Goal: Task Accomplishment & Management: Use online tool/utility

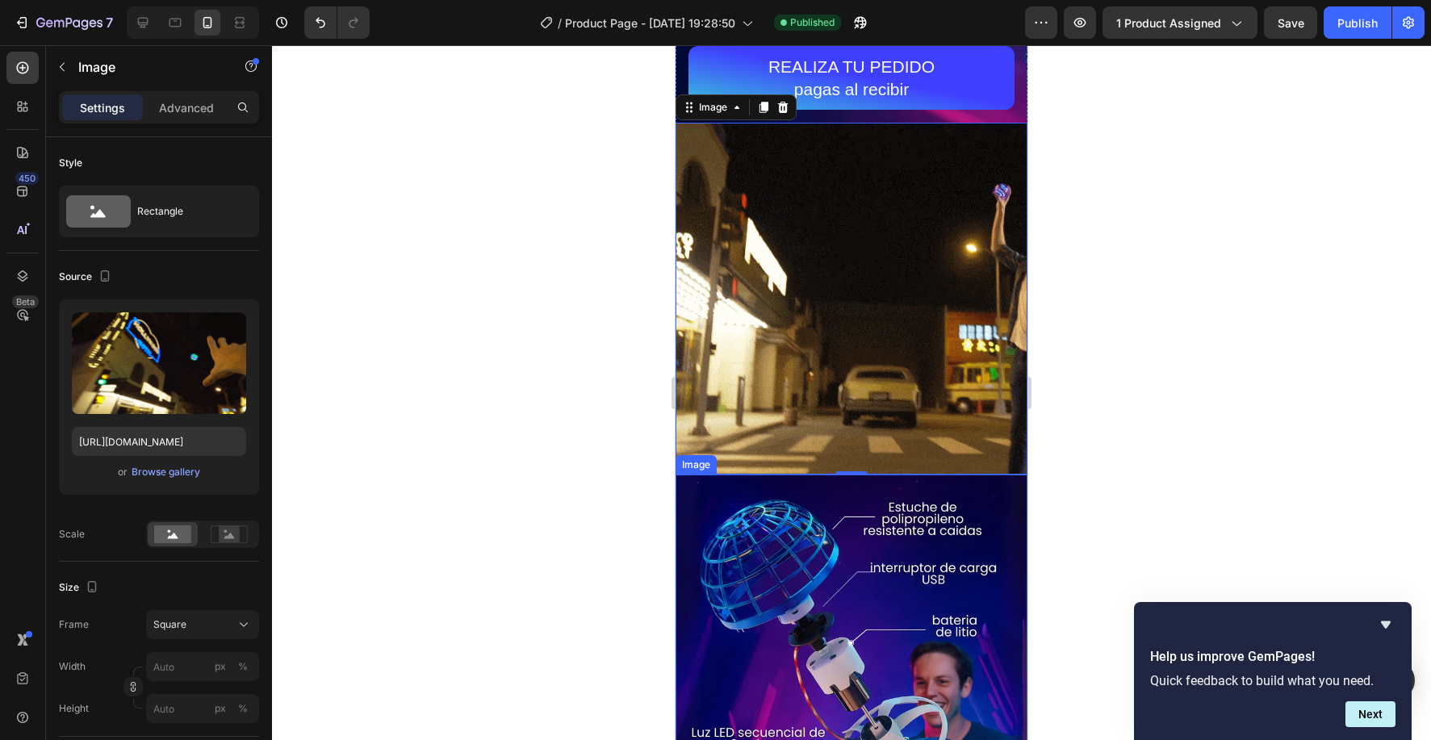
scroll to position [1, 0]
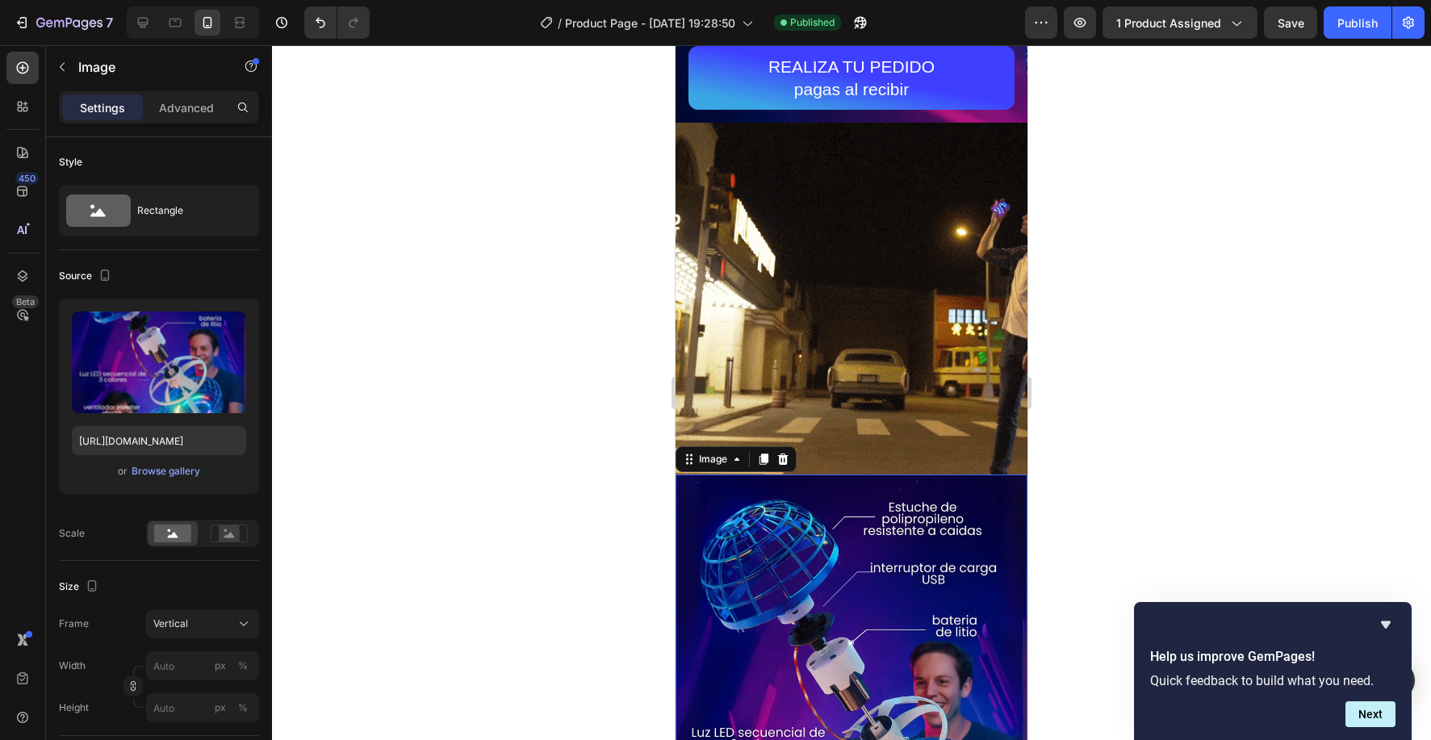
click at [763, 631] on img at bounding box center [852, 709] width 352 height 469
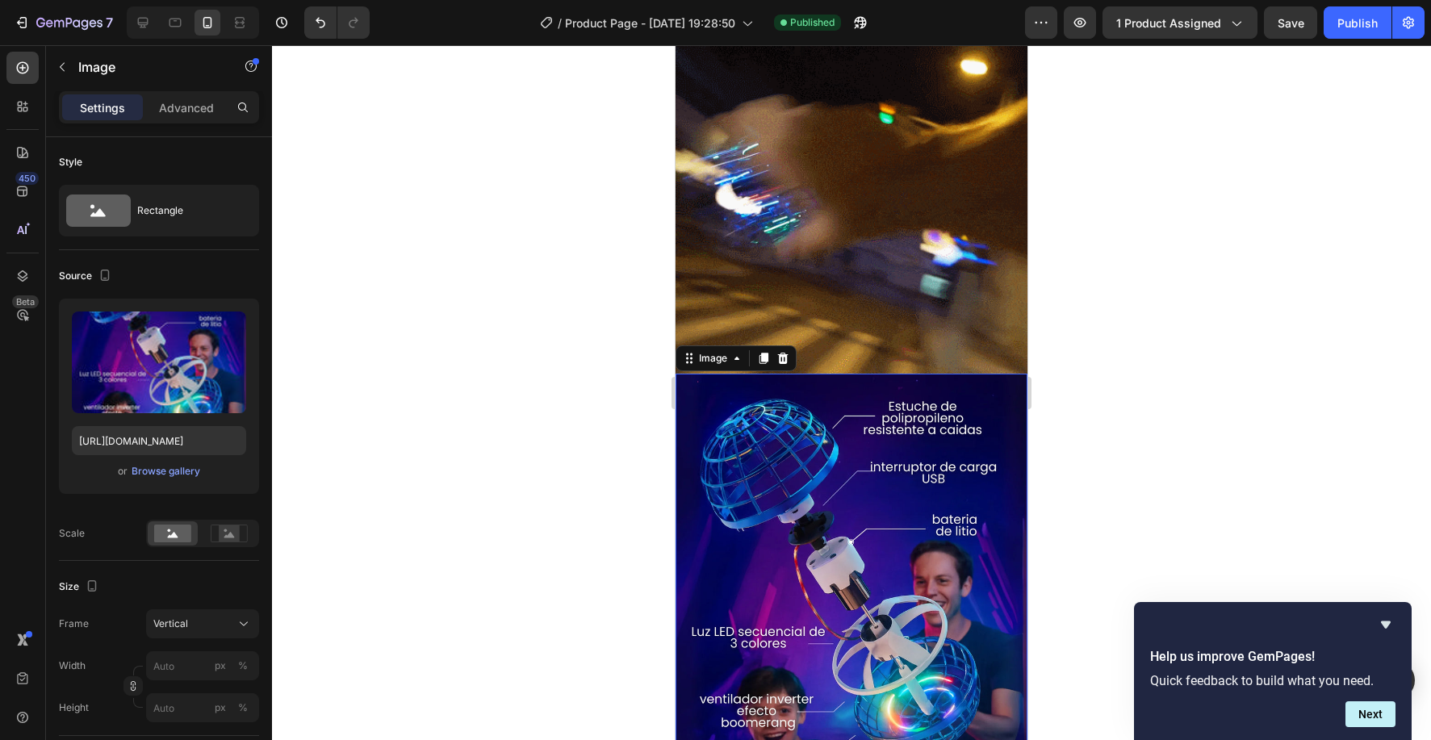
scroll to position [707, 0]
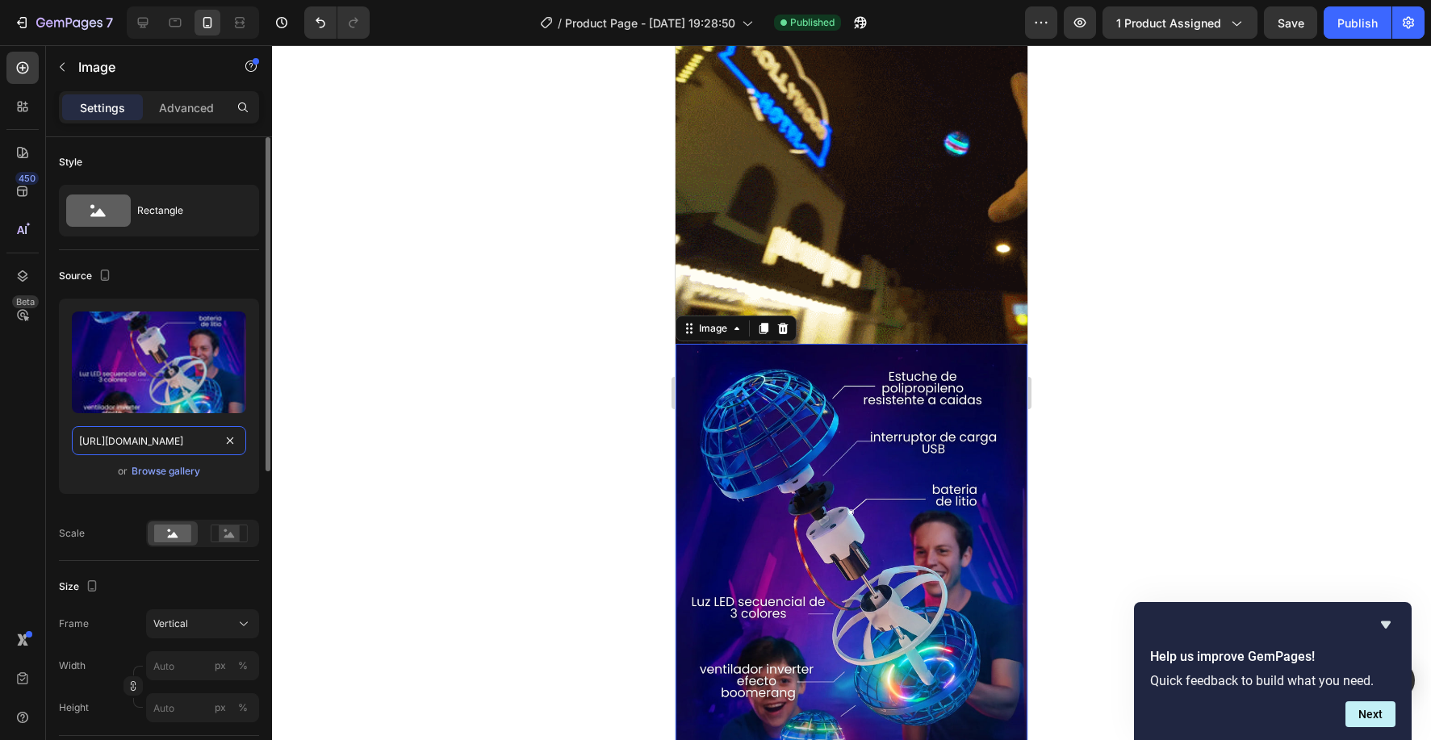
click at [155, 443] on input "[URL][DOMAIN_NAME]" at bounding box center [159, 440] width 174 height 29
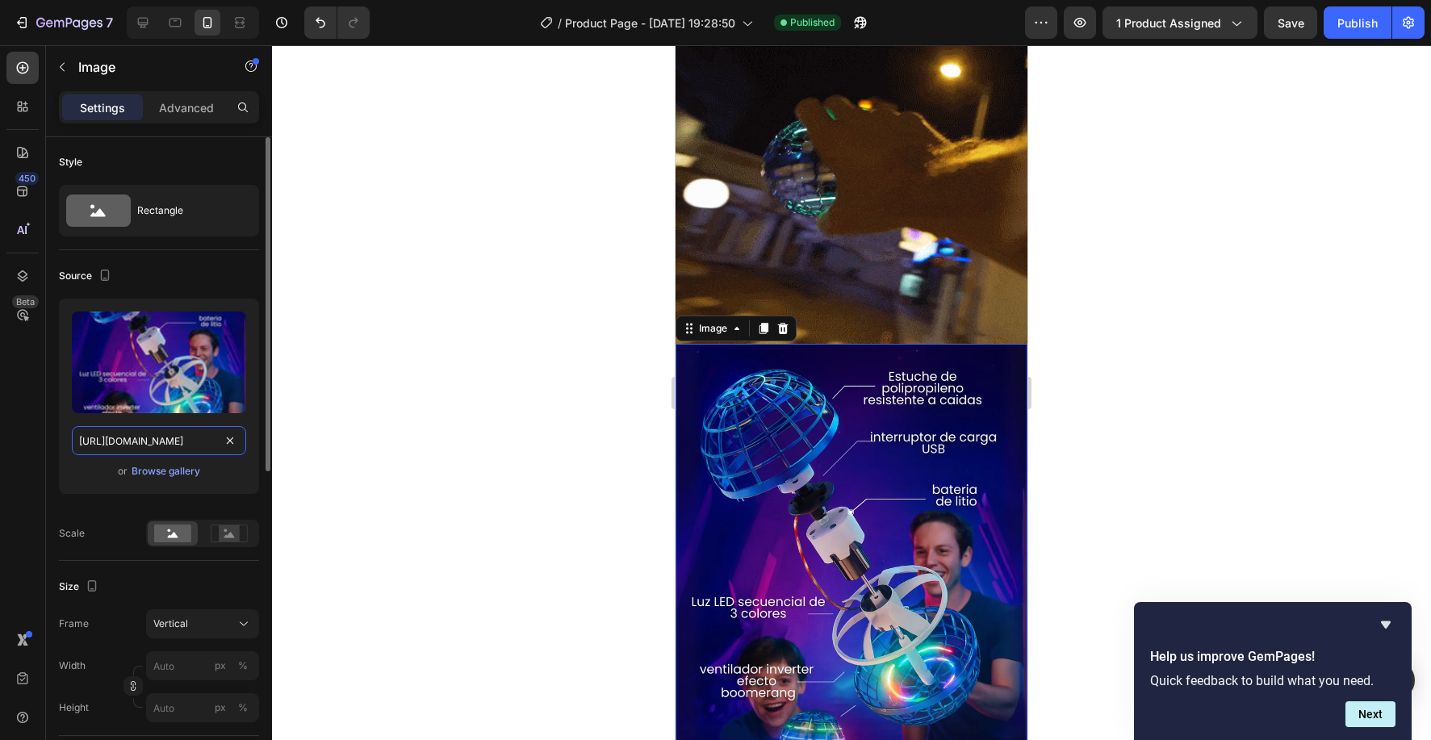
click at [155, 443] on input "[URL][DOMAIN_NAME]" at bounding box center [159, 440] width 174 height 29
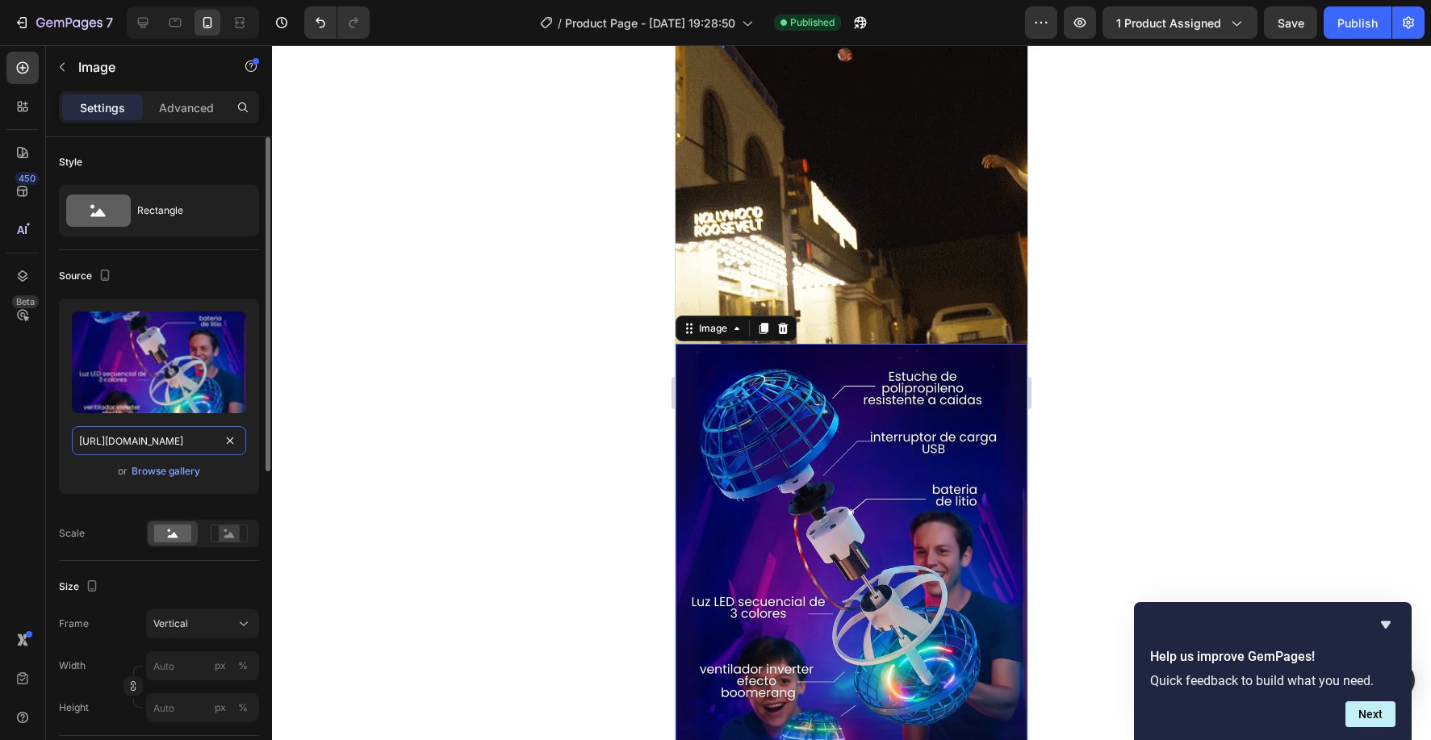
click at [155, 443] on input "[URL][DOMAIN_NAME]" at bounding box center [159, 440] width 174 height 29
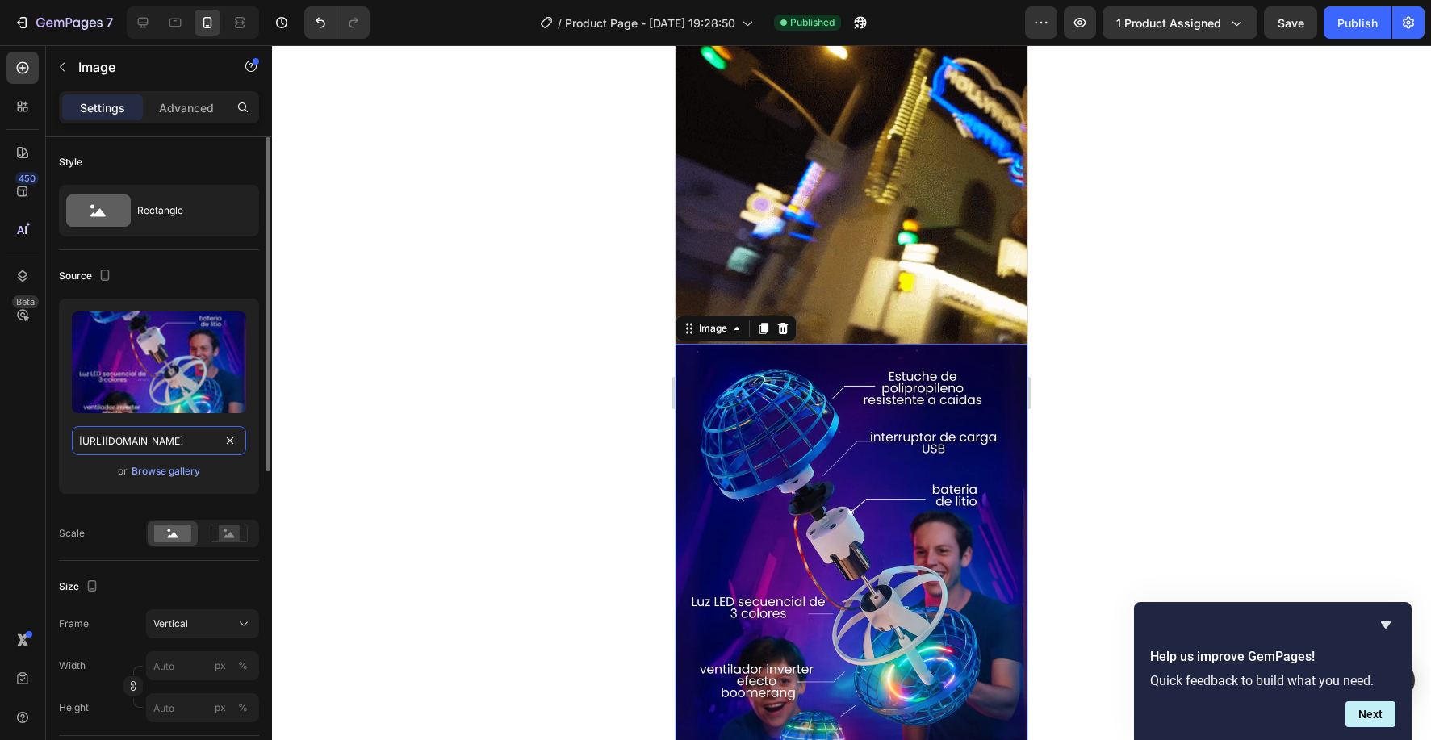
paste input "forma.webp?v=1758945603"
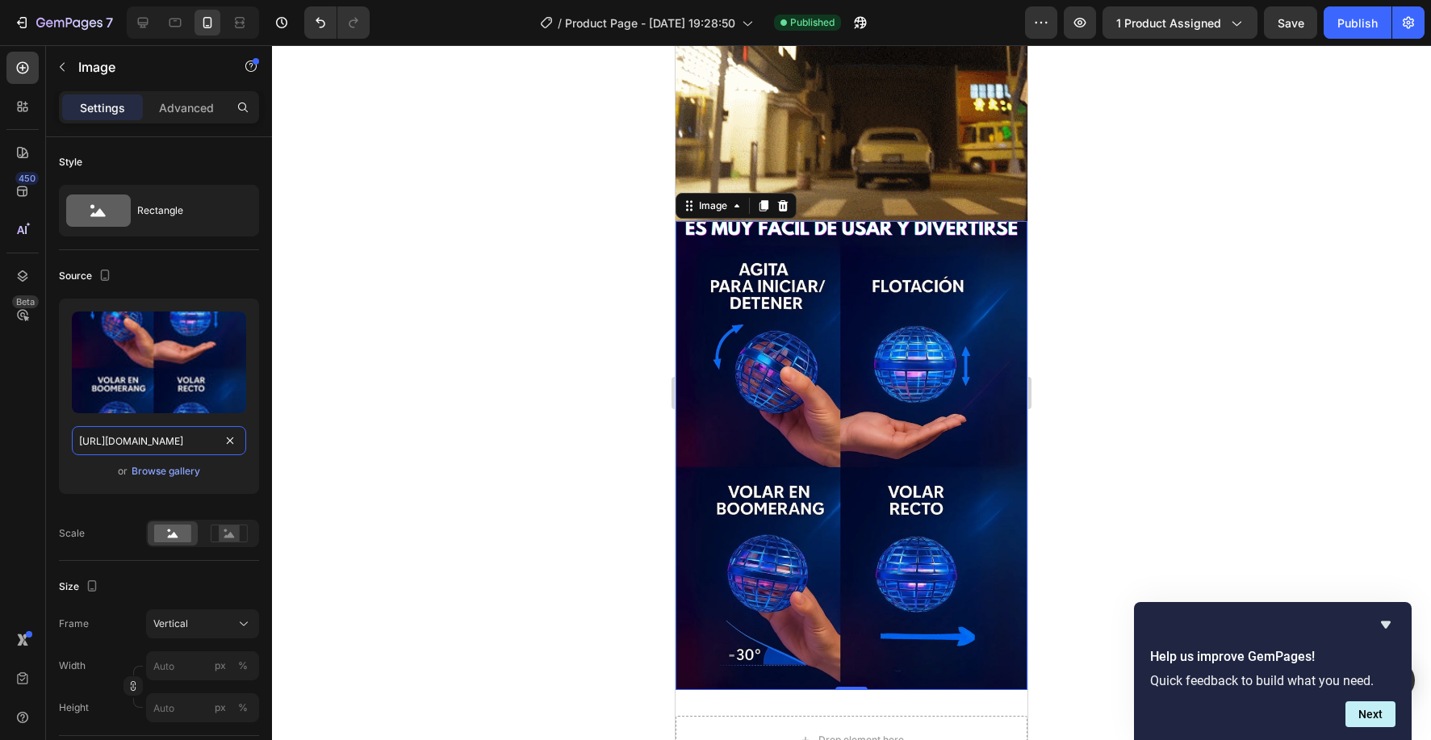
scroll to position [836, 0]
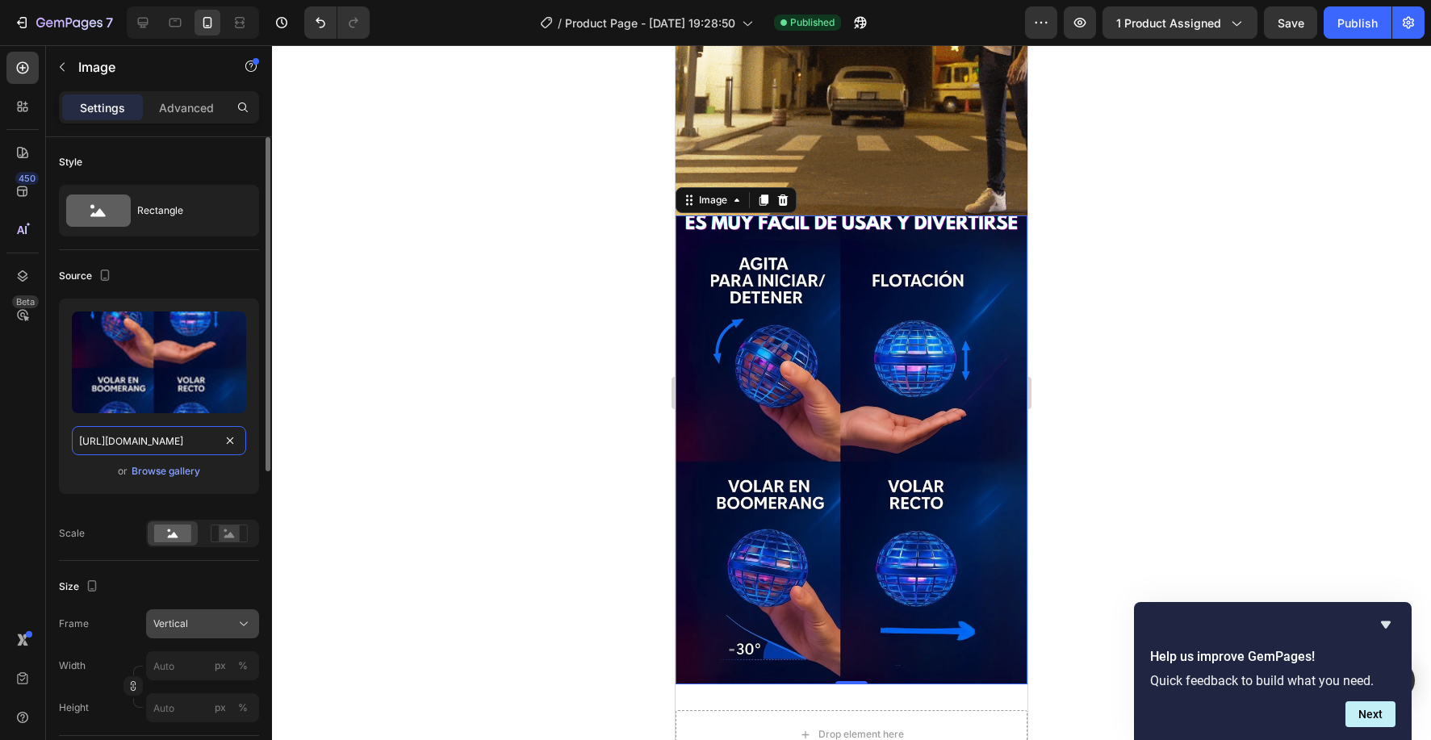
type input "[URL][DOMAIN_NAME]"
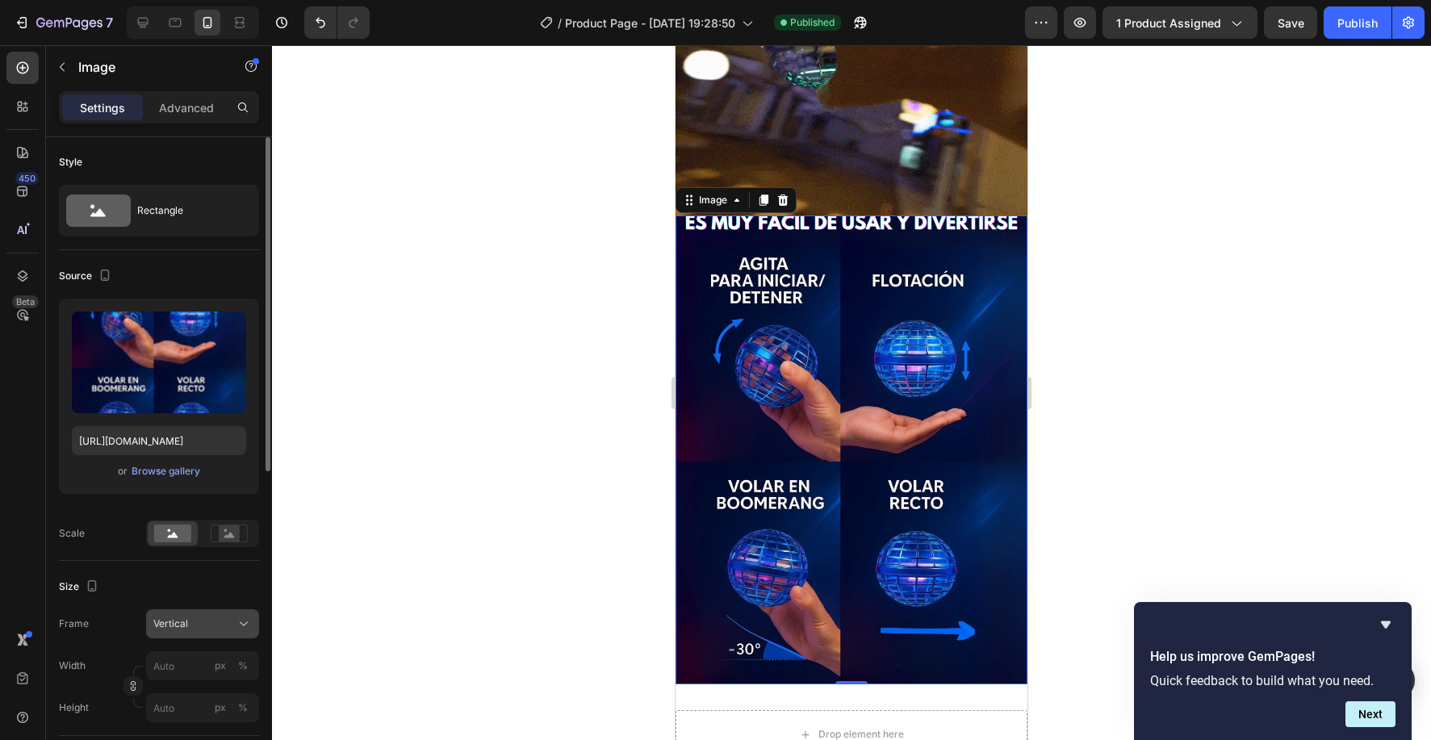
scroll to position [0, 0]
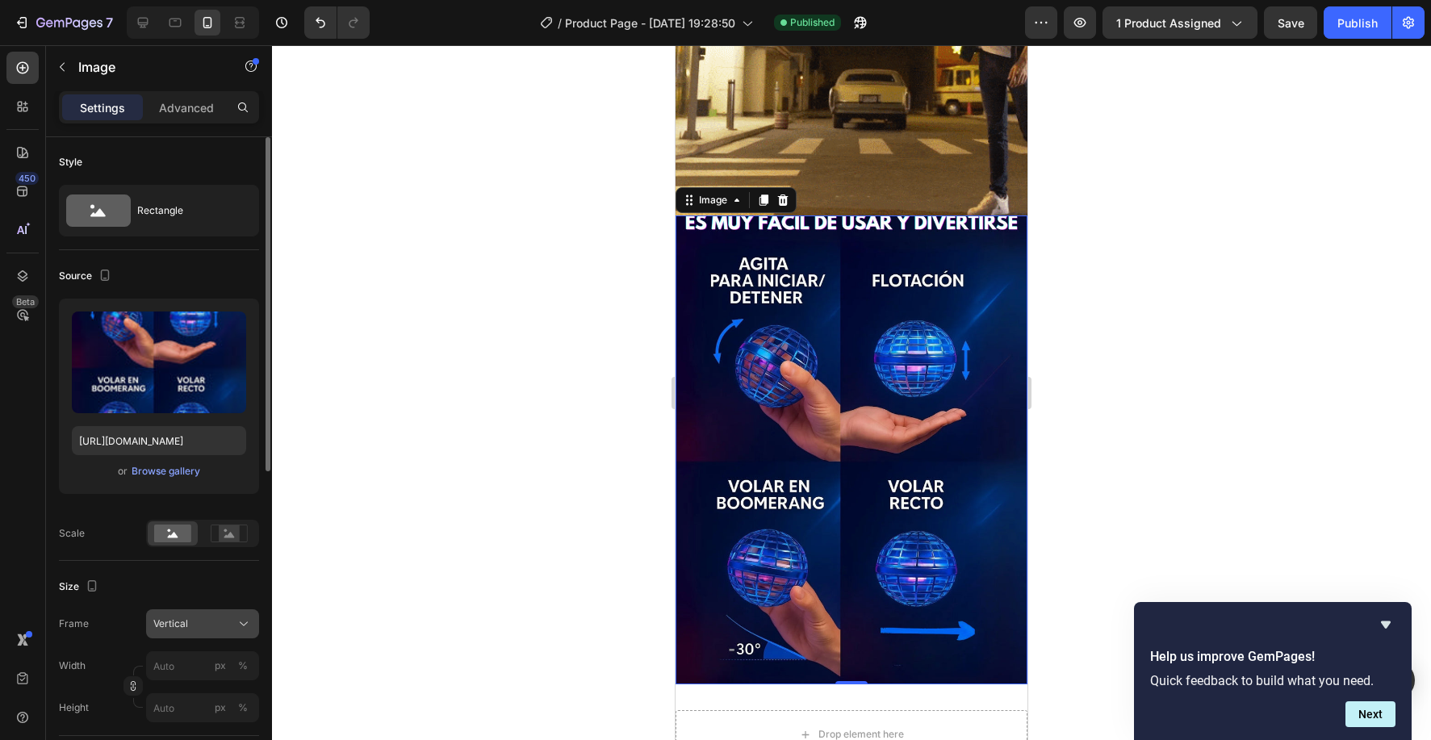
click at [179, 616] on div "Vertical" at bounding box center [202, 624] width 98 height 16
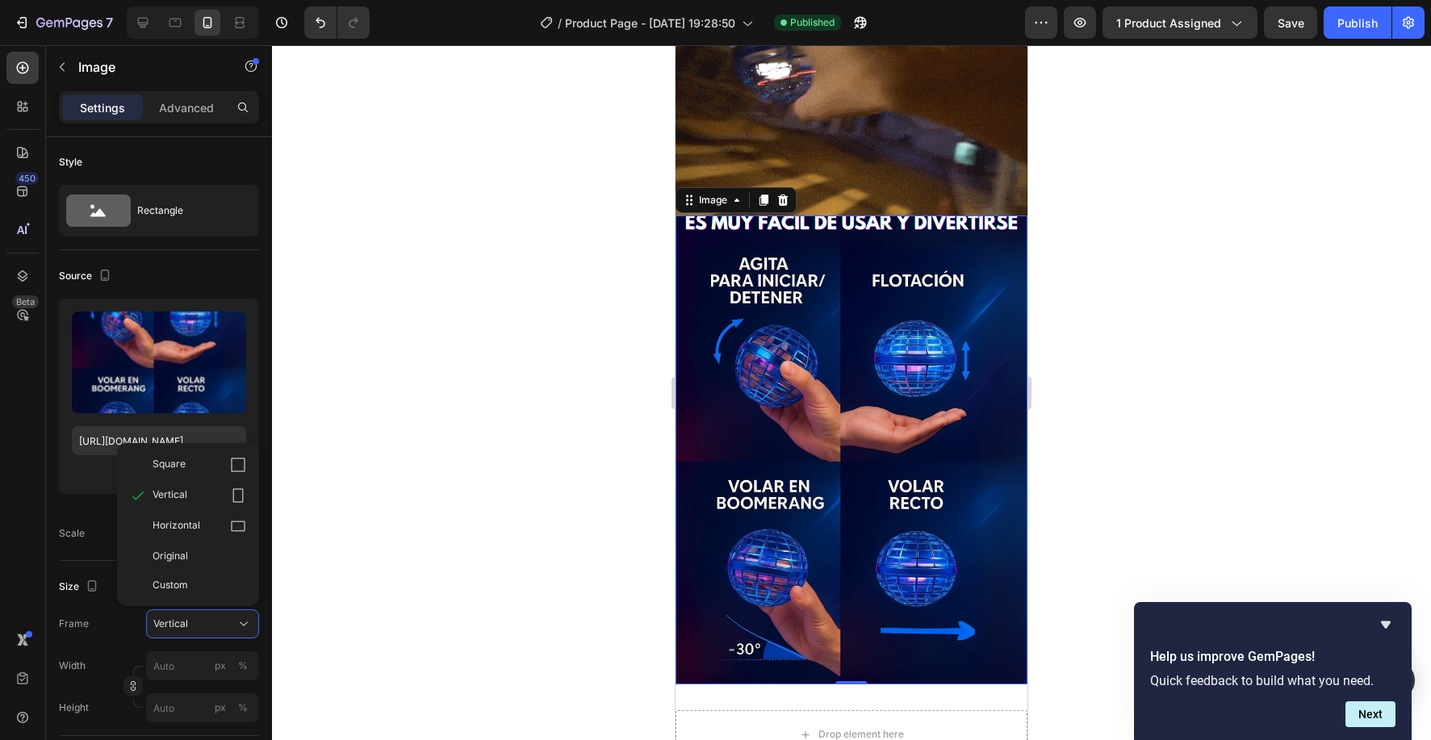
drag, startPoint x: 832, startPoint y: 367, endPoint x: 832, endPoint y: 352, distance: 14.6
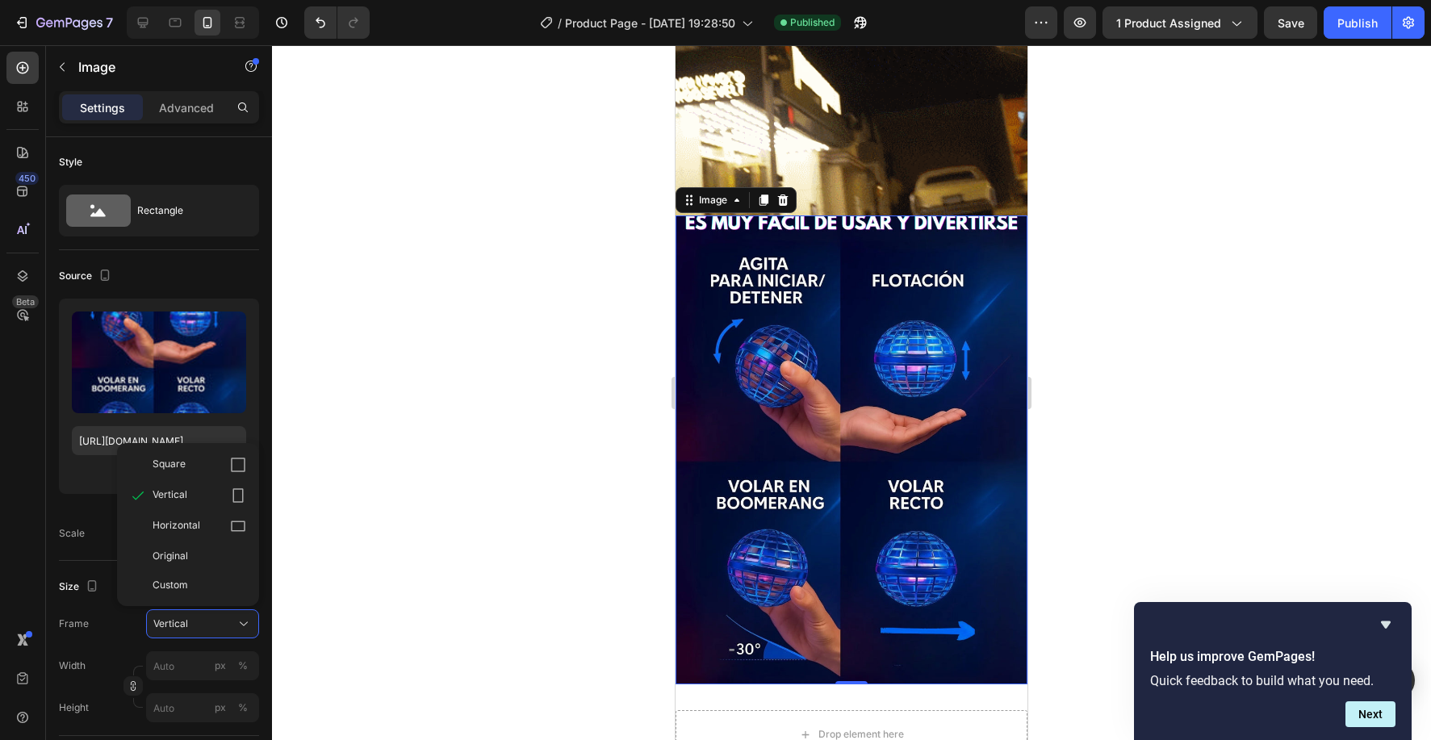
click at [832, 366] on img at bounding box center [852, 450] width 352 height 469
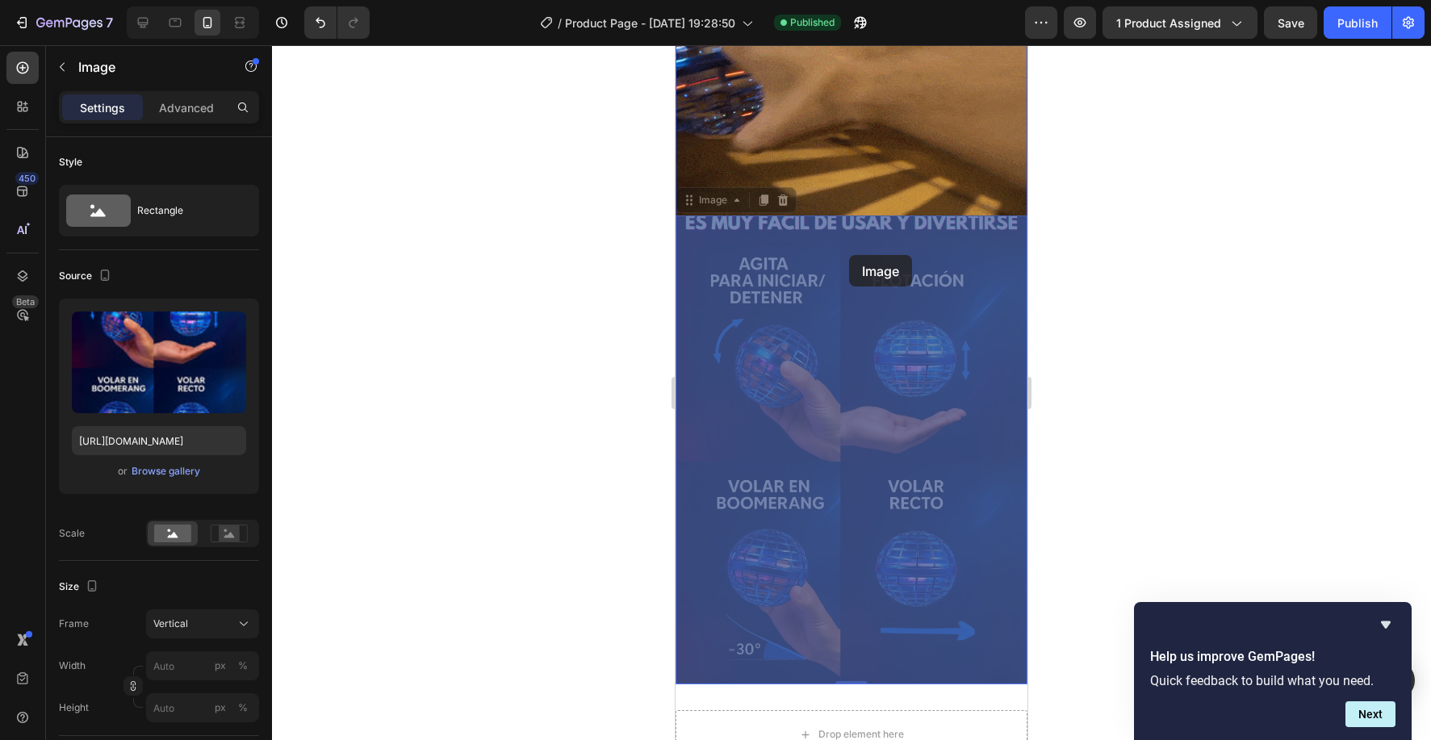
drag, startPoint x: 852, startPoint y: 231, endPoint x: 849, endPoint y: 255, distance: 24.3
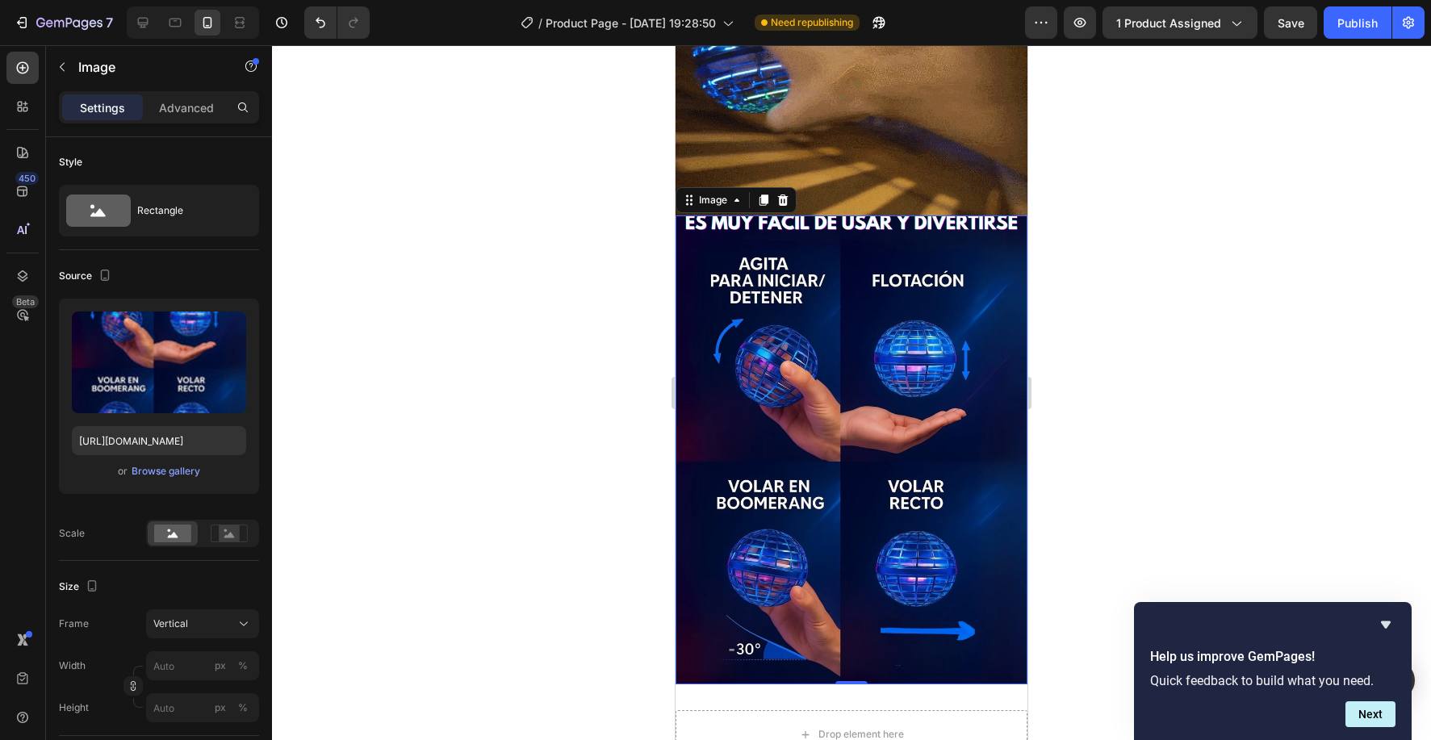
click at [922, 390] on img at bounding box center [852, 450] width 352 height 469
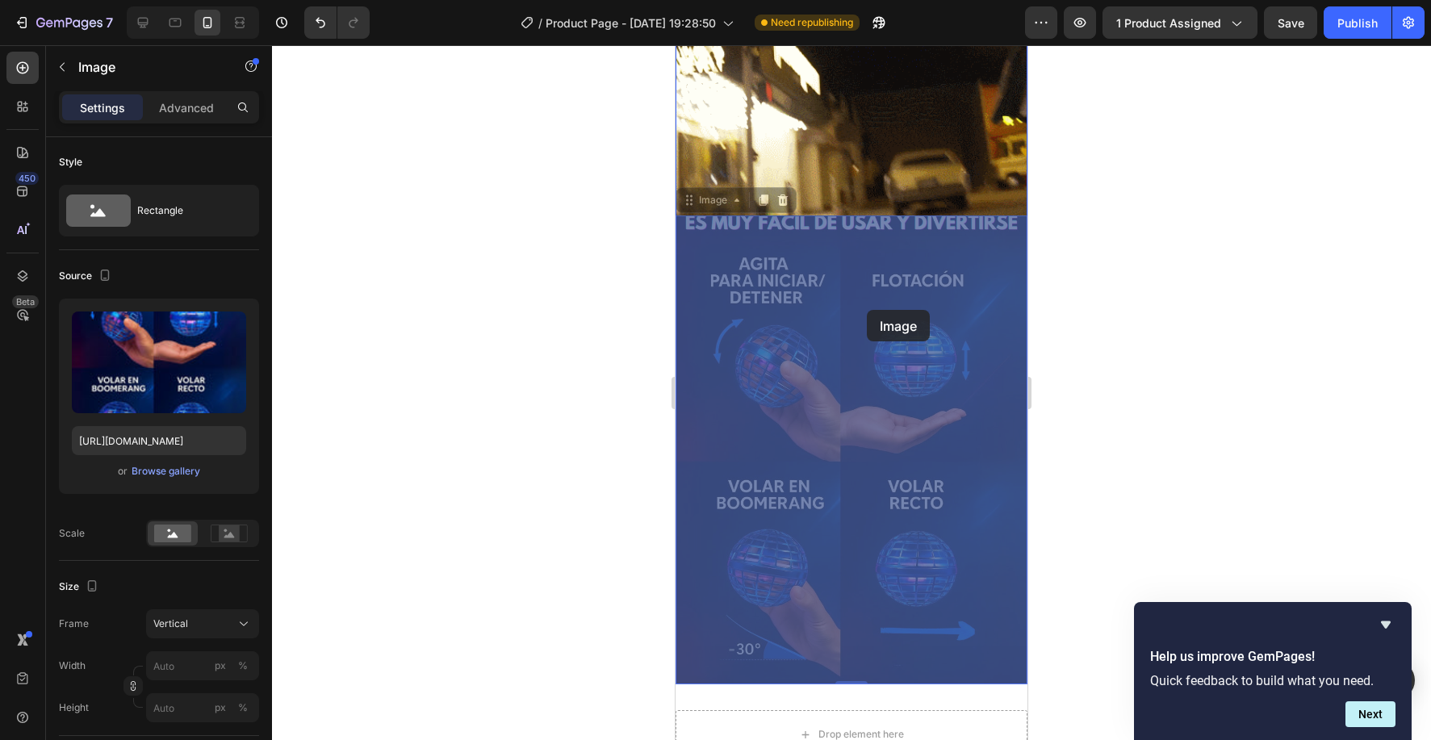
drag, startPoint x: 864, startPoint y: 259, endPoint x: 867, endPoint y: 310, distance: 51.0
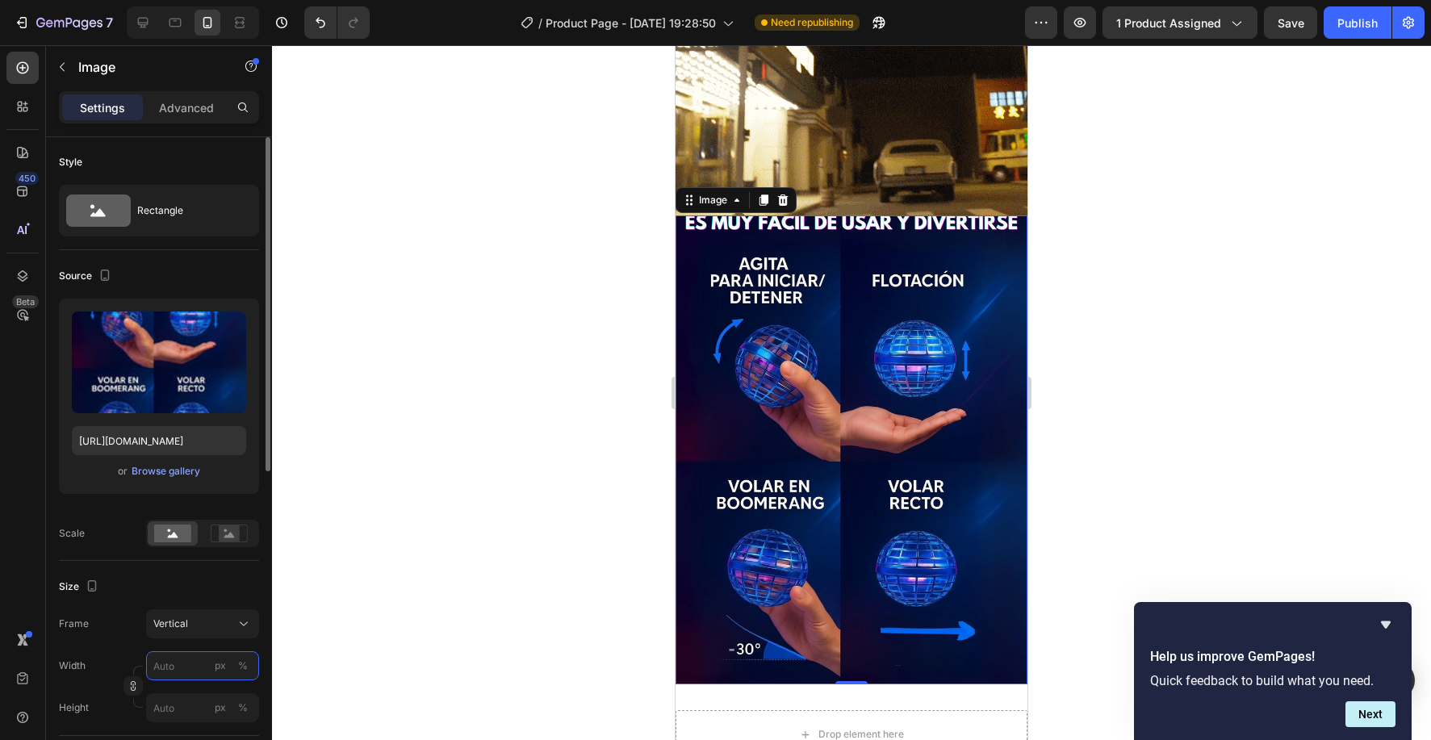
click at [202, 662] on input "px %" at bounding box center [202, 666] width 113 height 29
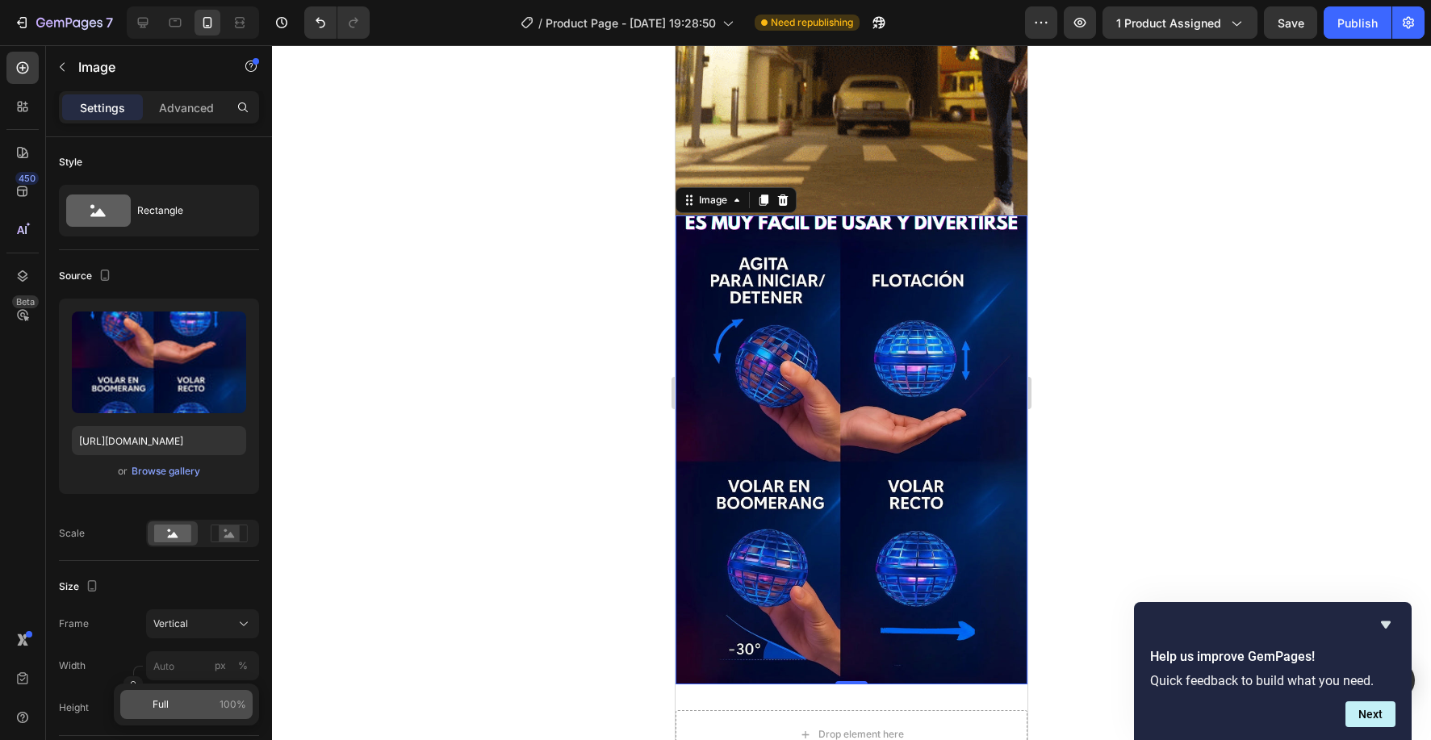
click at [203, 698] on p "Full 100%" at bounding box center [200, 705] width 94 height 15
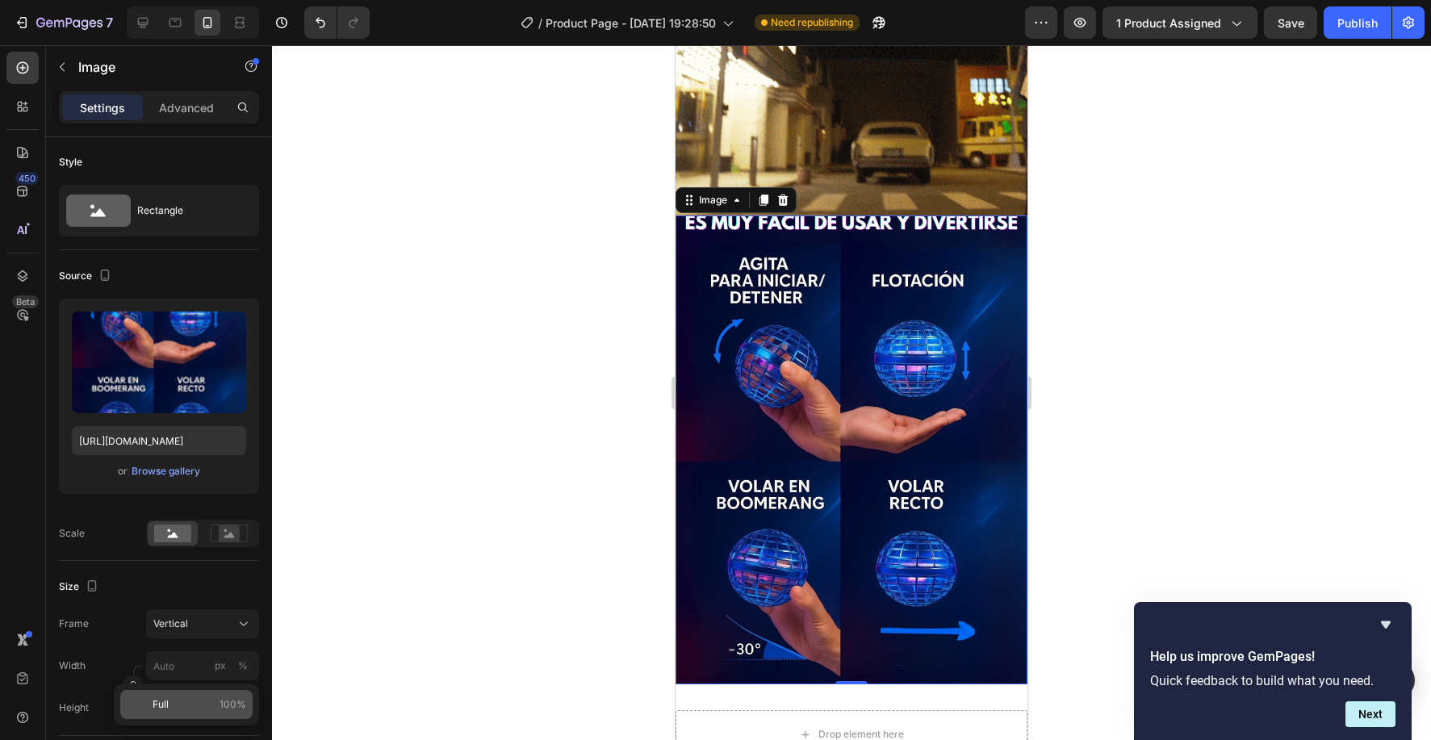
type input "100"
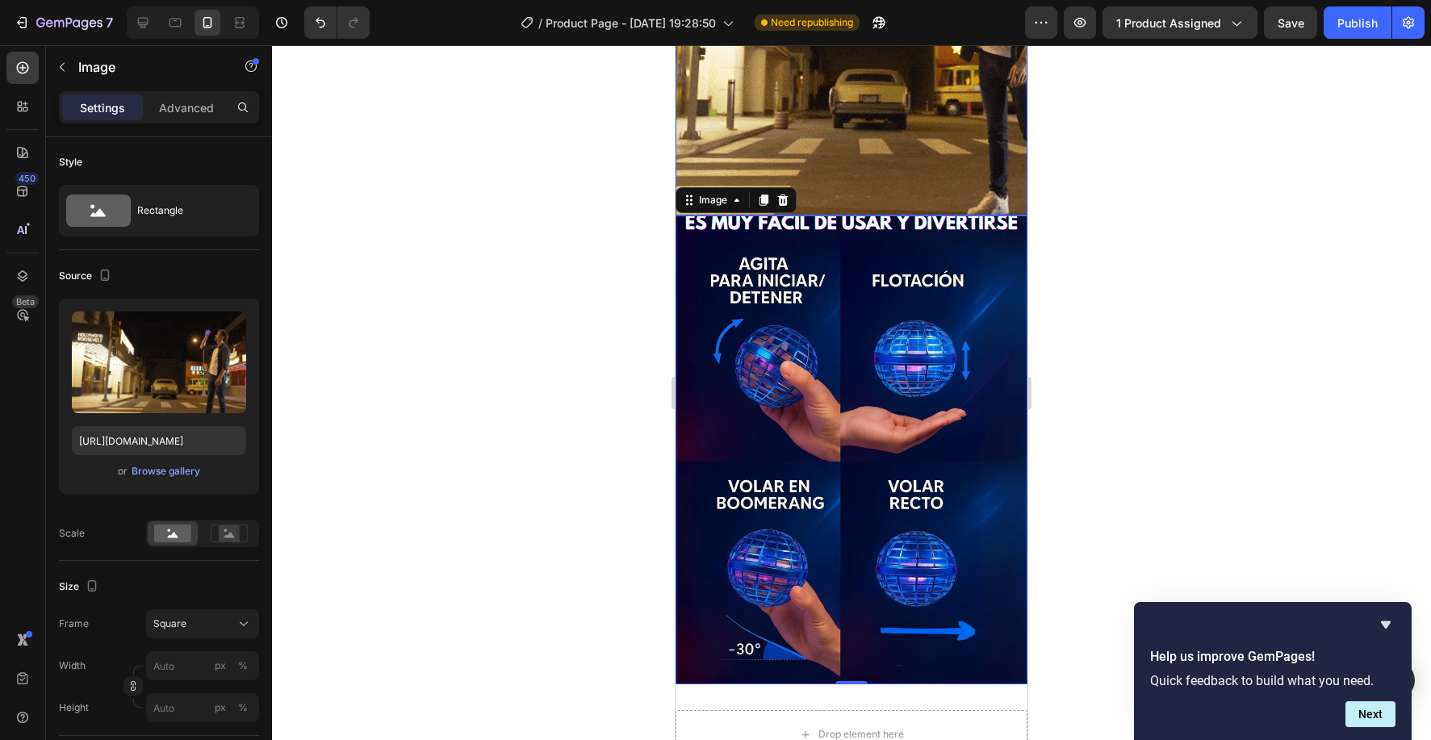
click at [860, 167] on img at bounding box center [852, 40] width 352 height 352
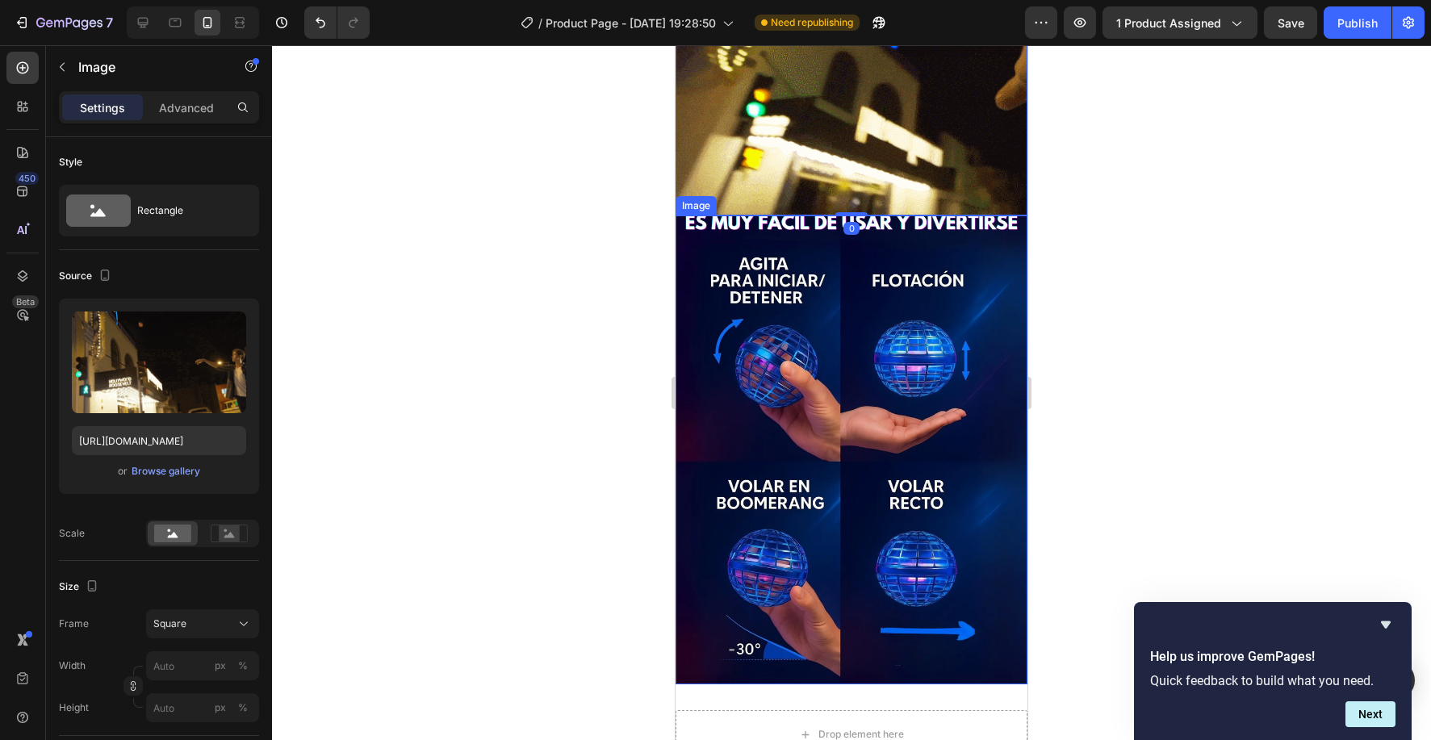
click at [832, 314] on img at bounding box center [852, 450] width 352 height 469
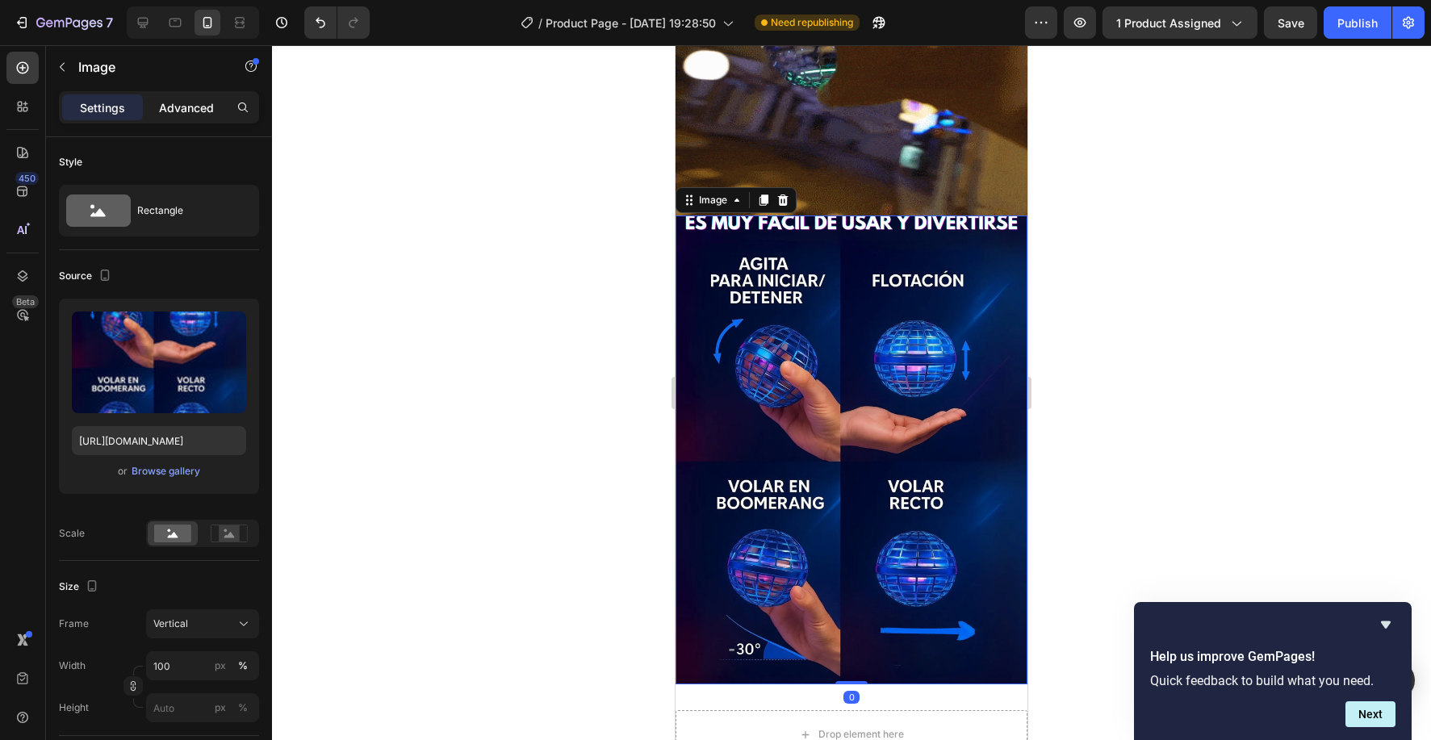
click at [190, 107] on p "Advanced" at bounding box center [186, 107] width 55 height 17
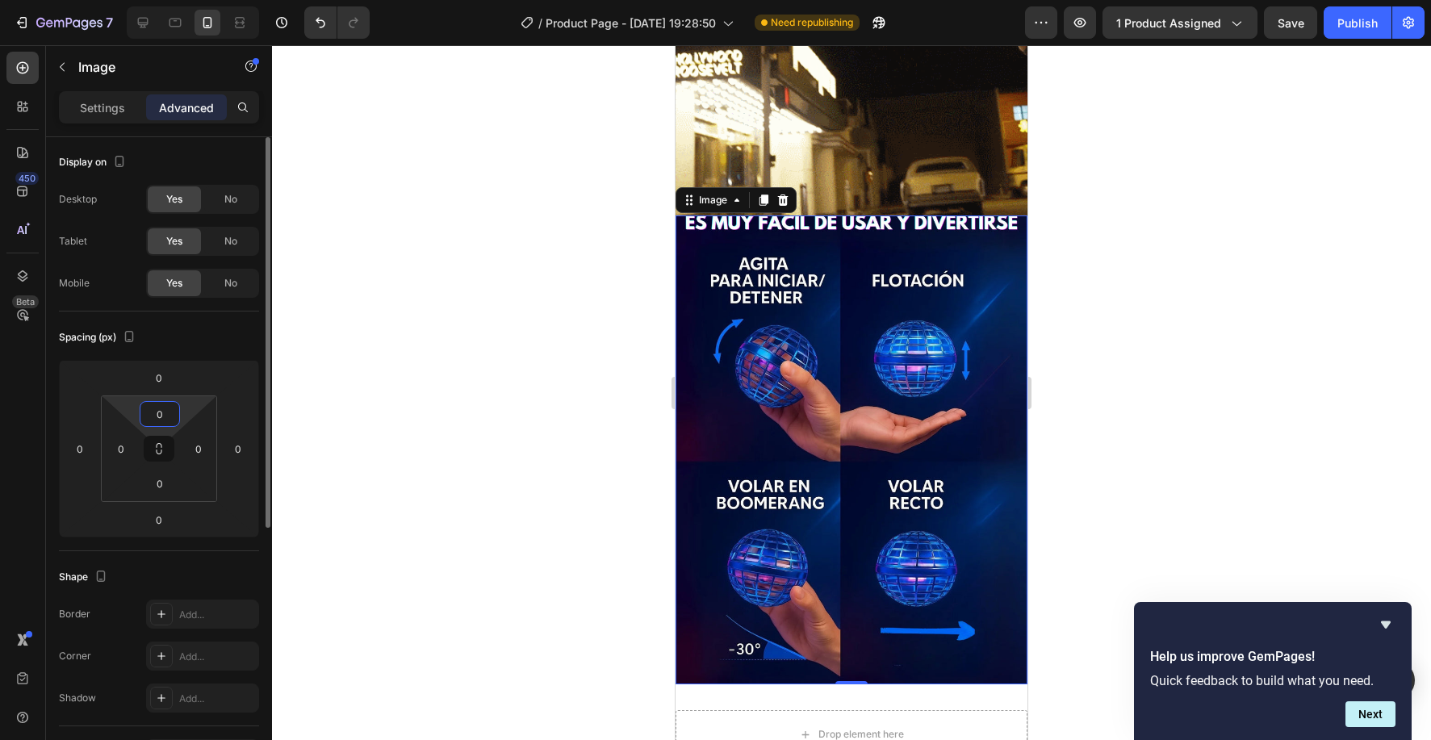
click at [162, 404] on input "0" at bounding box center [160, 414] width 32 height 24
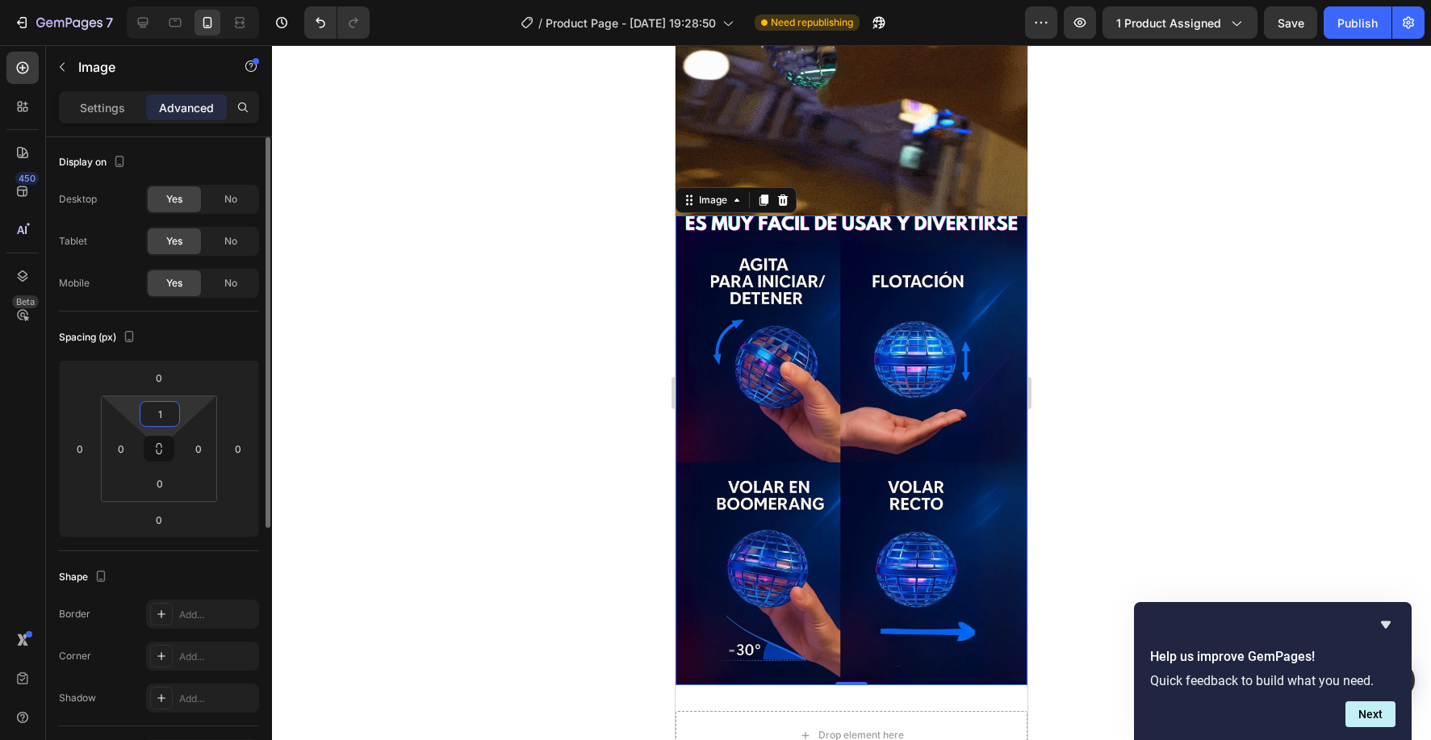
type input "10"
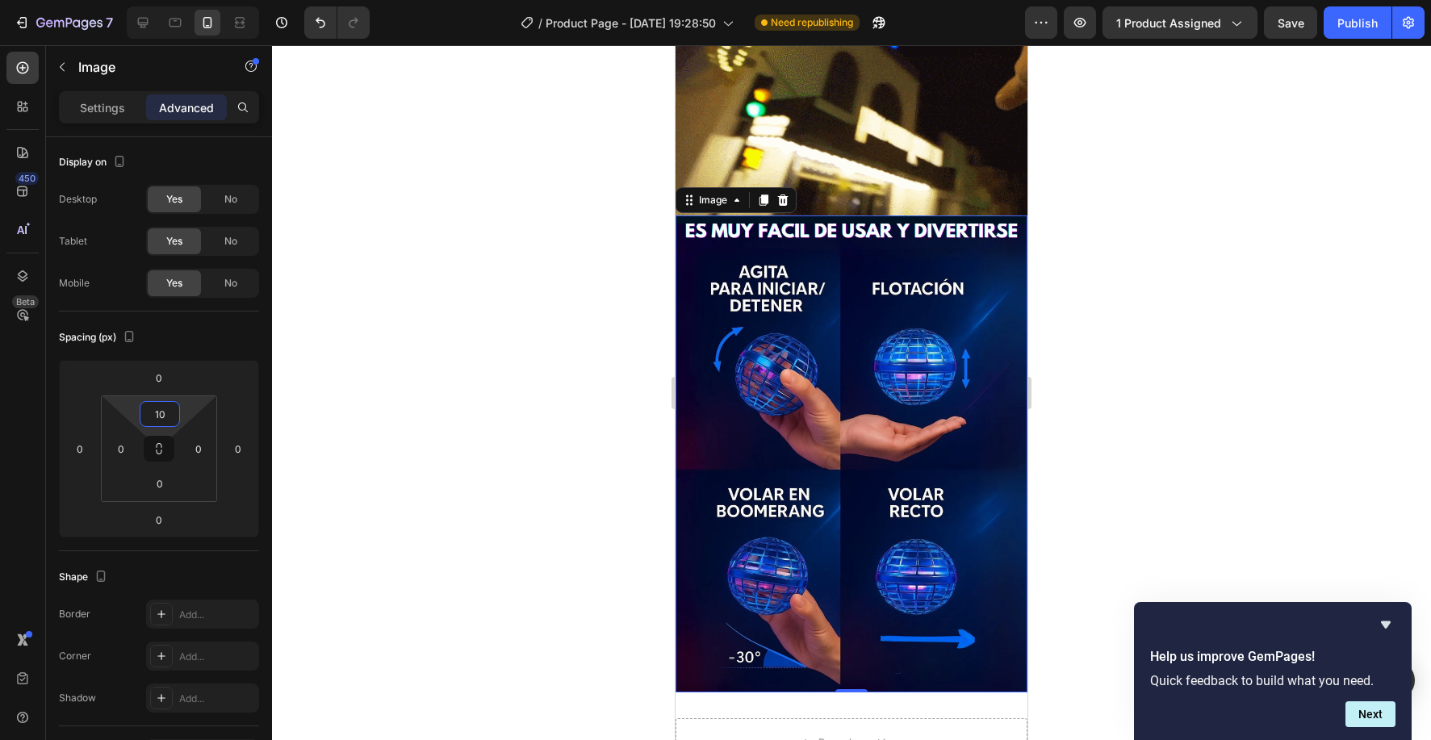
click at [1316, 349] on div at bounding box center [851, 392] width 1159 height 695
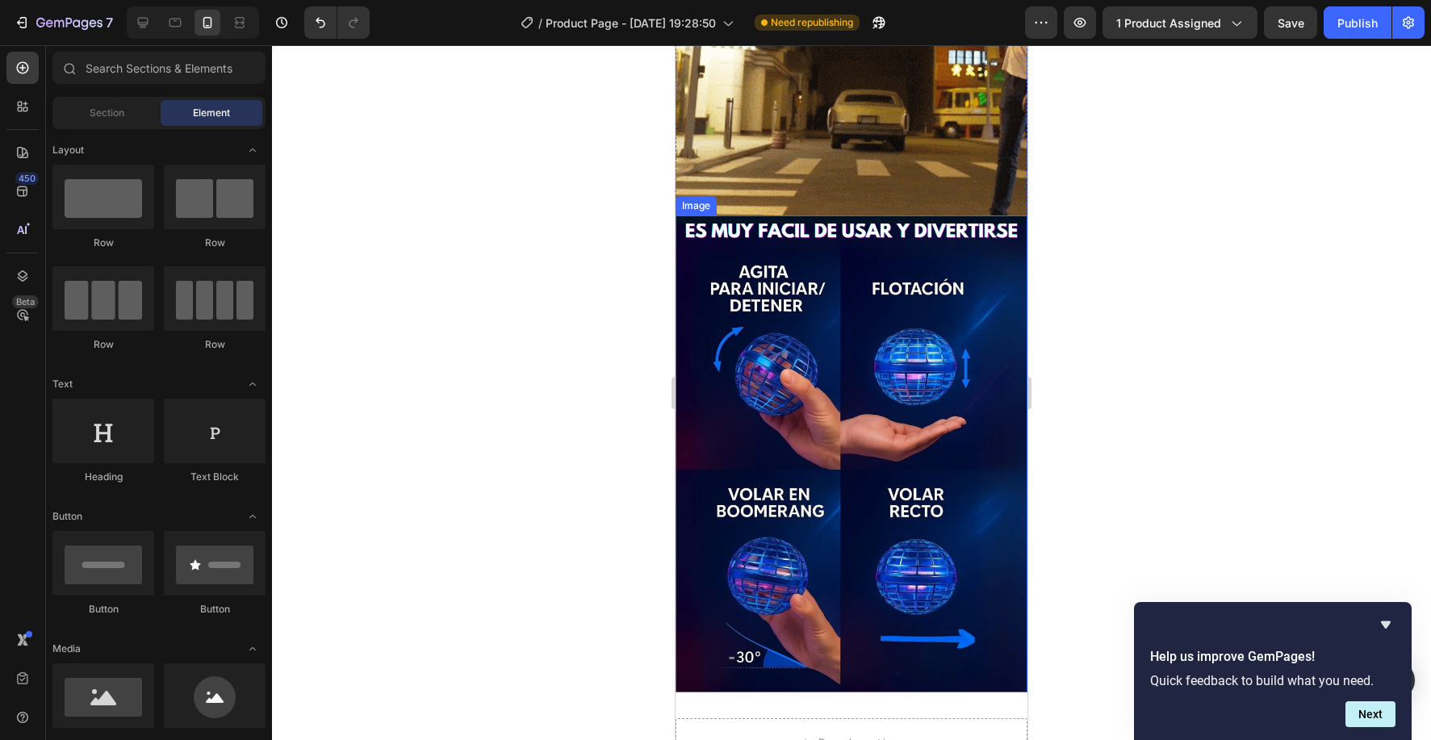
click at [952, 341] on img at bounding box center [852, 458] width 352 height 469
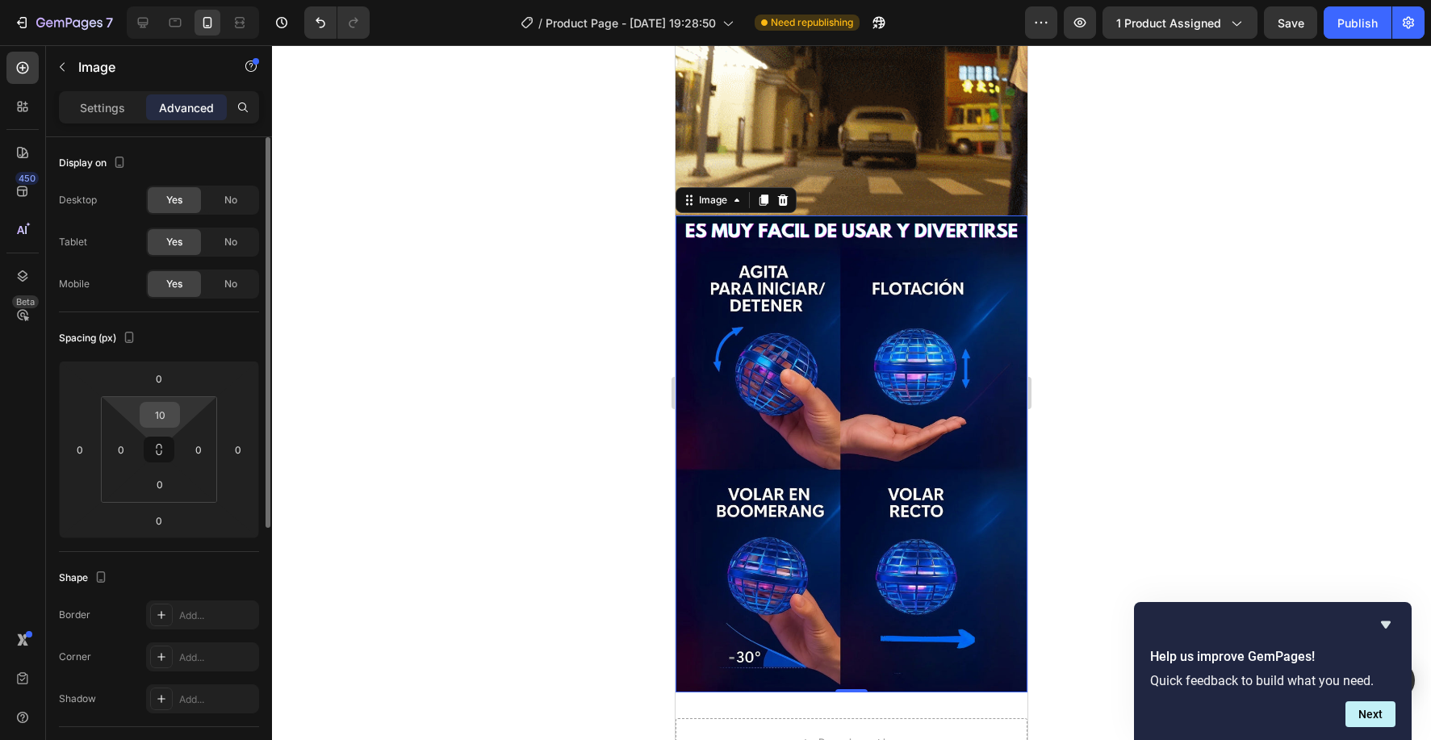
click at [161, 417] on input "10" at bounding box center [160, 415] width 32 height 24
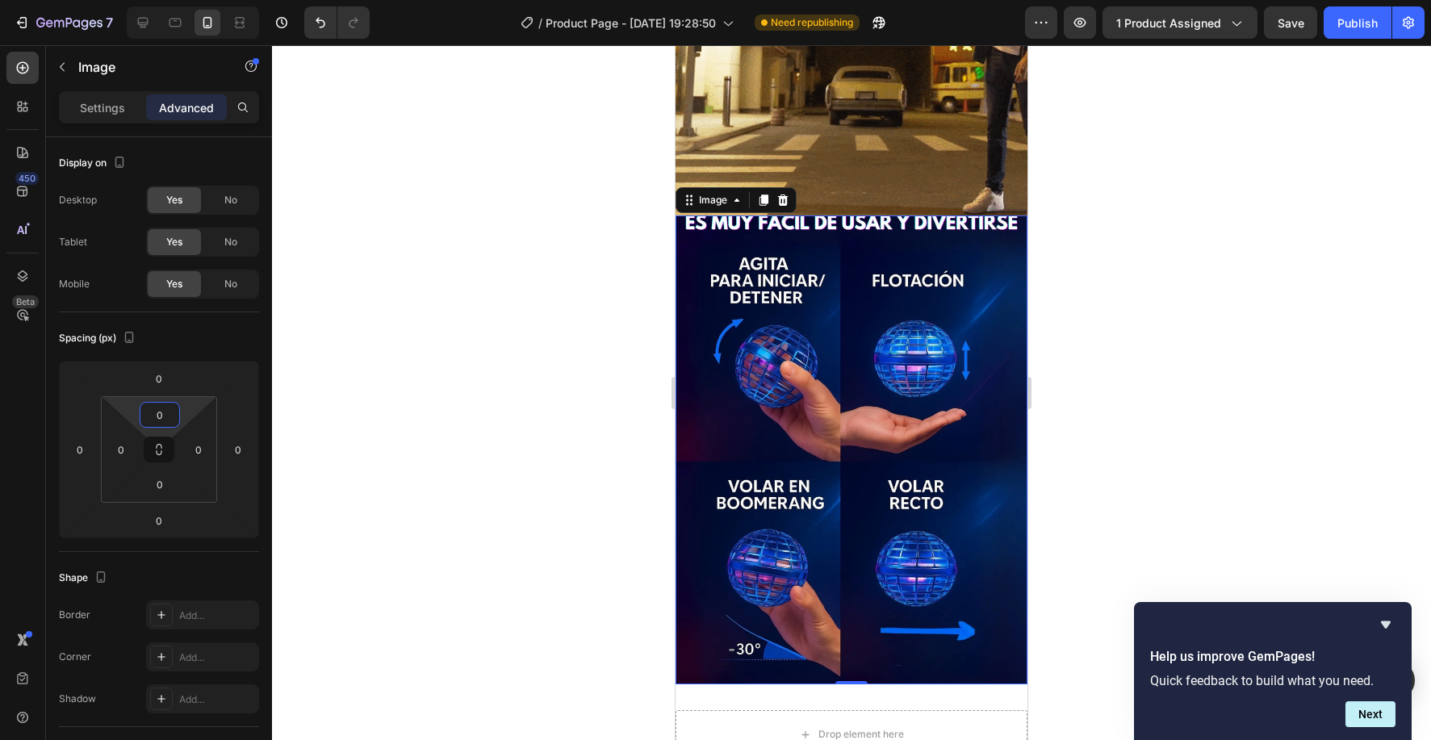
type input "0"
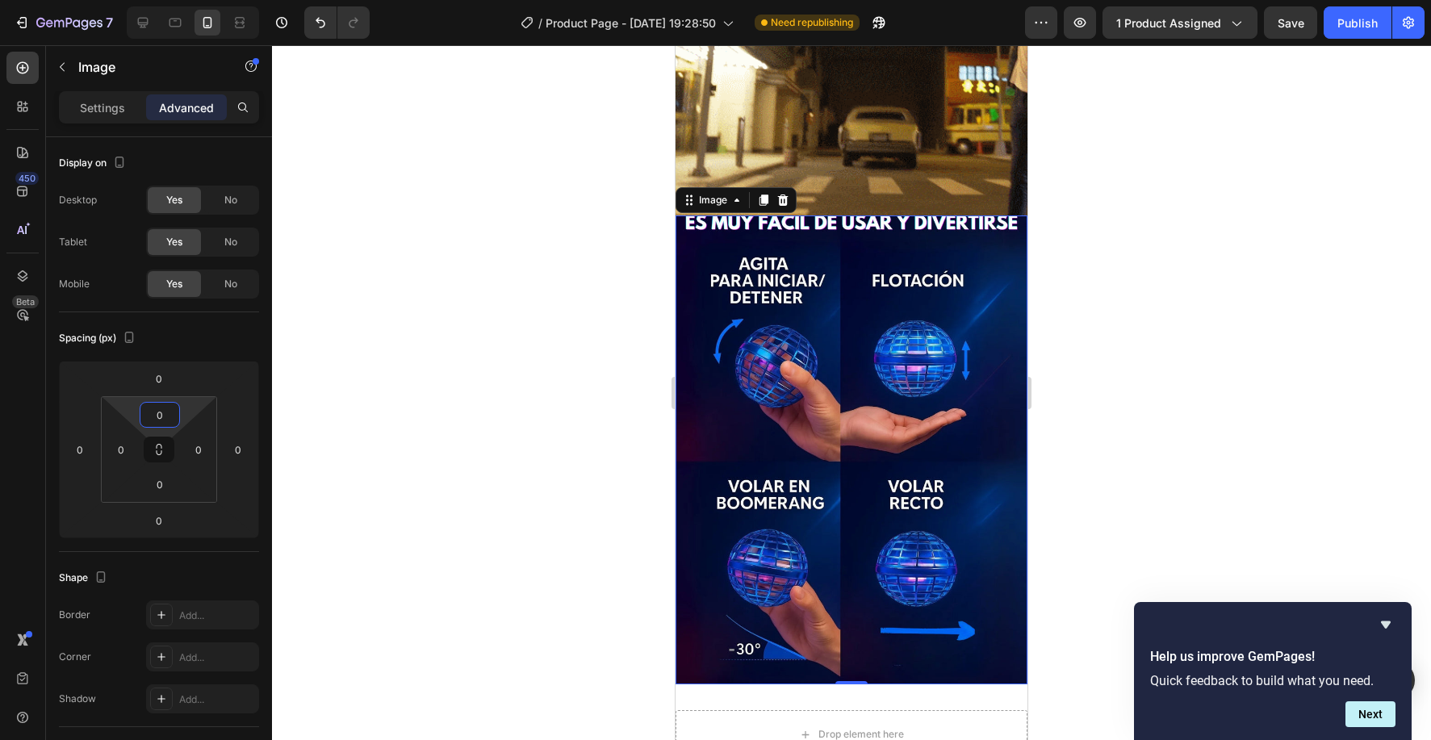
click at [400, 397] on div at bounding box center [851, 392] width 1159 height 695
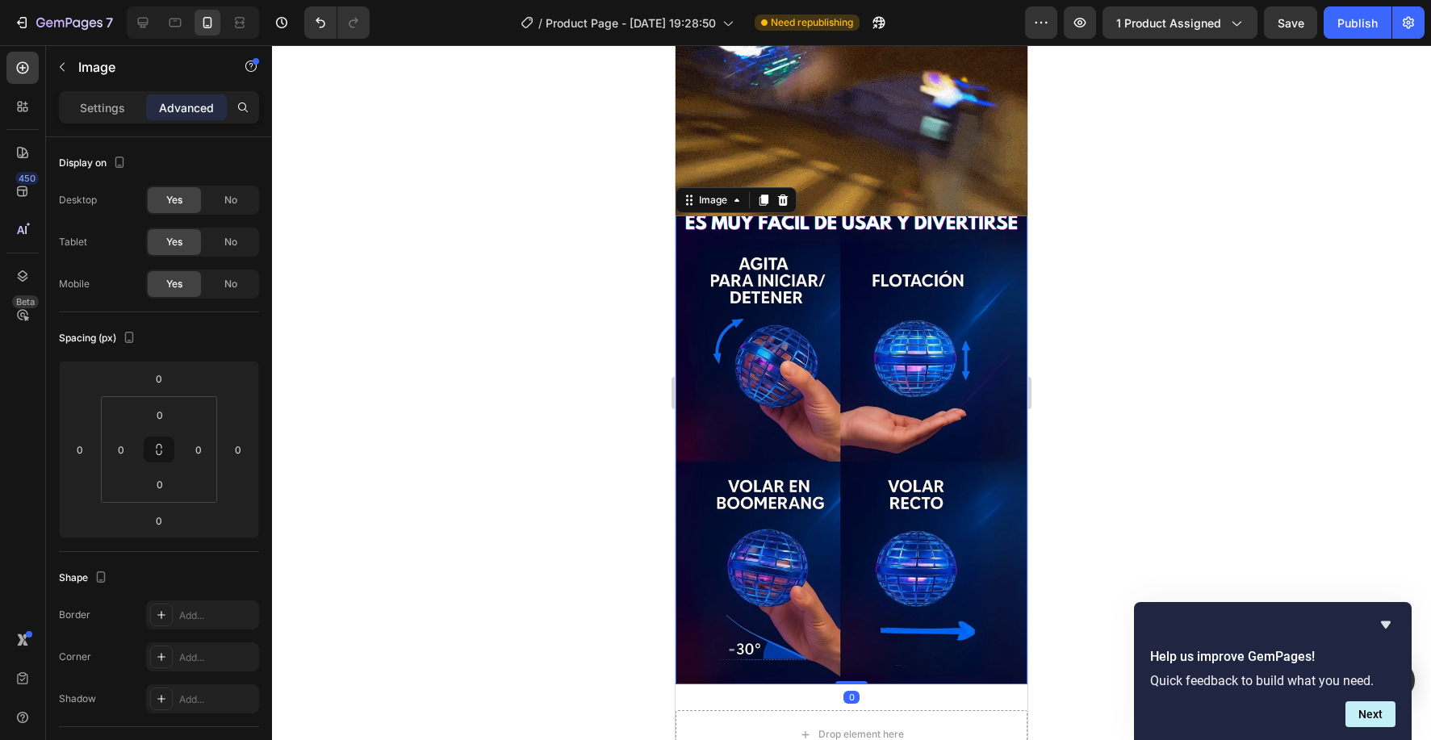
click at [882, 464] on img at bounding box center [852, 450] width 352 height 469
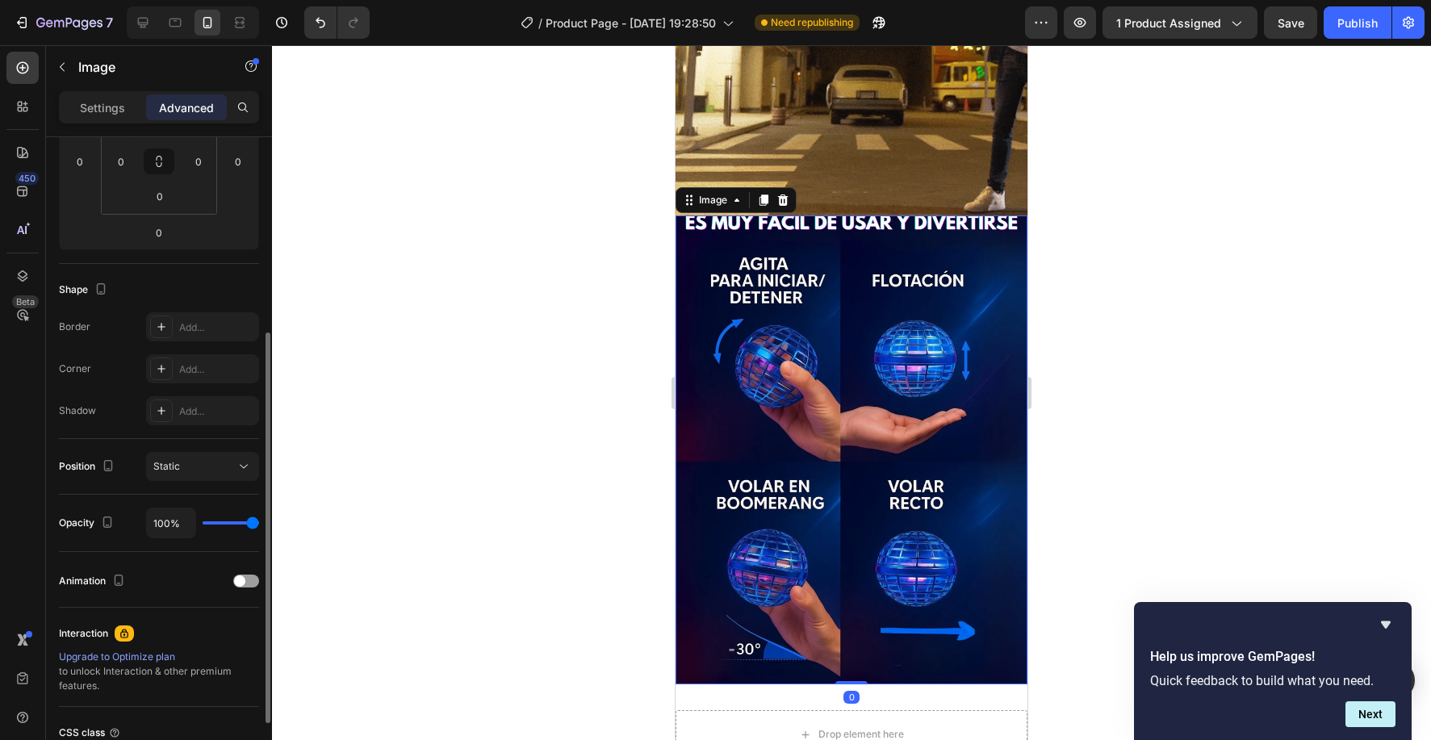
scroll to position [302, 0]
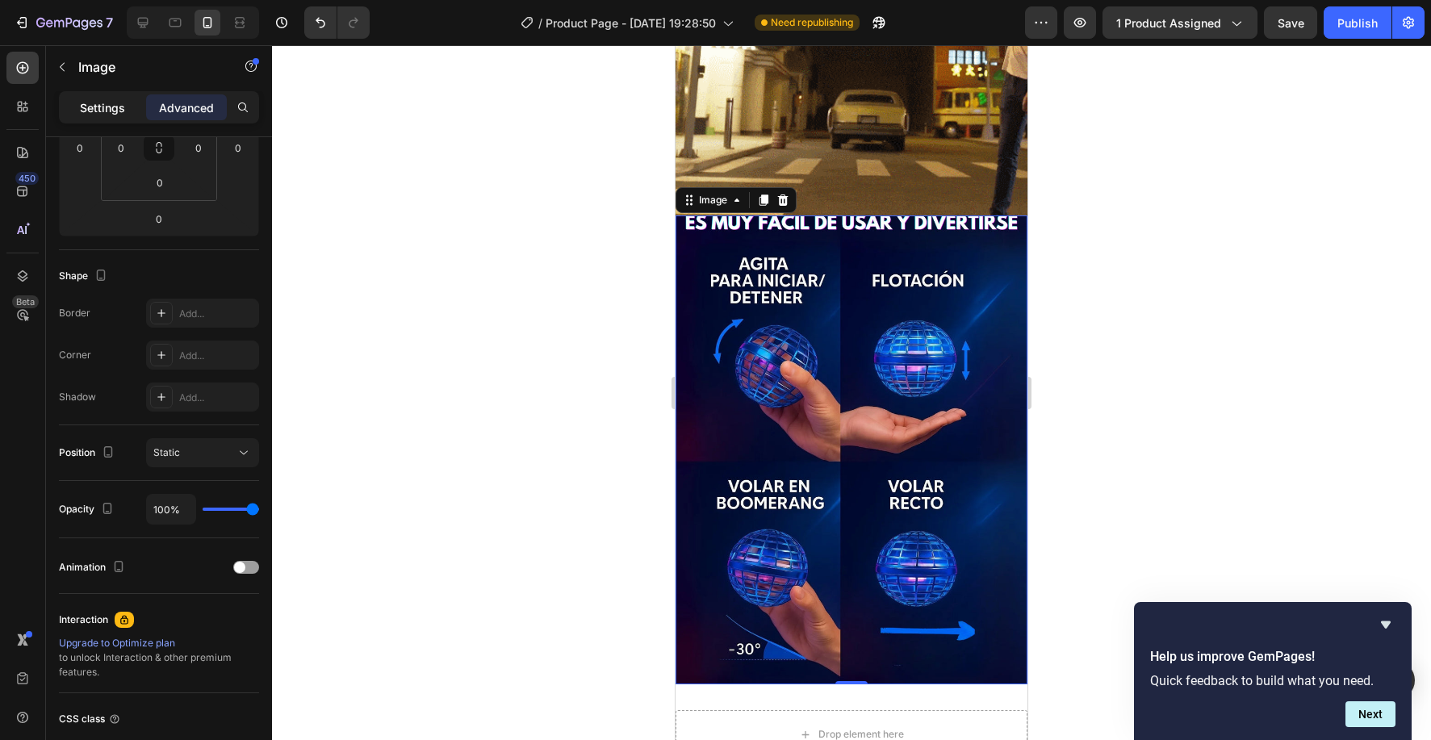
click at [115, 105] on p "Settings" at bounding box center [102, 107] width 45 height 17
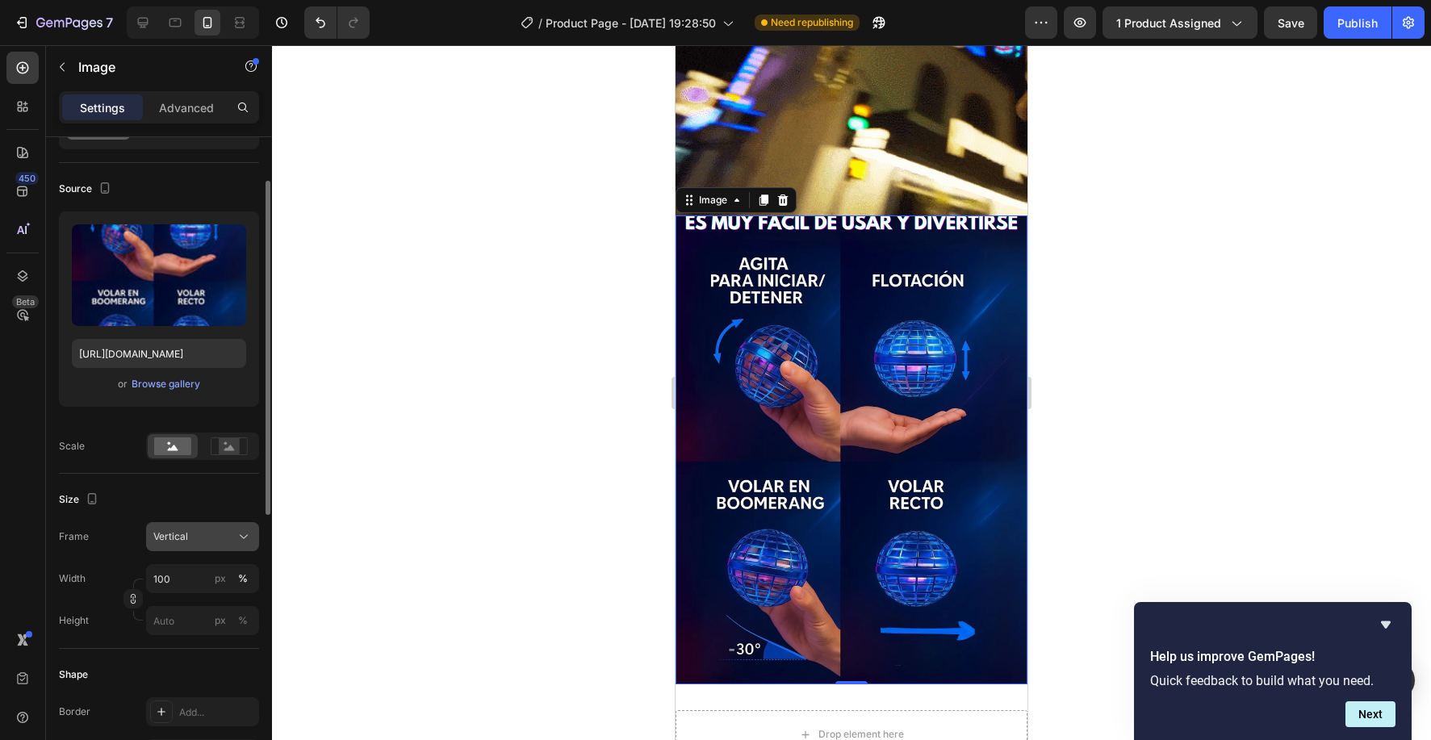
scroll to position [0, 0]
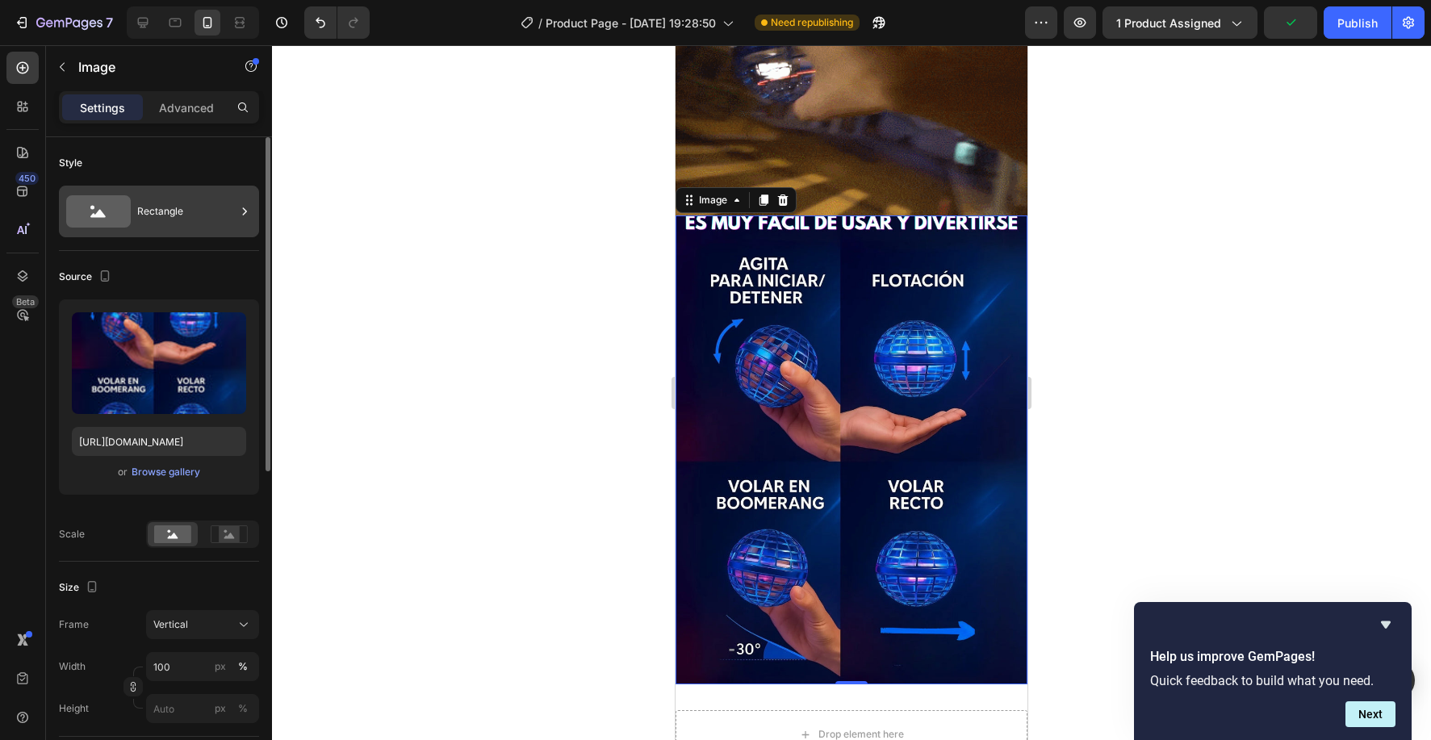
click at [198, 220] on div "Rectangle" at bounding box center [186, 211] width 98 height 37
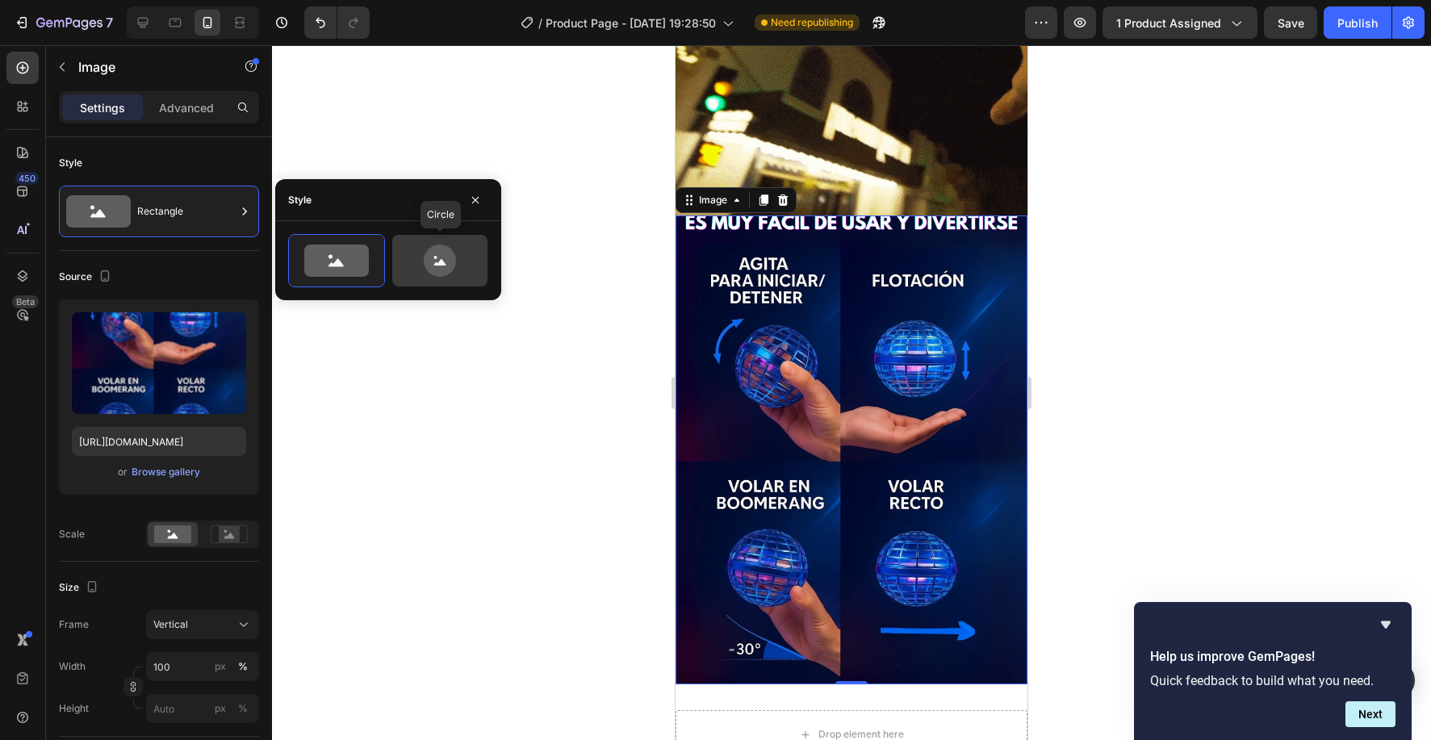
click at [460, 259] on icon at bounding box center [440, 261] width 76 height 32
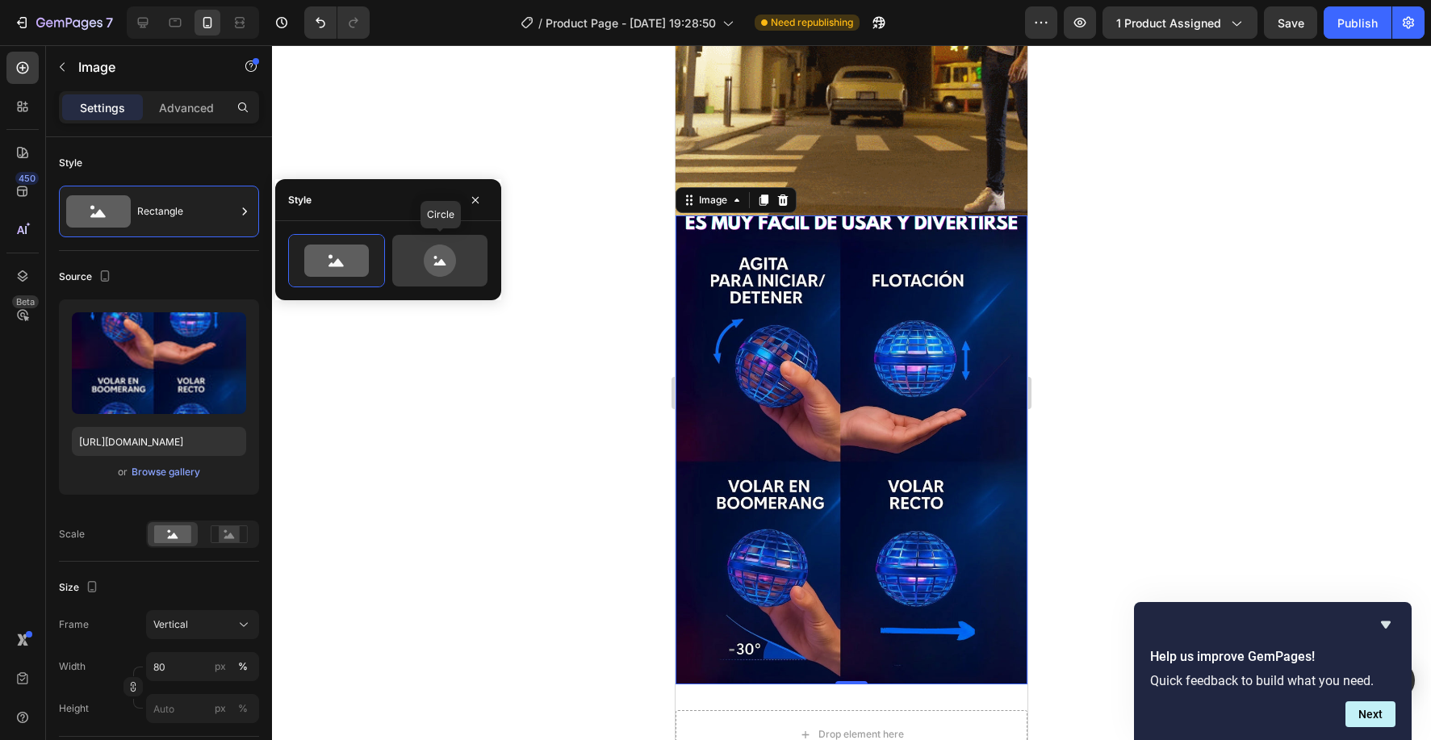
scroll to position [779, 0]
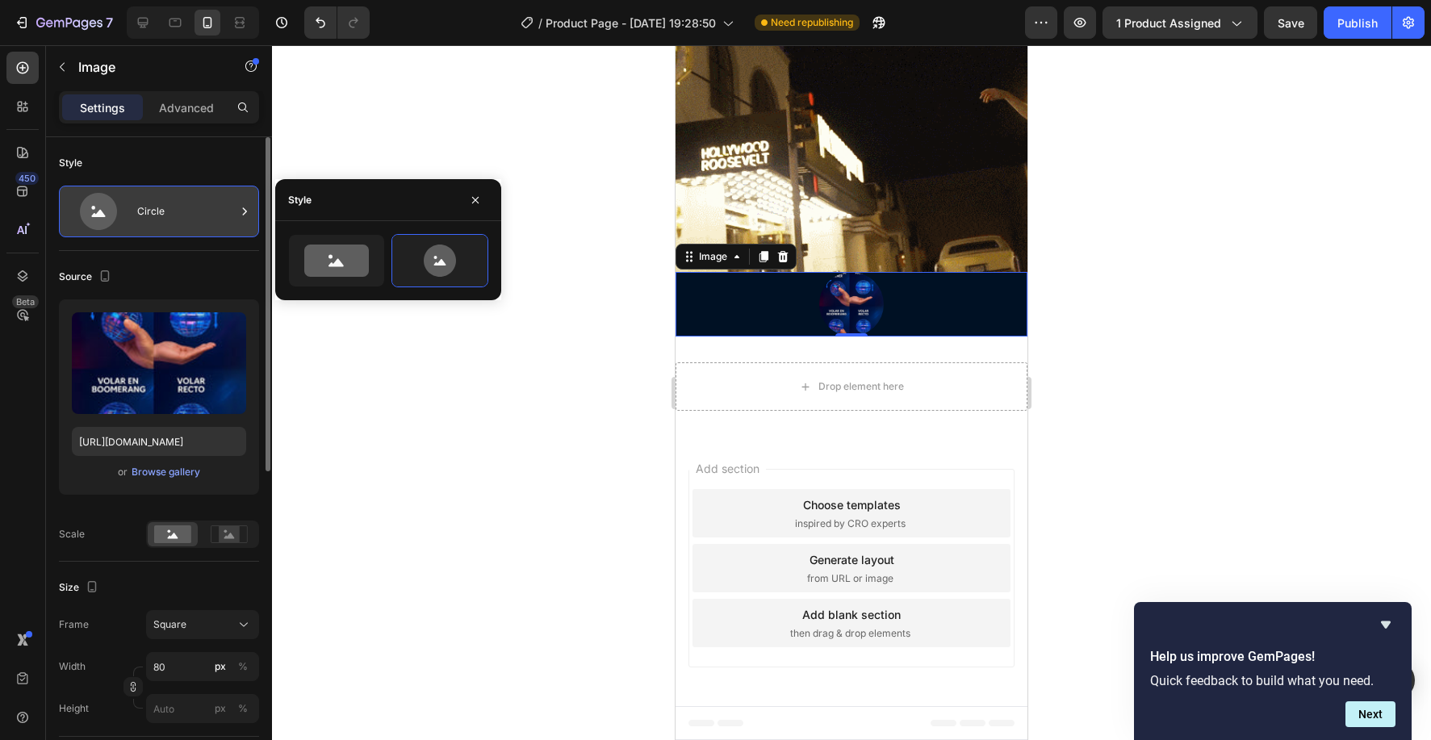
click at [177, 228] on div "Circle" at bounding box center [186, 211] width 98 height 37
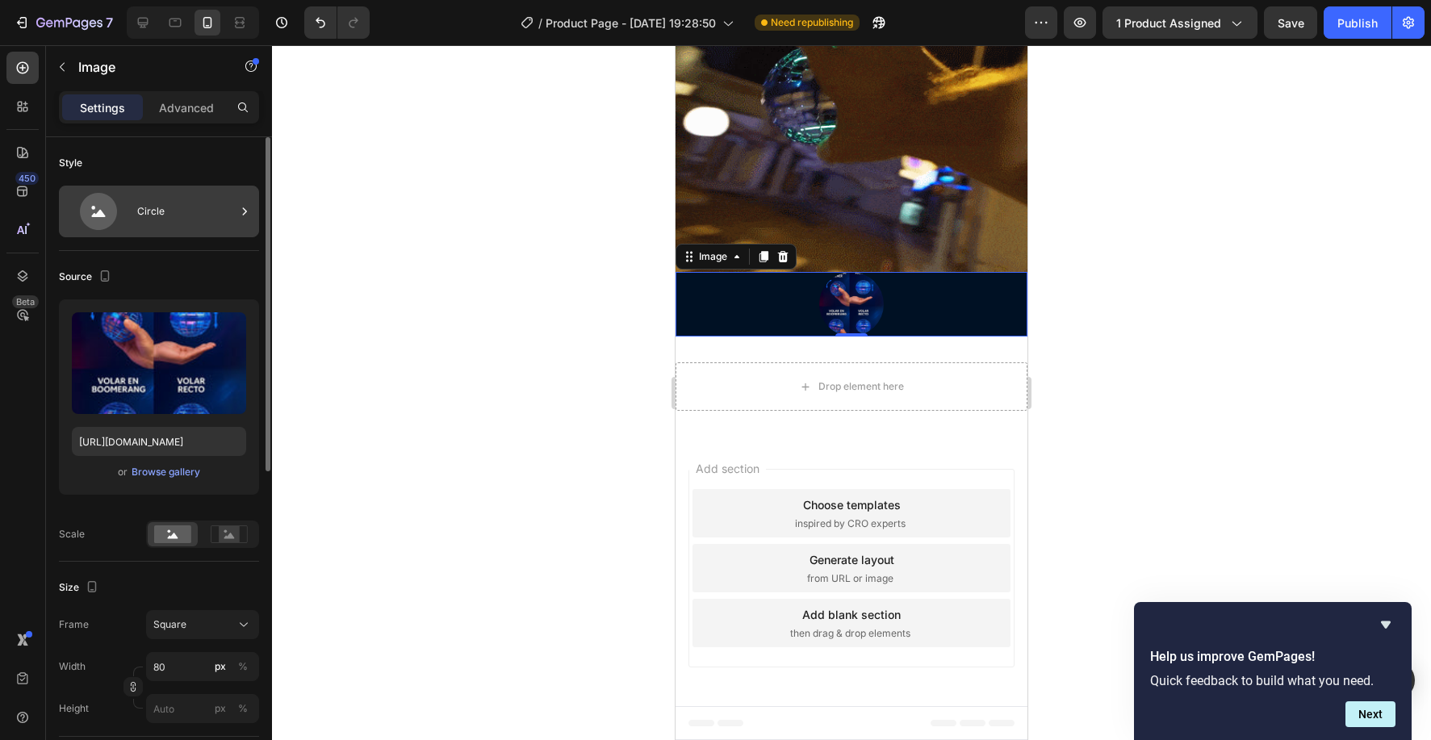
click at [177, 228] on div "Circle" at bounding box center [186, 211] width 98 height 37
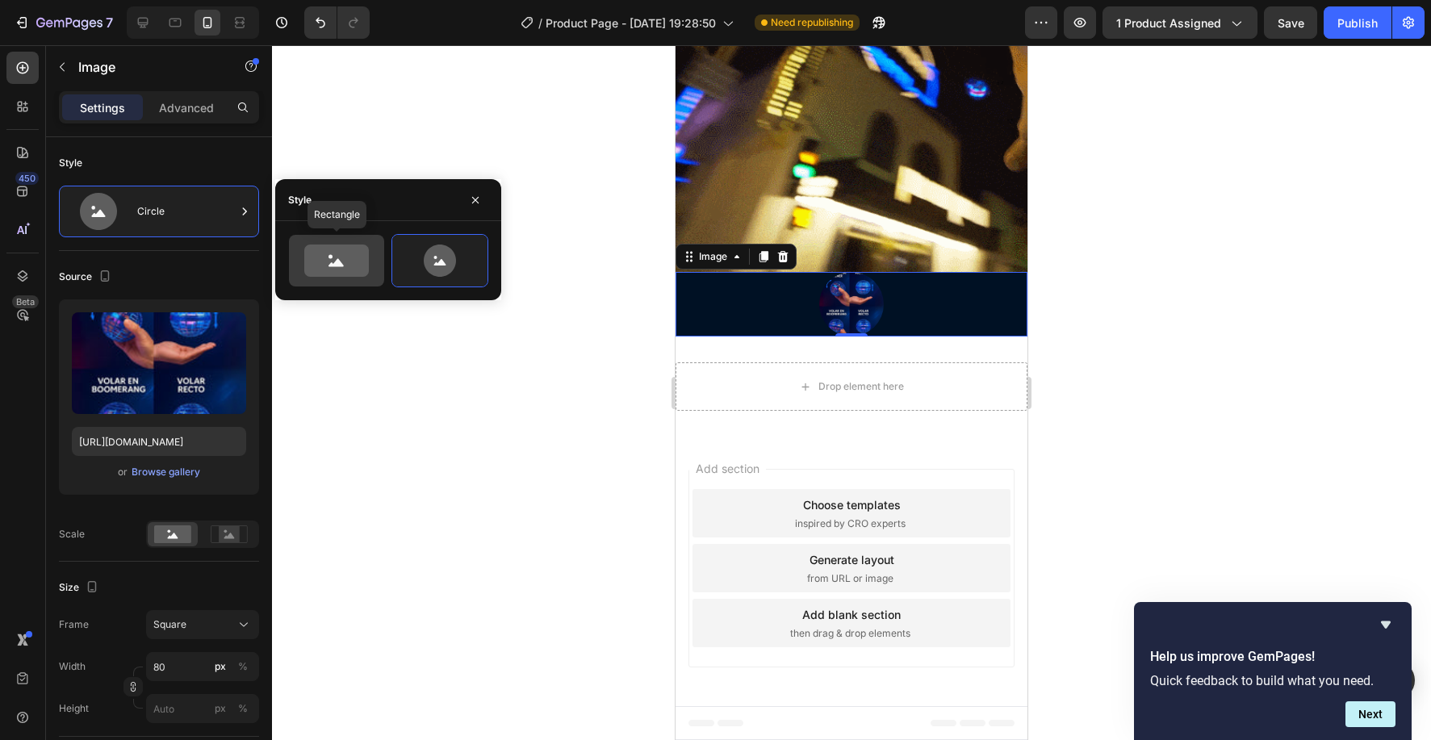
click at [337, 250] on icon at bounding box center [336, 261] width 65 height 32
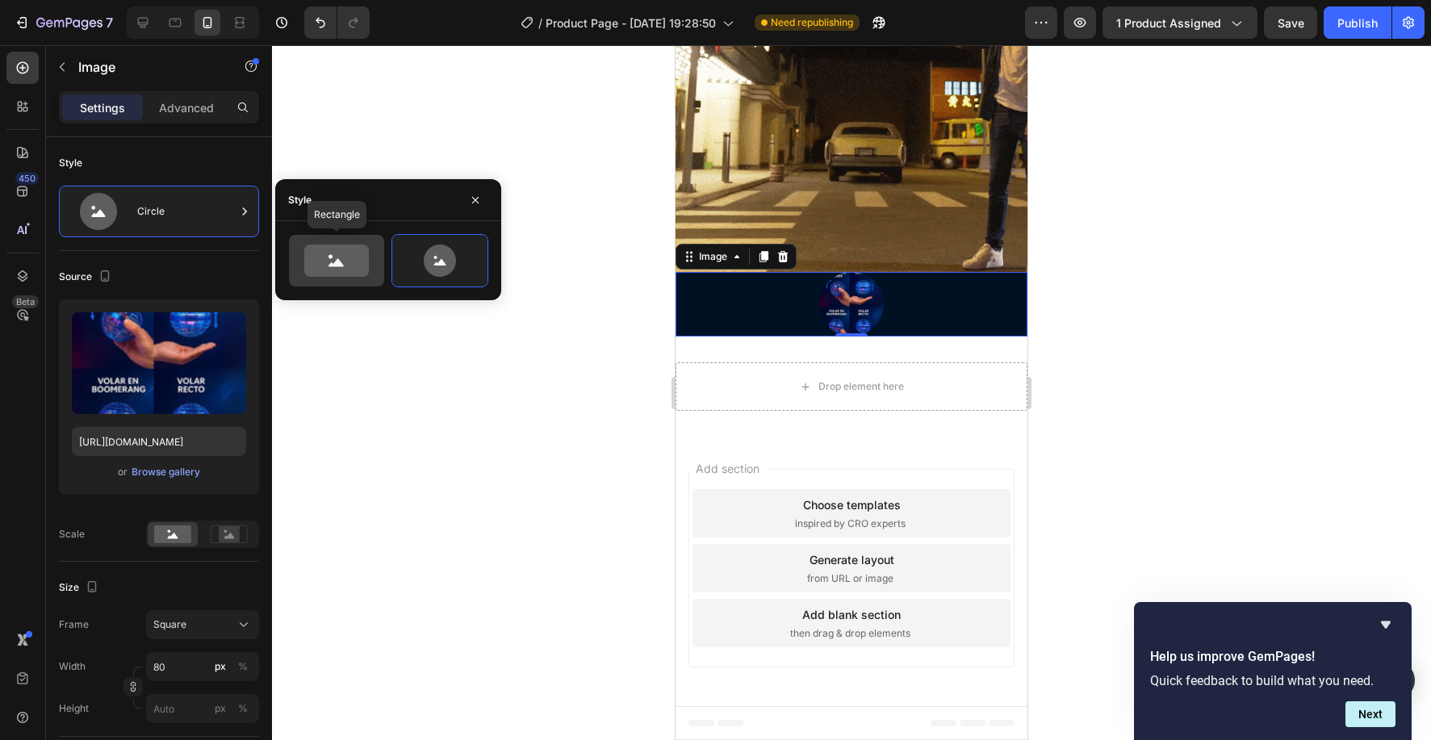
type input "100"
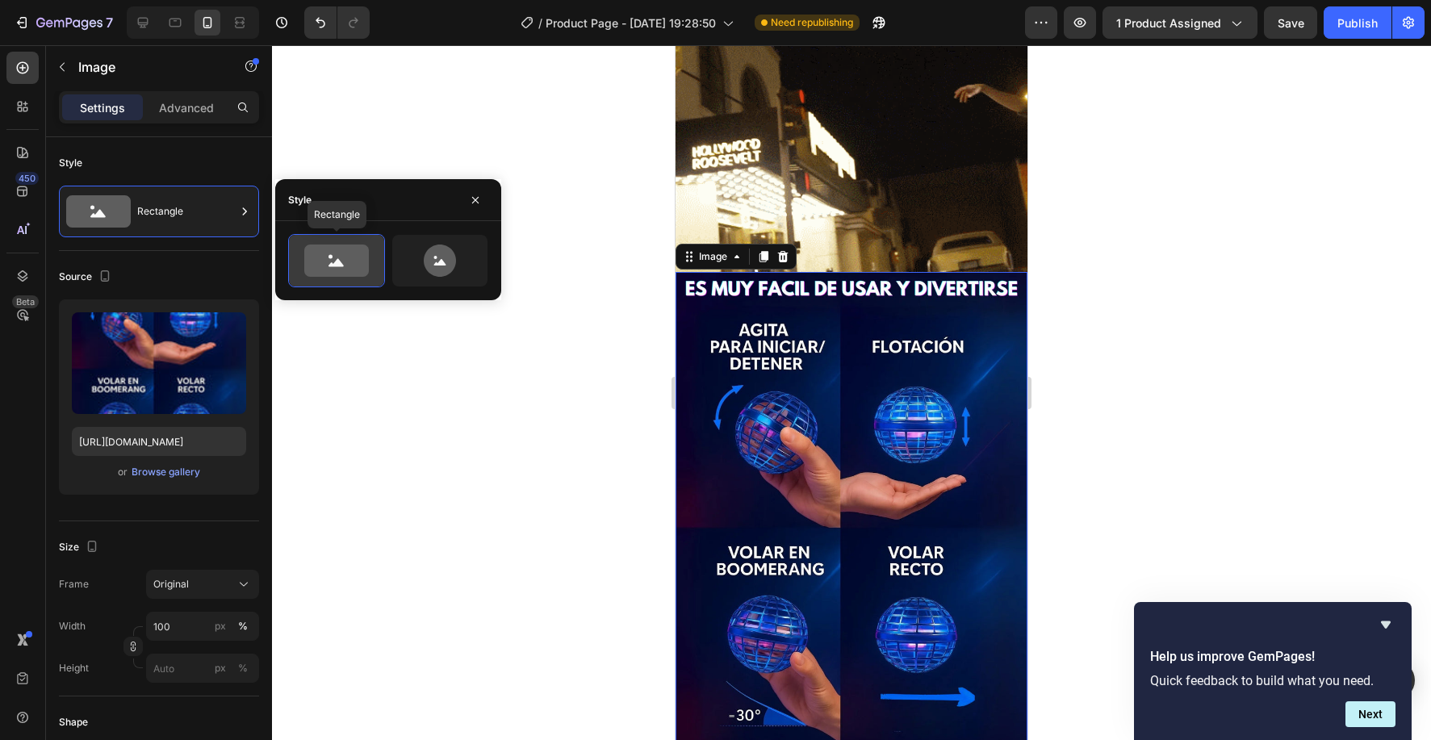
scroll to position [836, 0]
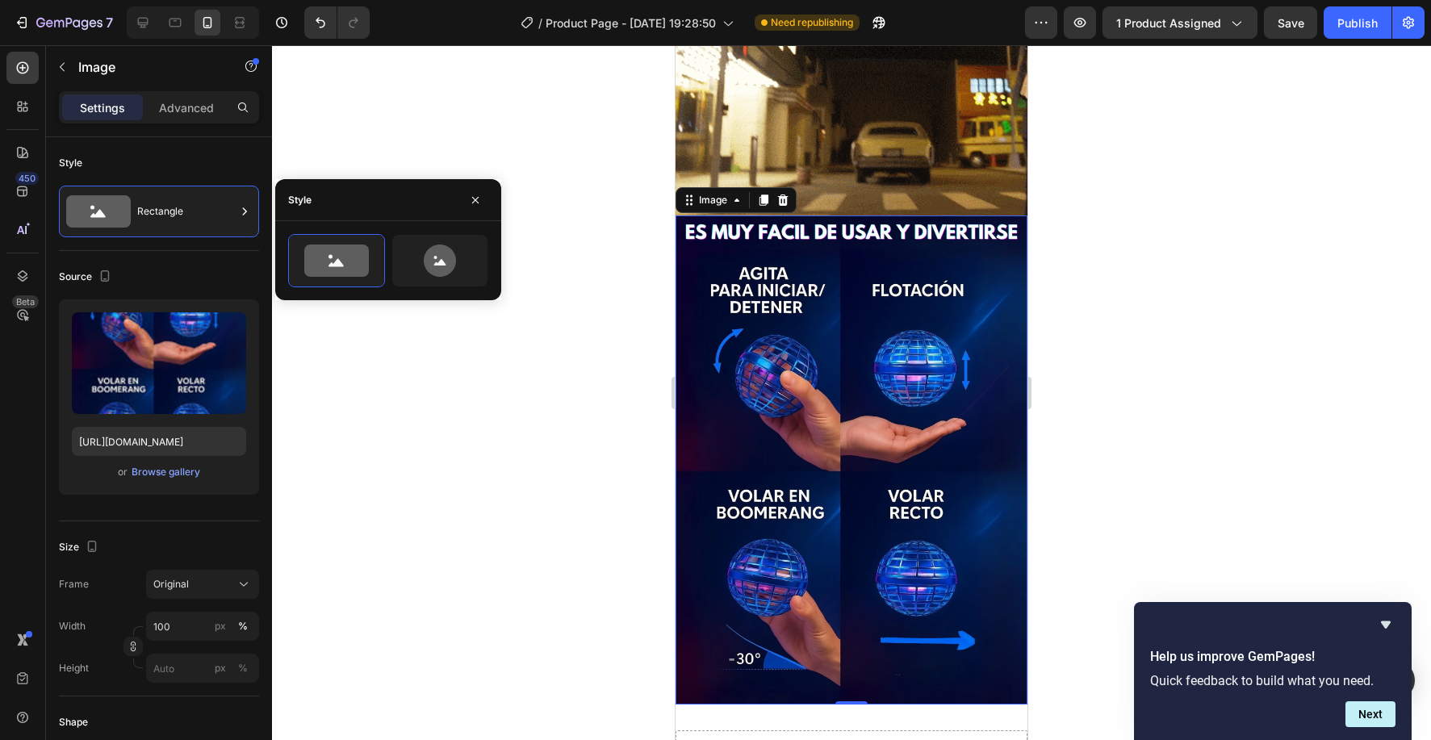
click at [1119, 333] on div at bounding box center [851, 392] width 1159 height 695
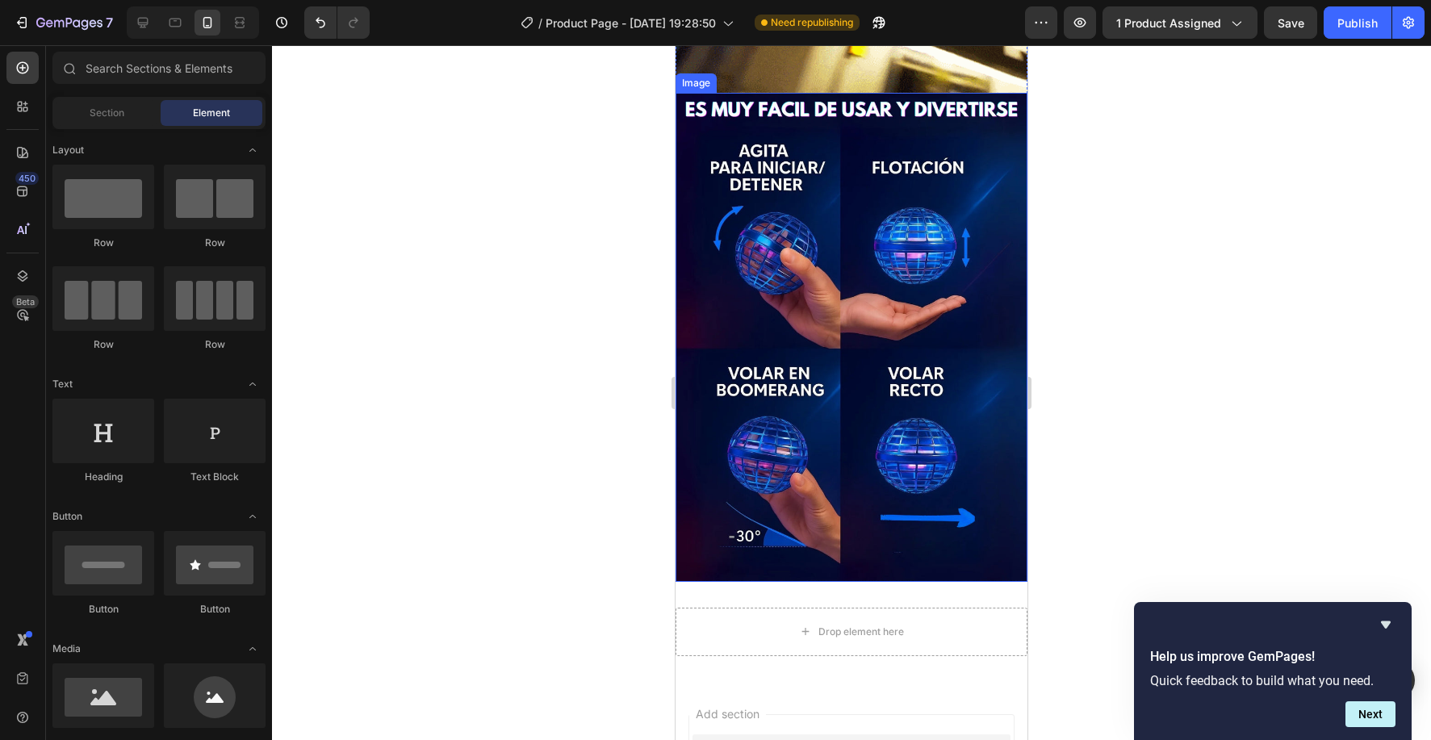
scroll to position [1204, 0]
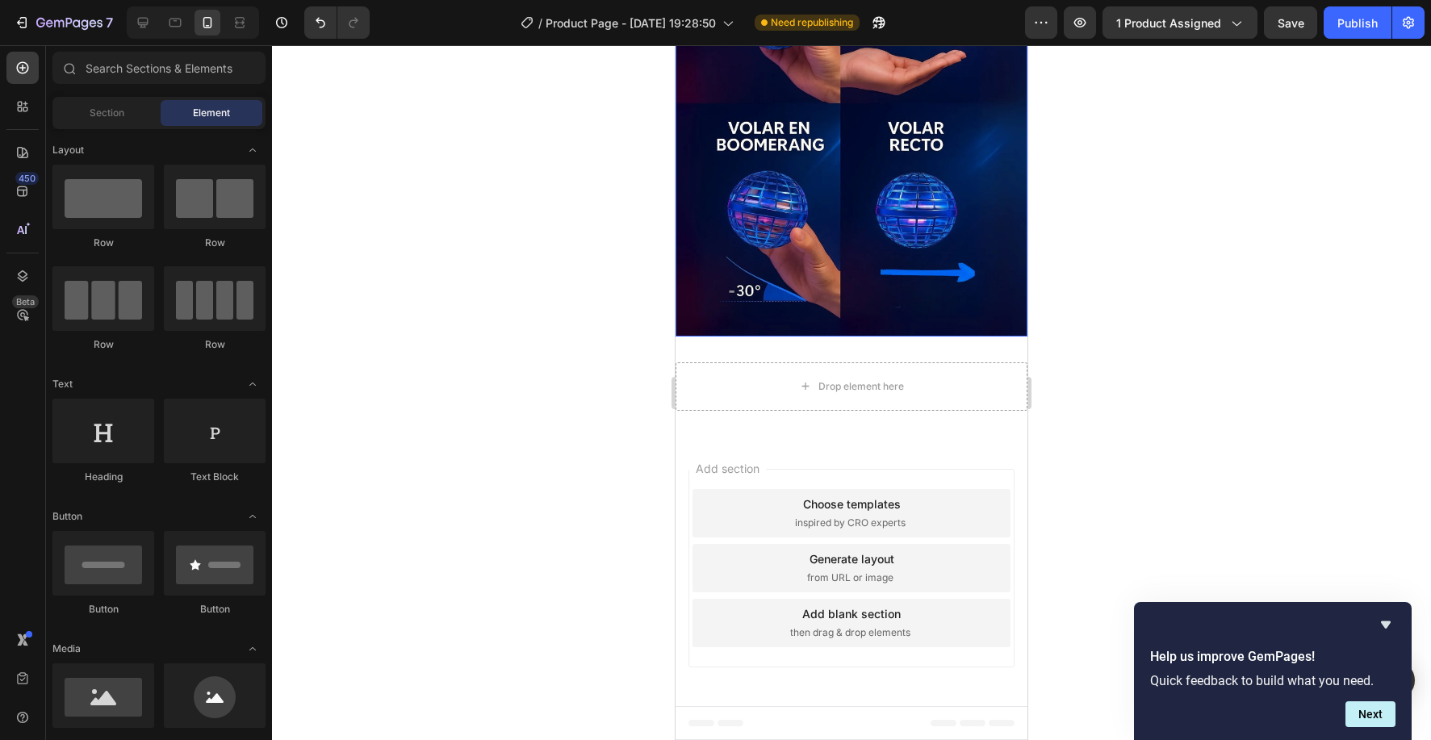
click at [783, 249] on img at bounding box center [852, 91] width 352 height 489
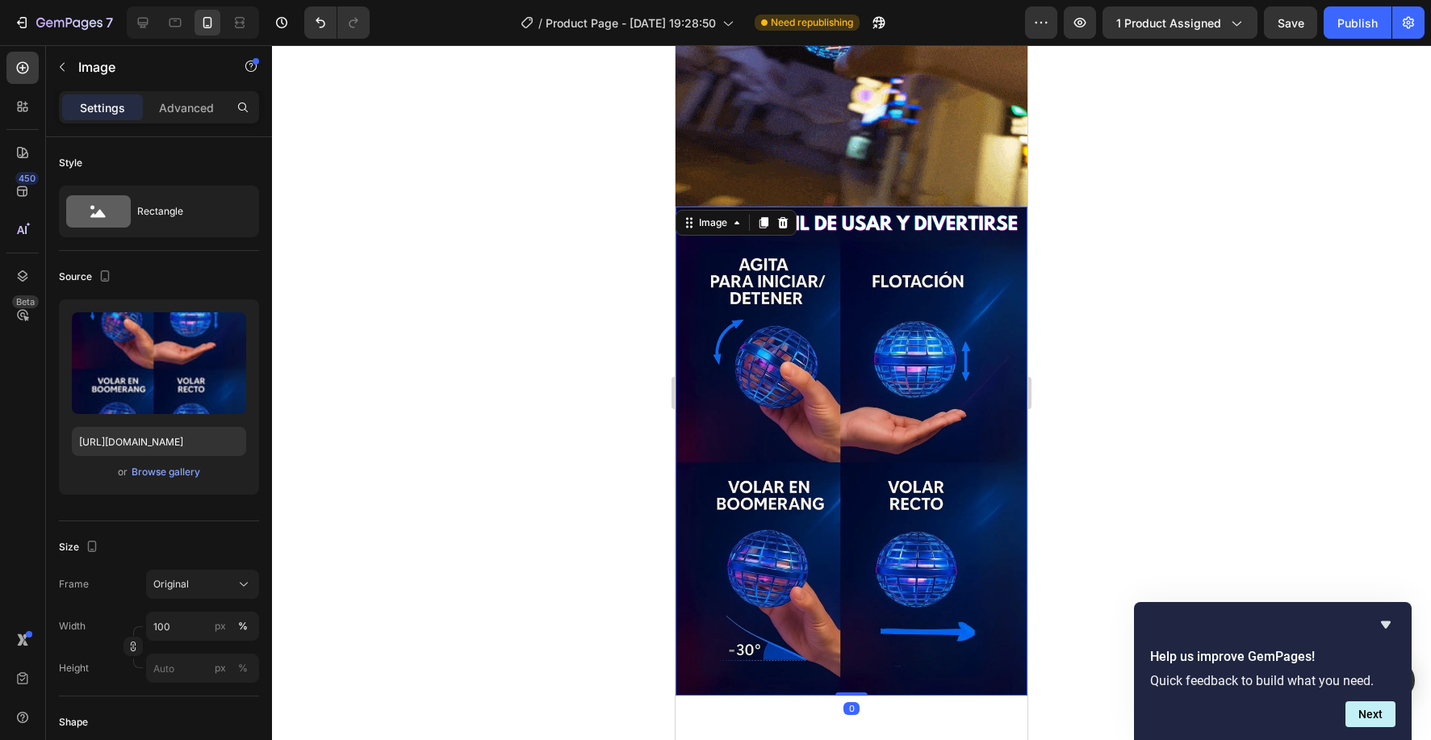
scroll to position [715, 0]
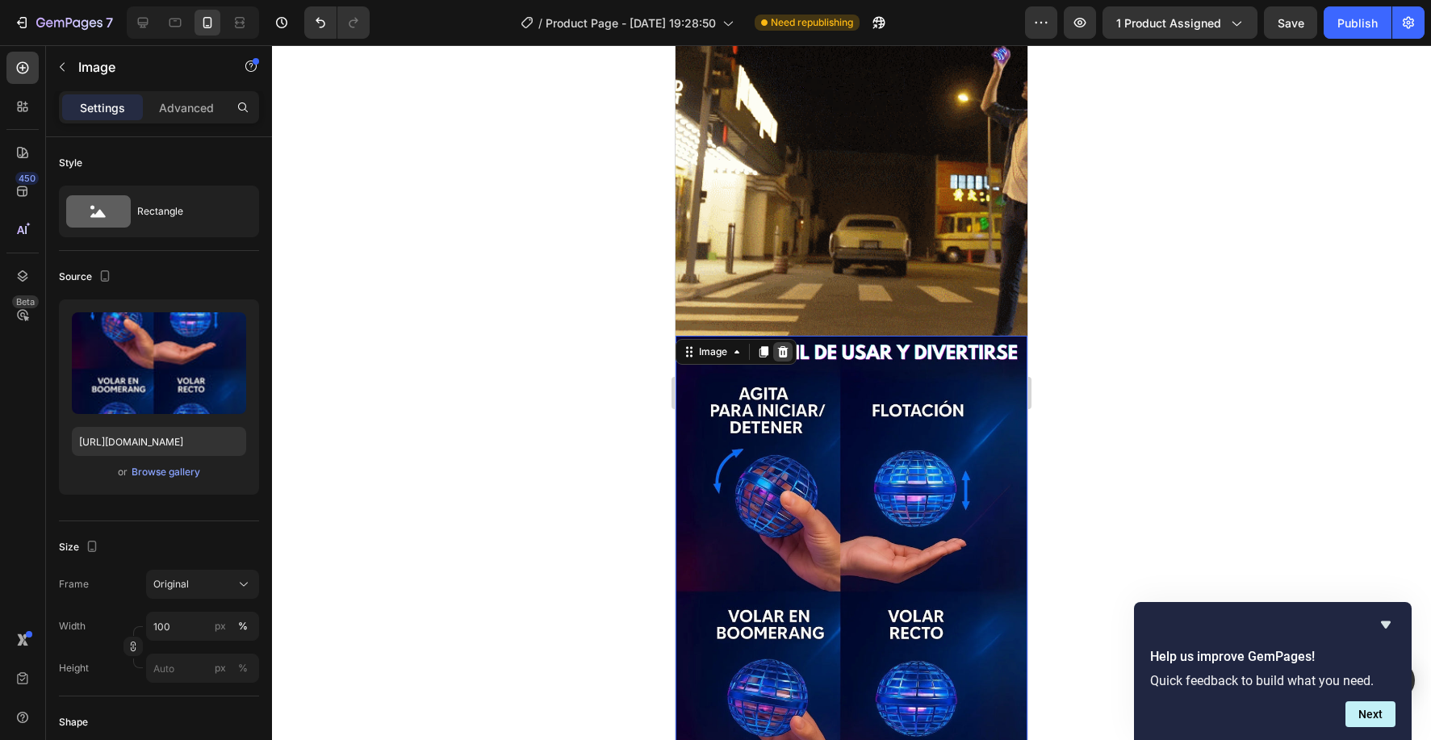
click at [769, 352] on icon at bounding box center [764, 351] width 9 height 11
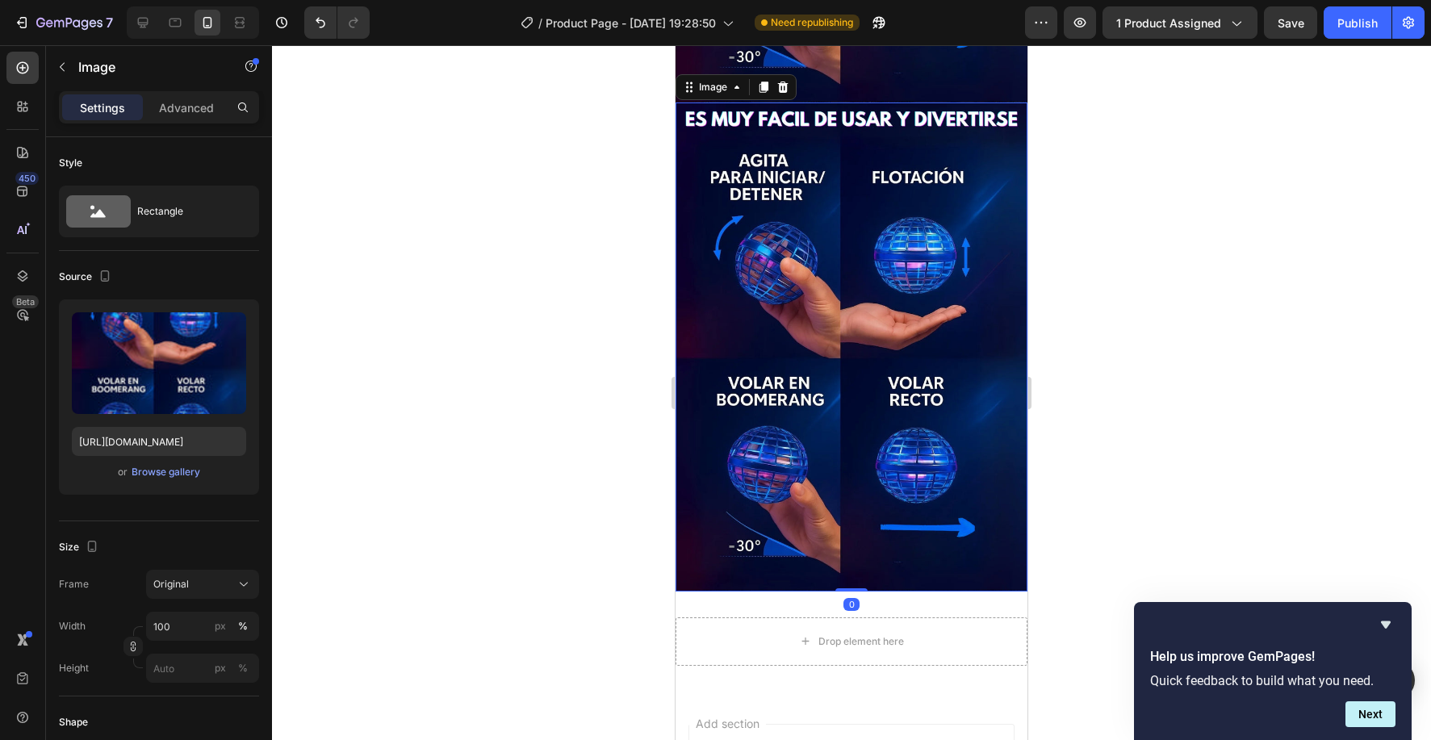
scroll to position [1439, 0]
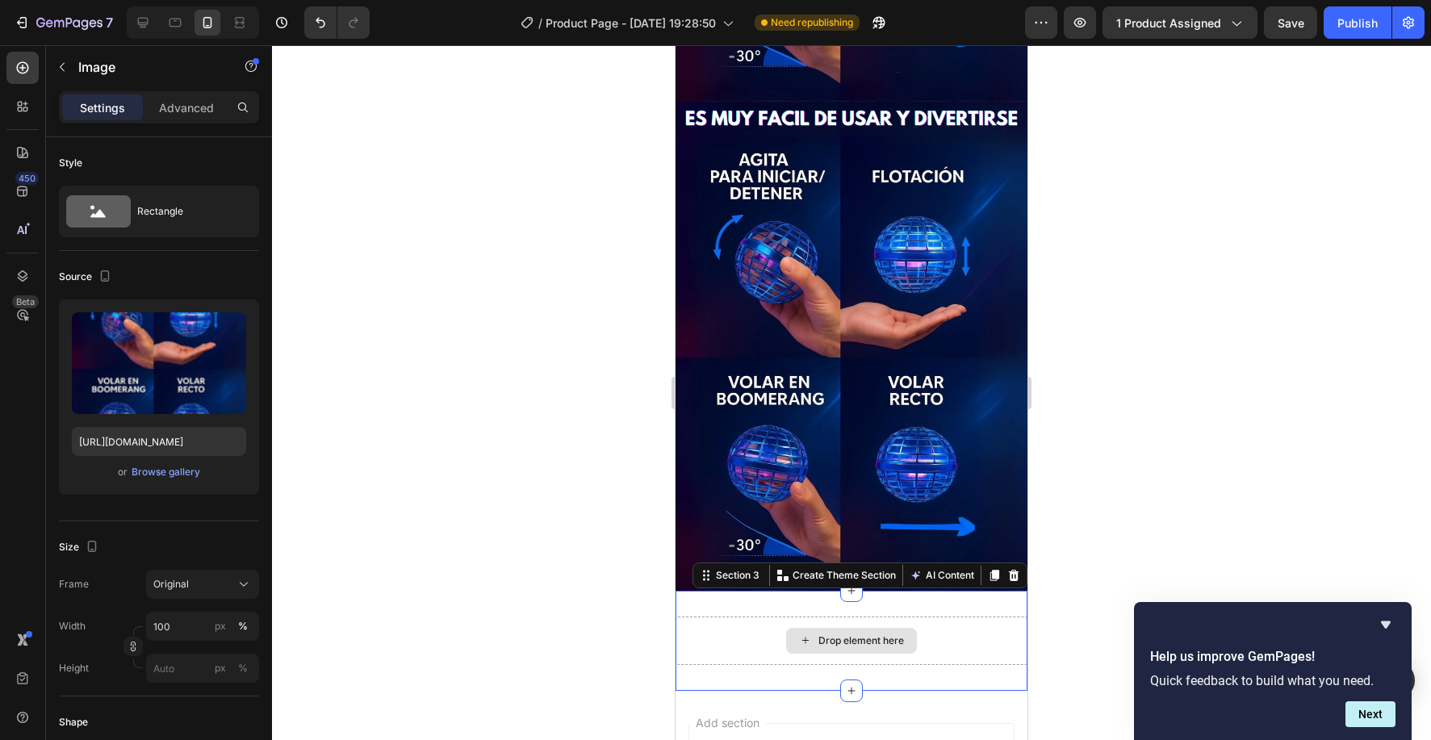
click at [853, 622] on div "Drop element here" at bounding box center [852, 641] width 352 height 48
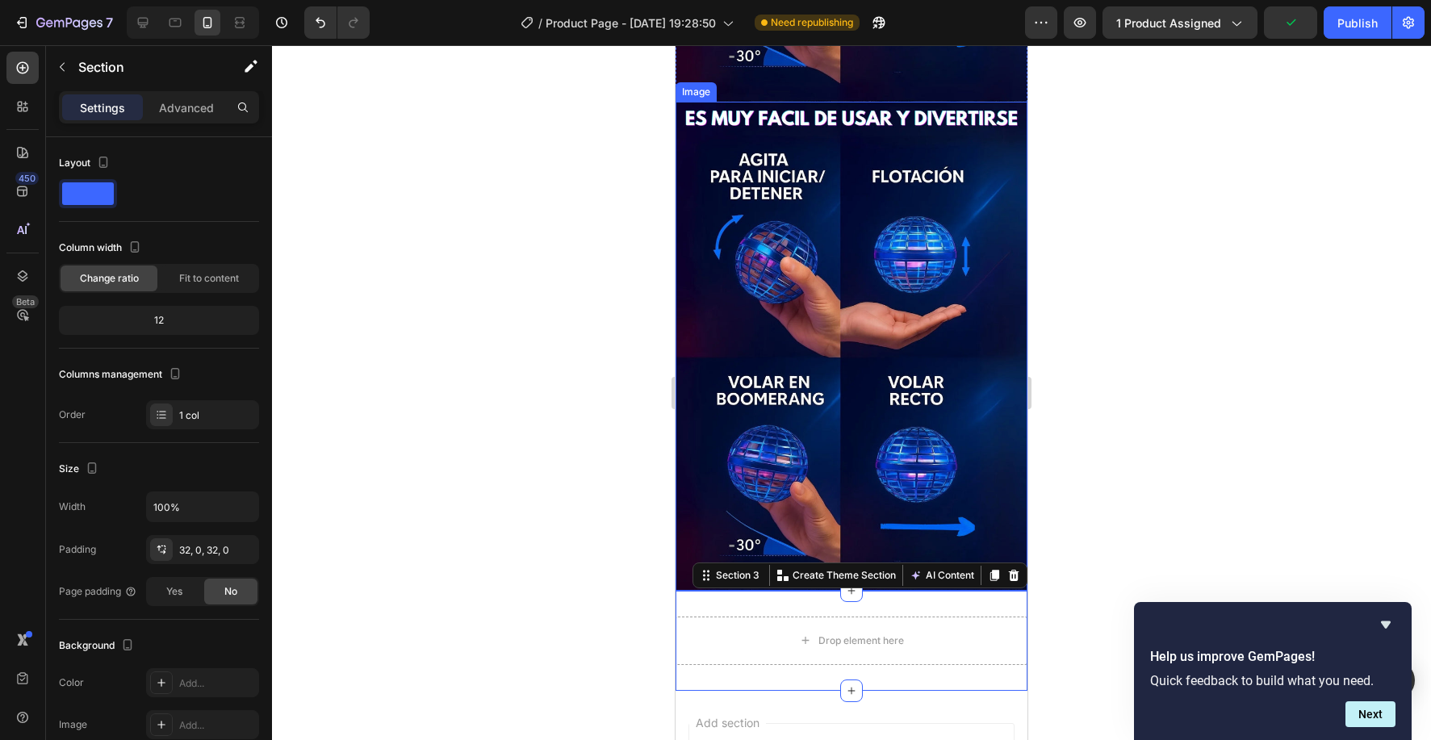
click at [771, 151] on img at bounding box center [852, 346] width 352 height 489
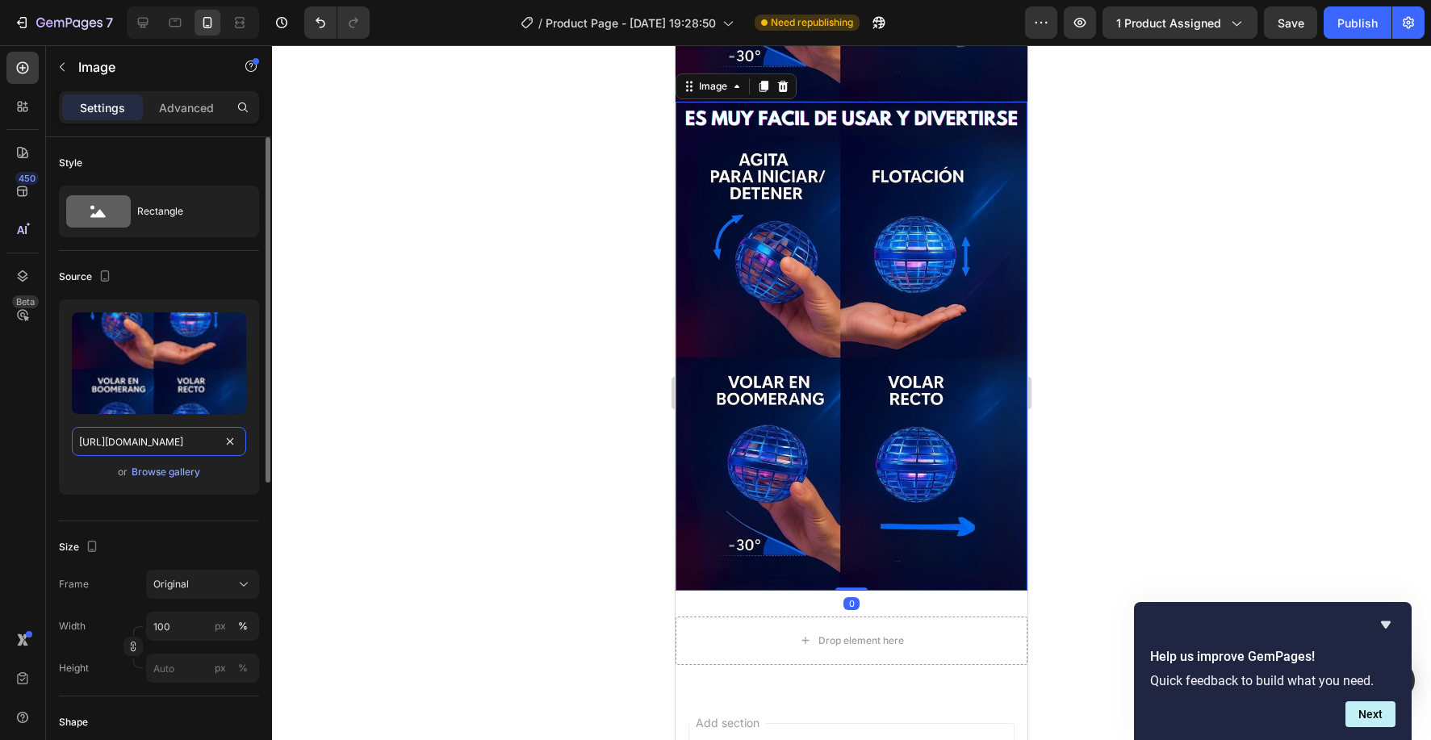
click at [170, 435] on input "https://cdn.shopify.com/s/files/1/0830/0213/0625/files/forma.webp?v=1758945603" at bounding box center [159, 441] width 174 height 29
click at [171, 435] on input "https://cdn.shopify.com/s/files/1/0830/0213/0625/files/forma.webp?v=1758945603" at bounding box center [159, 441] width 174 height 29
paste input "parts.webp?v=1758939974"
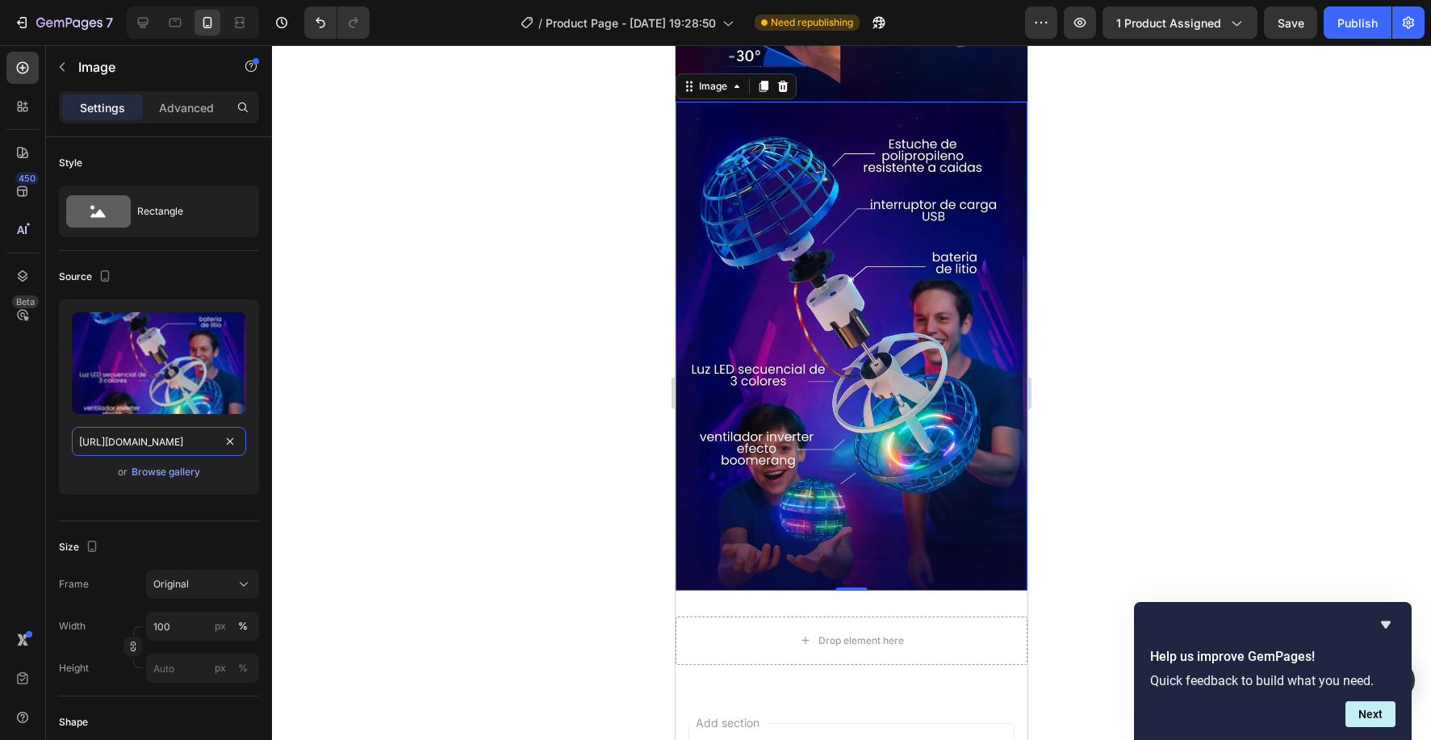
type input "https://cdn.shopify.com/s/files/1/0830/0213/0625/files/parts.webp?v=1758939974"
click at [1119, 415] on div at bounding box center [851, 392] width 1159 height 695
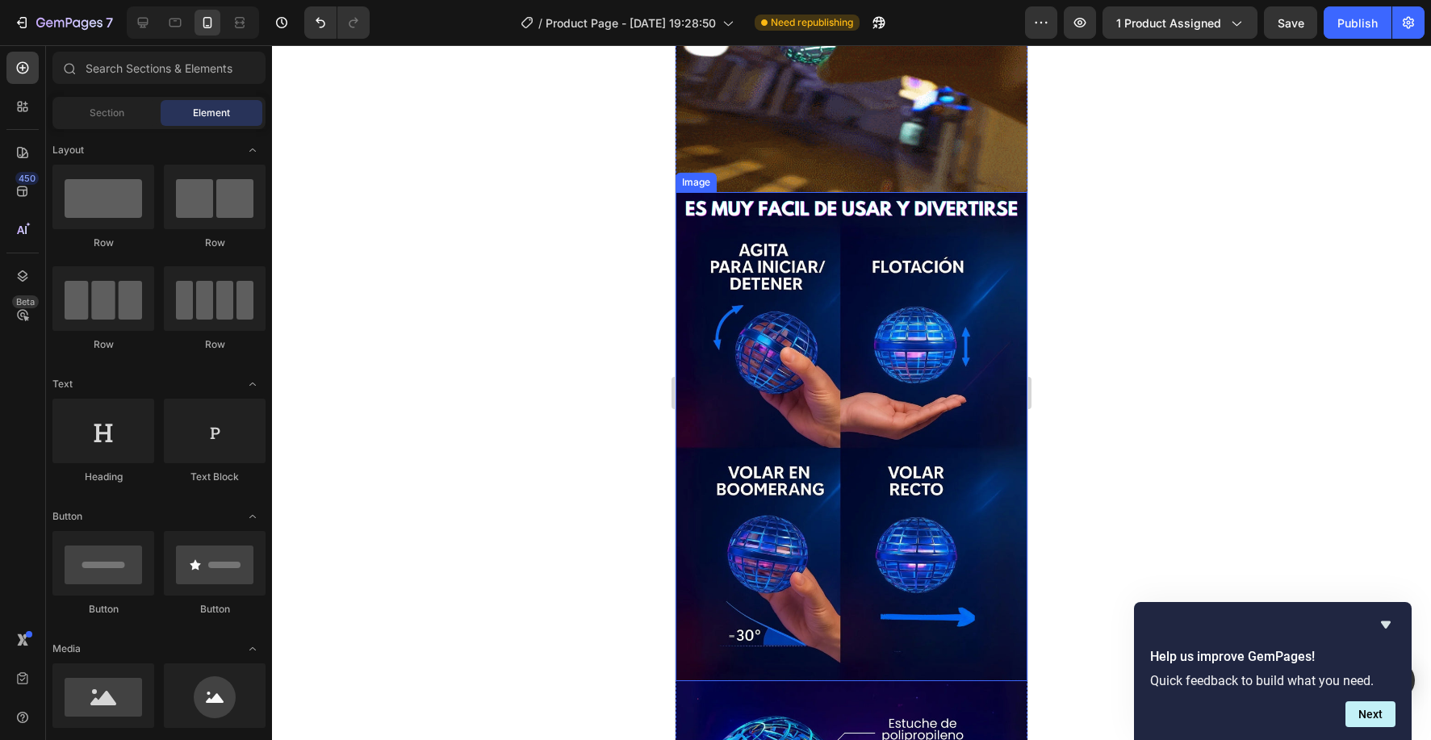
scroll to position [860, 0]
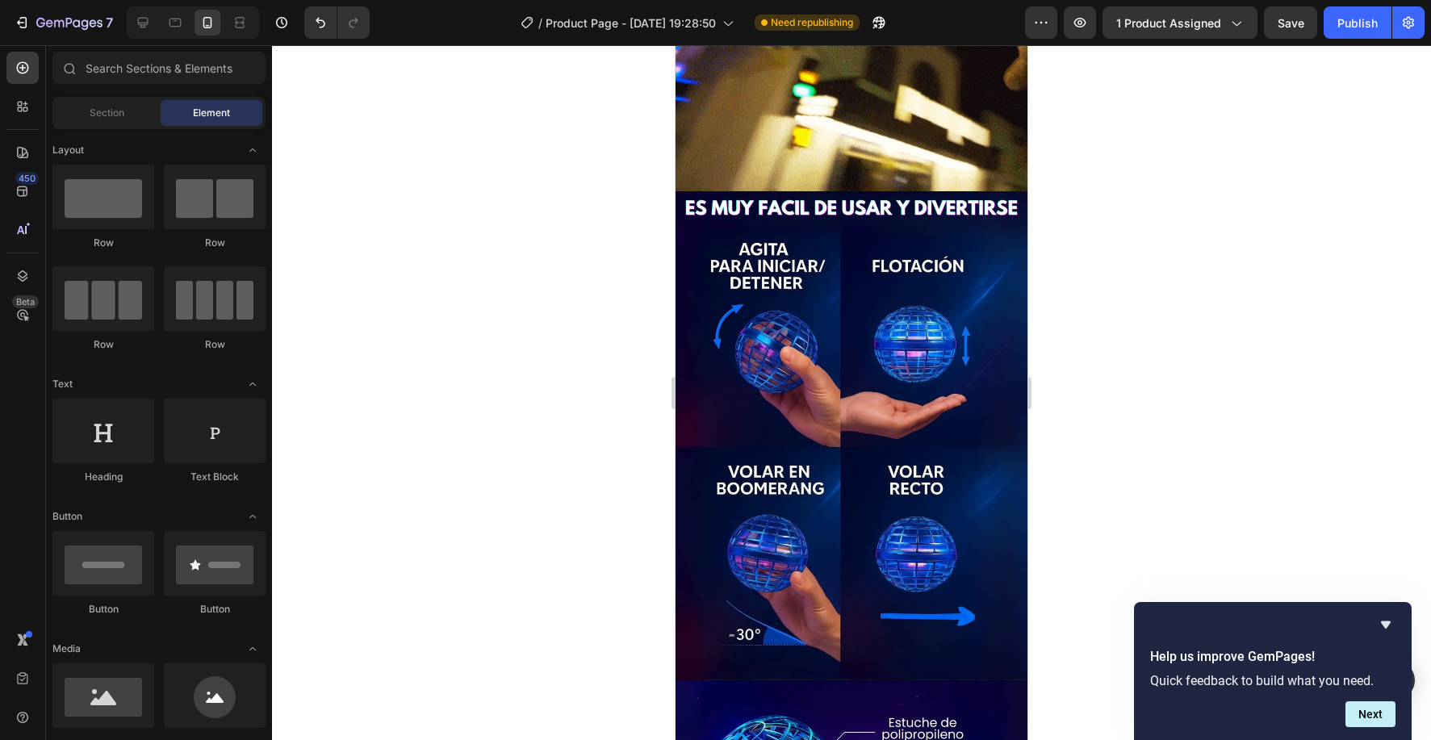
click at [1304, 365] on div at bounding box center [851, 392] width 1159 height 695
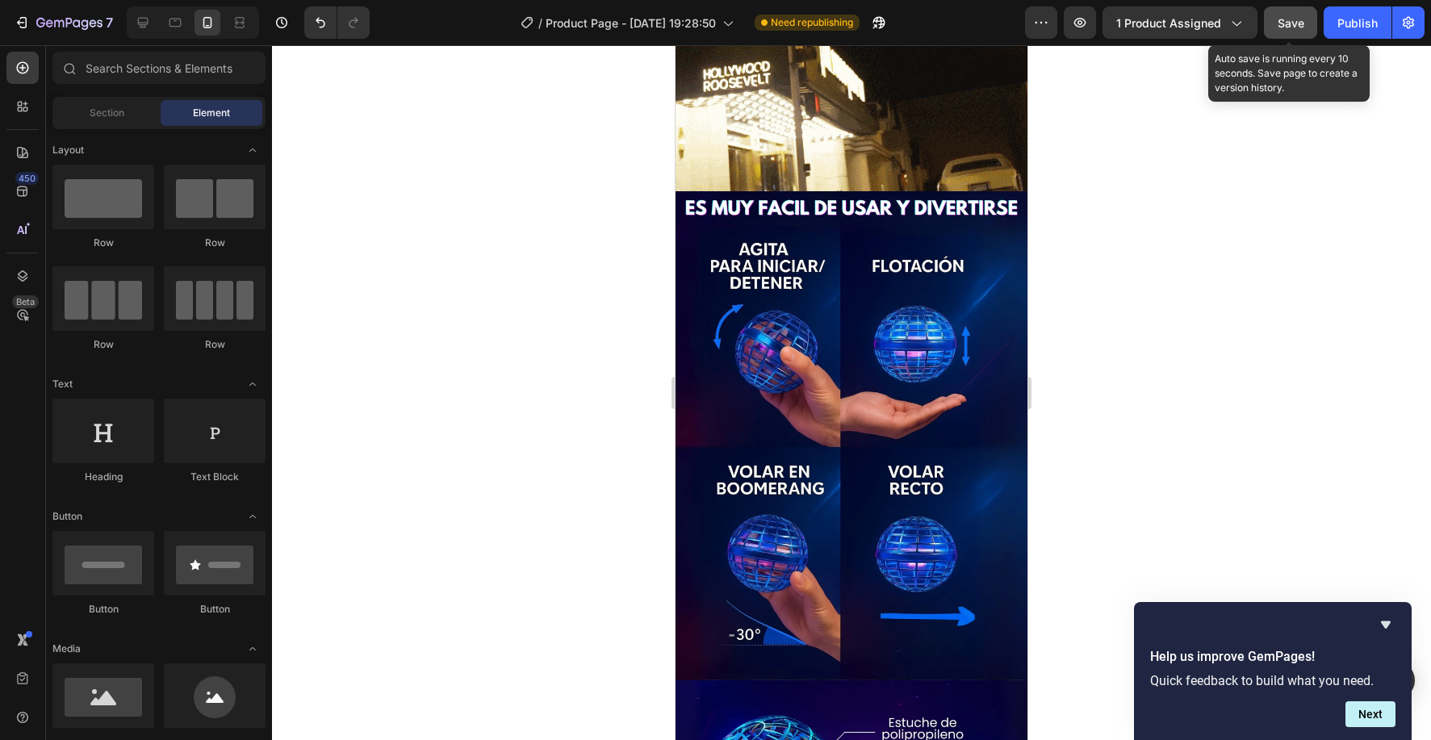
click at [1289, 18] on span "Save" at bounding box center [1291, 23] width 27 height 14
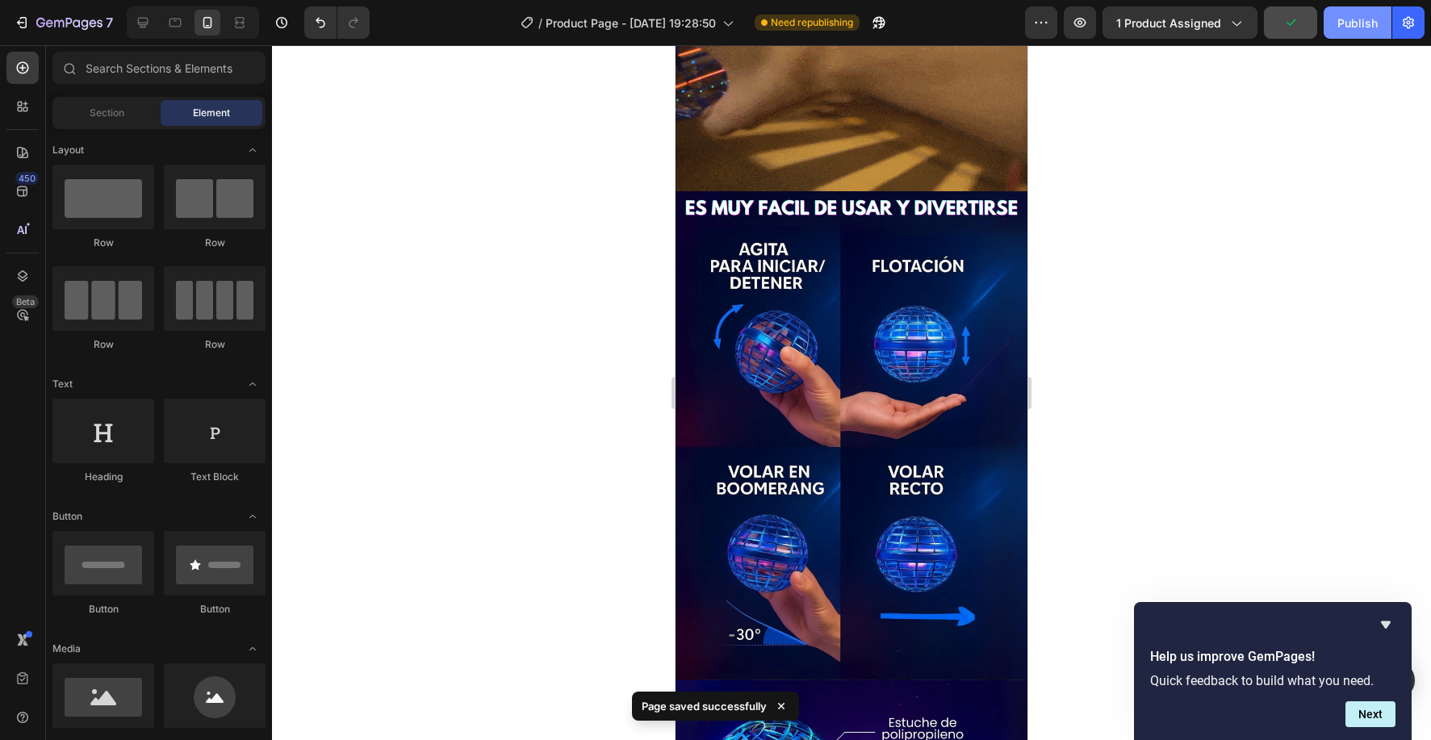
click at [1379, 22] on button "Publish" at bounding box center [1358, 22] width 68 height 32
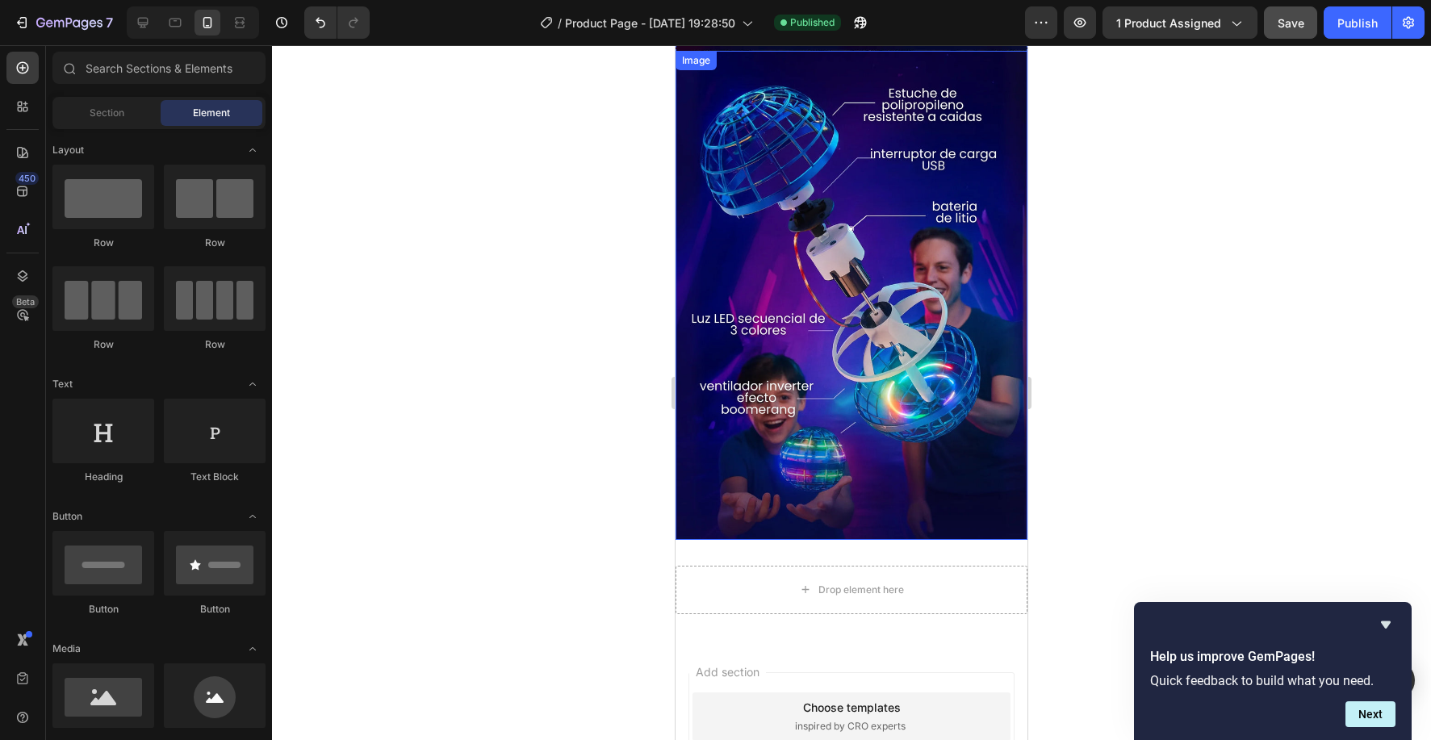
scroll to position [1355, 0]
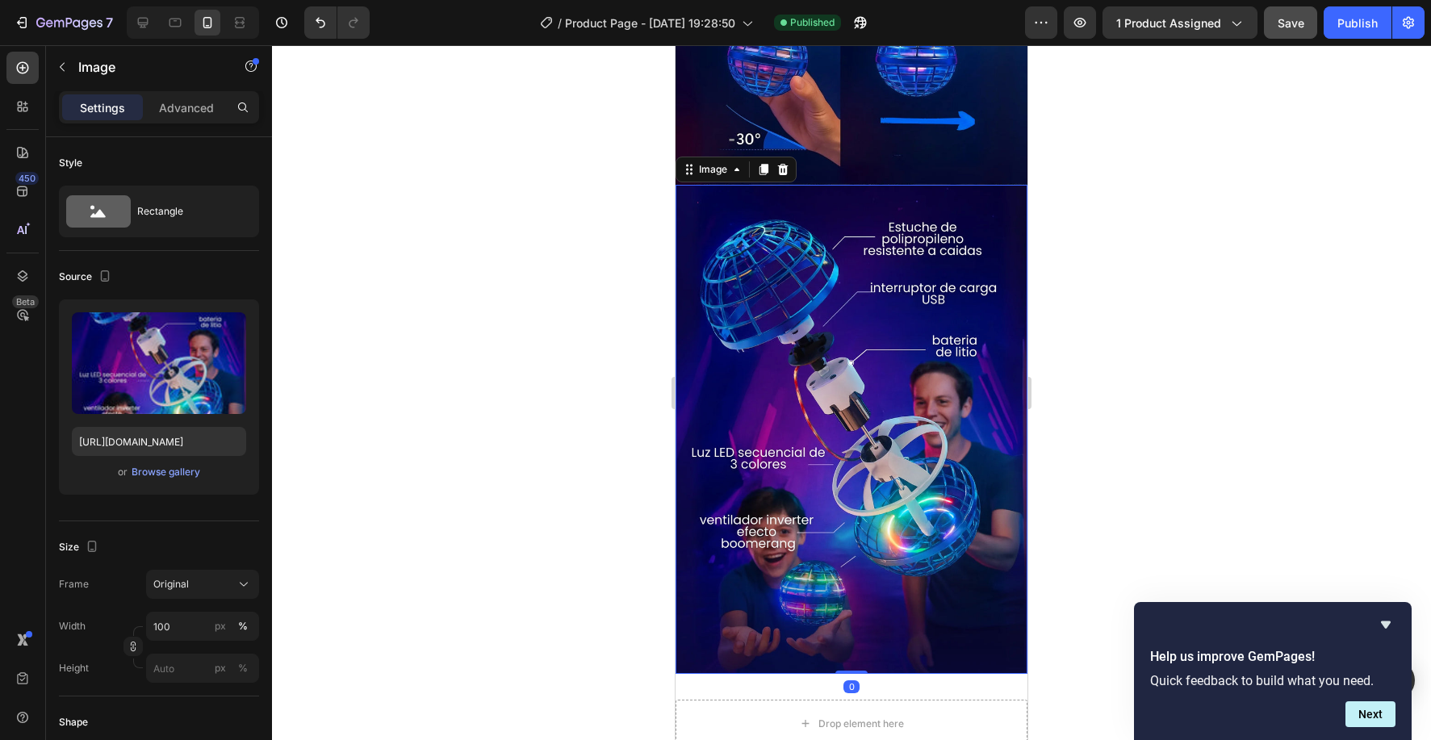
click at [826, 232] on img at bounding box center [852, 429] width 352 height 489
click at [764, 164] on icon at bounding box center [764, 169] width 9 height 11
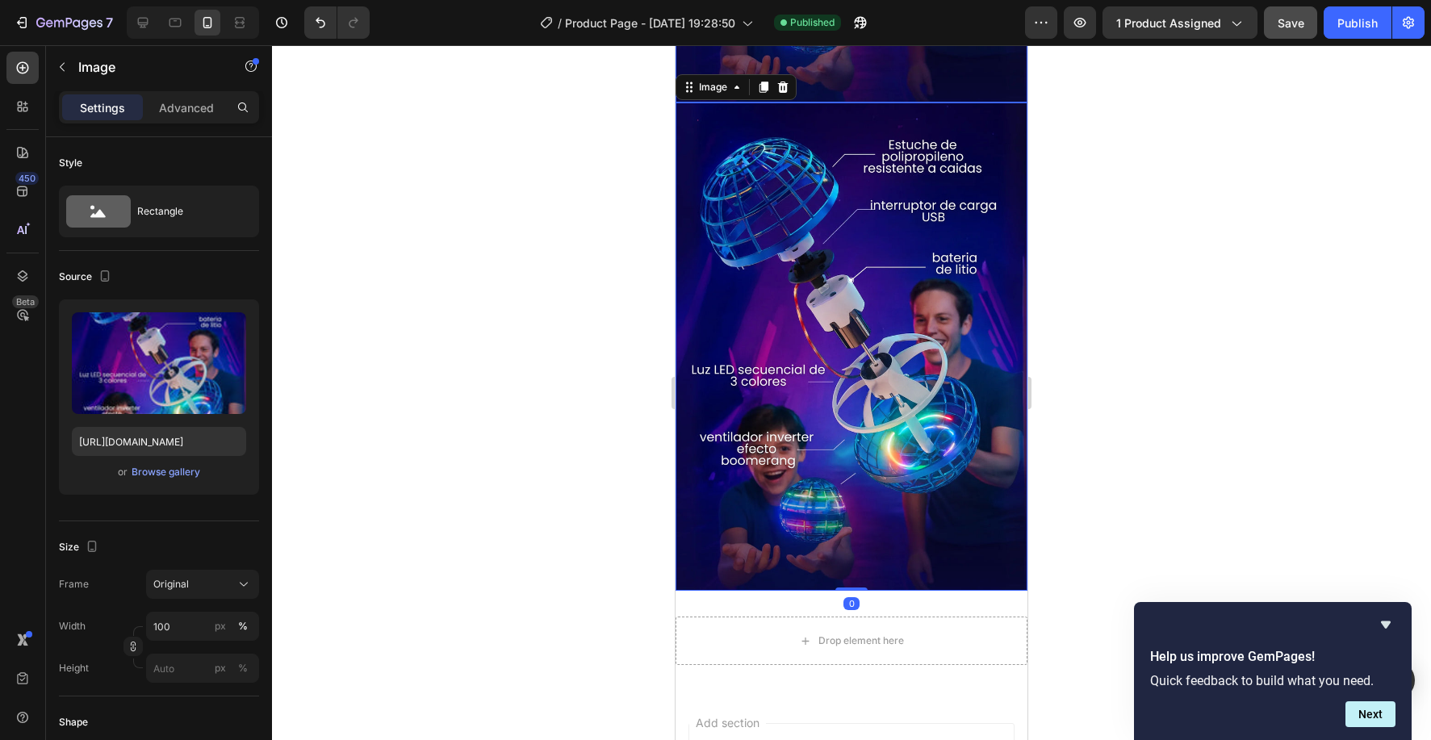
scroll to position [1927, 0]
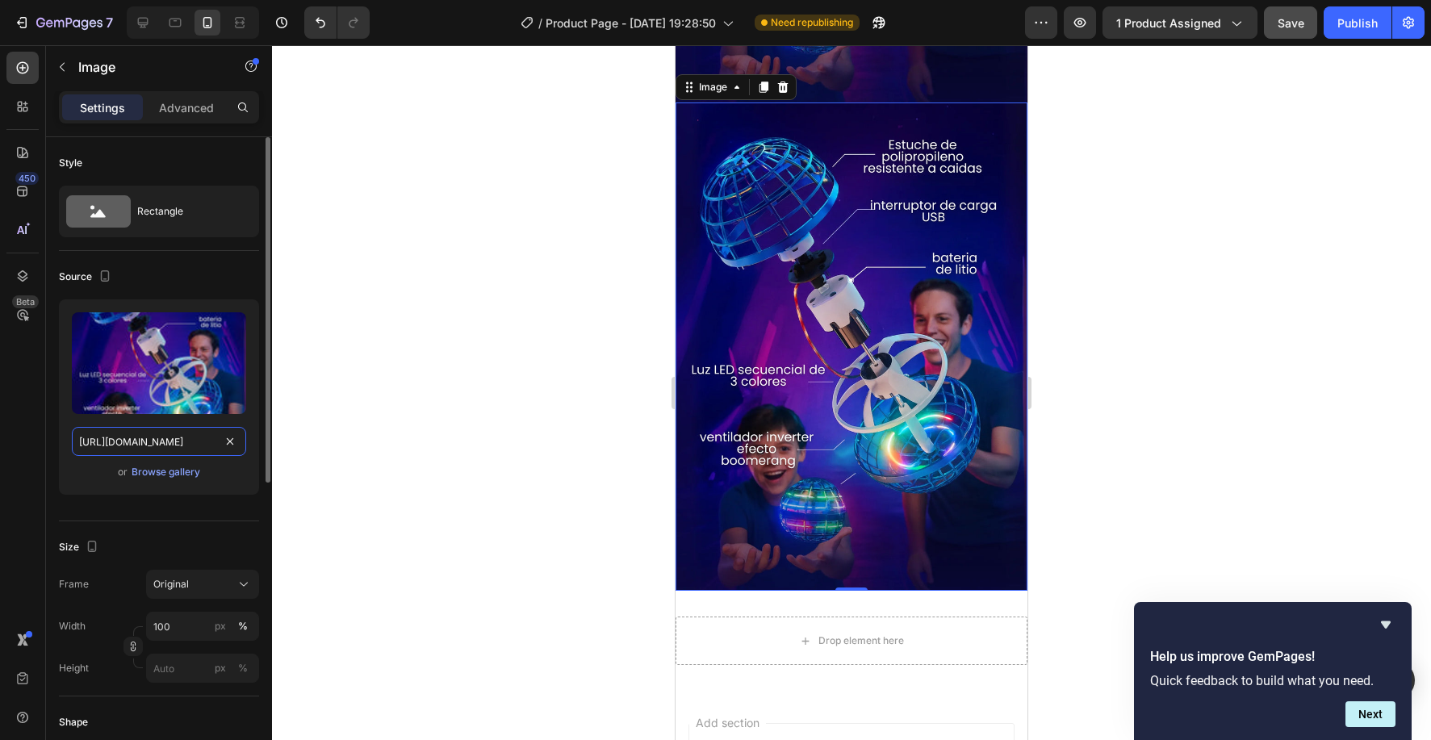
click at [174, 438] on input "https://cdn.shopify.com/s/files/1/0830/0213/0625/files/parts.webp?v=1758939974" at bounding box center [159, 441] width 174 height 29
paste input "WhatsApp_GIF_2025-09-26_at_19.52.04.gif?v=1758946041"
type input "https://cdn.shopify.com/s/files/1/0830/0213/0625/files/WhatsApp_GIF_2025-09-26_…"
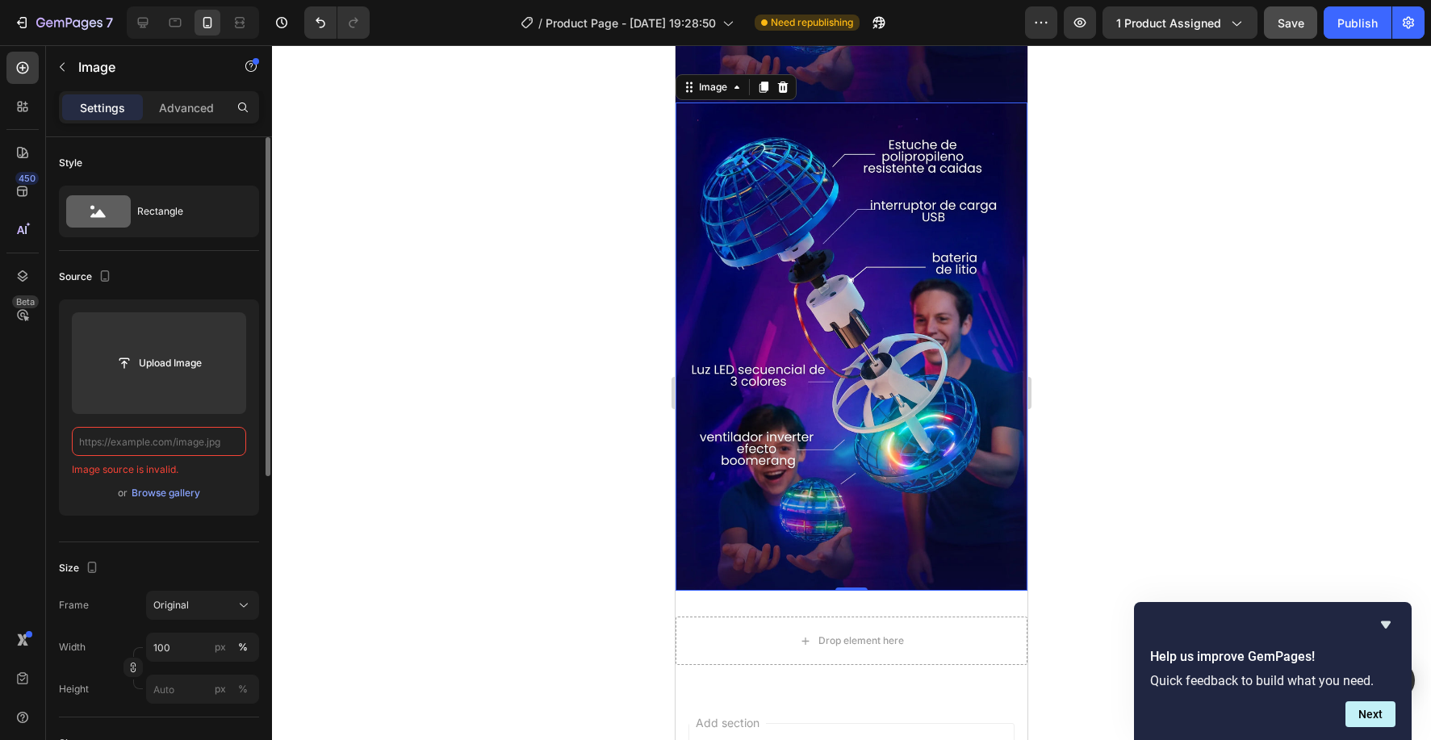
scroll to position [0, 0]
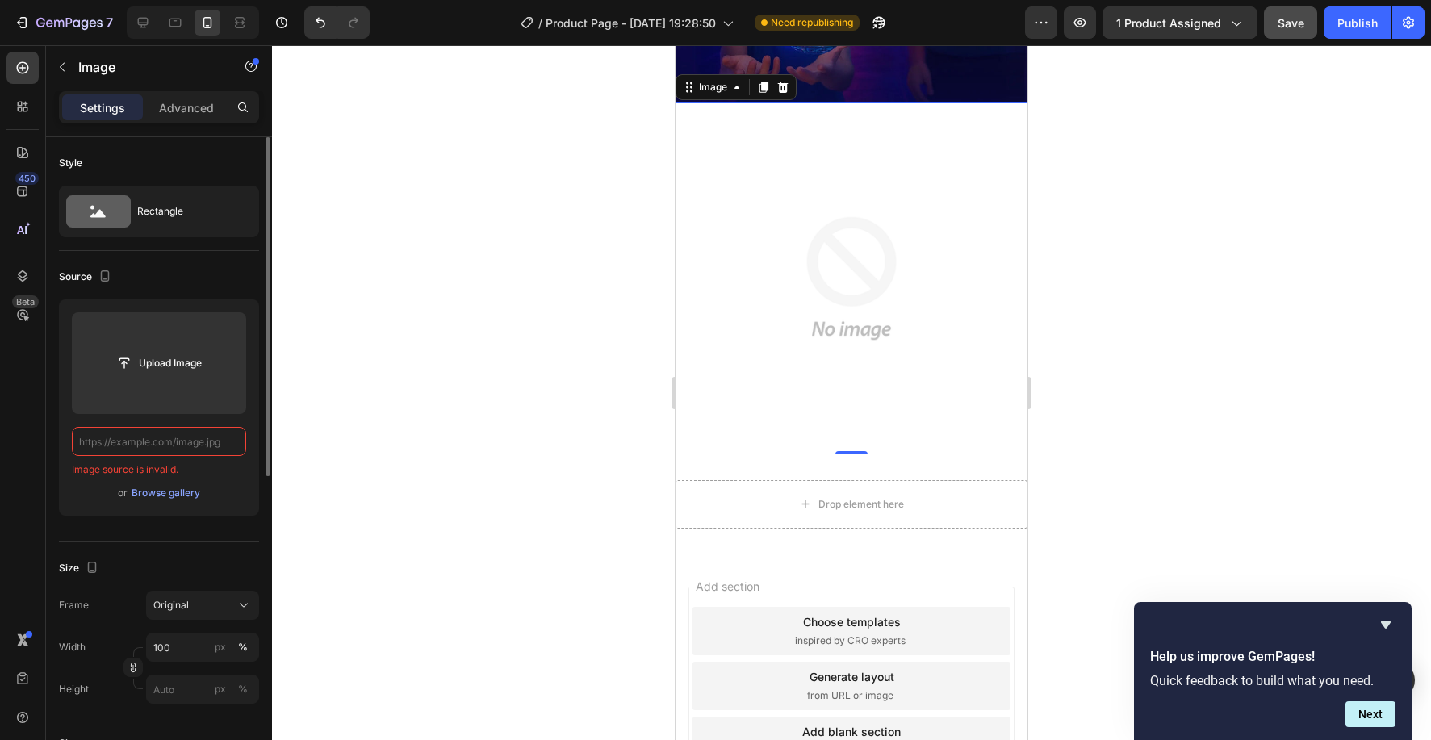
paste input "https://cdn.shopify.com/s/files/1/0830/0213/0625/files/WhatsApp_GIF_2025-09-26_…"
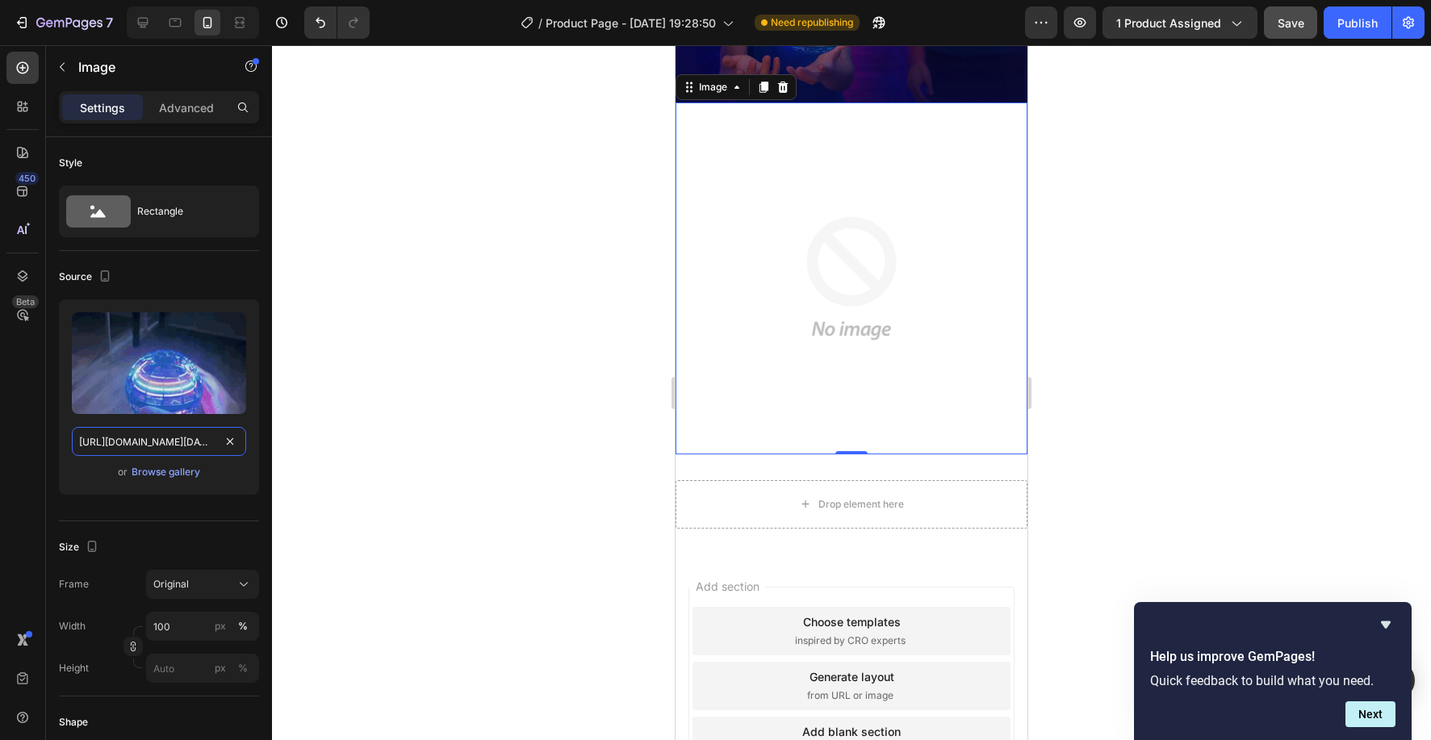
scroll to position [0, 388]
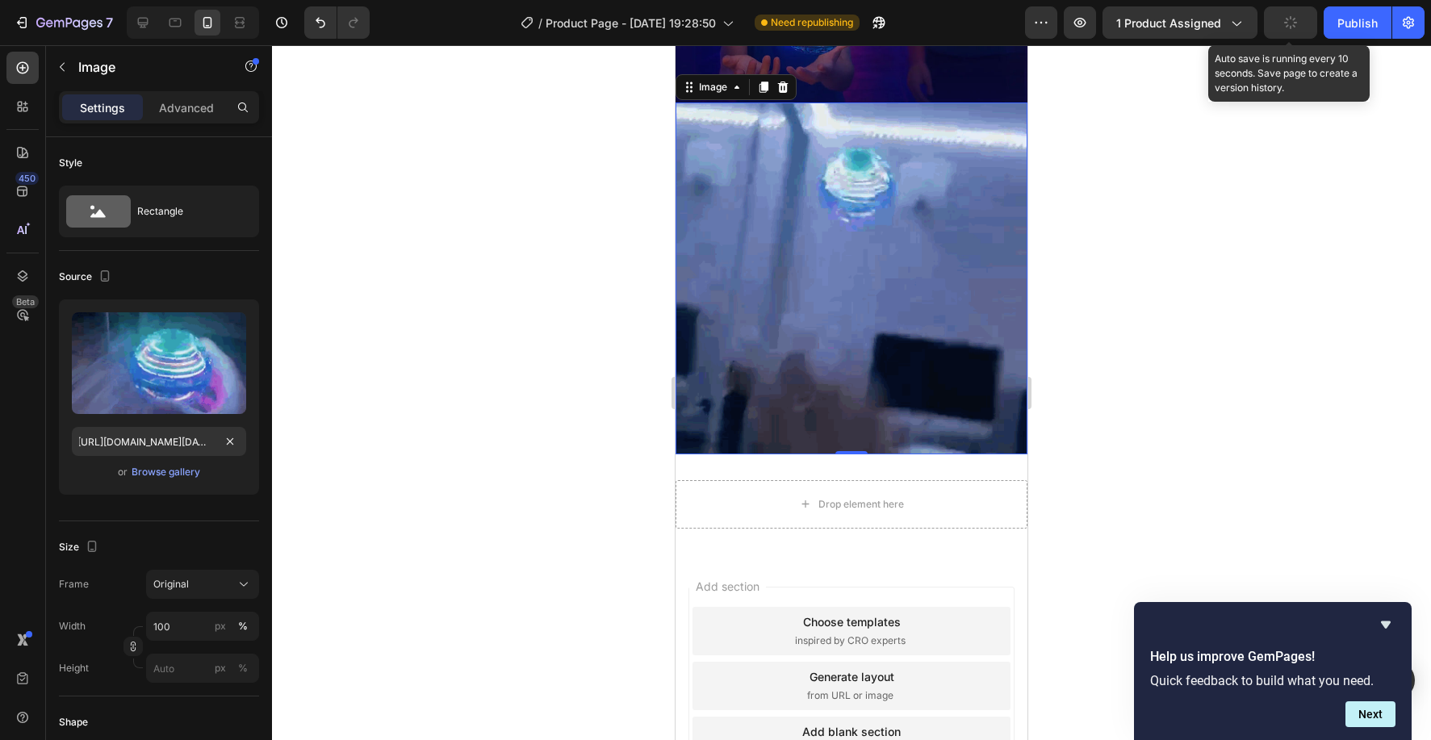
click at [1289, 16] on div "button" at bounding box center [1290, 22] width 13 height 13
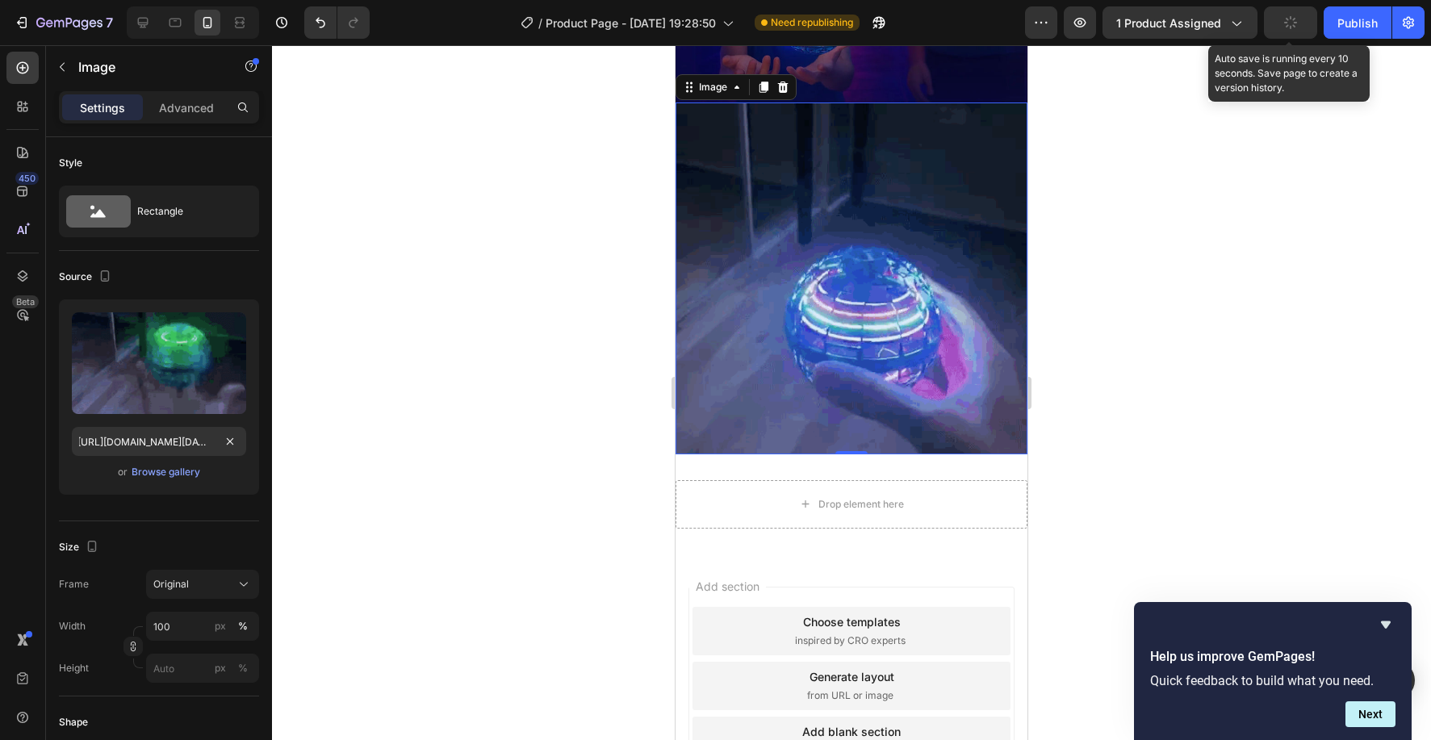
scroll to position [0, 0]
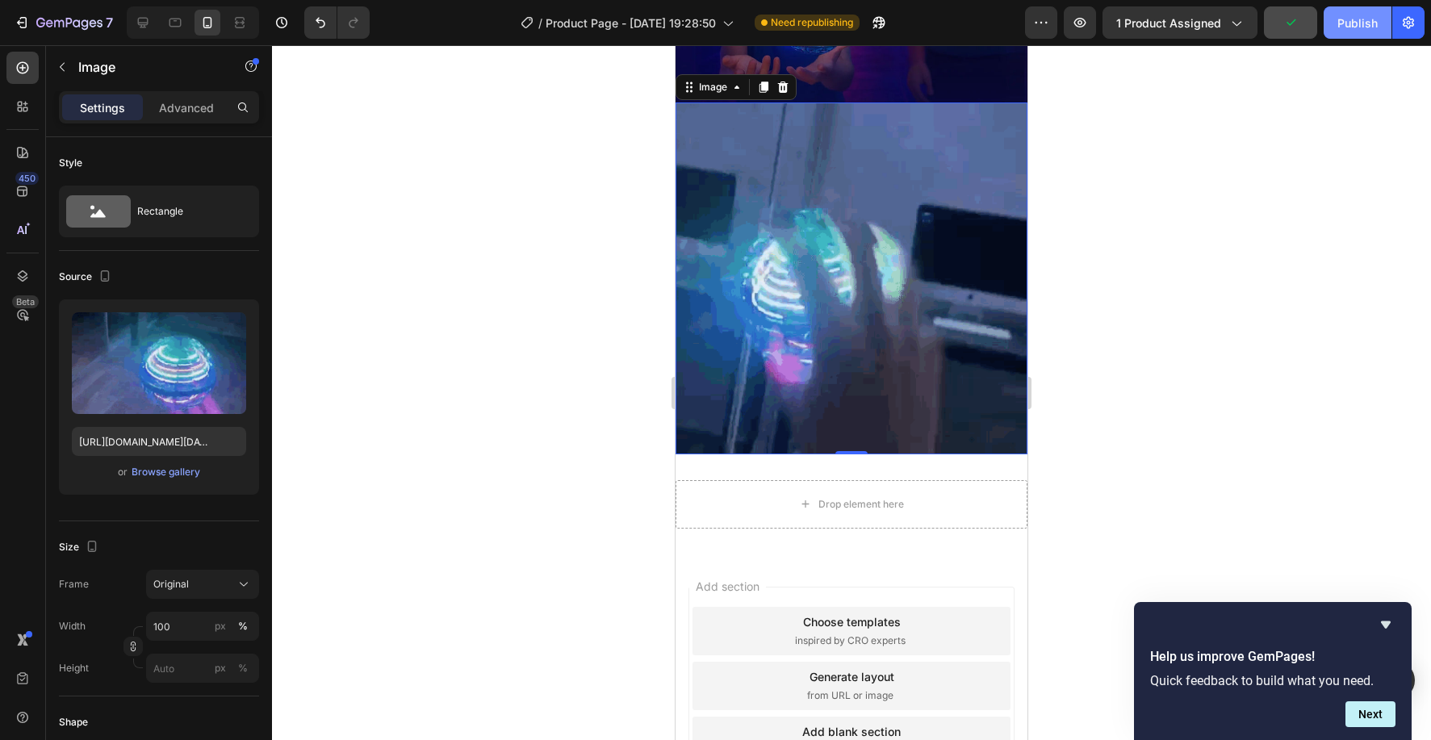
click at [1368, 29] on div "Publish" at bounding box center [1358, 23] width 40 height 17
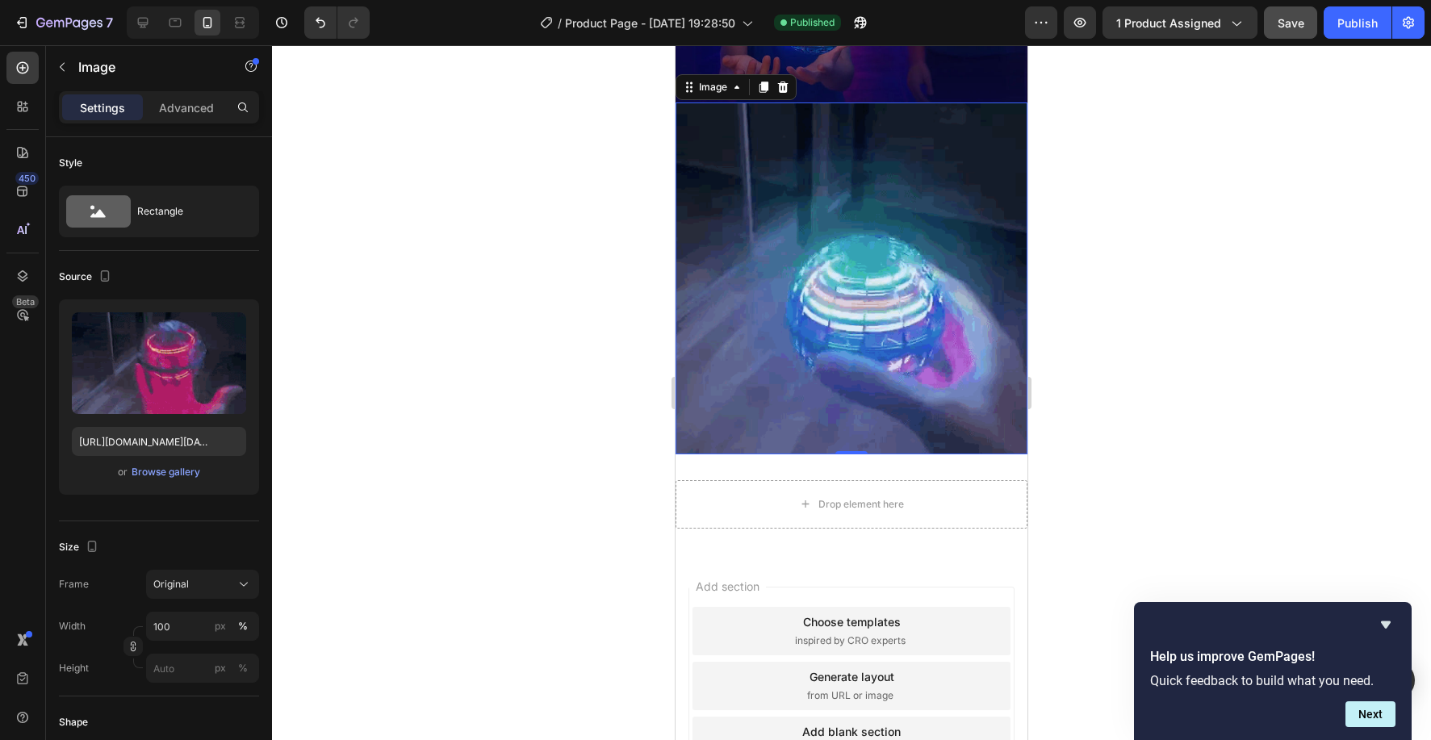
click at [815, 302] on img at bounding box center [852, 279] width 352 height 352
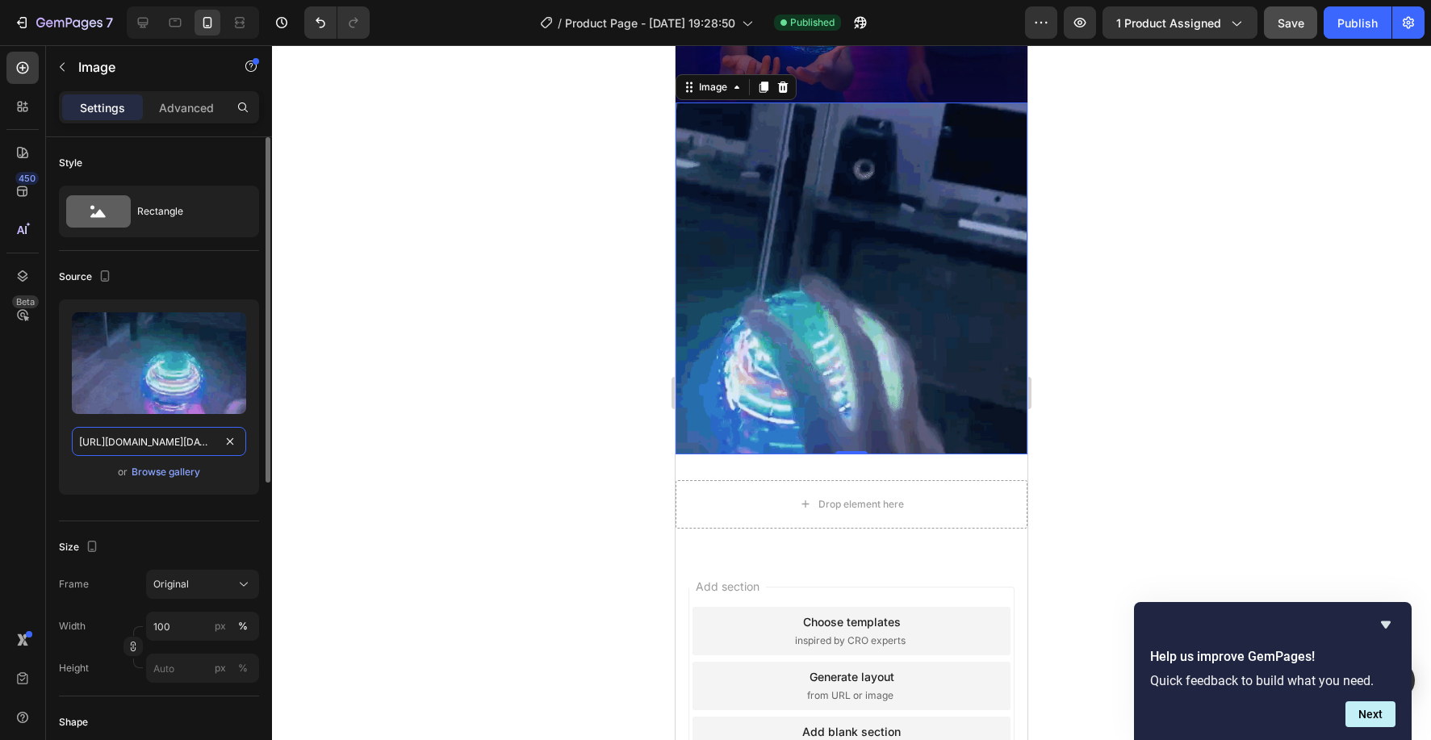
click at [199, 442] on input "https://cdn.shopify.com/s/files/1/0830/0213/0625/files/WhatsApp_GIF_2025-09-26_…" at bounding box center [159, 441] width 174 height 29
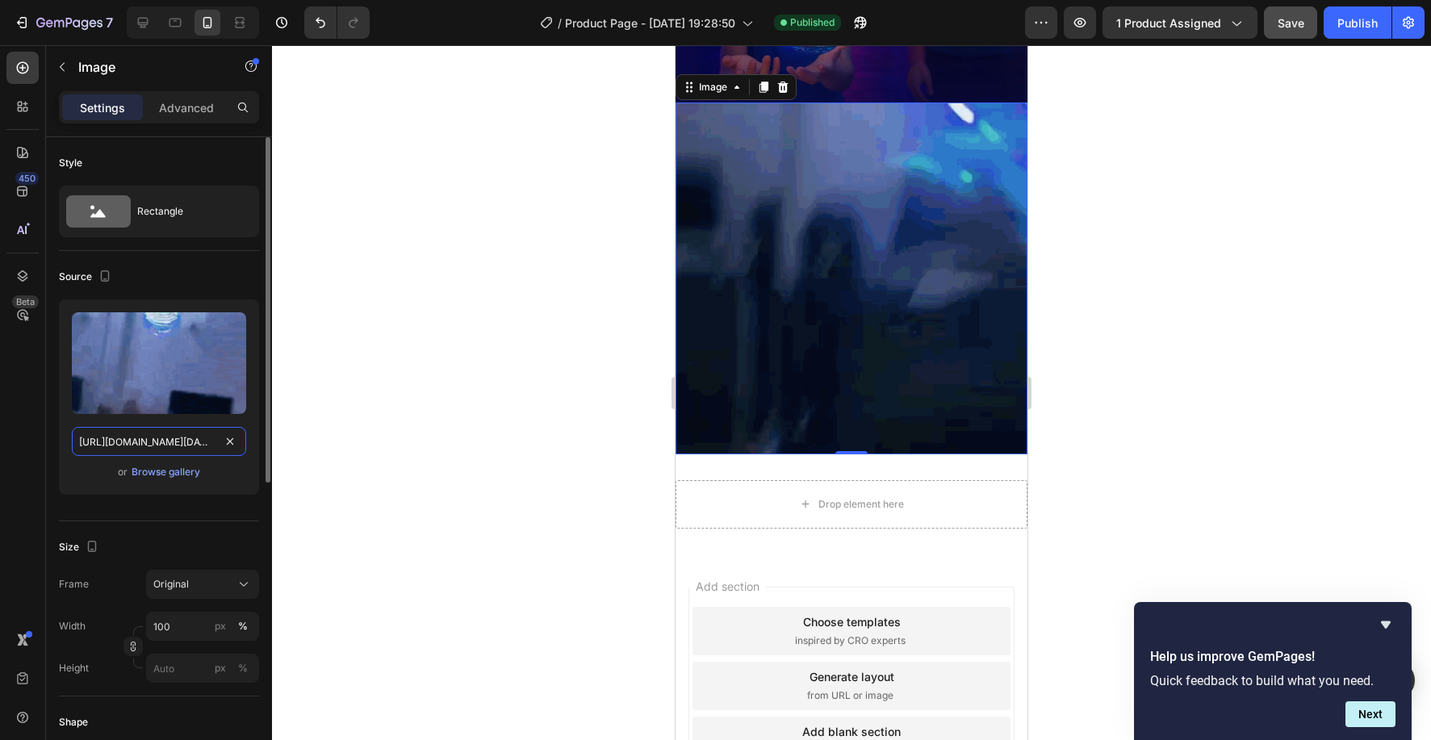
click at [199, 442] on input "https://cdn.shopify.com/s/files/1/0830/0213/0625/files/WhatsApp_GIF_2025-09-26_…" at bounding box center [159, 441] width 174 height 29
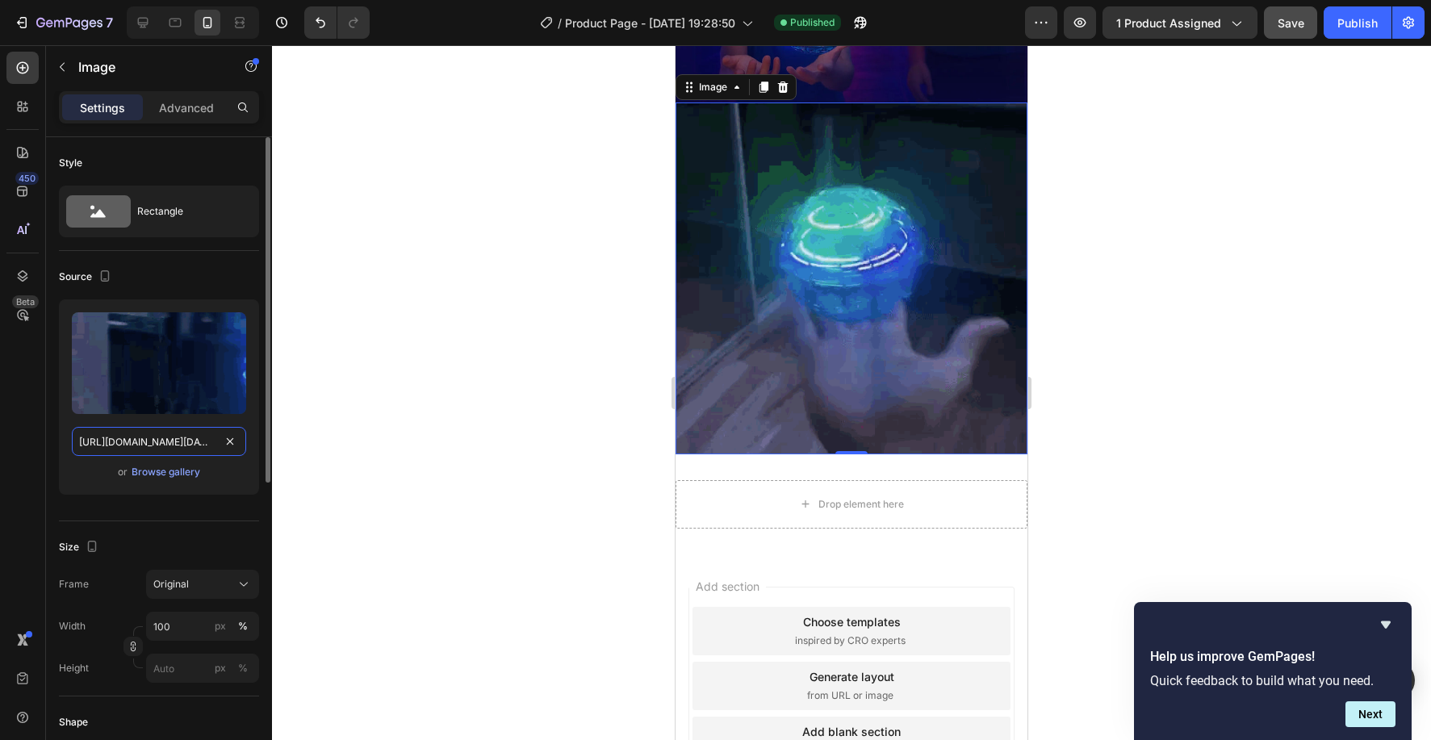
click at [199, 442] on input "https://cdn.shopify.com/s/files/1/0830/0213/0625/files/WhatsApp_GIF_2025-09-26_…" at bounding box center [159, 441] width 174 height 29
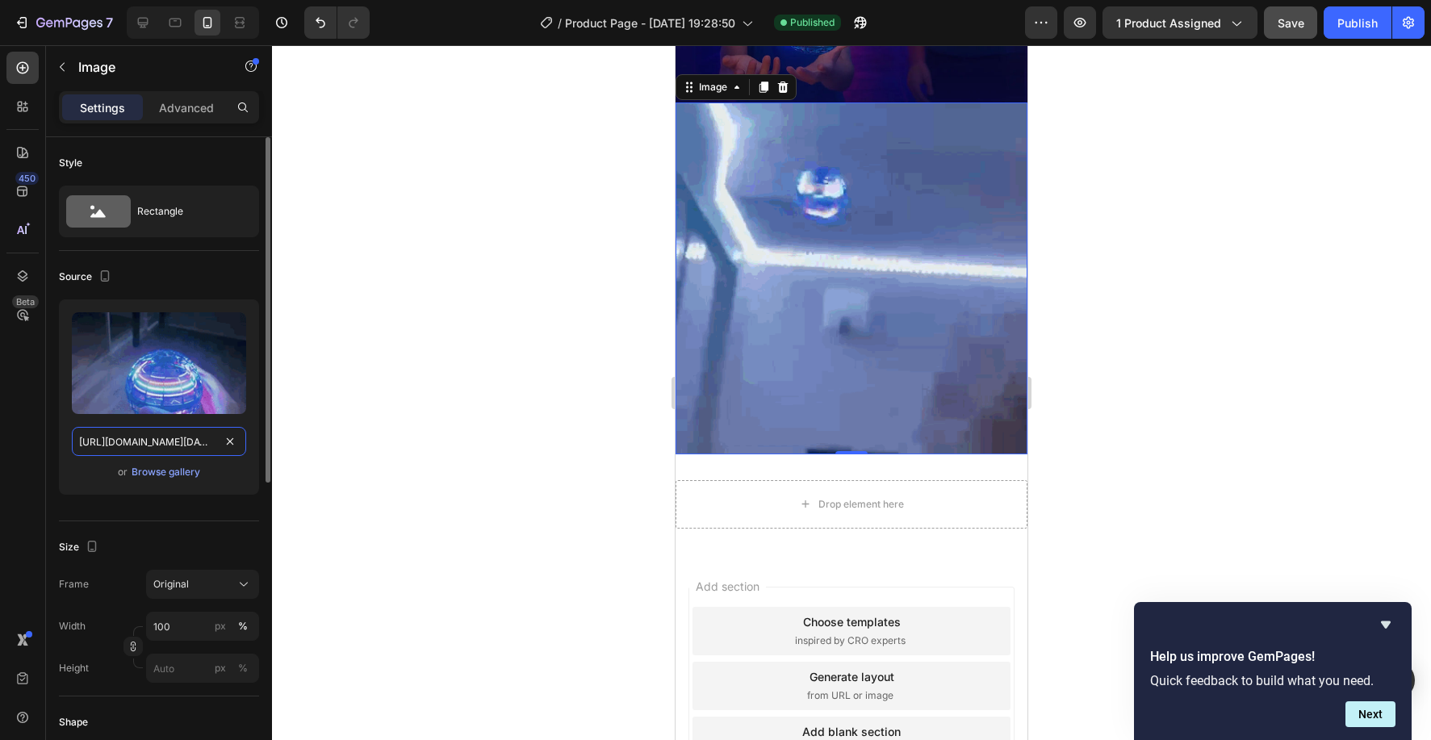
paste input "giphy.gif?v=1758946240"
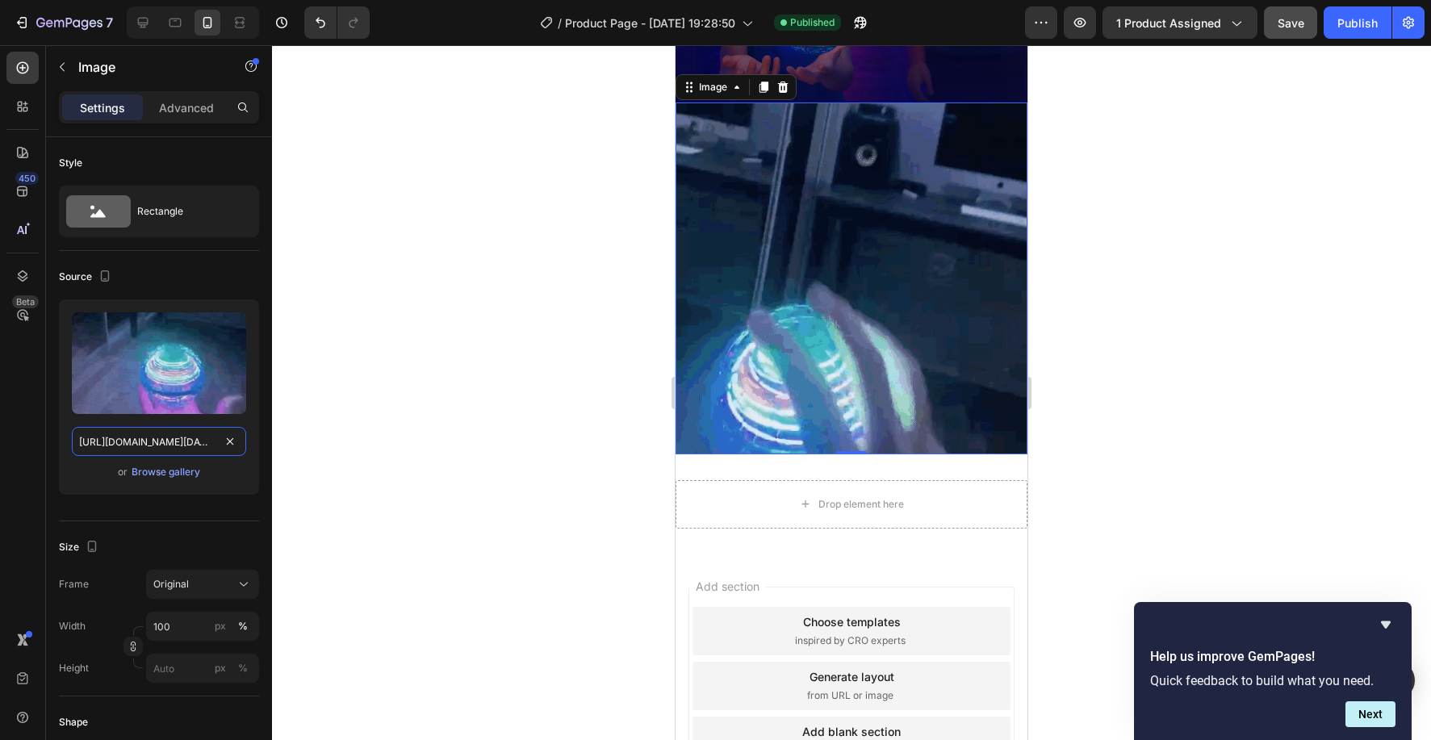
type input "https://cdn.shopify.com/s/files/1/0830/0213/0625/files/giphy.gif?v=1758946240"
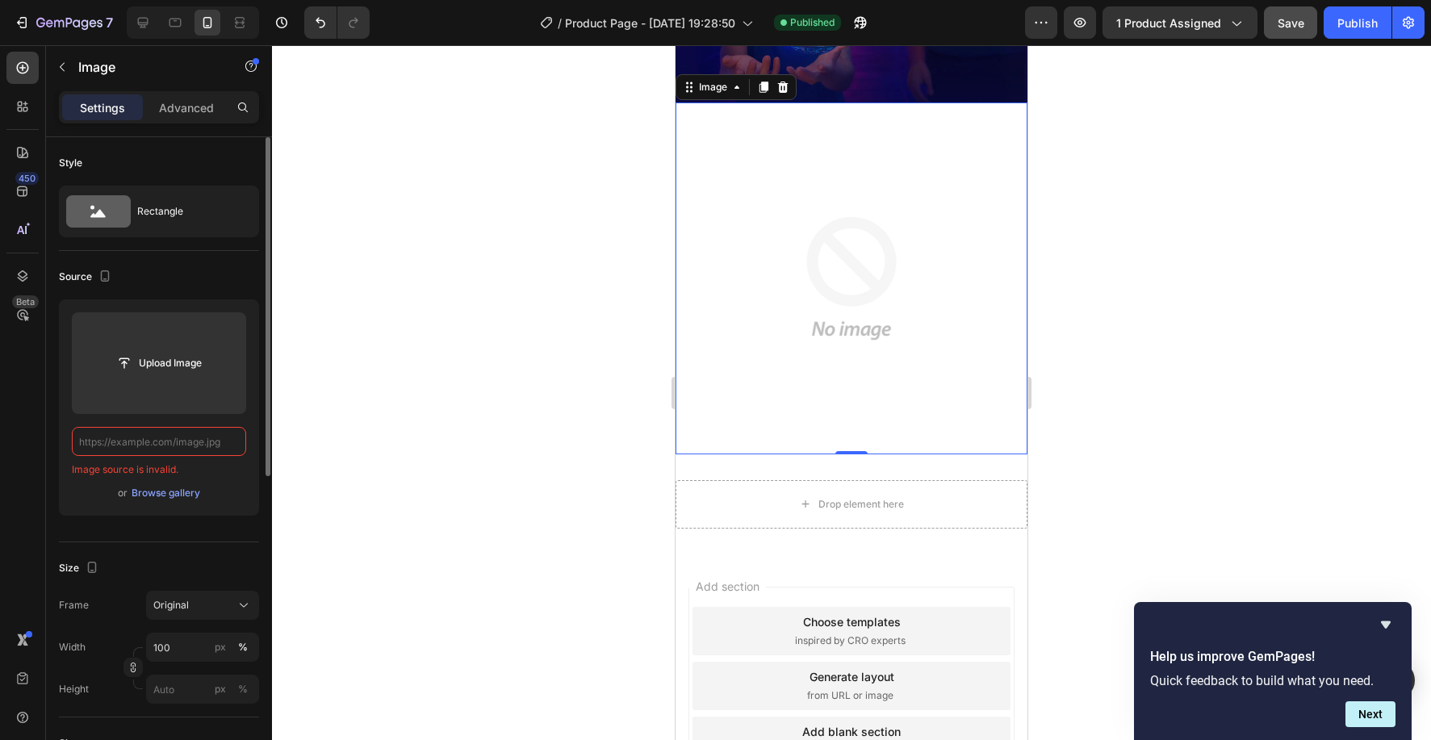
paste input "https://cdn.shopify.com/s/files/1/0830/0213/0625/files/giphy.gif?v=1758946240"
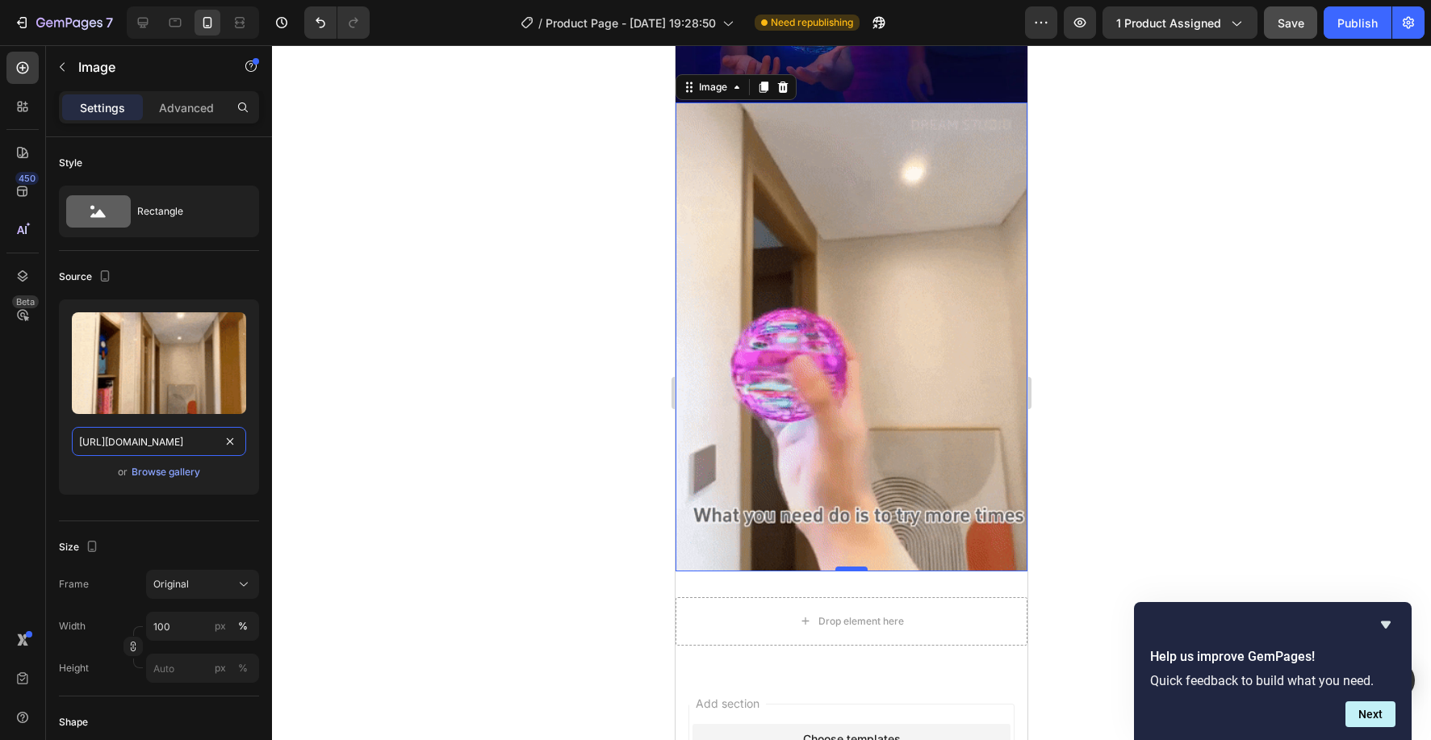
type input "https://cdn.shopify.com/s/files/1/0830/0213/0625/files/giphy.gif?v=1758946240"
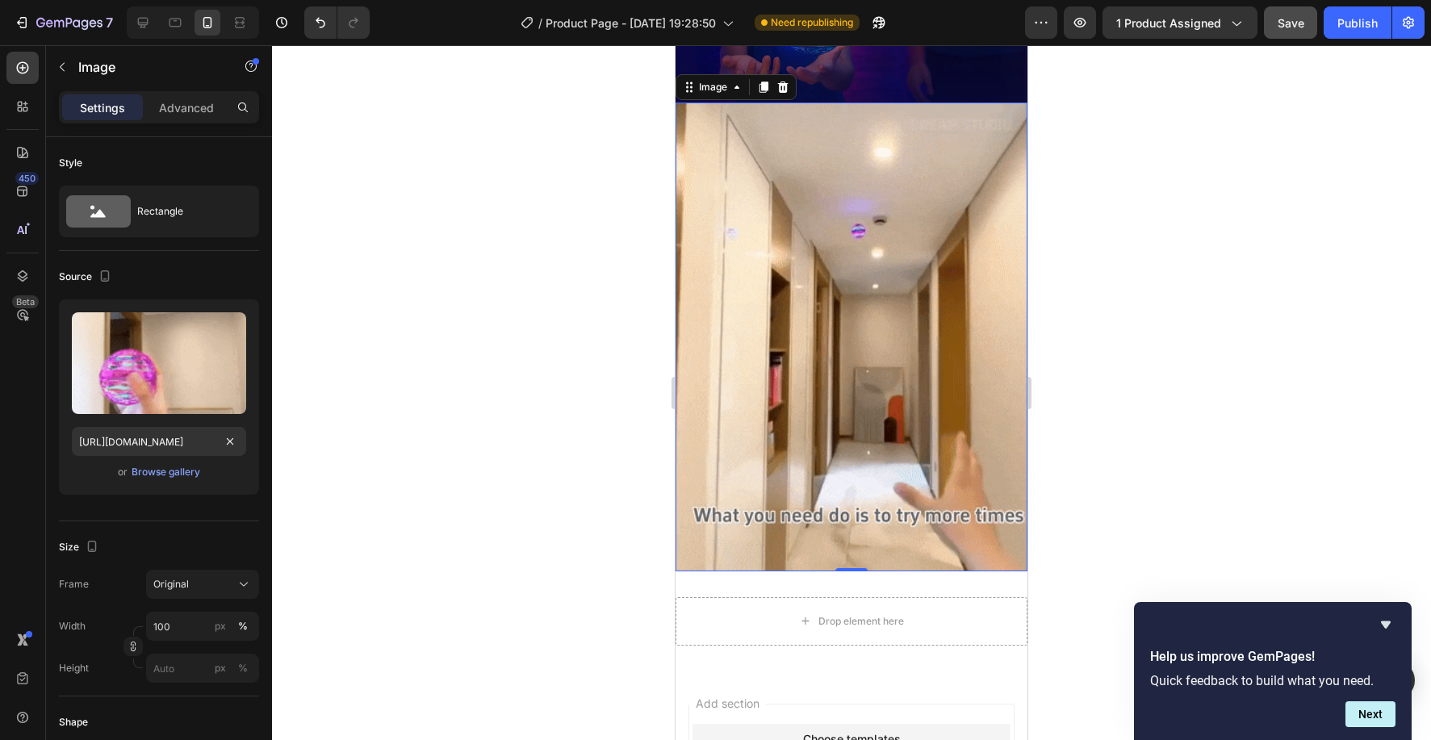
scroll to position [0, 0]
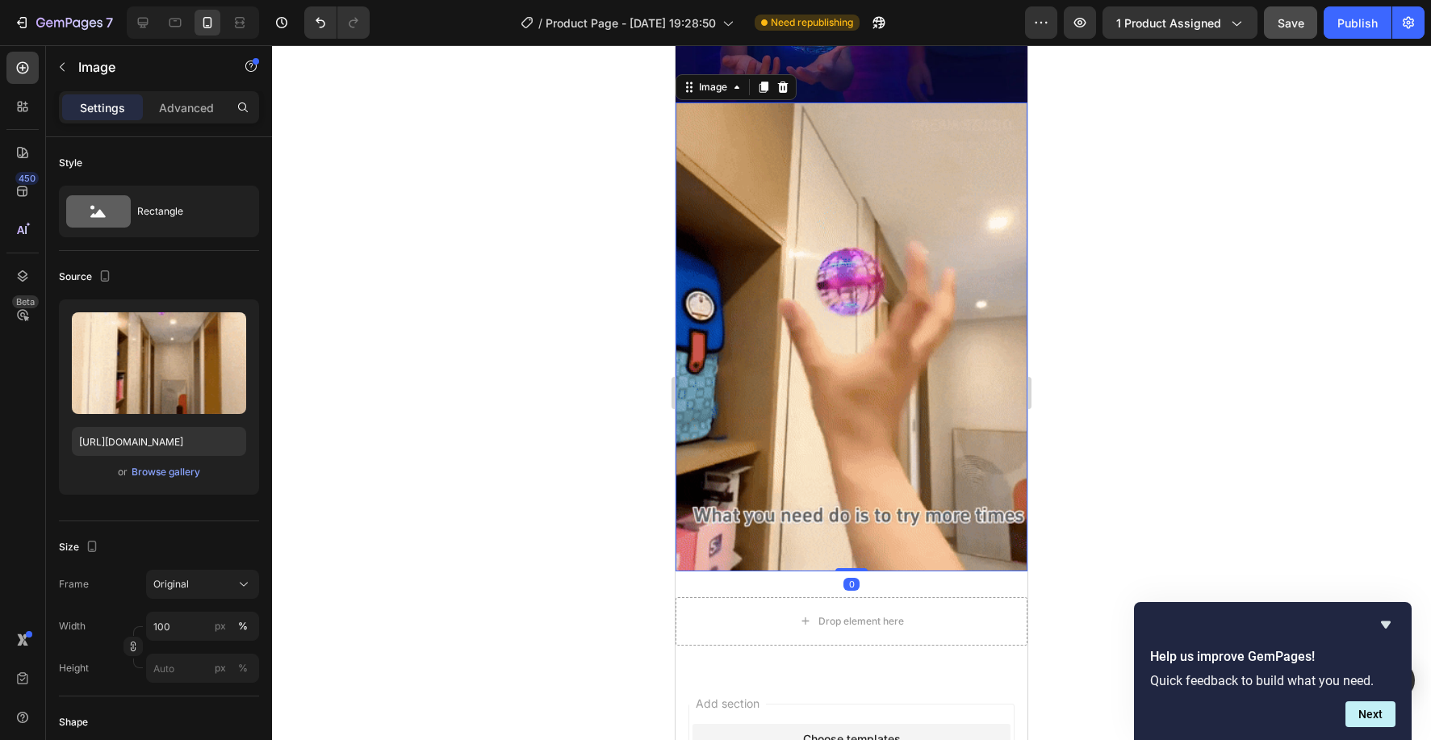
drag, startPoint x: 865, startPoint y: 568, endPoint x: 865, endPoint y: 520, distance: 48.4
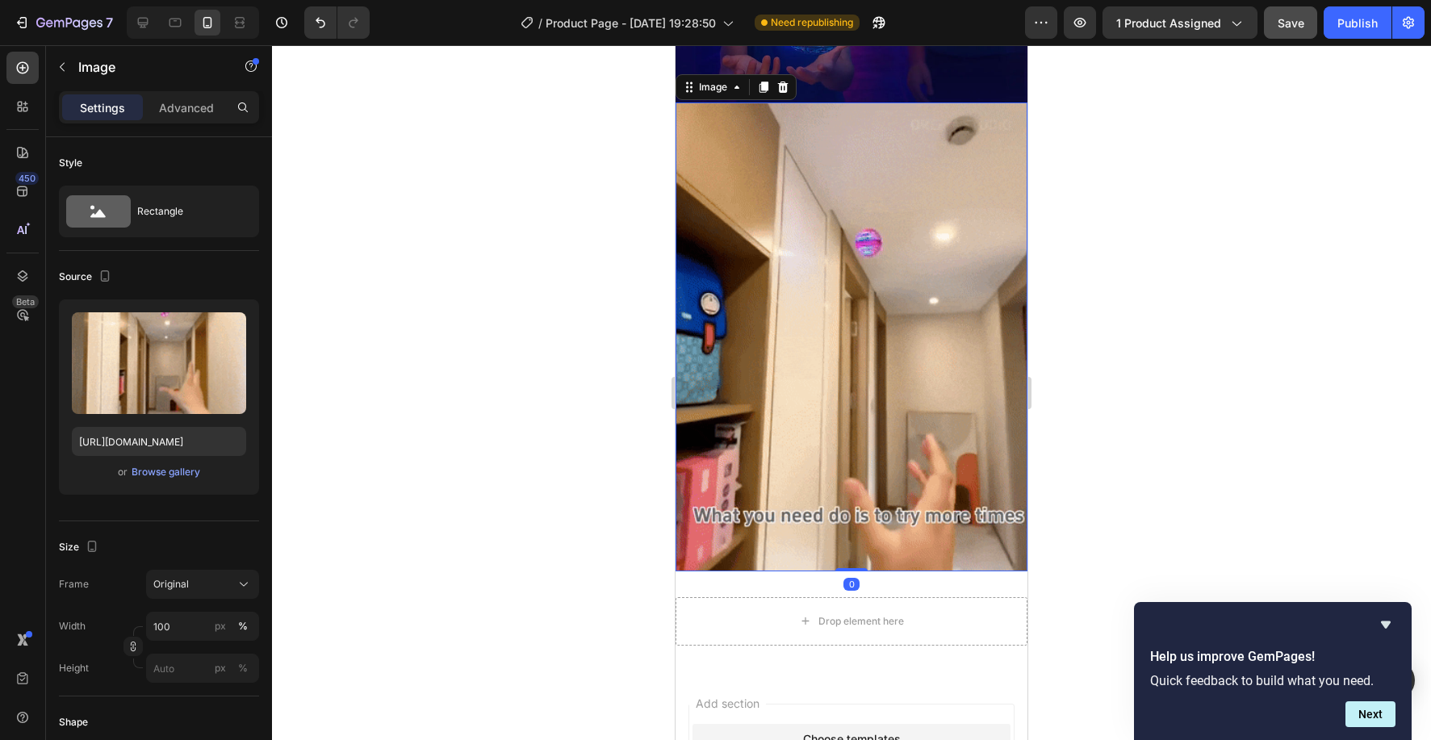
click at [865, 520] on div "Image 0" at bounding box center [852, 337] width 352 height 469
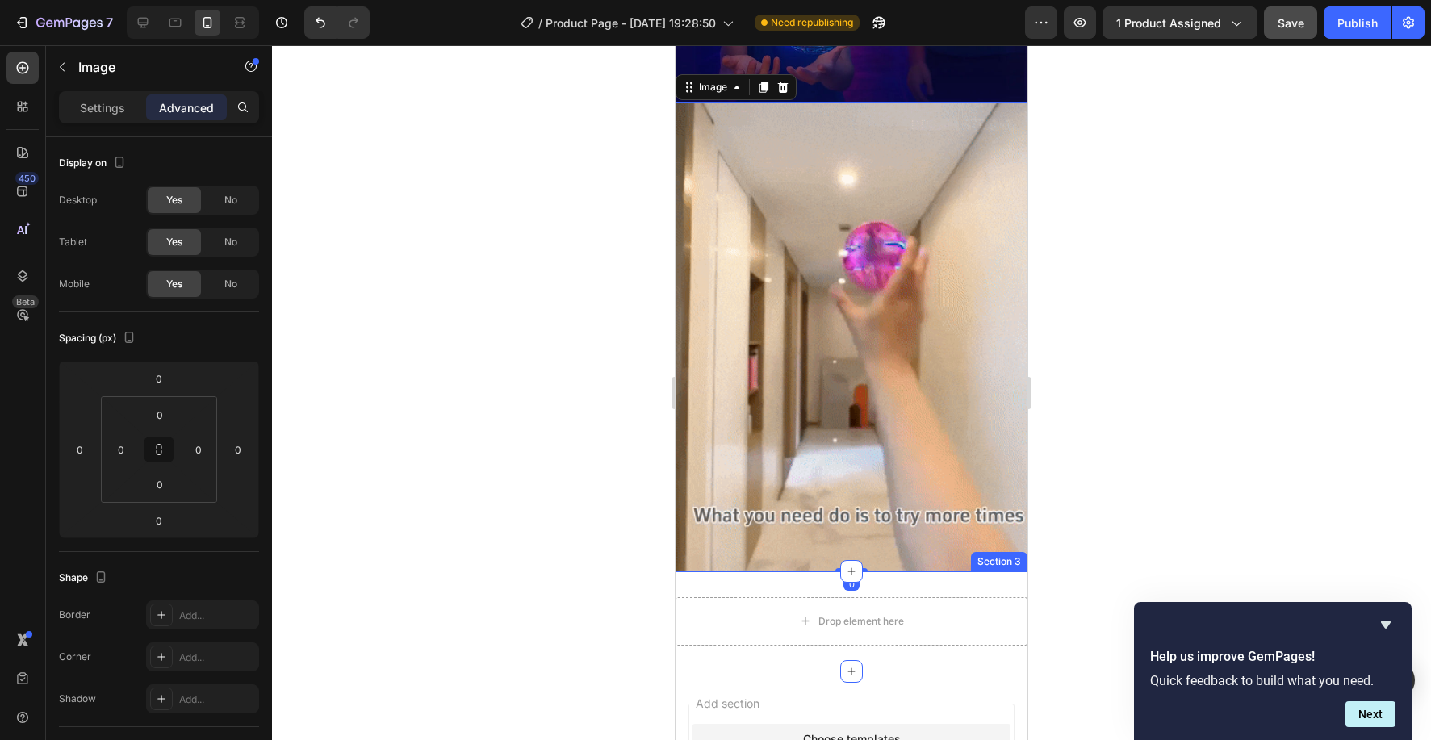
click at [797, 551] on img at bounding box center [852, 337] width 352 height 469
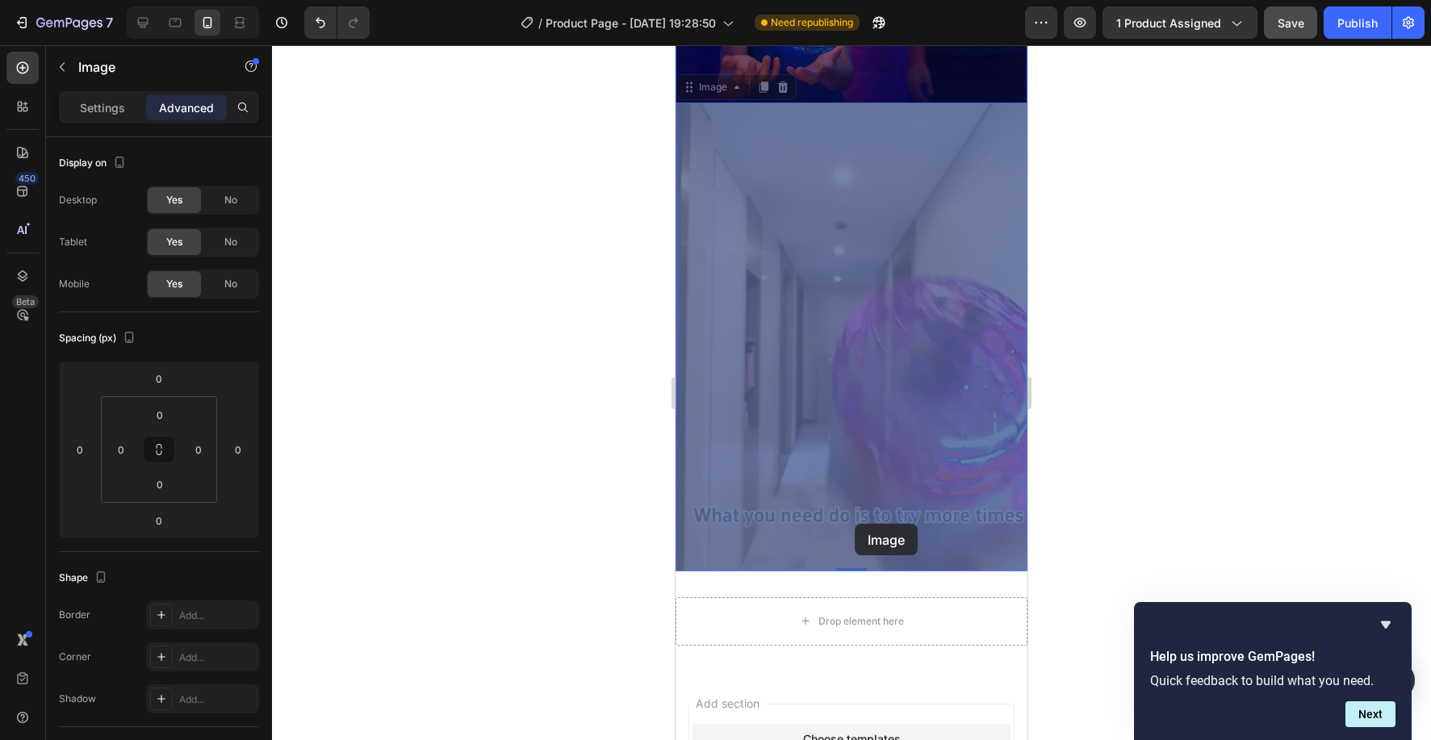
drag, startPoint x: 843, startPoint y: 566, endPoint x: 852, endPoint y: 539, distance: 28.1
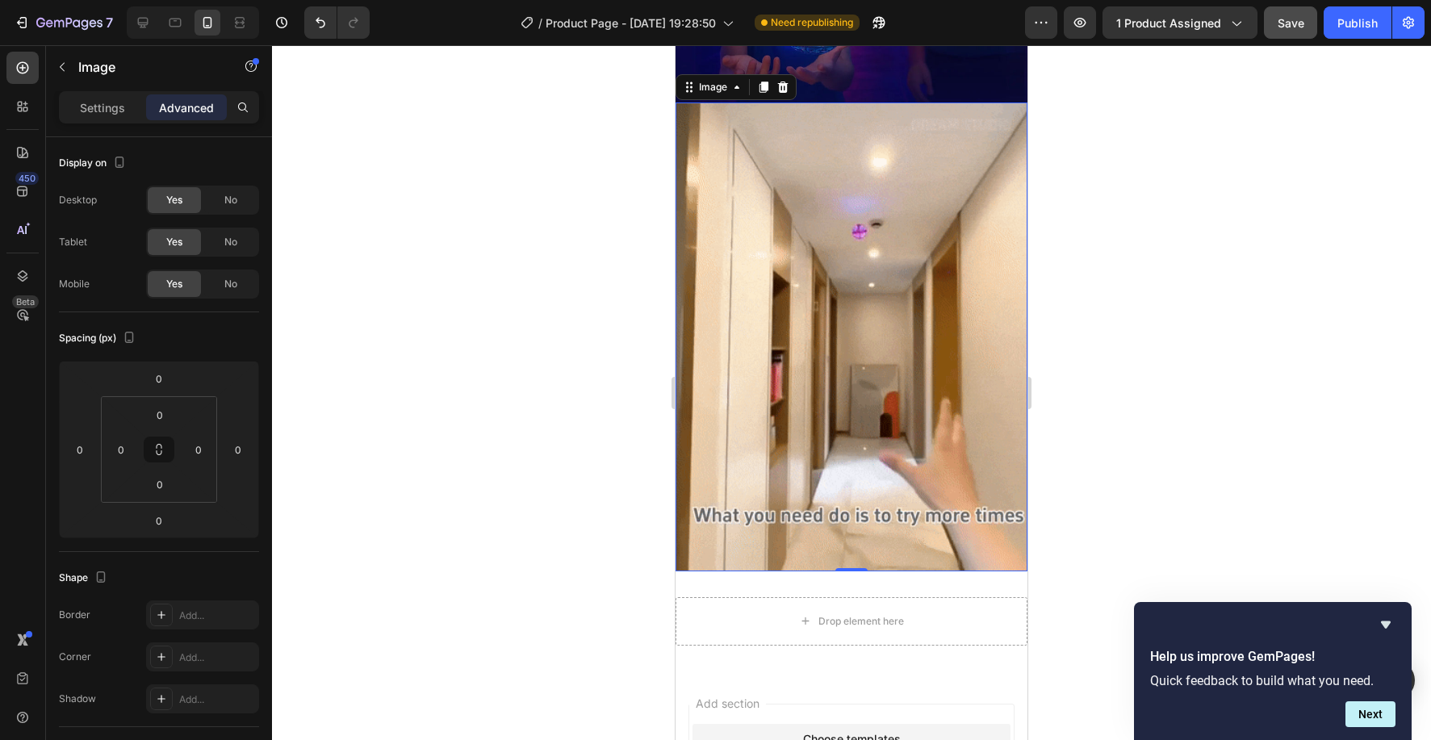
click at [815, 564] on img at bounding box center [852, 337] width 352 height 469
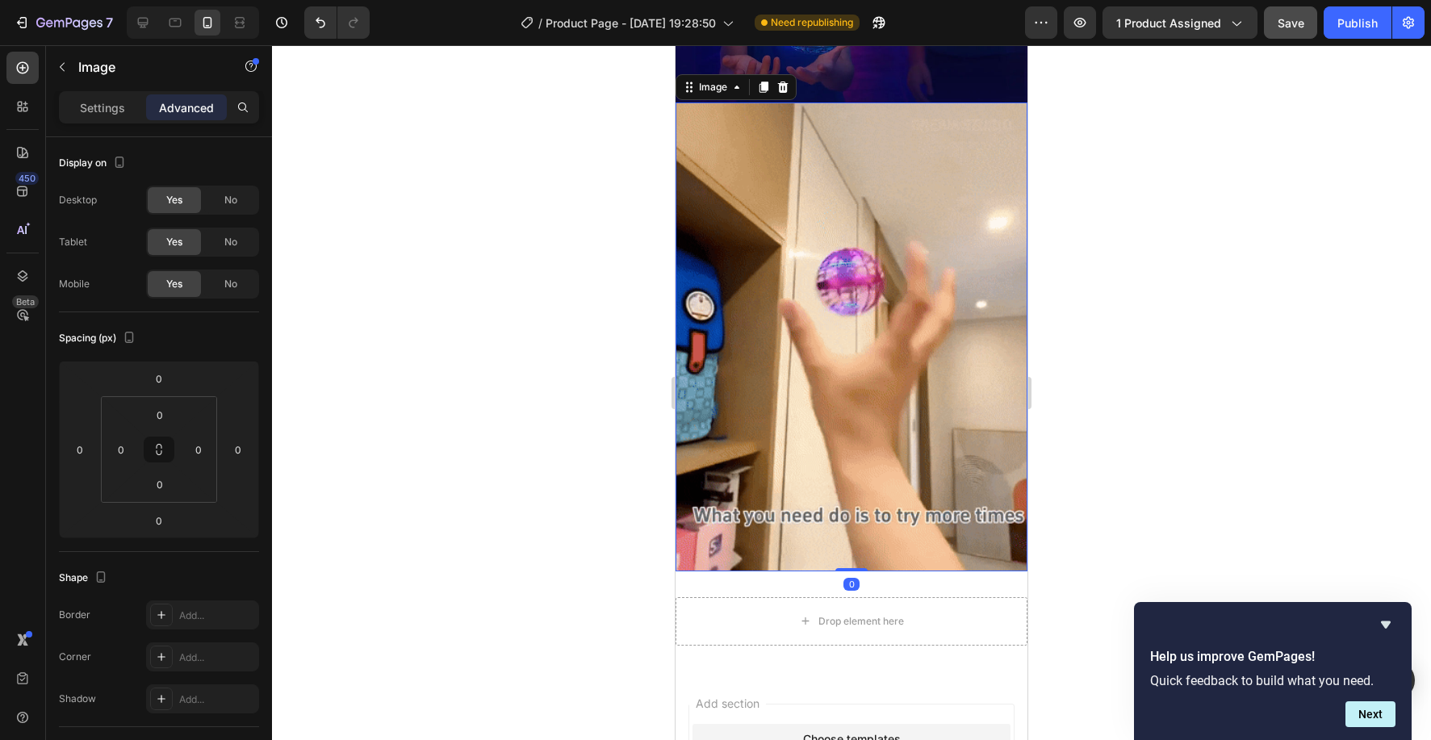
click at [845, 560] on div "Image 0" at bounding box center [852, 337] width 352 height 469
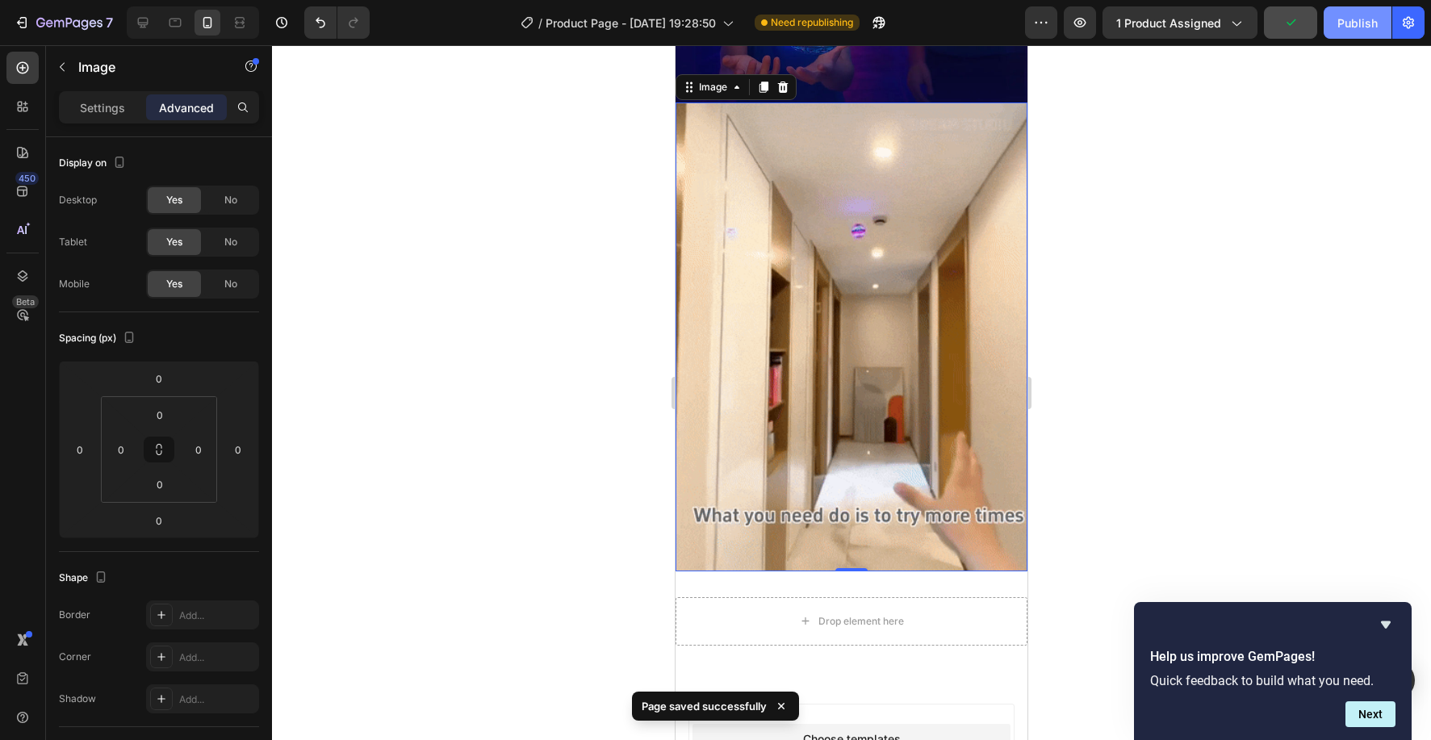
click at [1351, 22] on div "Publish" at bounding box center [1358, 23] width 40 height 17
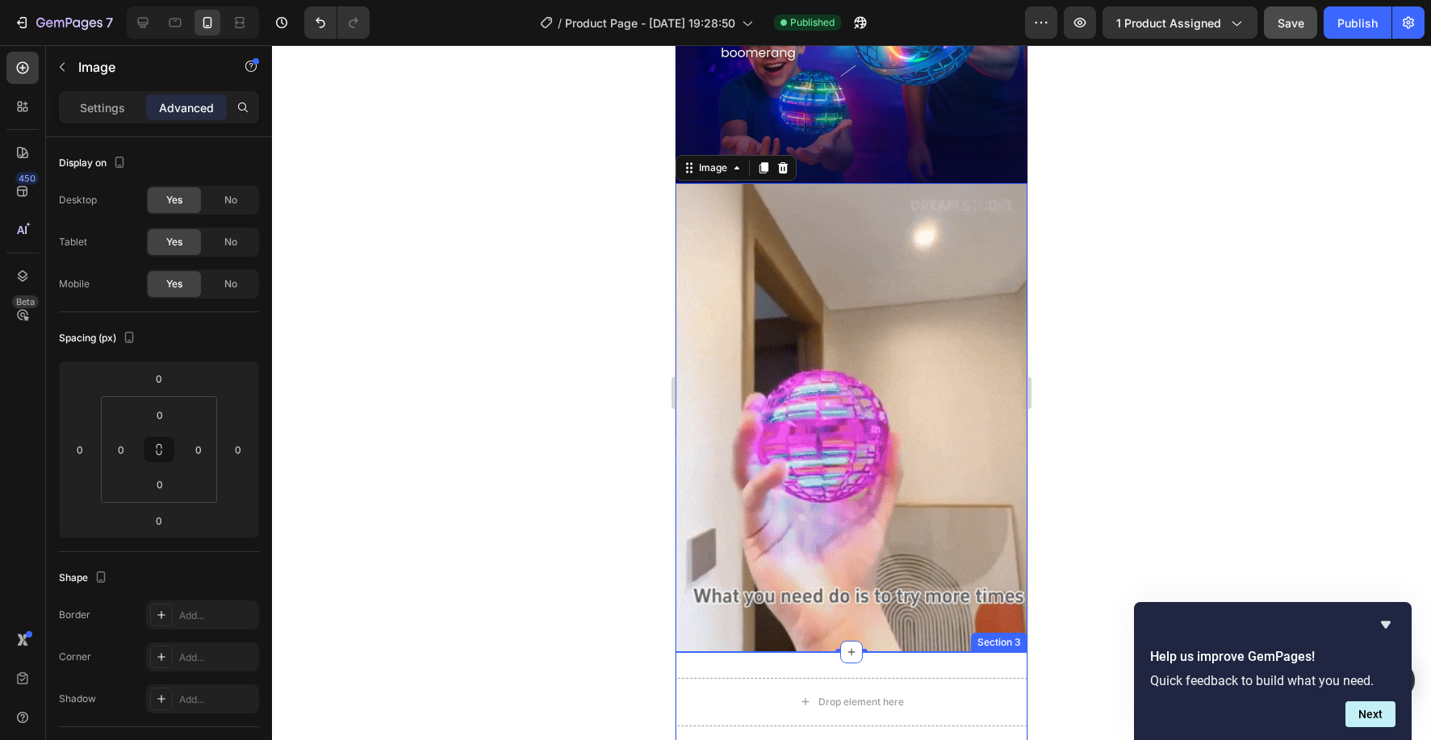
scroll to position [1843, 0]
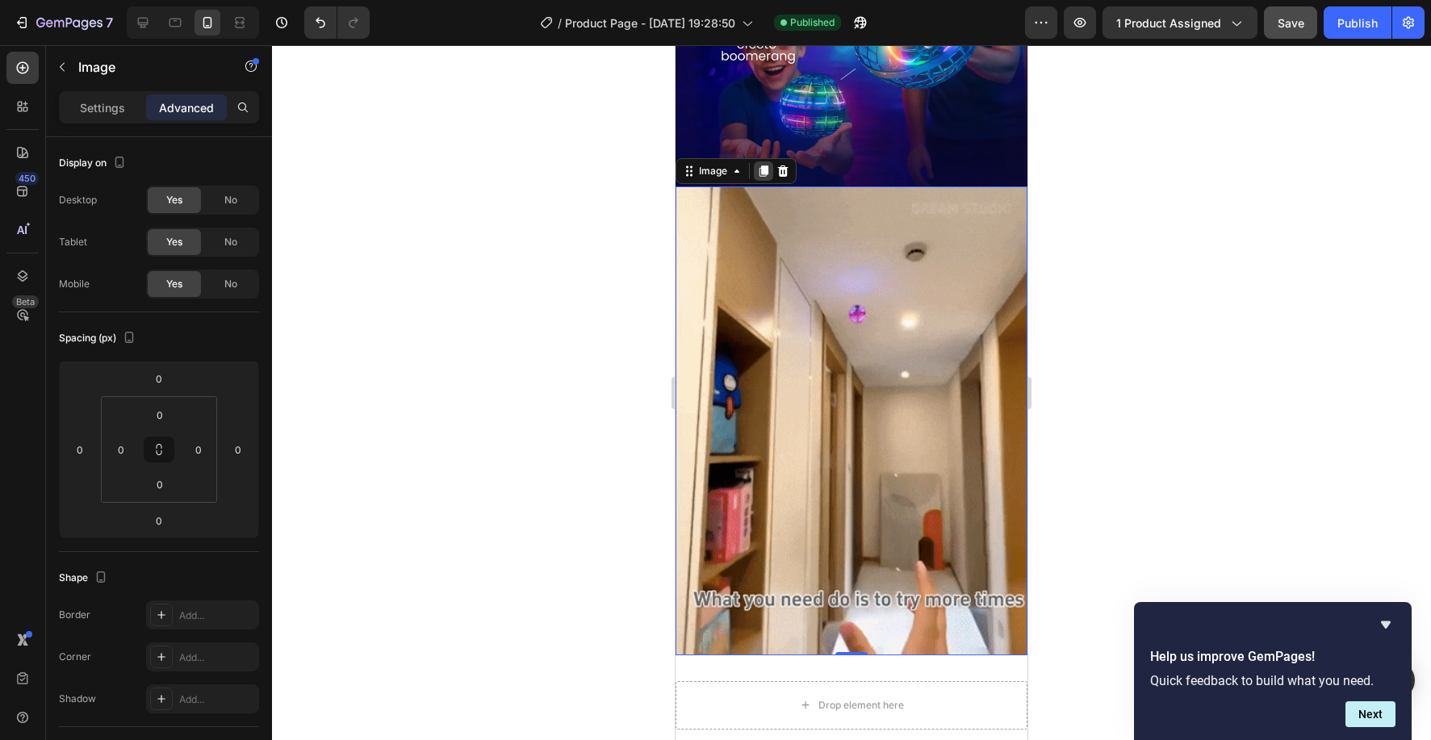
click at [767, 170] on icon at bounding box center [764, 170] width 9 height 11
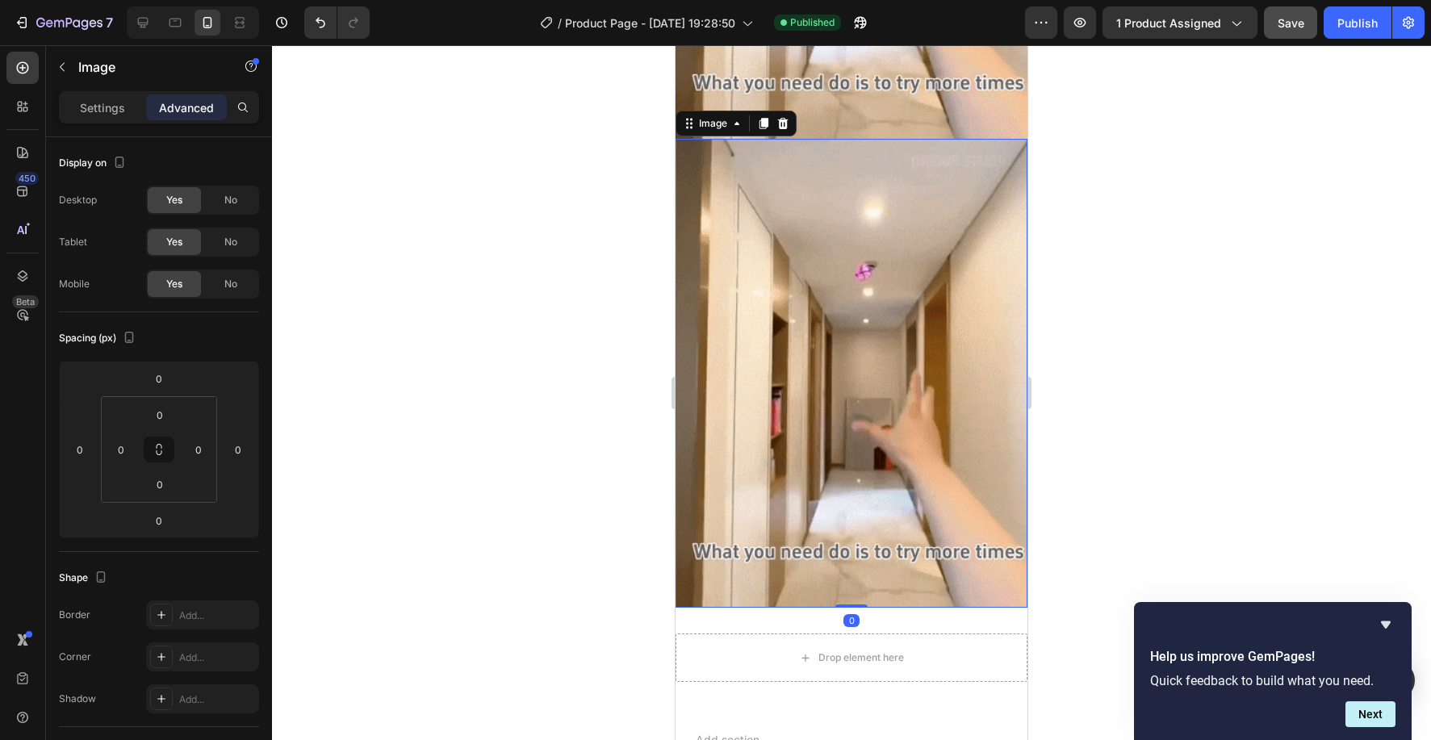
scroll to position [2397, 0]
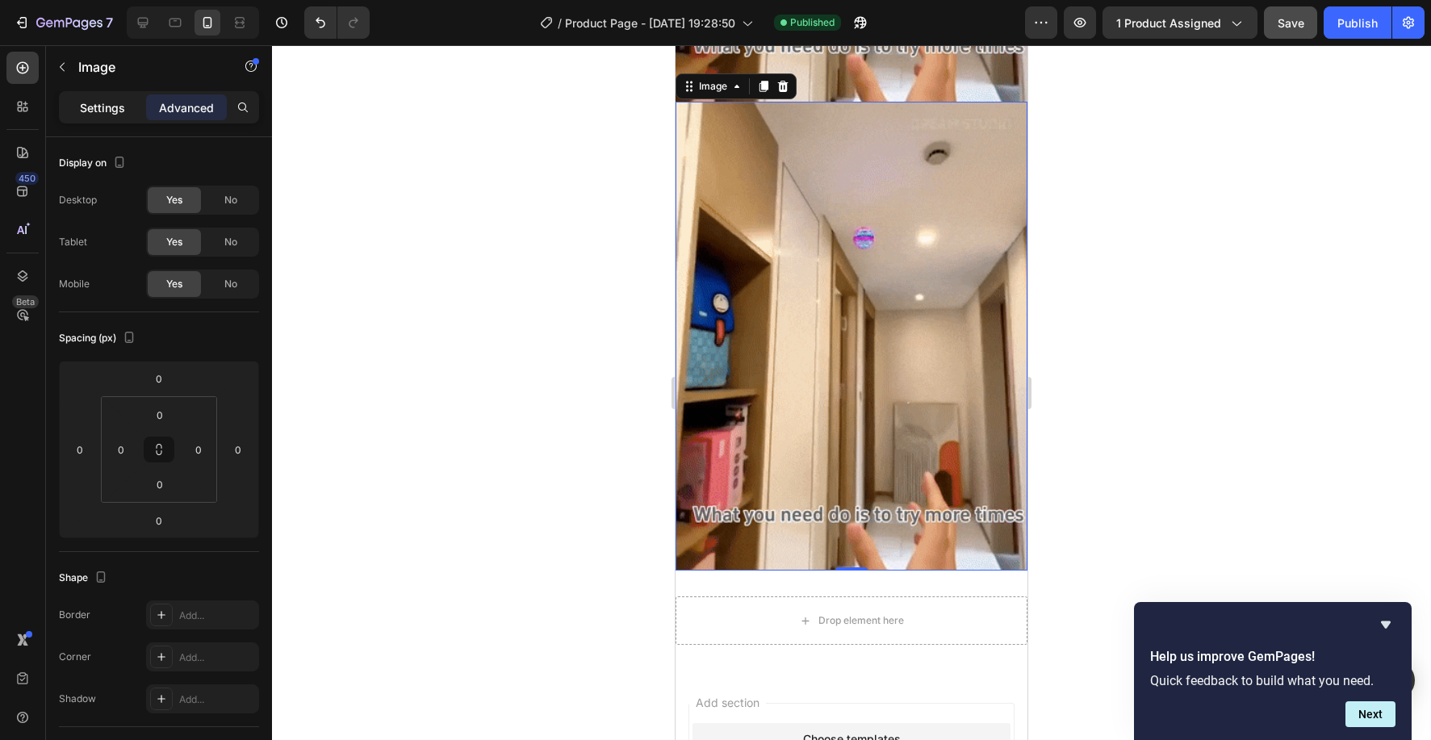
click at [118, 107] on p "Settings" at bounding box center [102, 107] width 45 height 17
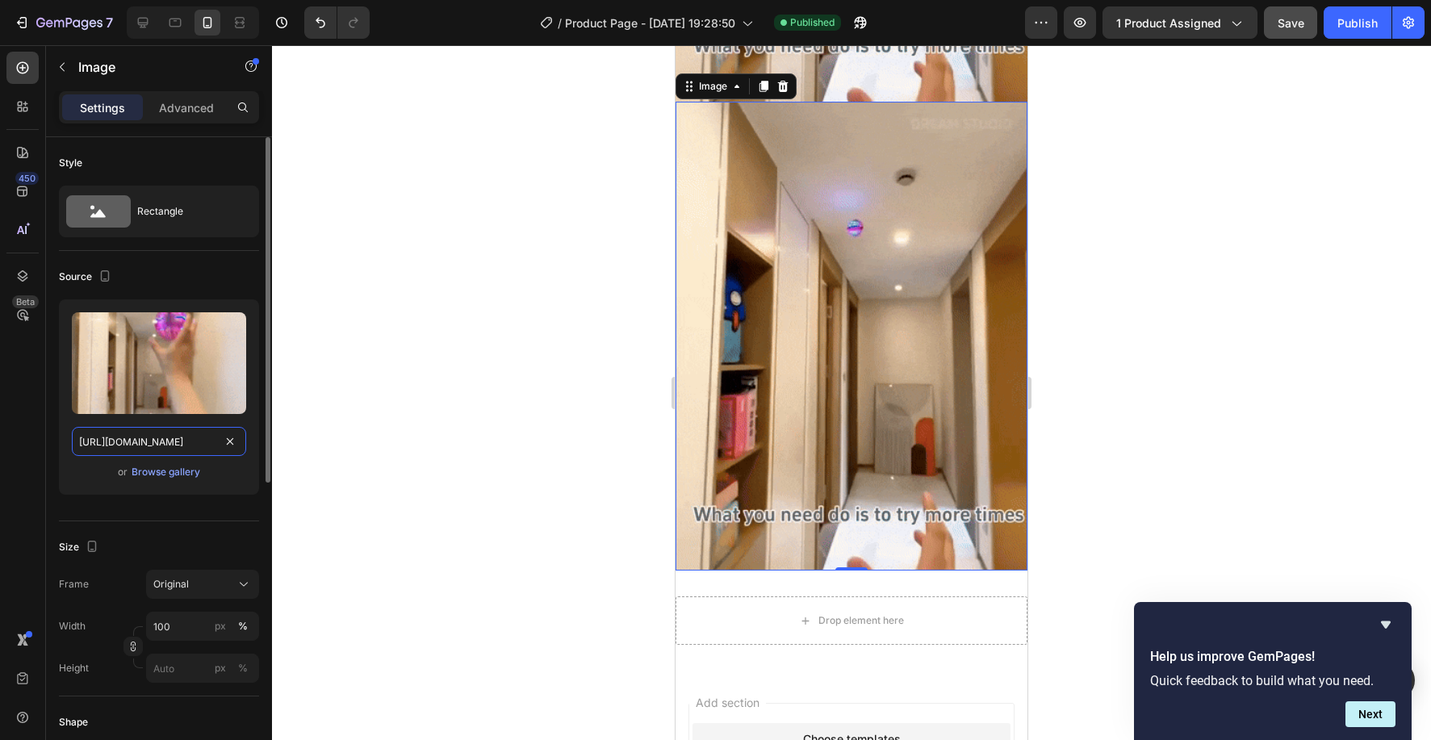
click at [138, 442] on input "https://cdn.shopify.com/s/files/1/0830/0213/0625/files/giphy.gif?v=1758946240" at bounding box center [159, 441] width 174 height 29
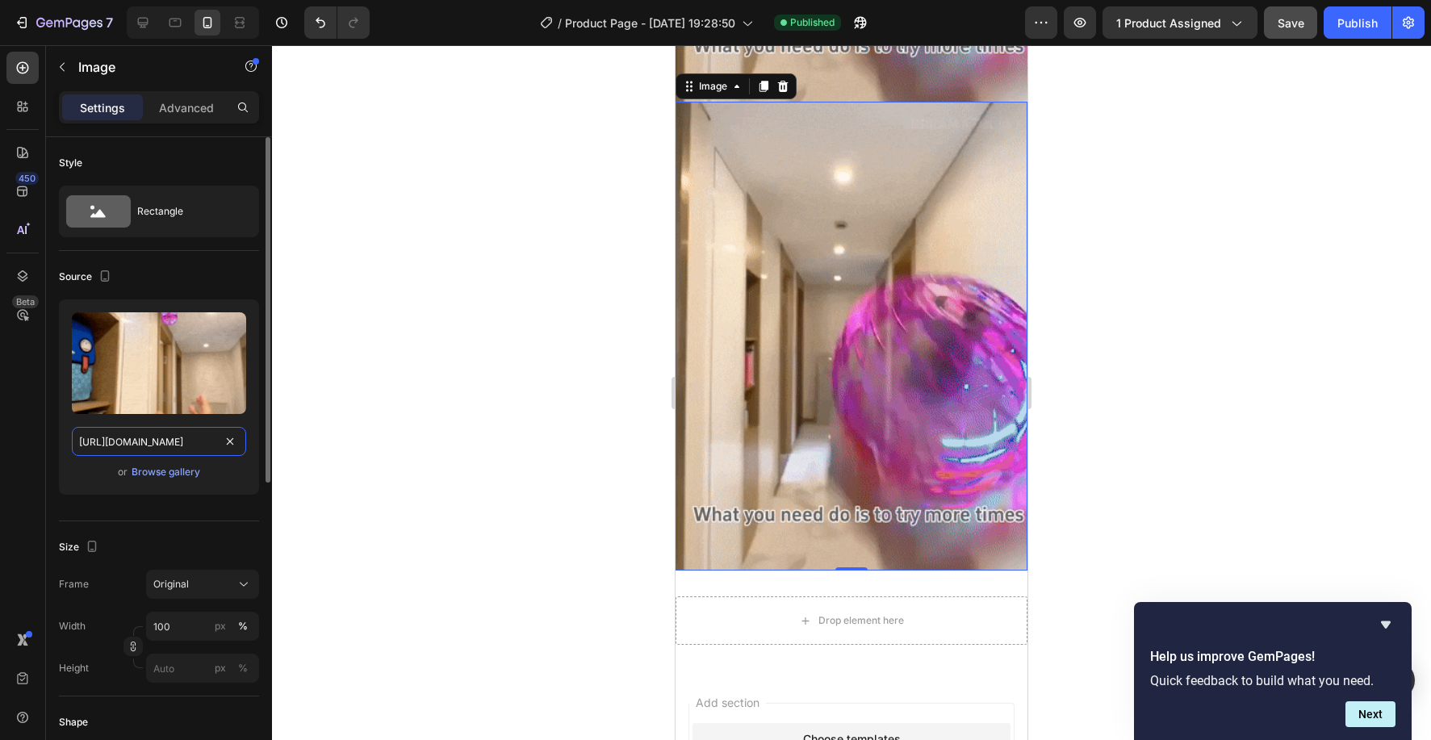
click at [138, 442] on input "https://cdn.shopify.com/s/files/1/0830/0213/0625/files/giphy.gif?v=1758946240" at bounding box center [159, 441] width 174 height 29
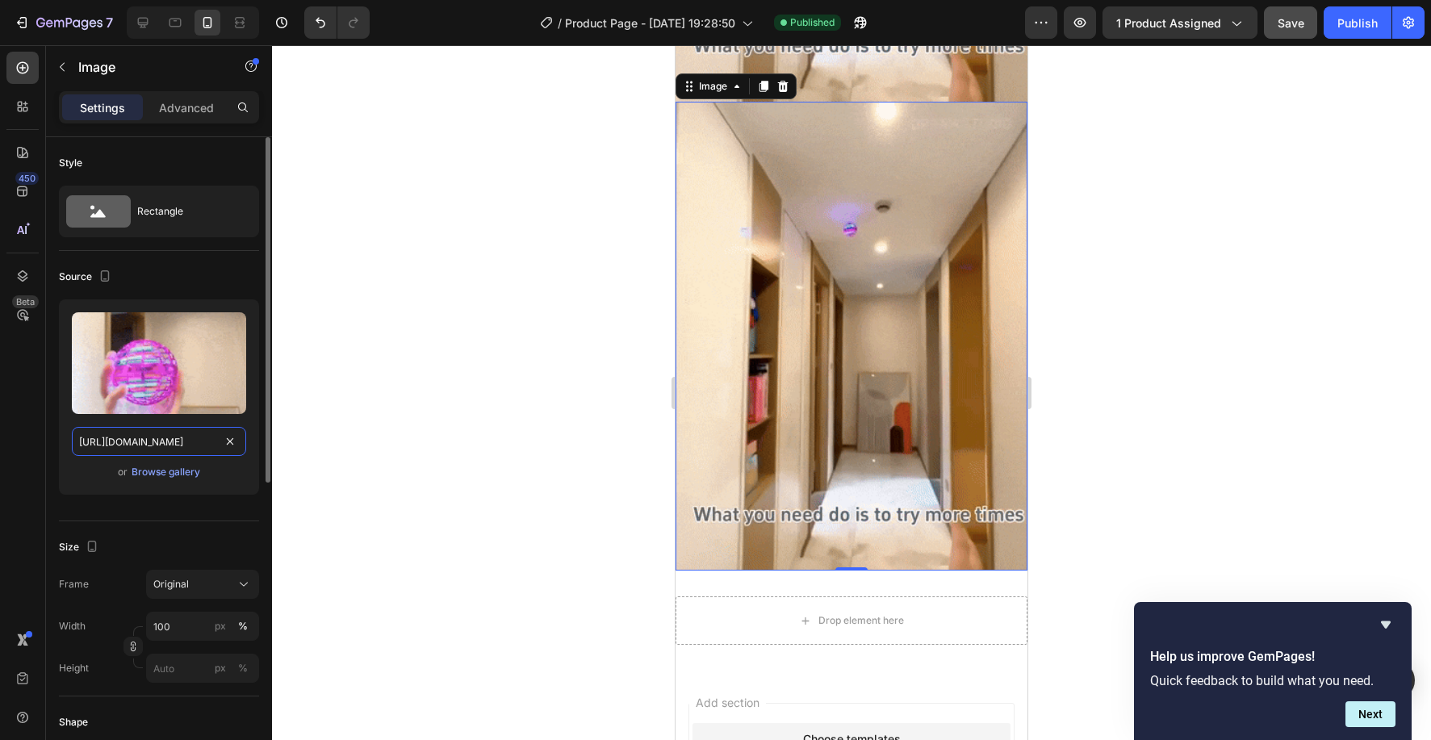
click at [138, 442] on input "https://cdn.shopify.com/s/files/1/0830/0213/0625/files/giphy.gif?v=1758946240" at bounding box center [159, 441] width 174 height 29
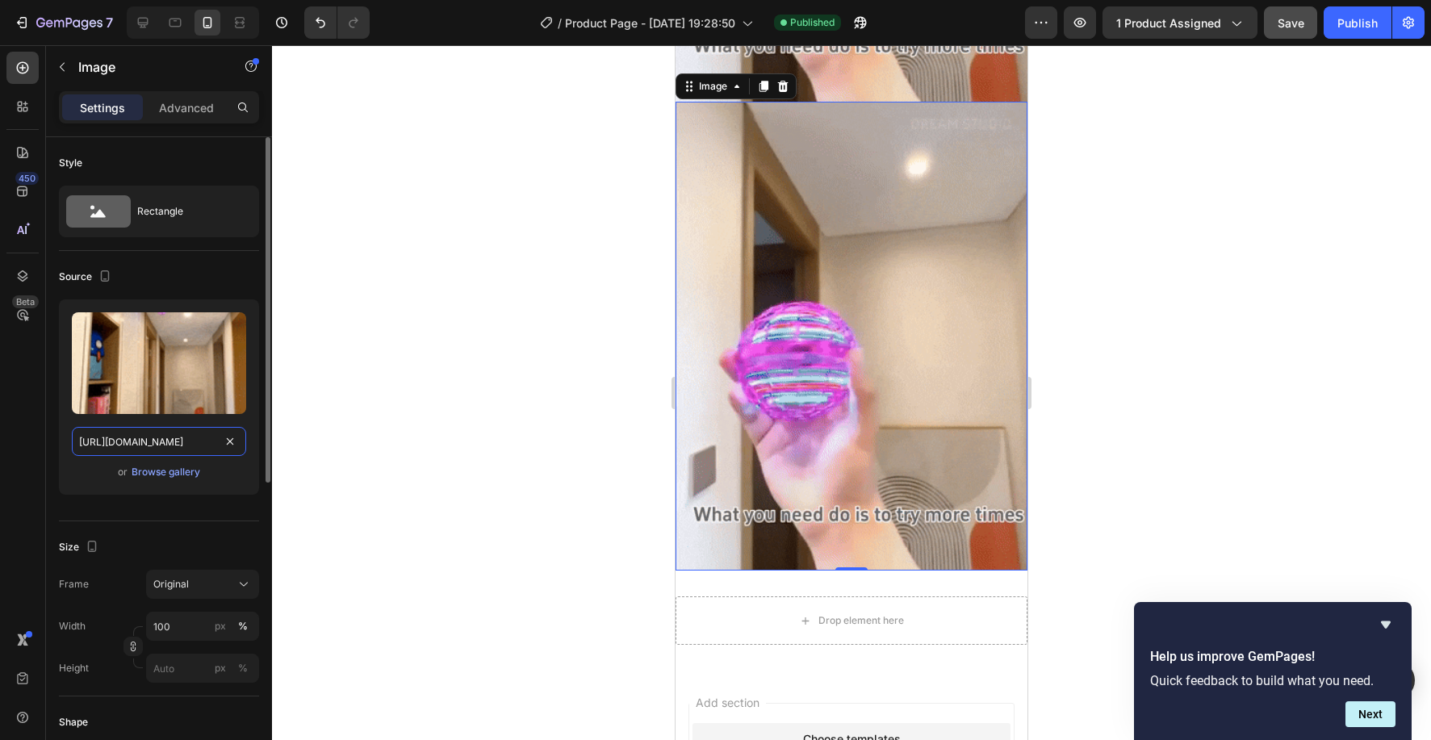
click at [135, 442] on input "https://cdn.shopify.com/s/files/1/0830/0213/0625/files/giphy.gif?v=1758946240" at bounding box center [159, 441] width 174 height 29
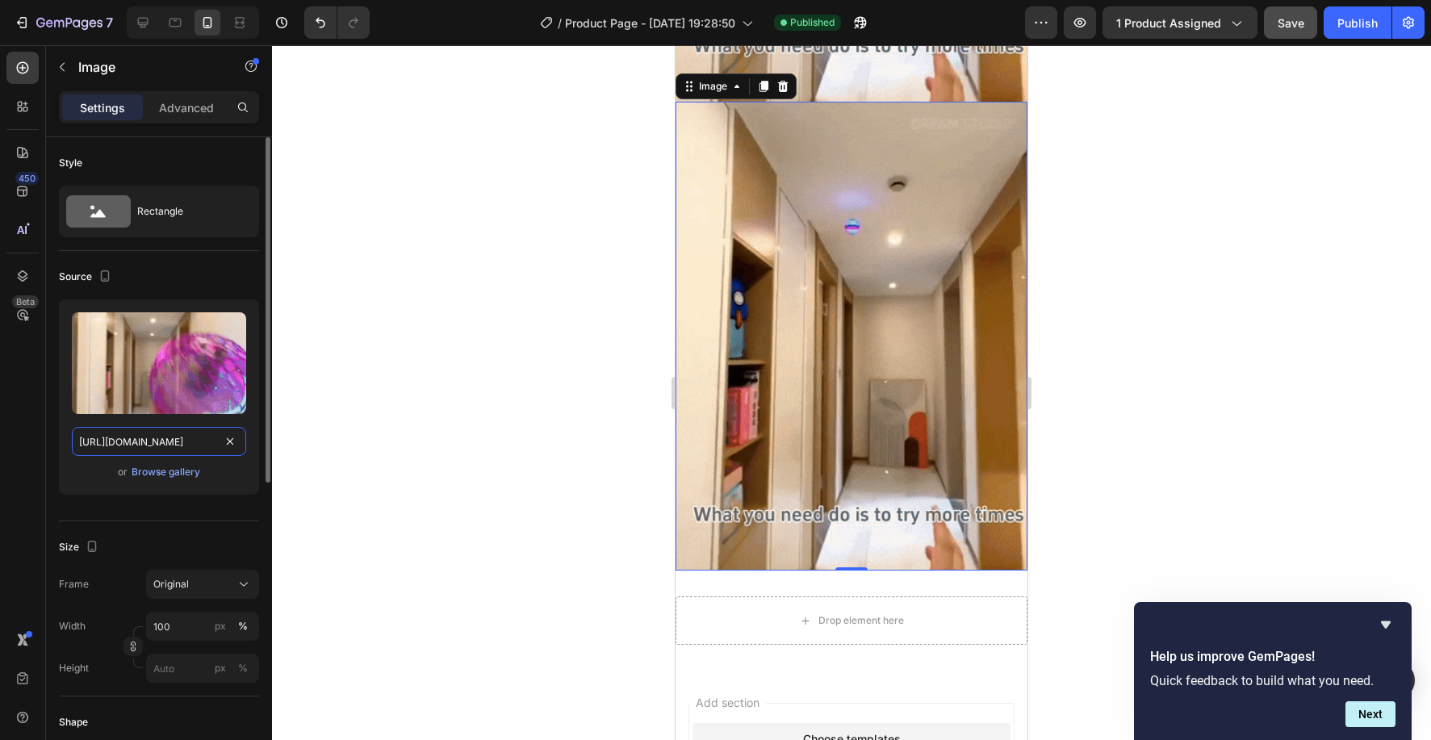
click at [136, 442] on input "https://cdn.shopify.com/s/files/1/0830/0213/0625/files/giphy.gif?v=1758946240" at bounding box center [159, 441] width 174 height 29
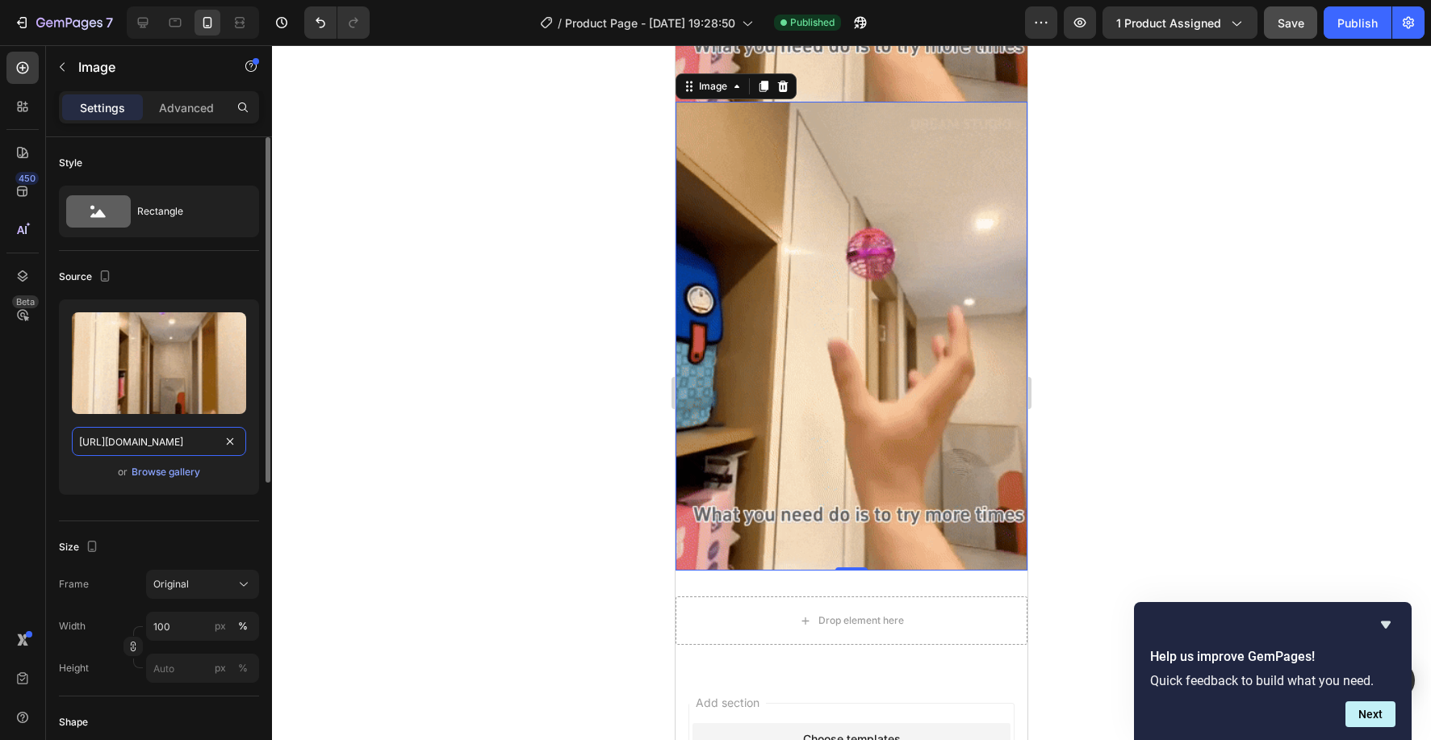
paste input "dddsadad.png?v=1758946936"
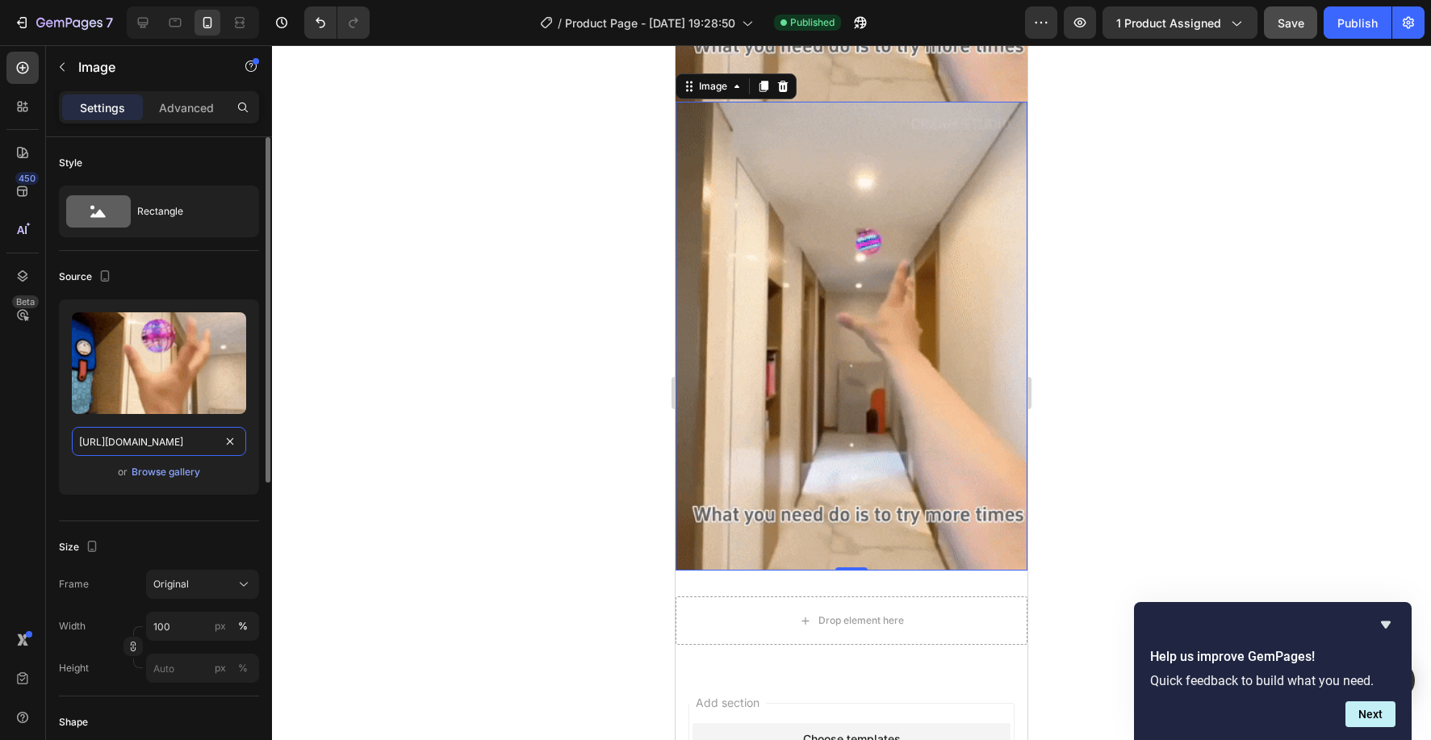
scroll to position [0, 259]
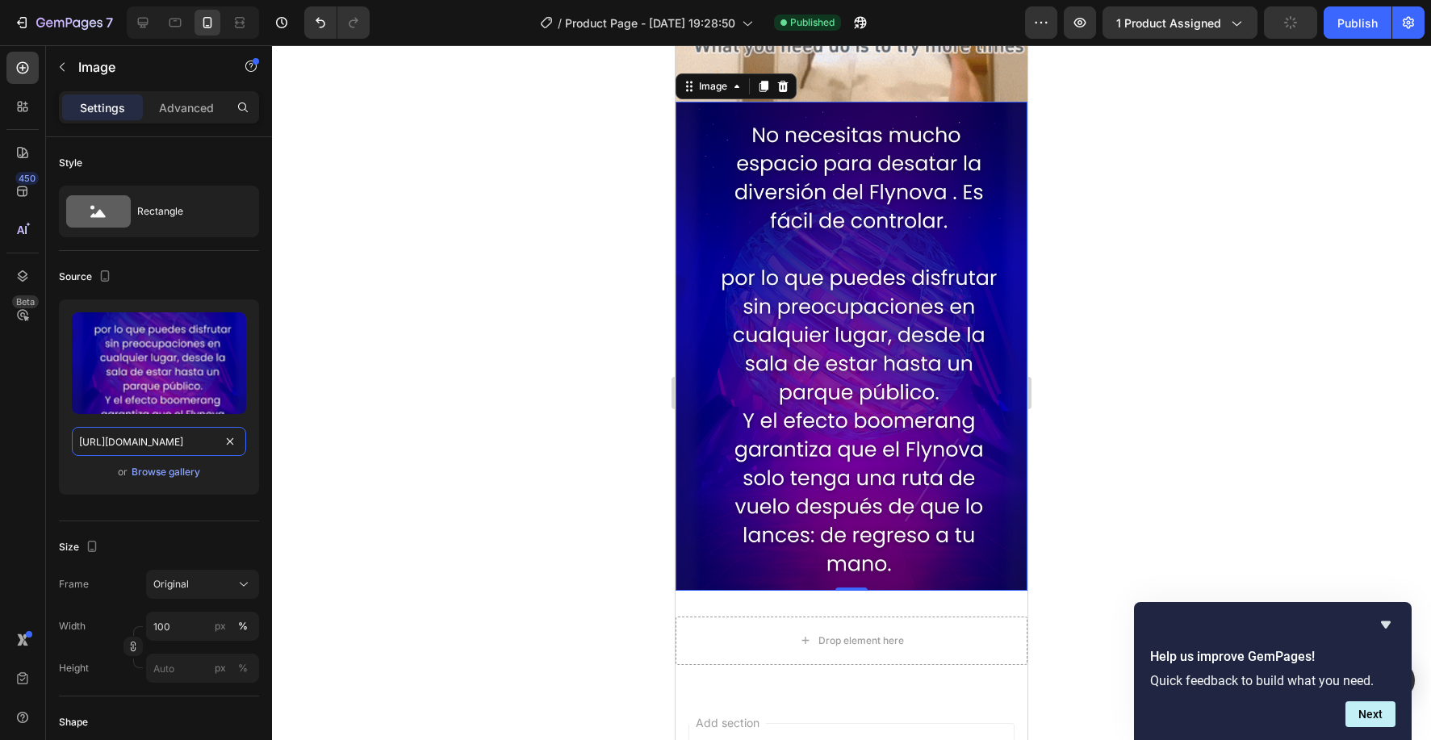
type input "https://cdn.shopify.com/s/files/1/0830/0213/0625/files/dddsadad.png?v=1758946936"
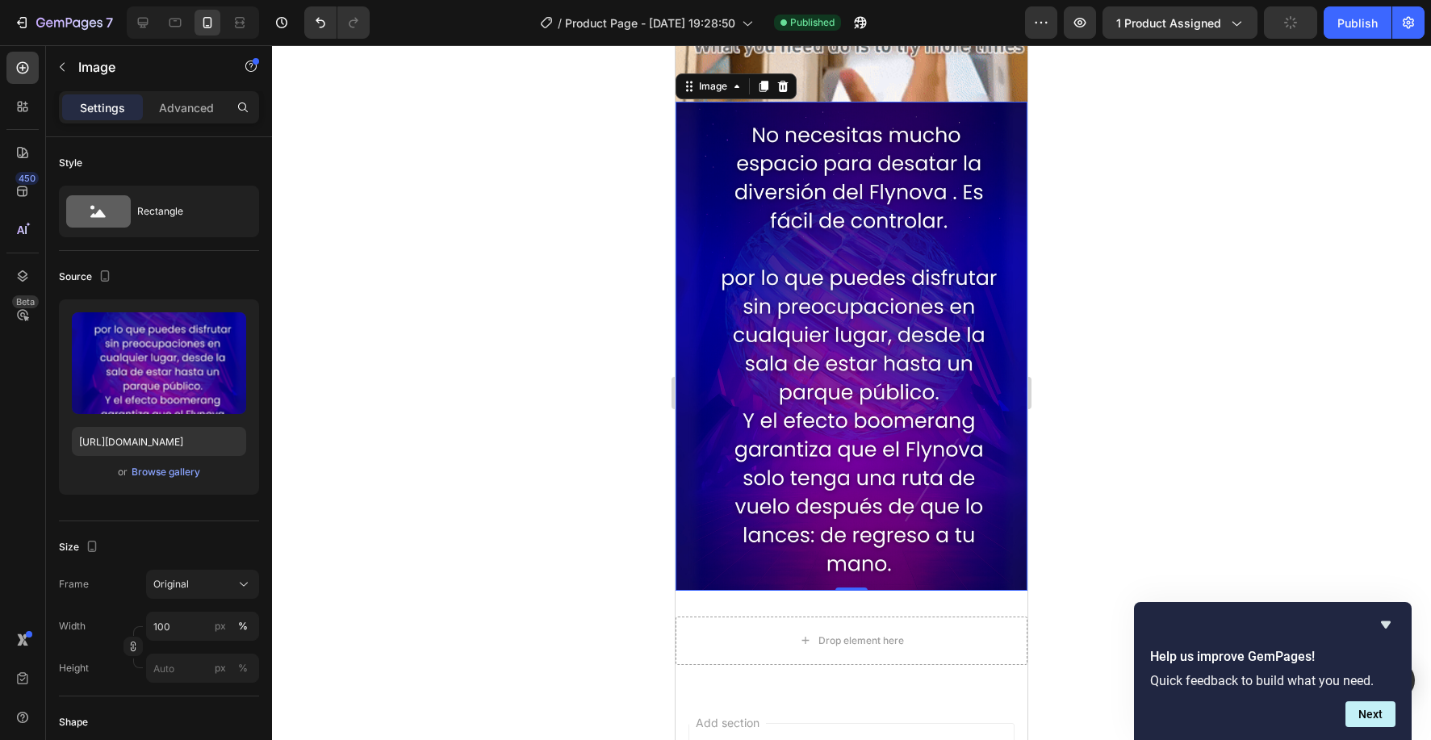
click at [1095, 444] on div at bounding box center [851, 392] width 1159 height 695
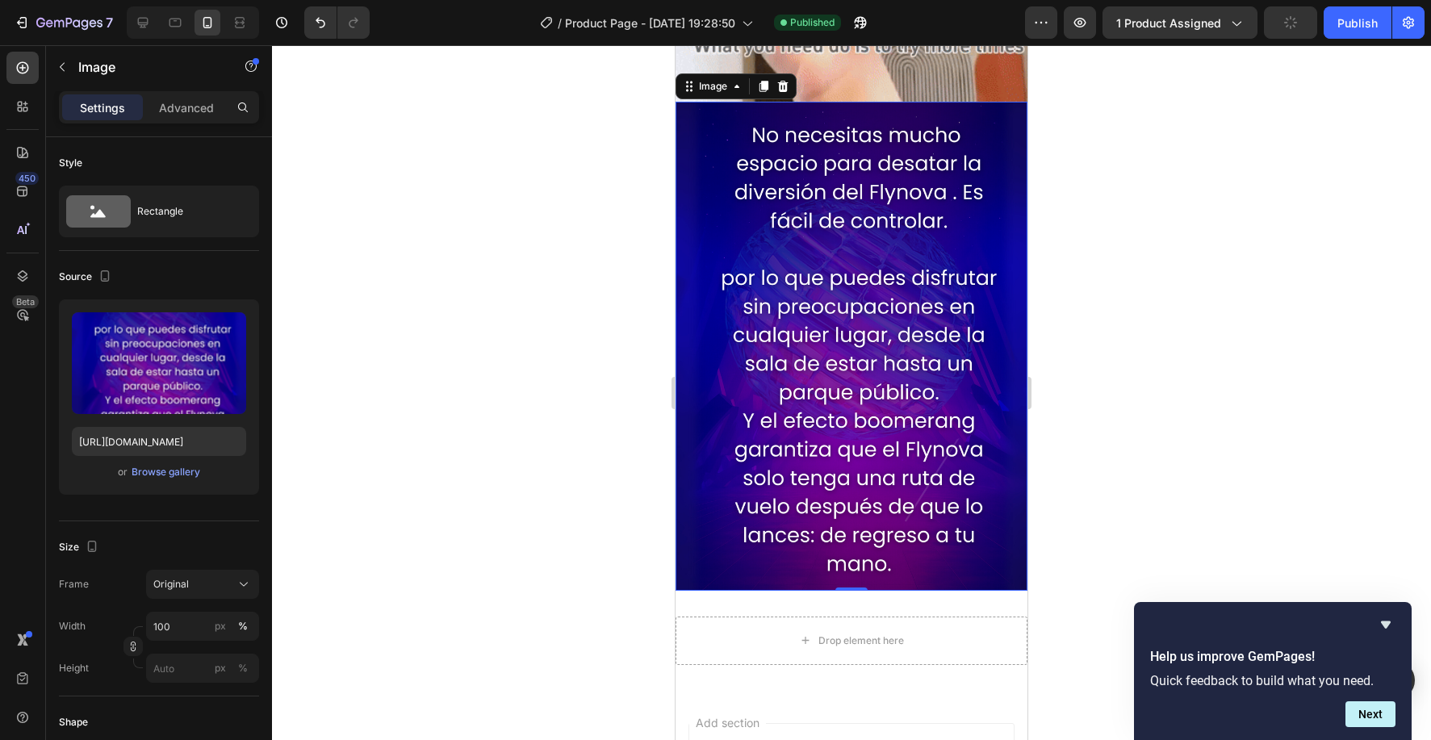
scroll to position [0, 0]
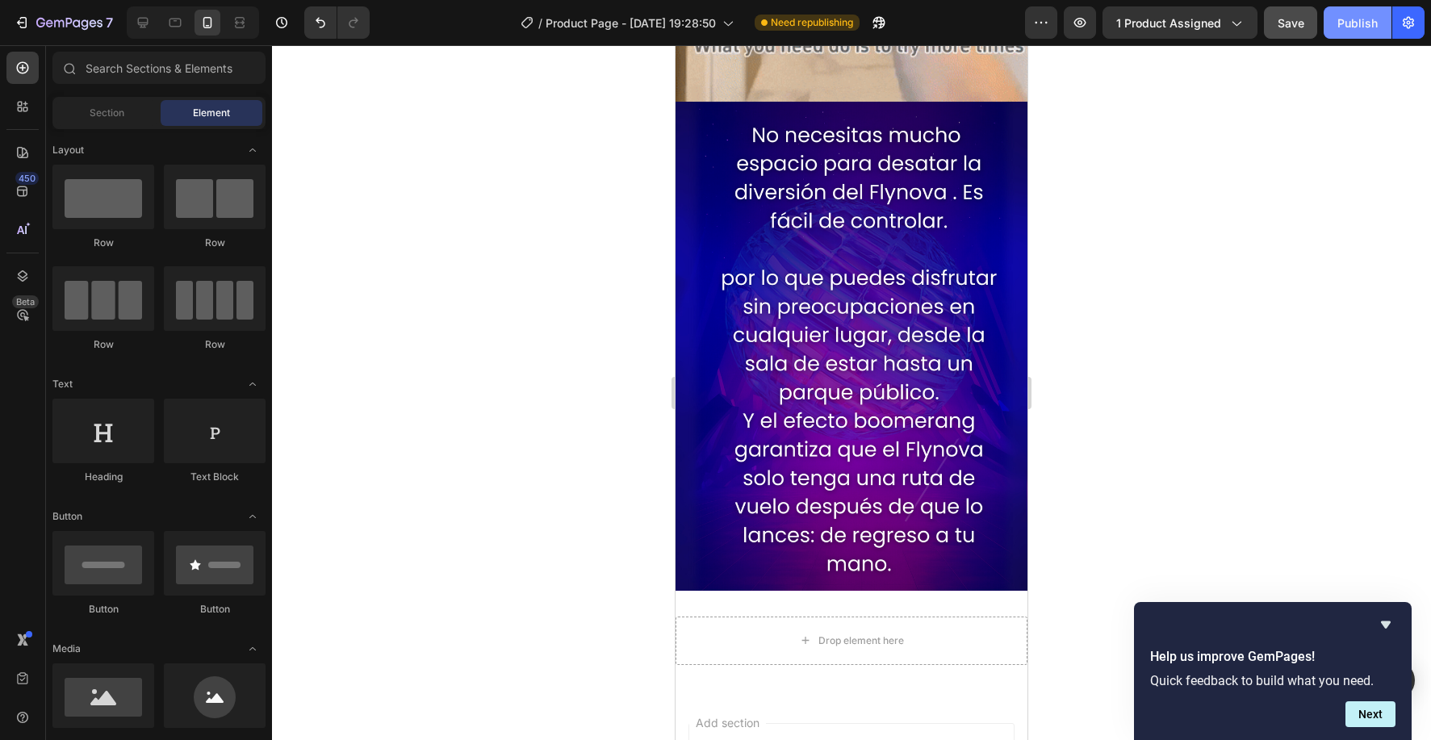
click at [1374, 19] on div "Publish" at bounding box center [1358, 23] width 40 height 17
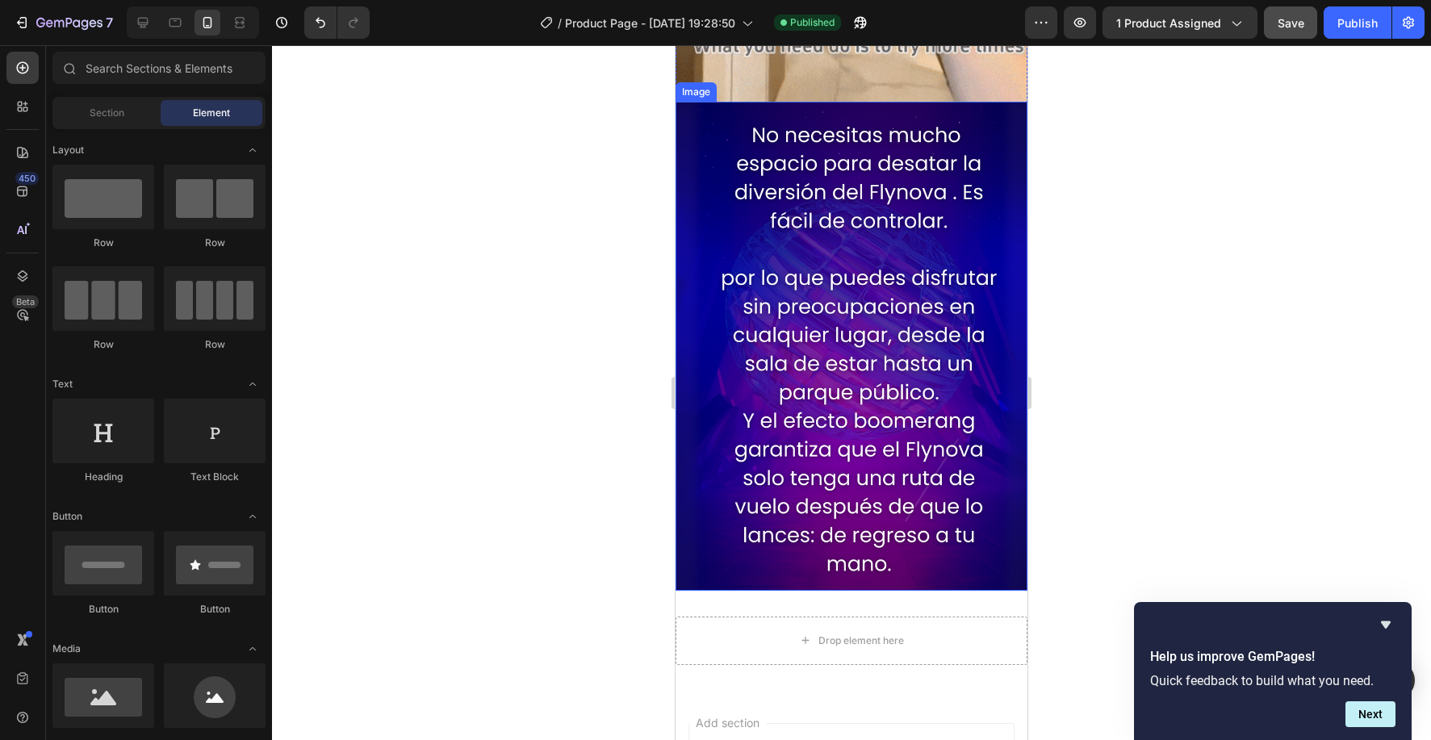
click at [747, 274] on img at bounding box center [852, 346] width 352 height 489
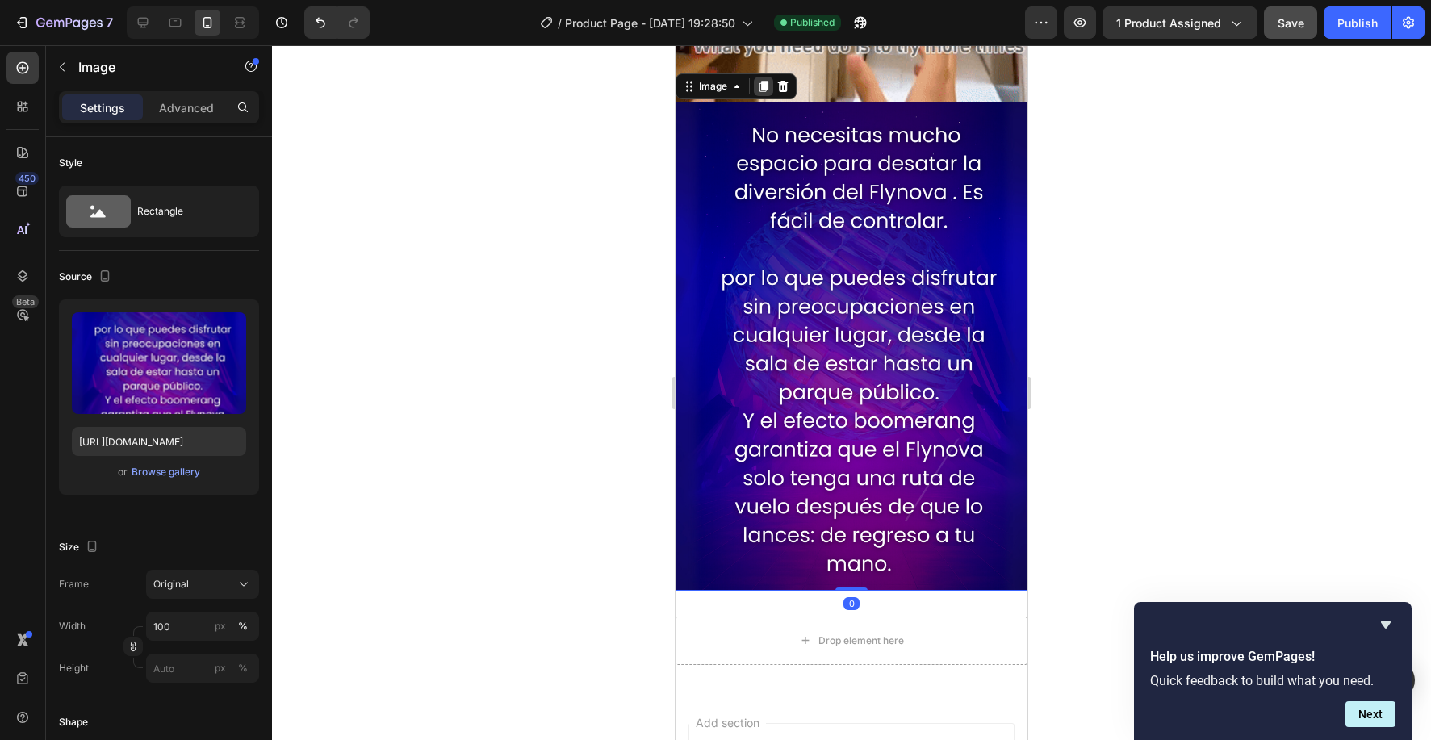
click at [766, 90] on icon at bounding box center [764, 86] width 9 height 11
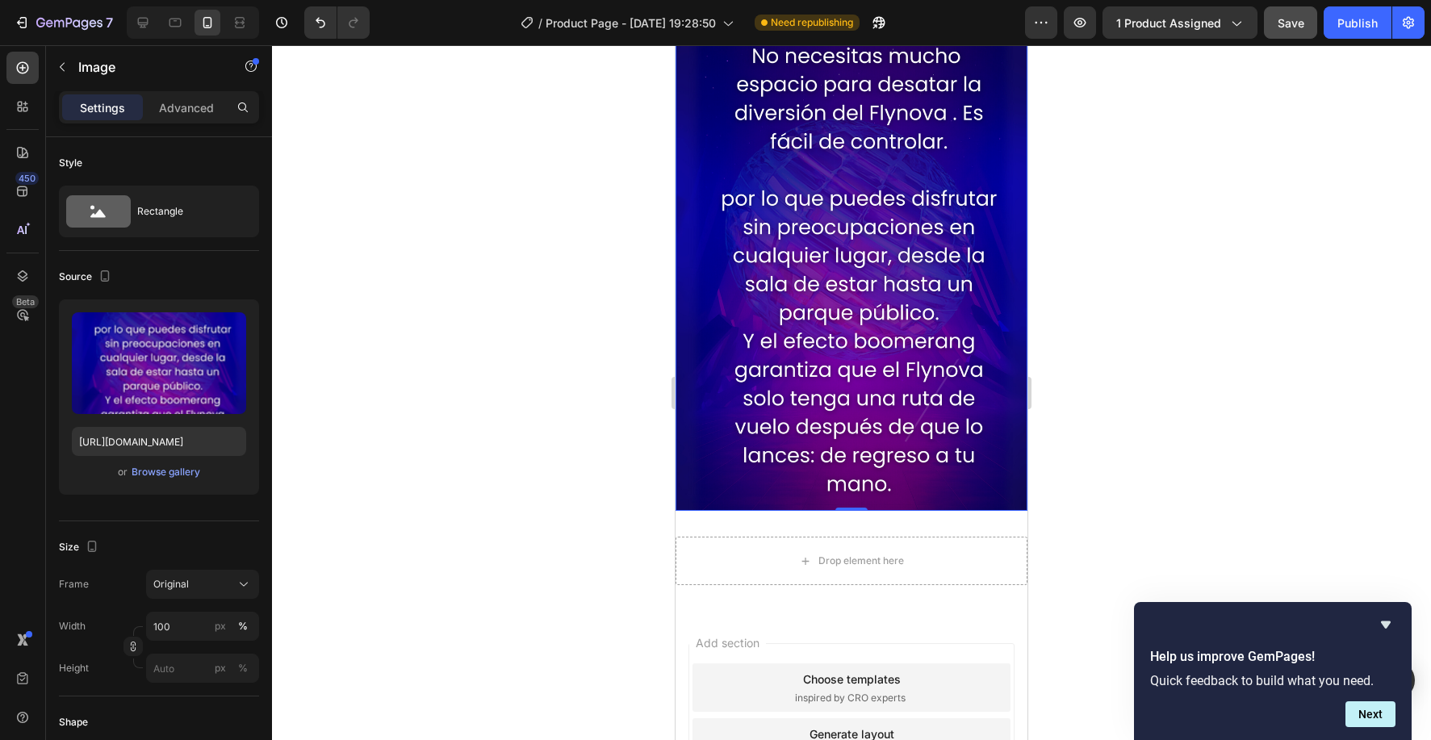
scroll to position [2769, 0]
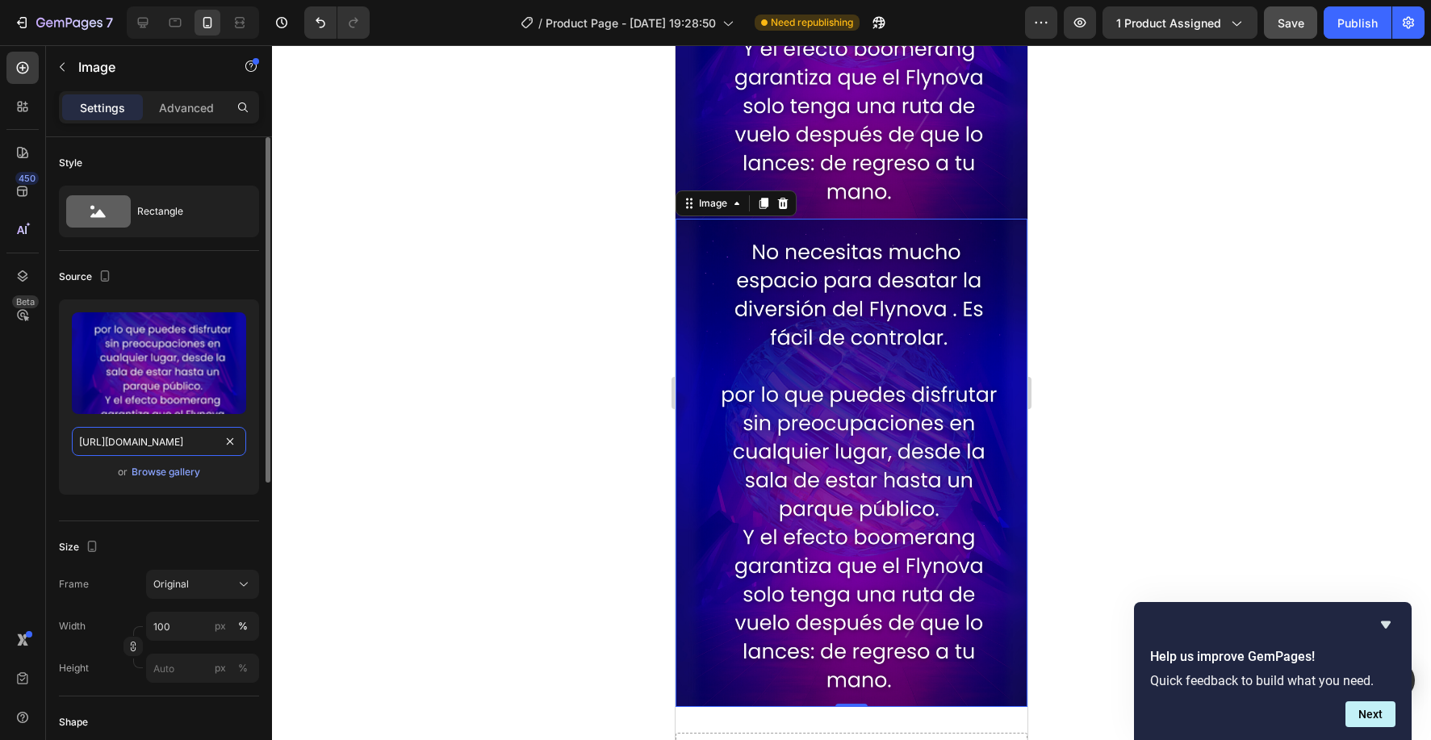
click at [158, 444] on input "https://cdn.shopify.com/s/files/1/0830/0213/0625/files/dddsadad.png?v=1758946936" at bounding box center [159, 441] width 174 height 29
paste input "ssss.webp?v=1758947284"
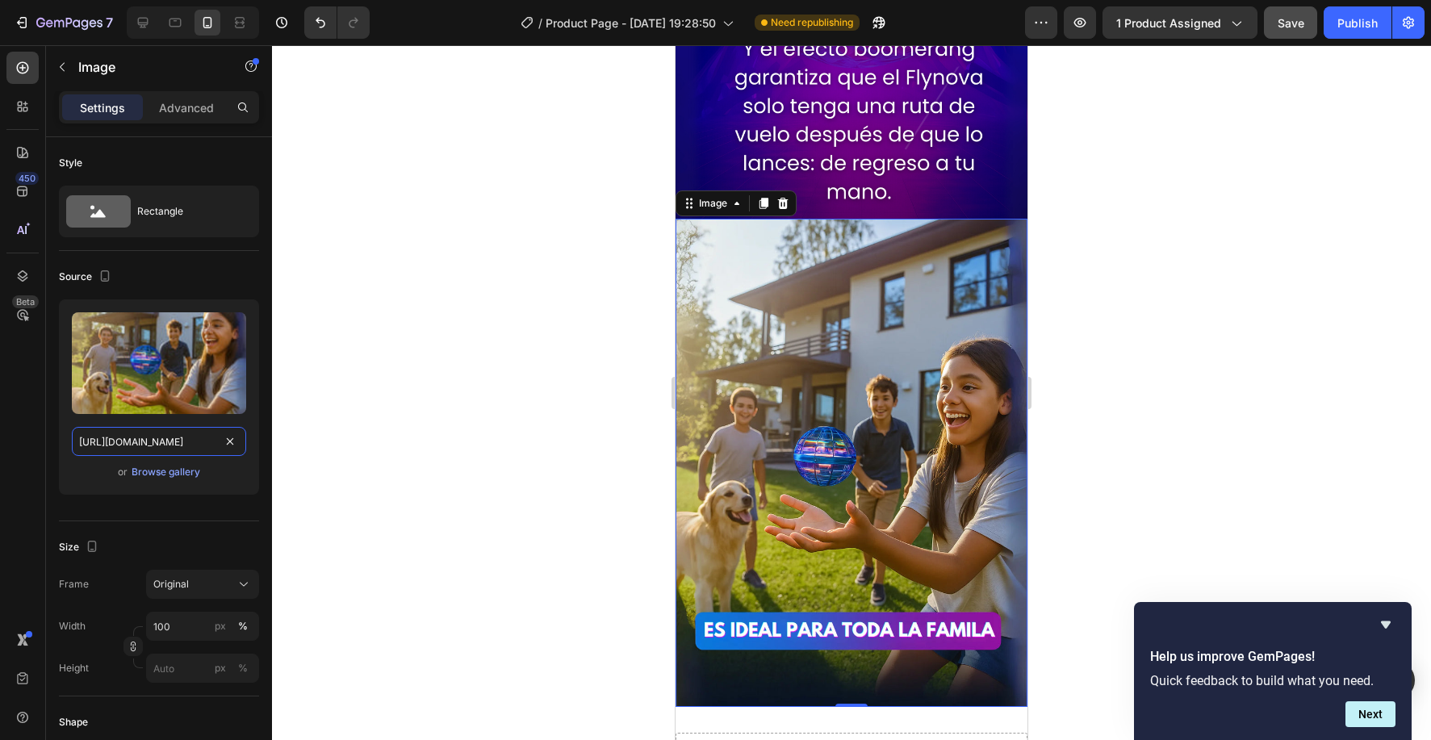
type input "https://cdn.shopify.com/s/files/1/0830/0213/0625/files/ssss.webp?v=1758947284"
click at [1139, 354] on div at bounding box center [851, 392] width 1159 height 695
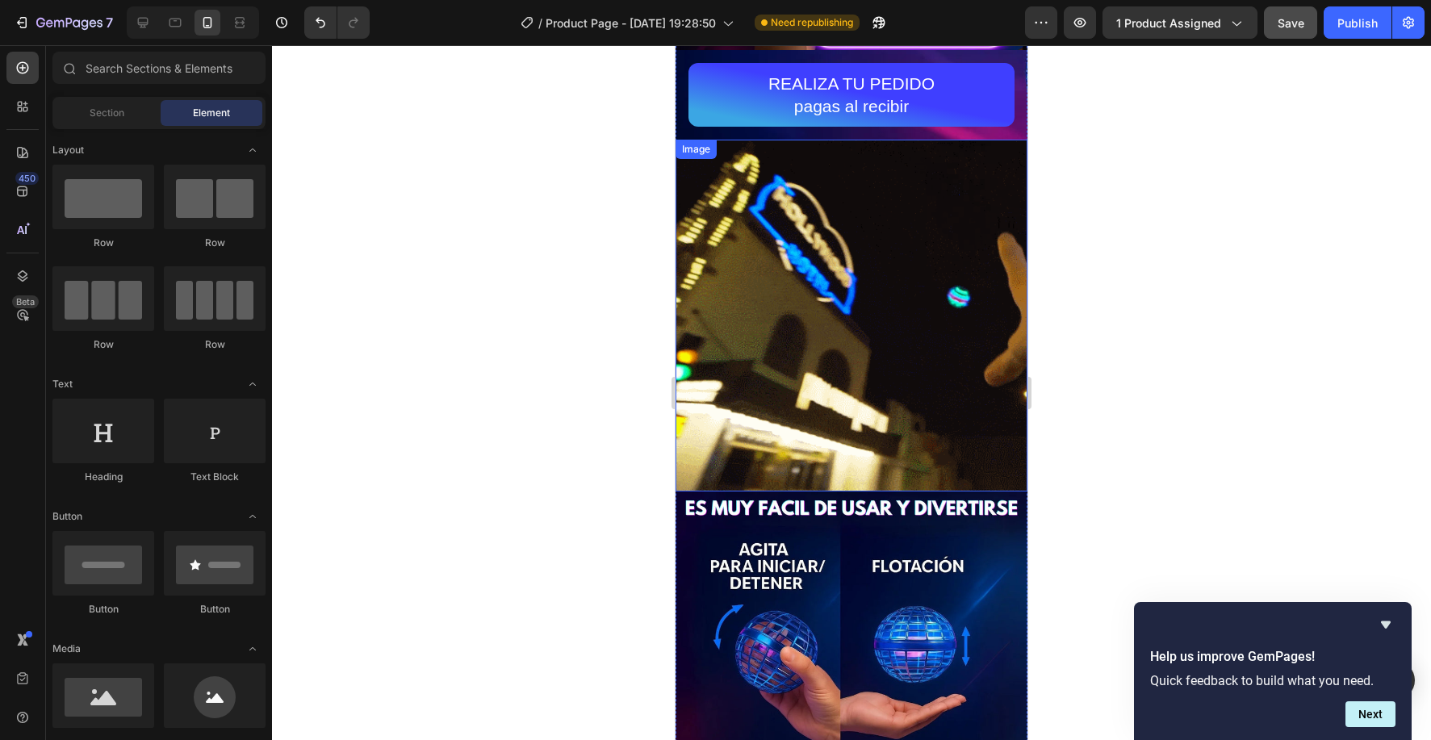
scroll to position [358, 0]
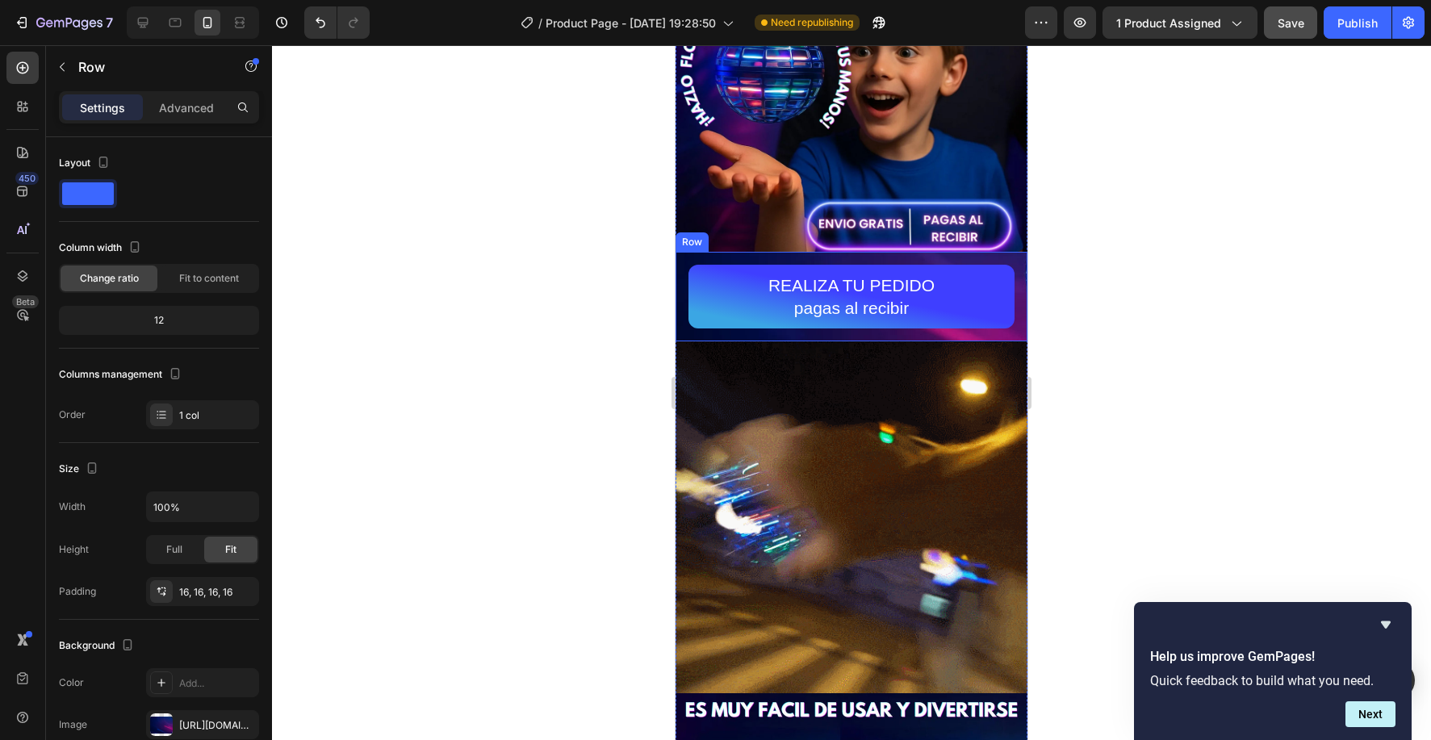
click at [681, 261] on div "REALIZA TU PEDIDO pagas al recibir Button Row" at bounding box center [852, 297] width 352 height 90
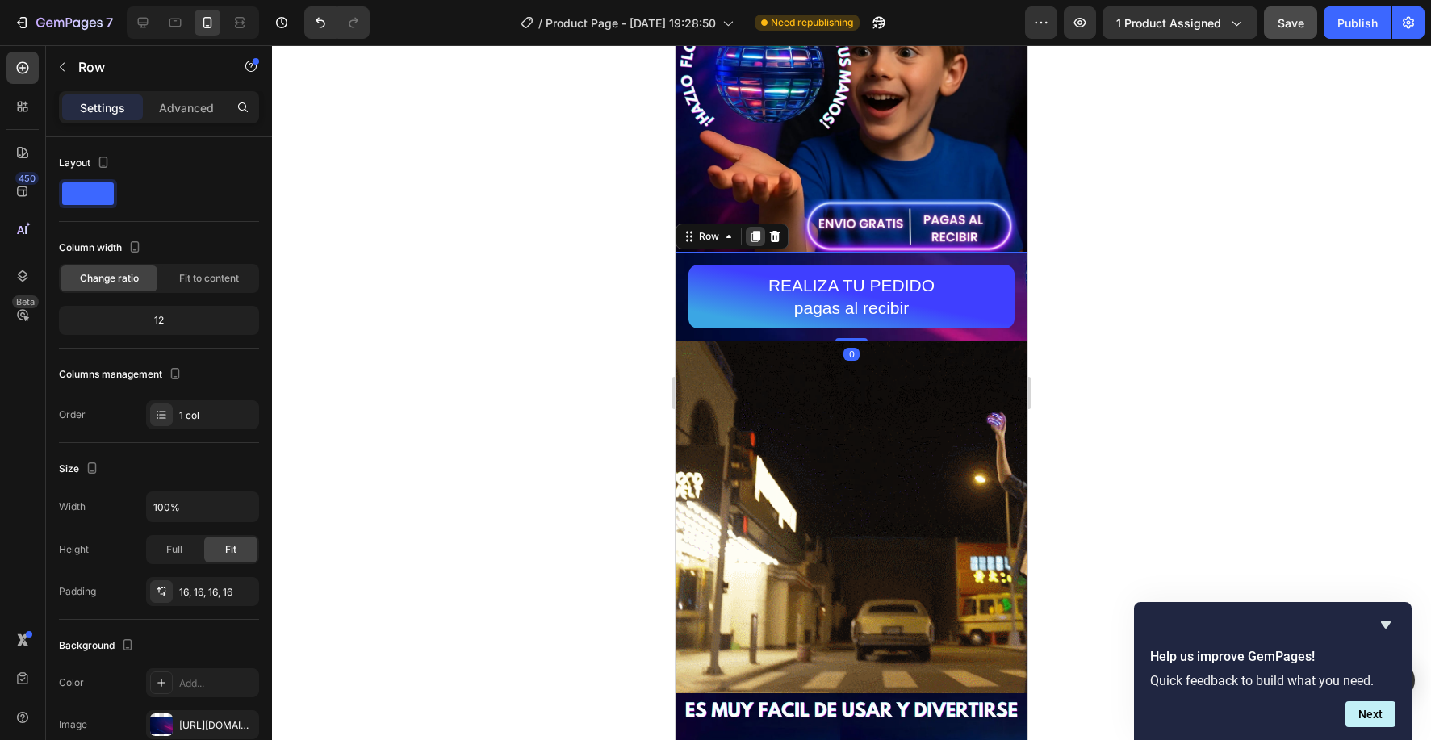
click at [752, 241] on icon at bounding box center [756, 237] width 9 height 11
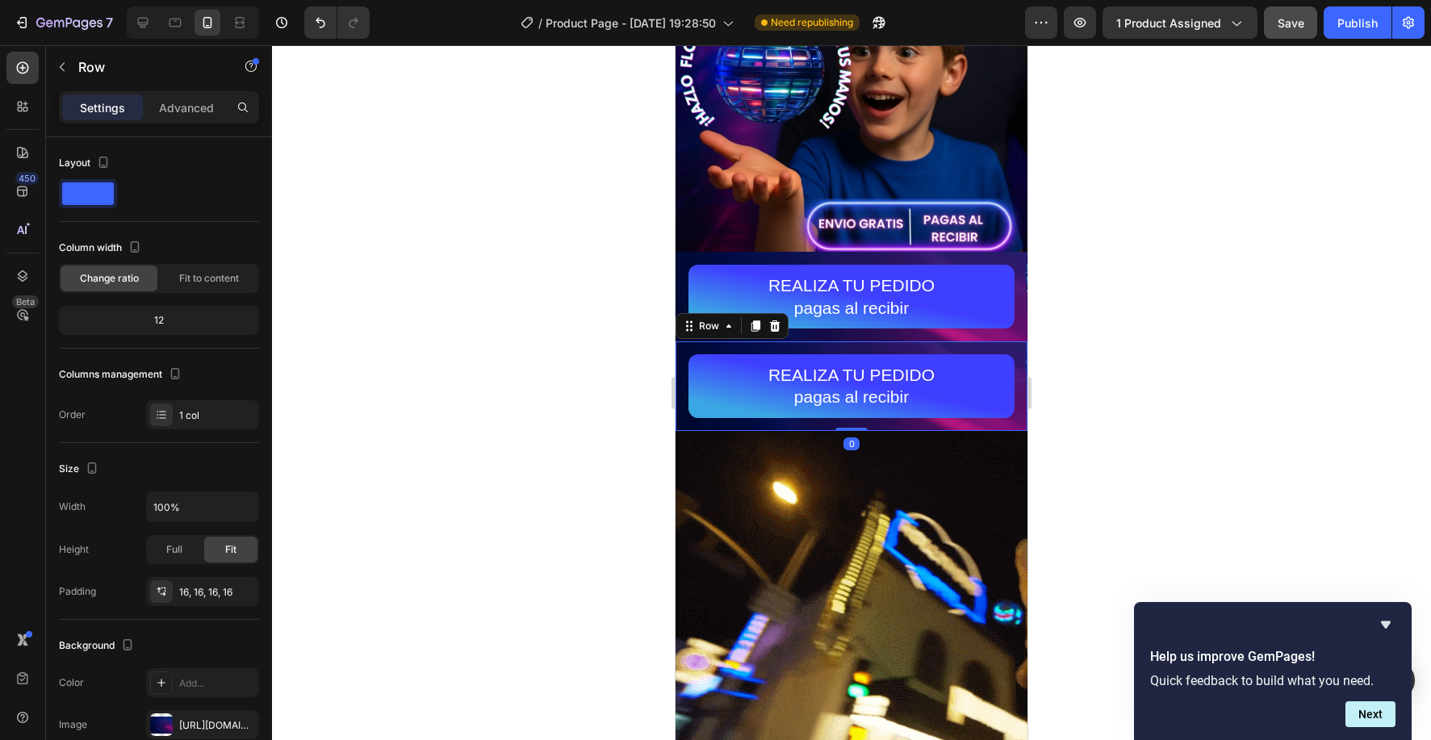
scroll to position [354, 0]
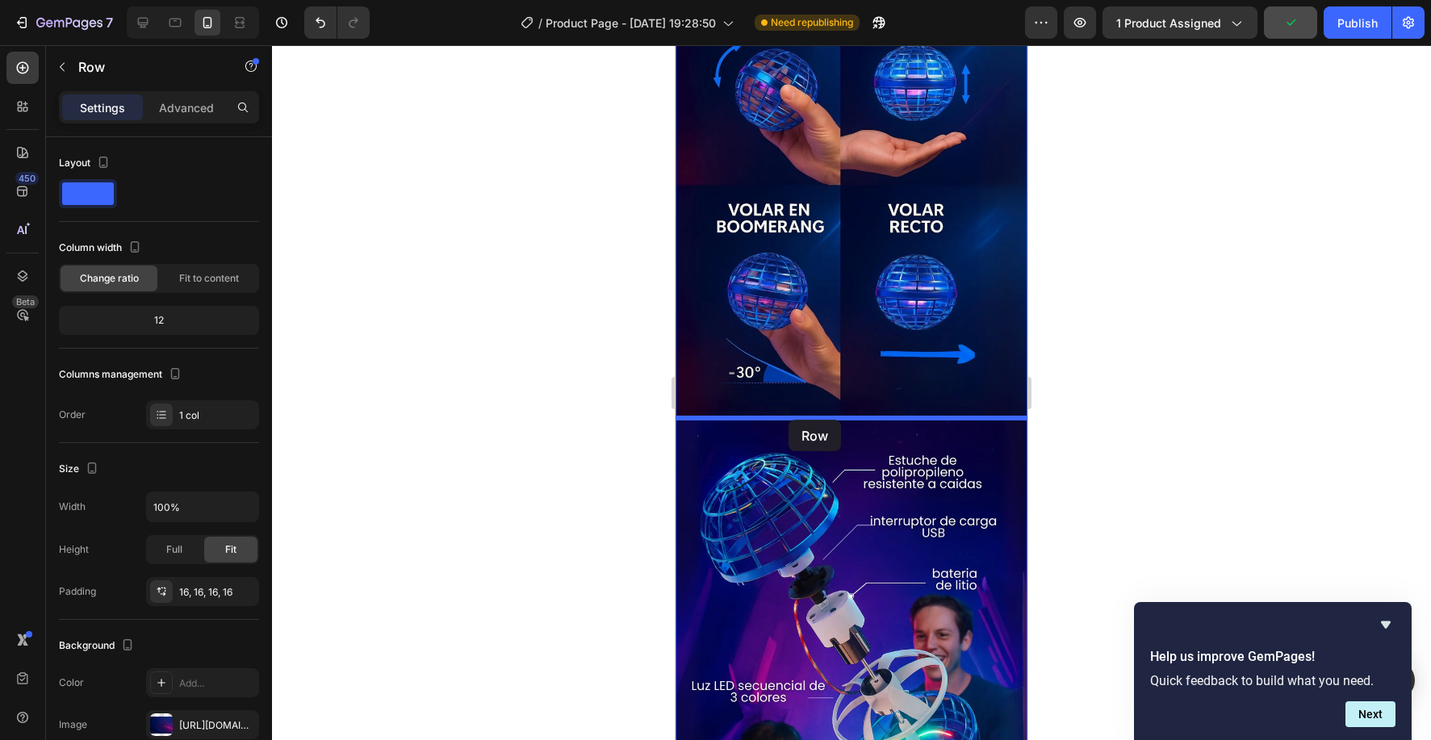
drag, startPoint x: 683, startPoint y: 352, endPoint x: 789, endPoint y: 420, distance: 125.6
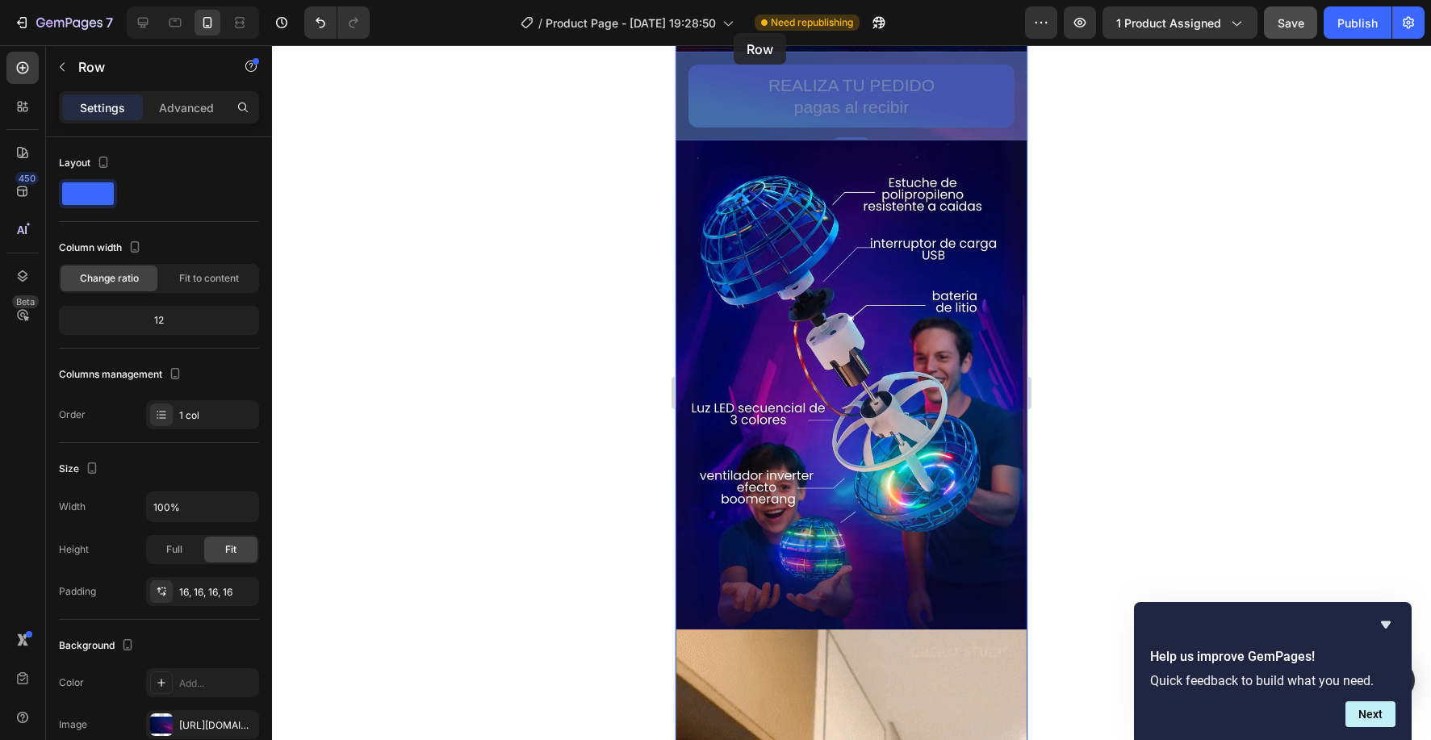
scroll to position [1460, 0]
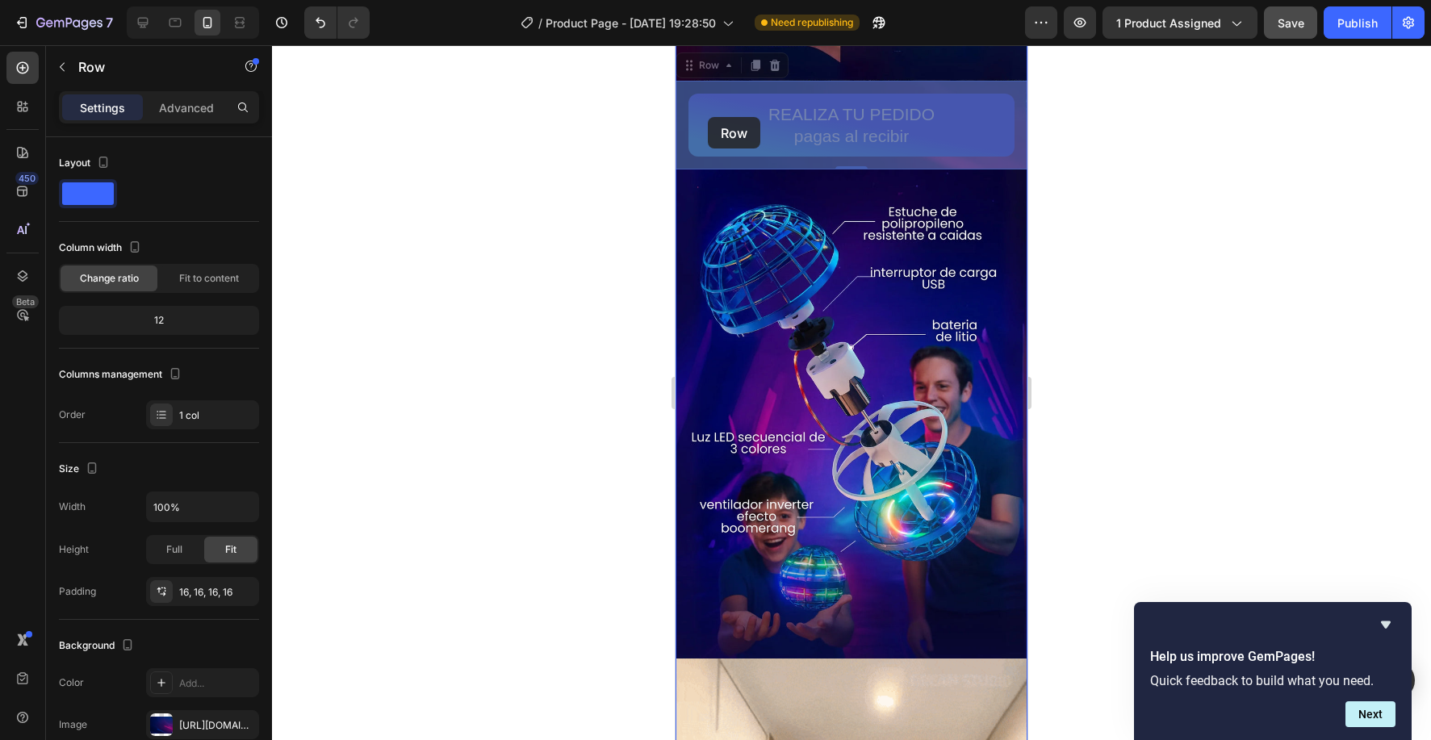
drag, startPoint x: 685, startPoint y: 426, endPoint x: 708, endPoint y: 117, distance: 310.1
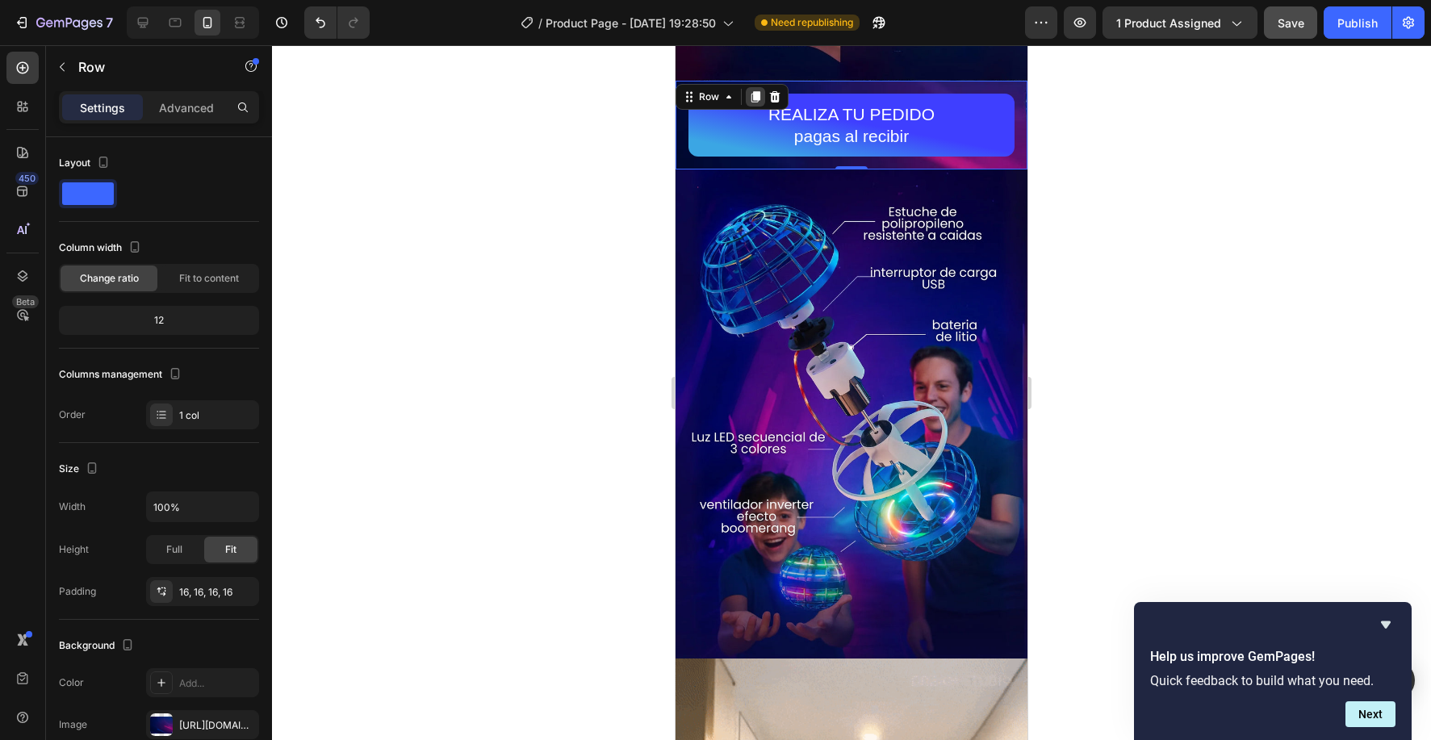
click at [756, 101] on icon at bounding box center [756, 96] width 9 height 11
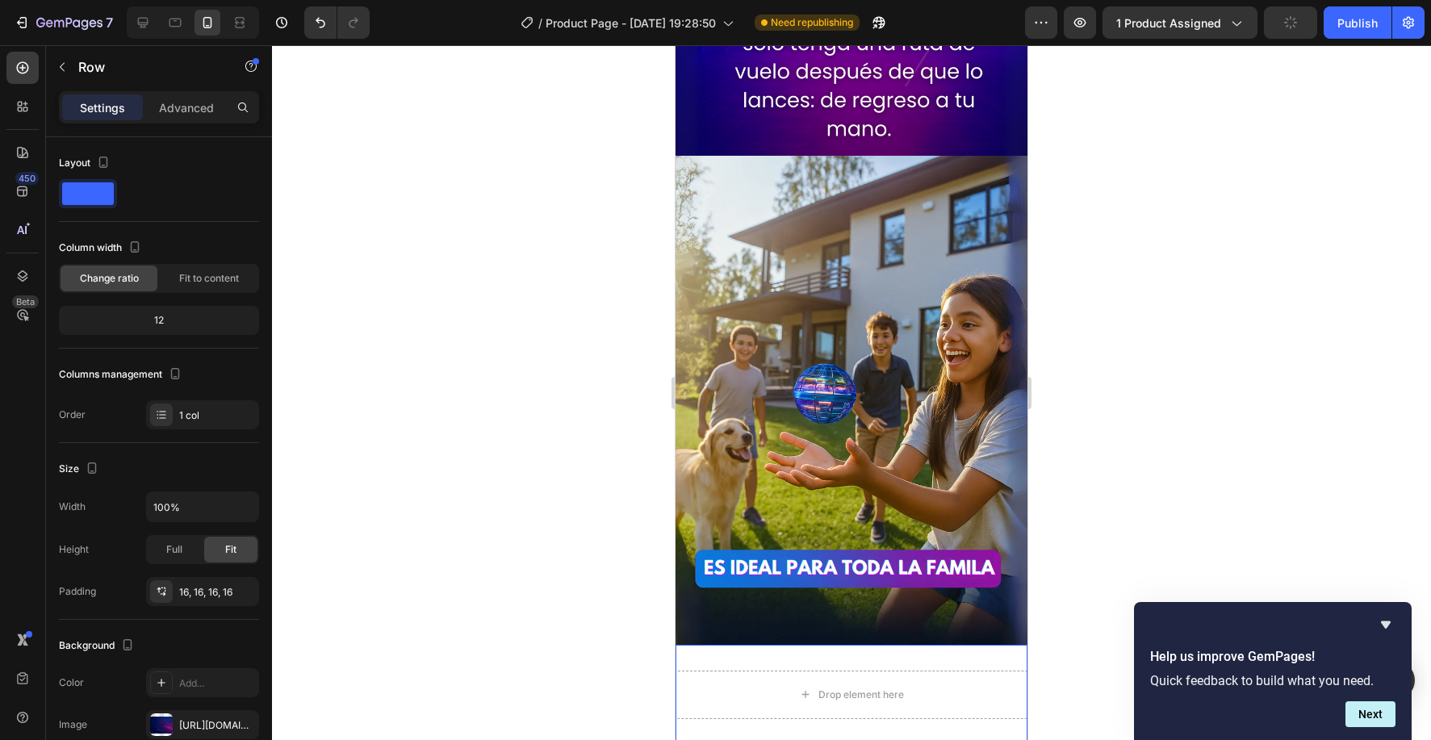
scroll to position [3050, 0]
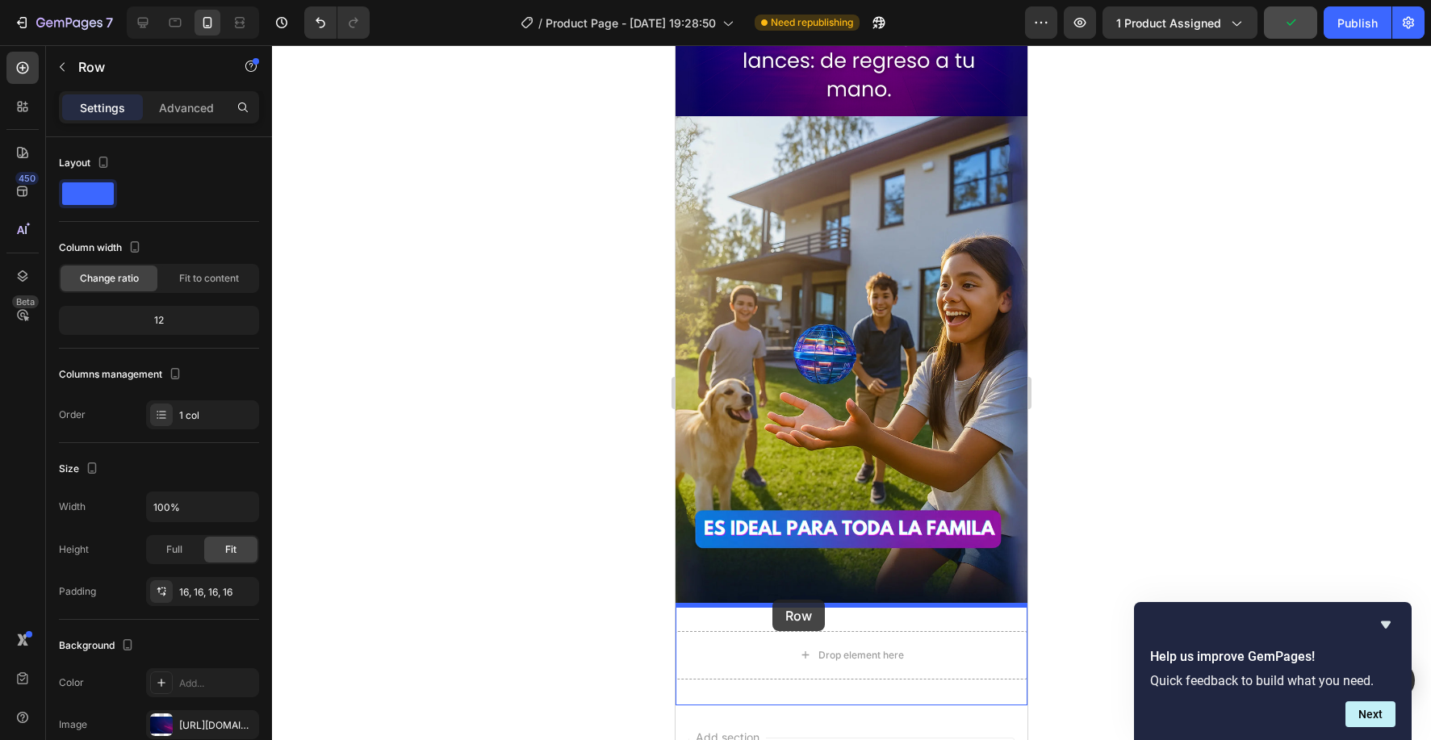
drag, startPoint x: 685, startPoint y: 175, endPoint x: 773, endPoint y: 600, distance: 433.5
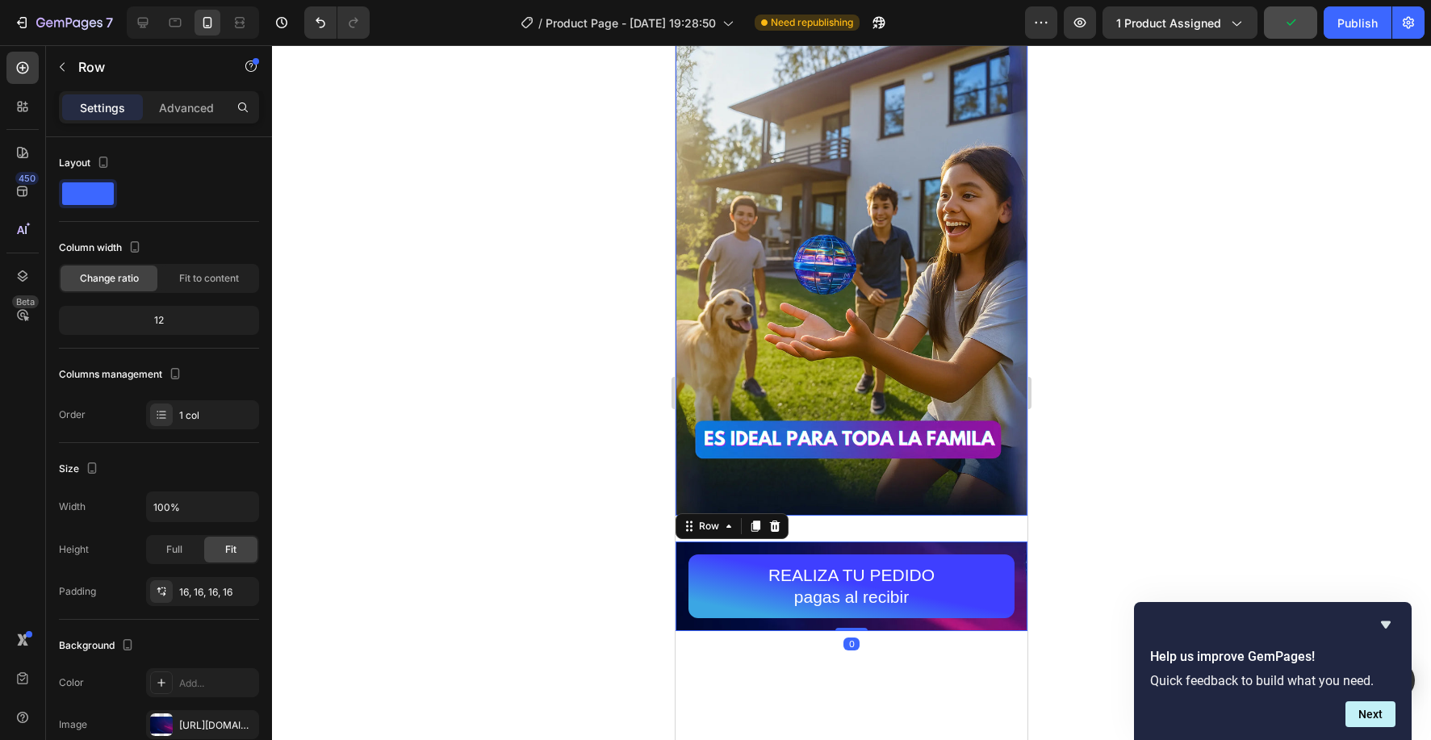
scroll to position [2960, 0]
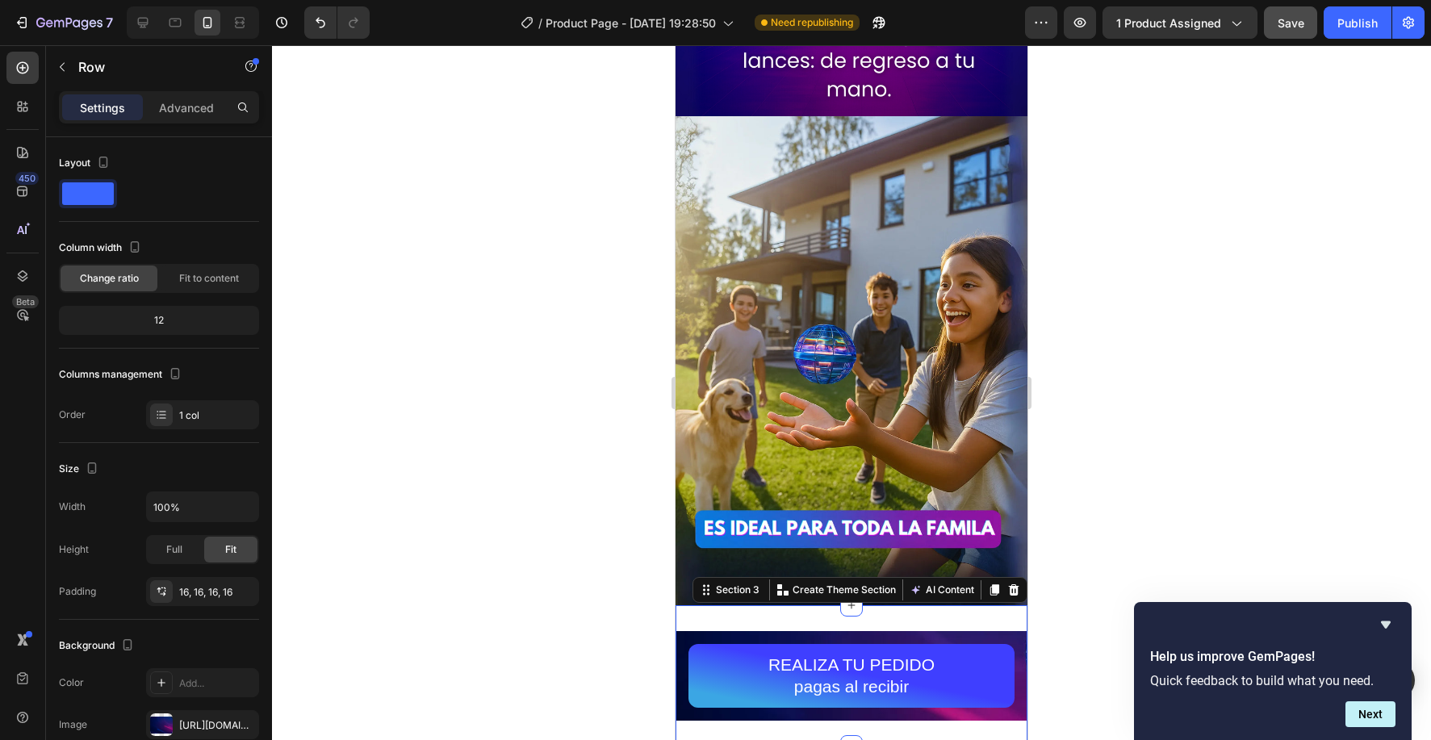
click at [890, 619] on div "REALIZA TU PEDIDO pagas al recibir Button Row Section 3 Create Theme Section AI…" at bounding box center [852, 675] width 352 height 141
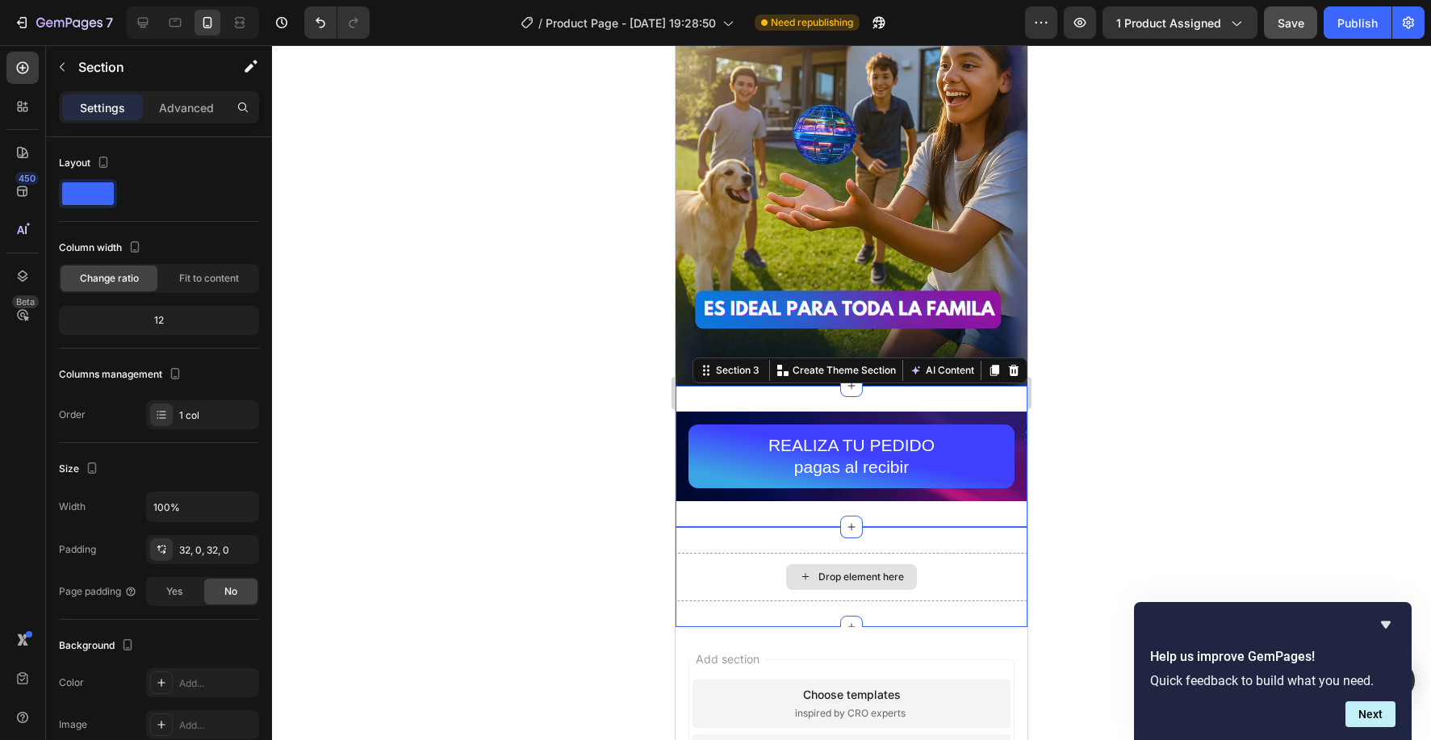
click at [844, 567] on div "Drop element here" at bounding box center [851, 577] width 131 height 26
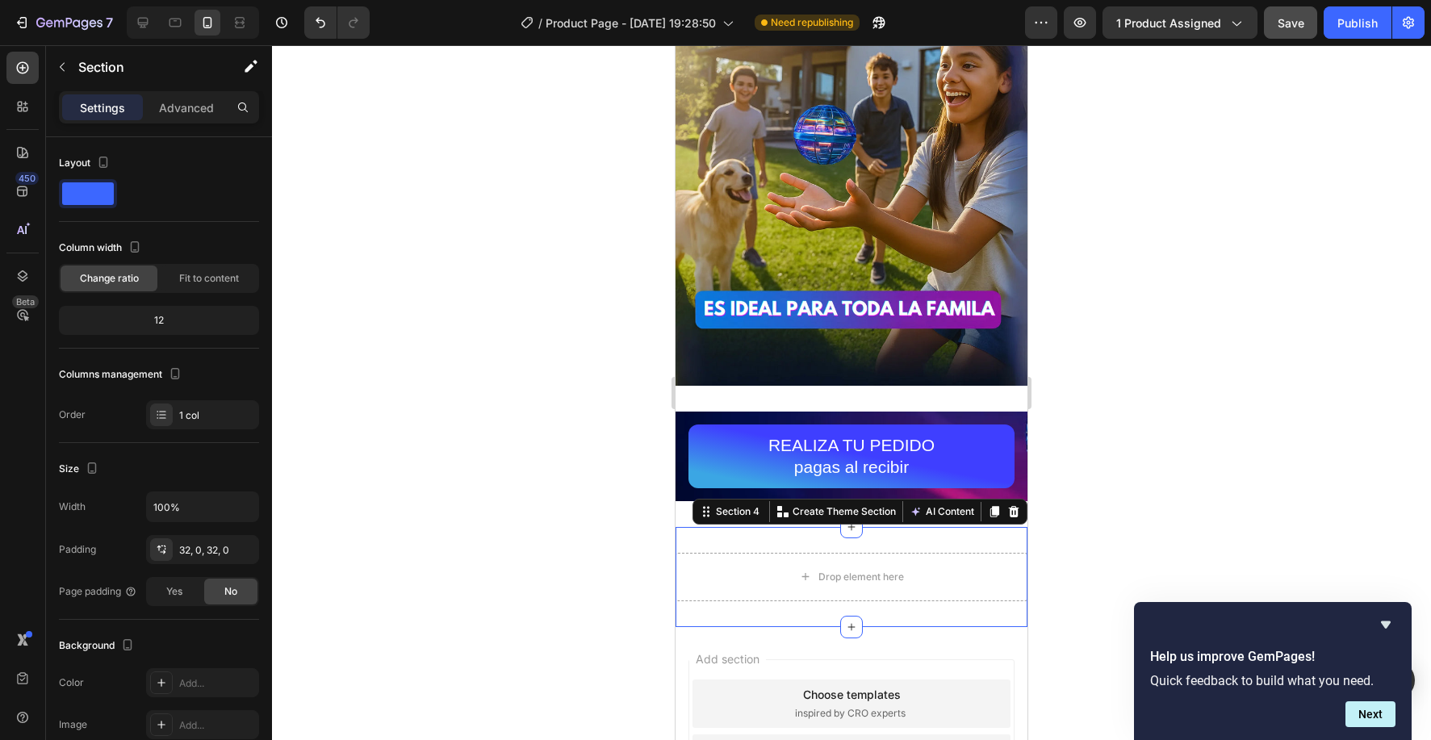
click at [879, 534] on div "Drop element here Section 4 Create Theme Section AI Content Write with GemAI Wh…" at bounding box center [852, 577] width 352 height 100
click at [1012, 507] on icon at bounding box center [1014, 510] width 10 height 11
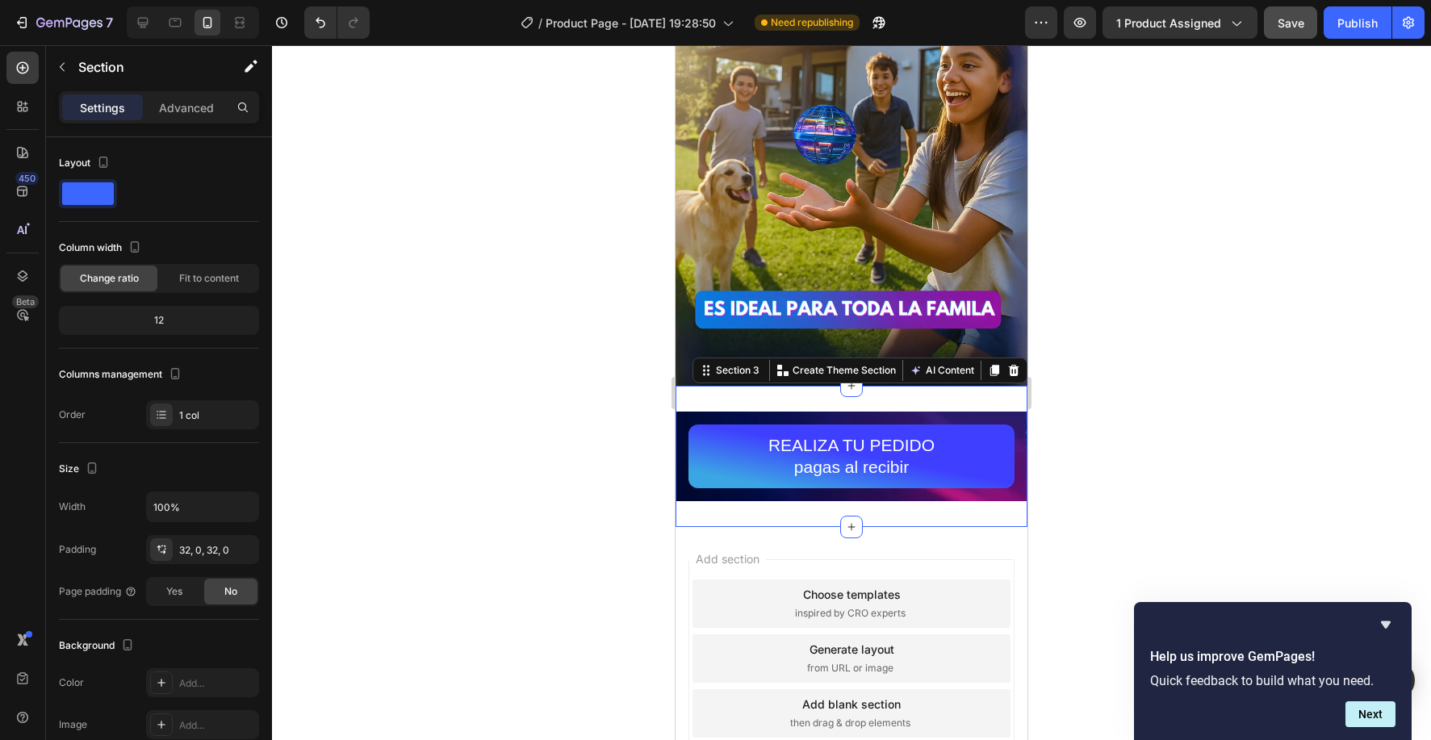
click at [832, 400] on div "REALIZA TU PEDIDO pagas al recibir Button Row Section 3 Create Theme Section AI…" at bounding box center [852, 456] width 352 height 141
drag, startPoint x: 174, startPoint y: 102, endPoint x: 177, endPoint y: 90, distance: 12.5
click at [174, 99] on p "Advanced" at bounding box center [186, 107] width 55 height 17
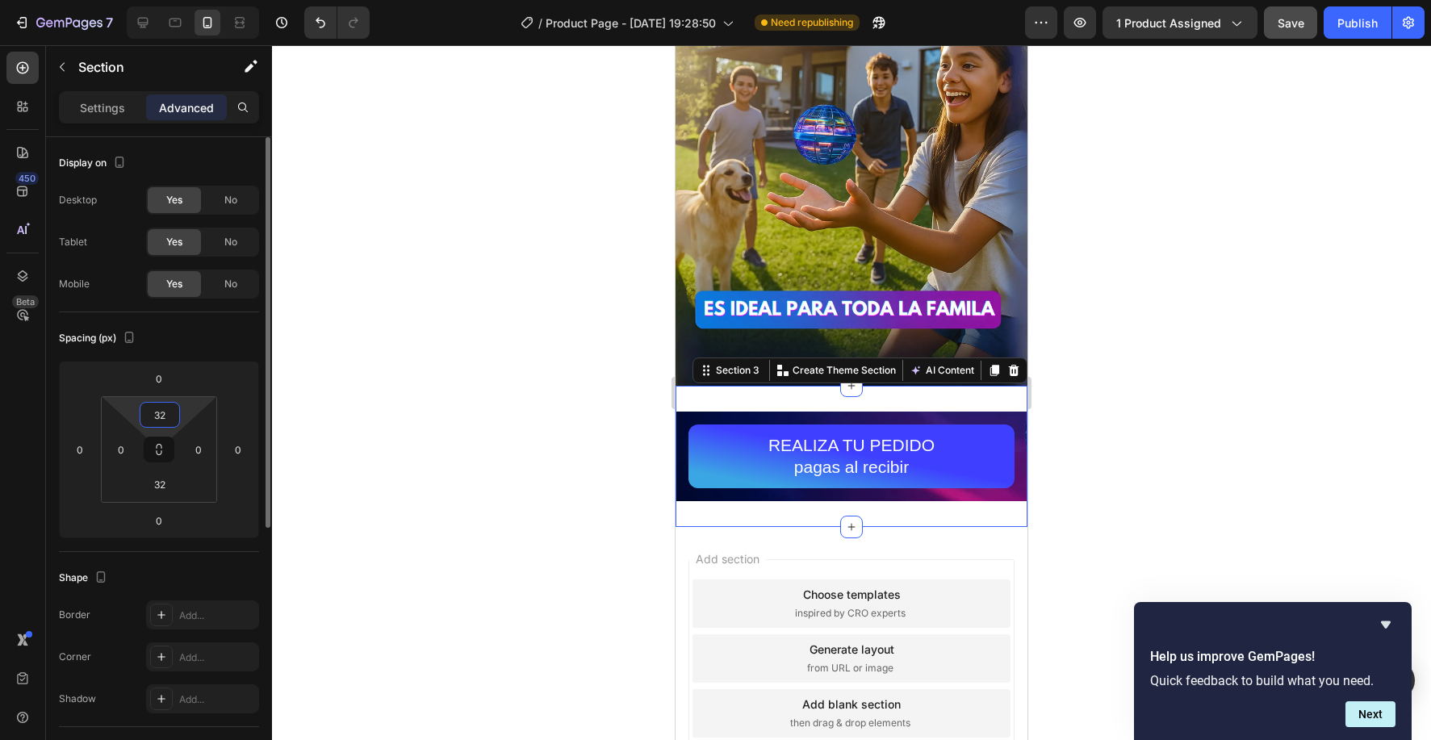
click at [170, 411] on input "32" at bounding box center [160, 415] width 32 height 24
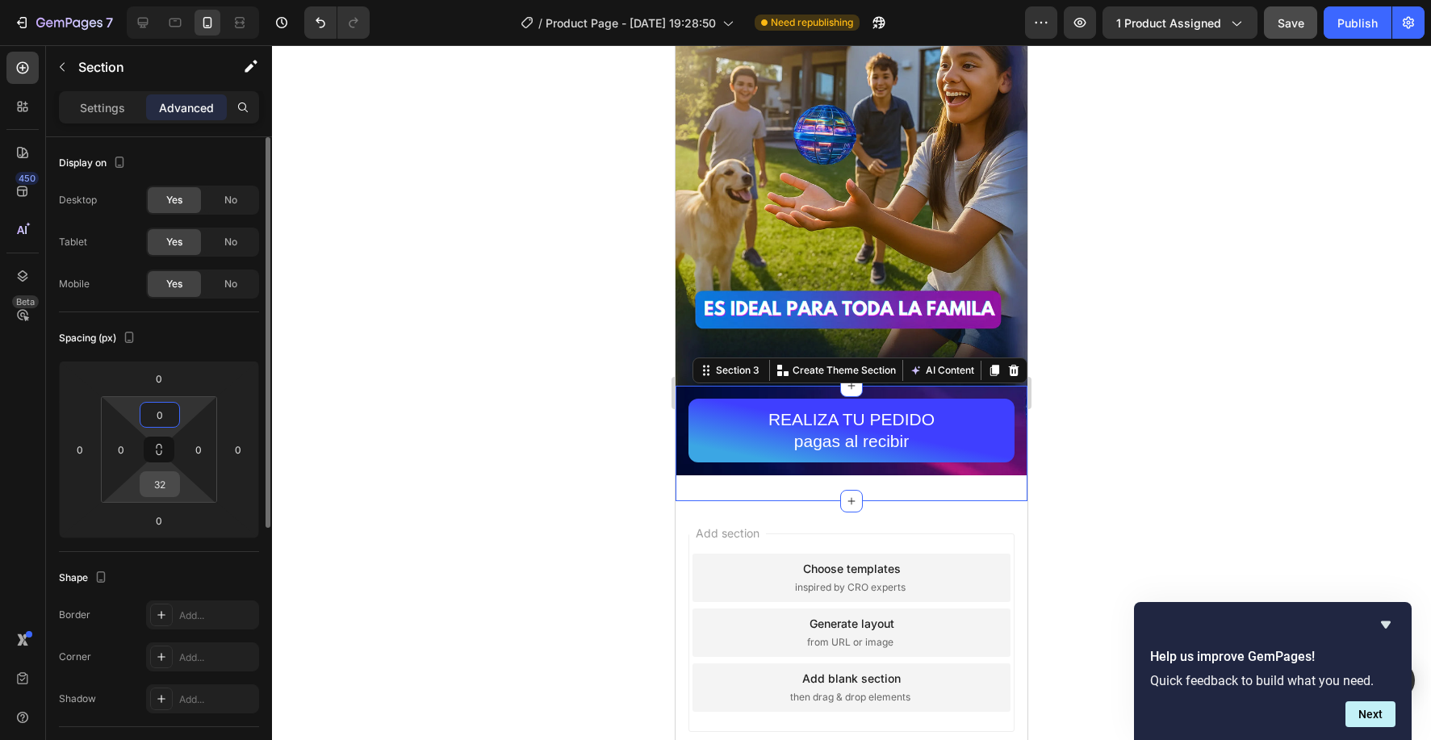
type input "0"
click at [164, 492] on input "32" at bounding box center [160, 484] width 32 height 24
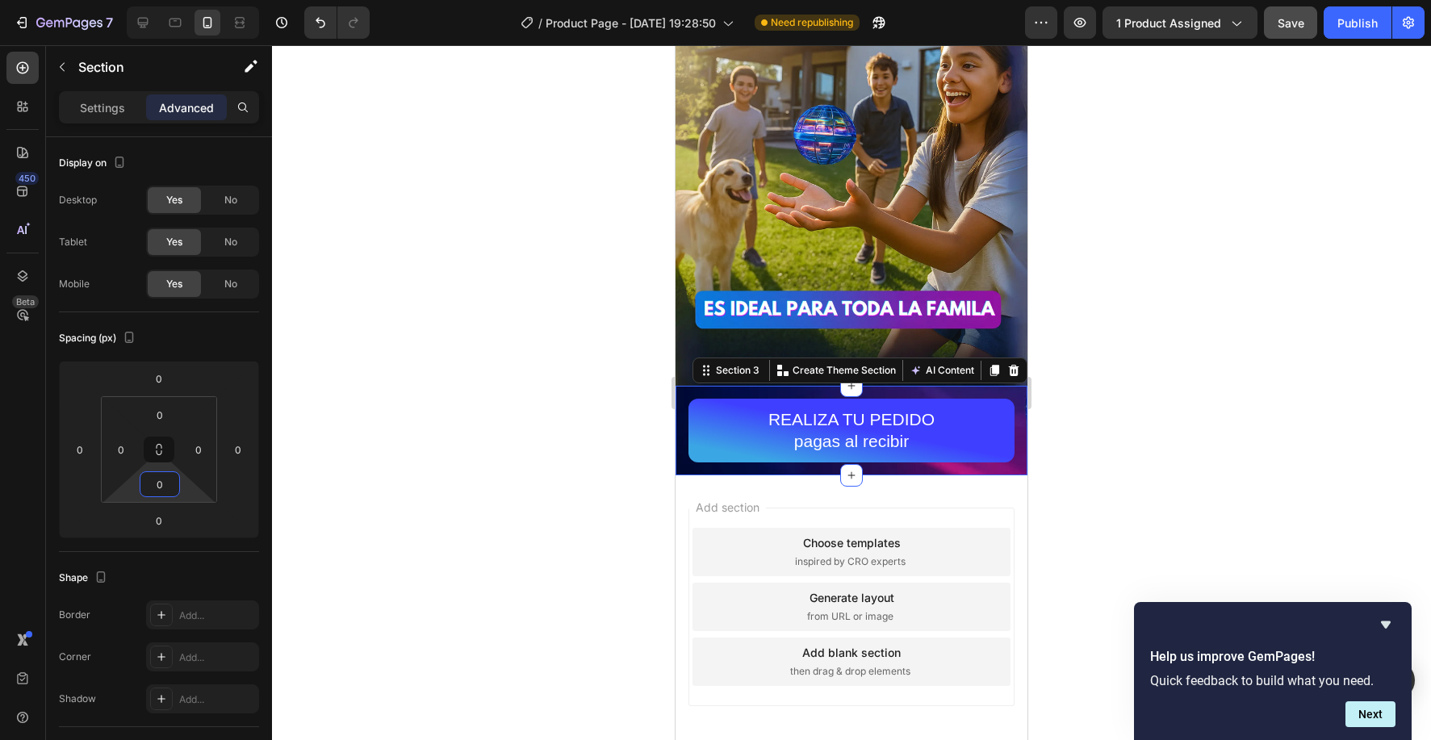
type input "0"
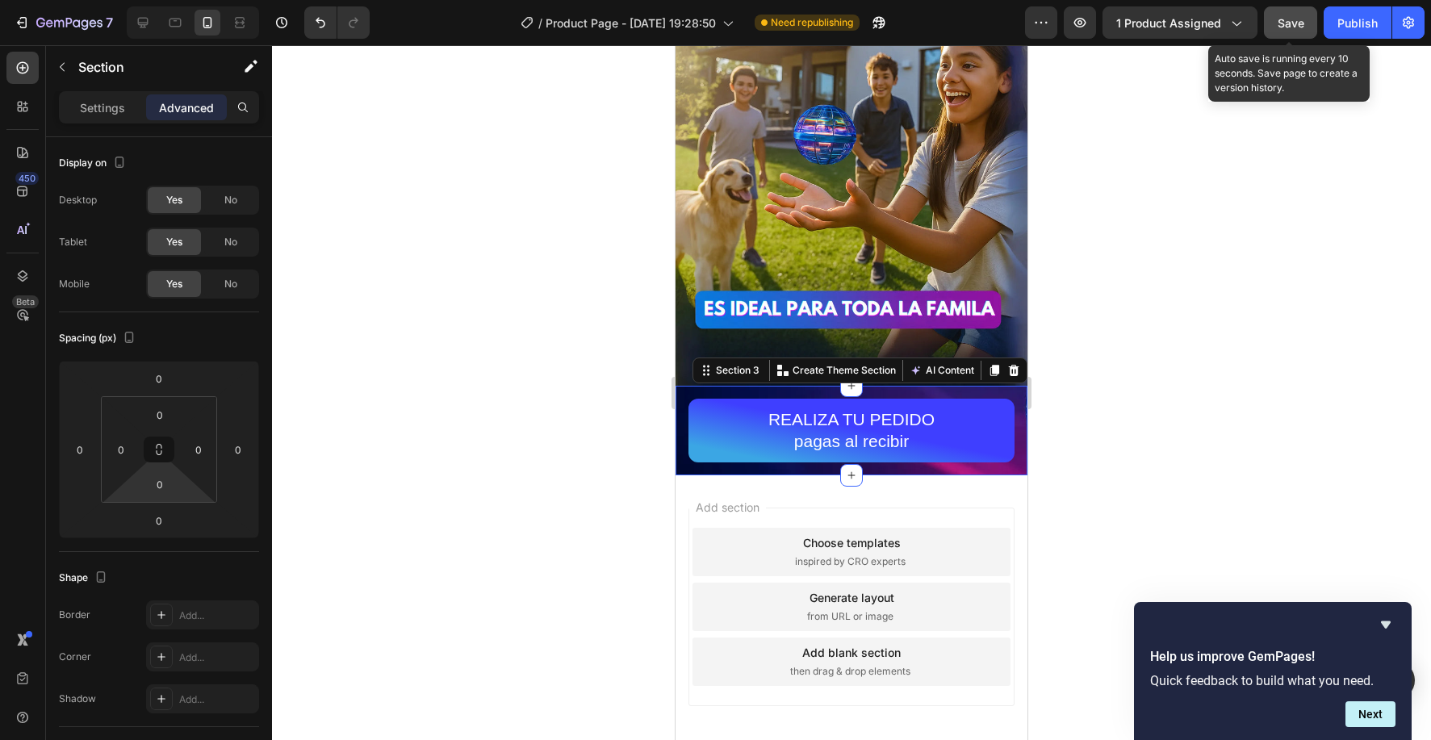
click at [1295, 23] on span "Save" at bounding box center [1291, 23] width 27 height 14
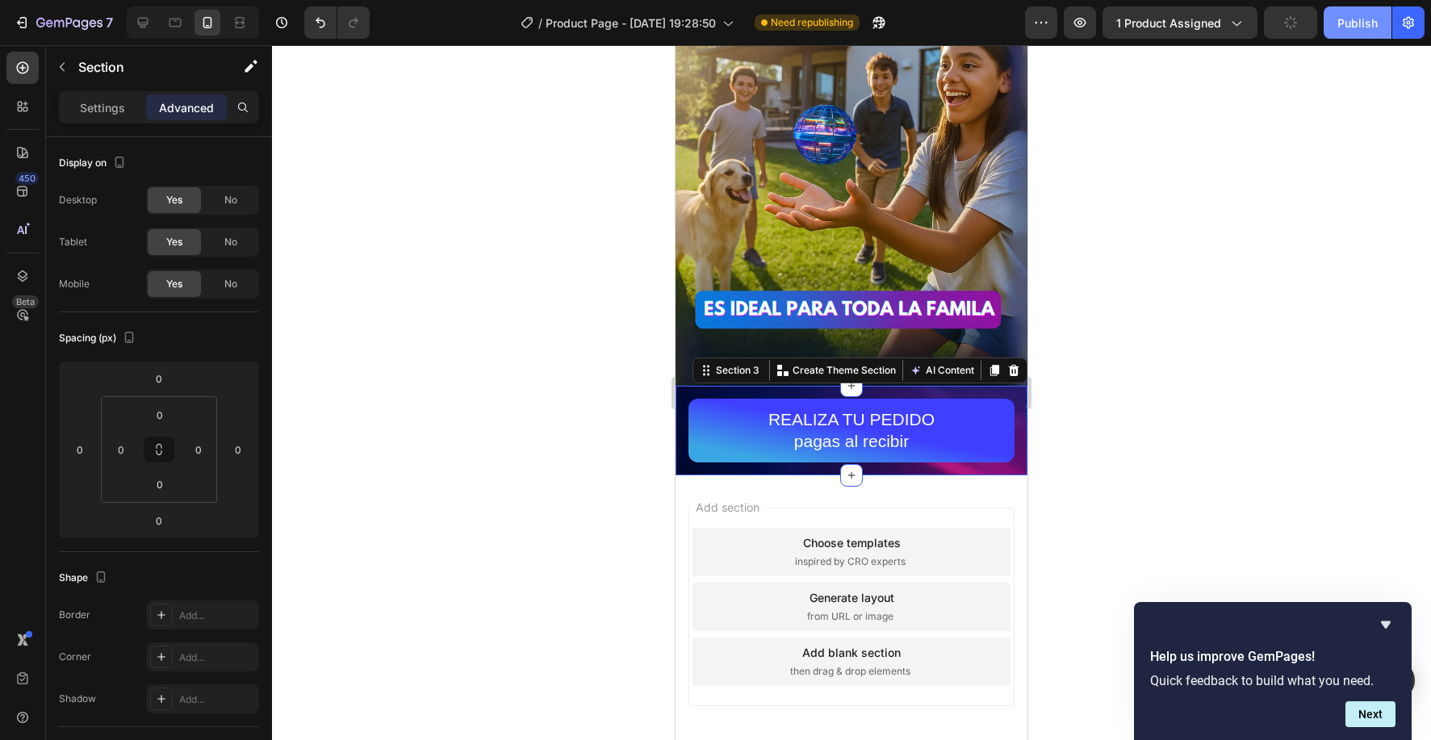
click at [1354, 28] on div "Publish" at bounding box center [1358, 23] width 40 height 17
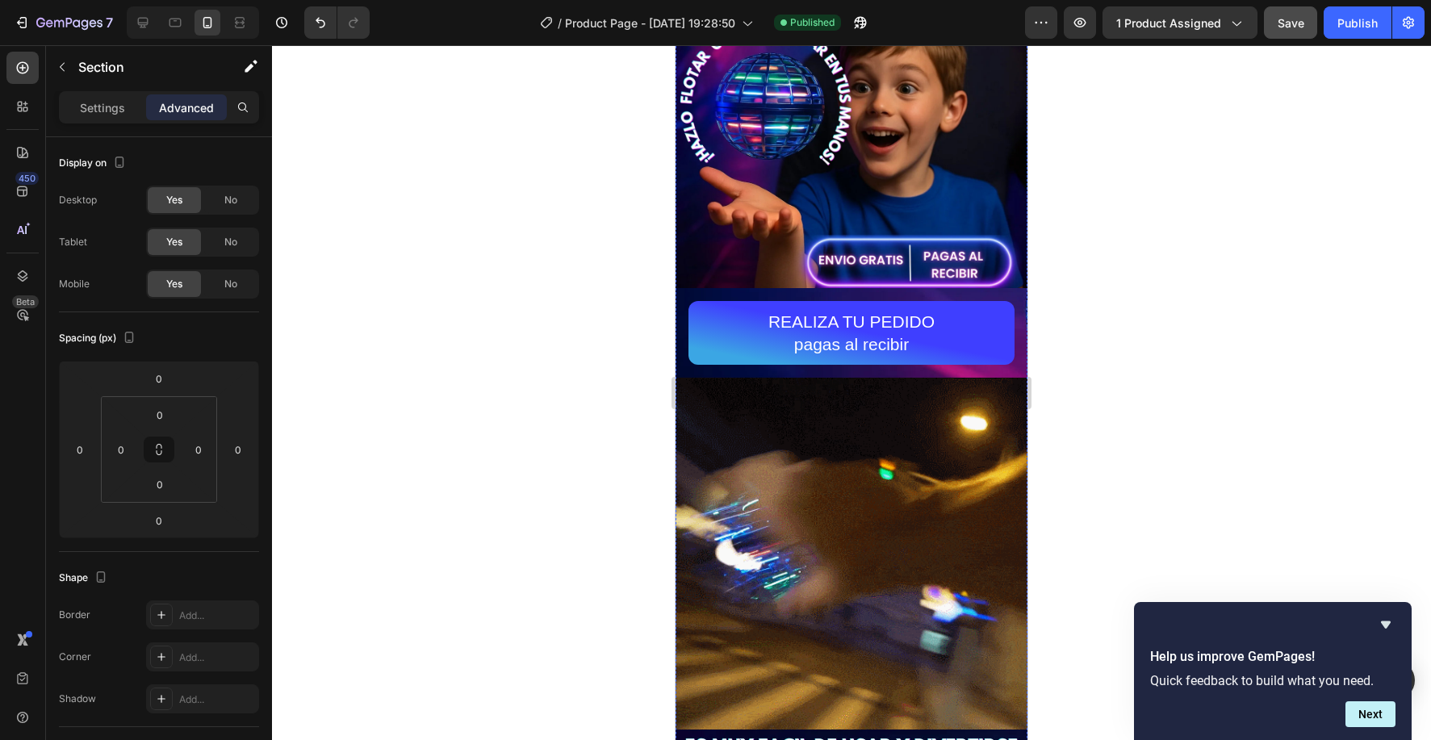
scroll to position [0, 0]
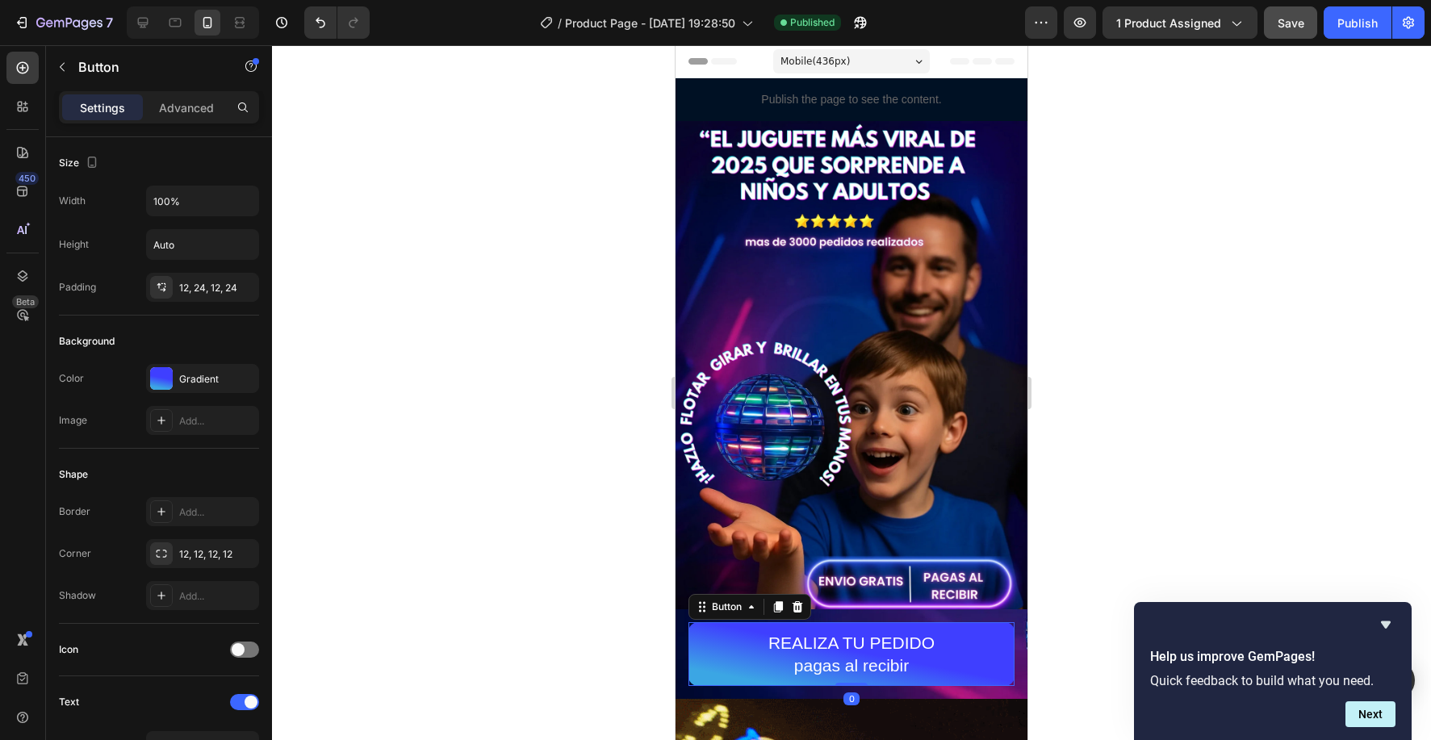
click at [700, 624] on button "REALIZA TU PEDIDO pagas al recibir" at bounding box center [852, 654] width 326 height 64
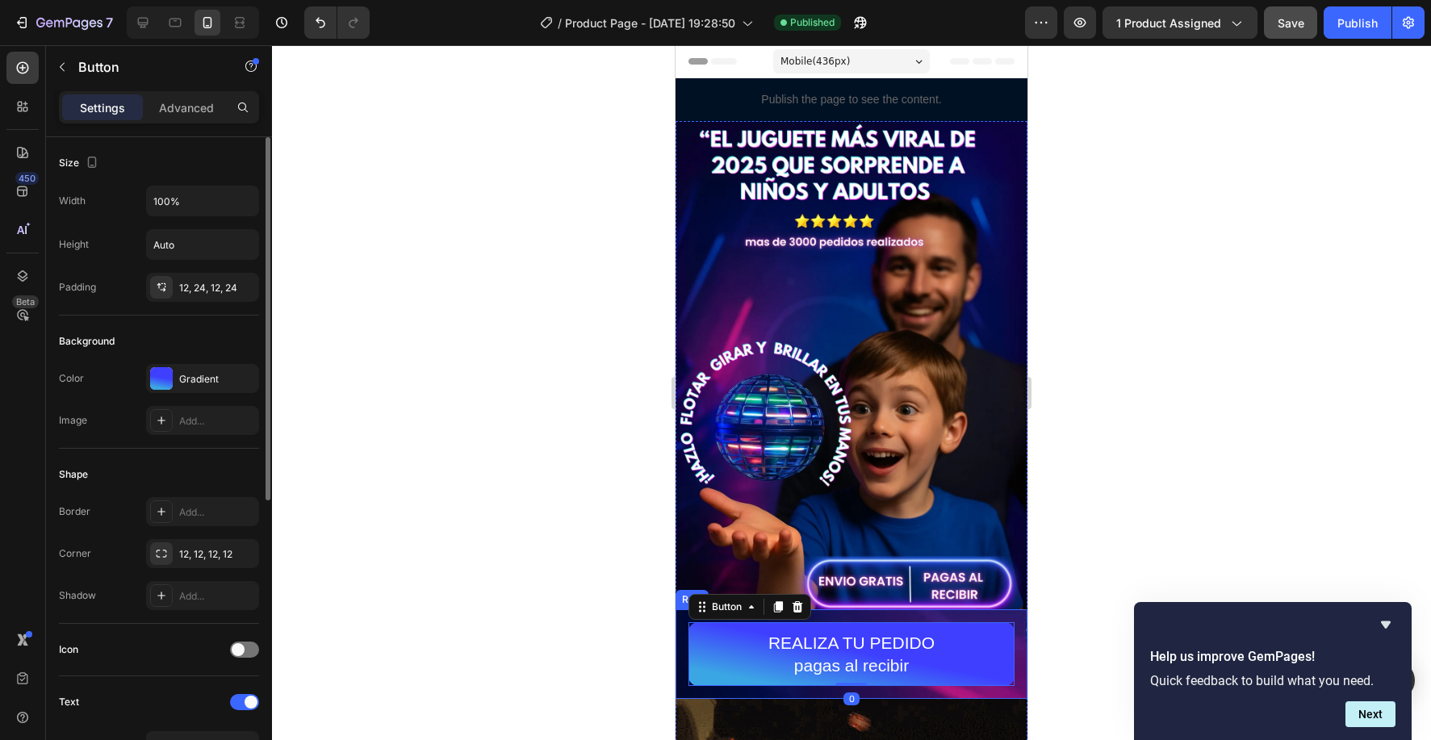
scroll to position [509, 0]
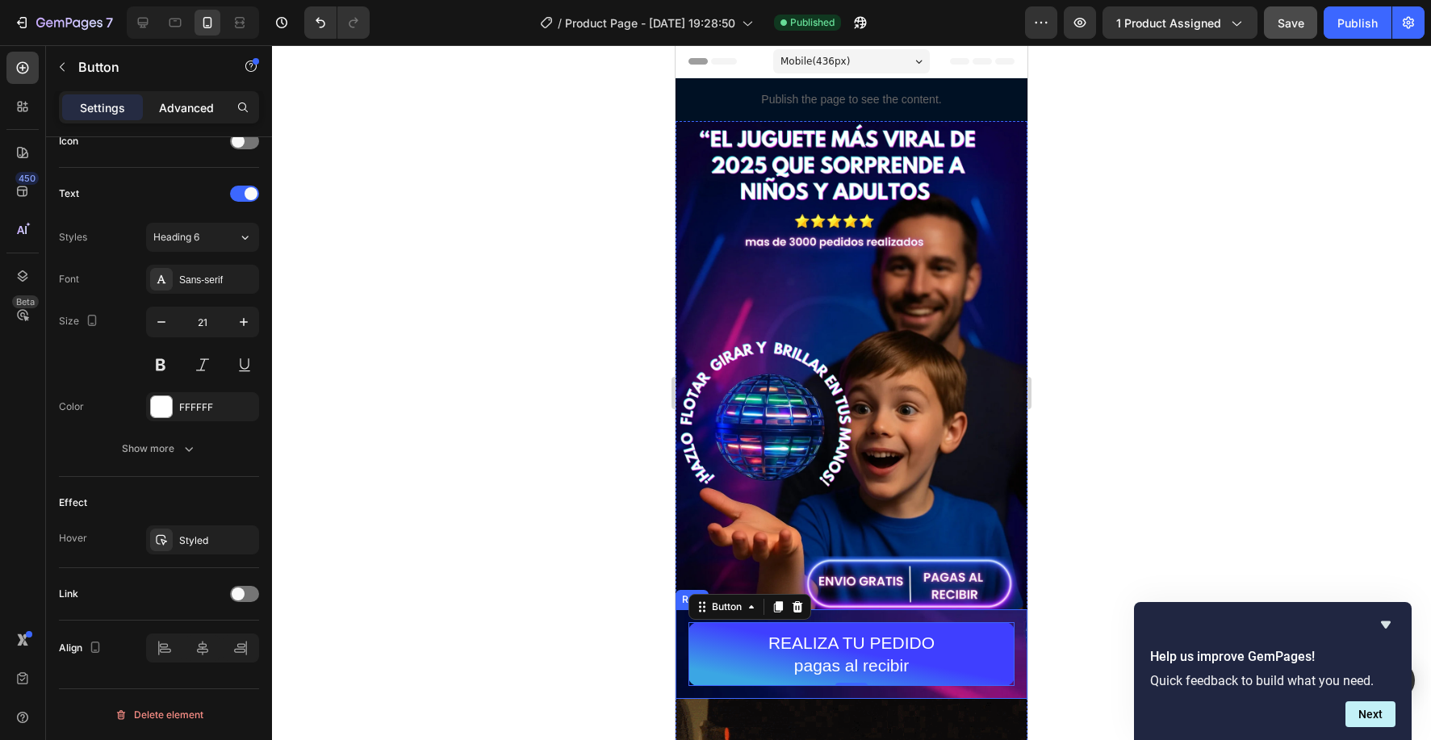
click at [197, 106] on p "Advanced" at bounding box center [186, 107] width 55 height 17
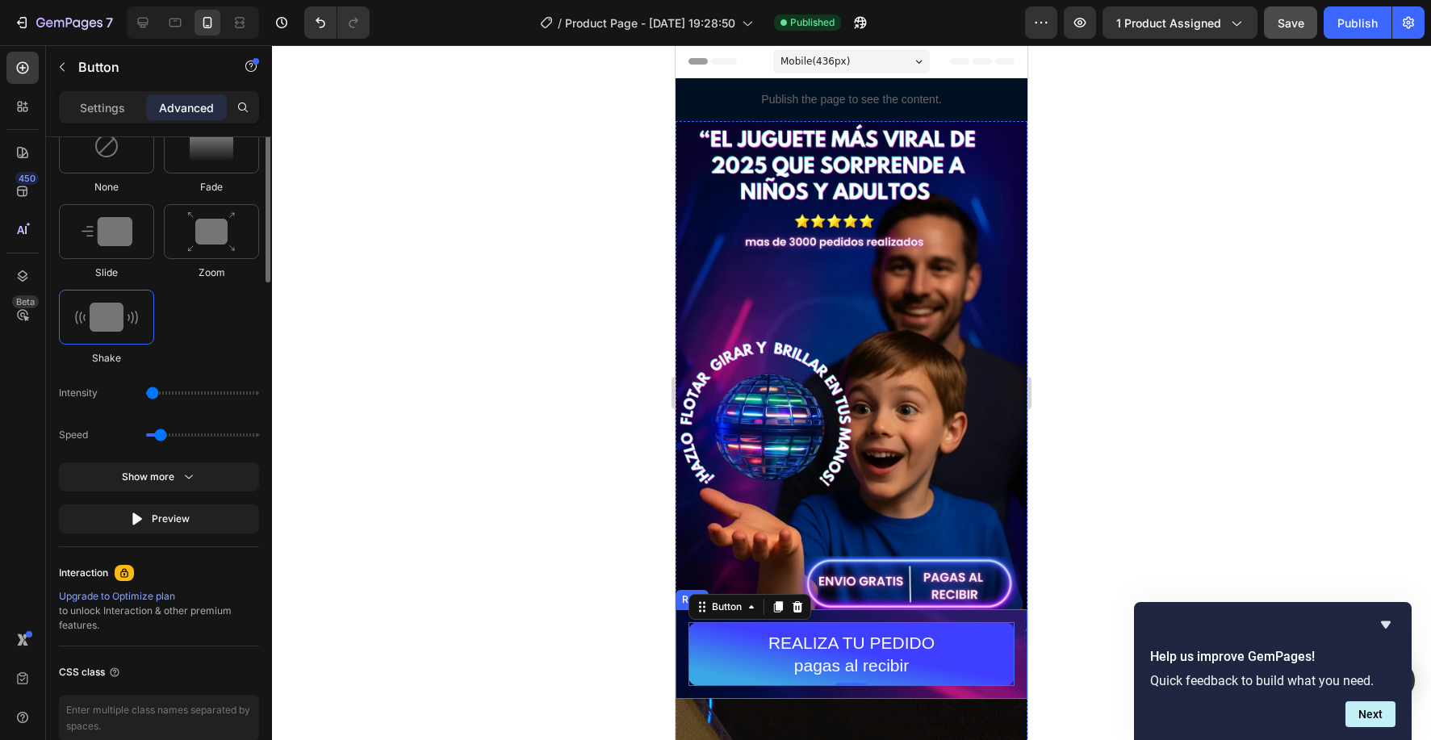
scroll to position [920, 0]
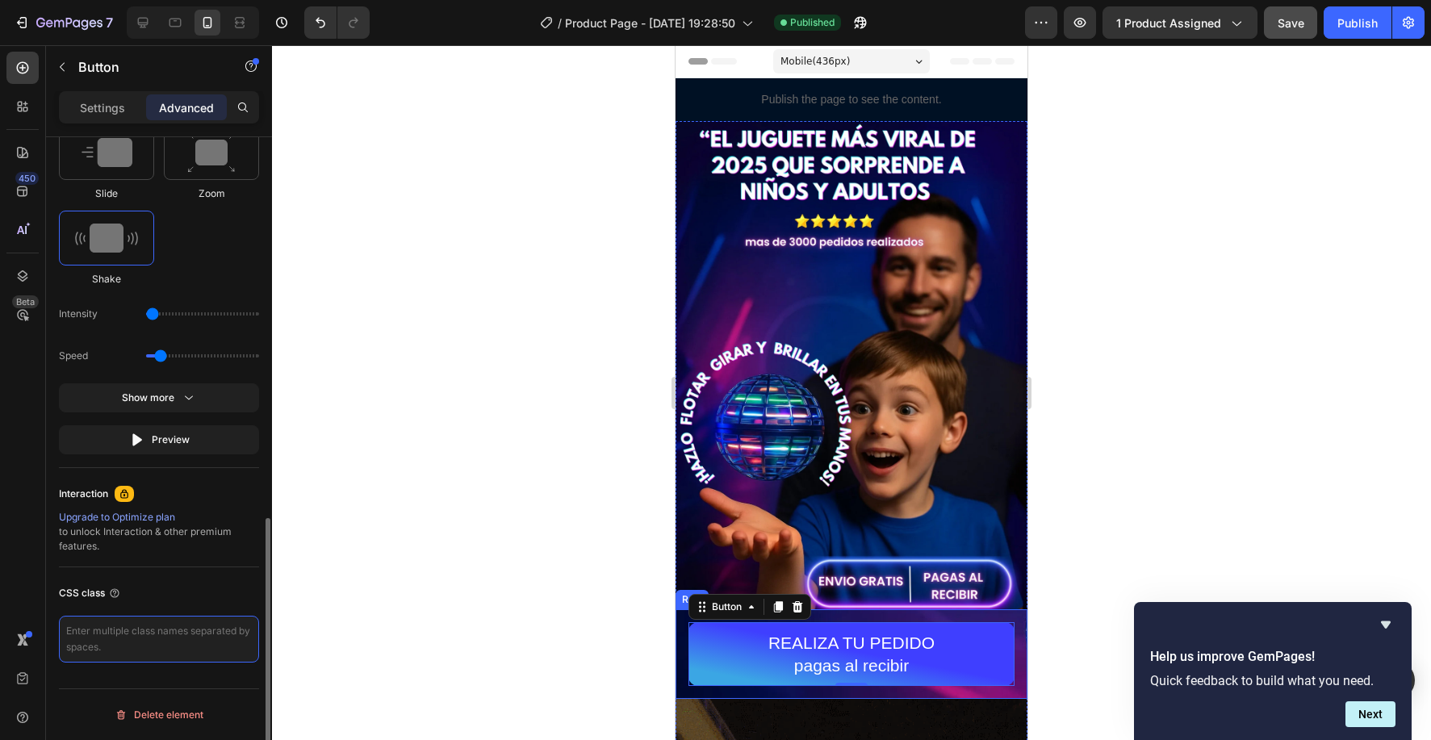
click at [119, 630] on textarea at bounding box center [159, 639] width 200 height 47
paste textarea "_rsi-cod-form-gempages-button-overwrite _rsi-cod-form-is-gempage"
type textarea "_rsi-cod-form-gempages-button-overwrite _rsi-cod-form-is-gempage"
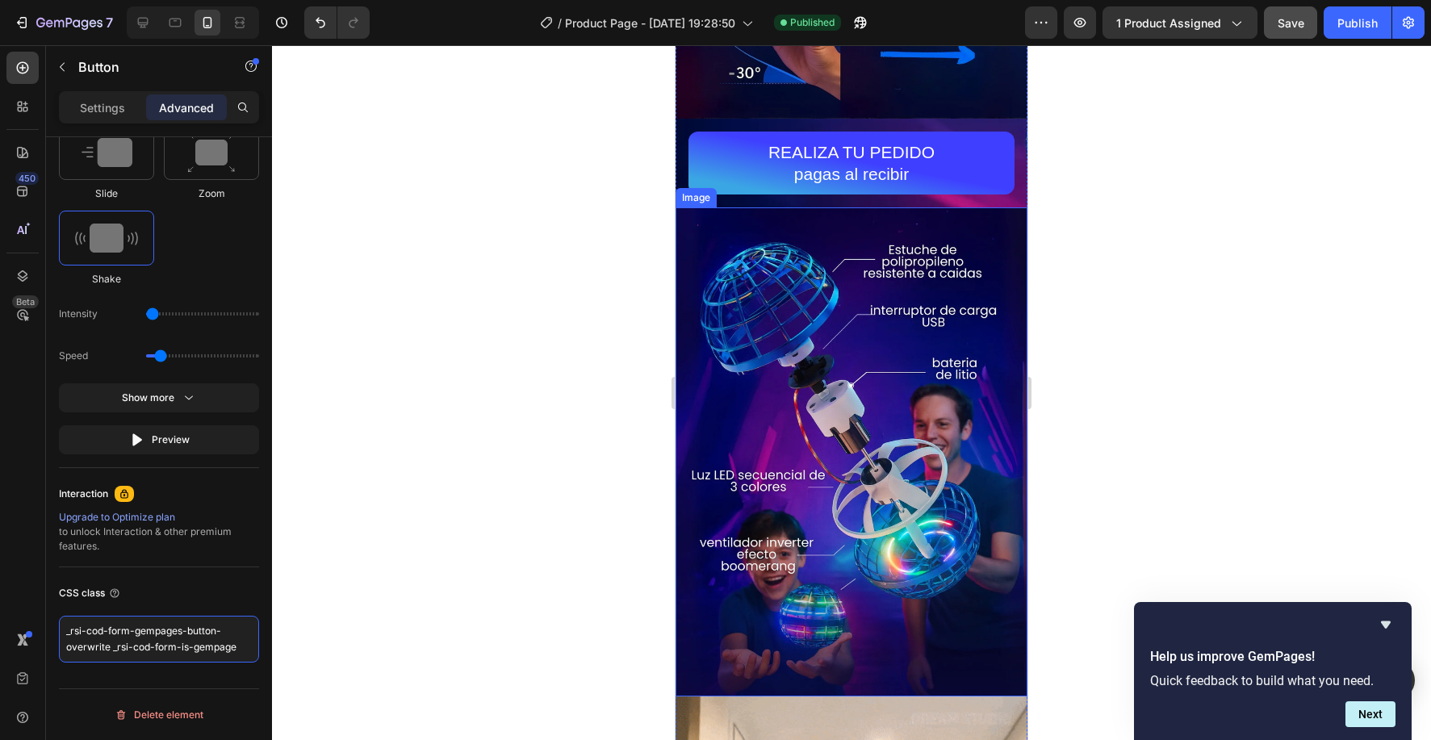
scroll to position [1384, 0]
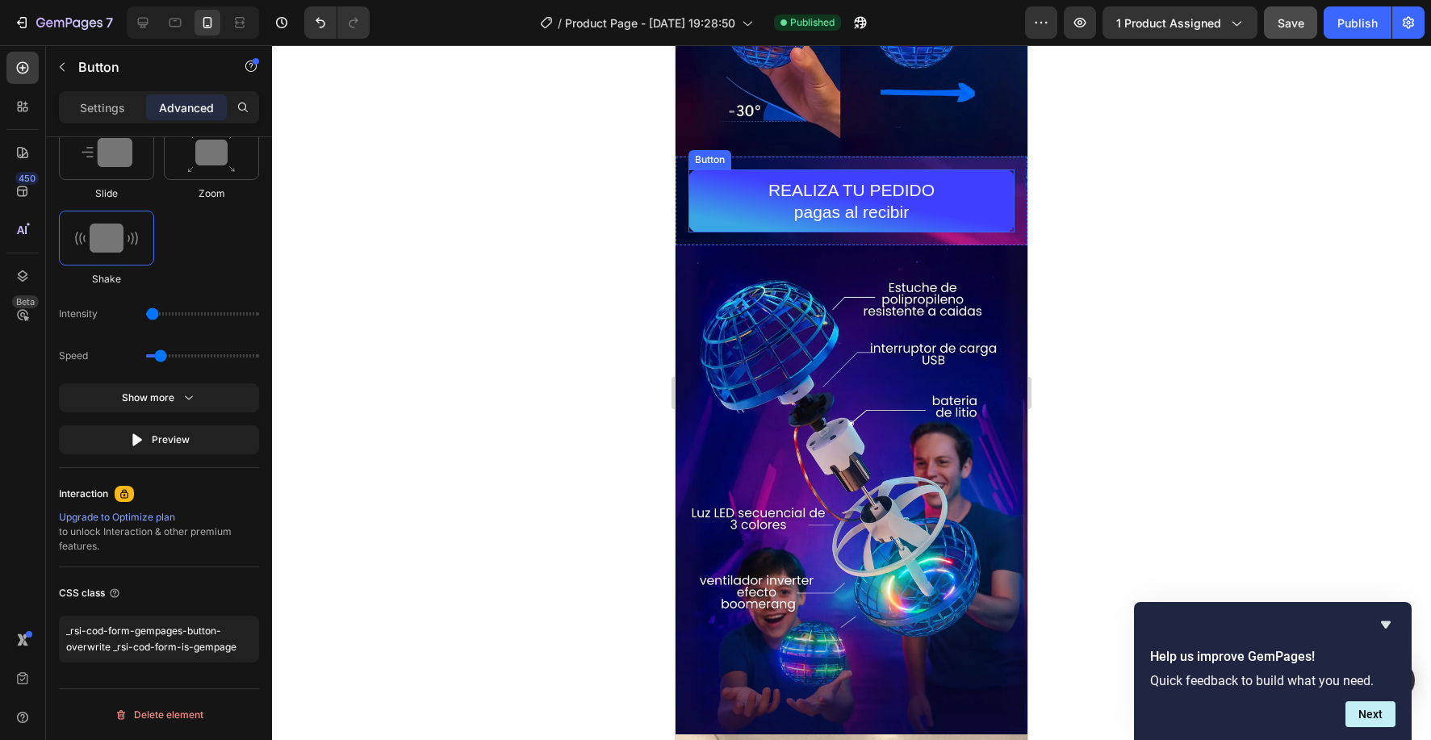
click at [699, 201] on button "REALIZA TU PEDIDO pagas al recibir" at bounding box center [852, 202] width 326 height 64
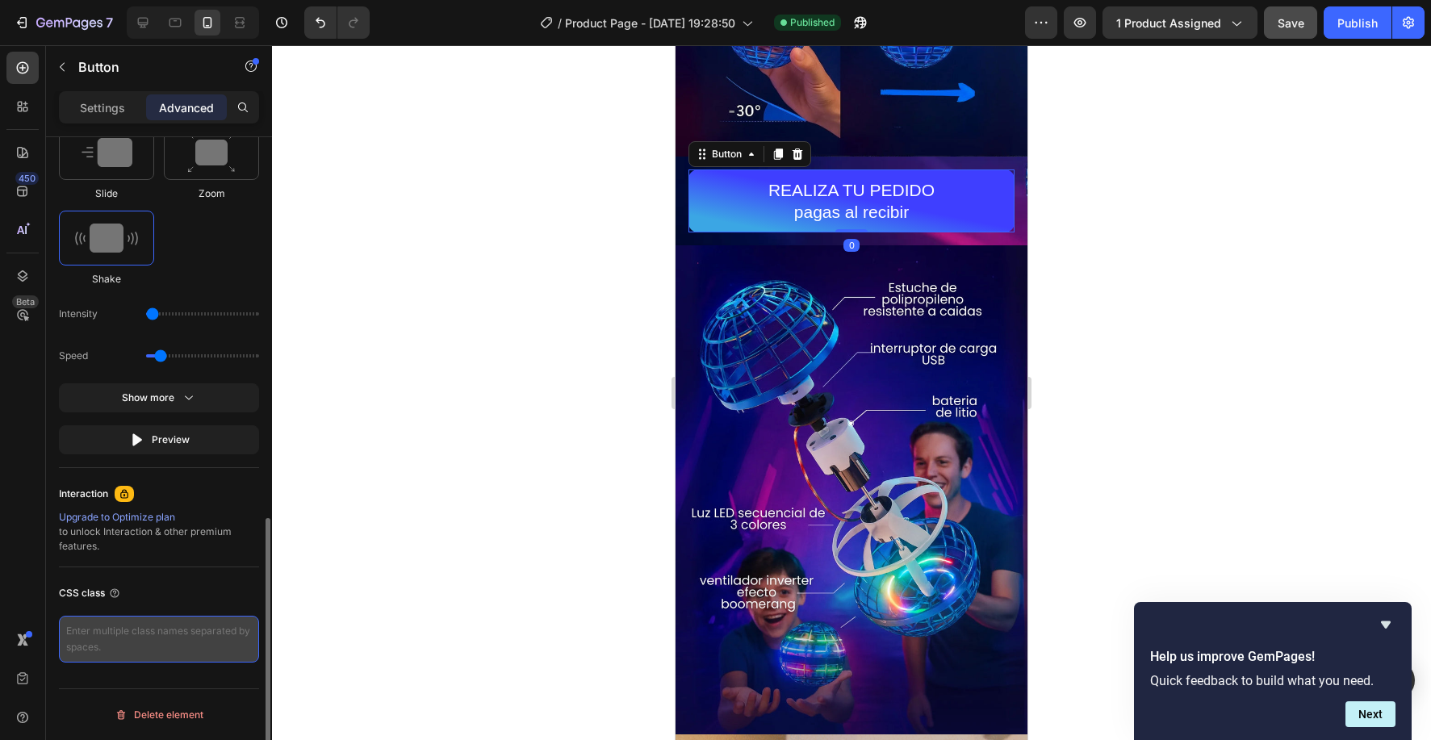
click at [132, 634] on textarea at bounding box center [159, 639] width 200 height 47
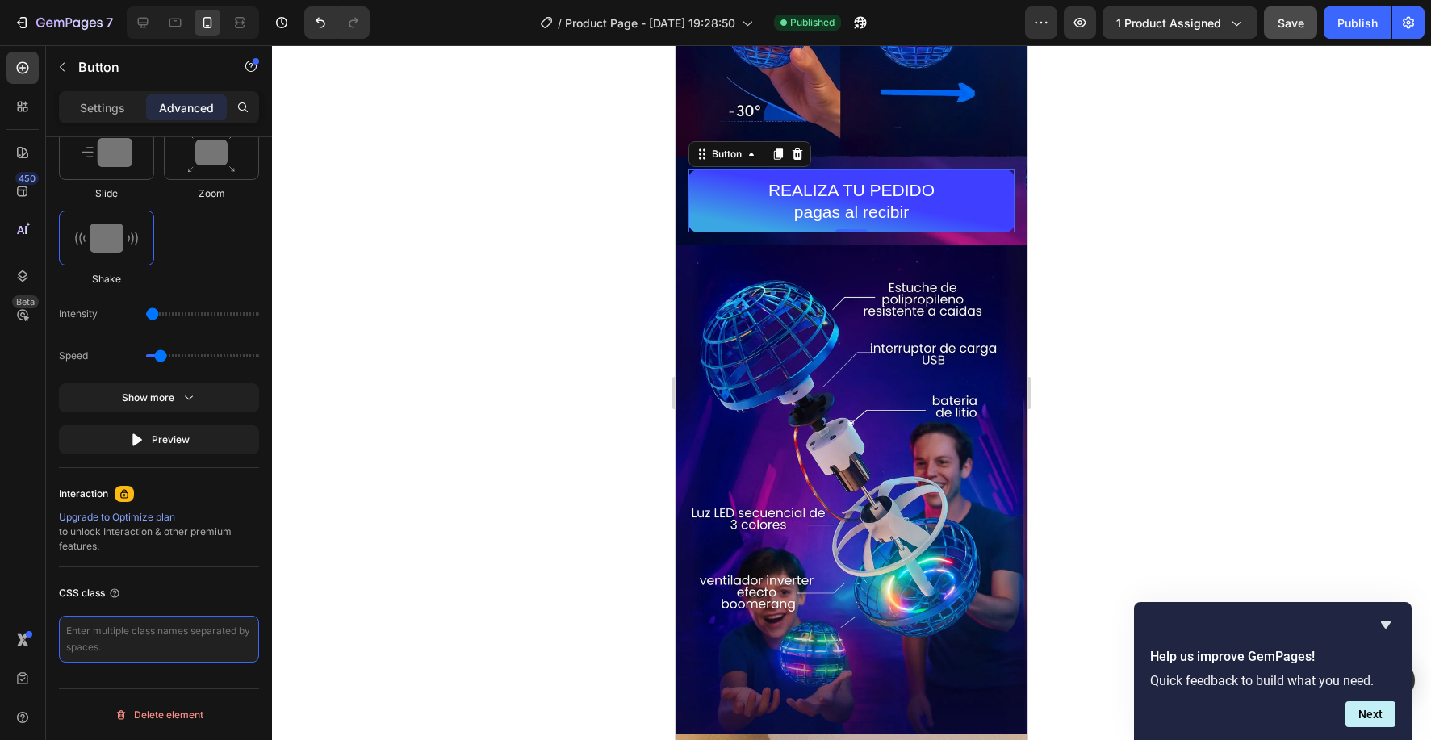
type textarea "_rsi-cod-form-gempages-button-overwrite _rsi-cod-form-is-gempage"
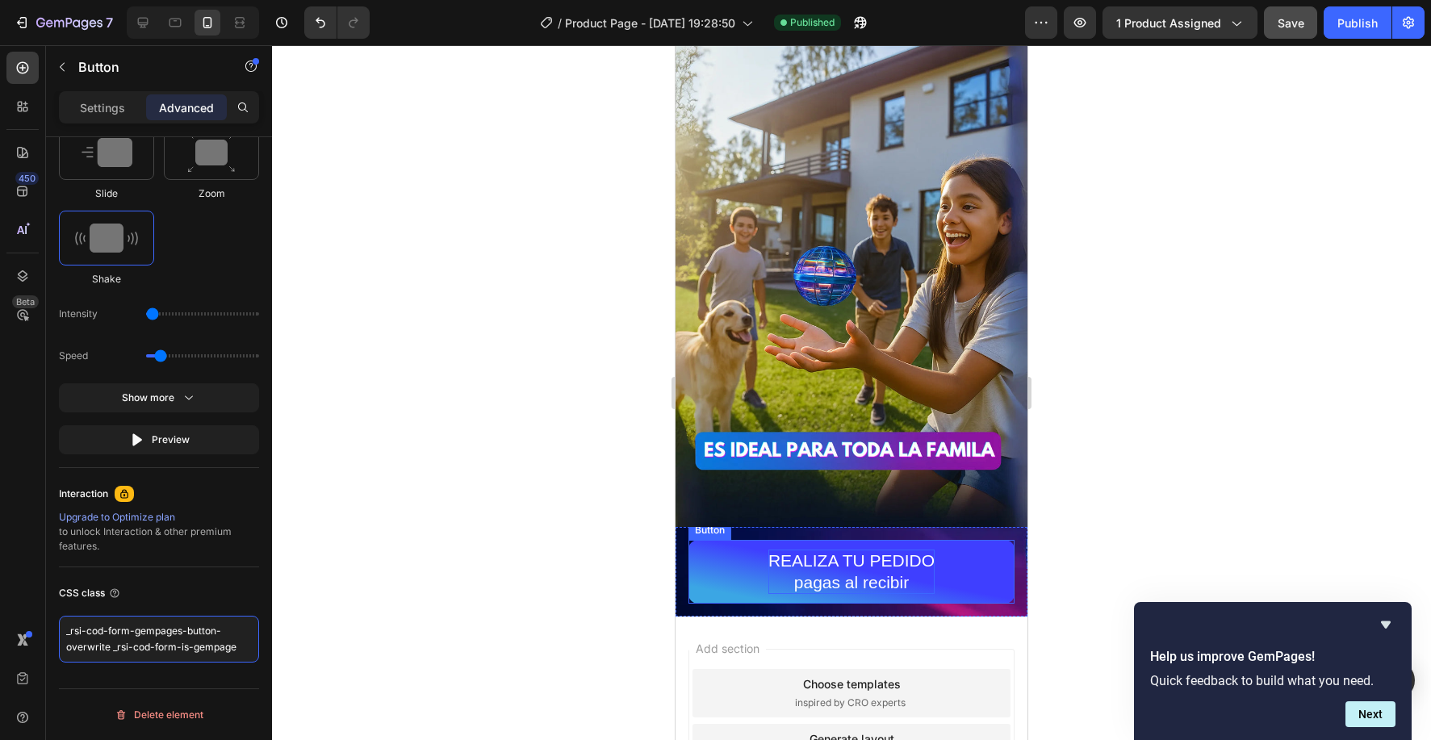
scroll to position [3040, 0]
click at [765, 563] on button "REALIZA TU PEDIDO pagas al recibir" at bounding box center [852, 571] width 326 height 64
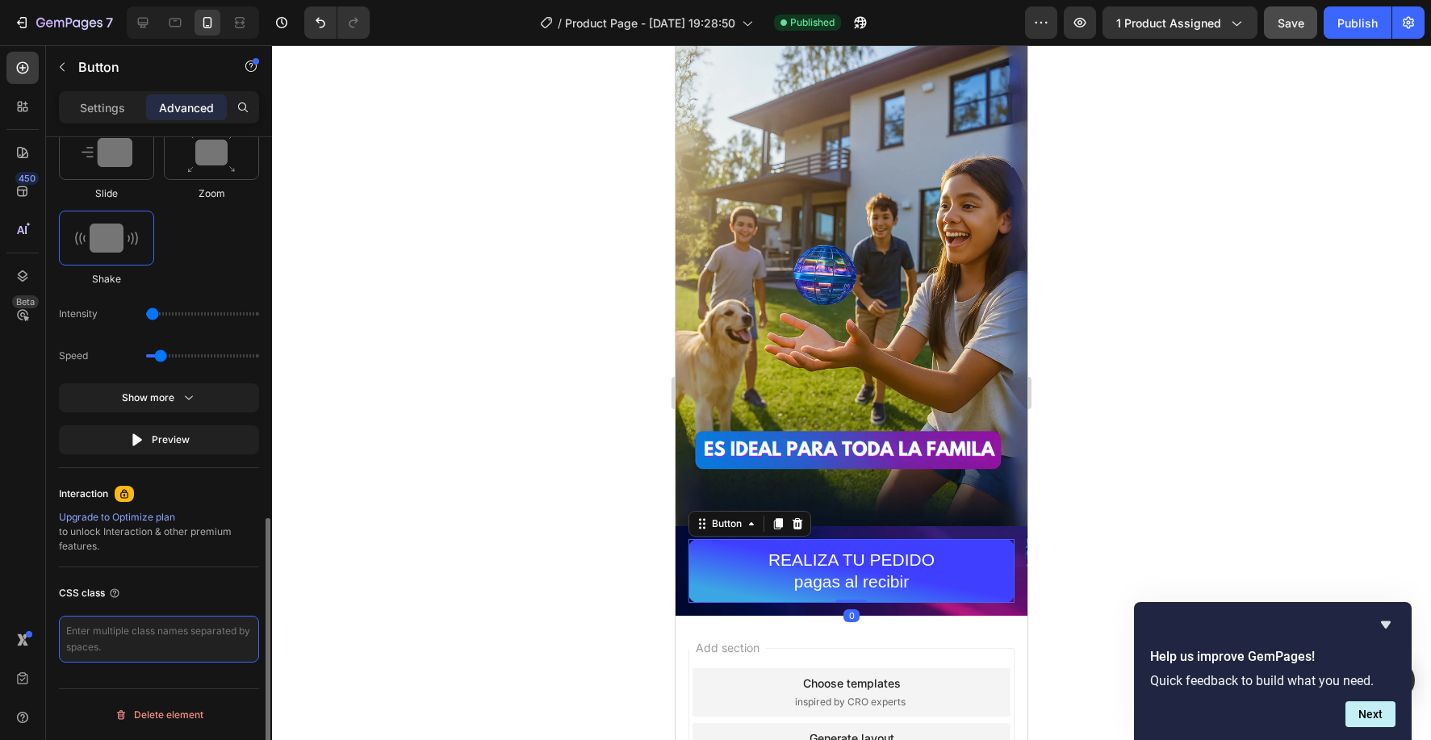
click at [174, 633] on textarea at bounding box center [159, 639] width 200 height 47
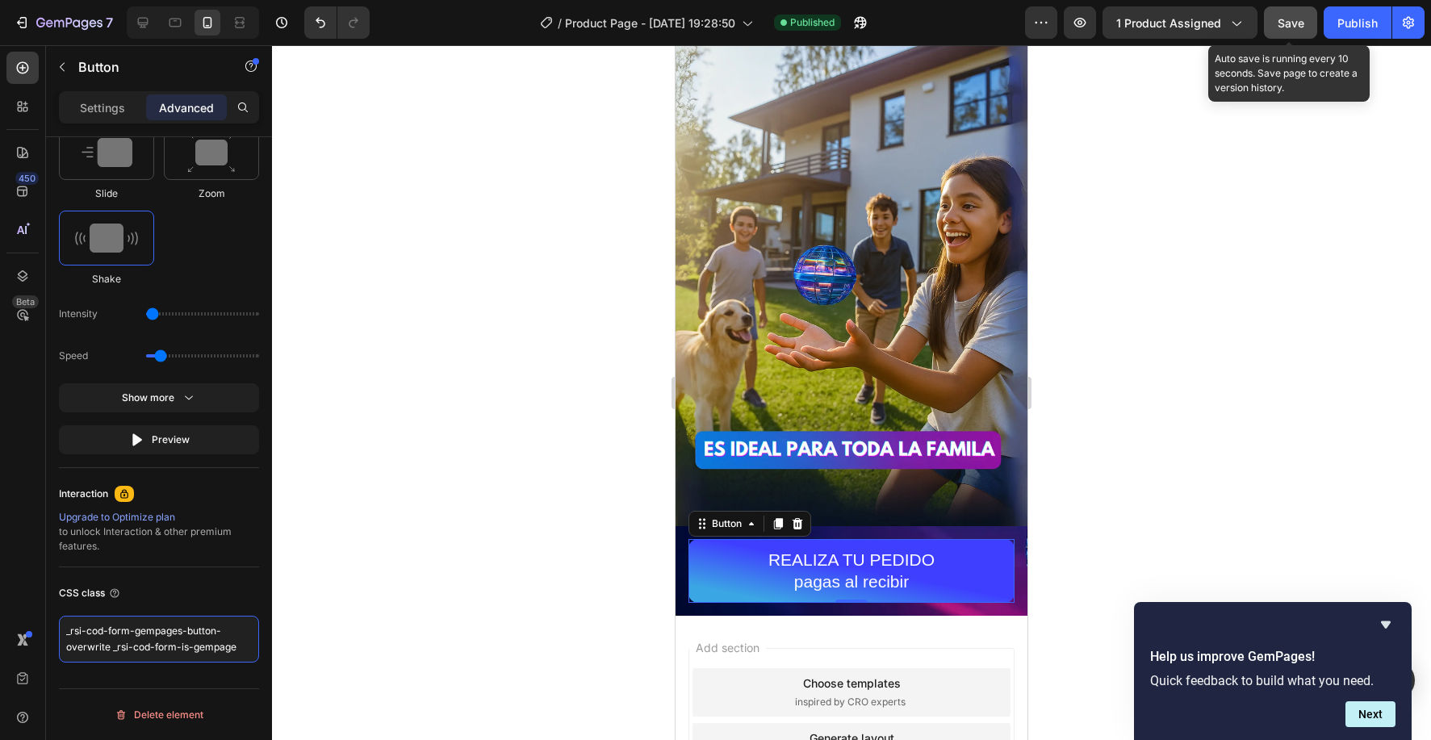
type textarea "_rsi-cod-form-gempages-button-overwrite _rsi-cod-form-is-gempage"
click at [1287, 15] on div "Save" at bounding box center [1291, 23] width 27 height 17
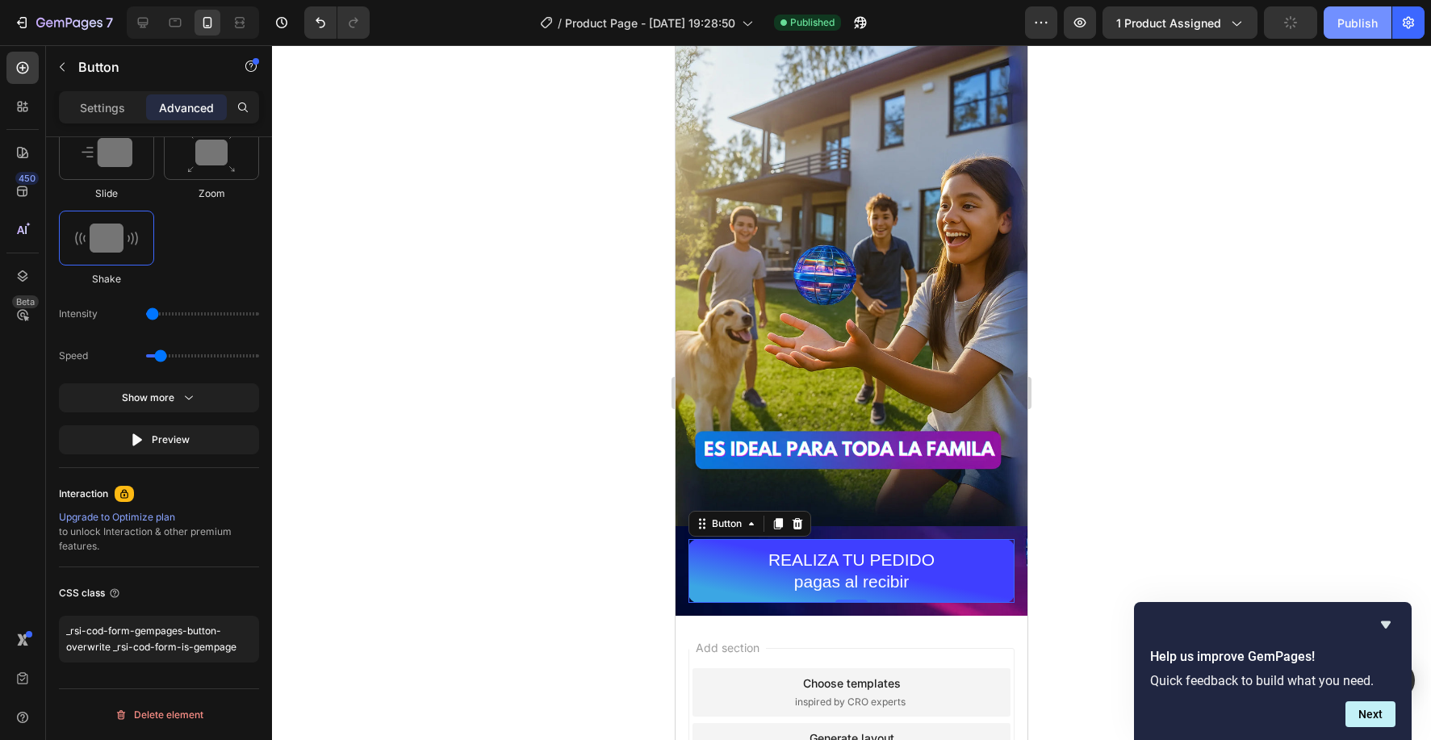
click at [1380, 31] on button "Publish" at bounding box center [1358, 22] width 68 height 32
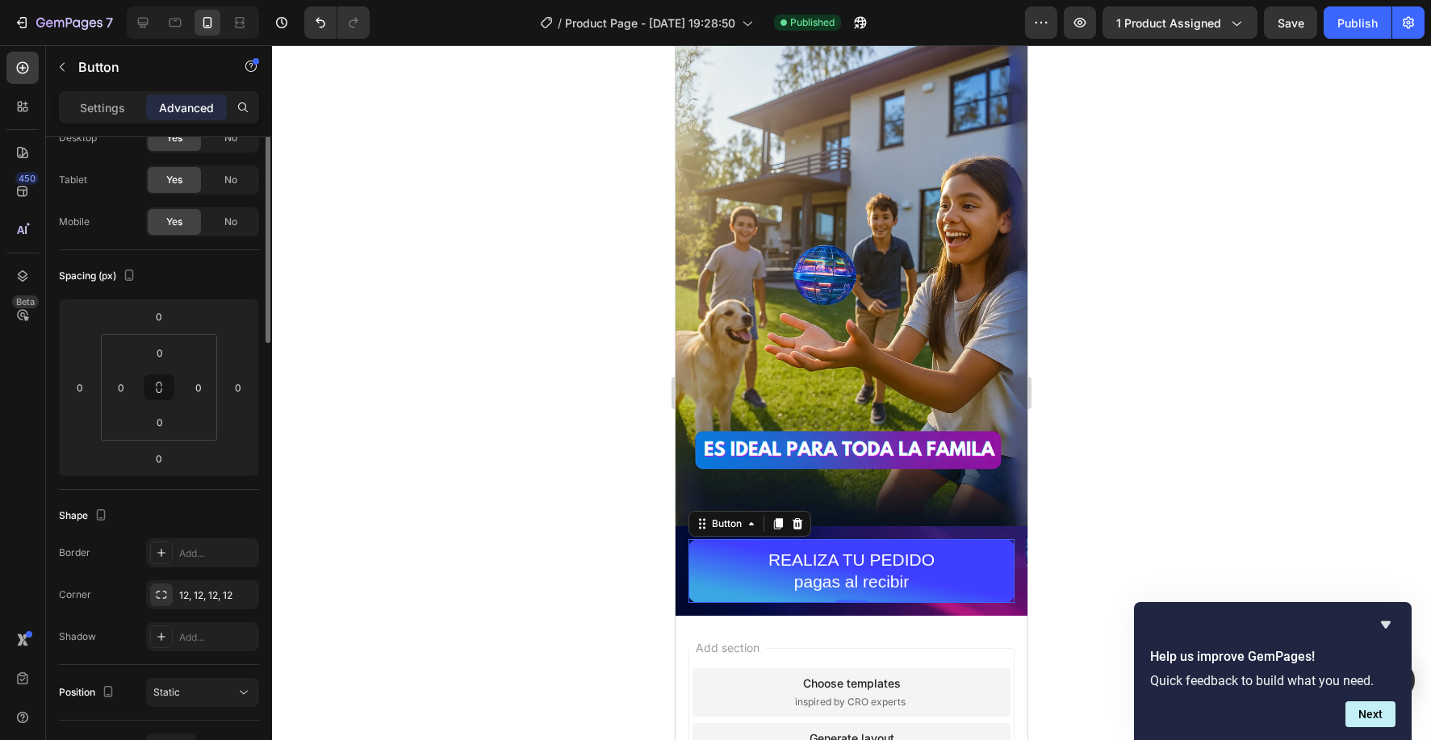
scroll to position [0, 0]
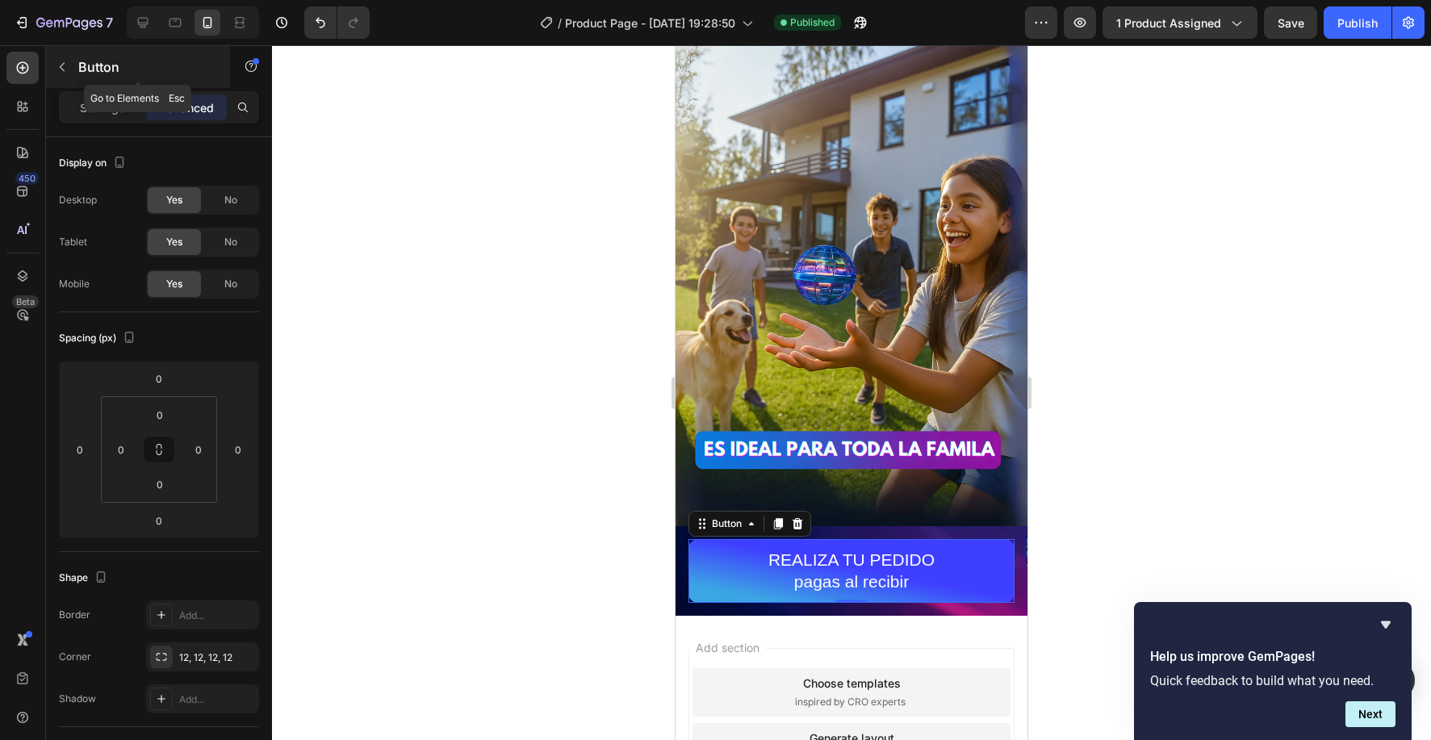
click at [63, 68] on icon "button" at bounding box center [62, 67] width 13 height 13
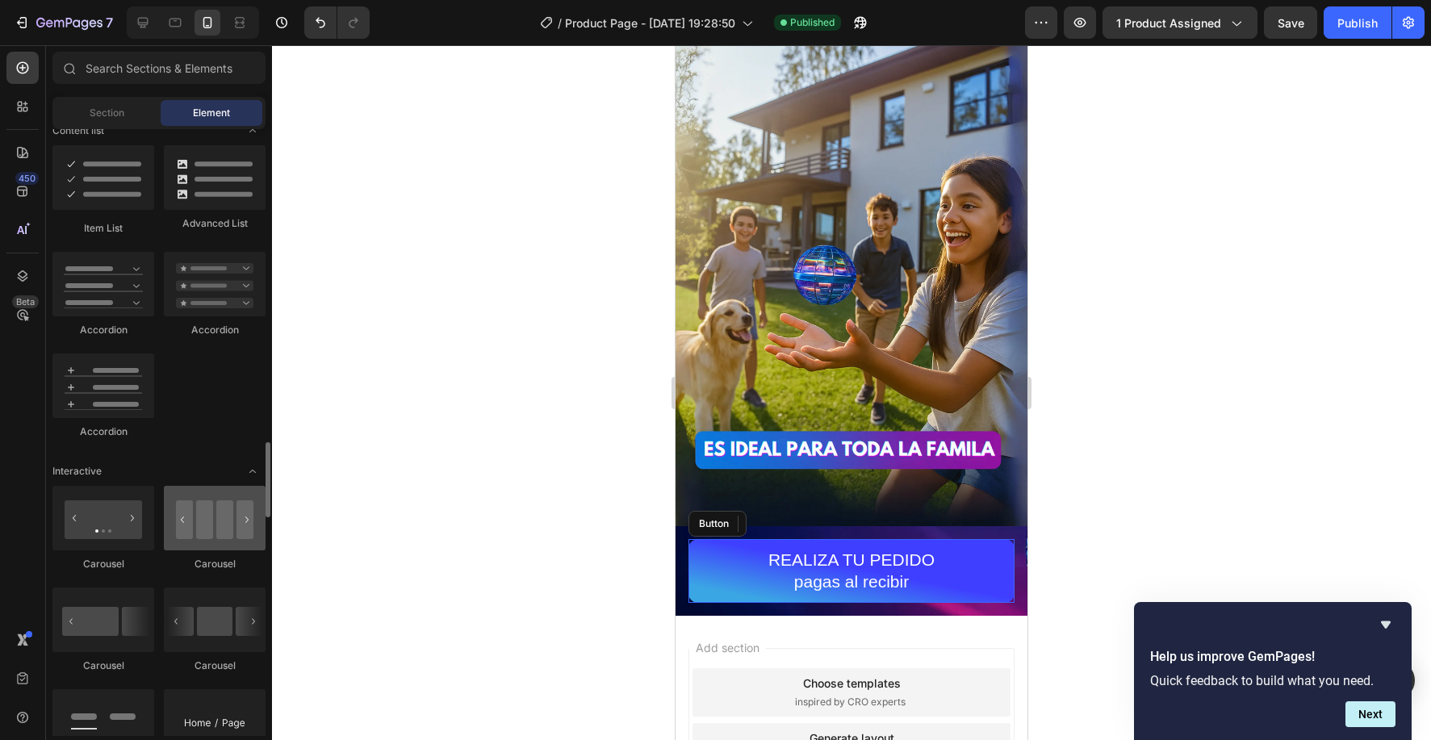
scroll to position [1436, 0]
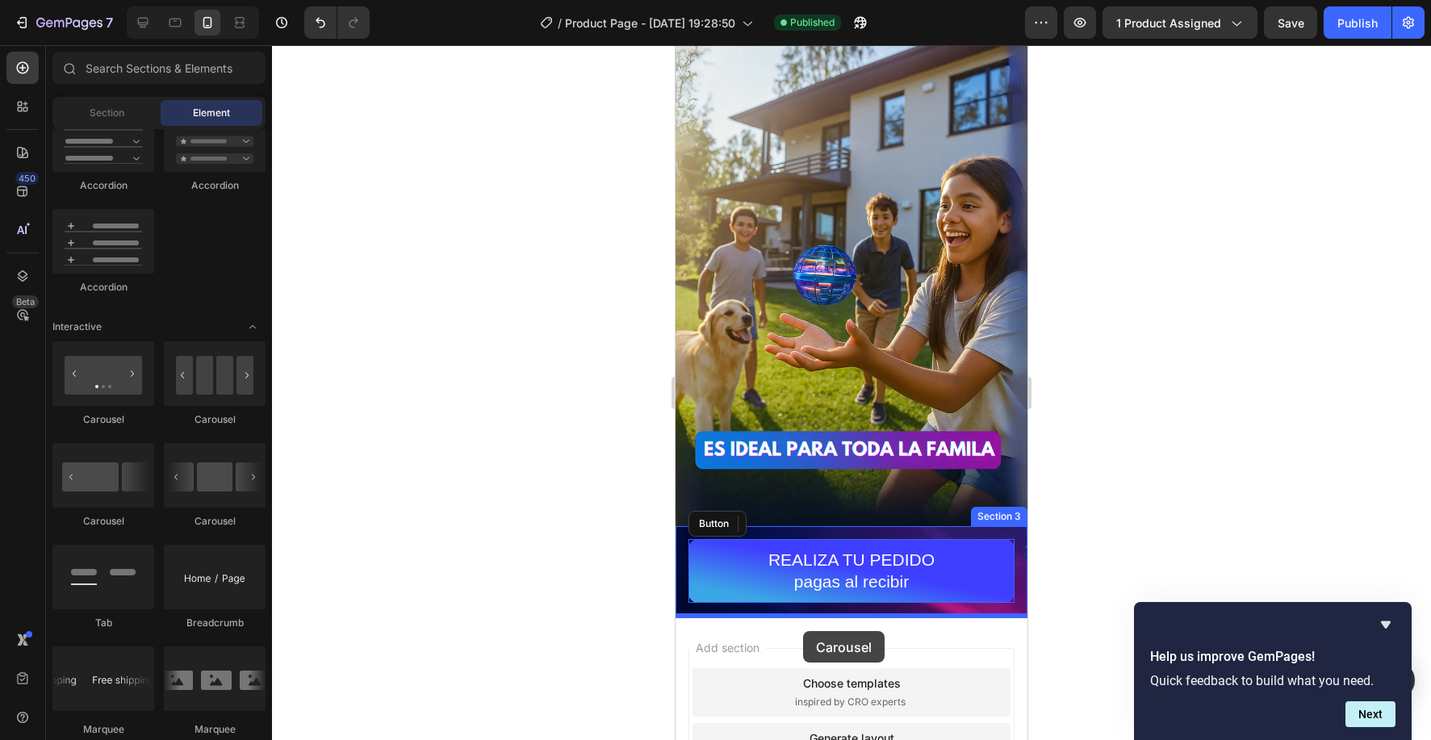
drag, startPoint x: 890, startPoint y: 527, endPoint x: 804, endPoint y: 630, distance: 134.1
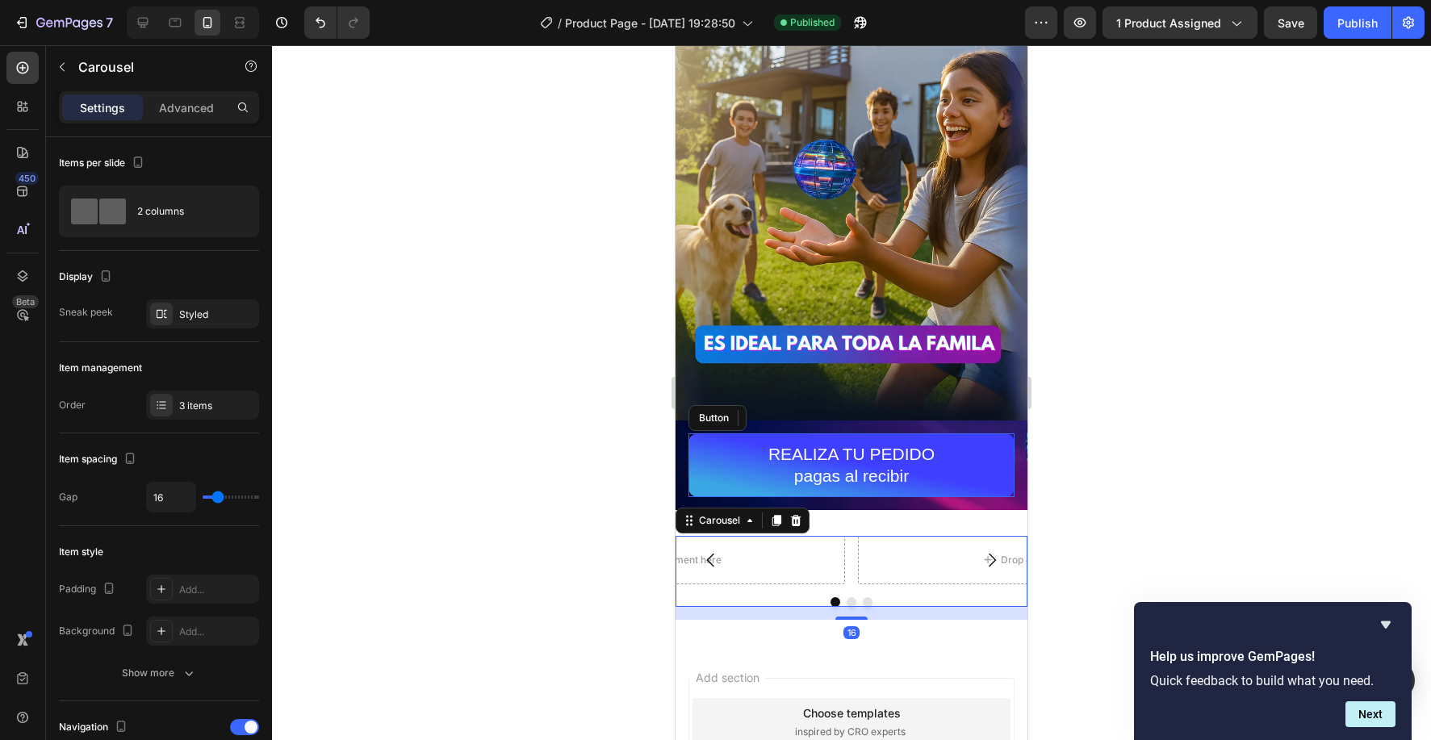
scroll to position [3149, 0]
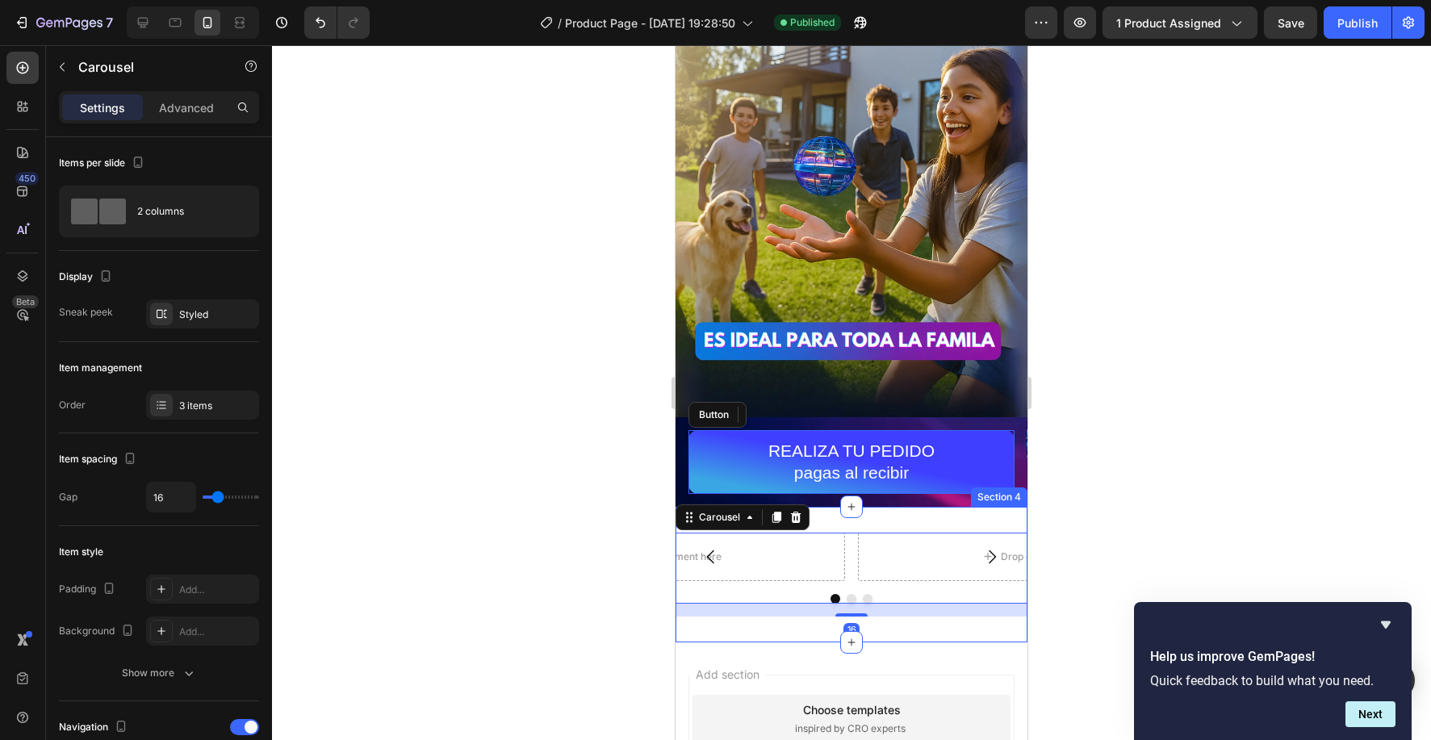
click at [857, 525] on div "Drop element here Drop element here Drop element here Carousel 16 Section 4" at bounding box center [852, 575] width 352 height 136
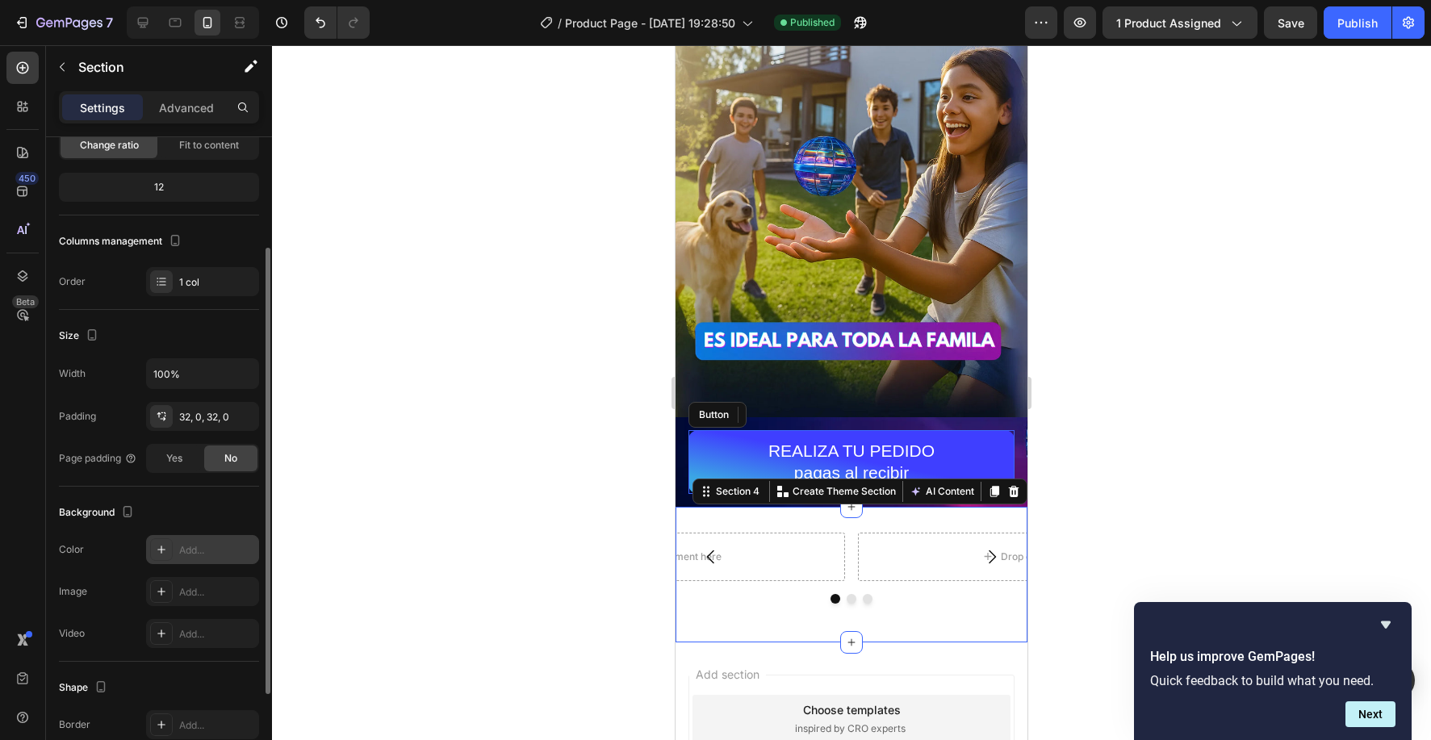
scroll to position [146, 0]
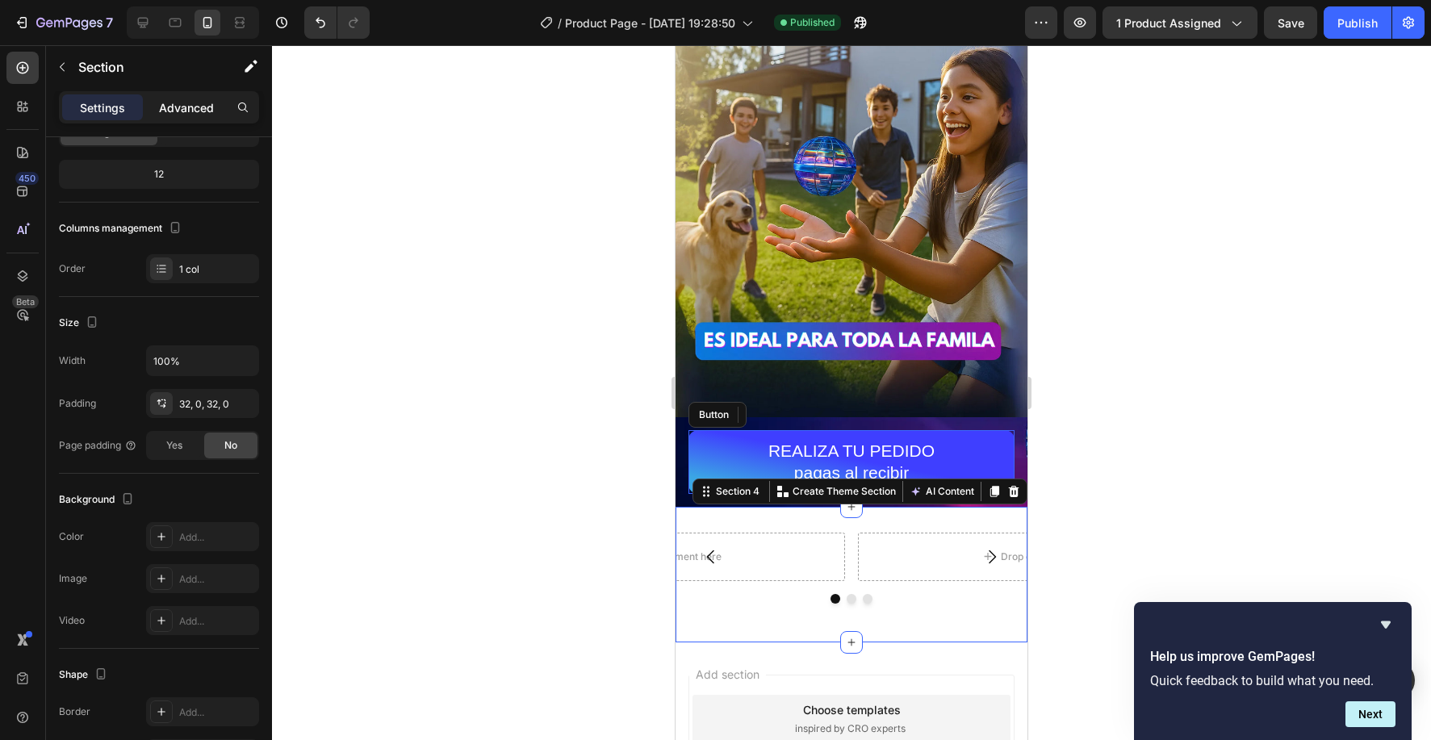
click at [195, 118] on div "Advanced" at bounding box center [186, 107] width 81 height 26
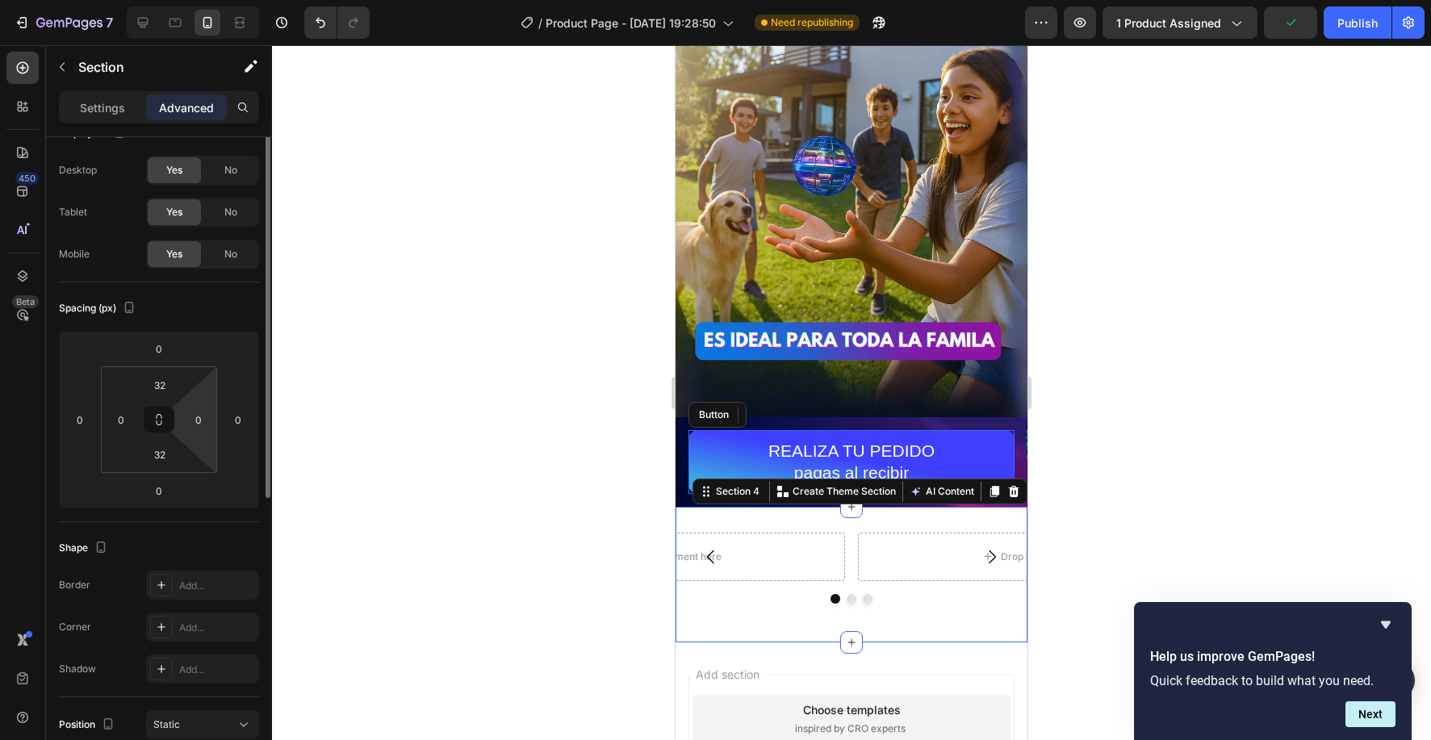
scroll to position [0, 0]
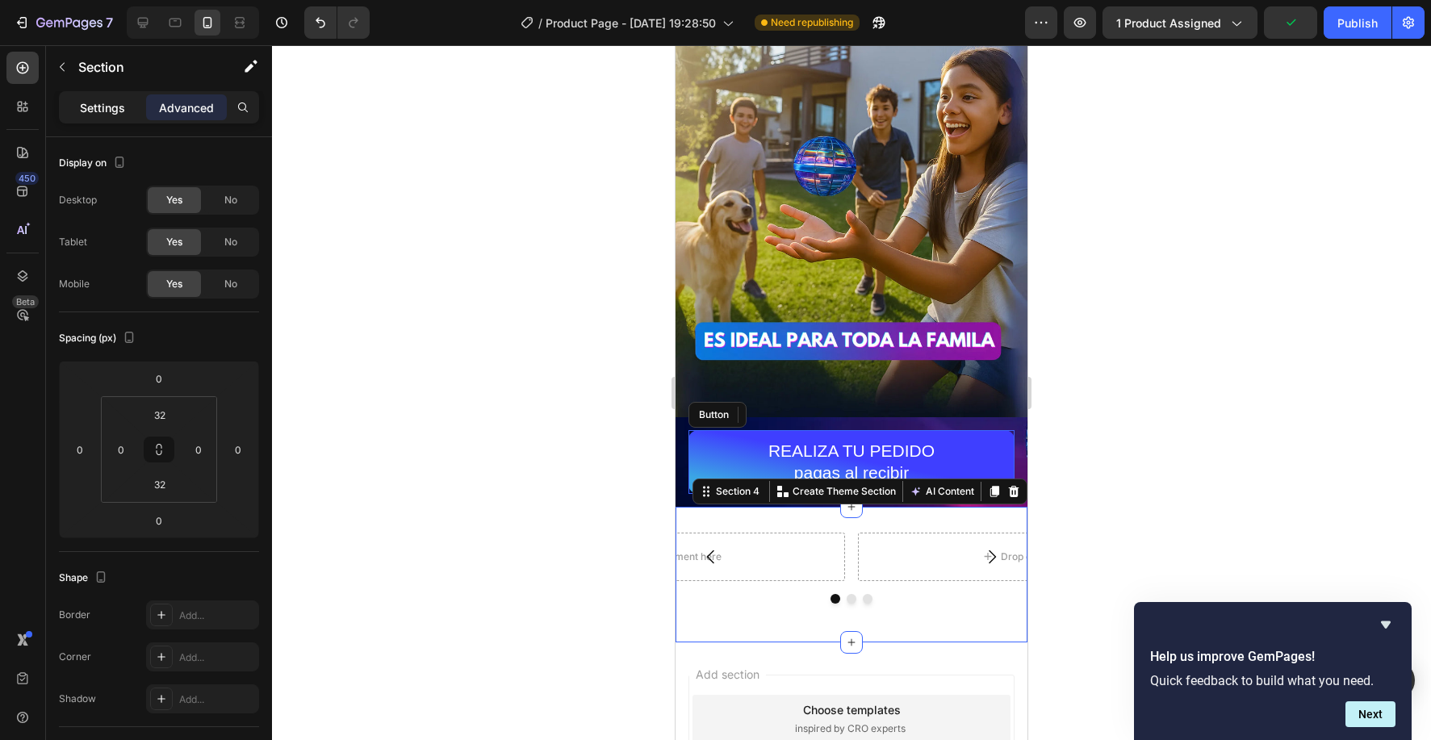
click at [115, 110] on p "Settings" at bounding box center [102, 107] width 45 height 17
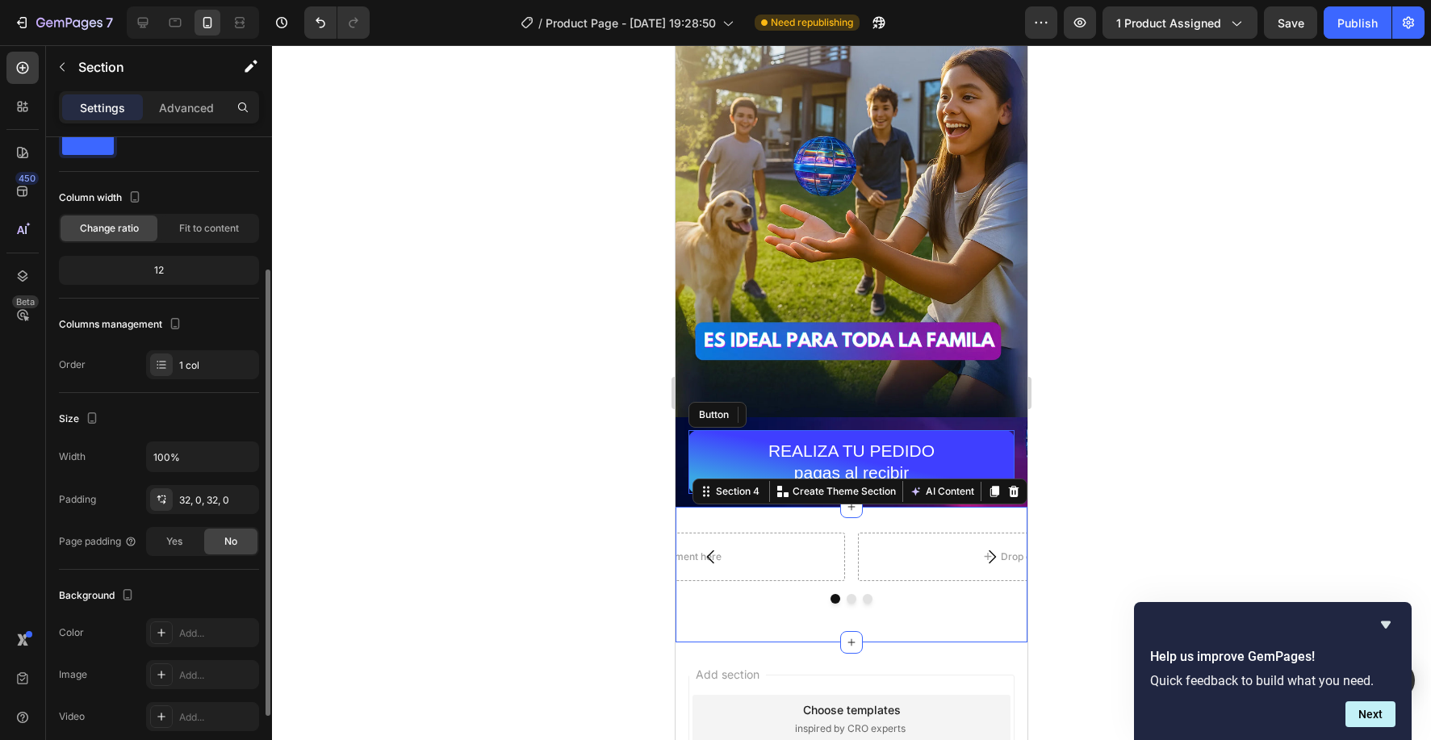
scroll to position [149, 0]
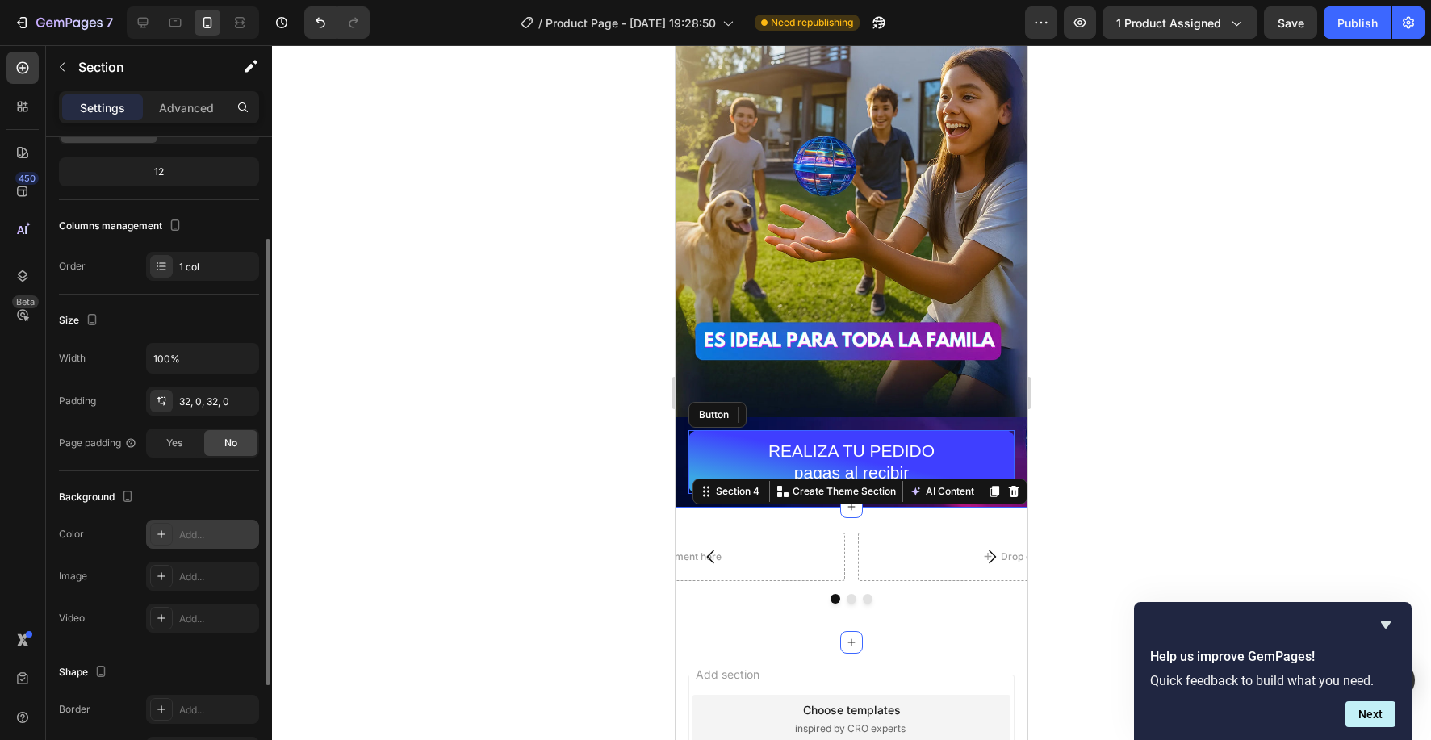
click at [165, 533] on icon at bounding box center [161, 534] width 13 height 13
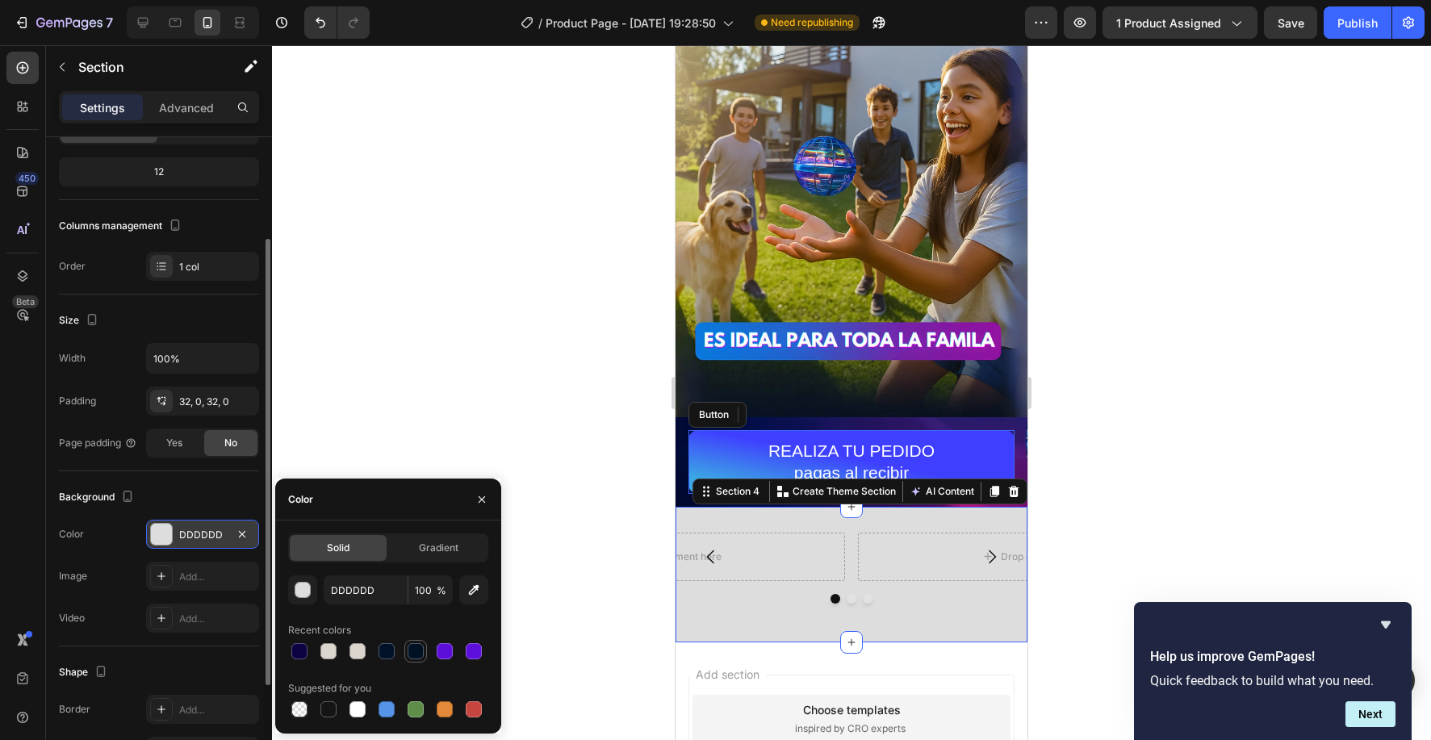
click at [412, 655] on div at bounding box center [416, 651] width 16 height 16
type input "001124"
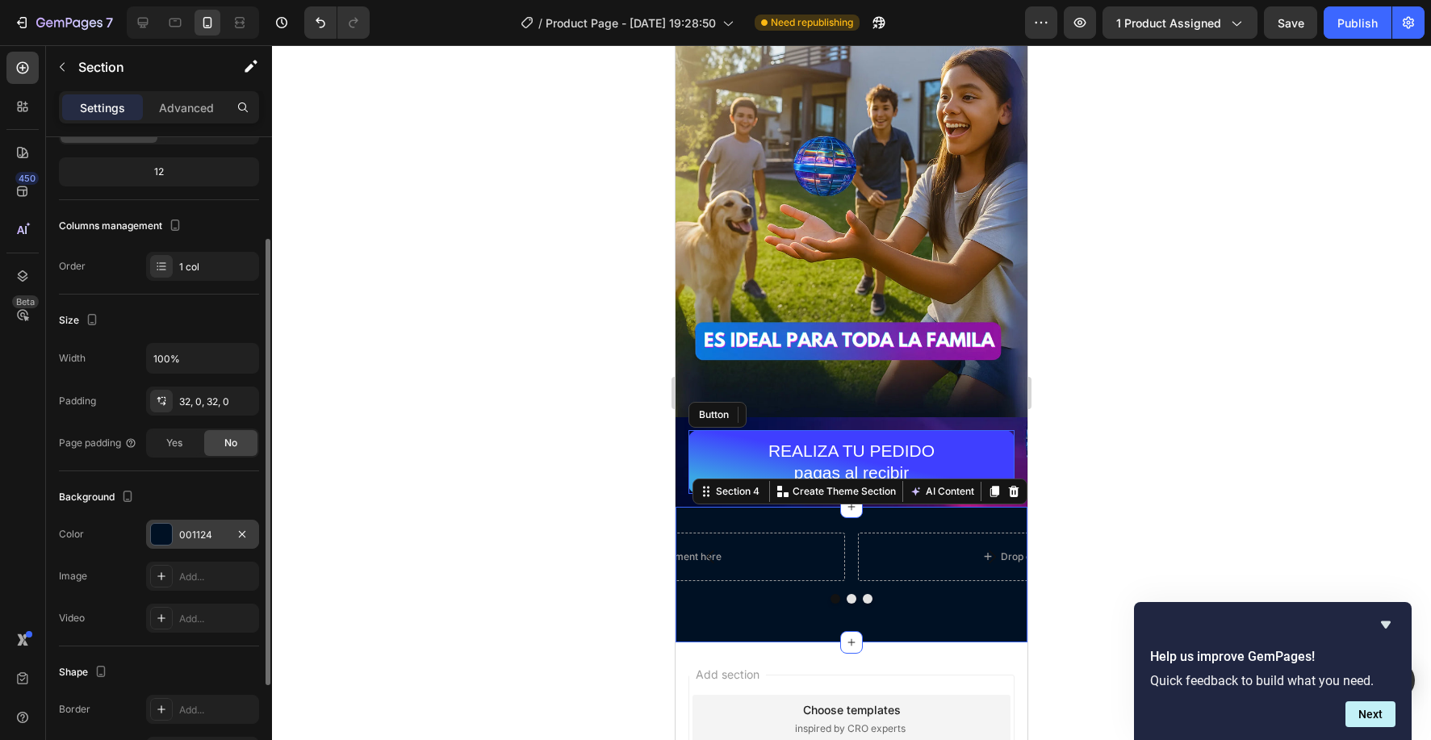
click at [487, 410] on div at bounding box center [851, 392] width 1159 height 695
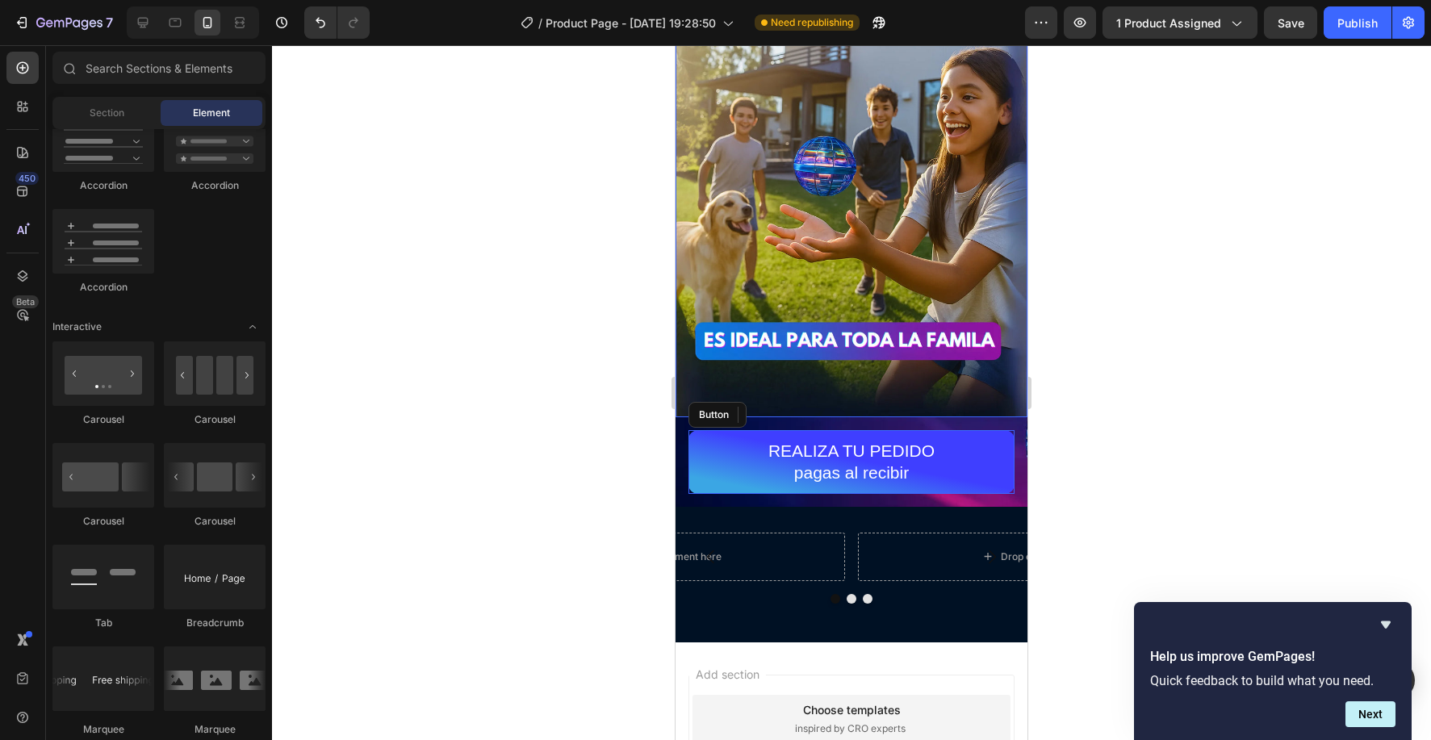
click at [1249, 329] on div at bounding box center [851, 392] width 1159 height 695
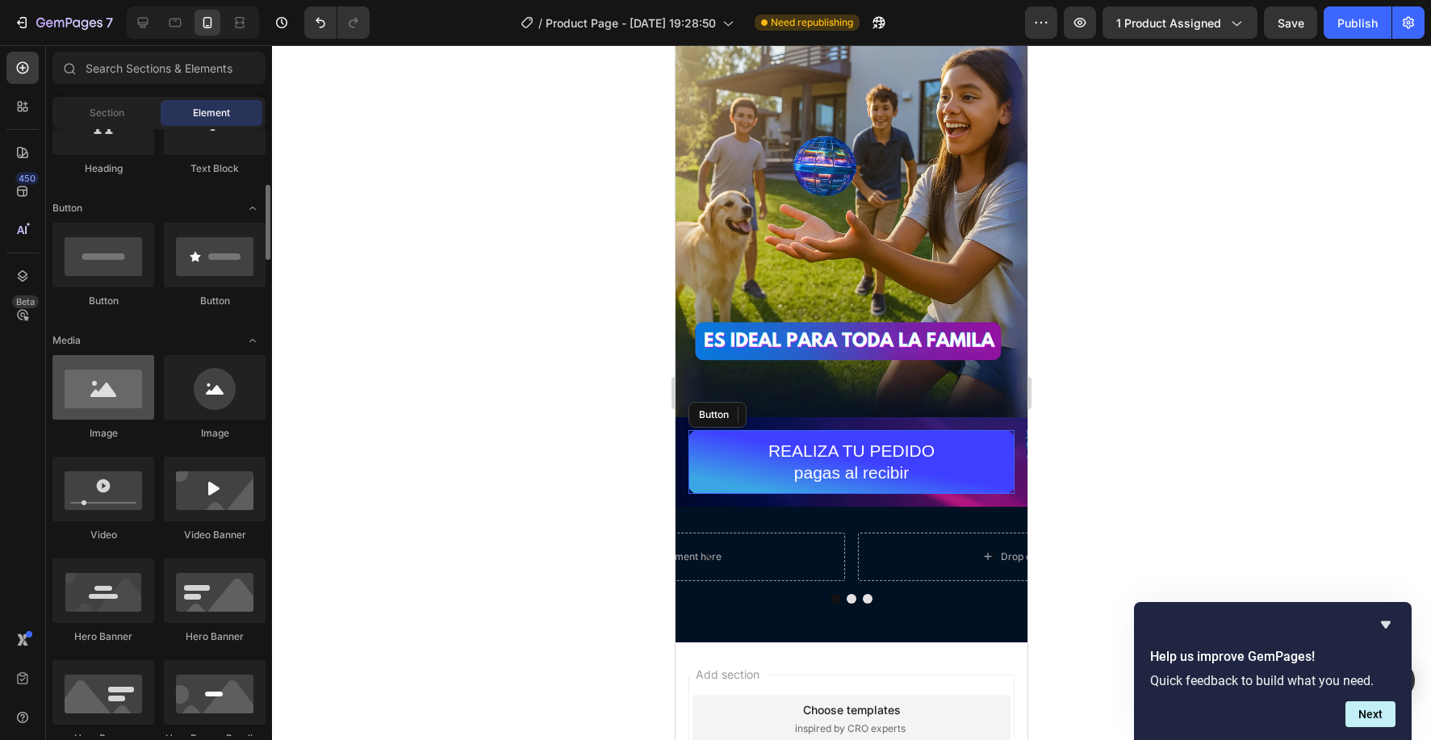
scroll to position [215, 0]
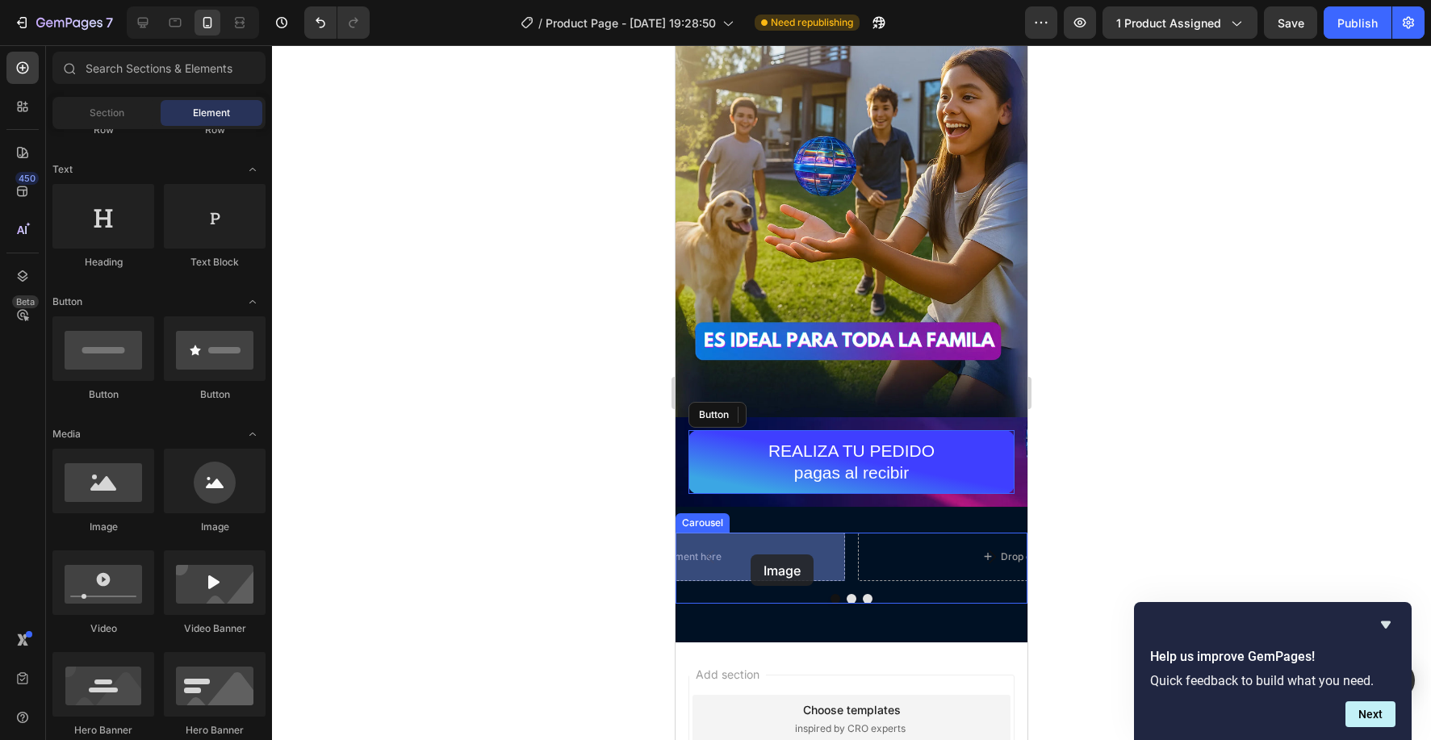
drag, startPoint x: 778, startPoint y: 531, endPoint x: 751, endPoint y: 555, distance: 36.1
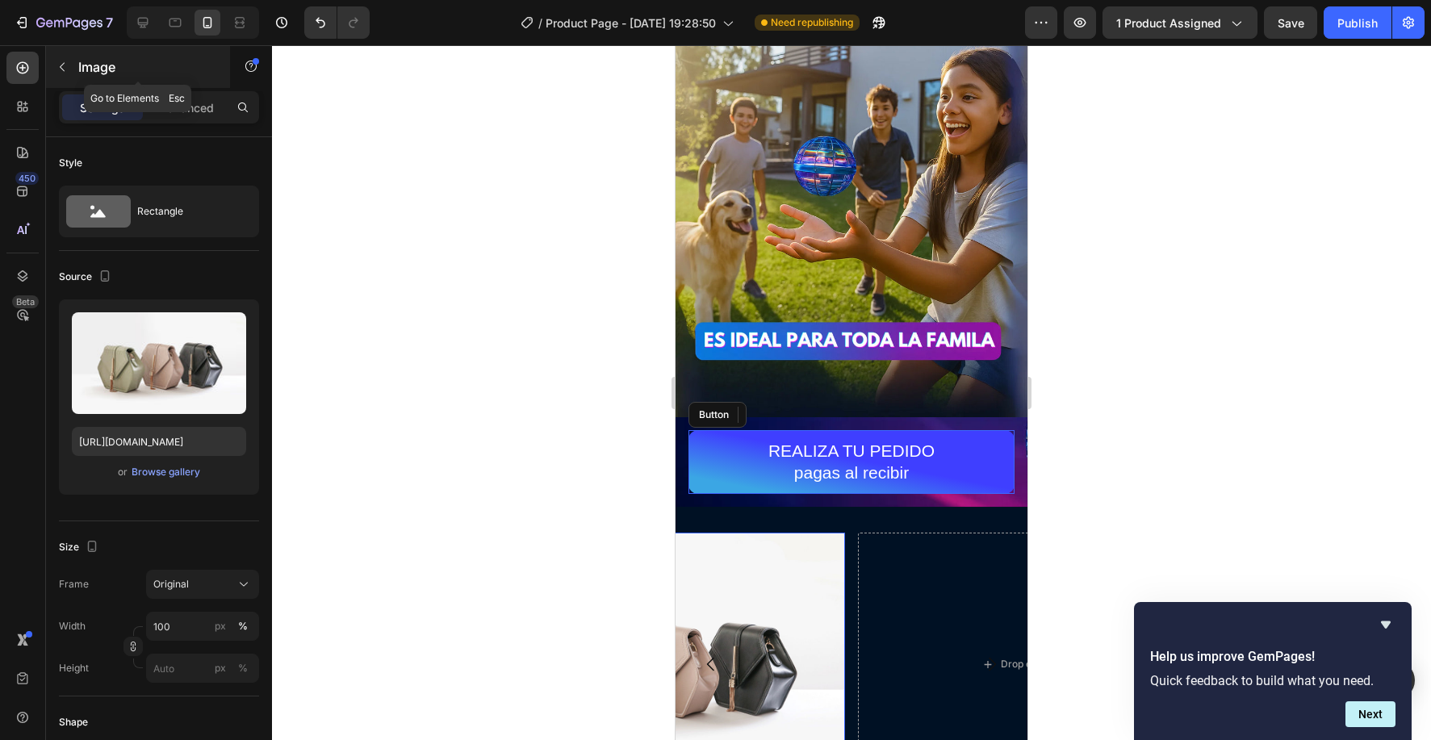
click at [75, 71] on div "Image" at bounding box center [138, 67] width 184 height 42
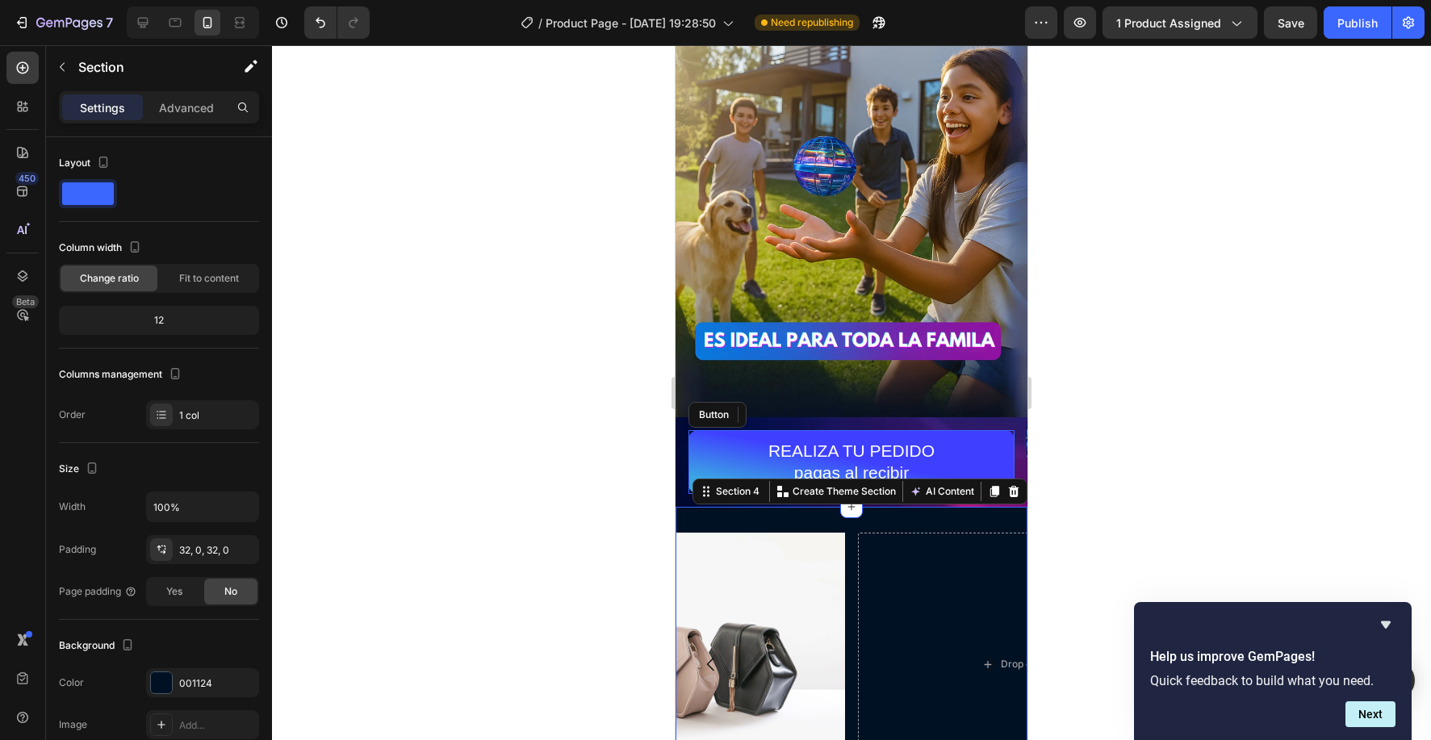
click at [802, 523] on div "Drop element here Drop element here Image Carousel Section 4 Create Theme Secti…" at bounding box center [852, 682] width 352 height 351
click at [94, 203] on span at bounding box center [88, 193] width 52 height 23
click at [206, 101] on p "Advanced" at bounding box center [186, 107] width 55 height 17
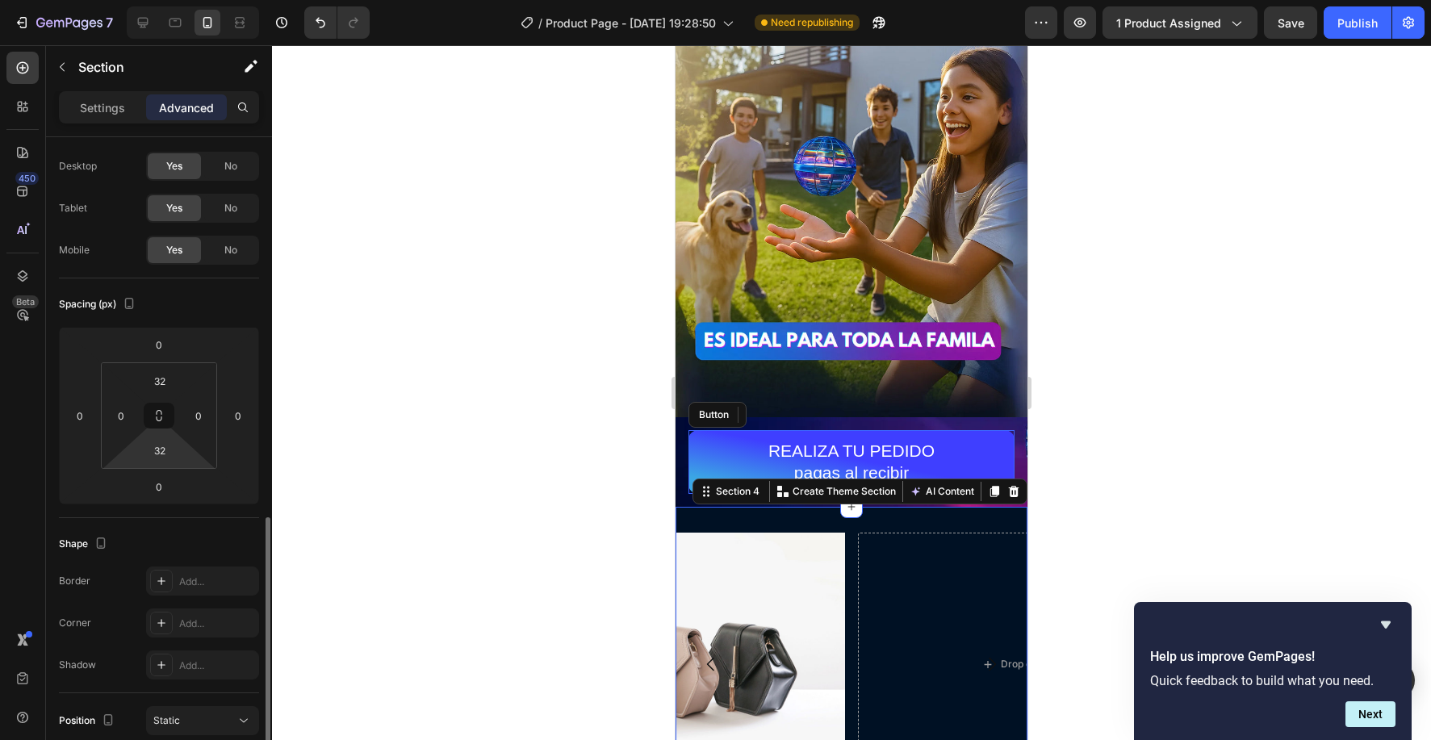
scroll to position [0, 0]
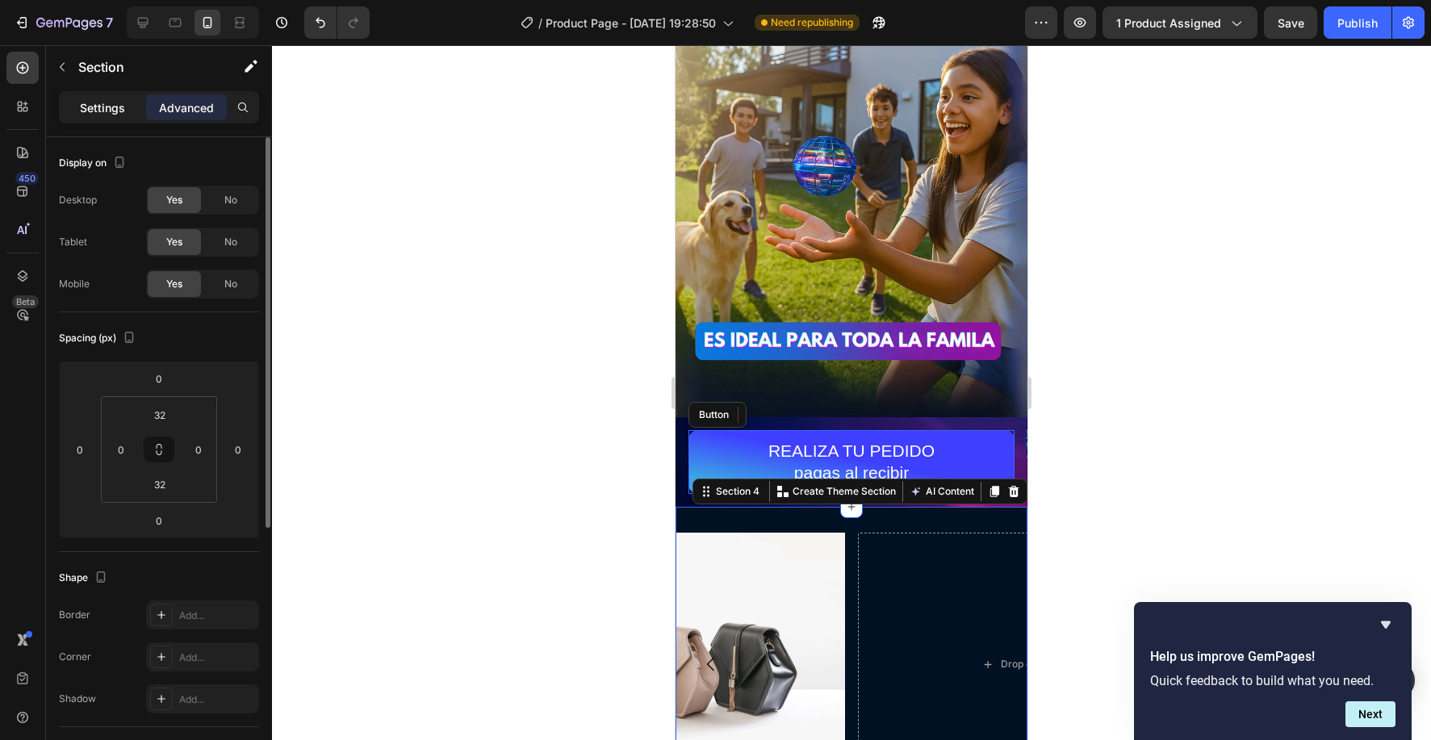
click at [105, 117] on div "Settings" at bounding box center [102, 107] width 81 height 26
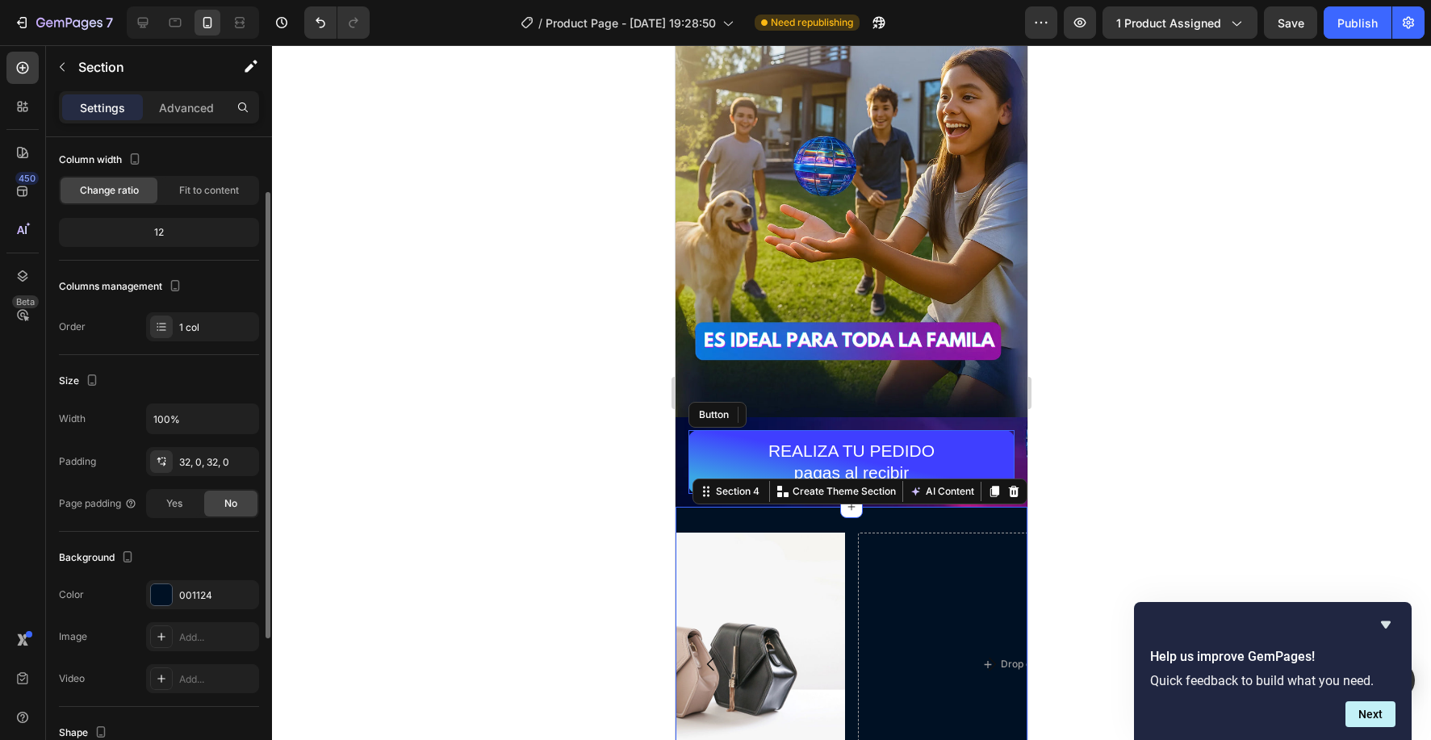
scroll to position [79, 0]
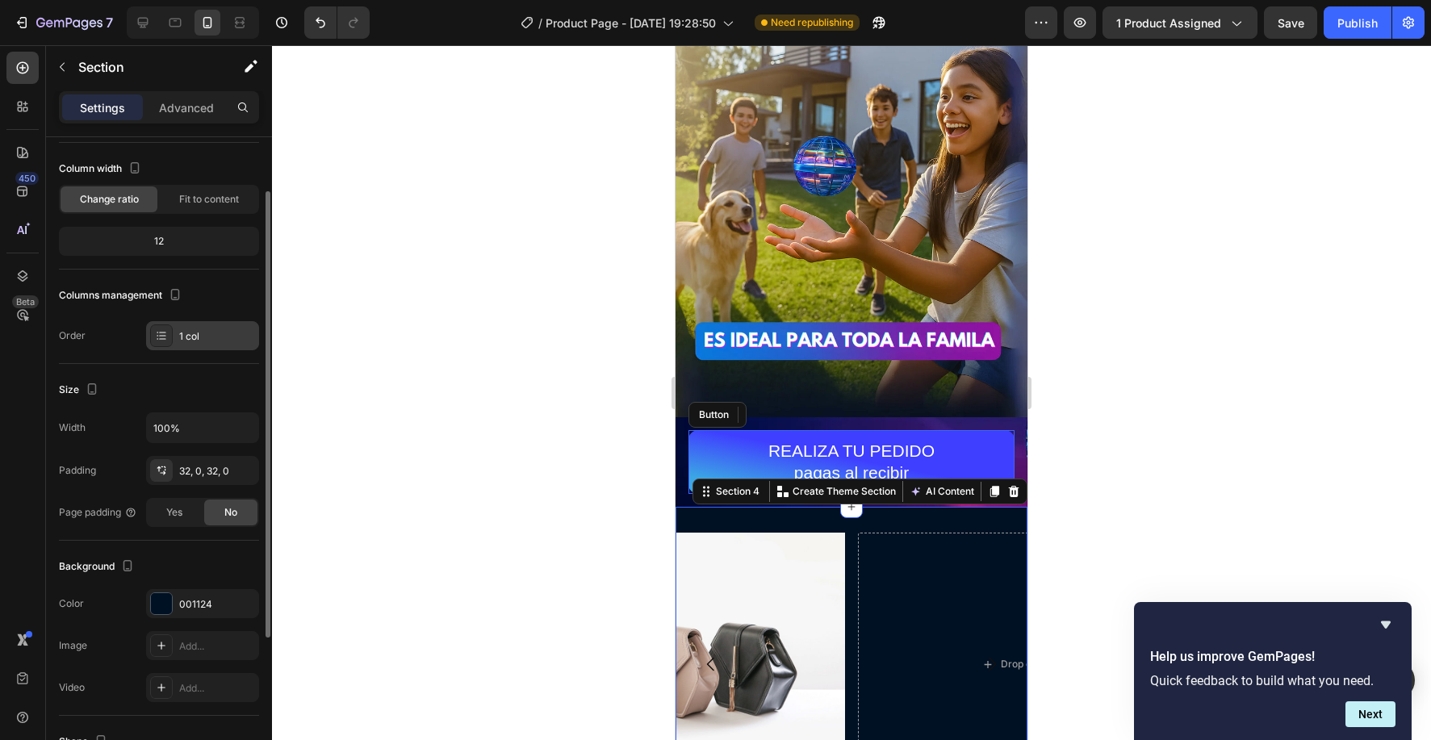
click at [207, 337] on div "1 col" at bounding box center [217, 336] width 76 height 15
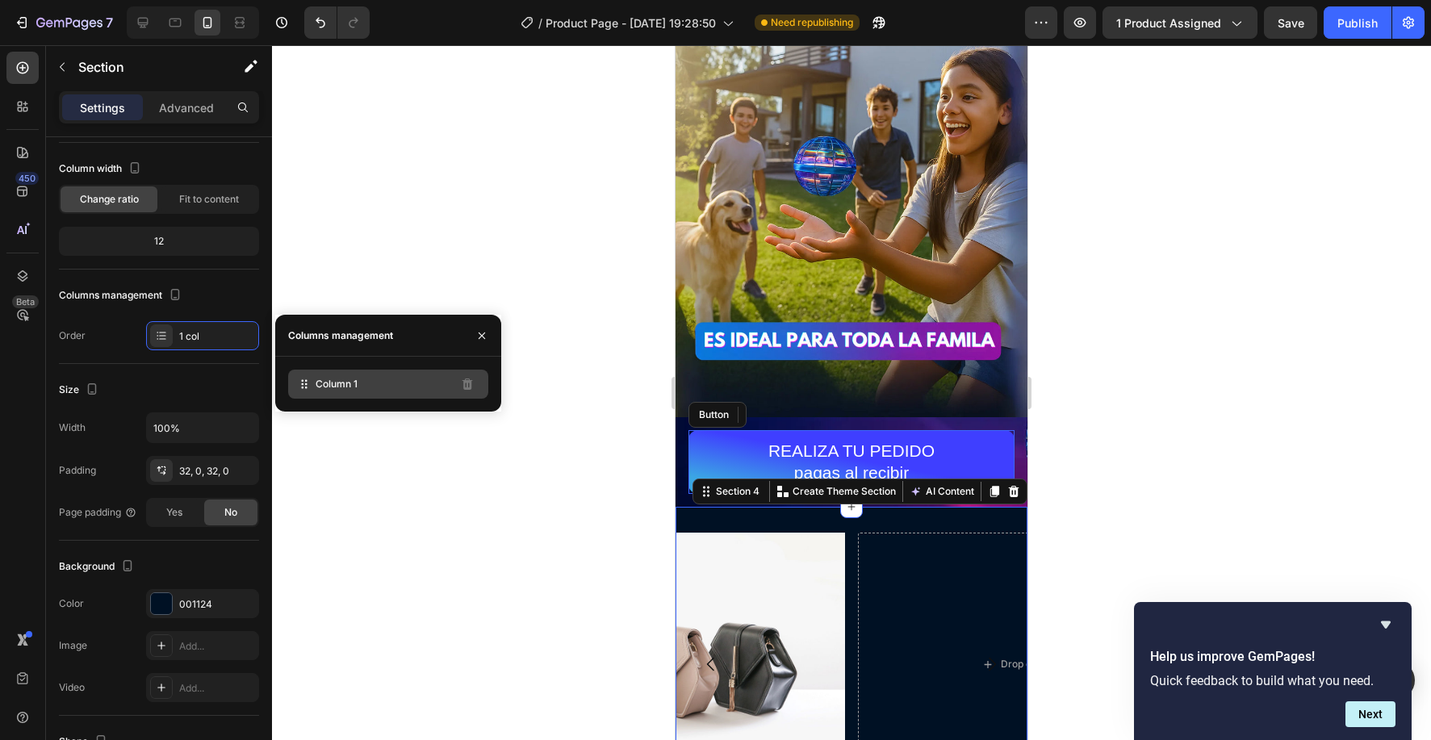
click at [329, 385] on span "Column 1" at bounding box center [337, 384] width 42 height 15
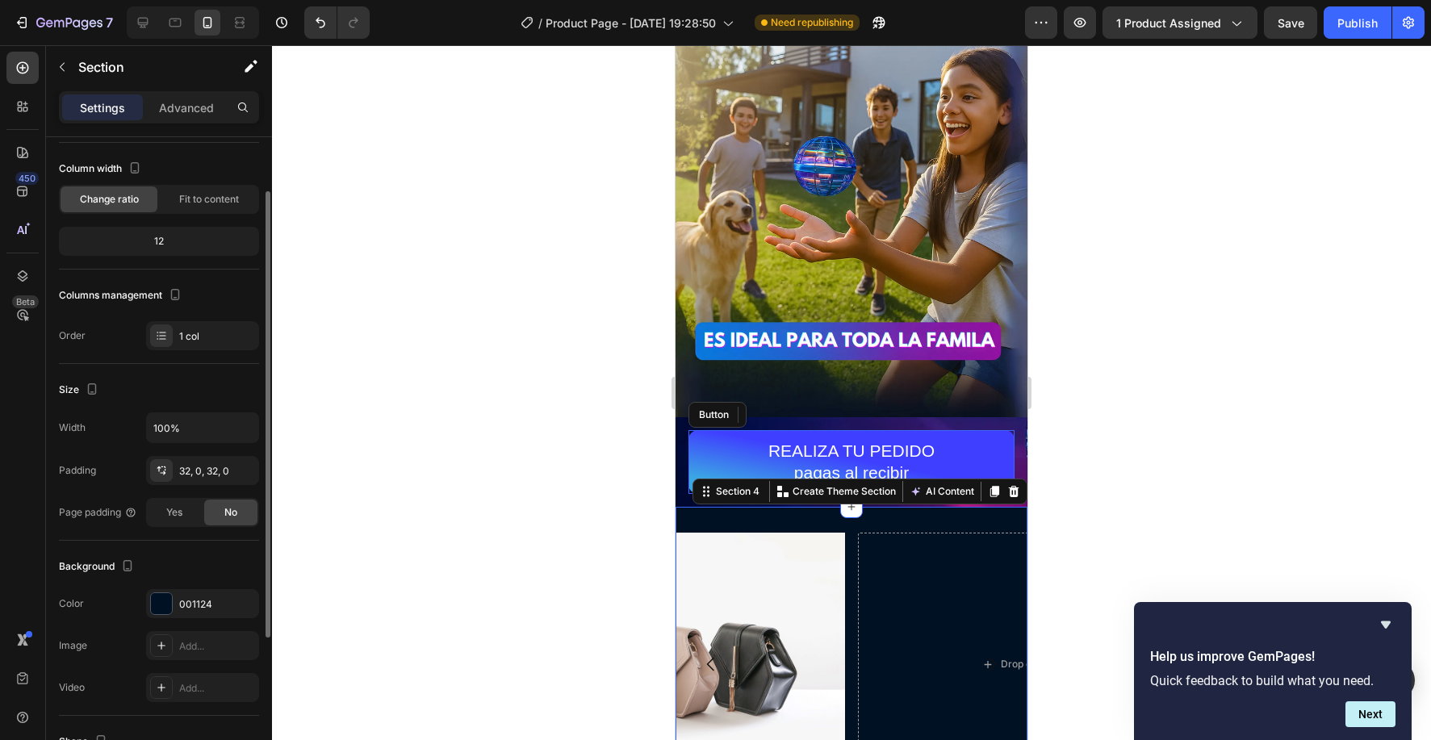
click at [242, 291] on div "Columns management" at bounding box center [159, 296] width 200 height 26
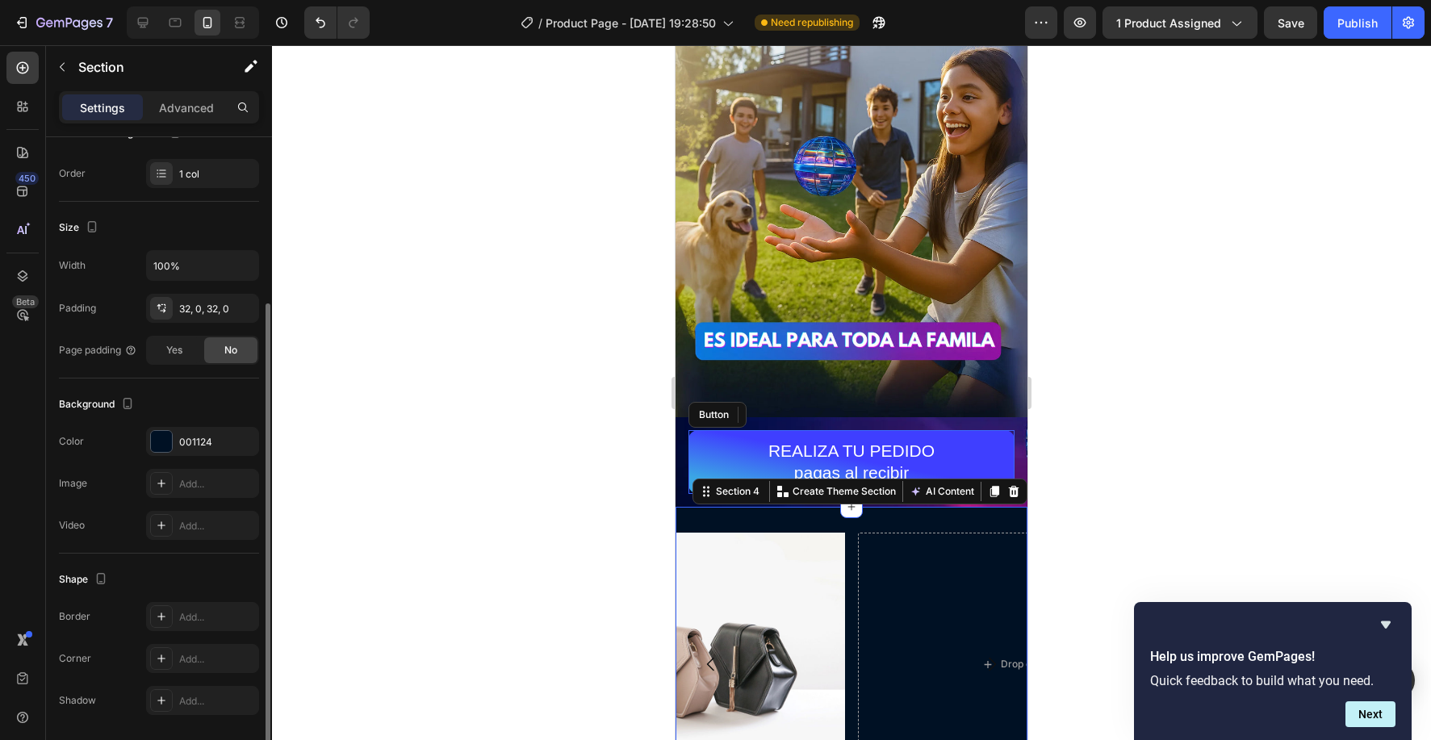
scroll to position [294, 0]
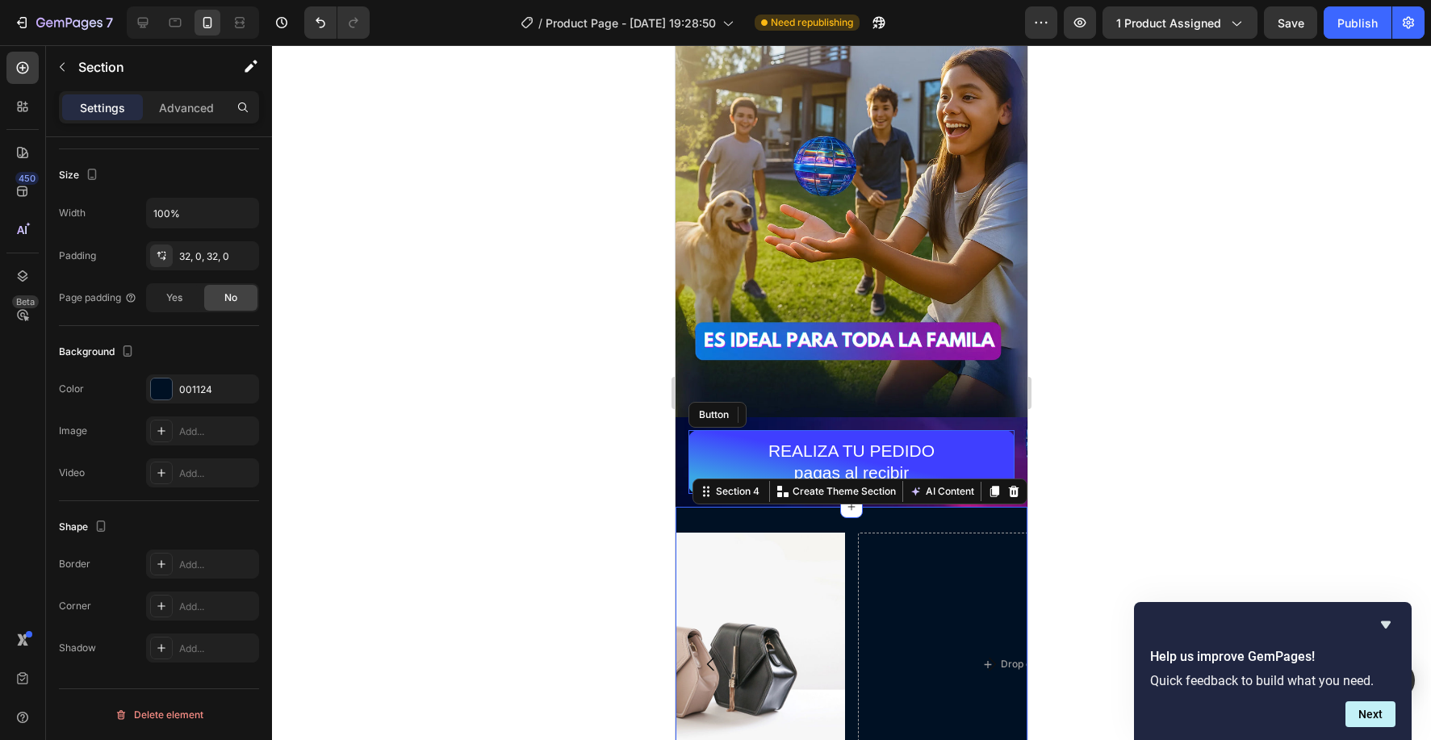
click at [807, 513] on div "Drop element here Drop element here Image Carousel Section 4 Create Theme Secti…" at bounding box center [852, 682] width 352 height 351
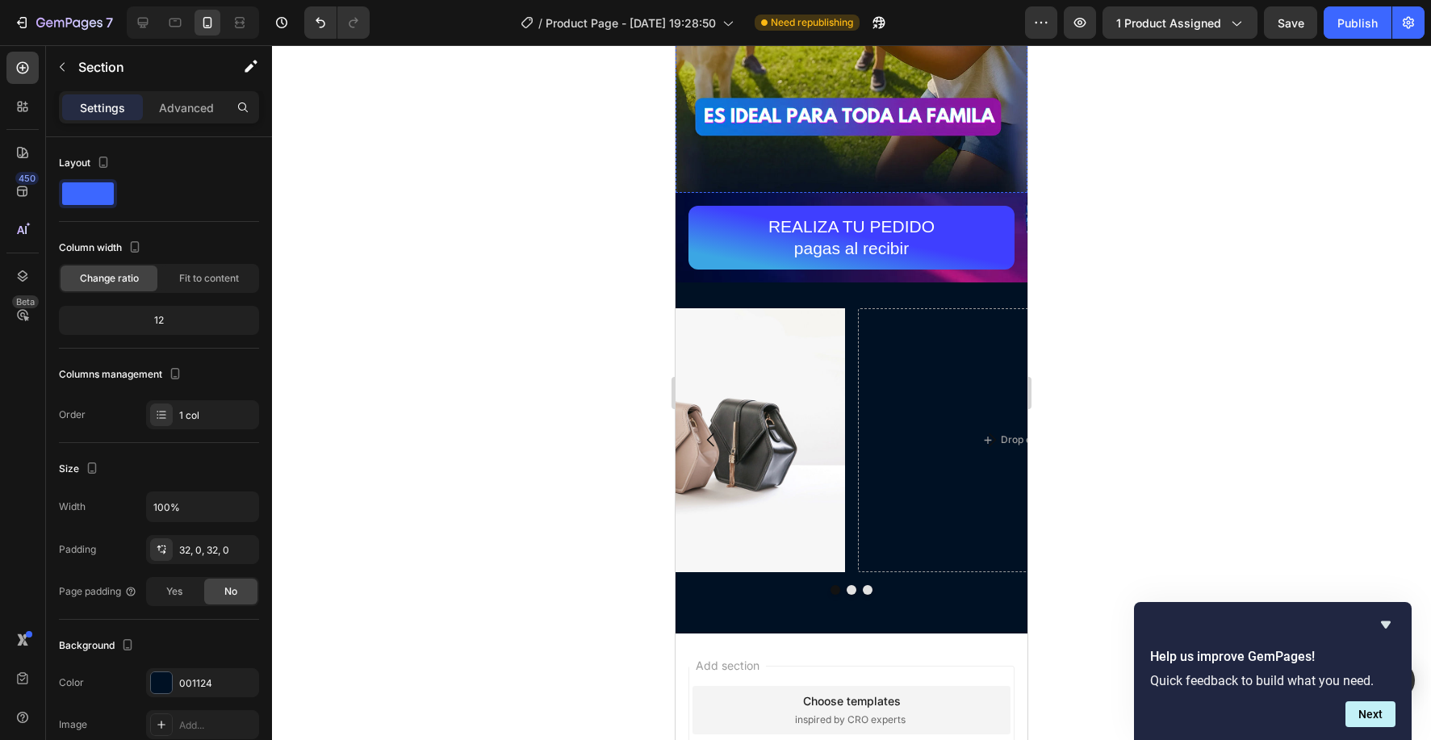
scroll to position [3381, 0]
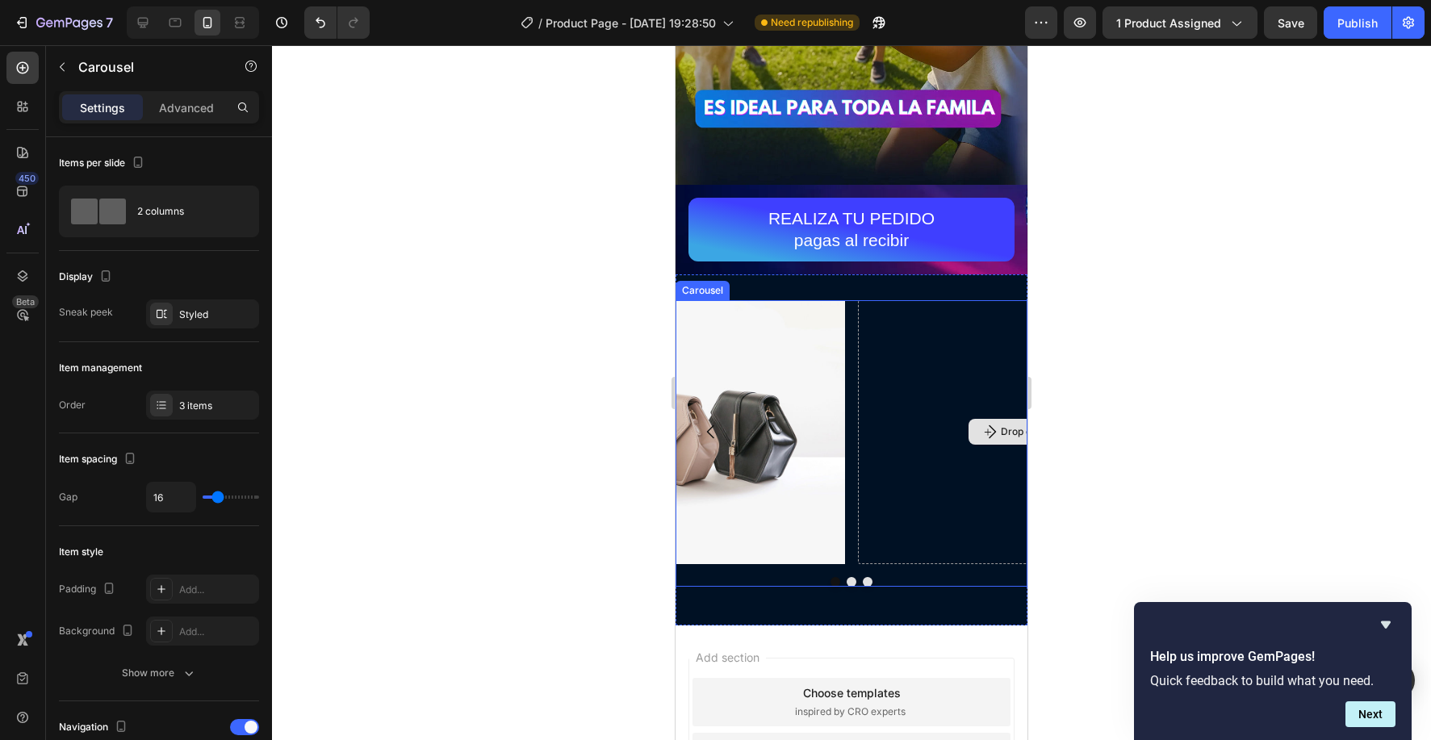
click at [907, 484] on div "Drop element here" at bounding box center [1034, 432] width 352 height 264
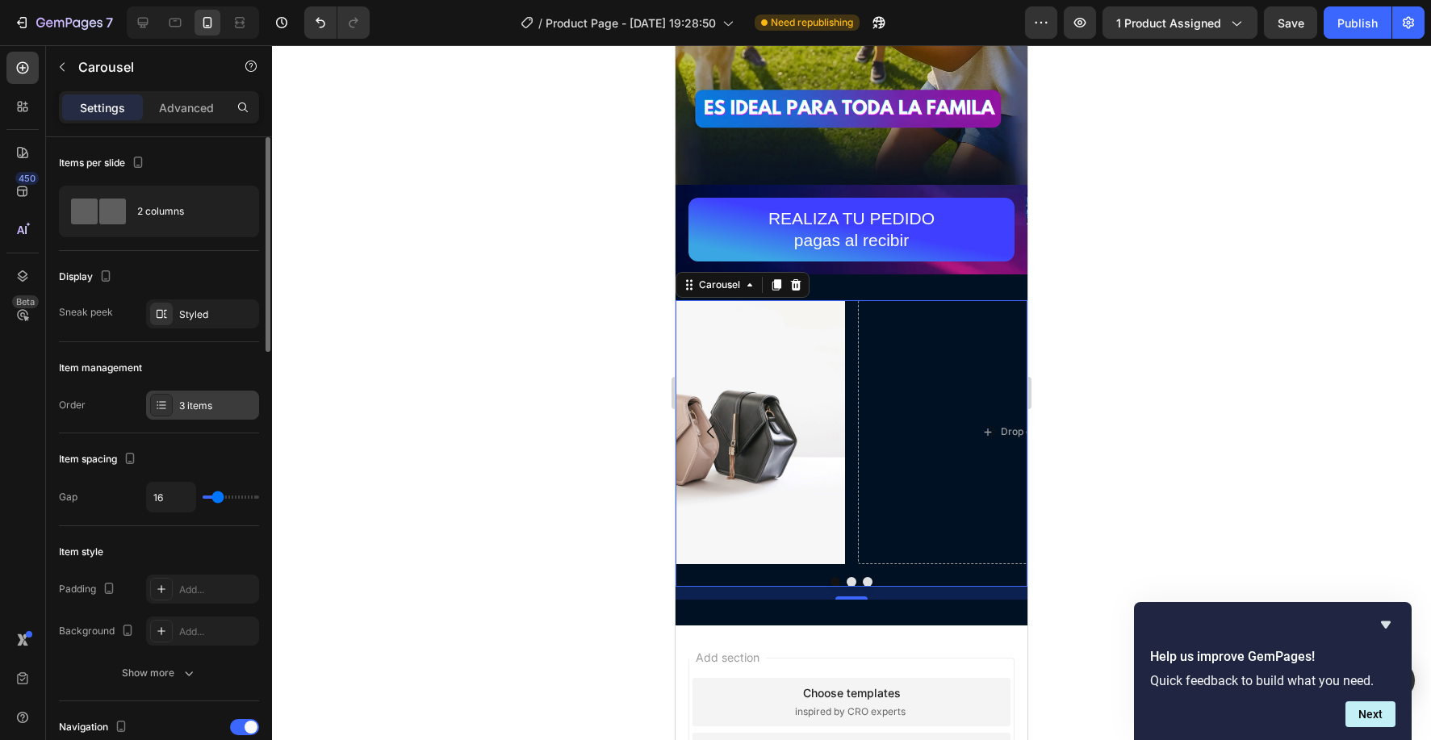
click at [170, 406] on div at bounding box center [161, 405] width 23 height 23
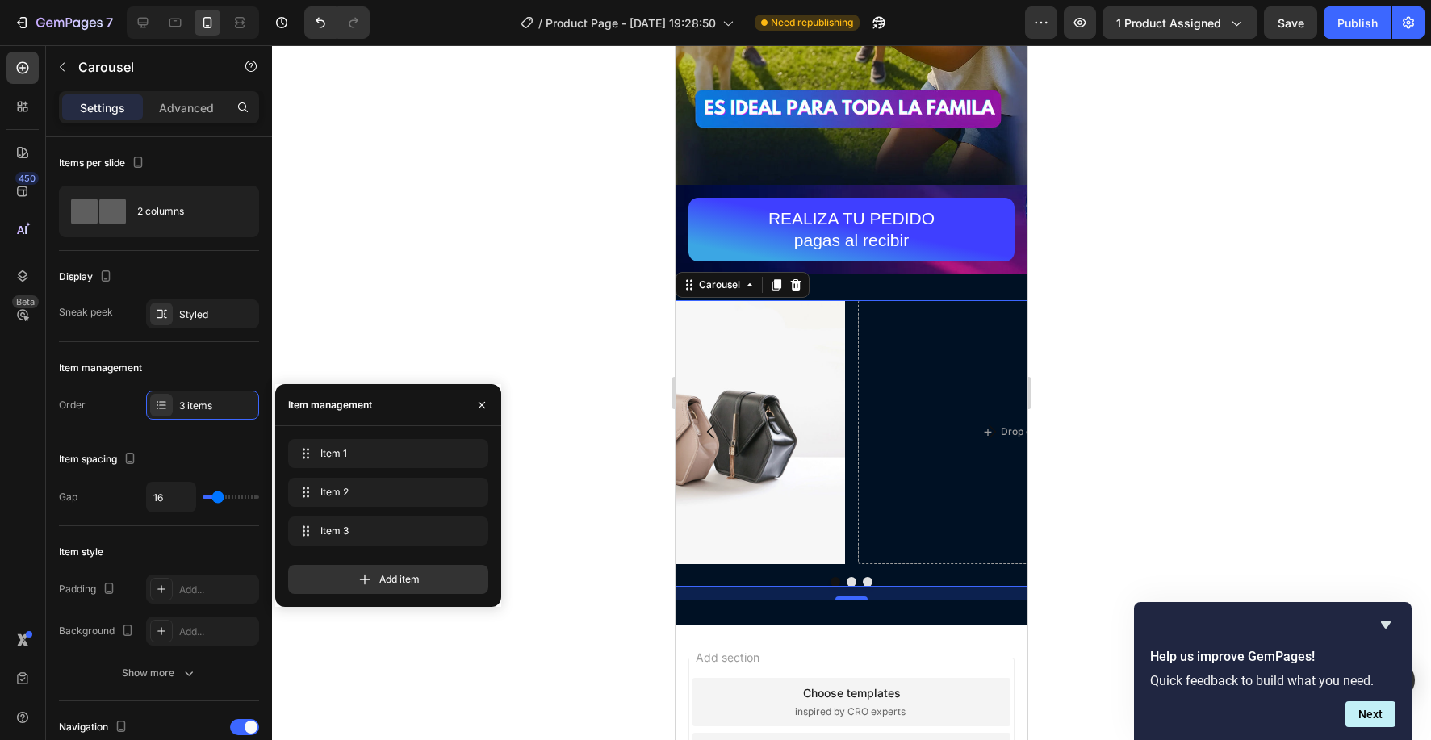
click at [865, 583] on button "Dot" at bounding box center [868, 582] width 10 height 10
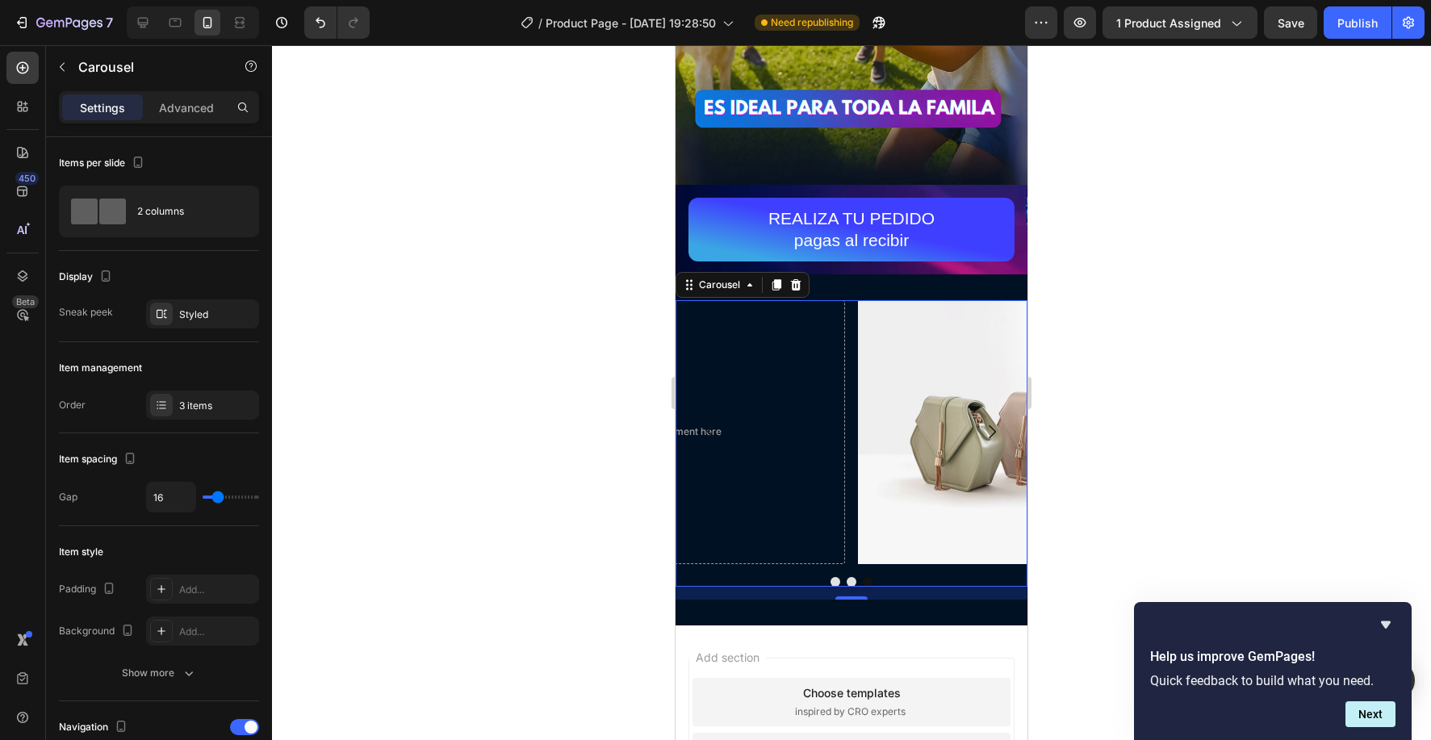
click at [865, 583] on button "Dot" at bounding box center [868, 582] width 10 height 10
click at [61, 65] on icon "button" at bounding box center [62, 67] width 13 height 13
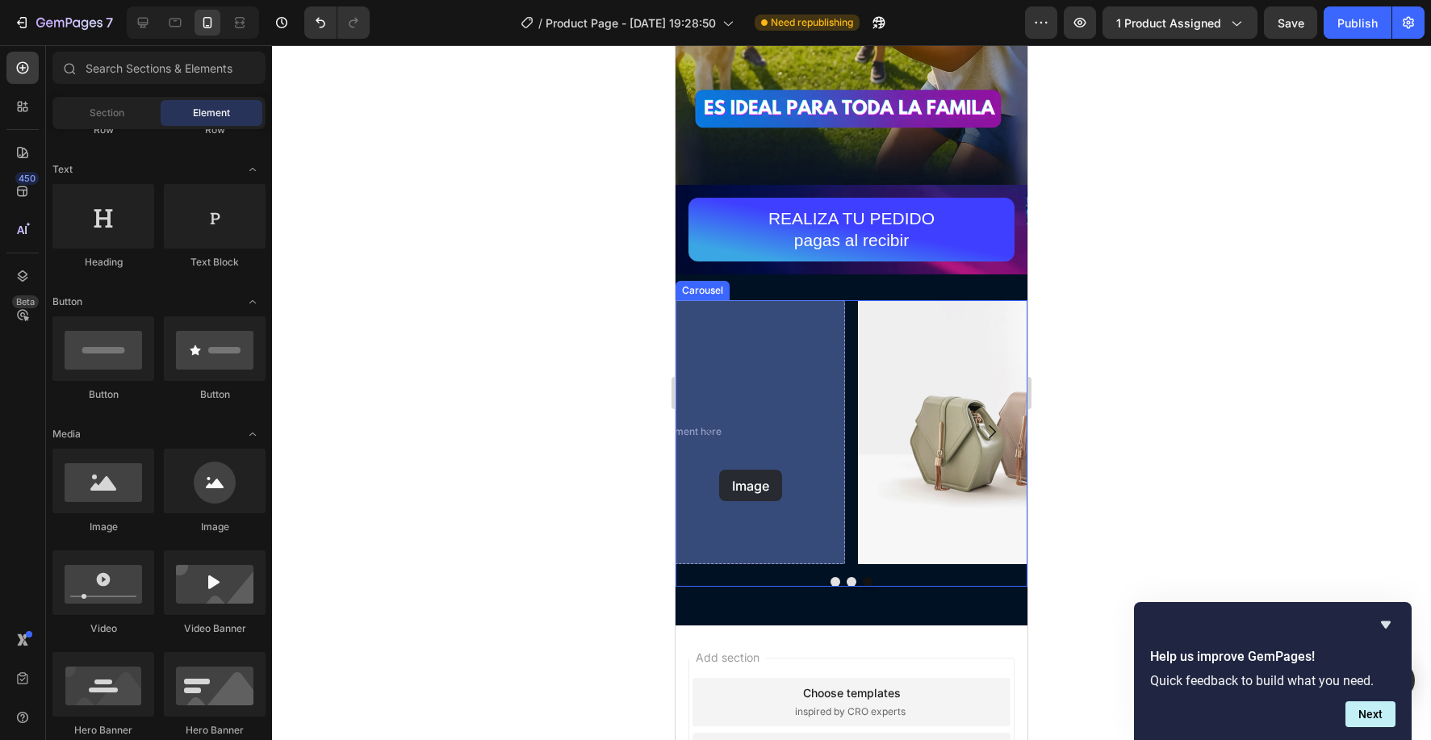
drag, startPoint x: 835, startPoint y: 540, endPoint x: 726, endPoint y: 469, distance: 130.1
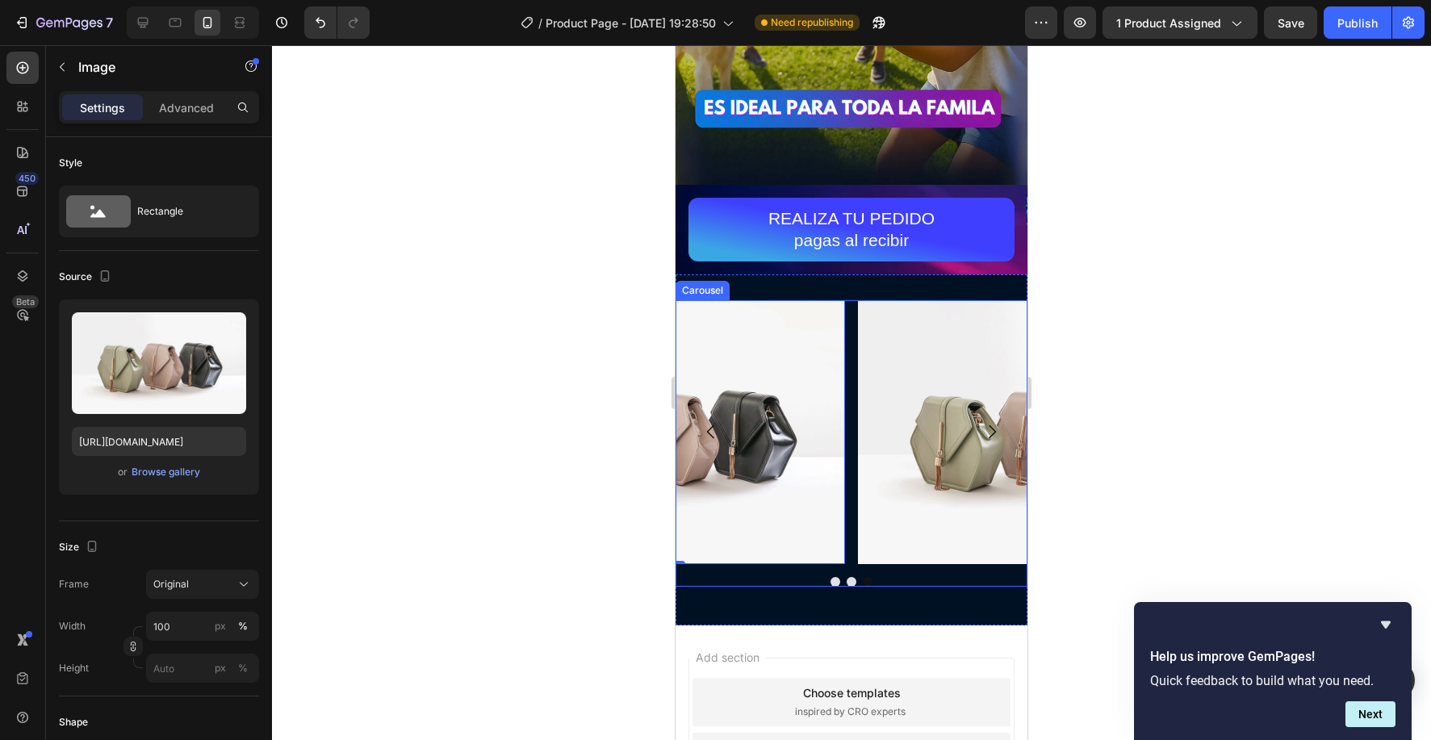
click at [853, 581] on button "Dot" at bounding box center [852, 582] width 10 height 10
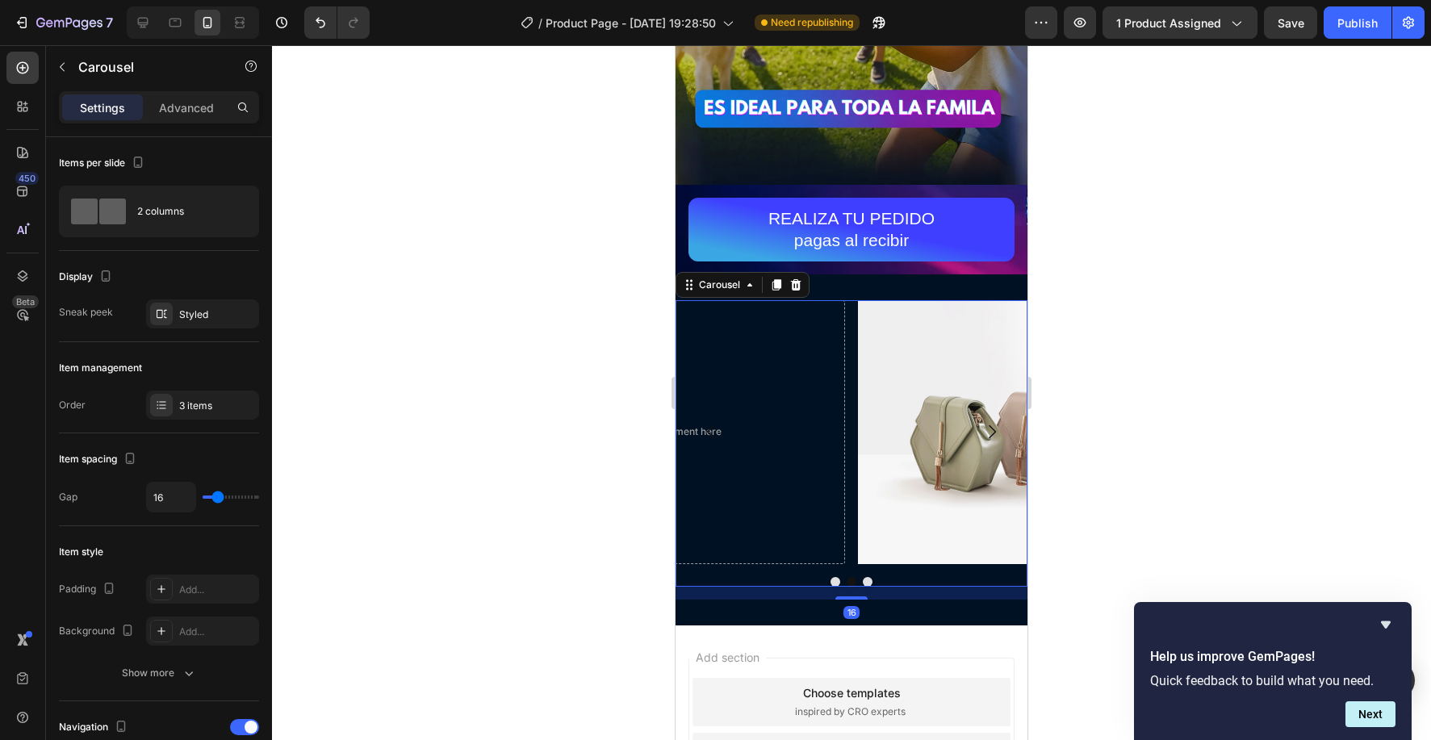
click at [853, 581] on button "Dot" at bounding box center [852, 582] width 10 height 10
click at [54, 65] on button "button" at bounding box center [62, 67] width 26 height 26
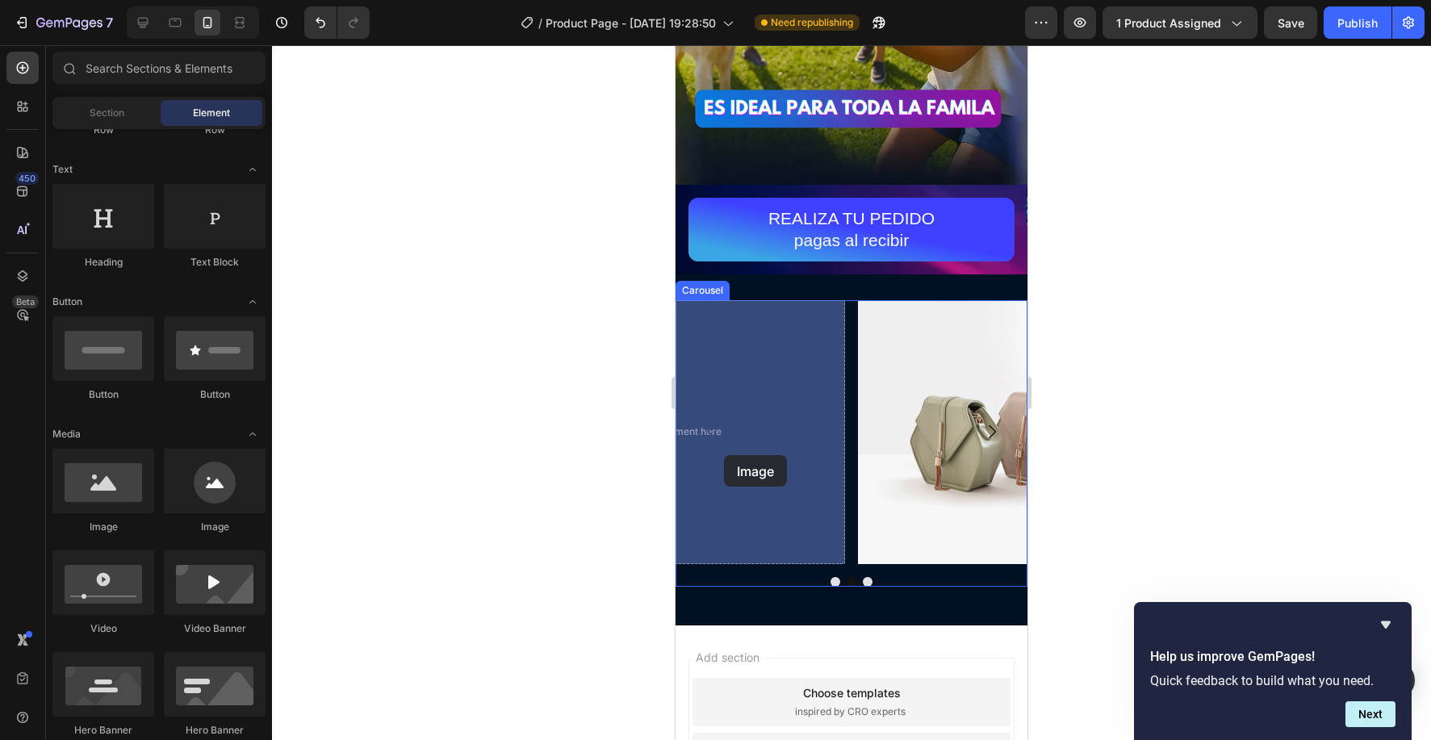
drag, startPoint x: 889, startPoint y: 540, endPoint x: 678, endPoint y: 456, distance: 226.8
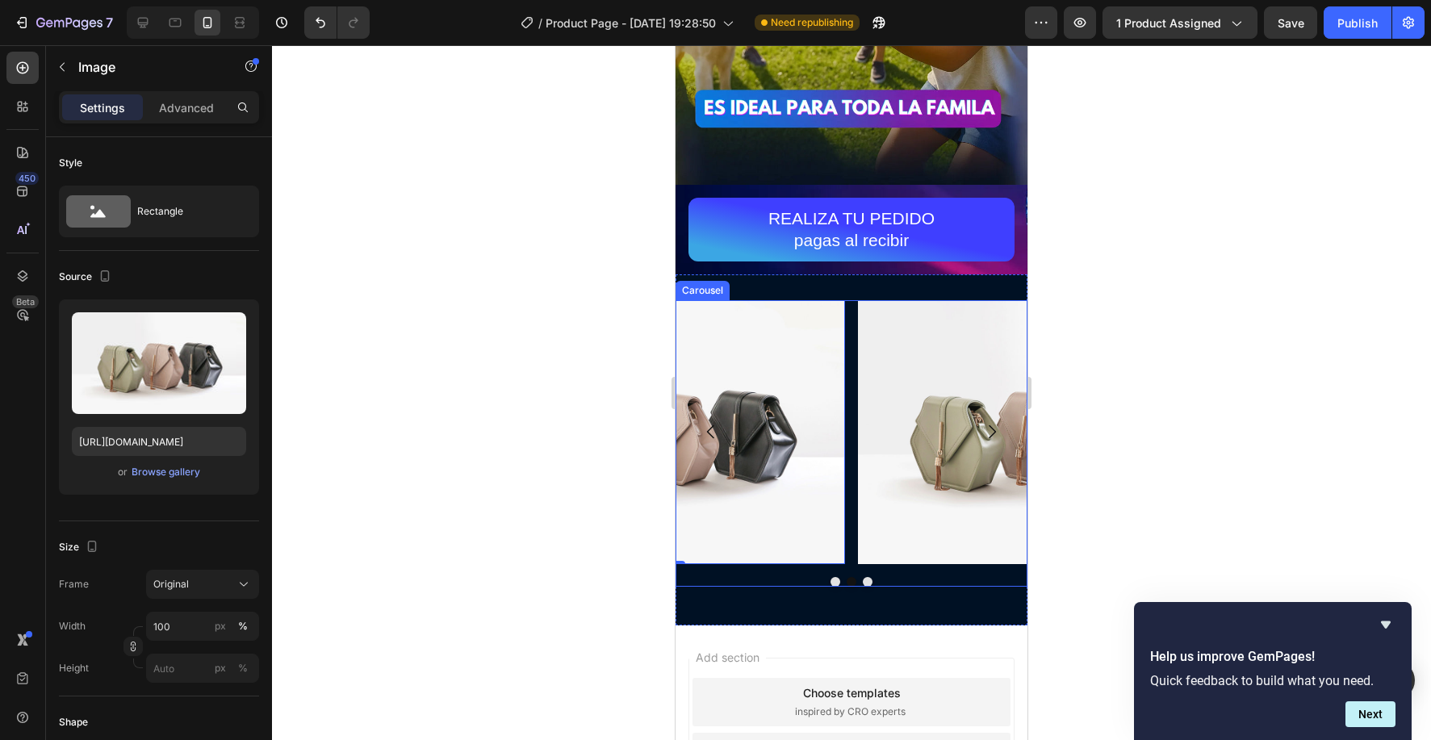
click at [853, 583] on button "Dot" at bounding box center [852, 582] width 10 height 10
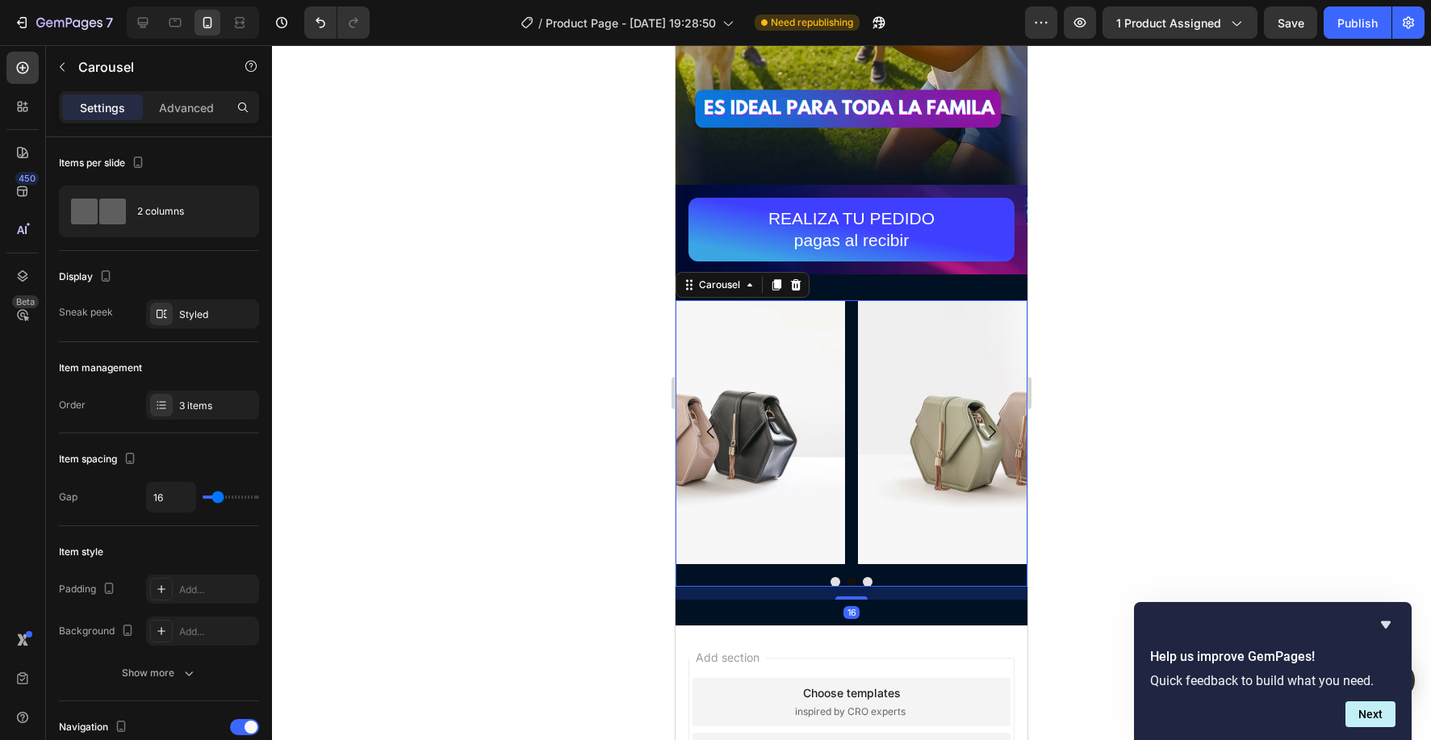
click at [874, 583] on div at bounding box center [852, 582] width 352 height 10
click at [869, 584] on button "Dot" at bounding box center [868, 582] width 10 height 10
click at [855, 585] on div at bounding box center [852, 582] width 352 height 10
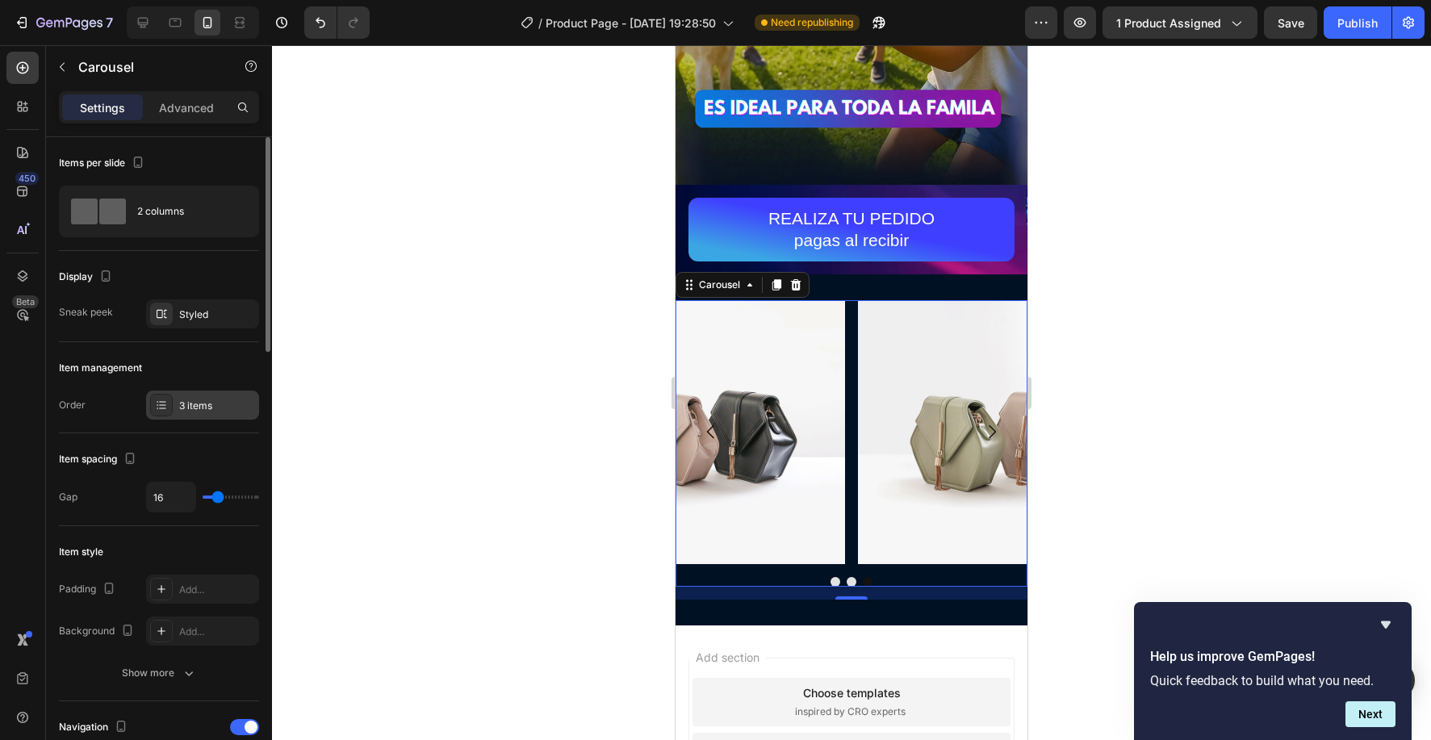
click at [169, 403] on div at bounding box center [161, 405] width 23 height 23
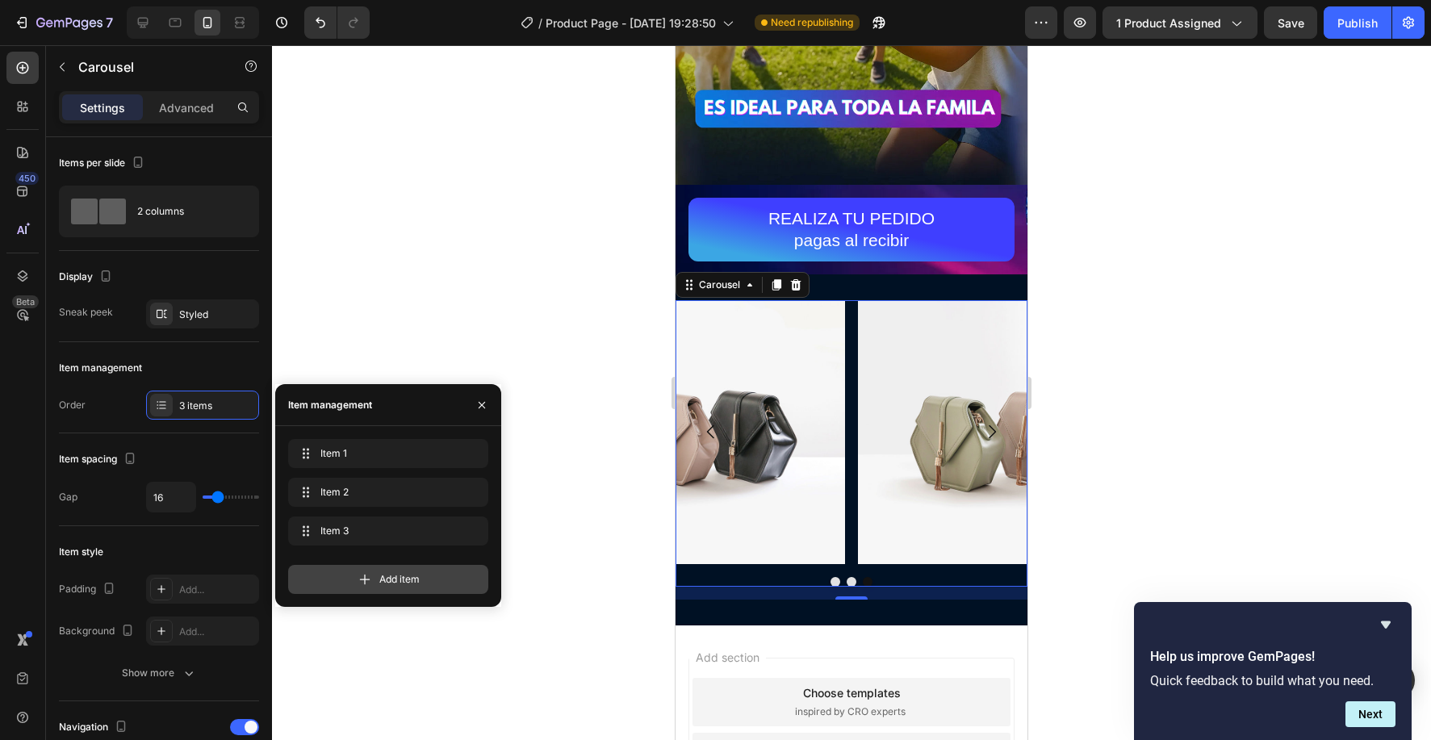
click at [390, 575] on span "Add item" at bounding box center [399, 579] width 40 height 15
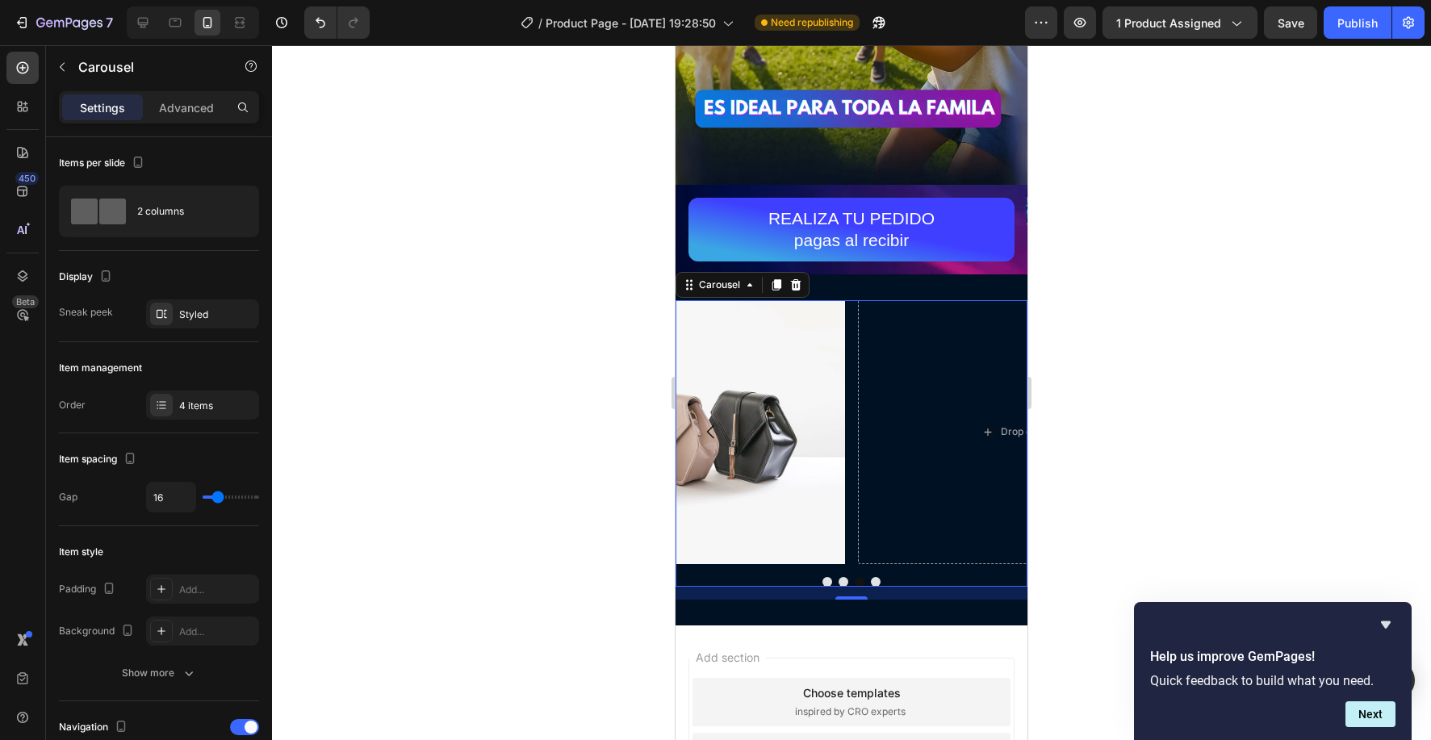
click at [490, 222] on div at bounding box center [851, 392] width 1159 height 695
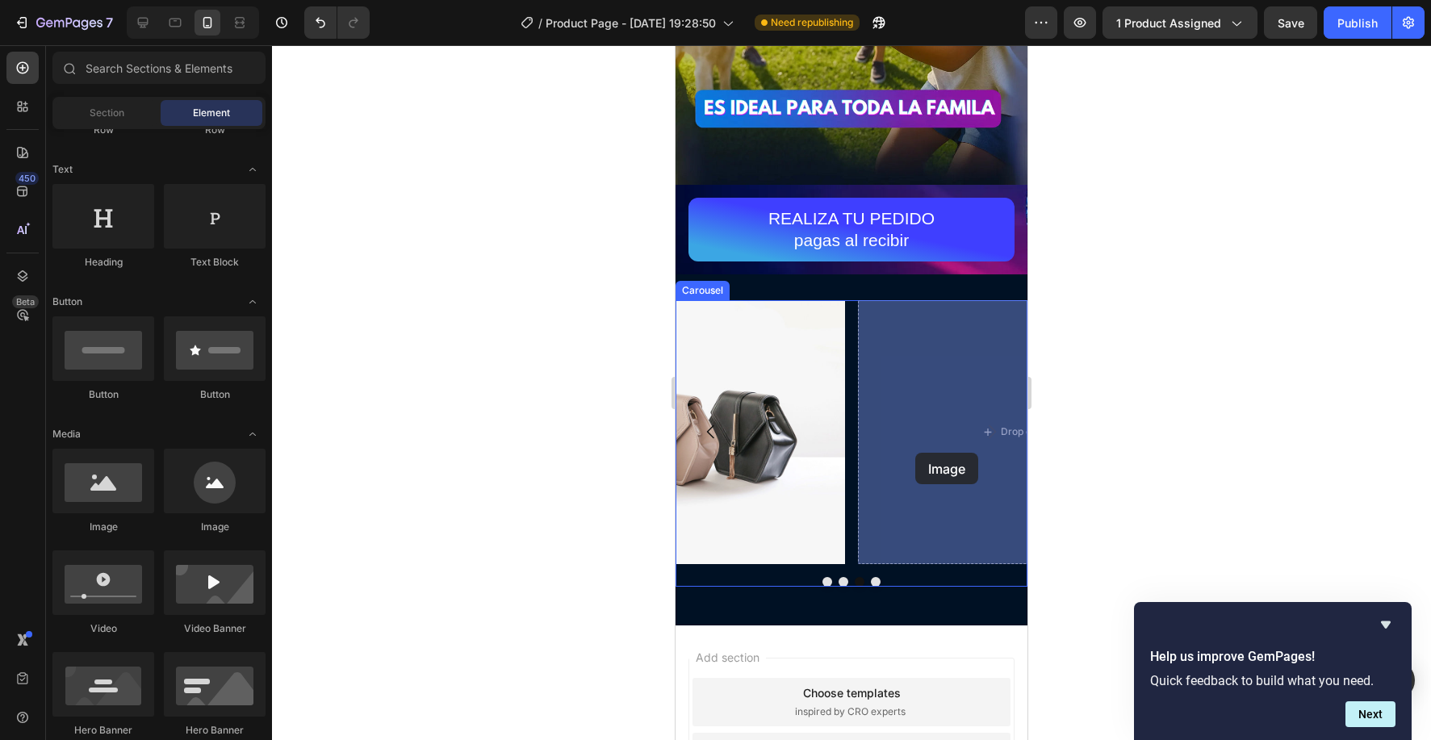
drag, startPoint x: 886, startPoint y: 538, endPoint x: 915, endPoint y: 453, distance: 89.6
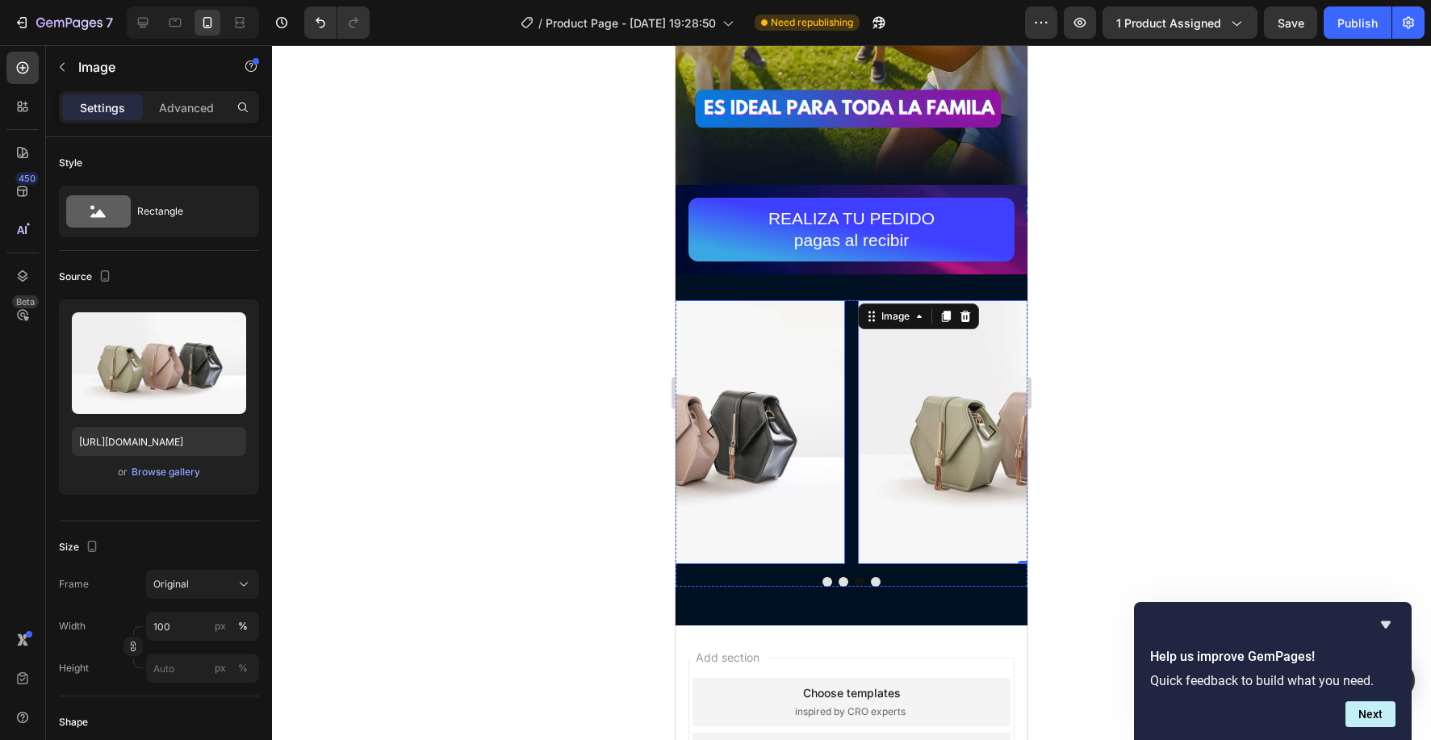
click at [787, 430] on img at bounding box center [669, 432] width 352 height 264
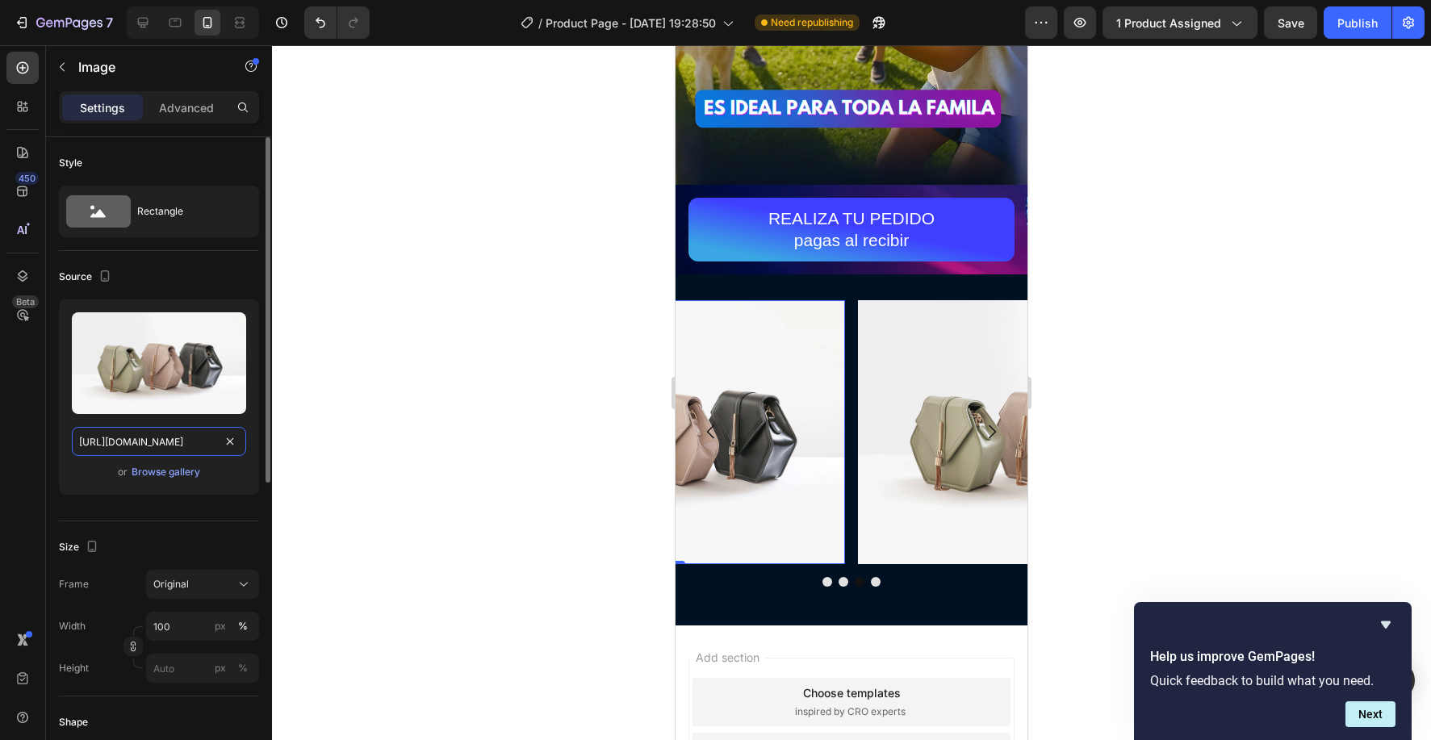
click at [215, 438] on input "https://cdn.shopify.com/s/files/1/2005/9307/files/image_demo.jpg" at bounding box center [159, 441] width 174 height 29
paste input "https://cdn.shopify.com/s/files/1/0830/0213/0625/files/71YN3pHc1gL_jpg.webp?v=1…"
type input "https://cdn.shopify.com/s/files/1/https://cdn.shopify.com/s/files/1/0830/0213/0…"
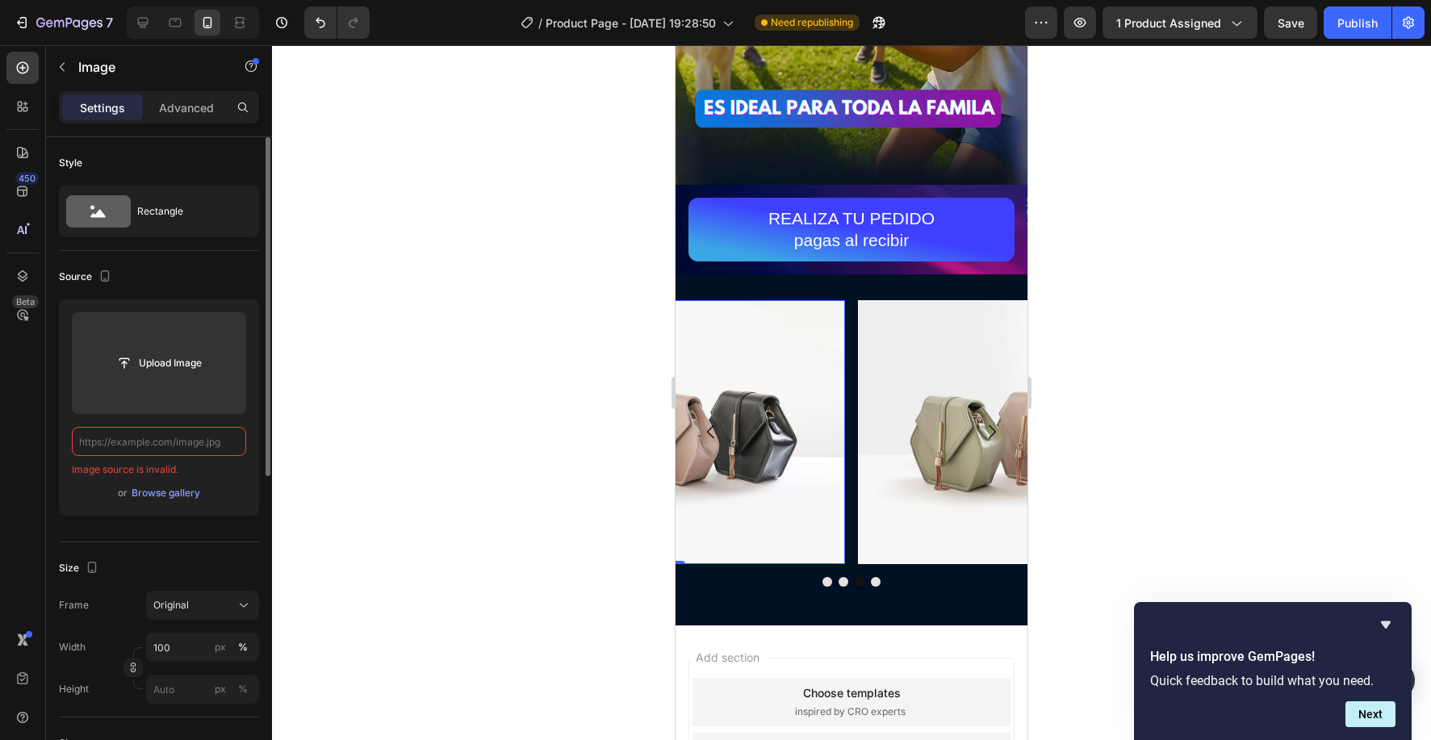
scroll to position [0, 0]
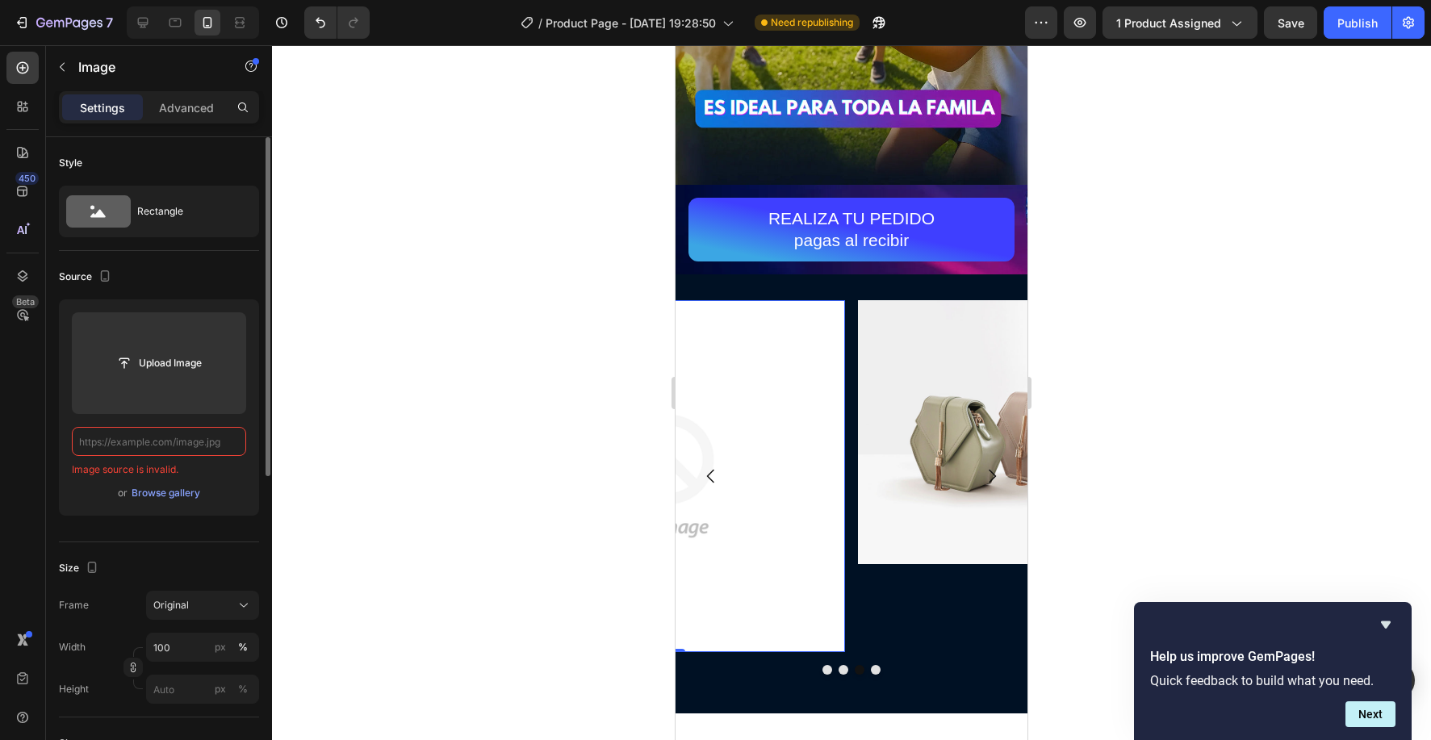
paste input "https://cdn.shopify.com/s/files/1/0830/0213/0625/files/71YN3pHc1gL_jpg.webp?v=1…"
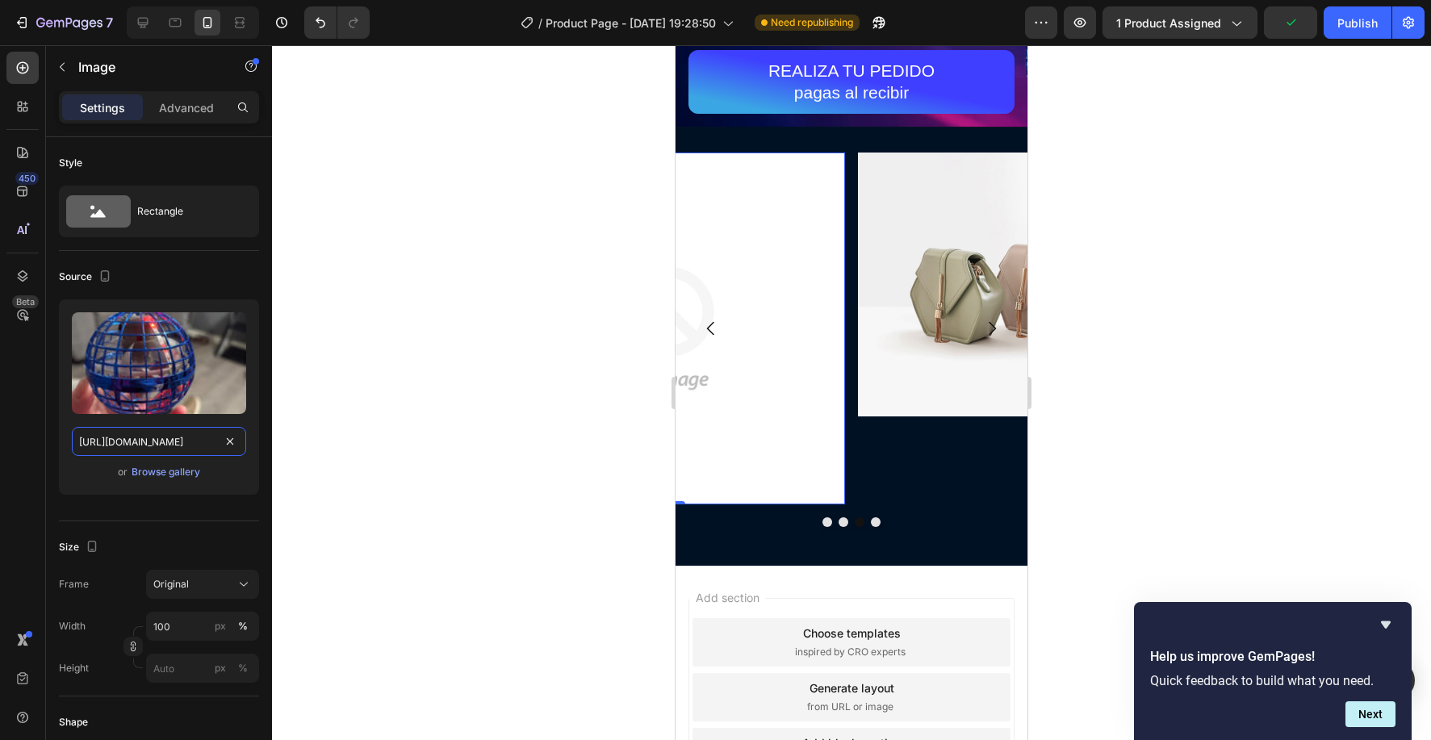
scroll to position [3538, 0]
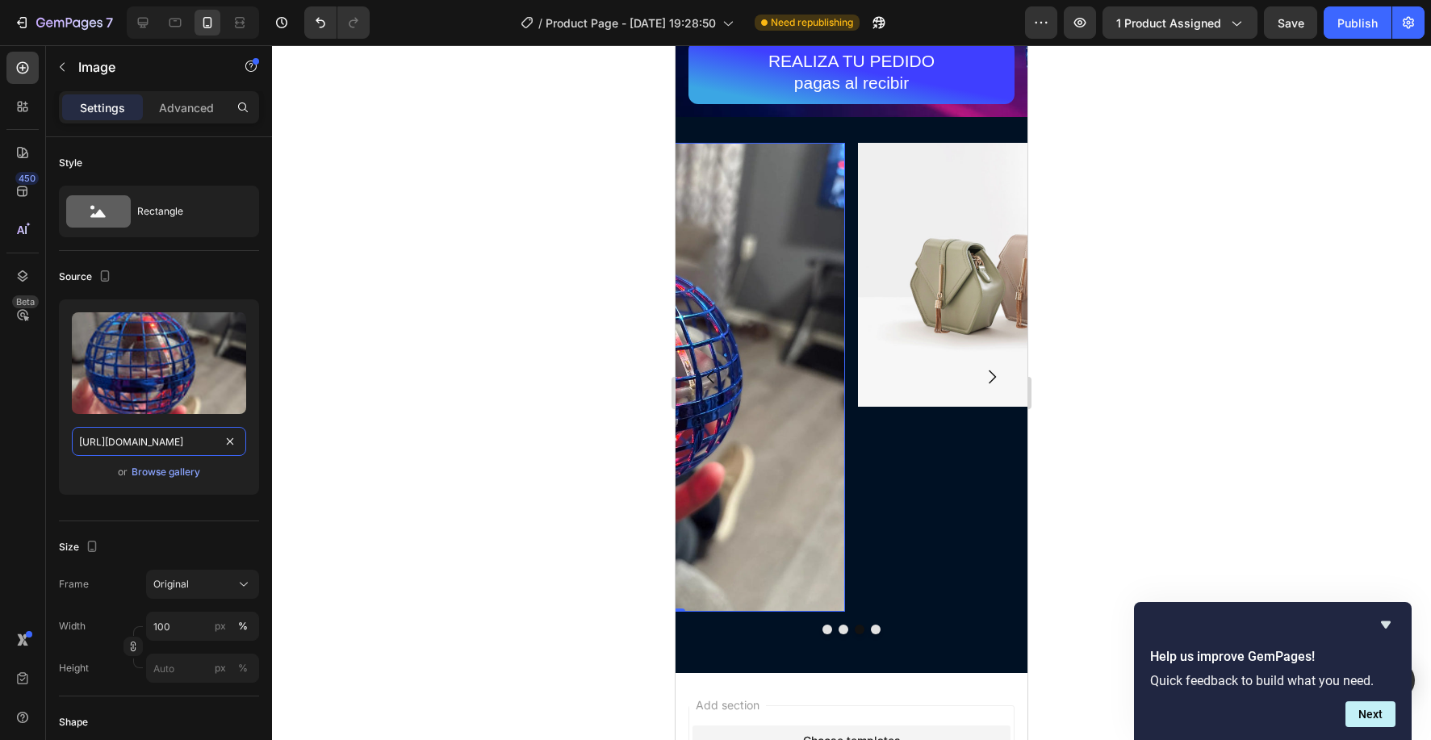
type input "https://cdn.shopify.com/s/files/1/0830/0213/0625/files/71YN3pHc1gL_jpg.webp?v=1…"
click at [806, 249] on img at bounding box center [669, 377] width 352 height 469
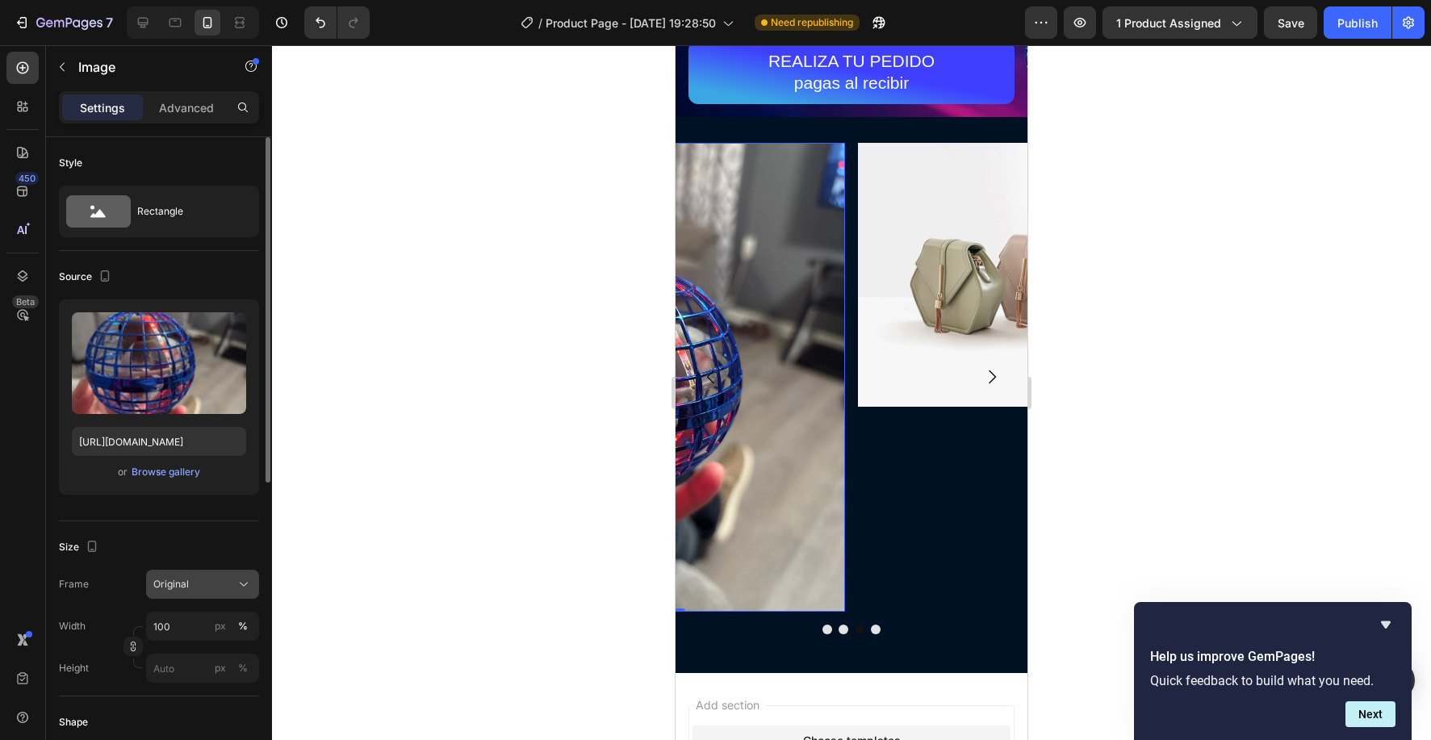
click at [186, 582] on span "Original" at bounding box center [171, 584] width 36 height 15
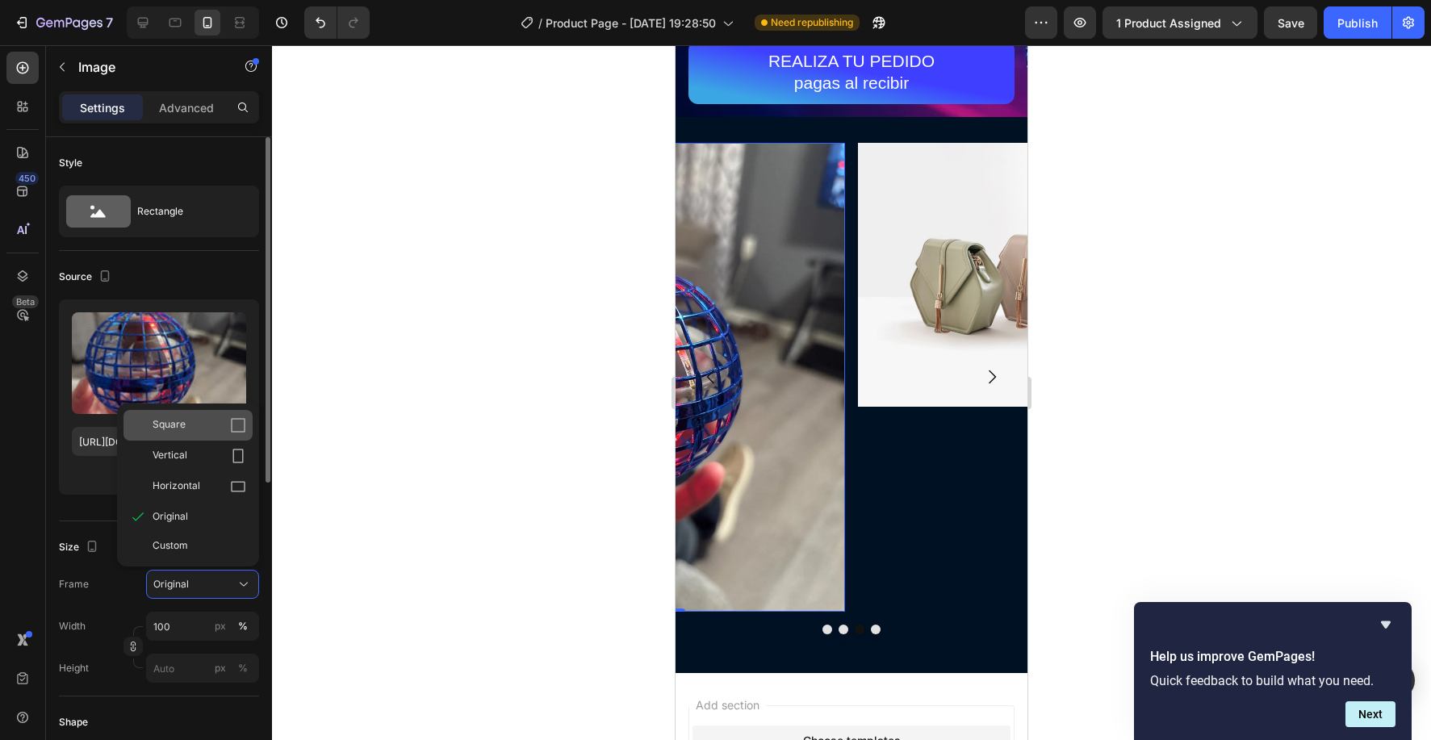
click at [187, 426] on div "Square" at bounding box center [200, 425] width 94 height 16
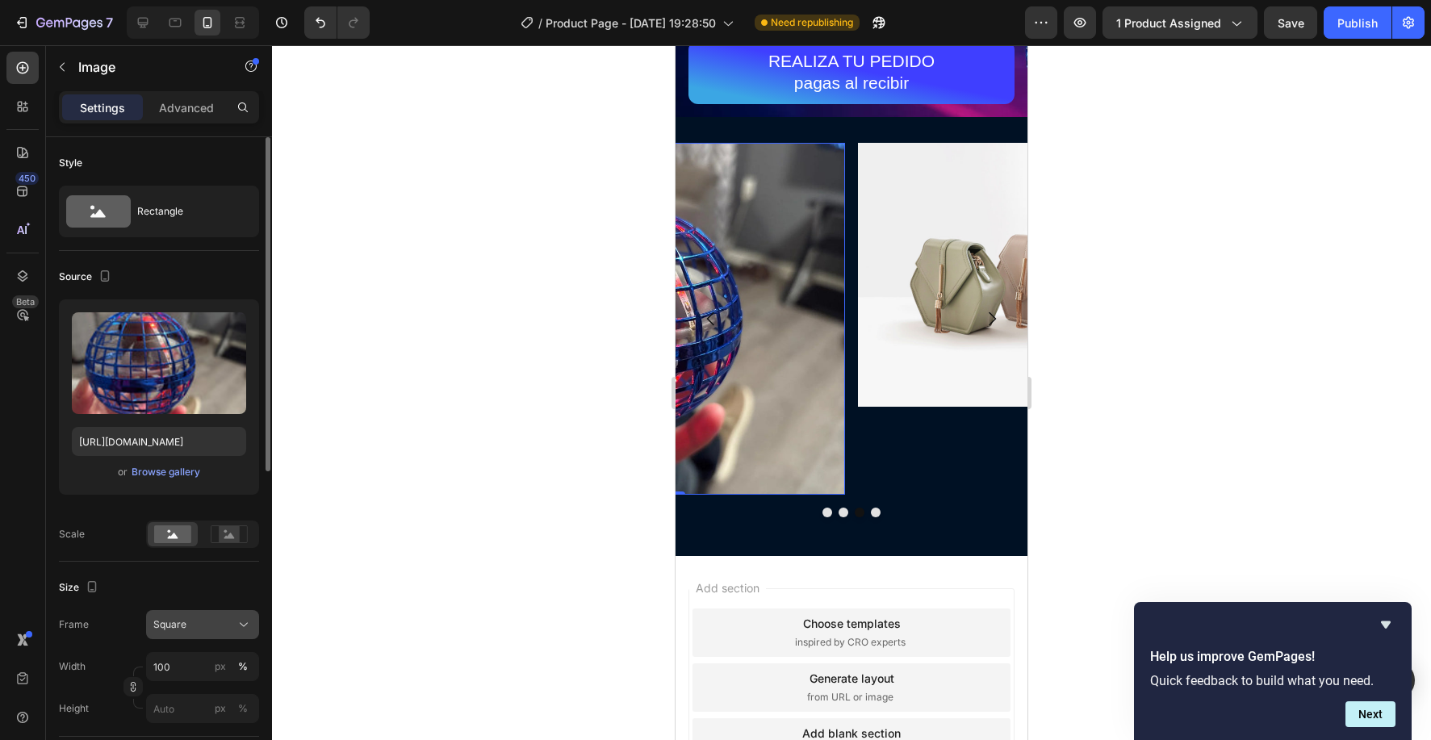
click at [178, 637] on button "Square" at bounding box center [202, 624] width 113 height 29
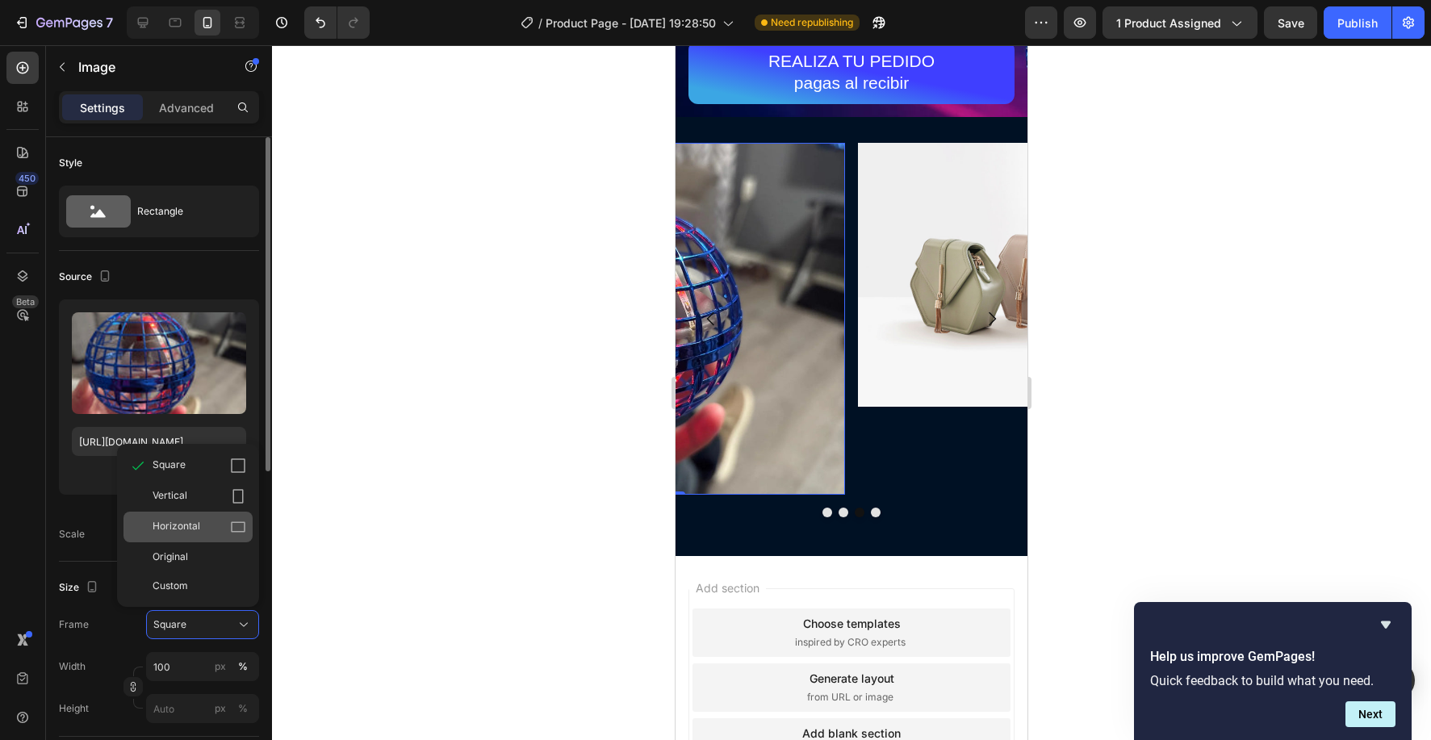
click at [188, 526] on span "Horizontal" at bounding box center [177, 527] width 48 height 16
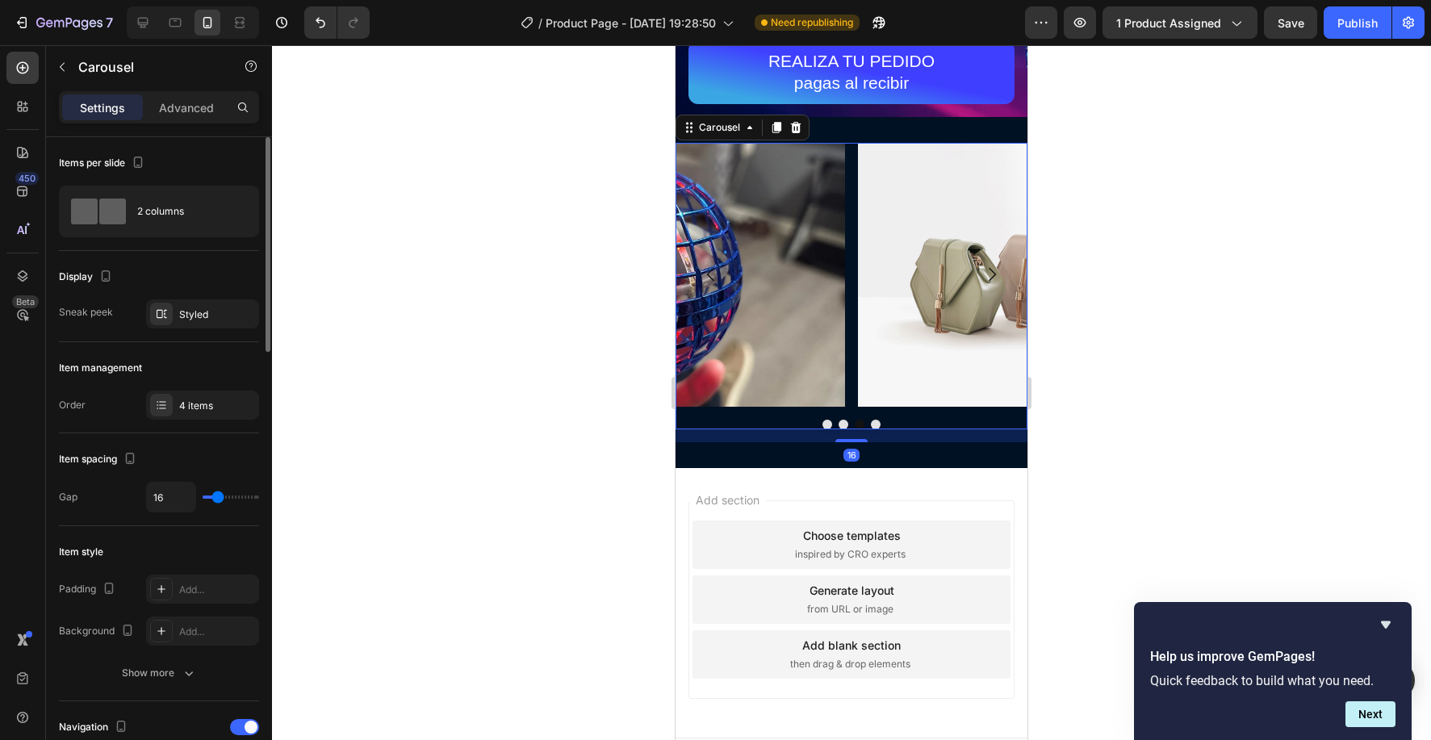
click at [878, 429] on div "Image Image Image Image Carousel 16" at bounding box center [852, 286] width 352 height 287
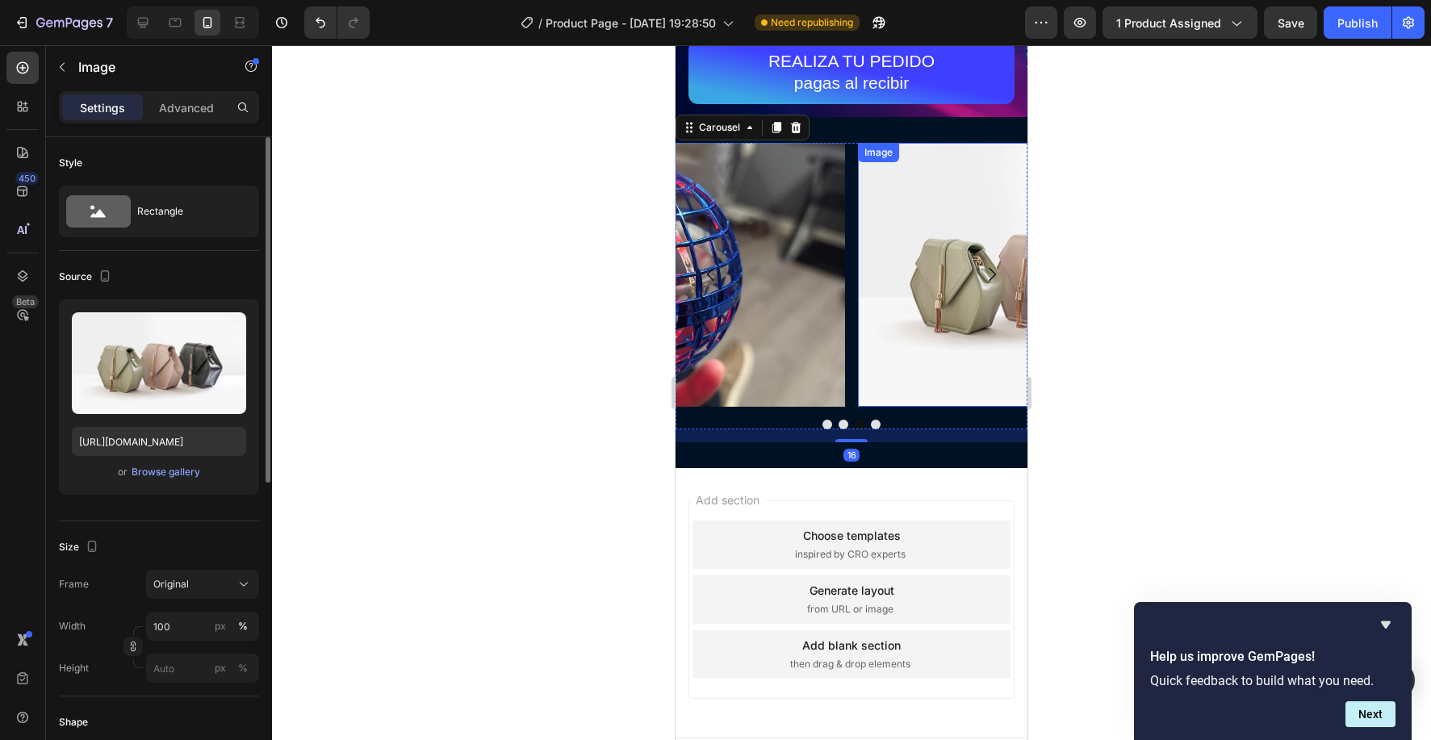
click at [953, 346] on img at bounding box center [1034, 275] width 352 height 264
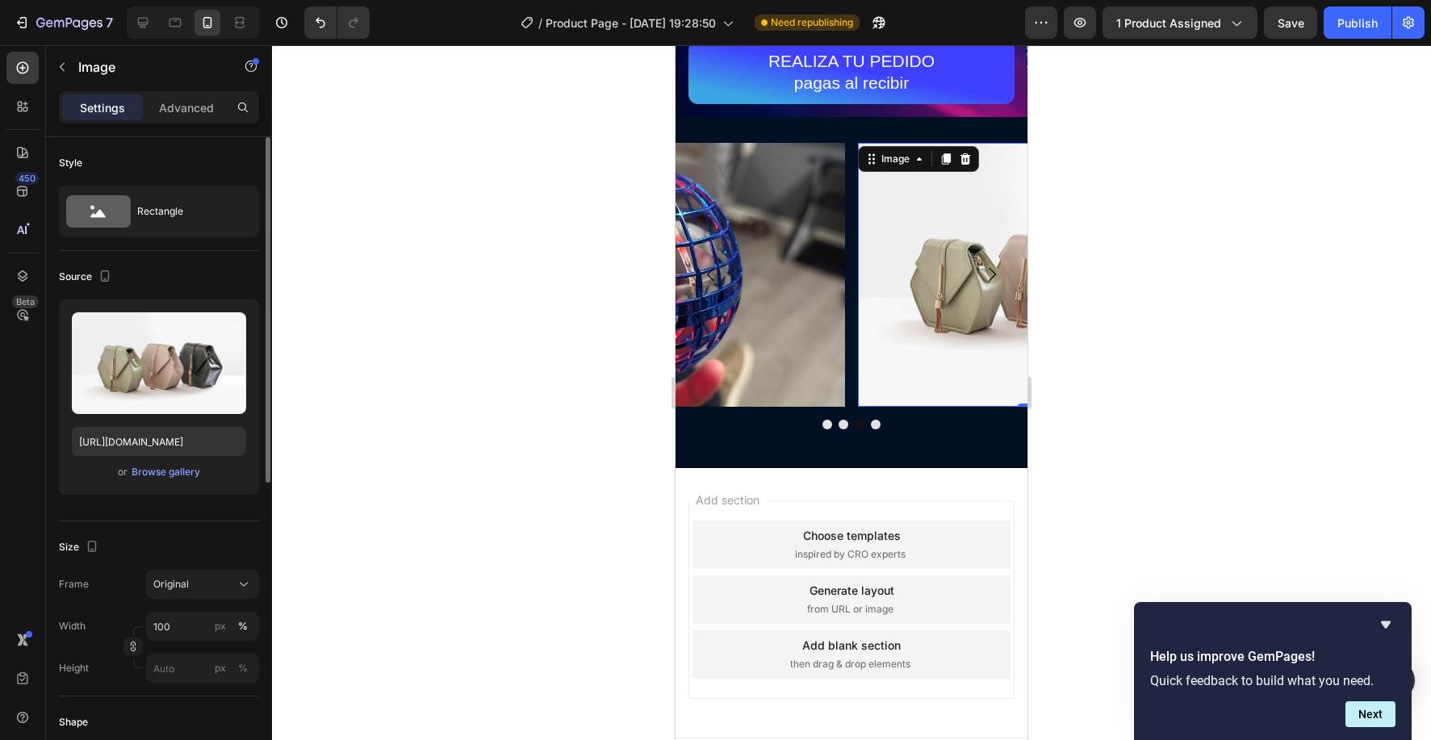
click at [935, 330] on img at bounding box center [1034, 275] width 352 height 264
click at [161, 436] on input "https://cdn.shopify.com/s/files/1/2005/9307/files/image_demo.jpg" at bounding box center [159, 441] width 174 height 29
paste input "0830/0213/0625/files/61Xi6JKt5AL_jpg.webp?v=1758947786"
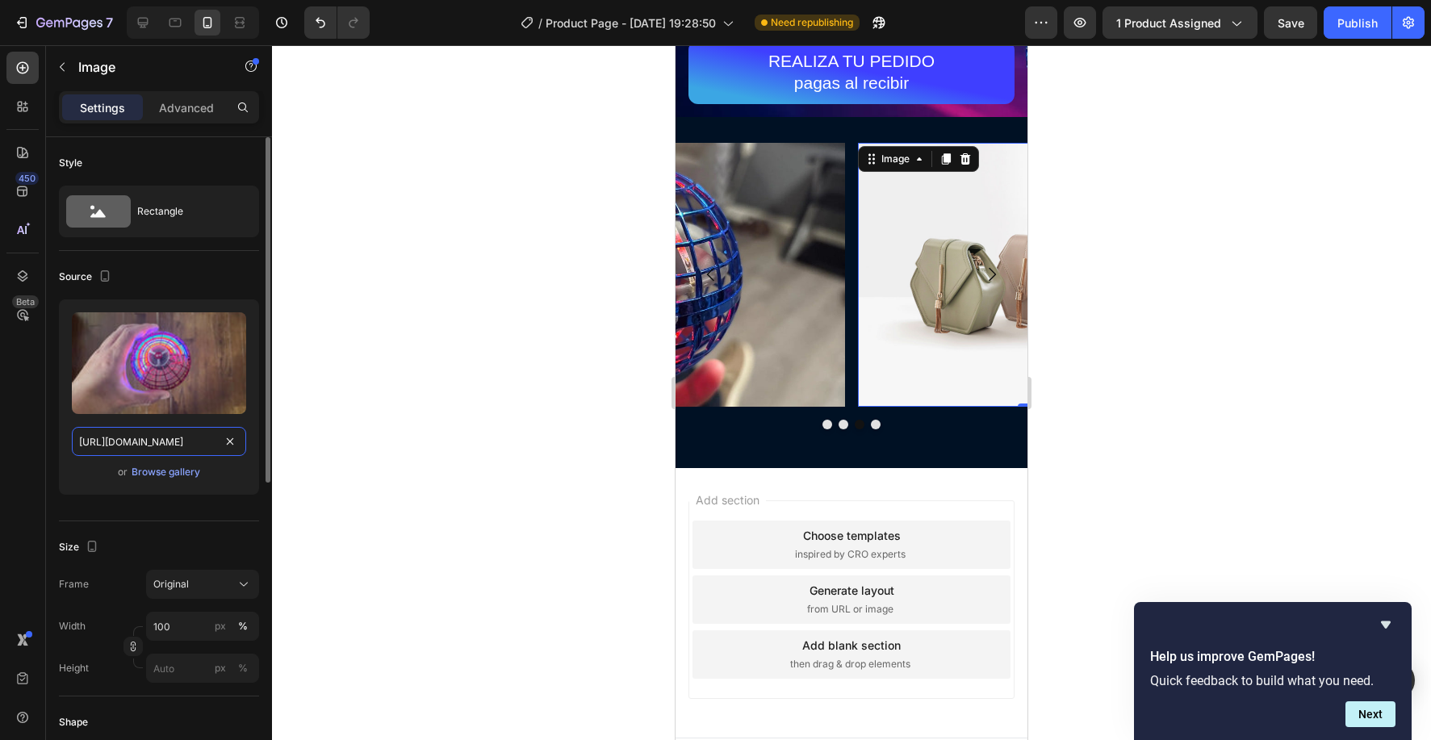
scroll to position [0, 298]
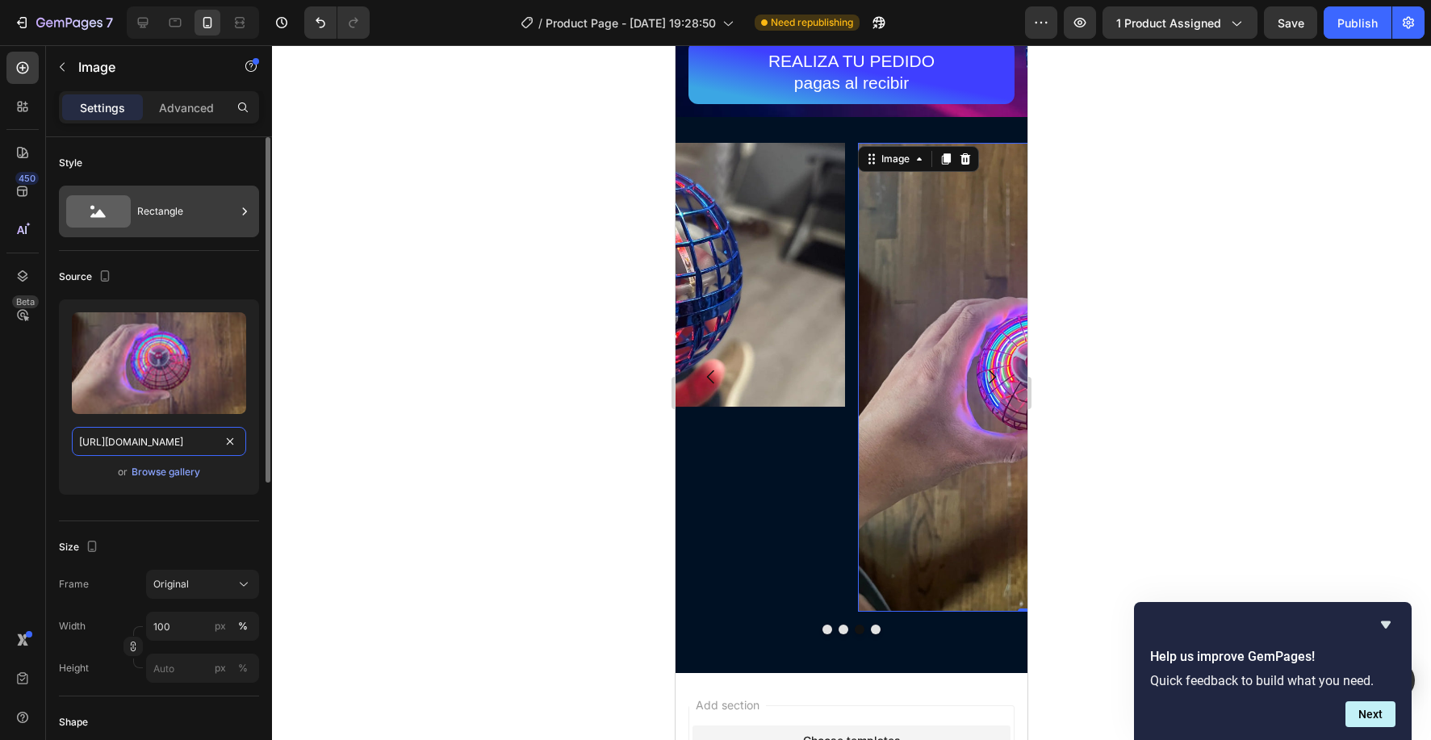
type input "https://cdn.shopify.com/s/files/1/0830/0213/0625/files/61Xi6JKt5AL_jpg.webp?v=1…"
click at [178, 212] on div "Rectangle" at bounding box center [186, 211] width 98 height 37
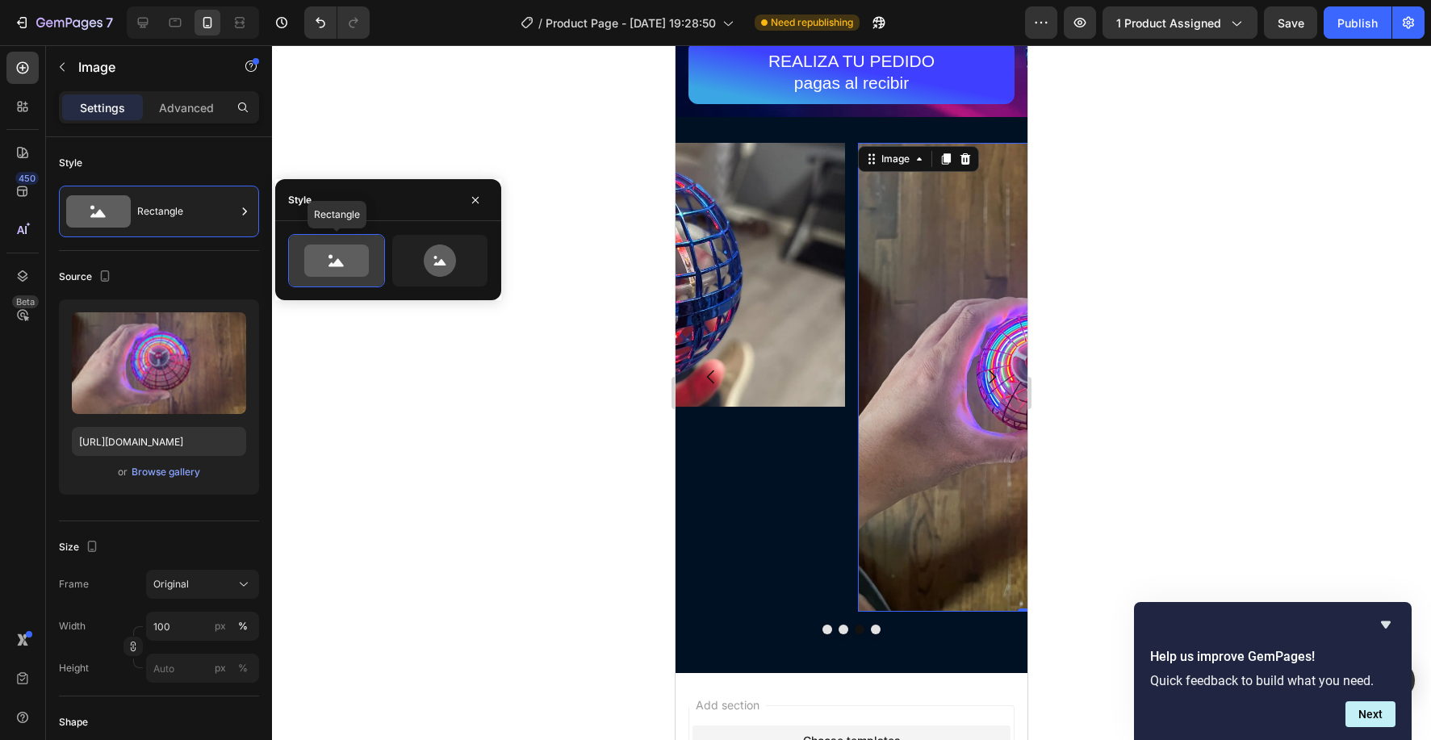
click at [355, 251] on icon at bounding box center [336, 261] width 65 height 32
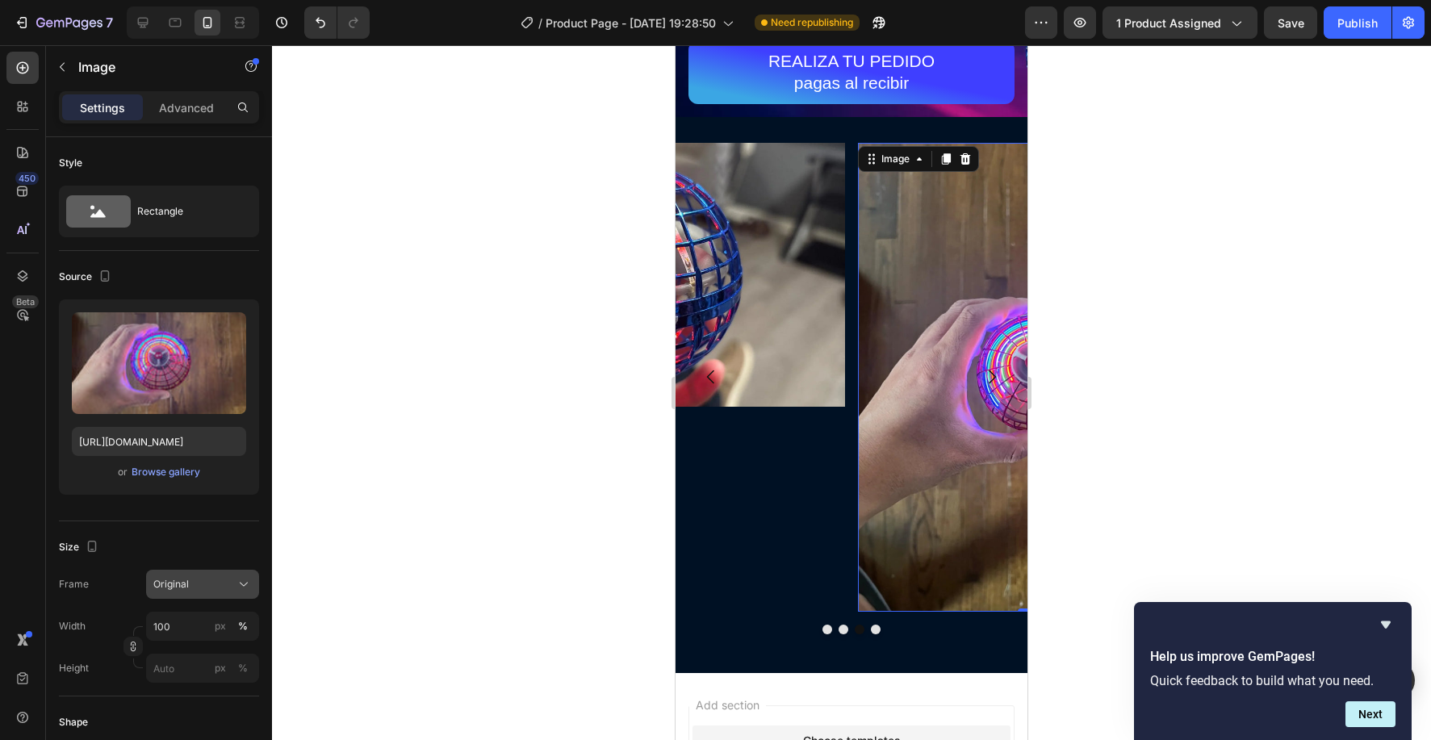
click at [210, 593] on button "Original" at bounding box center [202, 584] width 113 height 29
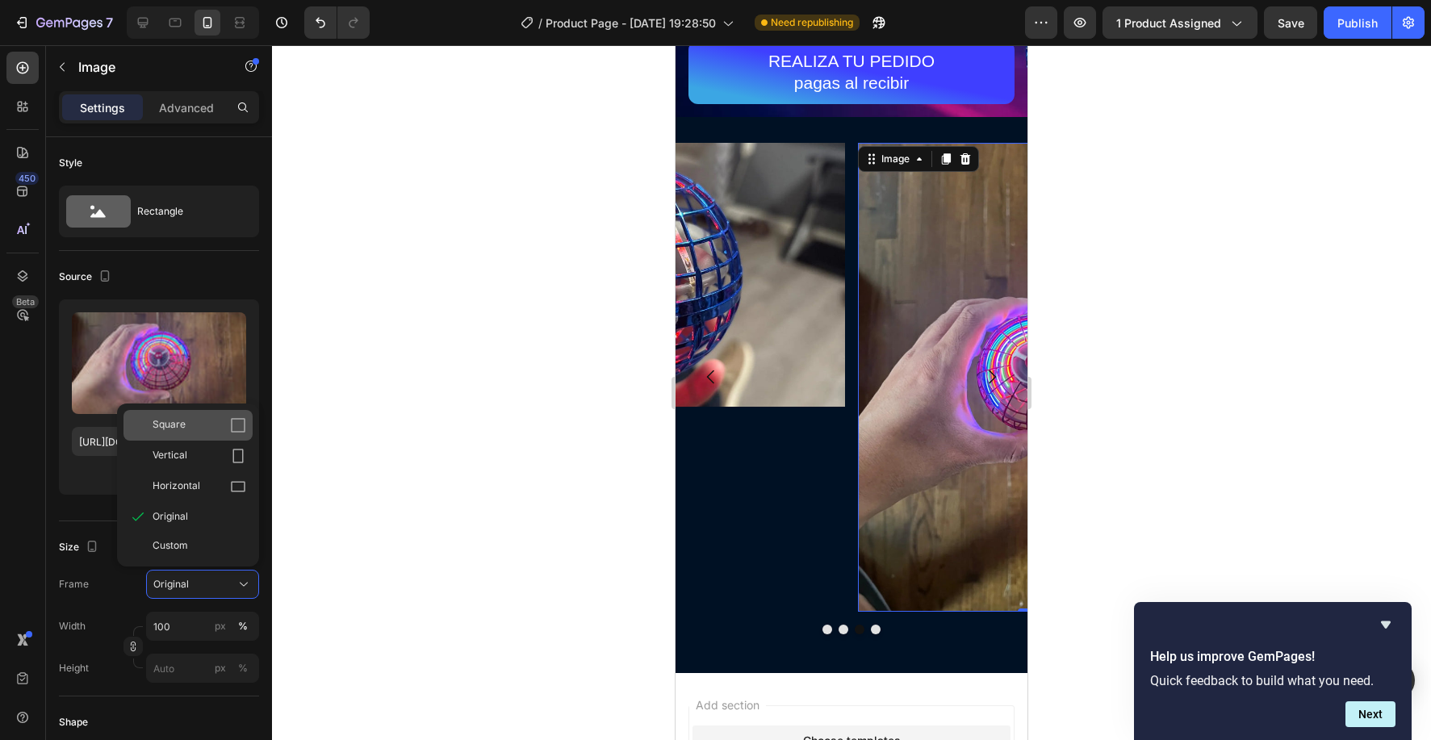
click at [204, 435] on div "Square" at bounding box center [188, 425] width 129 height 31
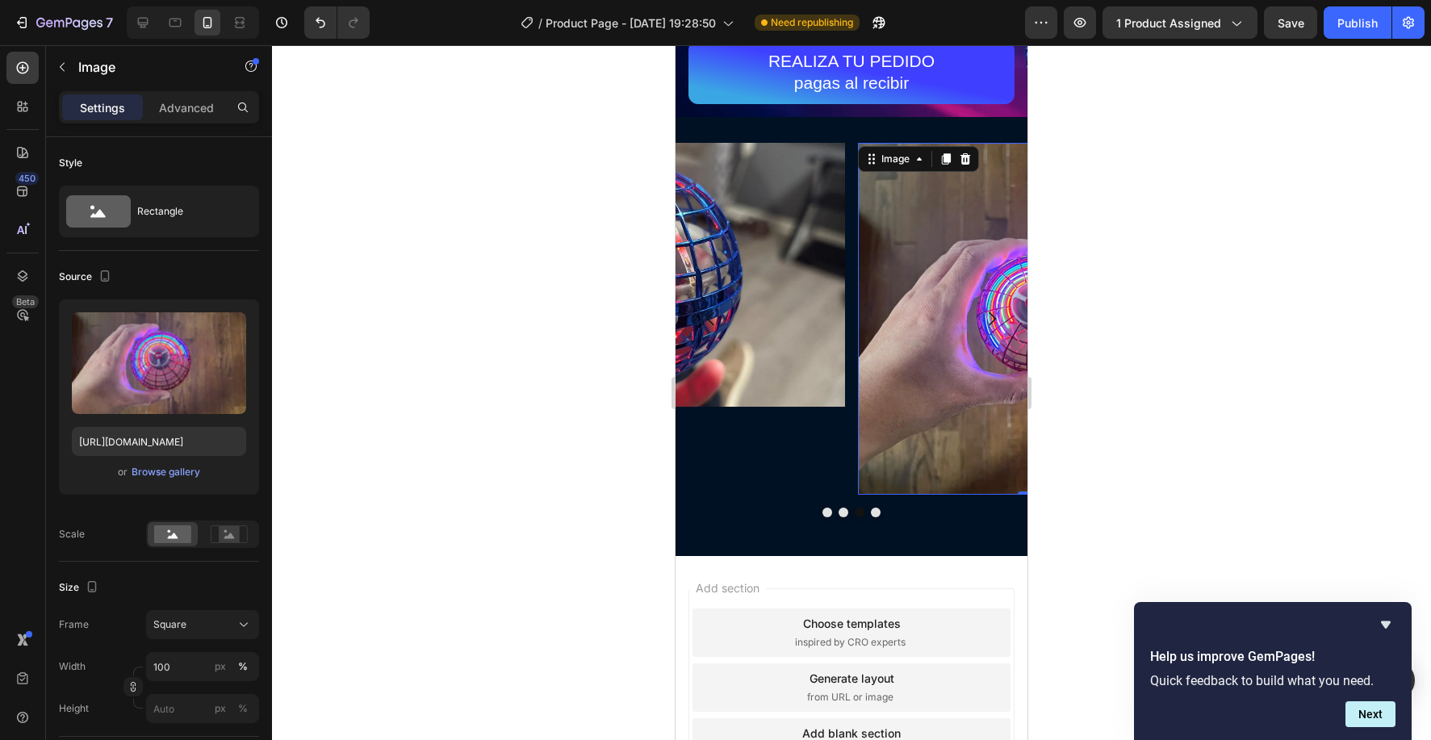
drag, startPoint x: 1024, startPoint y: 493, endPoint x: 984, endPoint y: 392, distance: 108.7
click at [986, 392] on div "Image 0" at bounding box center [1034, 319] width 352 height 352
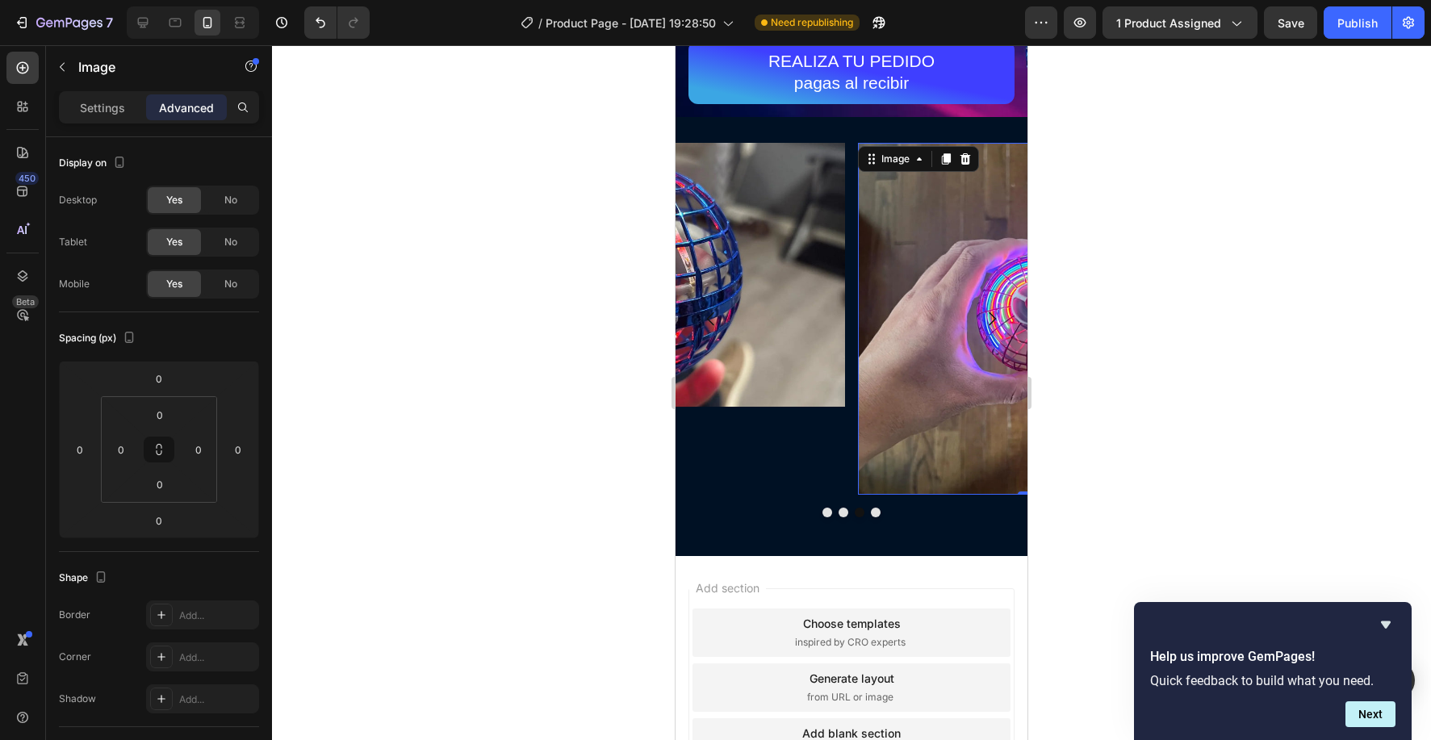
click at [940, 401] on img at bounding box center [1034, 319] width 352 height 352
click at [97, 114] on p "Settings" at bounding box center [102, 107] width 45 height 17
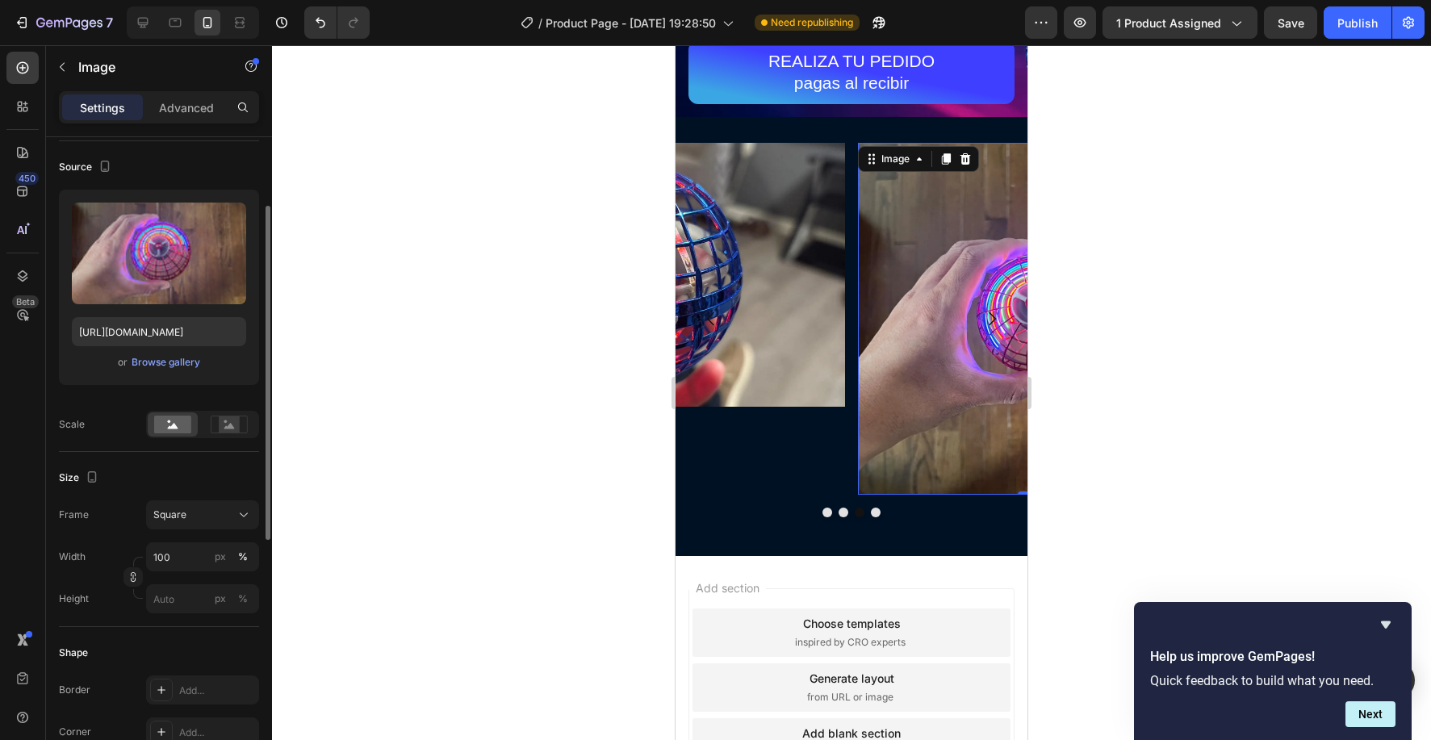
scroll to position [118, 0]
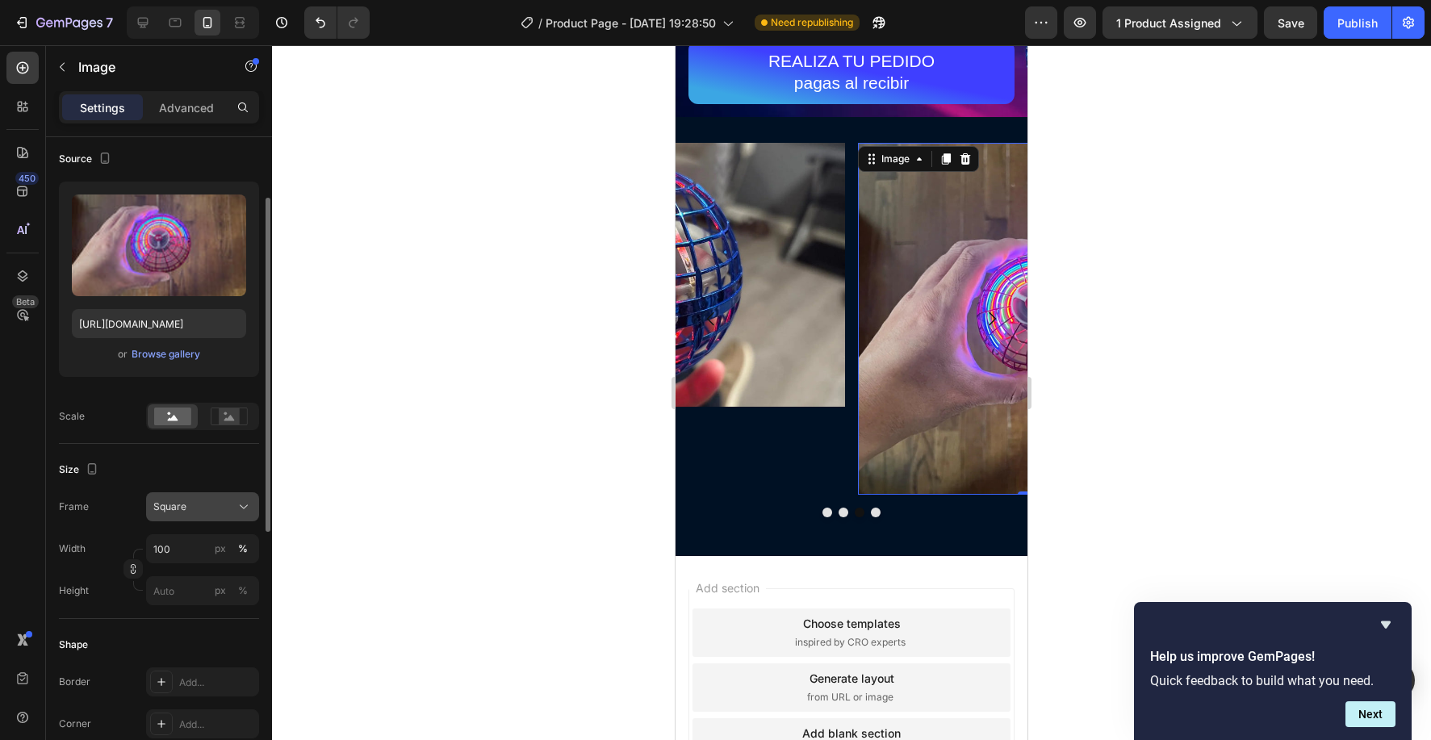
click at [205, 511] on div "Square" at bounding box center [192, 507] width 79 height 15
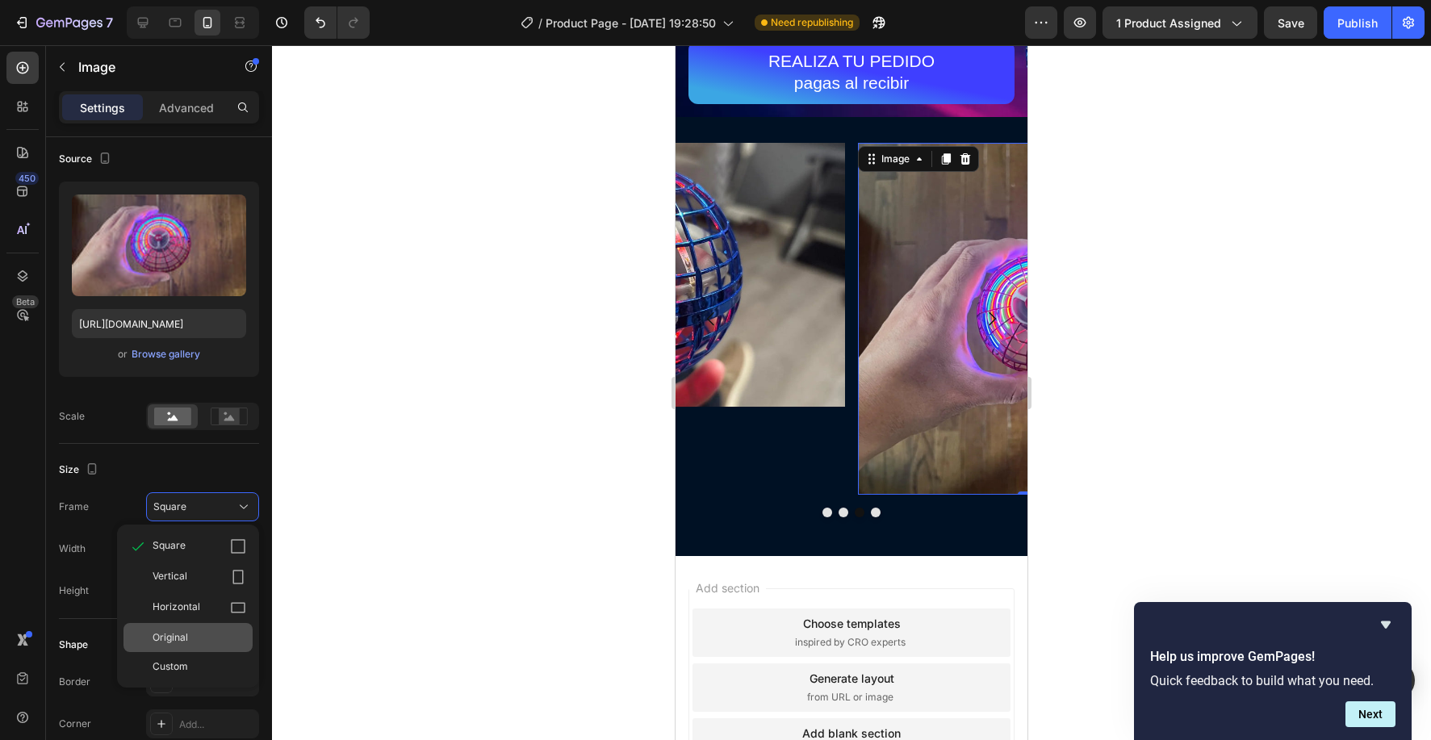
click at [203, 646] on div "Original" at bounding box center [188, 637] width 129 height 29
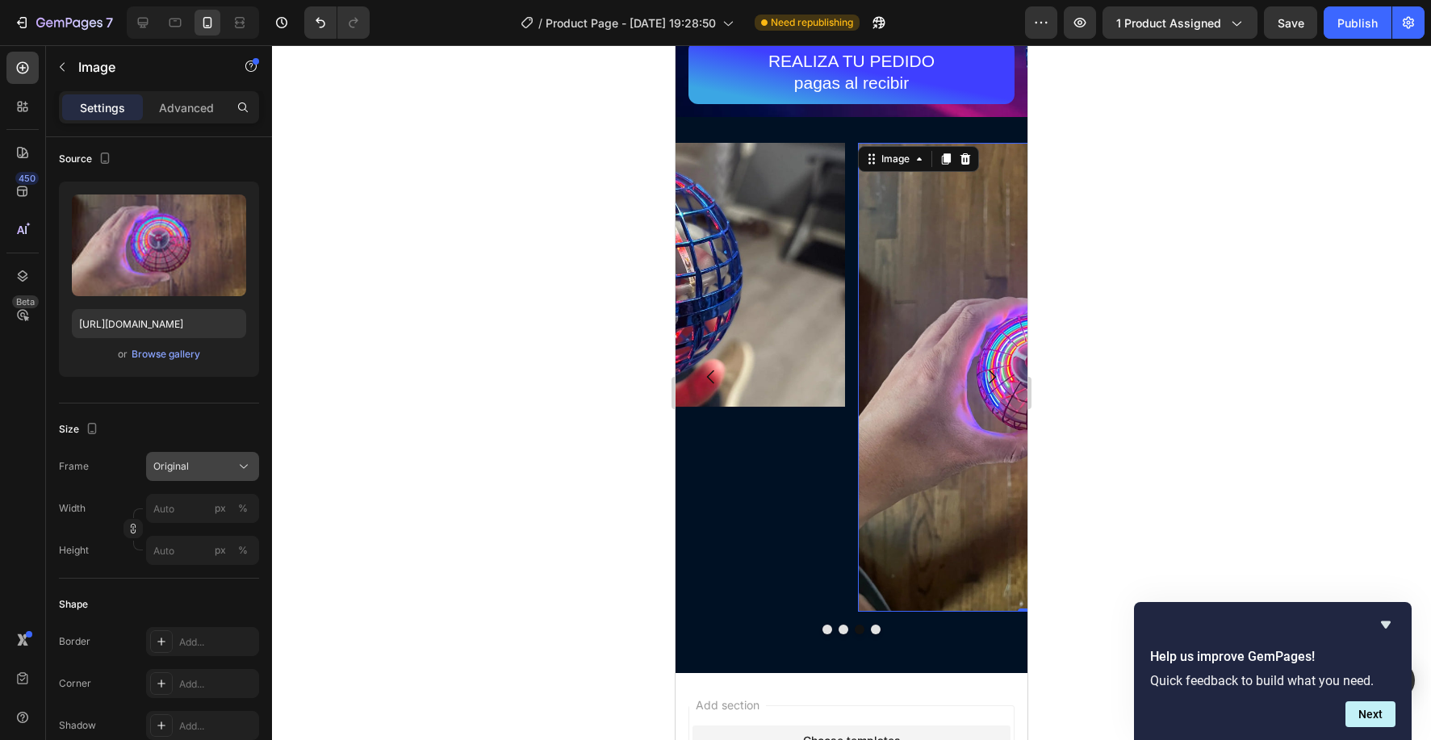
click at [193, 468] on div "Original" at bounding box center [192, 466] width 79 height 15
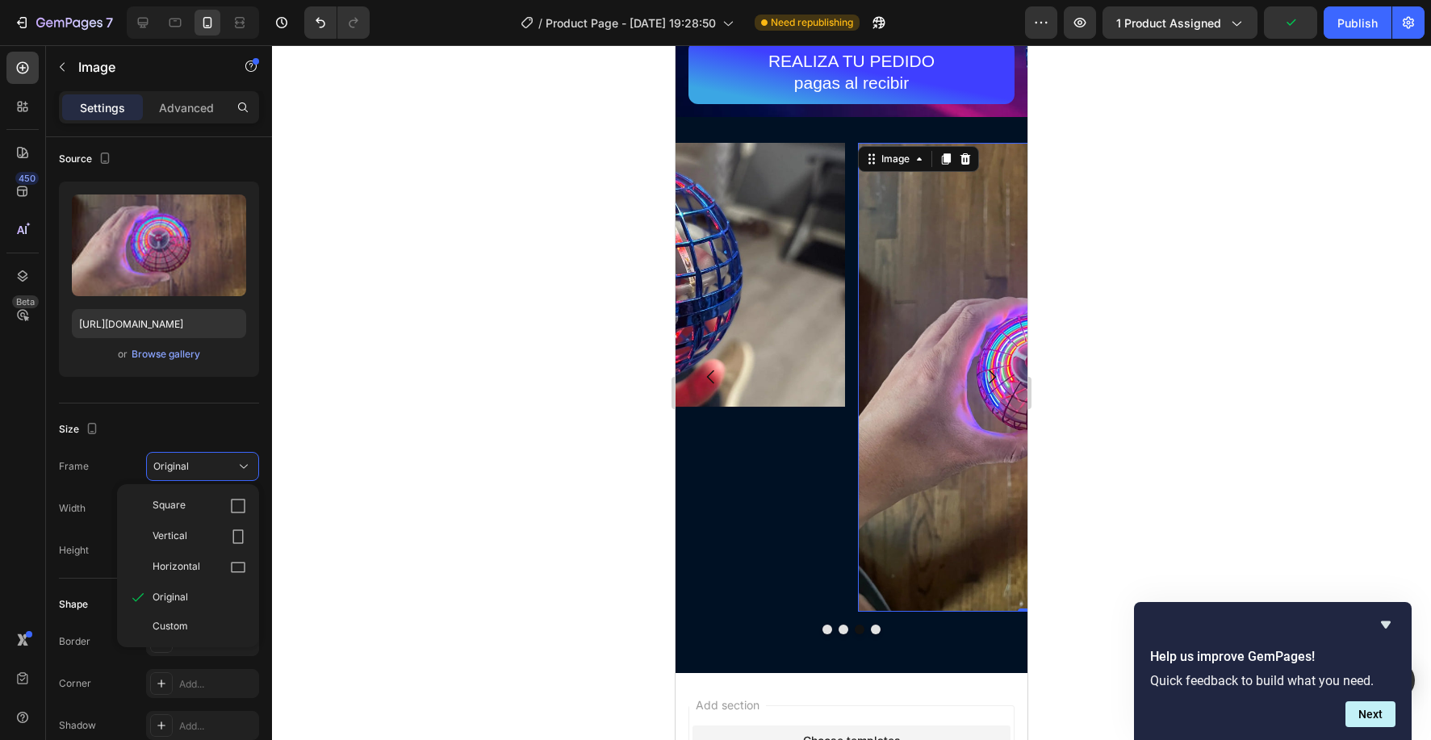
click at [207, 629] on div "Custom" at bounding box center [200, 626] width 94 height 15
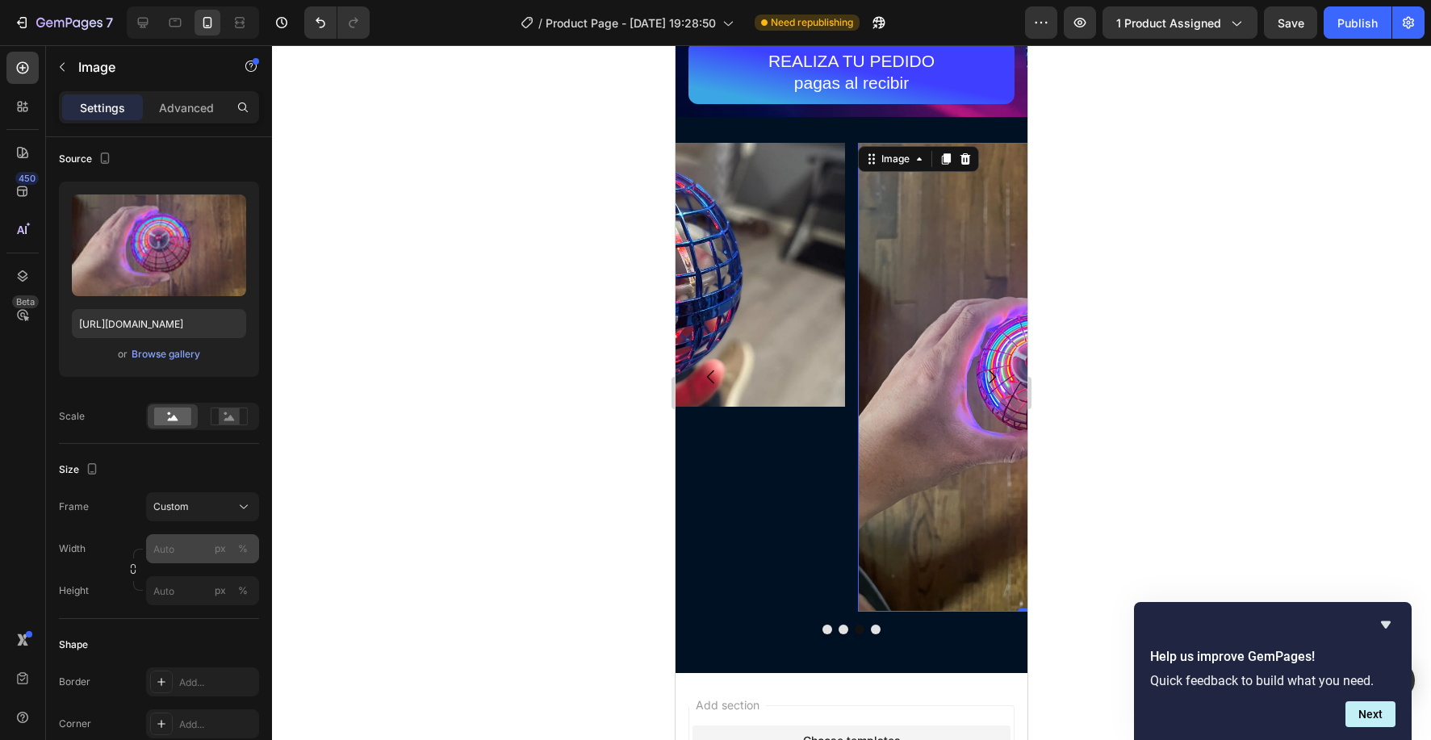
click at [177, 502] on div "Frame Custom Width px % Height px %" at bounding box center [159, 548] width 200 height 113
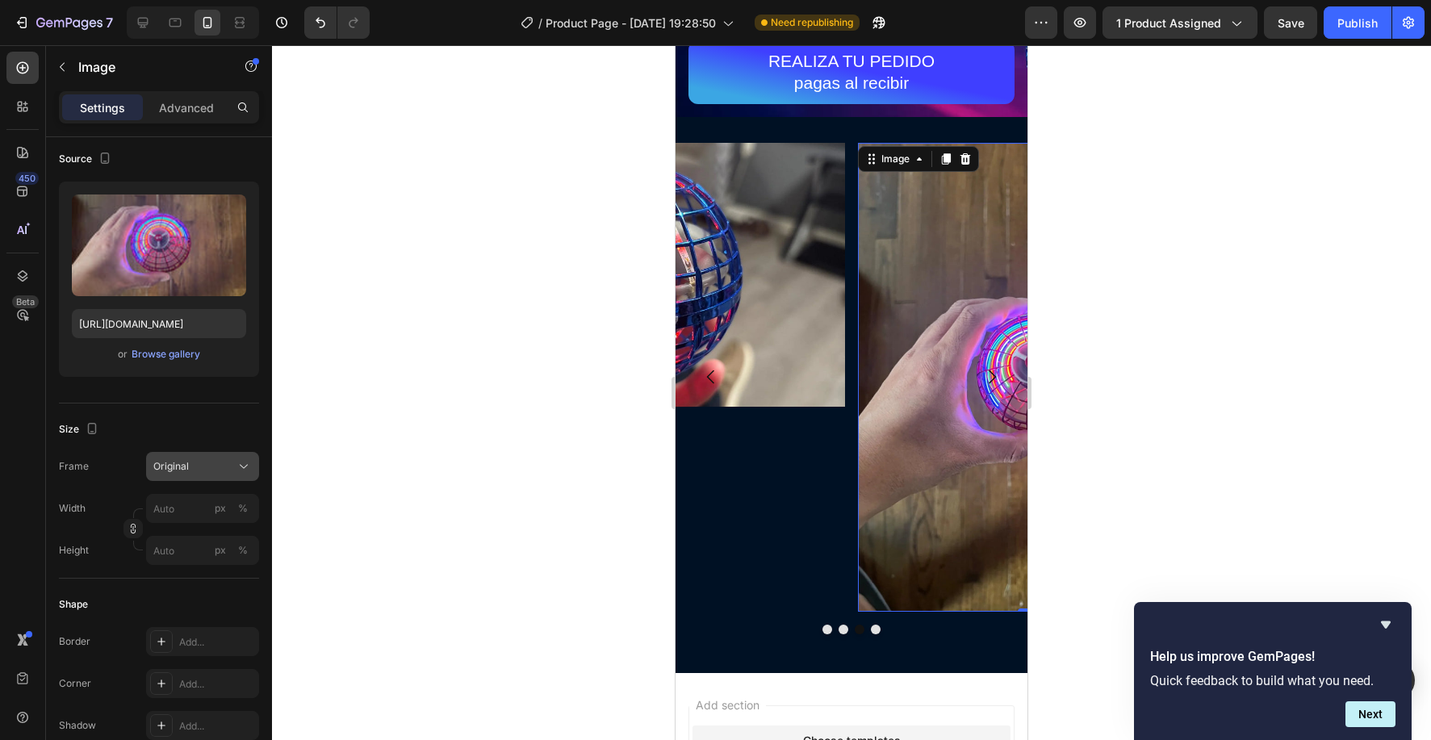
click at [187, 467] on span "Original" at bounding box center [171, 466] width 36 height 15
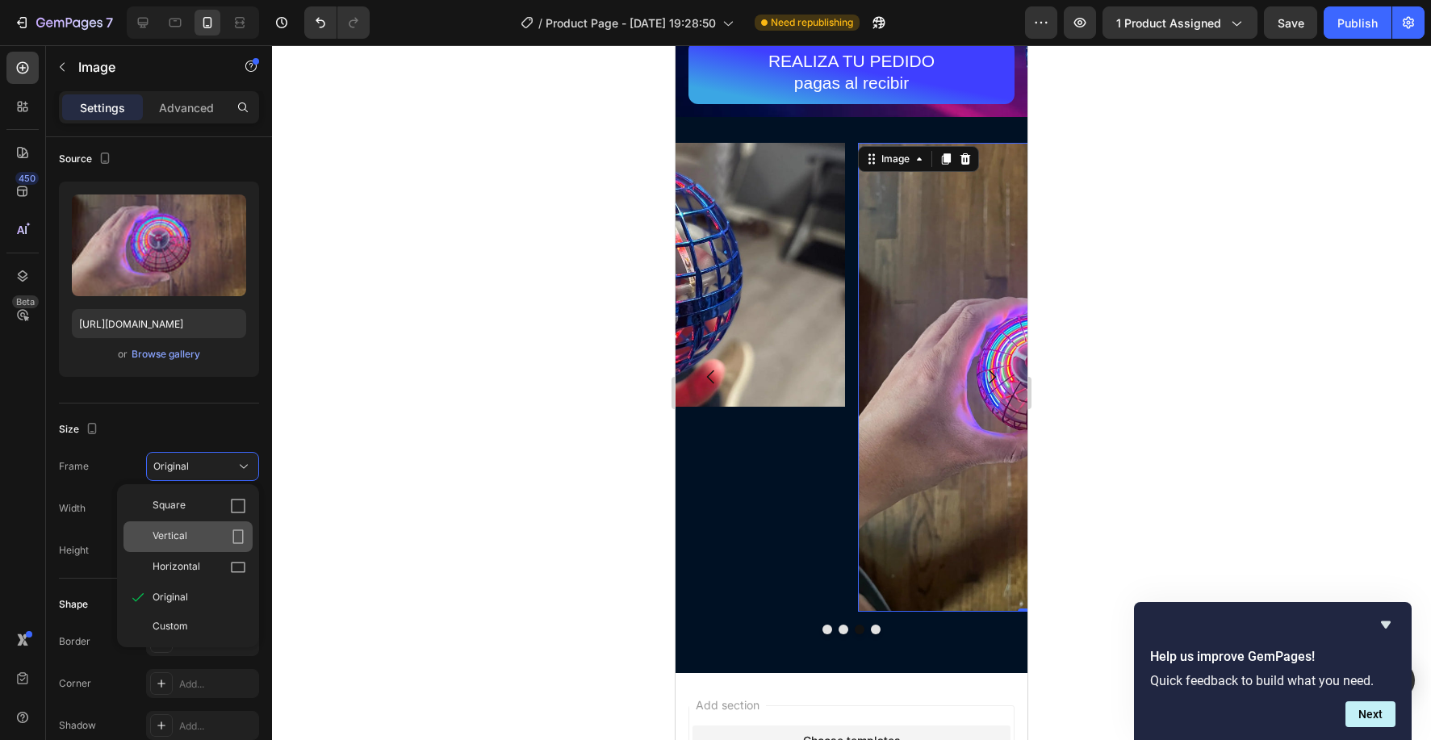
click at [200, 522] on div "Vertical" at bounding box center [188, 537] width 129 height 31
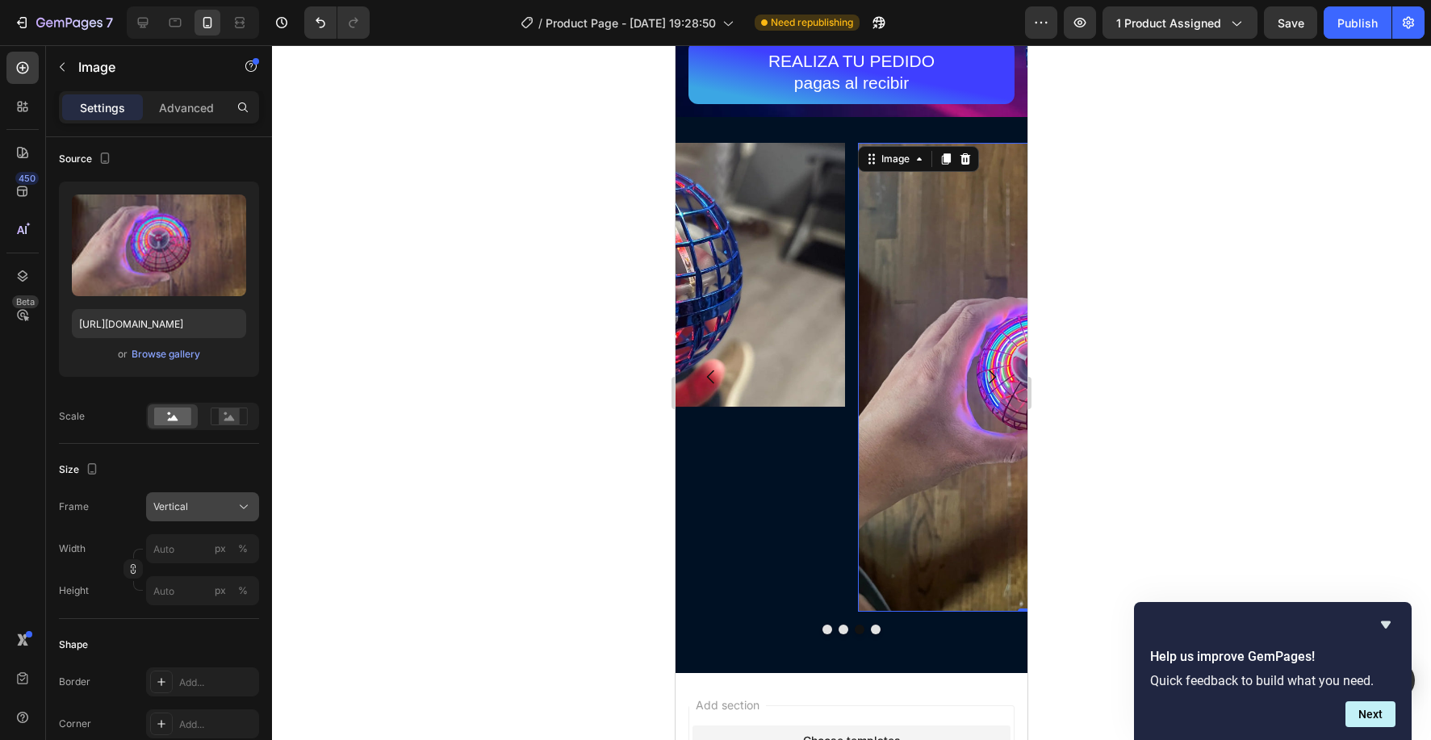
click at [205, 514] on div "Vertical" at bounding box center [202, 507] width 98 height 16
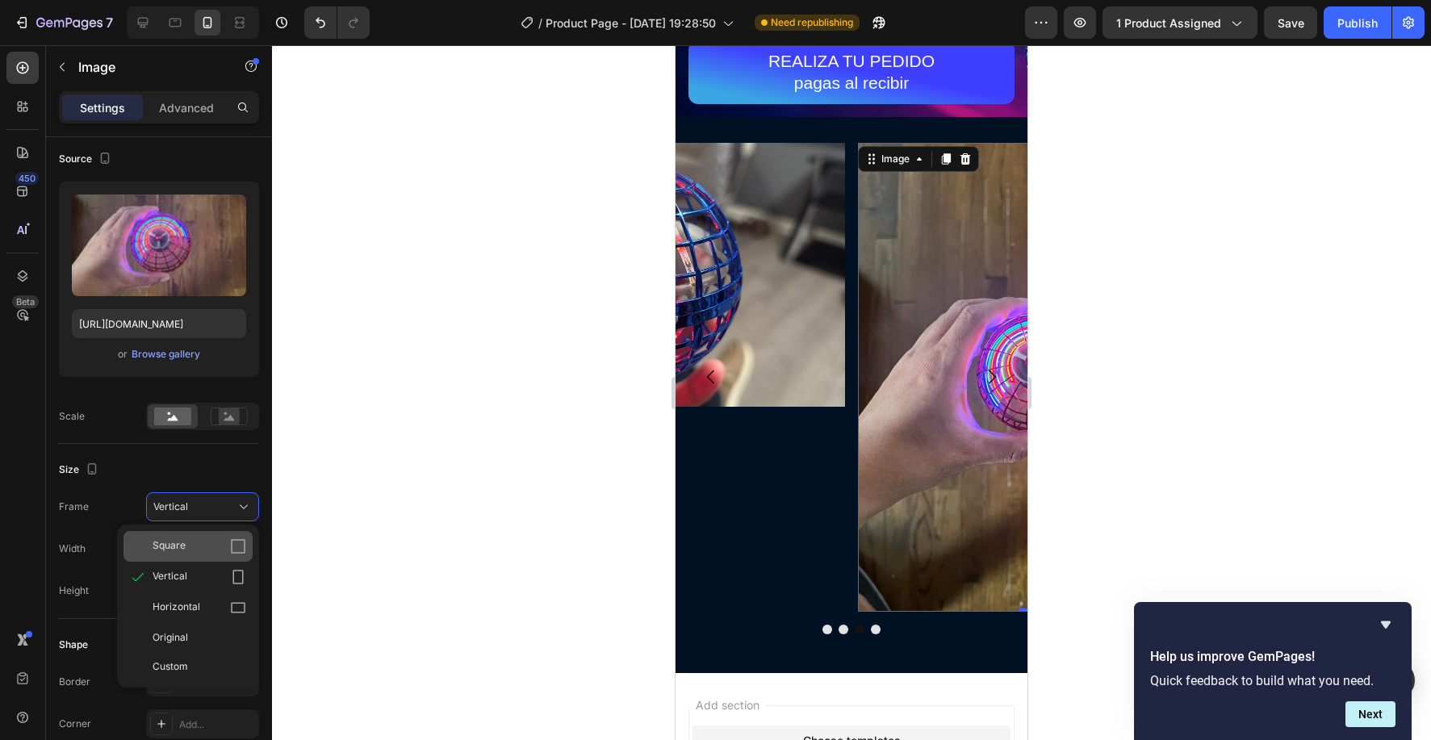
click at [203, 534] on div "Square" at bounding box center [188, 546] width 129 height 31
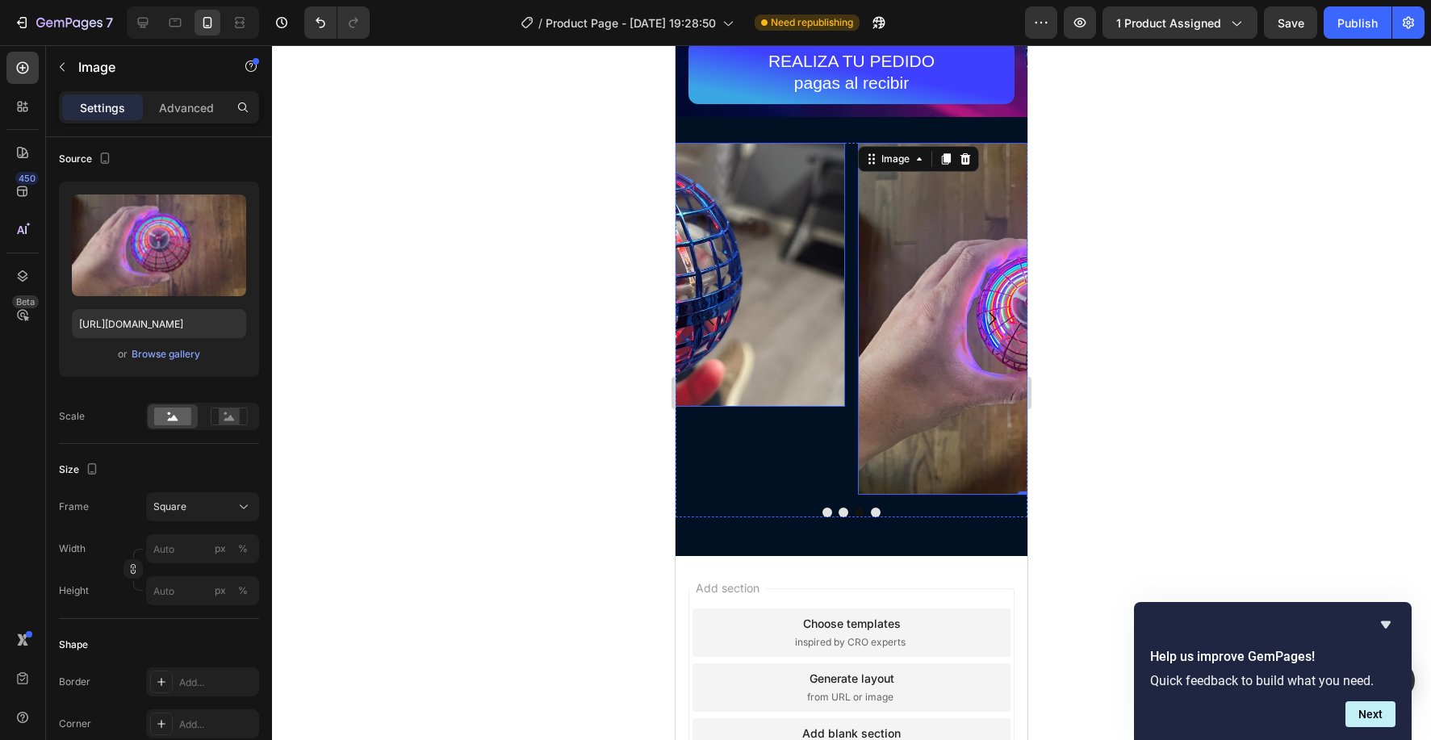
click at [768, 388] on img at bounding box center [669, 275] width 352 height 264
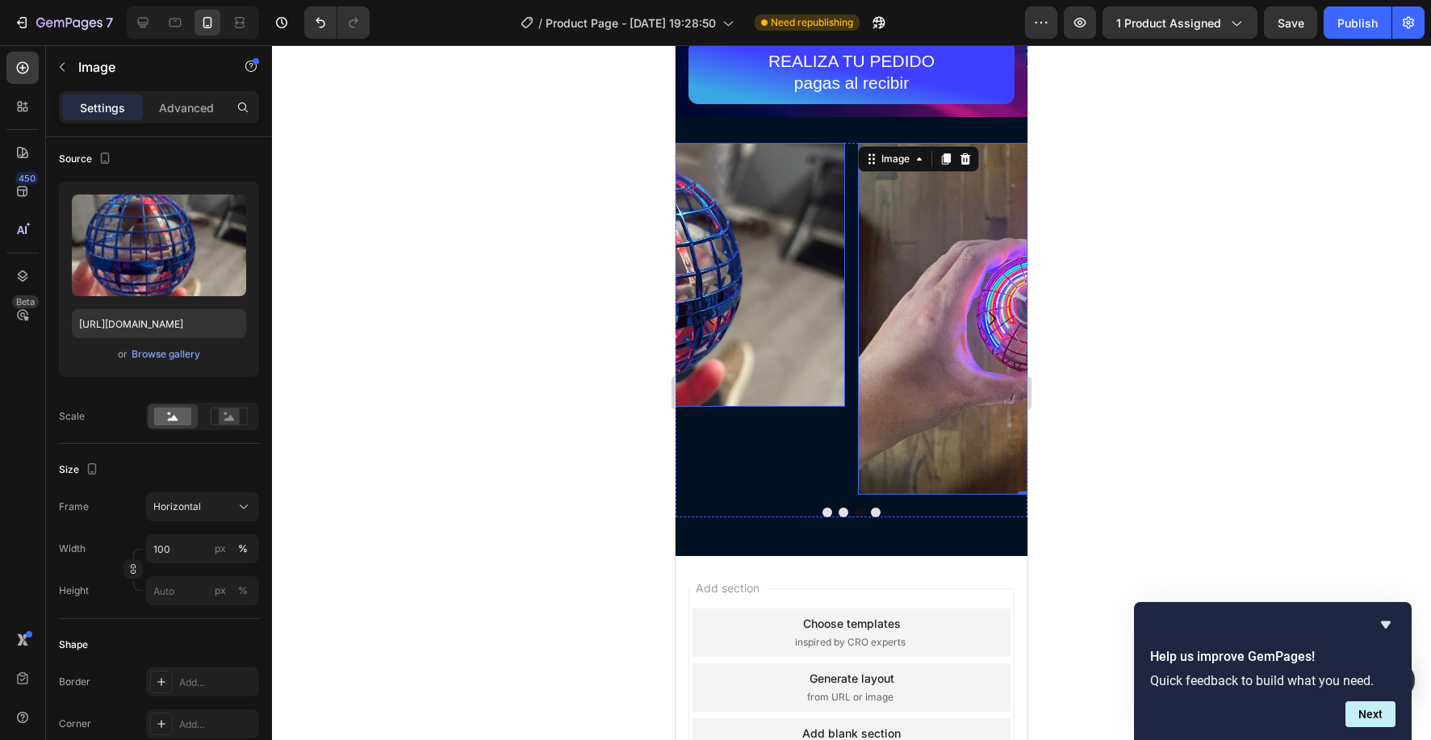
click at [769, 383] on img at bounding box center [669, 275] width 352 height 264
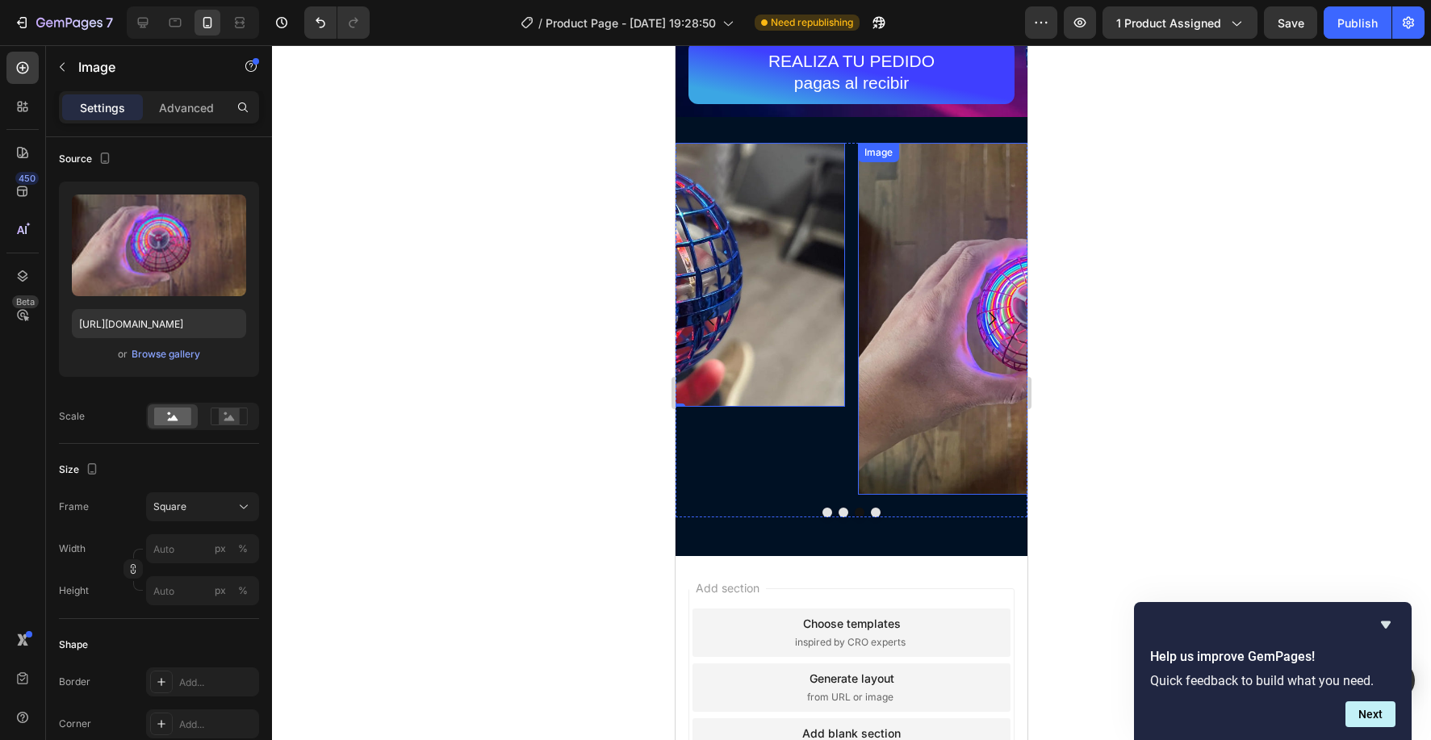
click at [918, 391] on img at bounding box center [1034, 319] width 352 height 352
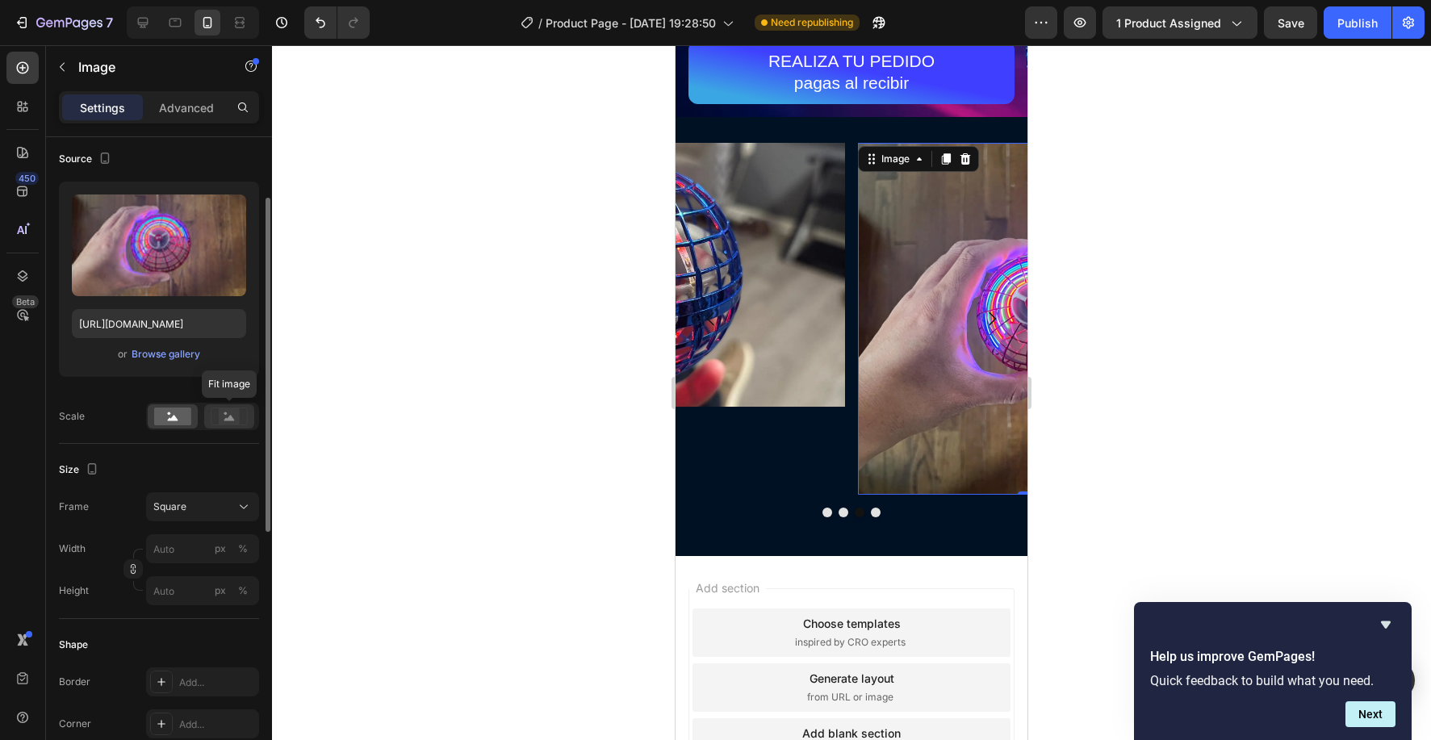
click at [228, 421] on rect at bounding box center [229, 417] width 21 height 16
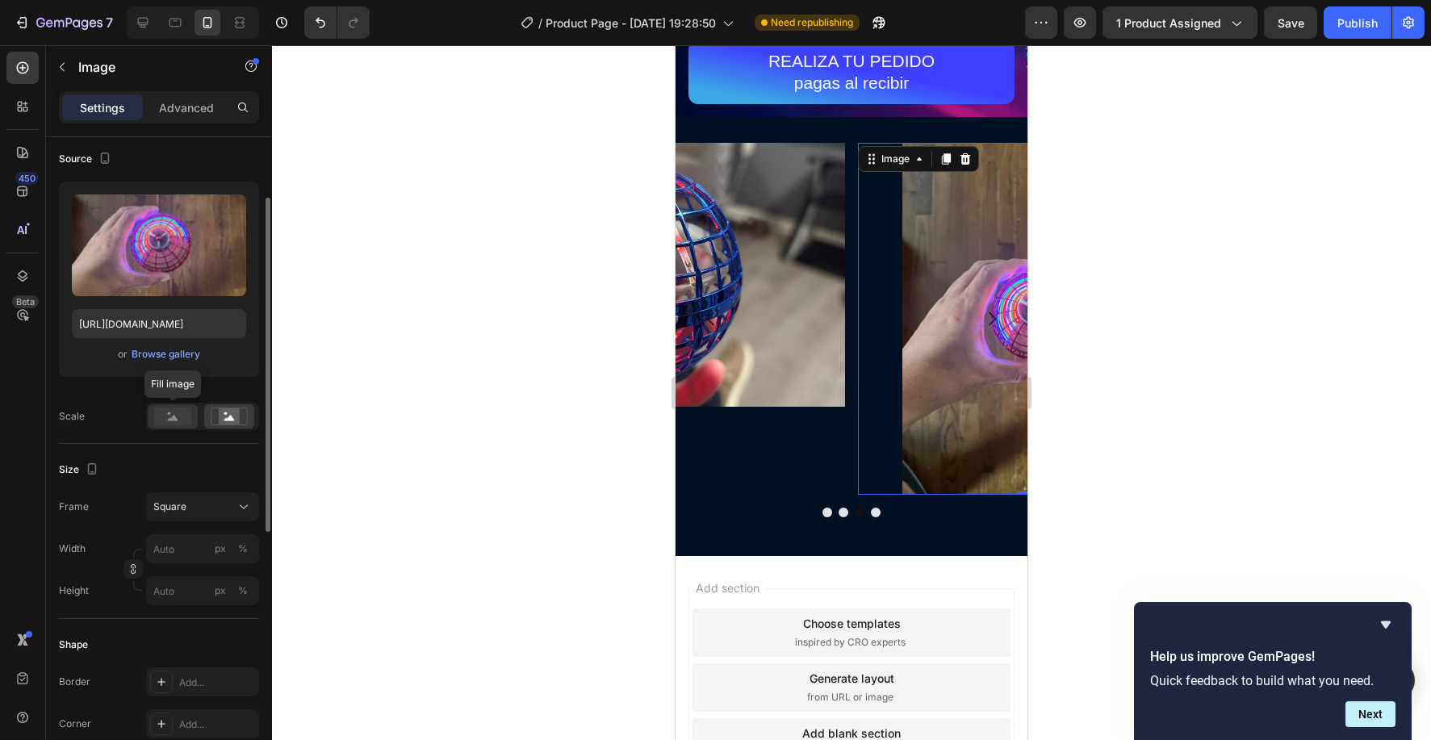
click at [182, 418] on rect at bounding box center [172, 417] width 37 height 18
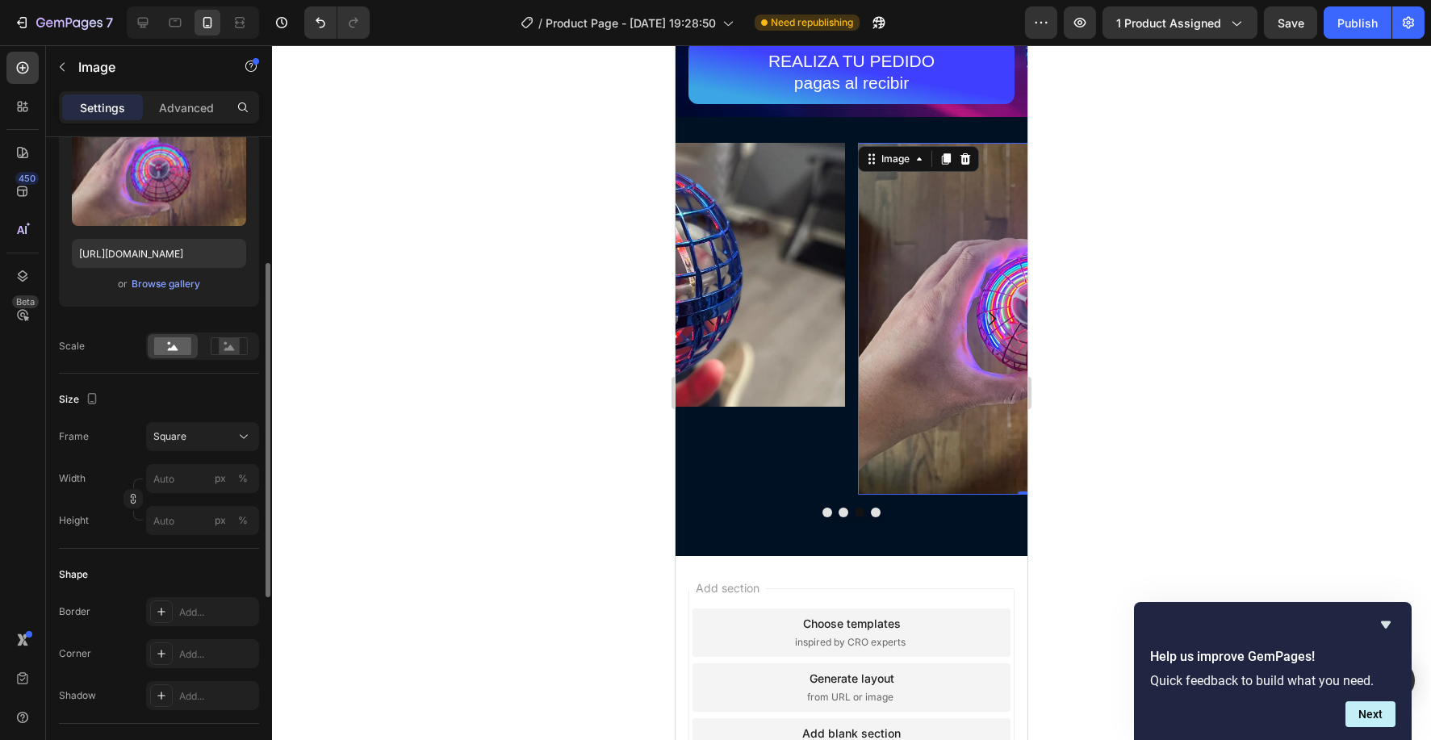
scroll to position [229, 0]
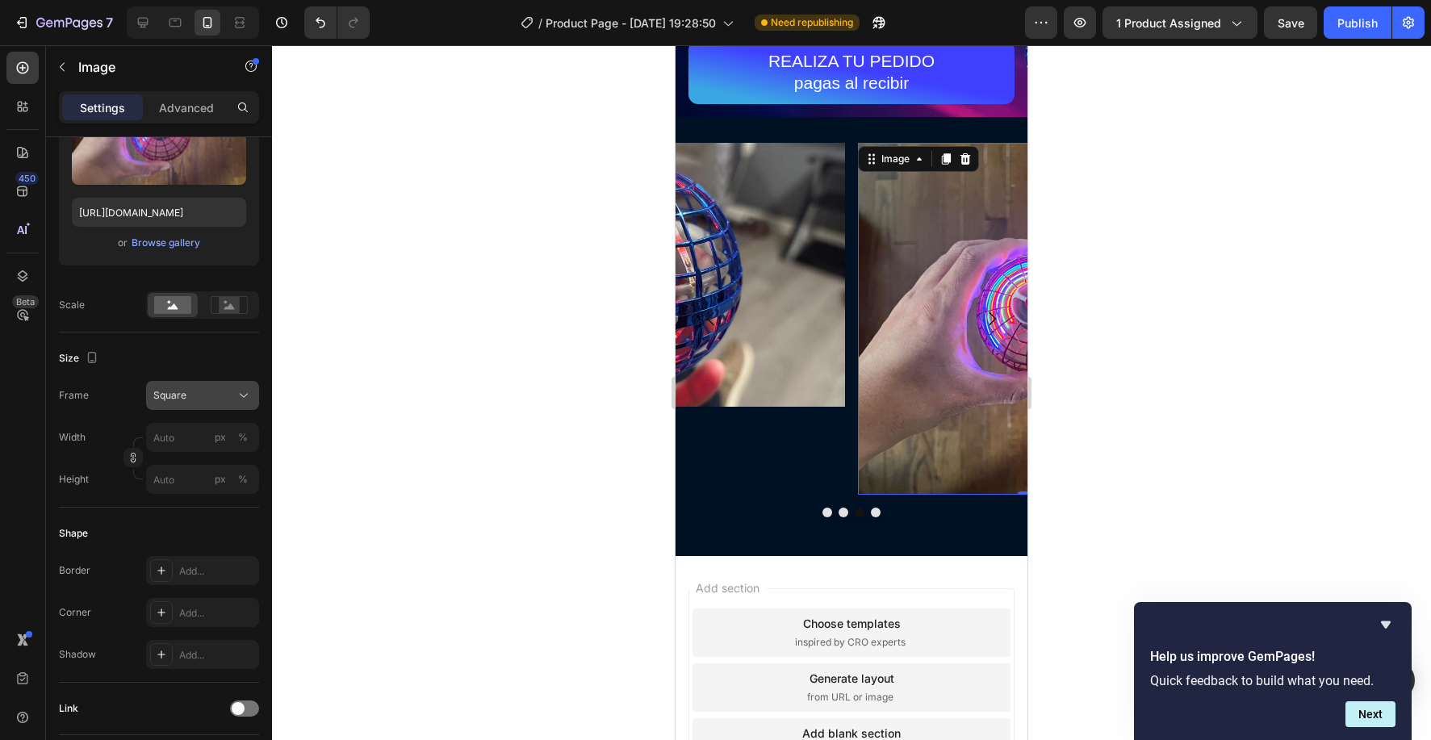
click at [186, 388] on div "Square" at bounding box center [192, 395] width 79 height 15
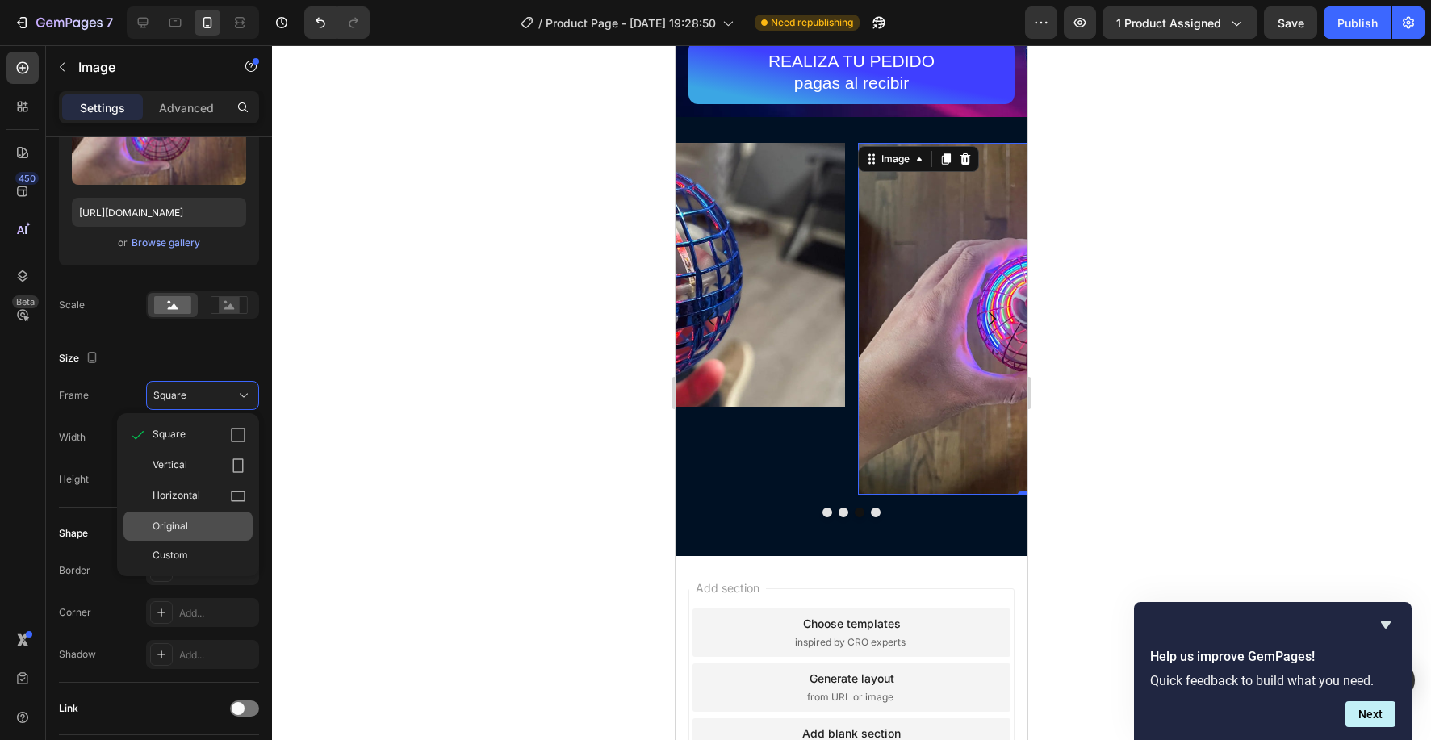
click at [203, 528] on div "Original" at bounding box center [200, 526] width 94 height 15
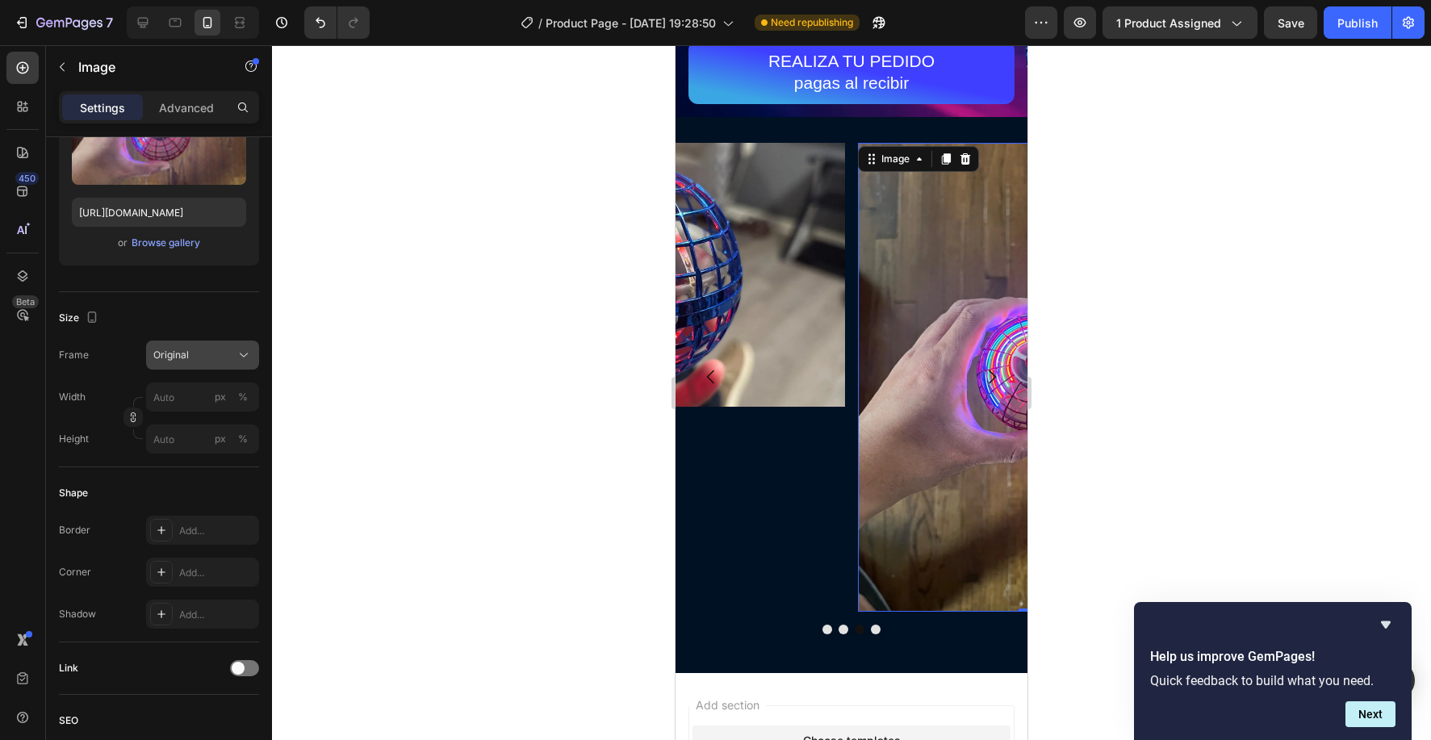
click at [194, 359] on div "Original" at bounding box center [192, 355] width 79 height 15
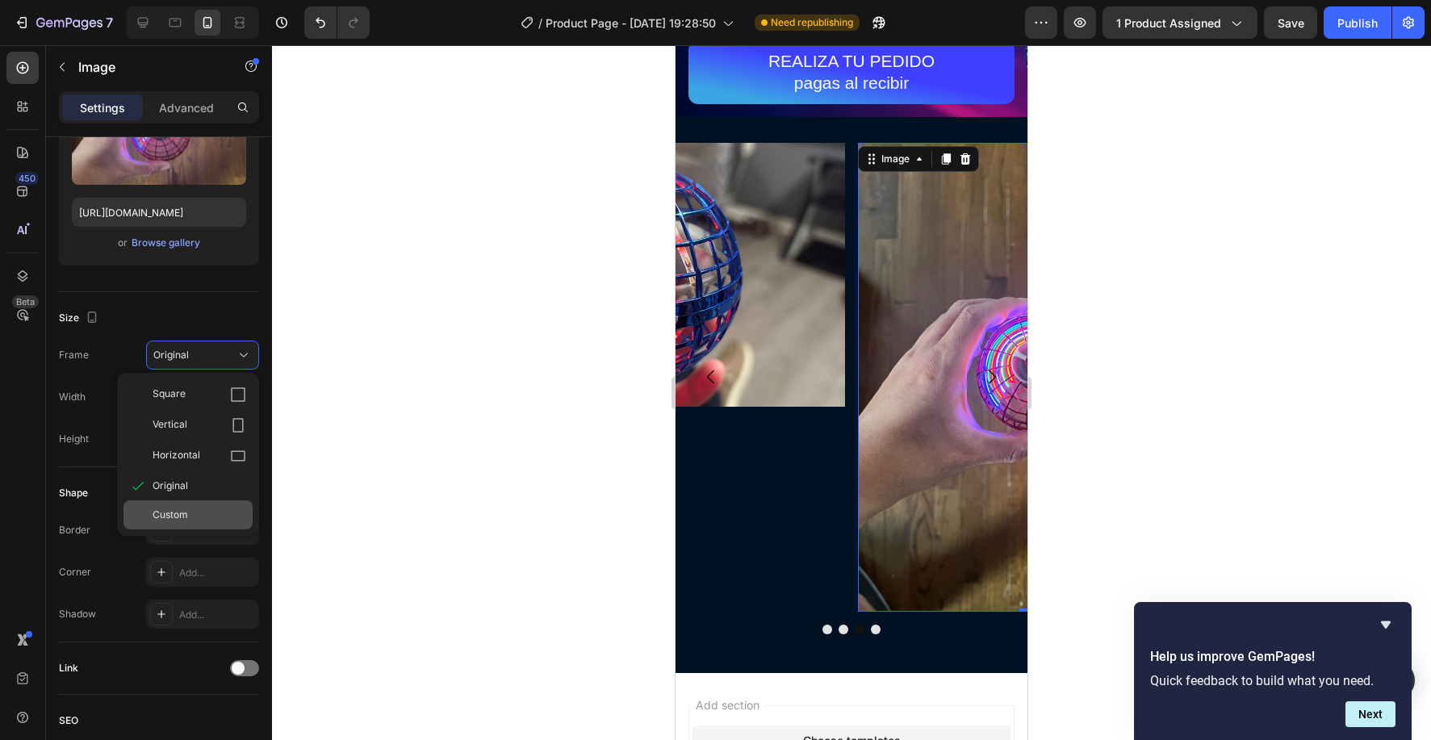
click at [186, 517] on span "Custom" at bounding box center [171, 515] width 36 height 15
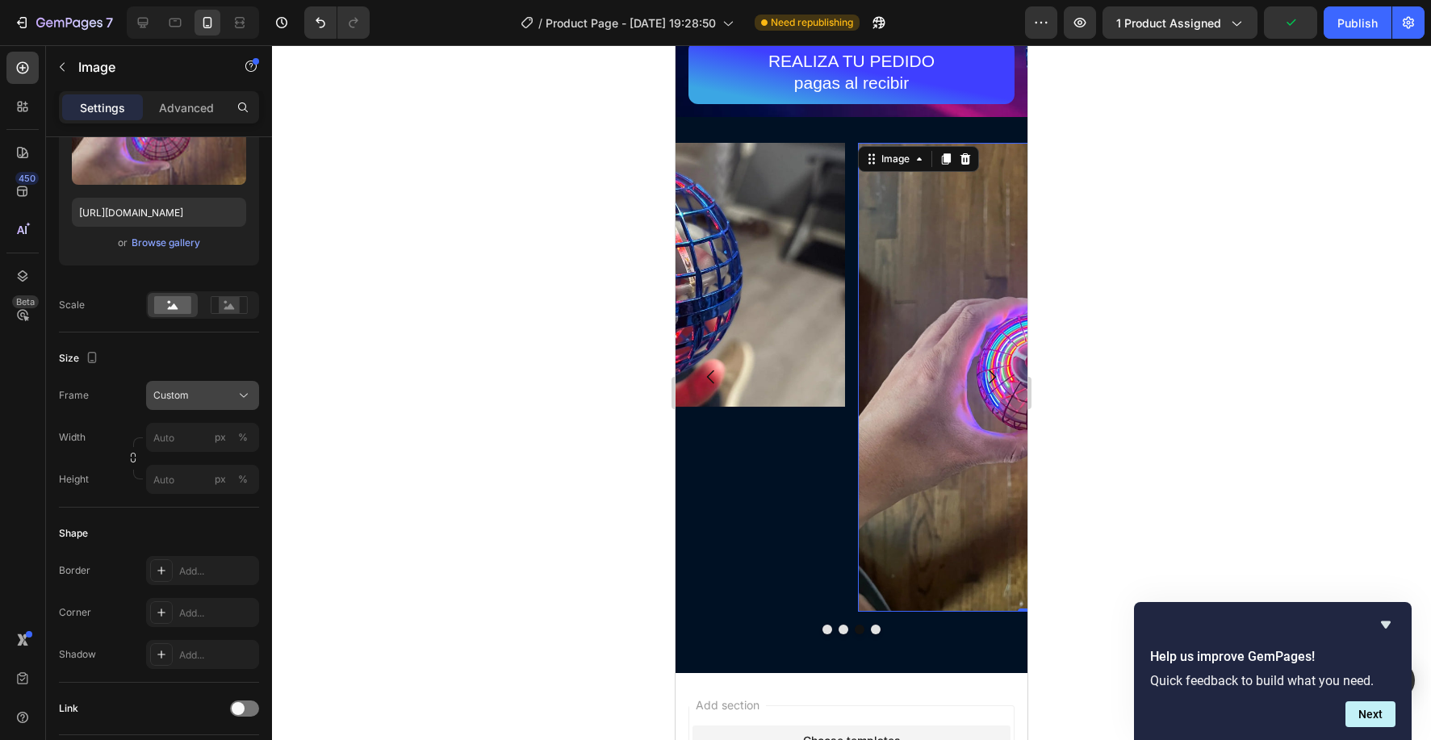
click at [223, 392] on div "Custom" at bounding box center [192, 395] width 79 height 15
click at [375, 478] on div at bounding box center [851, 392] width 1159 height 695
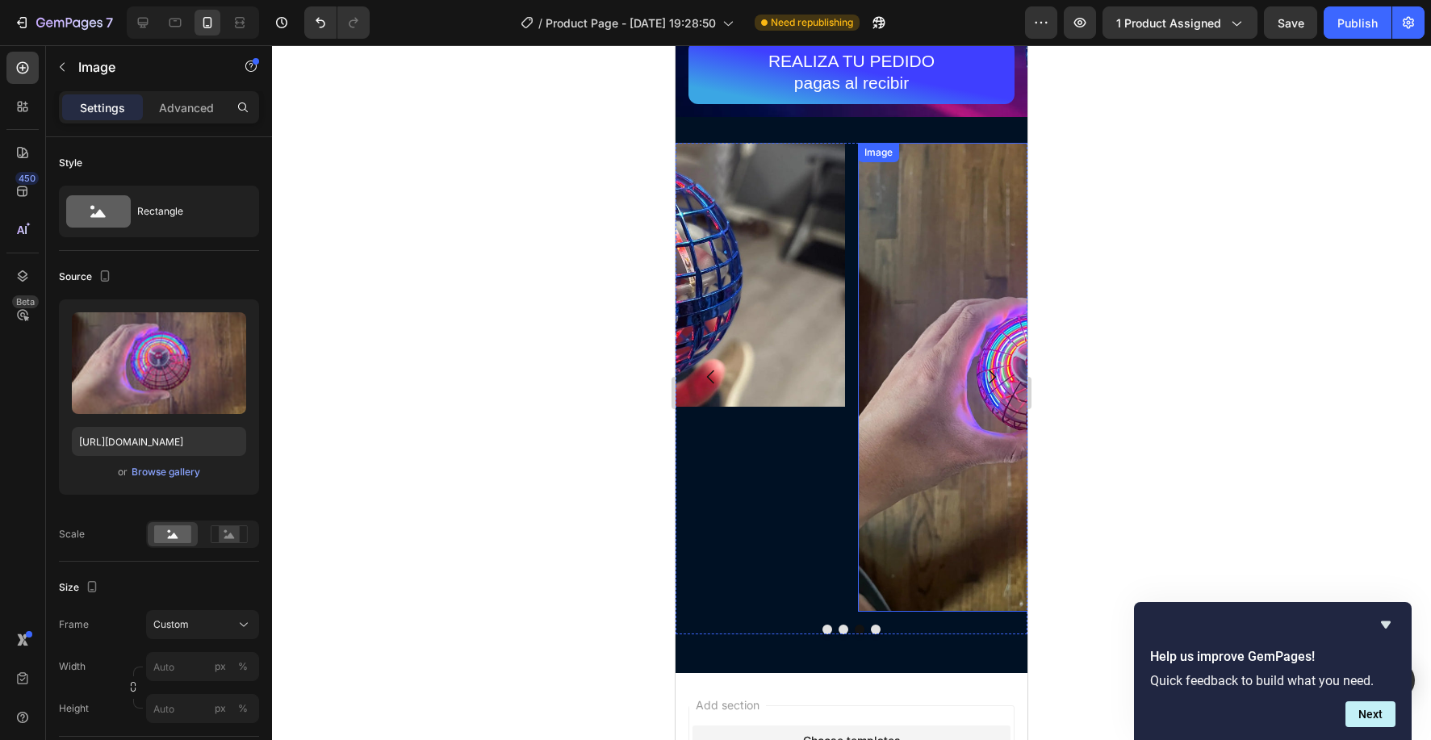
click at [910, 388] on img at bounding box center [1034, 377] width 352 height 469
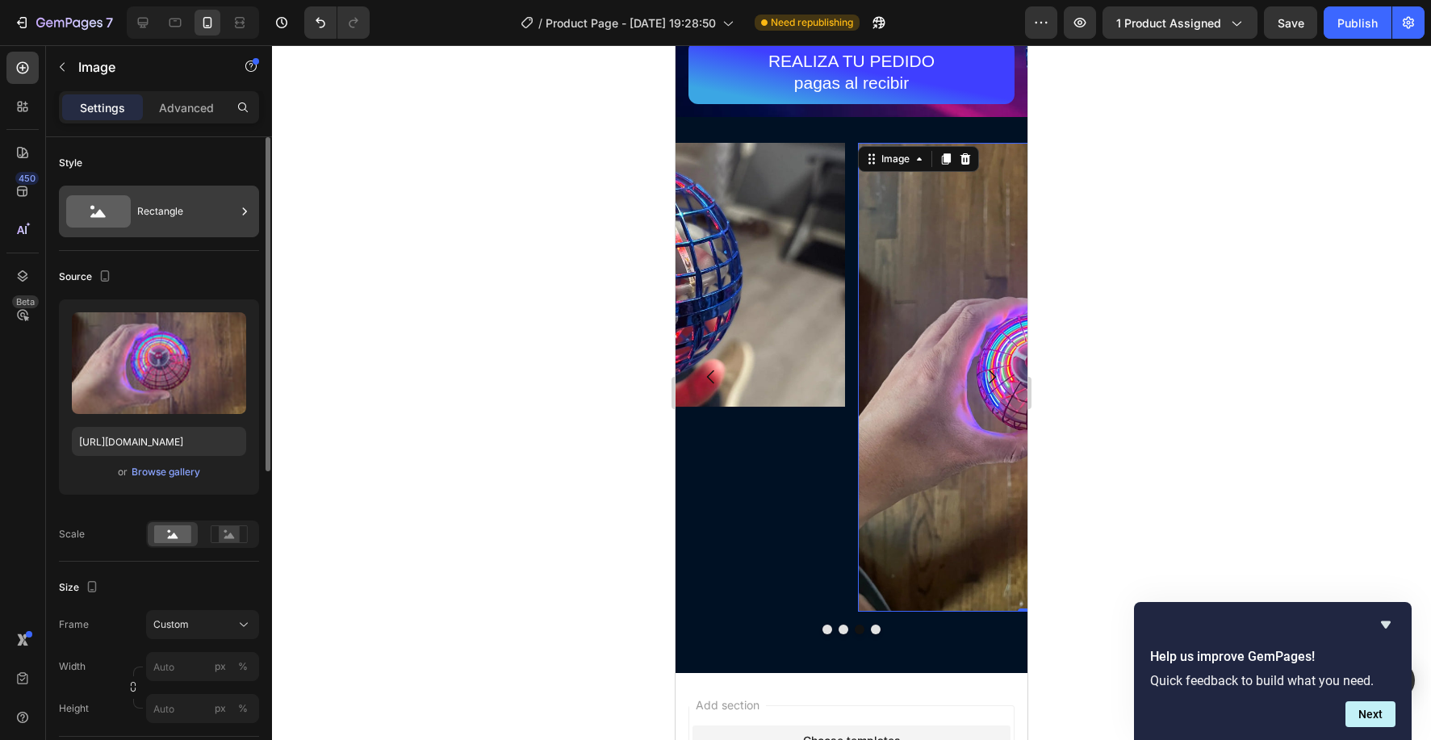
click at [157, 221] on div "Rectangle" at bounding box center [186, 211] width 98 height 37
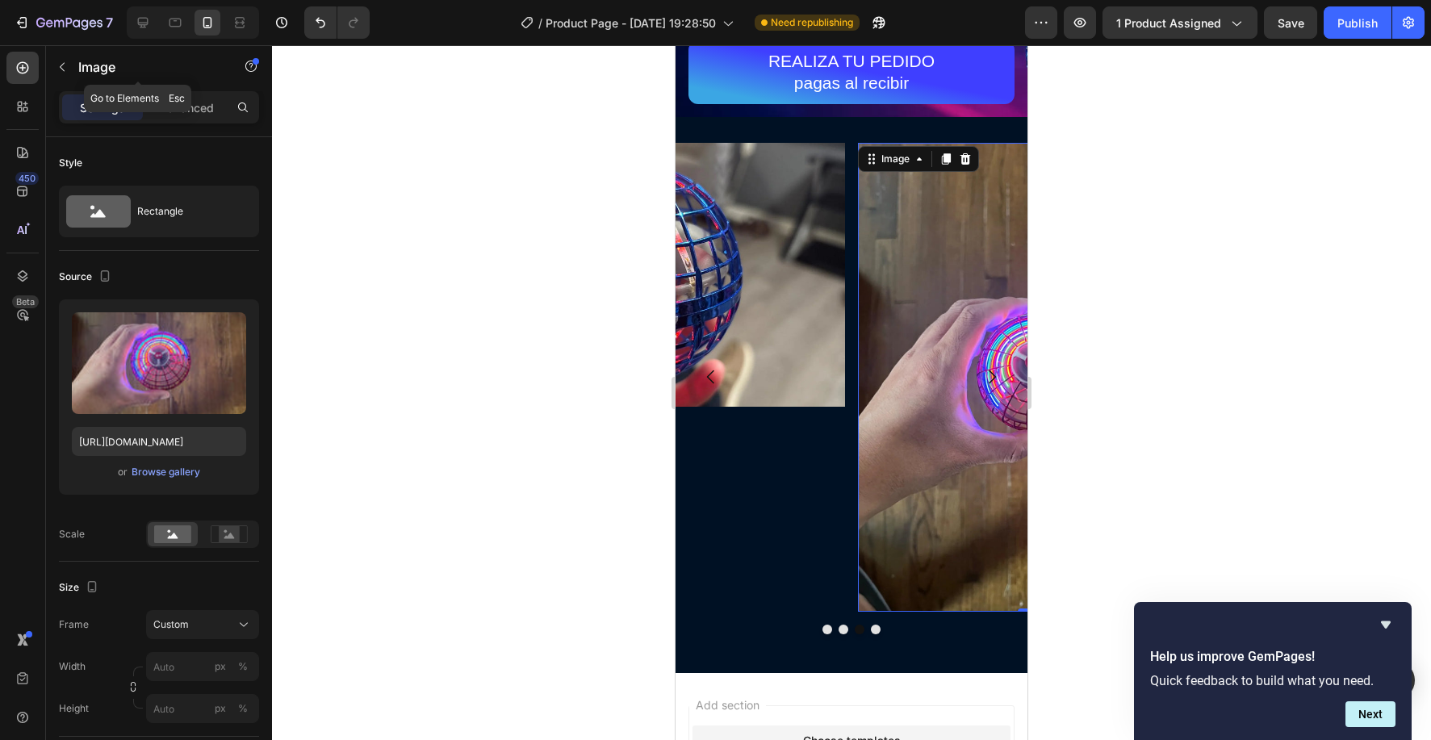
click at [180, 88] on div "Image" at bounding box center [138, 68] width 184 height 46
click at [180, 101] on p "Advanced" at bounding box center [186, 107] width 55 height 17
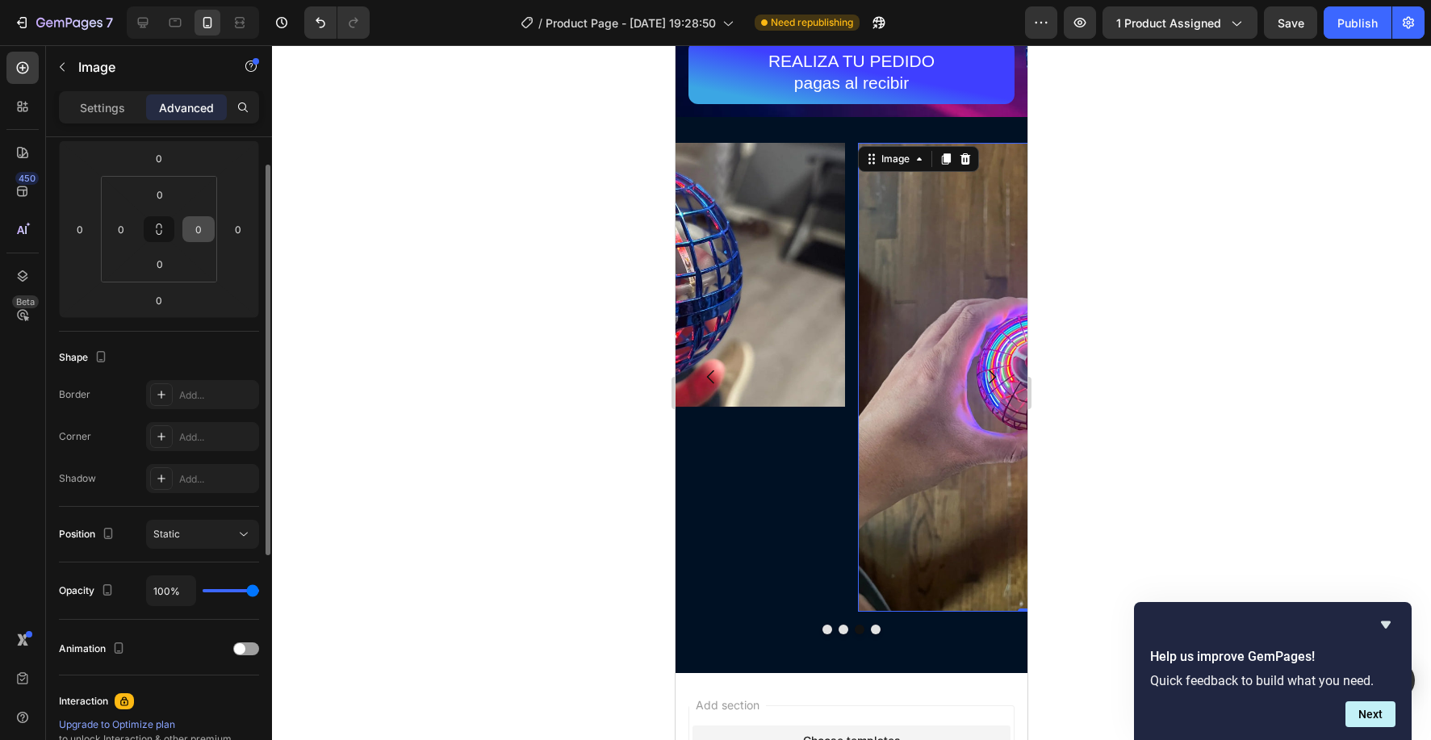
scroll to position [241, 0]
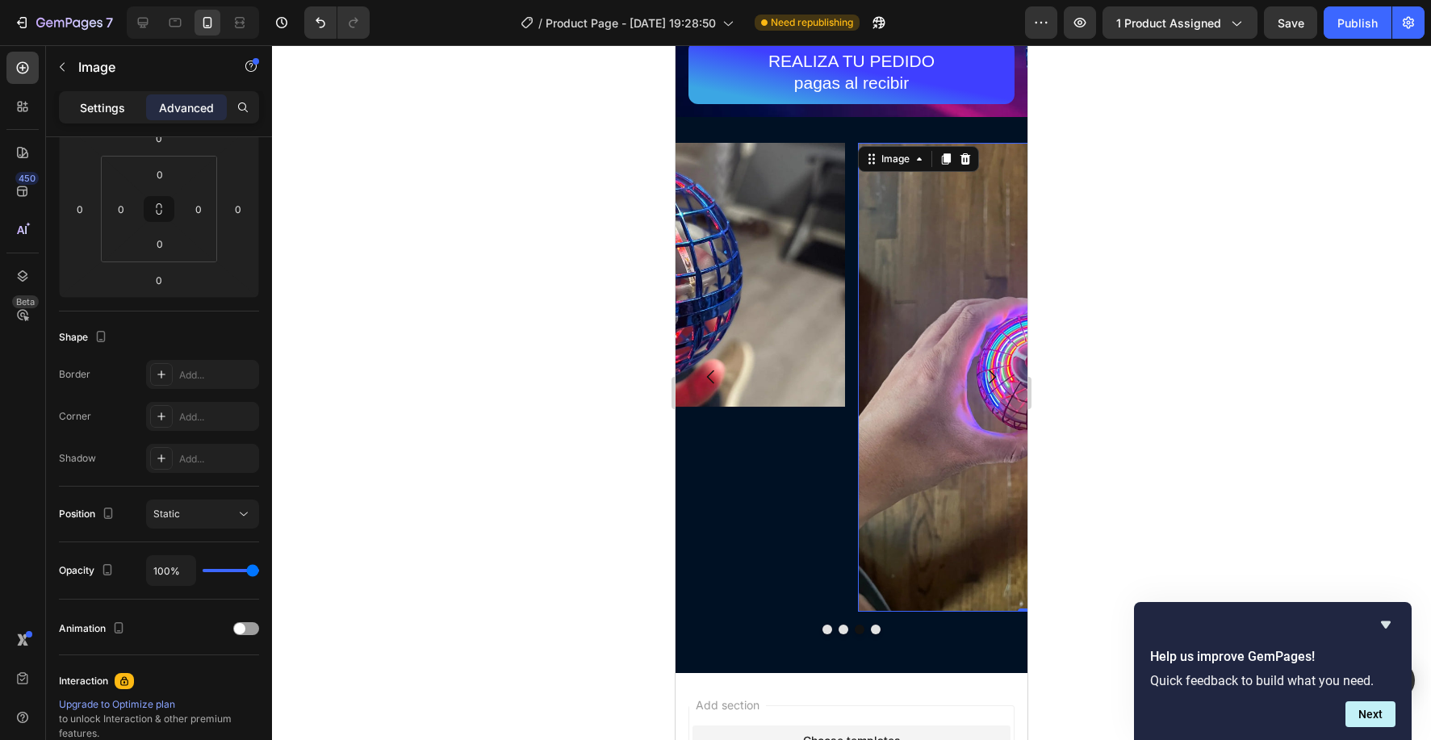
click at [108, 108] on p "Settings" at bounding box center [102, 107] width 45 height 17
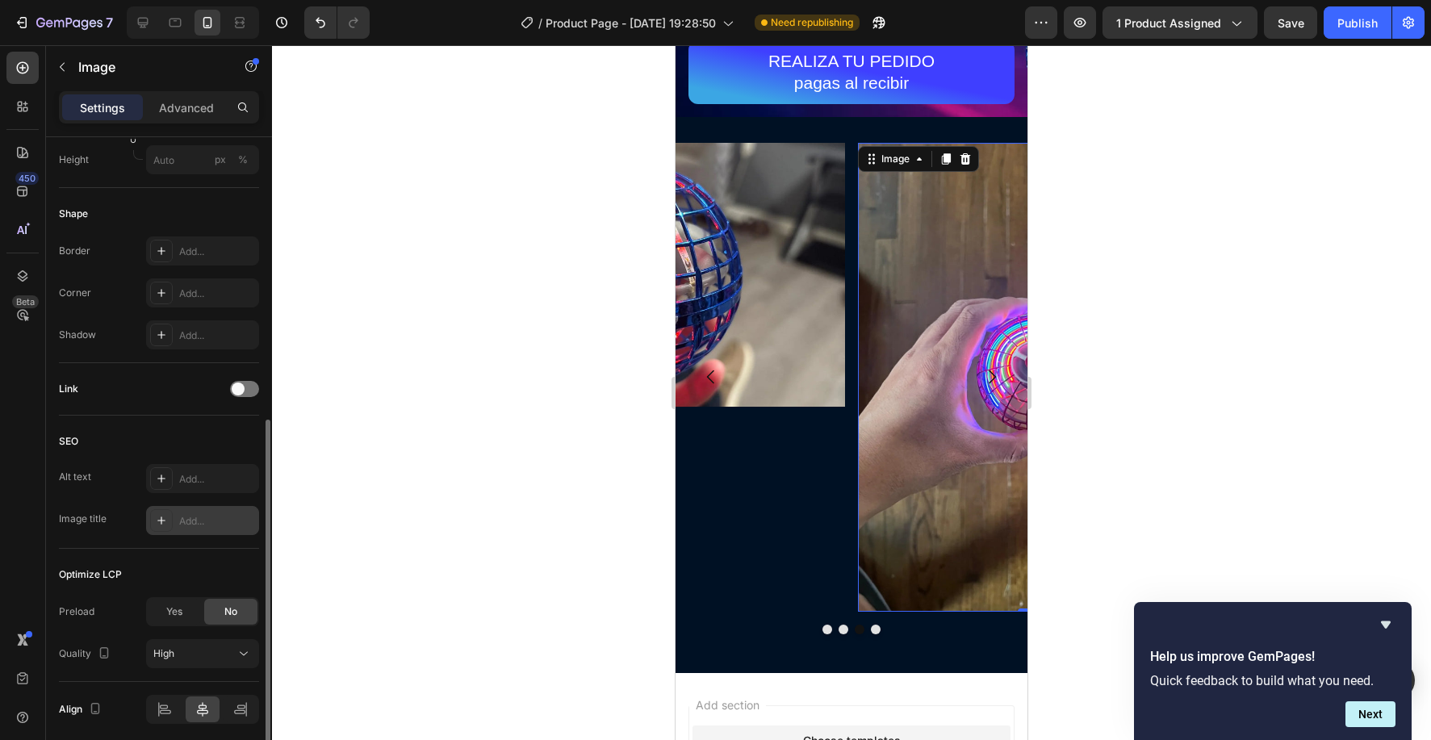
scroll to position [610, 0]
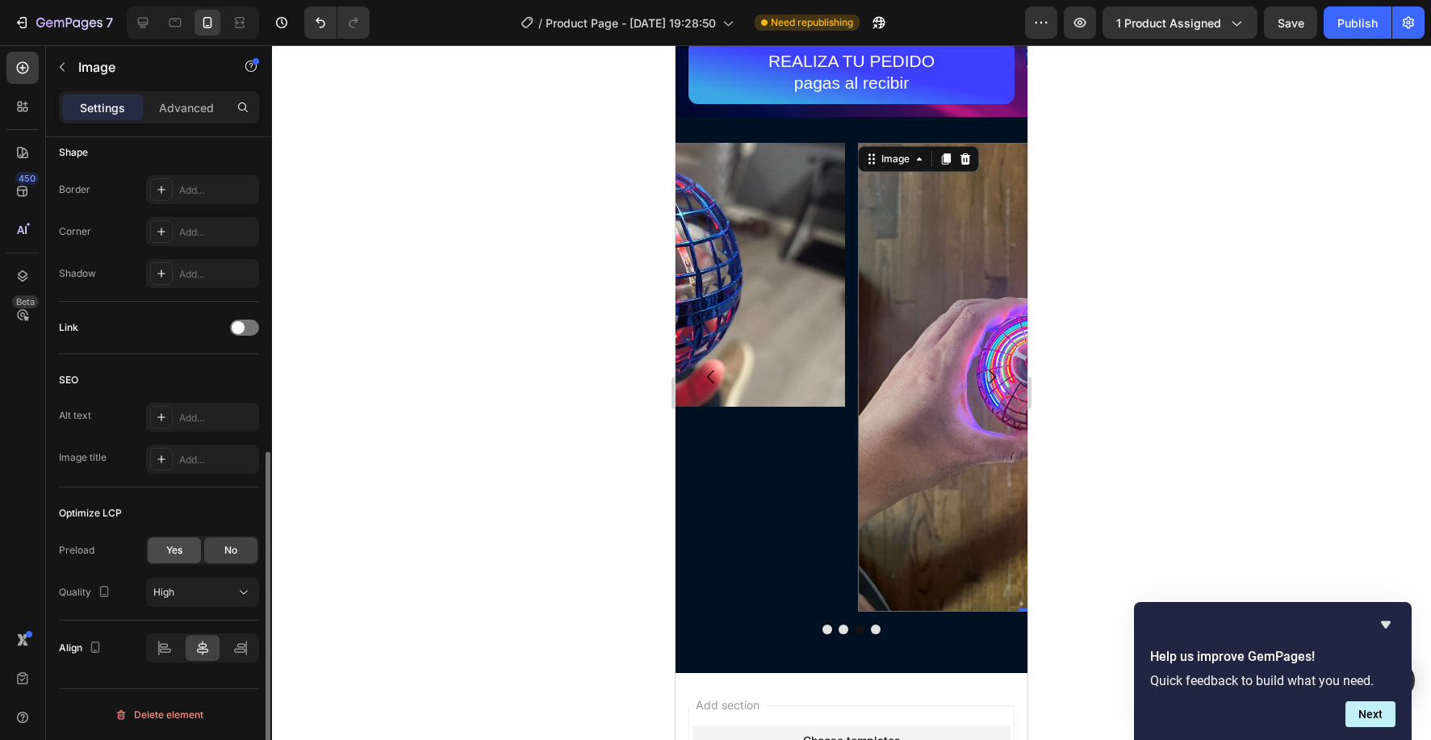
click at [185, 551] on div "Yes" at bounding box center [174, 551] width 53 height 26
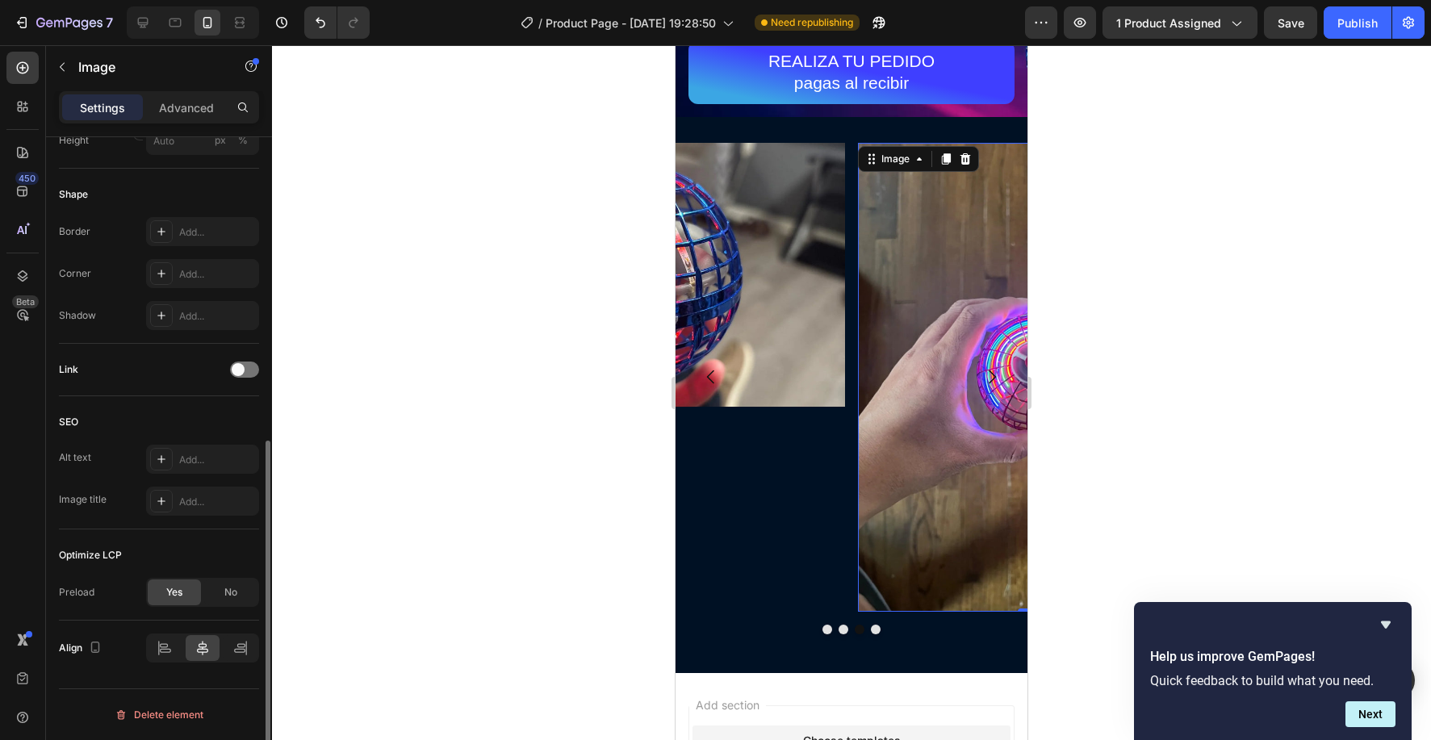
scroll to position [568, 0]
click at [233, 604] on div "No" at bounding box center [230, 593] width 53 height 26
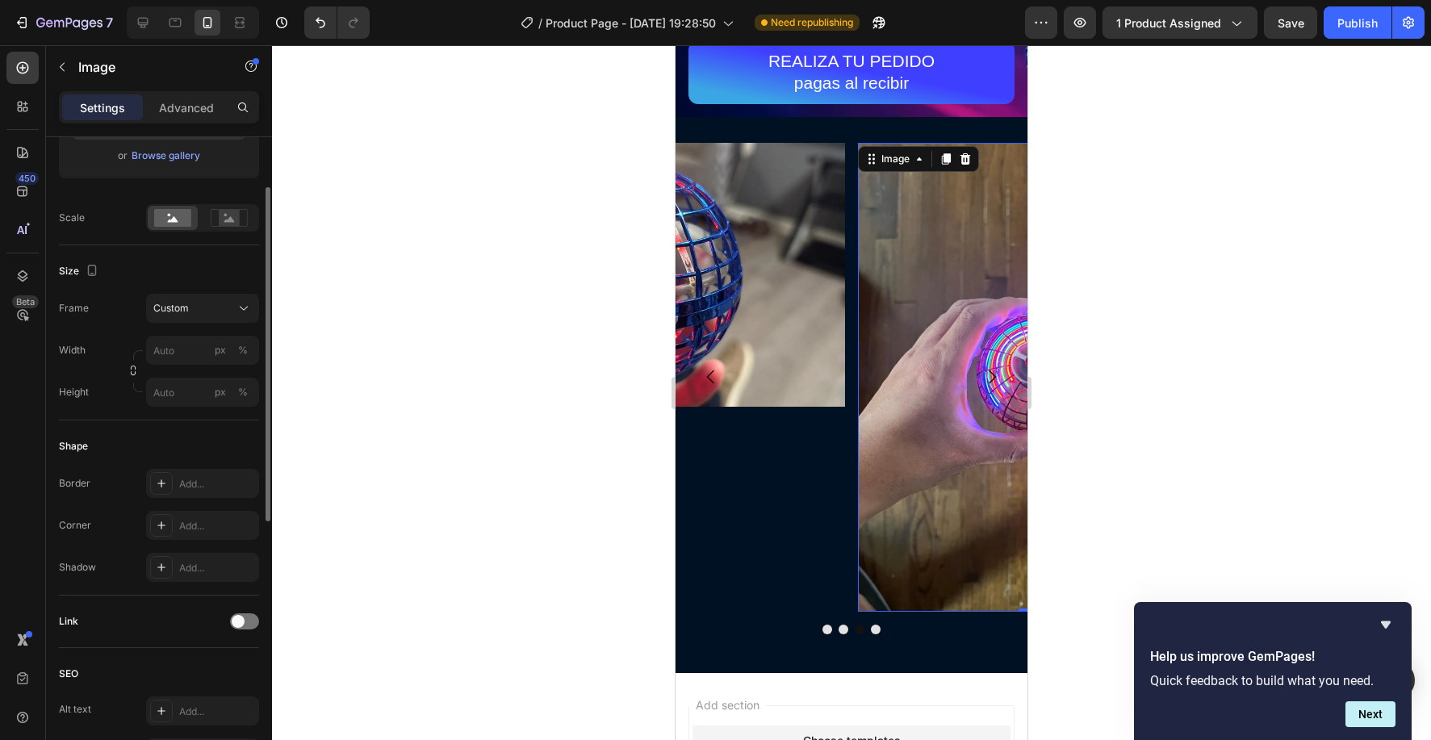
scroll to position [0, 0]
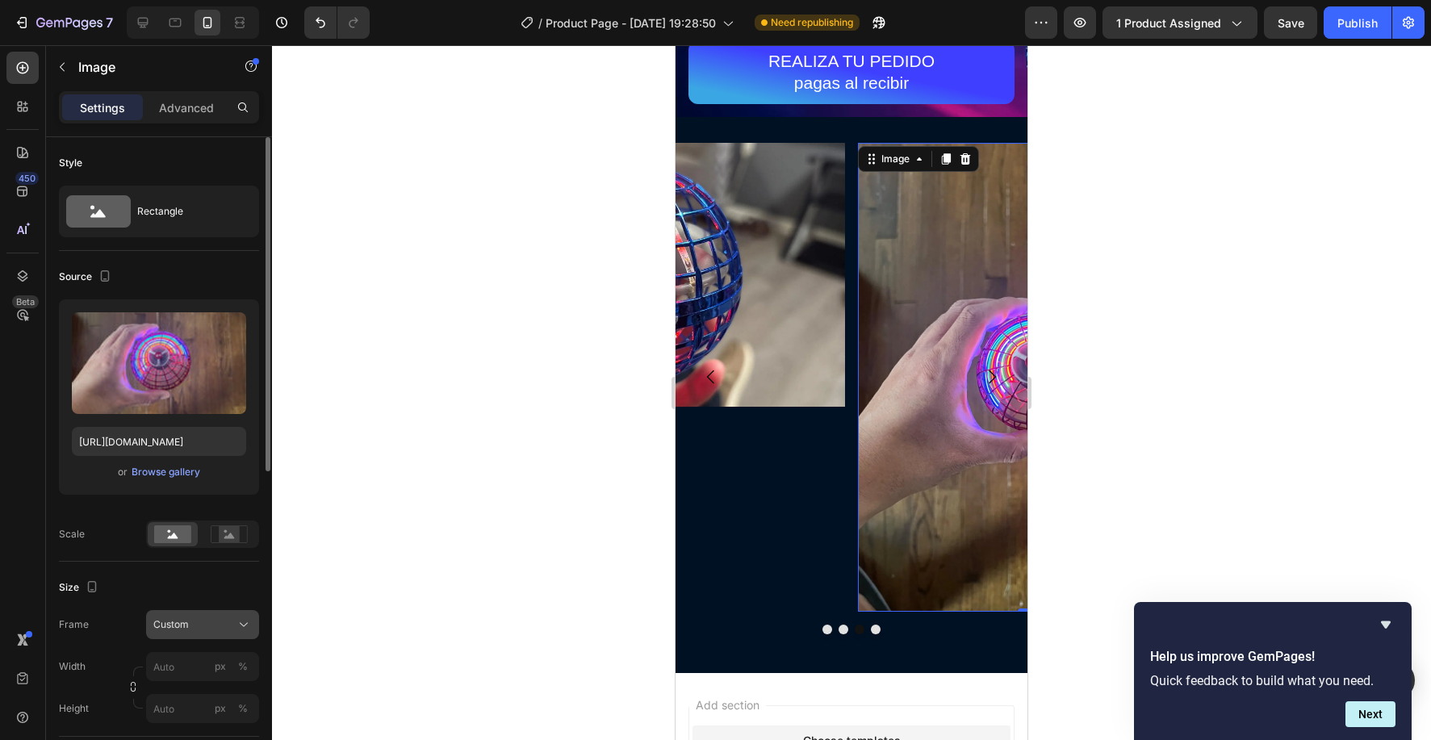
click at [224, 627] on div "Custom" at bounding box center [192, 625] width 79 height 15
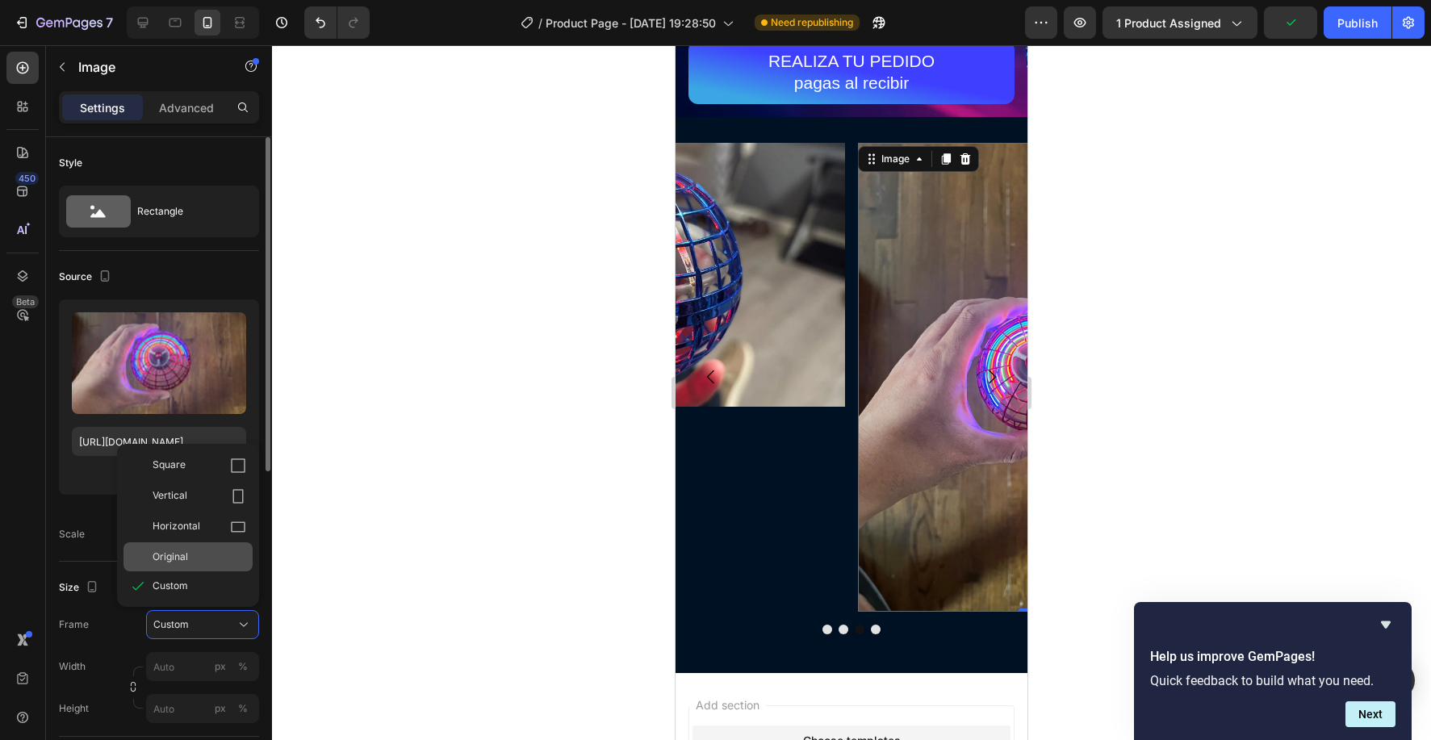
click at [199, 566] on div "Original" at bounding box center [188, 557] width 129 height 29
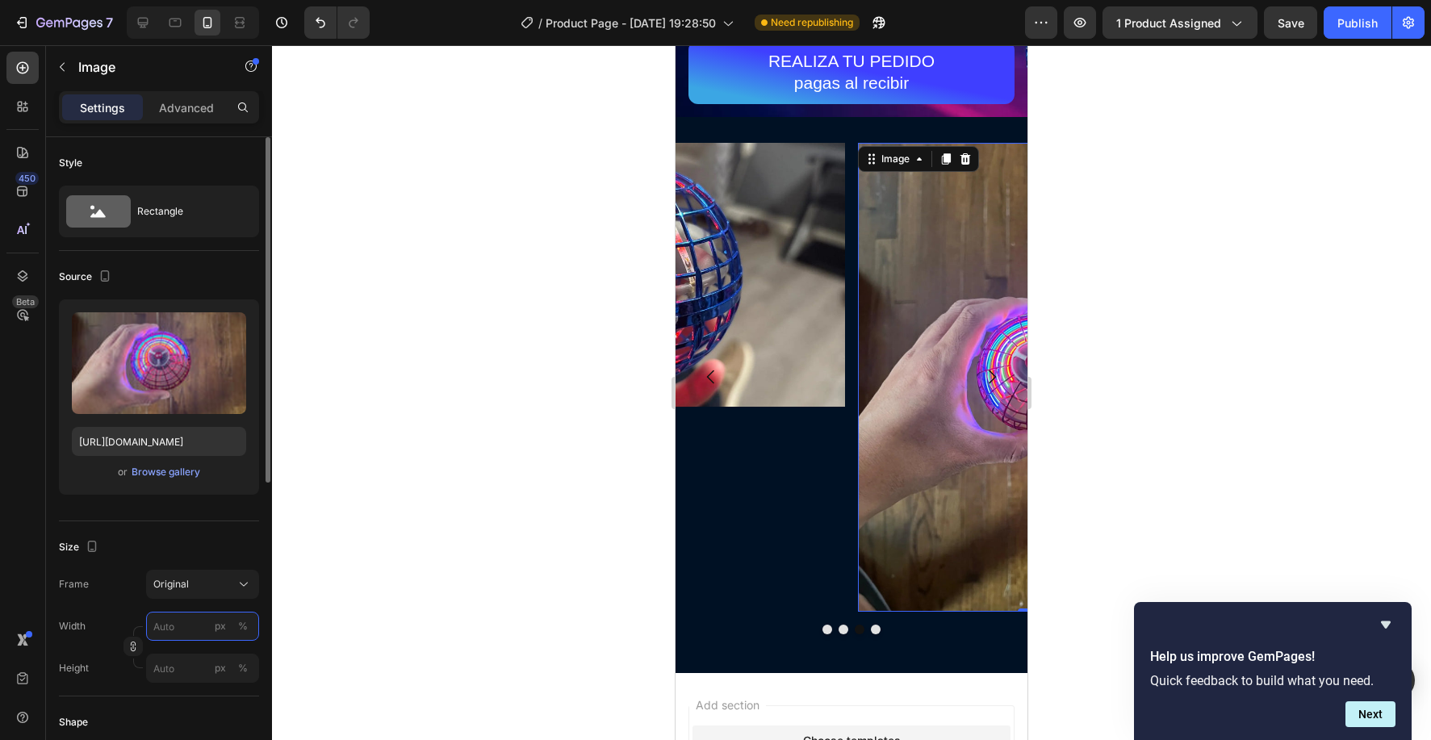
click at [174, 620] on input "px %" at bounding box center [202, 626] width 113 height 29
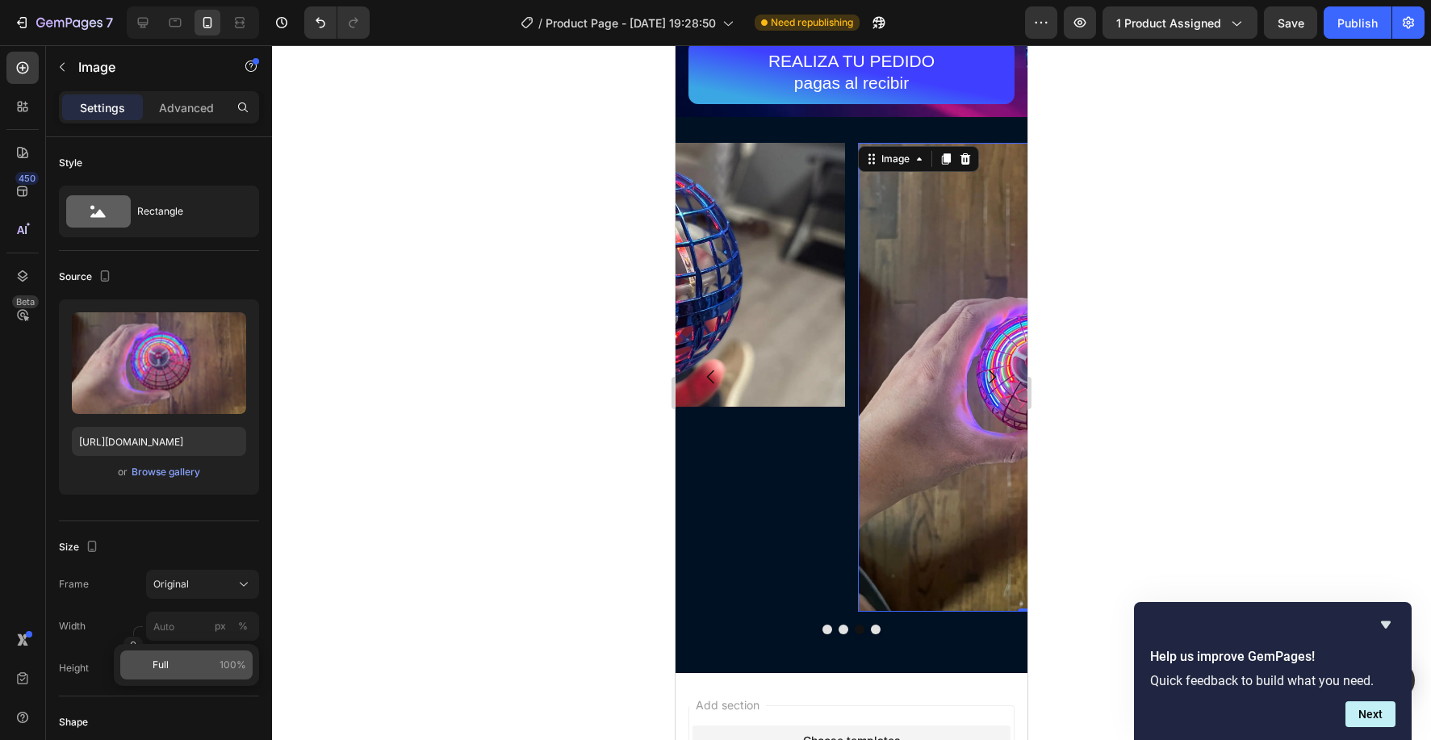
click at [195, 660] on p "Full 100%" at bounding box center [200, 665] width 94 height 15
type input "100"
click at [191, 588] on div "Original" at bounding box center [192, 584] width 79 height 15
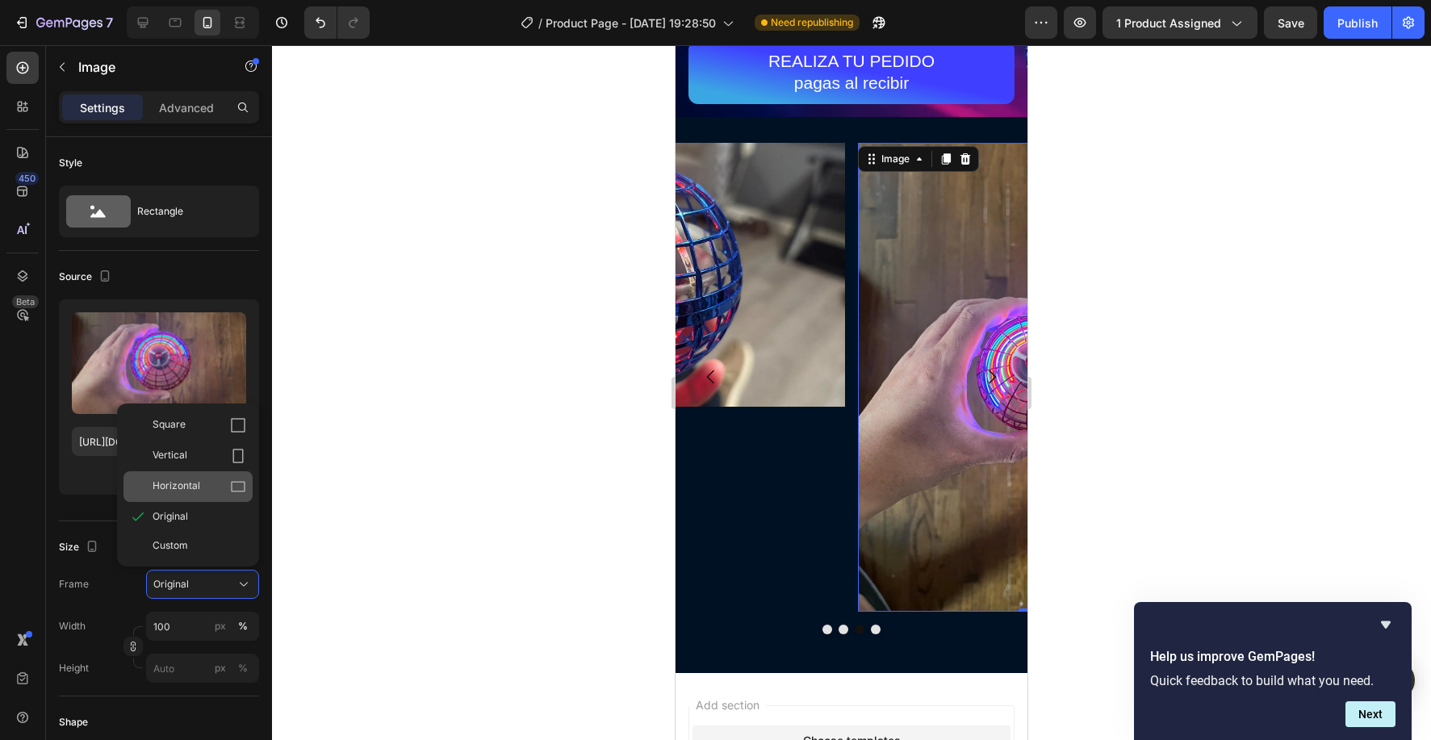
click at [212, 475] on div "Horizontal" at bounding box center [188, 486] width 129 height 31
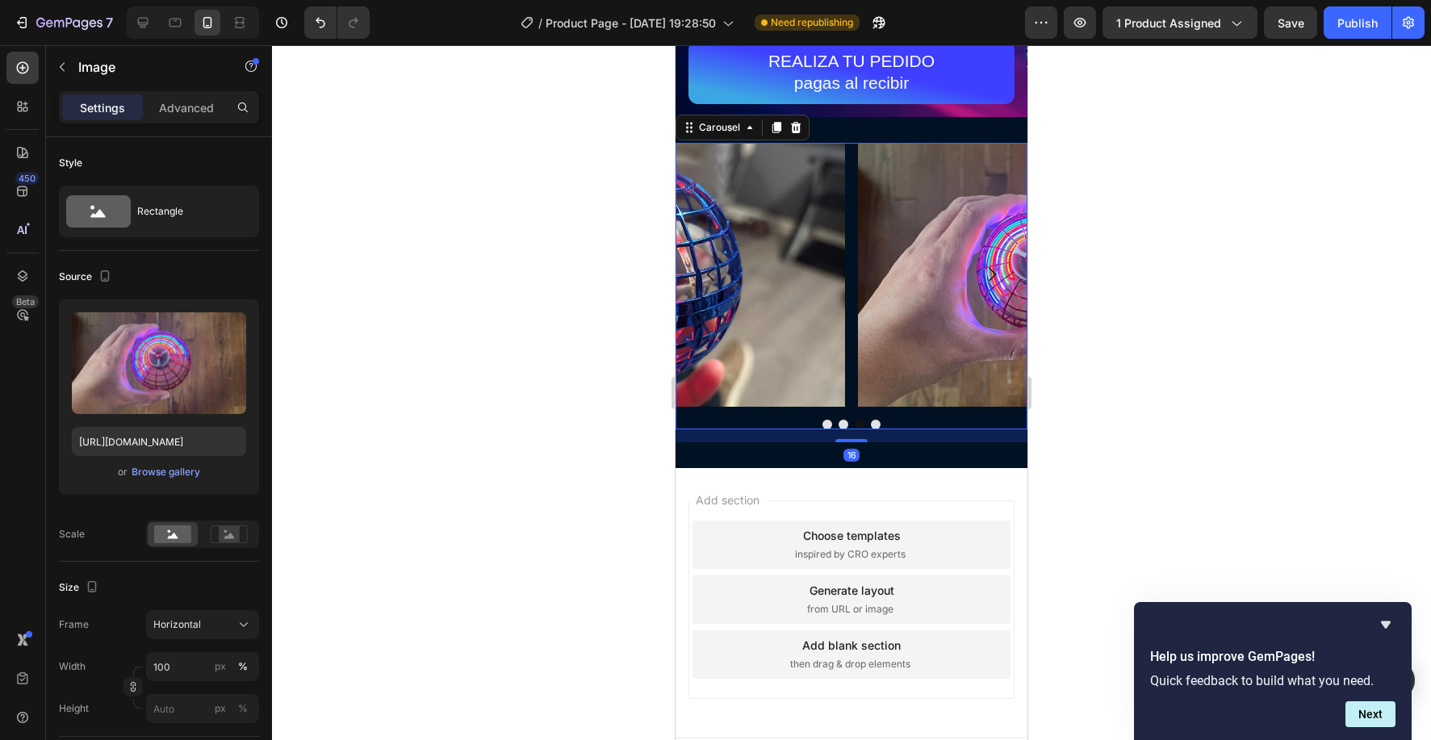
click at [844, 426] on button "Dot" at bounding box center [844, 425] width 10 height 10
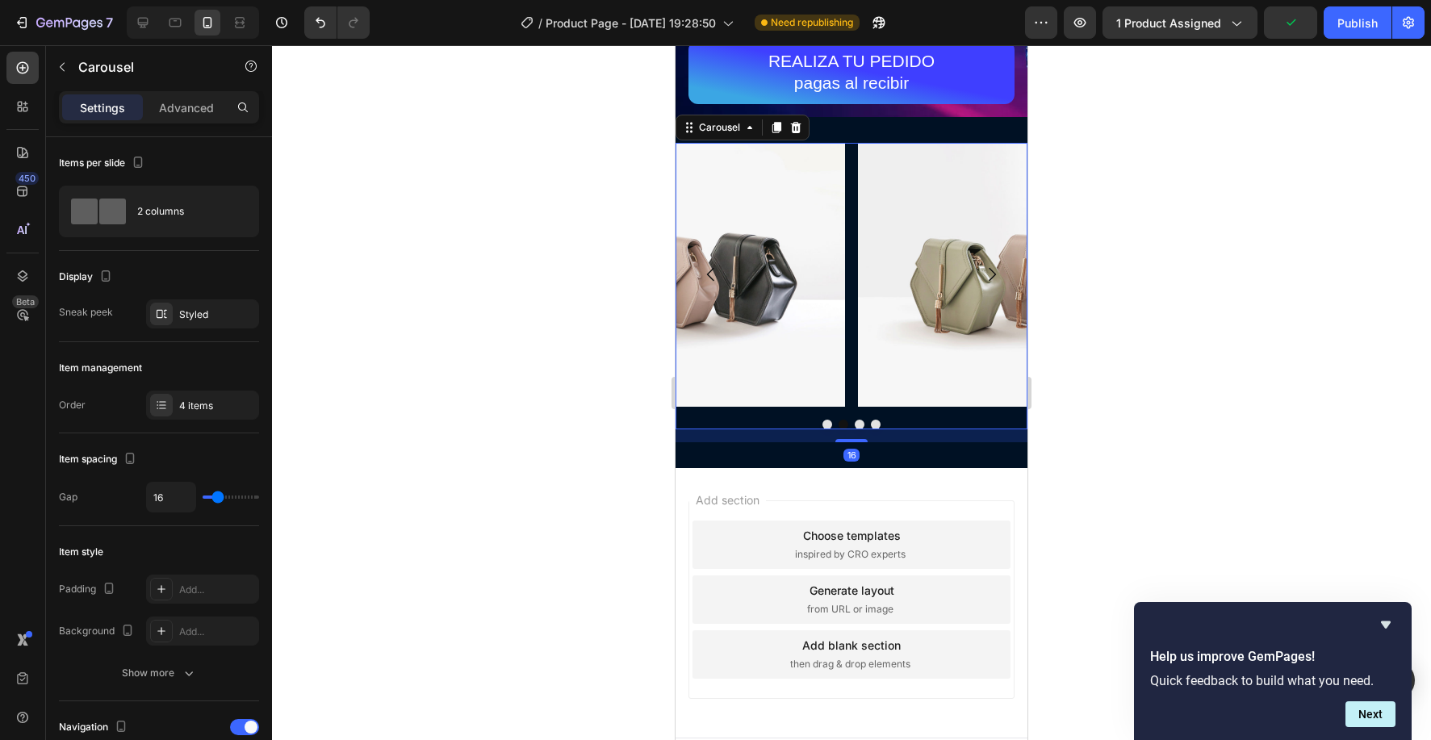
click at [865, 425] on div at bounding box center [852, 425] width 352 height 10
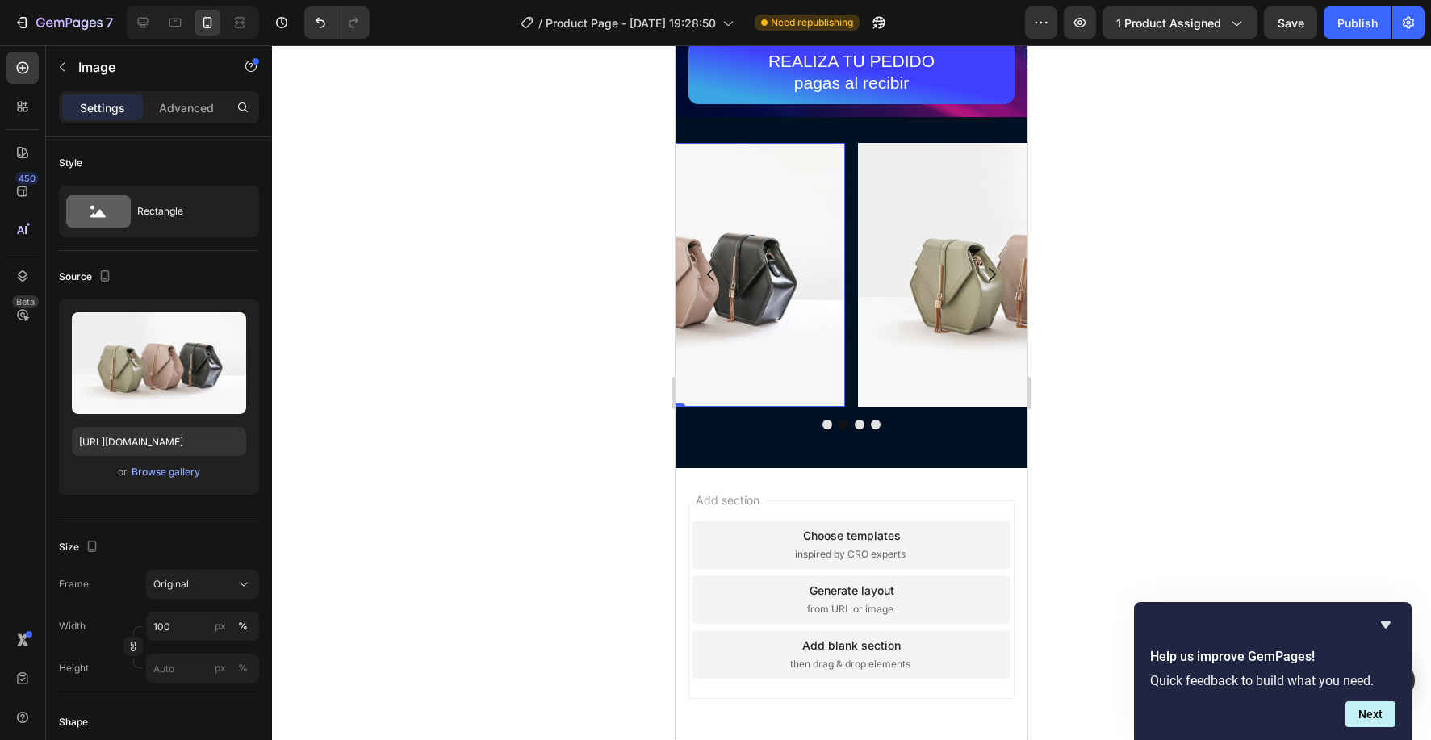
click at [835, 324] on img at bounding box center [669, 275] width 352 height 264
click at [188, 442] on input "https://cdn.shopify.com/s/files/1/2005/9307/files/image_demo.jpg" at bounding box center [159, 441] width 174 height 29
paste input "0830/0213/0625/files/Captura_de_pantalla_2025-09-26_a_la_s_10.39.22_p.webp?v=17…"
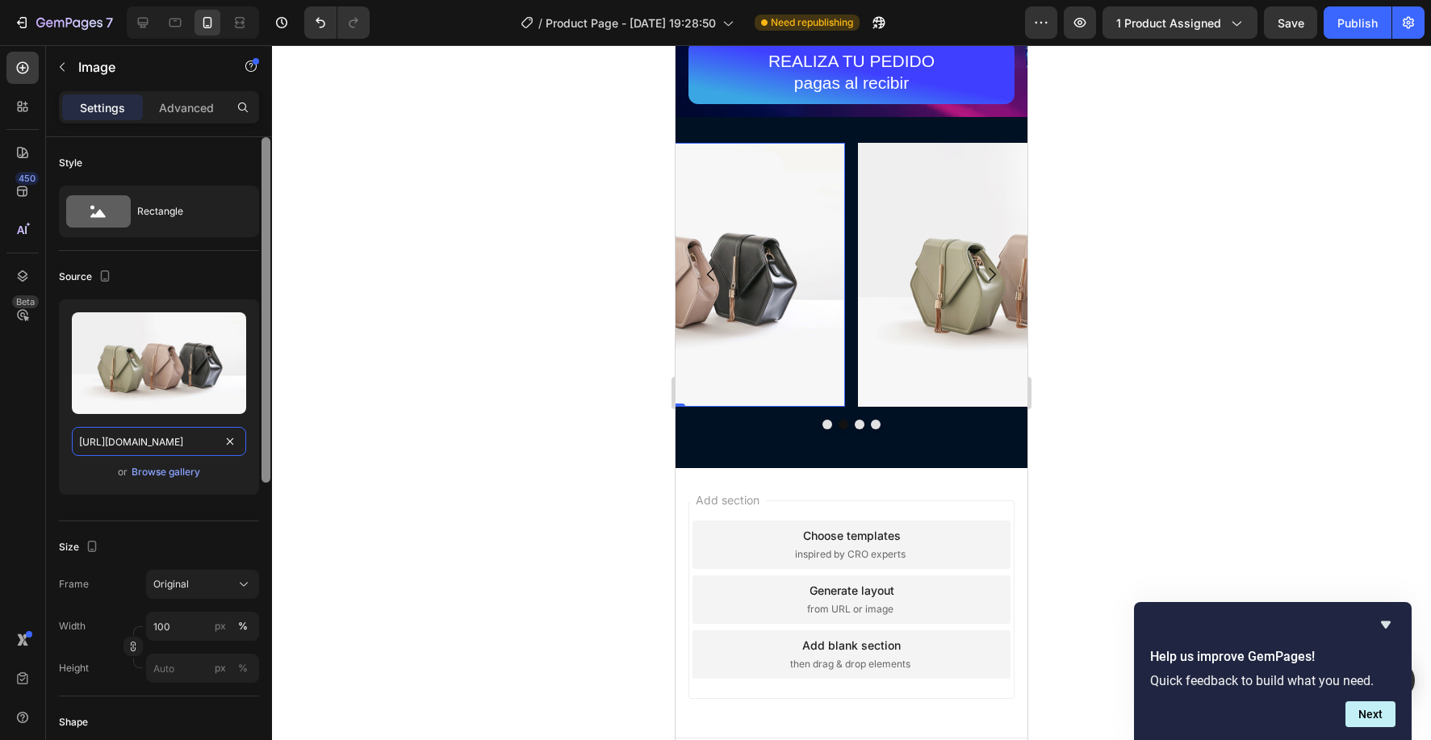
type input "https://cdn.shopify.com/s/files/1/0830/0213/0625/files/Captura_de_pantalla_2025…"
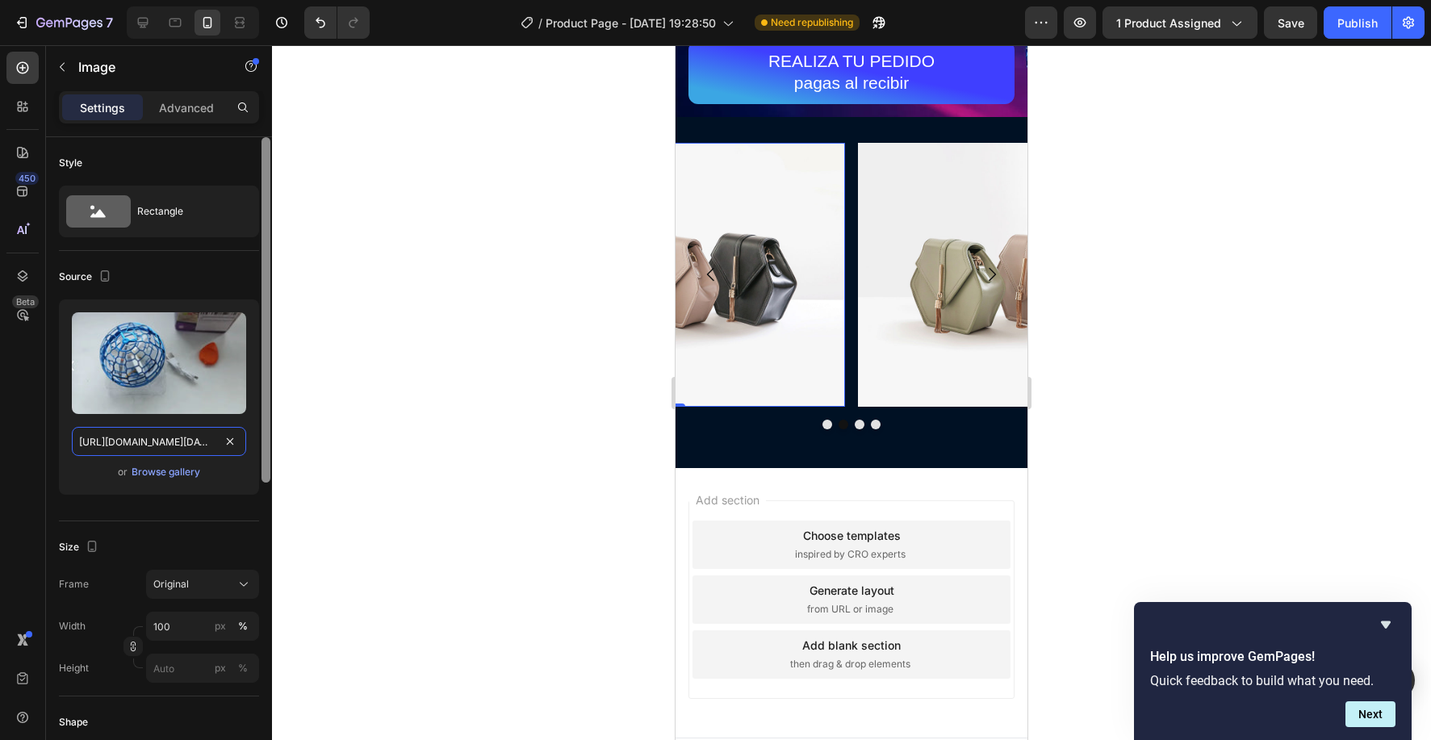
scroll to position [0, 457]
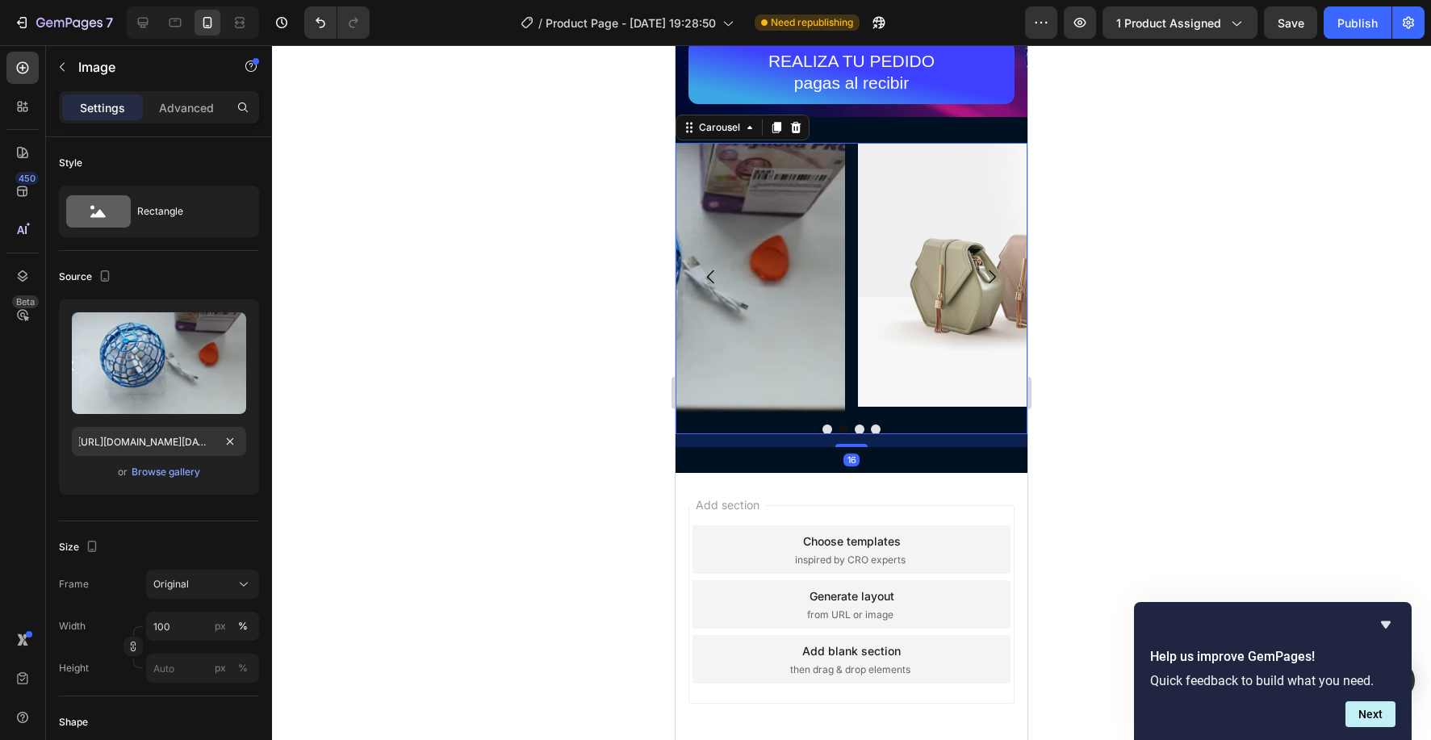
click at [825, 431] on button "Dot" at bounding box center [828, 430] width 10 height 10
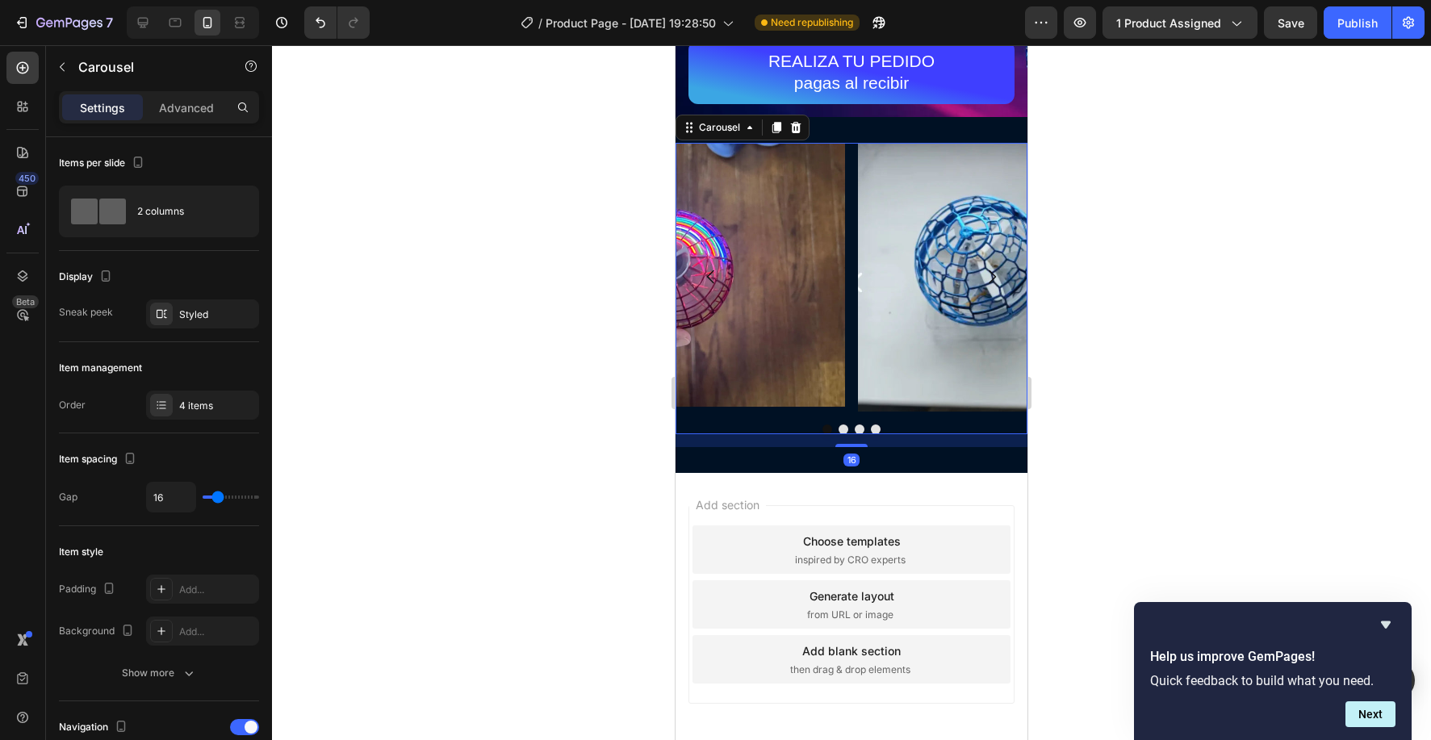
click at [826, 430] on button "Dot" at bounding box center [828, 430] width 10 height 10
click at [857, 429] on button "Dot" at bounding box center [860, 430] width 10 height 10
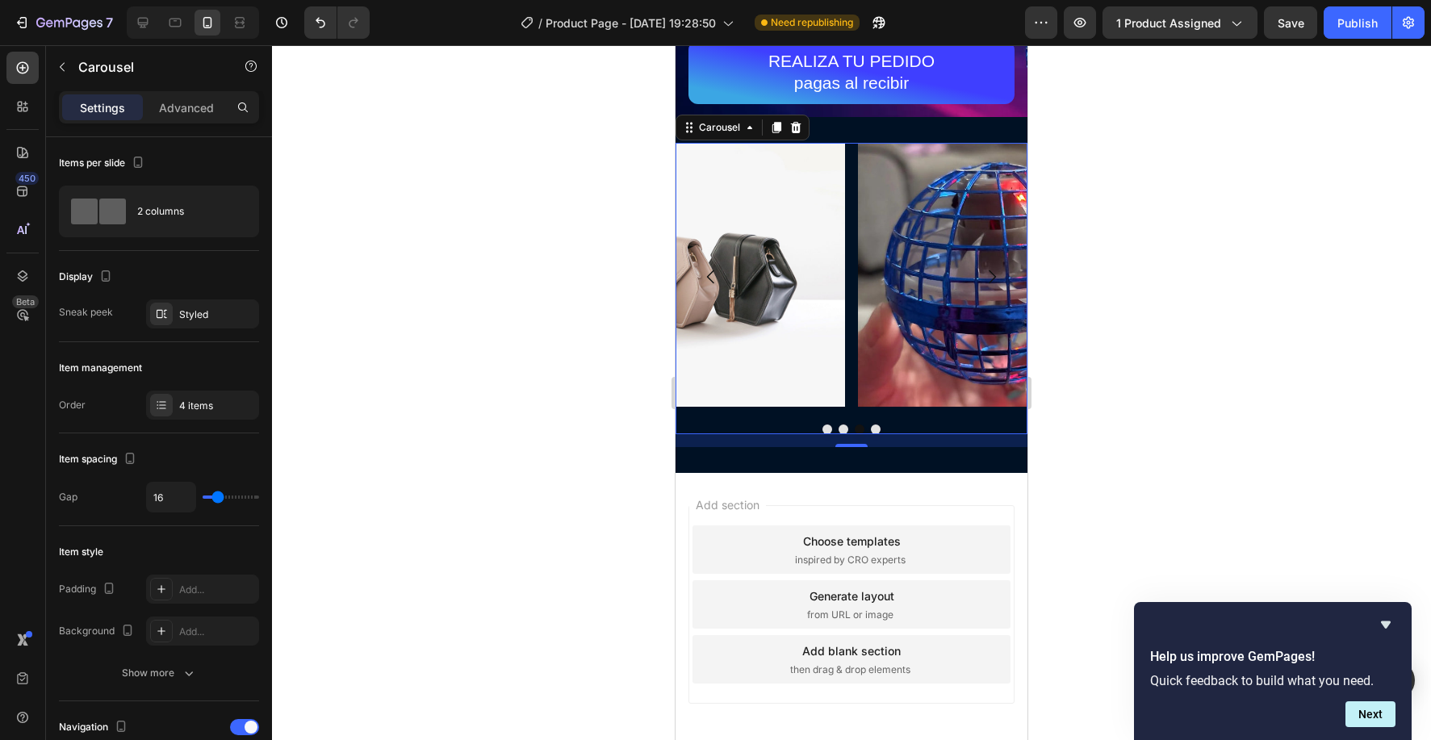
click at [872, 429] on button "Dot" at bounding box center [876, 430] width 10 height 10
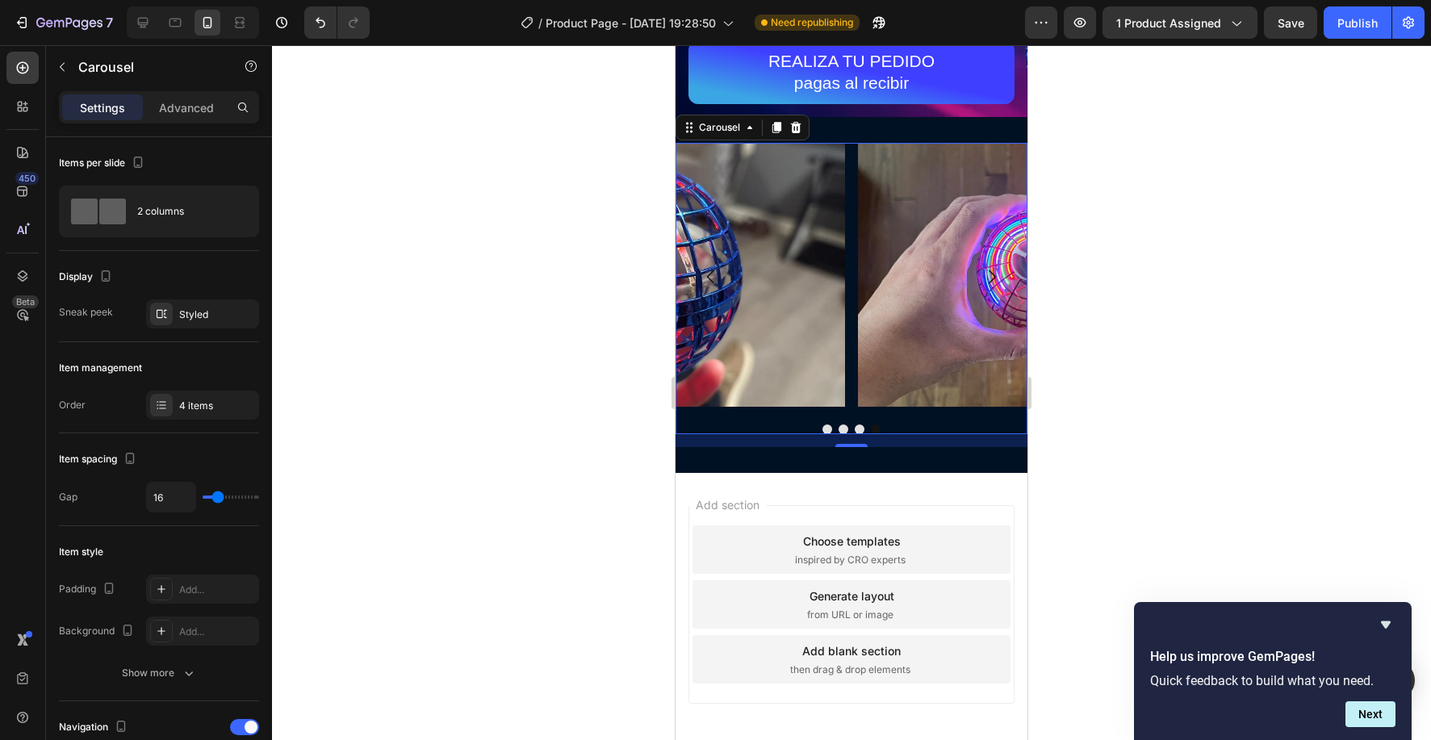
click at [825, 432] on button "Dot" at bounding box center [828, 430] width 10 height 10
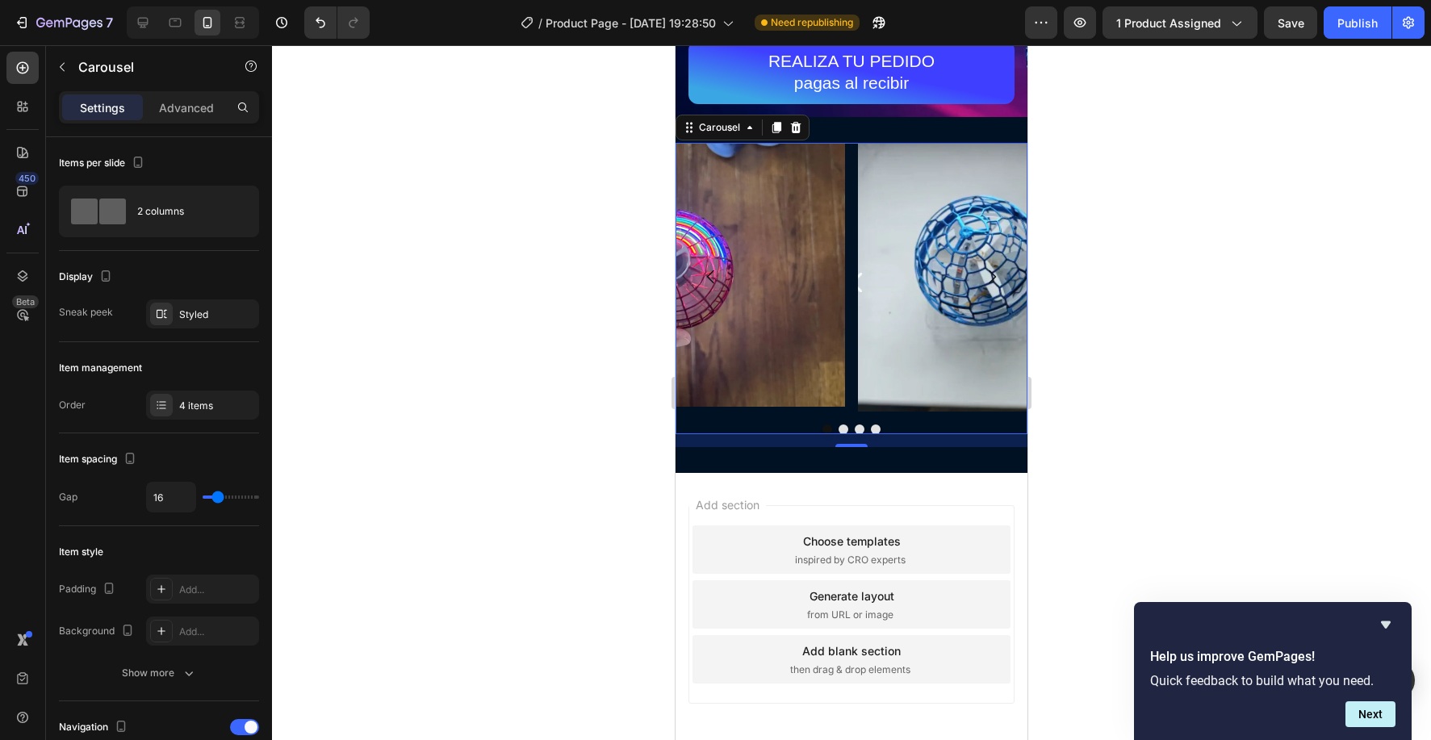
click at [842, 430] on button "Dot" at bounding box center [844, 430] width 10 height 10
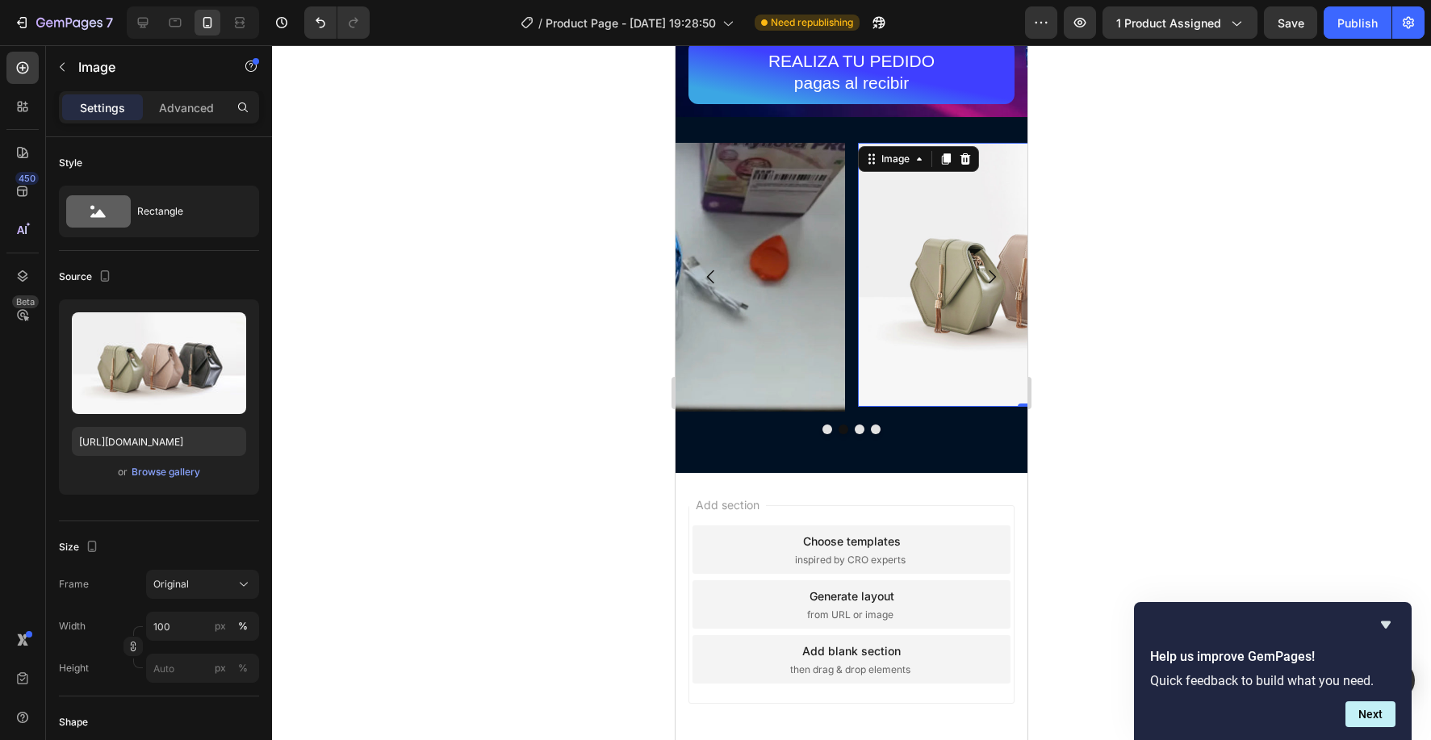
click at [921, 286] on img at bounding box center [1034, 275] width 352 height 264
click at [143, 438] on input "https://cdn.shopify.com/s/files/1/2005/9307/files/image_demo.jpg" at bounding box center [159, 441] width 174 height 29
click at [134, 442] on input "https://cdn.shopify.com/s/files/1/2005/9307/files/image_demo.jpg" at bounding box center [159, 441] width 174 height 29
click at [135, 442] on input "https://cdn.shopify.com/s/files/1/2005/9307/files/image_demo.jpg" at bounding box center [159, 441] width 174 height 29
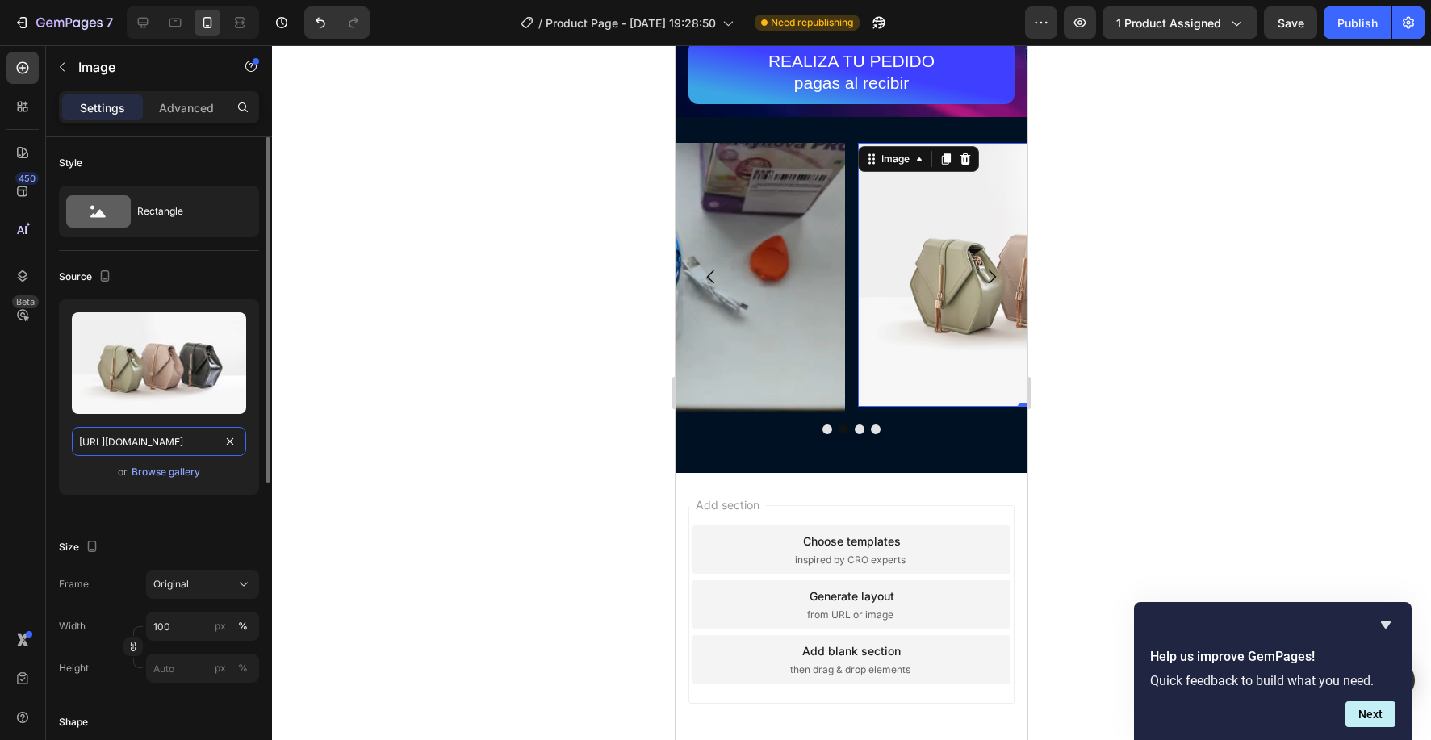
paste input "0830/0213/0625/files/WhatsApp_Image_2025-09-26_at_22.46.02.webp?v=1758948466"
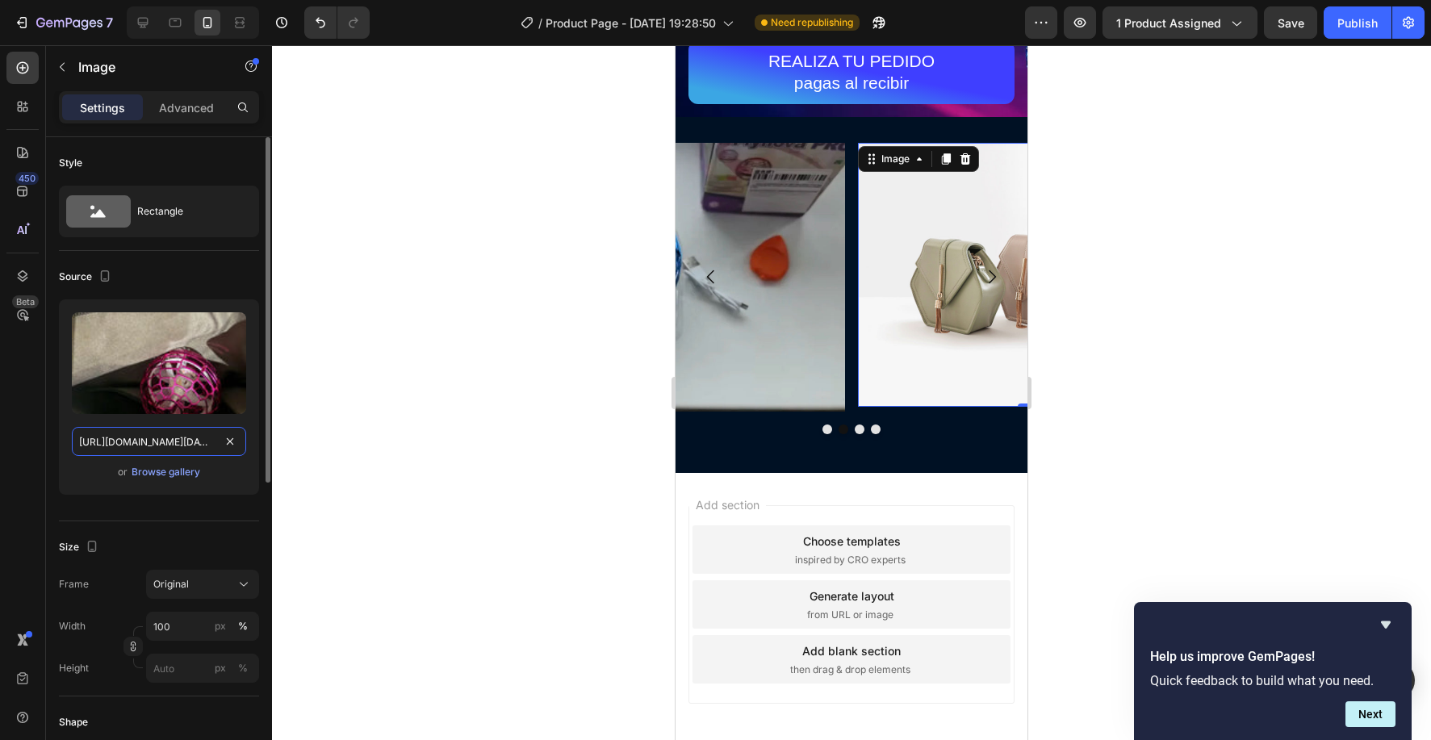
scroll to position [0, 421]
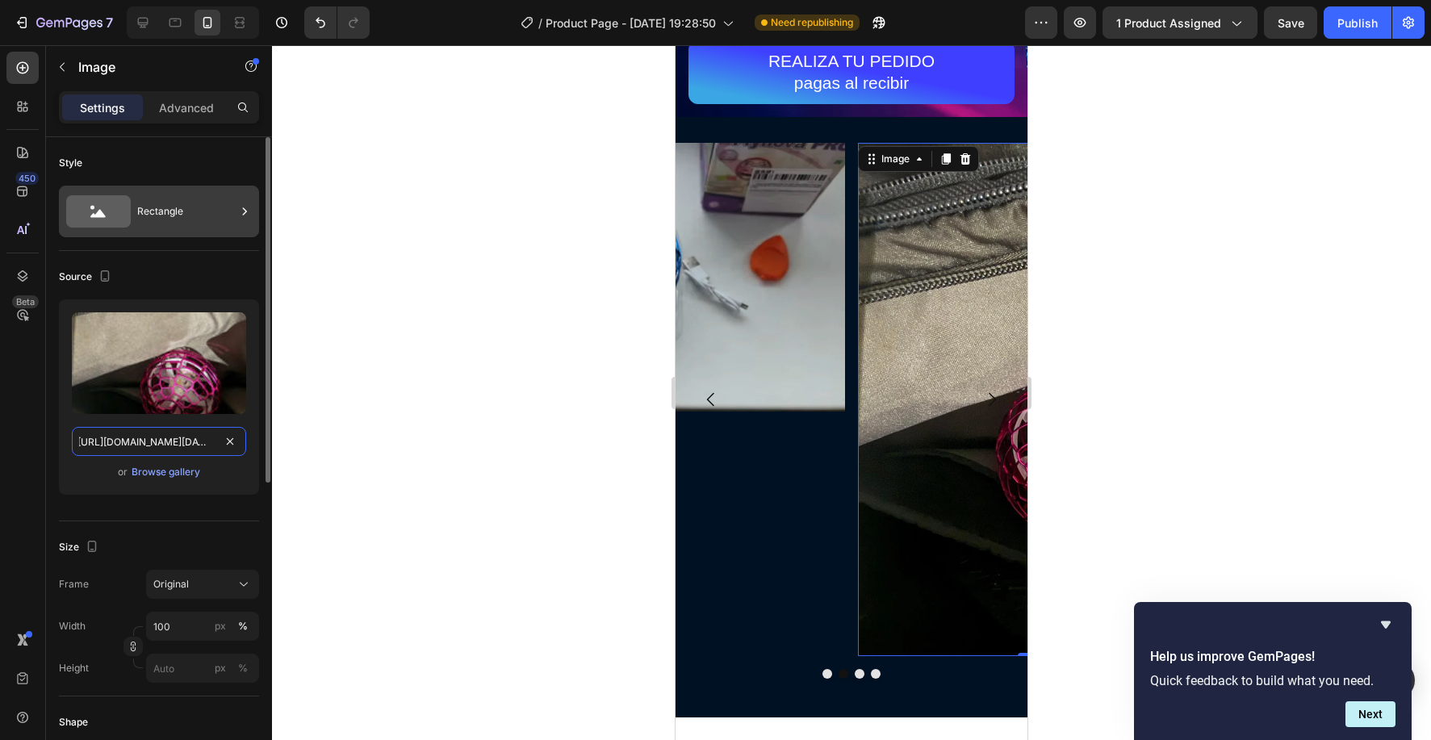
type input "https://cdn.shopify.com/s/files/1/0830/0213/0625/files/WhatsApp_Image_2025-09-2…"
click at [168, 228] on div "Rectangle" at bounding box center [186, 211] width 98 height 37
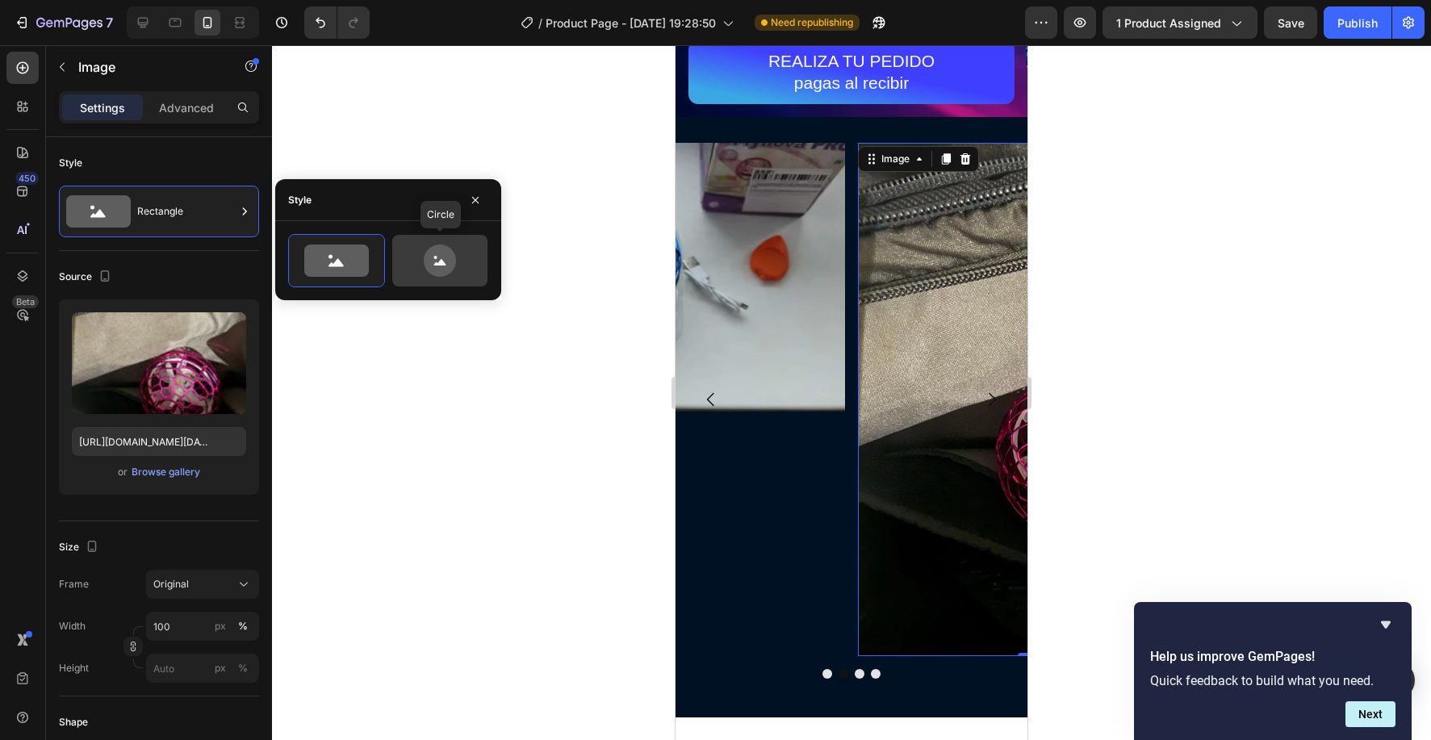
click at [454, 276] on icon at bounding box center [440, 261] width 76 height 32
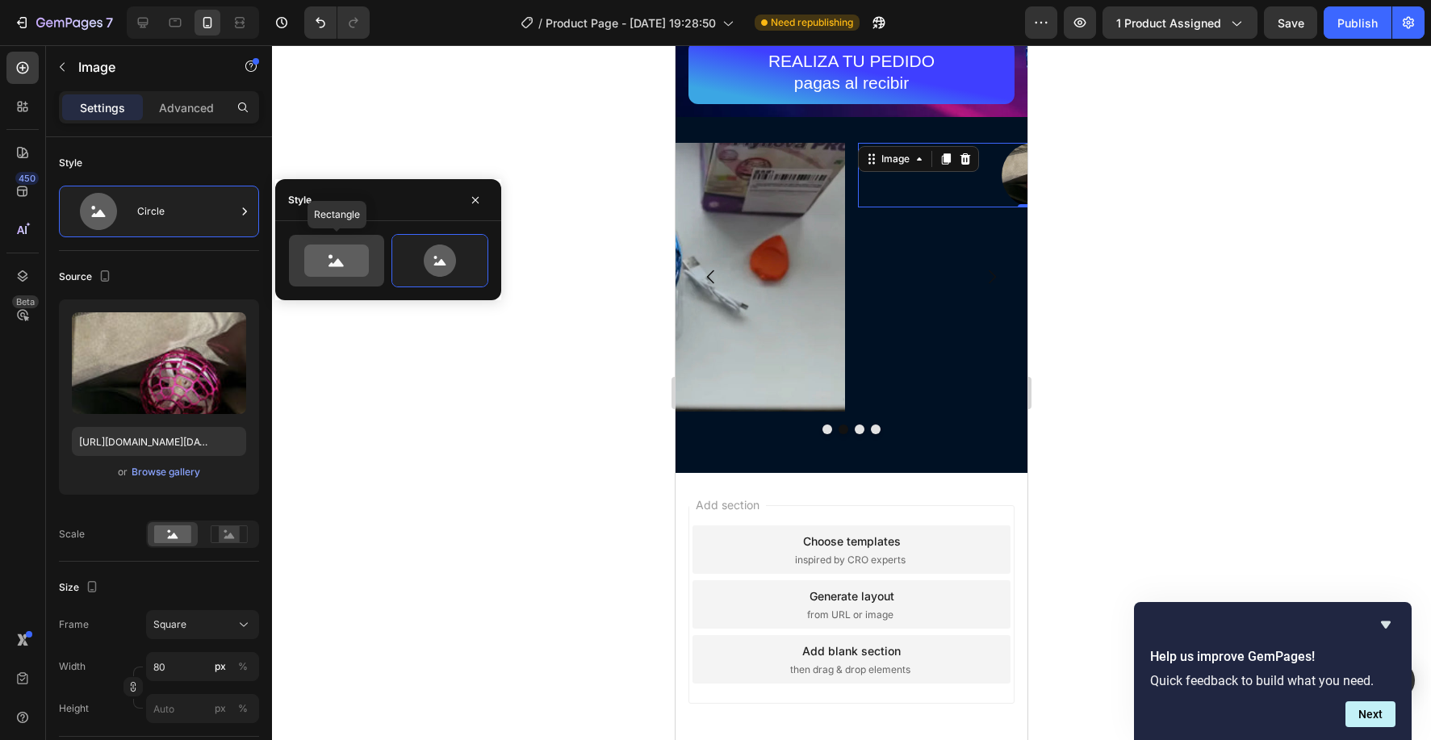
click at [345, 261] on icon at bounding box center [336, 261] width 65 height 32
type input "100"
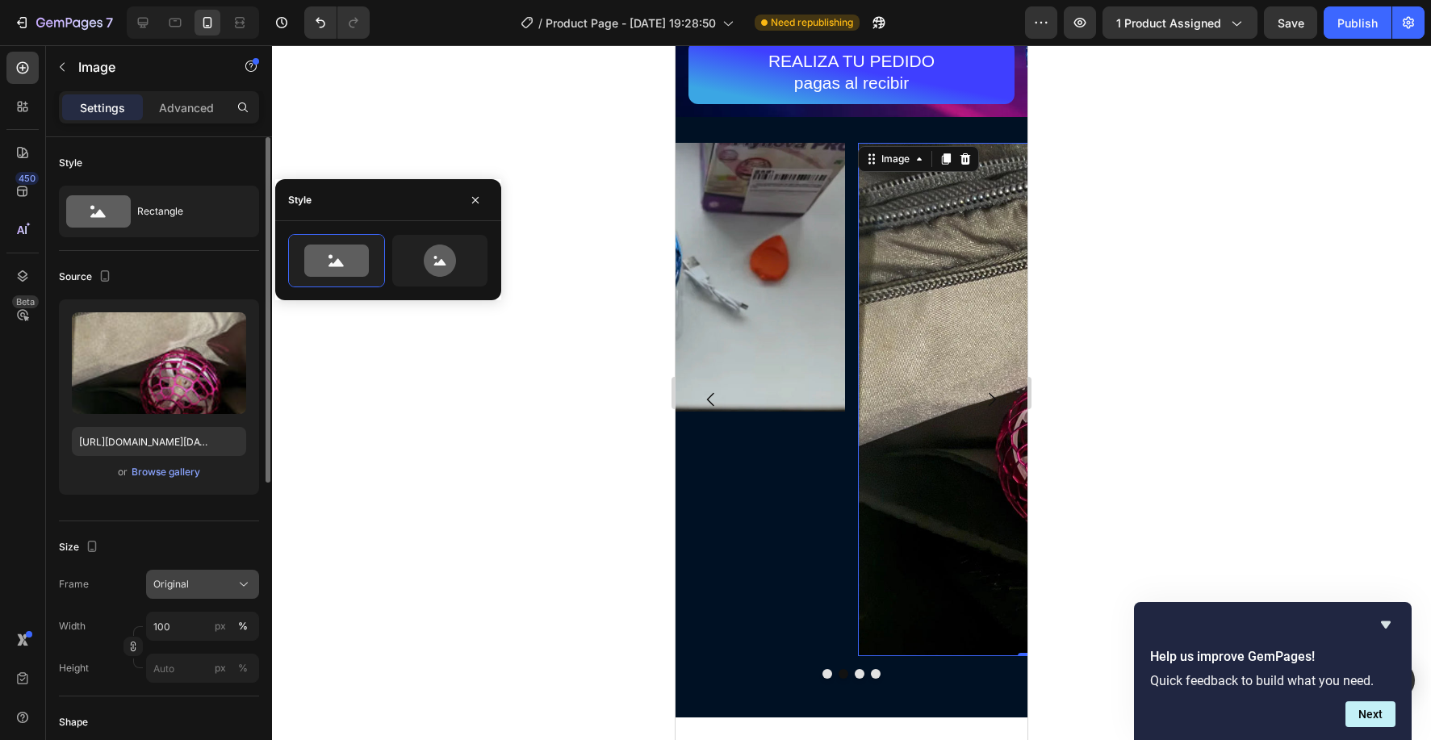
click at [236, 584] on icon at bounding box center [244, 584] width 16 height 16
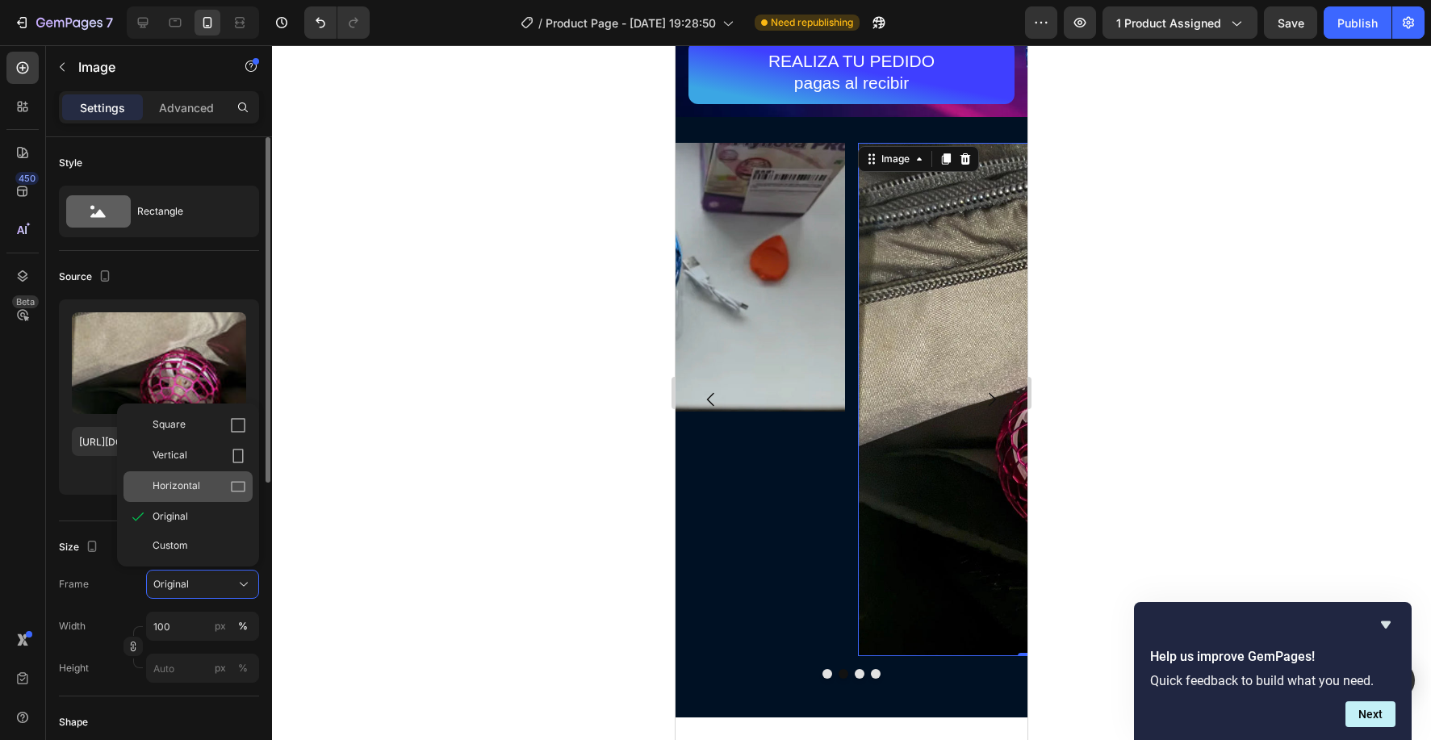
click at [218, 479] on div "Horizontal" at bounding box center [200, 487] width 94 height 16
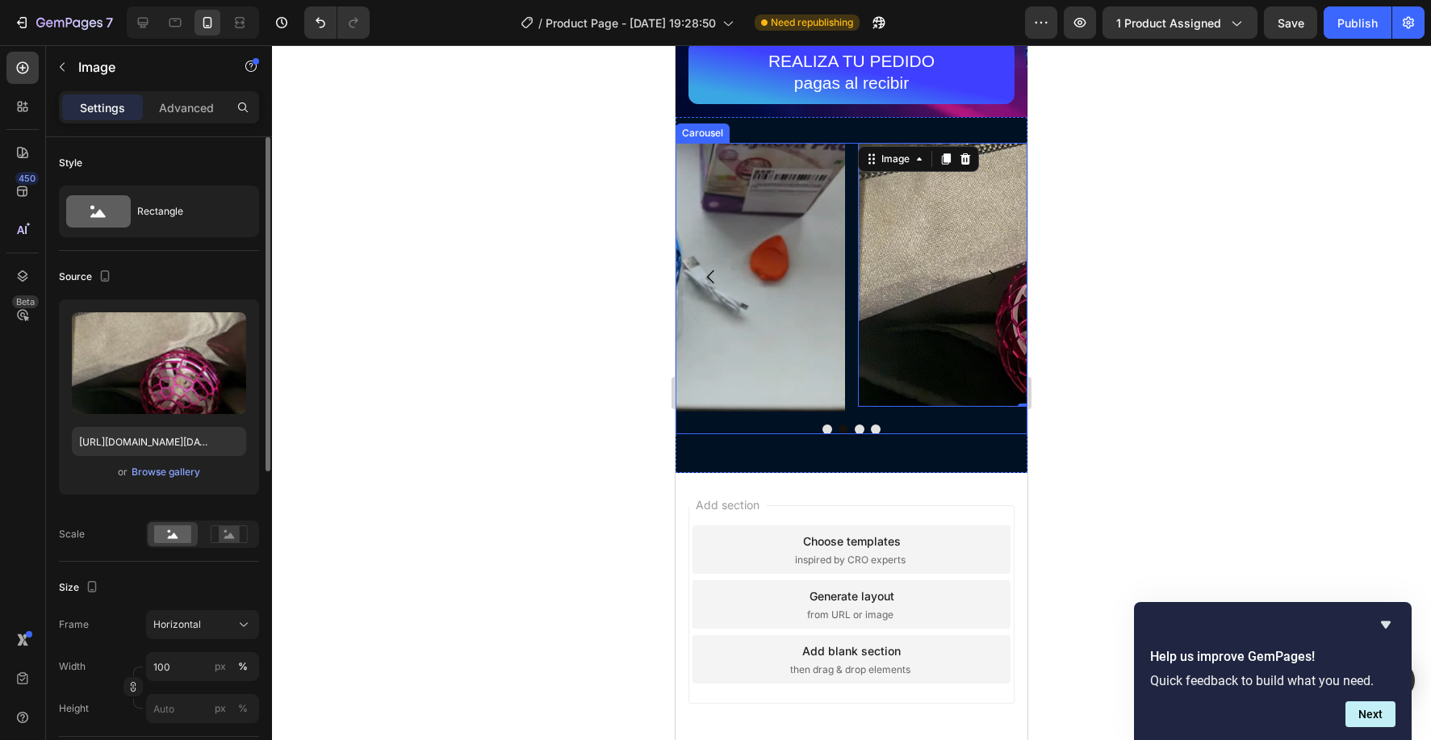
click at [826, 430] on button "Dot" at bounding box center [828, 430] width 10 height 10
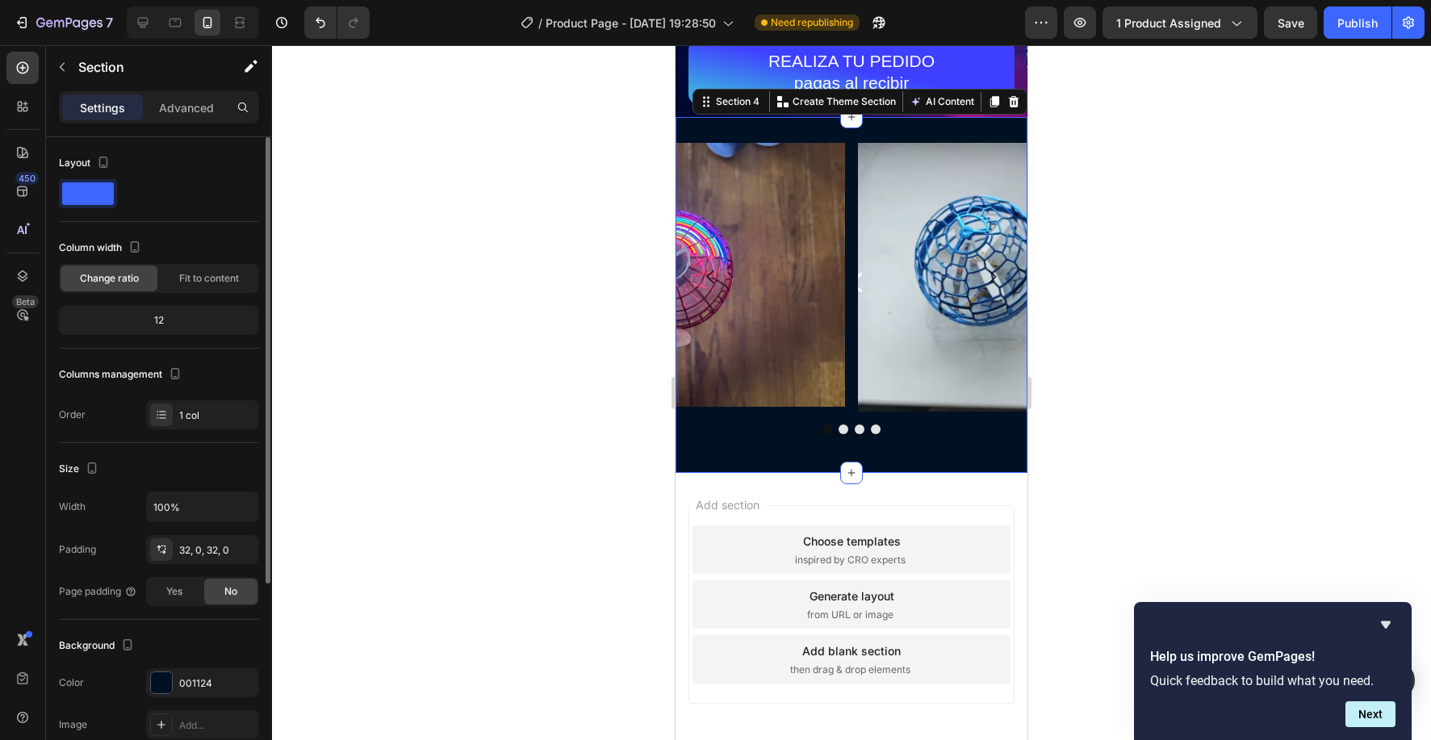
click at [889, 136] on div "Image Image Image Image Carousel Section 4 Create Theme Section AI Content Writ…" at bounding box center [852, 295] width 352 height 357
click at [210, 272] on span "Fit to content" at bounding box center [209, 278] width 60 height 15
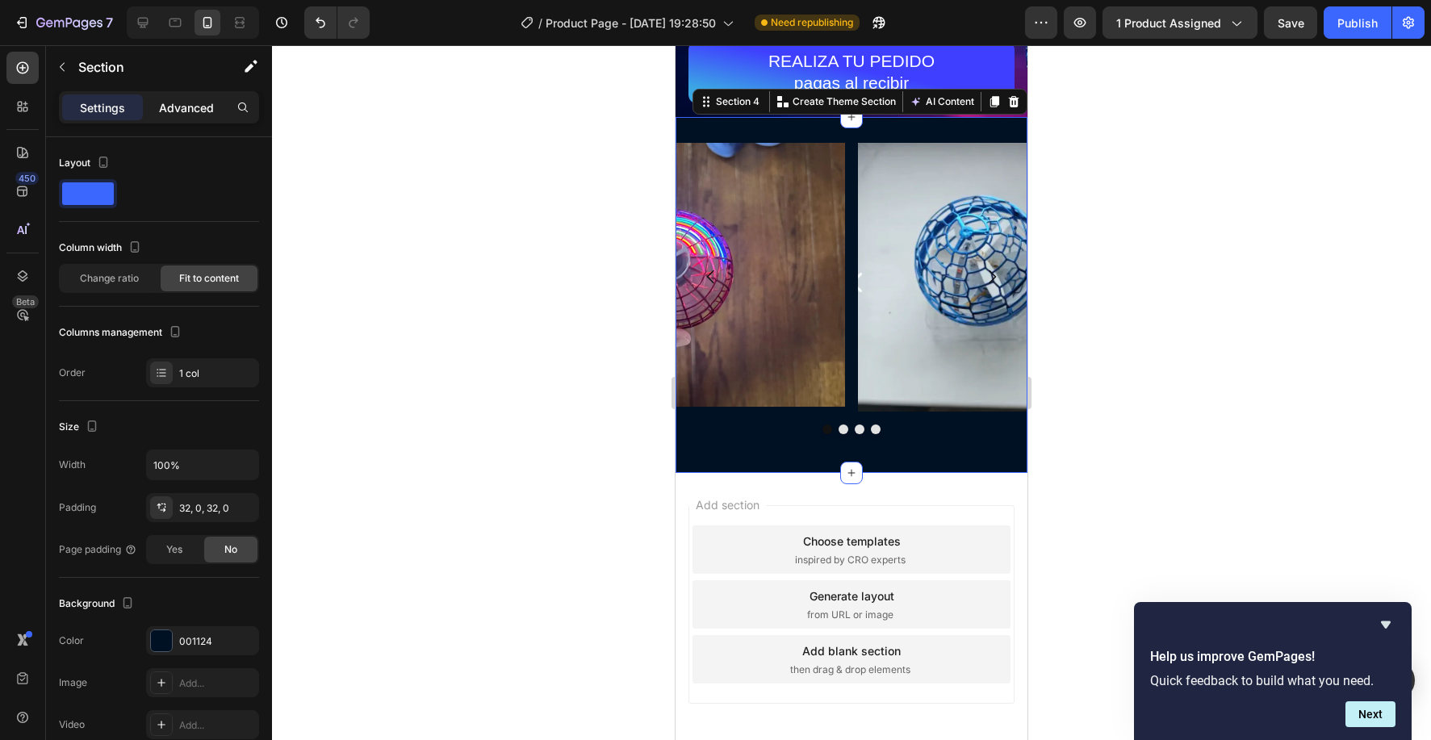
click at [201, 95] on div "Advanced" at bounding box center [186, 107] width 81 height 26
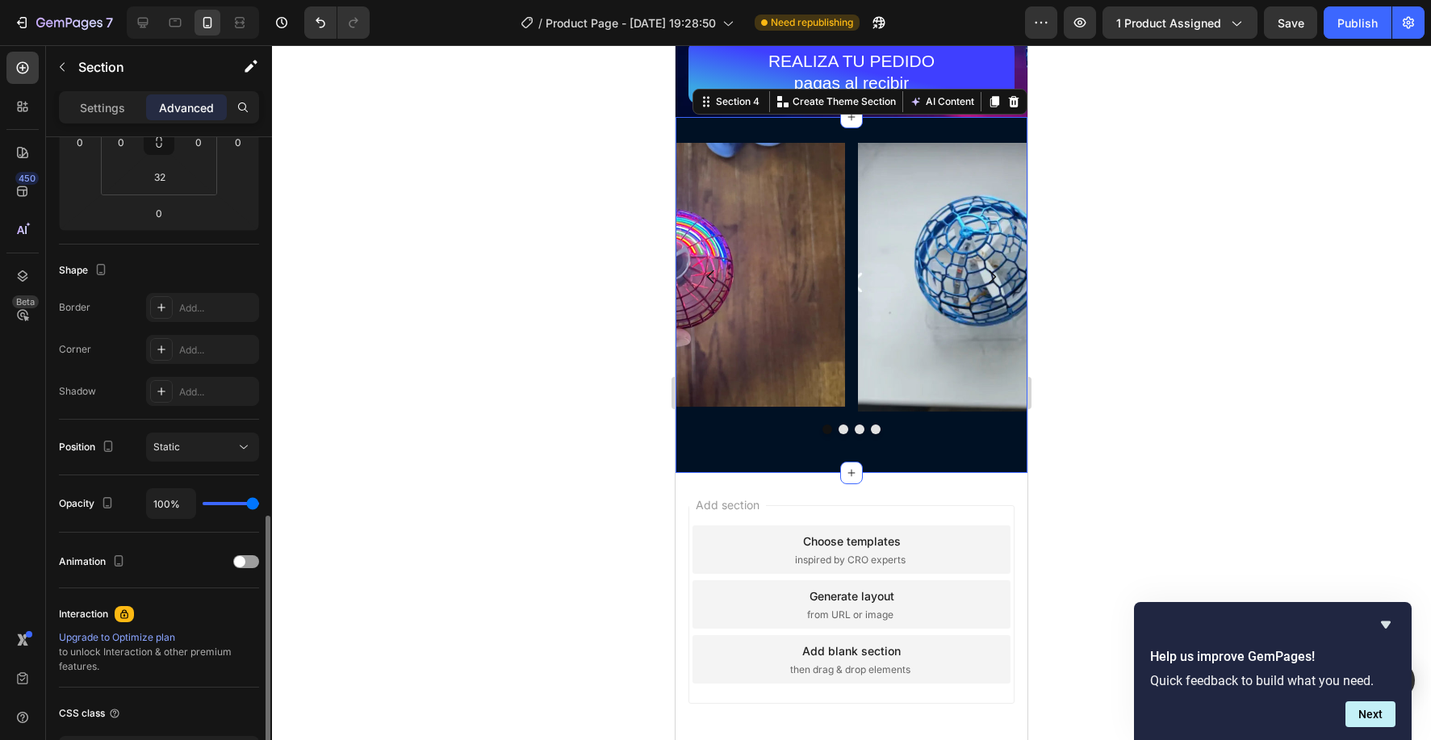
scroll to position [428, 0]
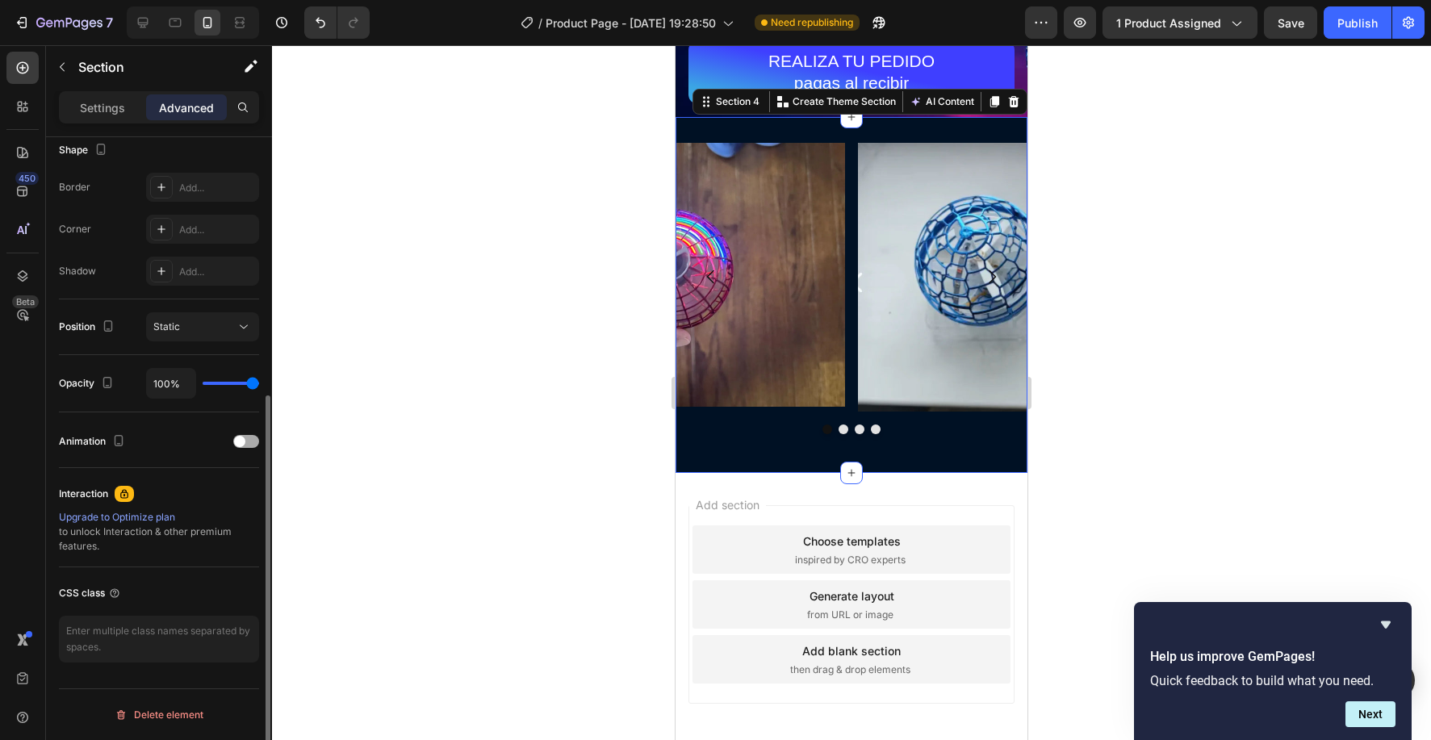
click at [244, 447] on div at bounding box center [246, 441] width 26 height 13
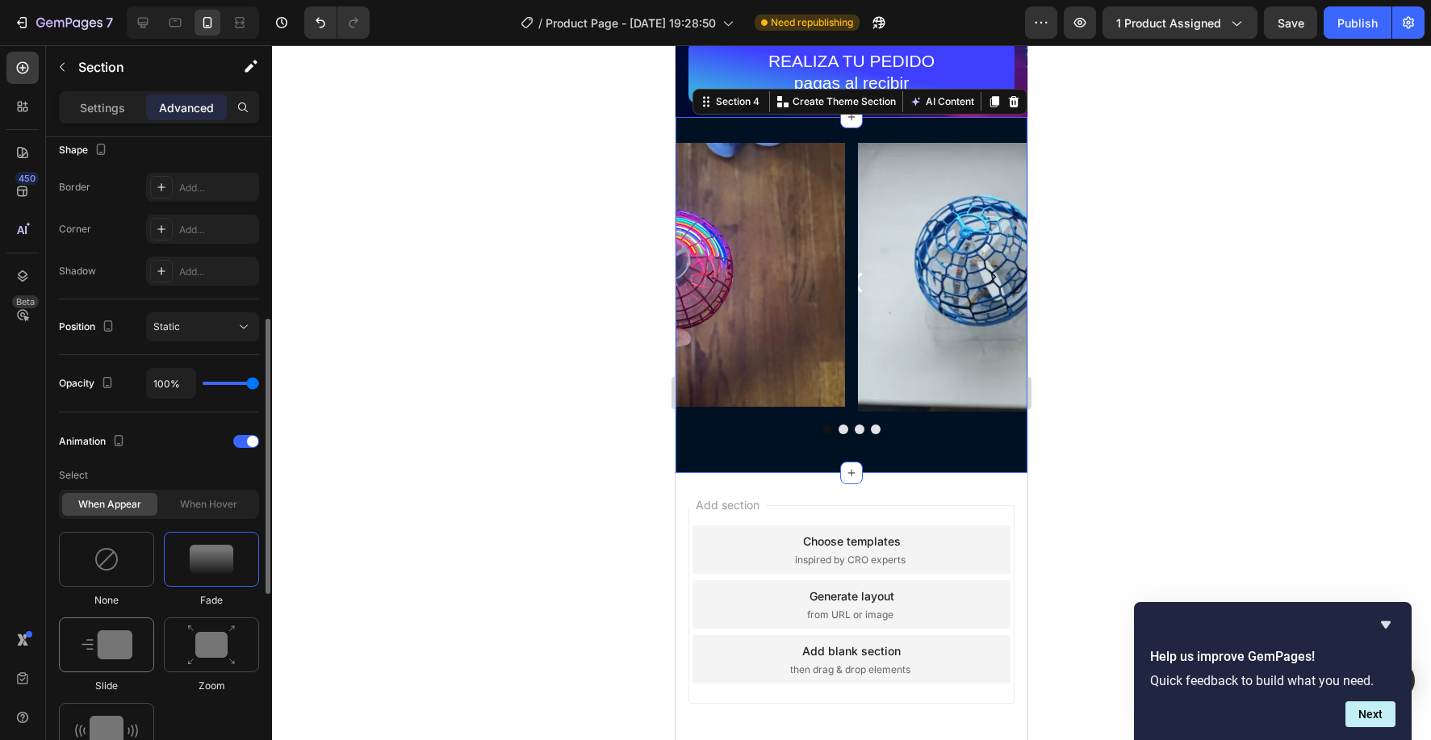
click at [110, 672] on div at bounding box center [106, 645] width 95 height 55
click at [196, 659] on img at bounding box center [211, 645] width 48 height 41
click at [249, 442] on span at bounding box center [252, 441] width 11 height 11
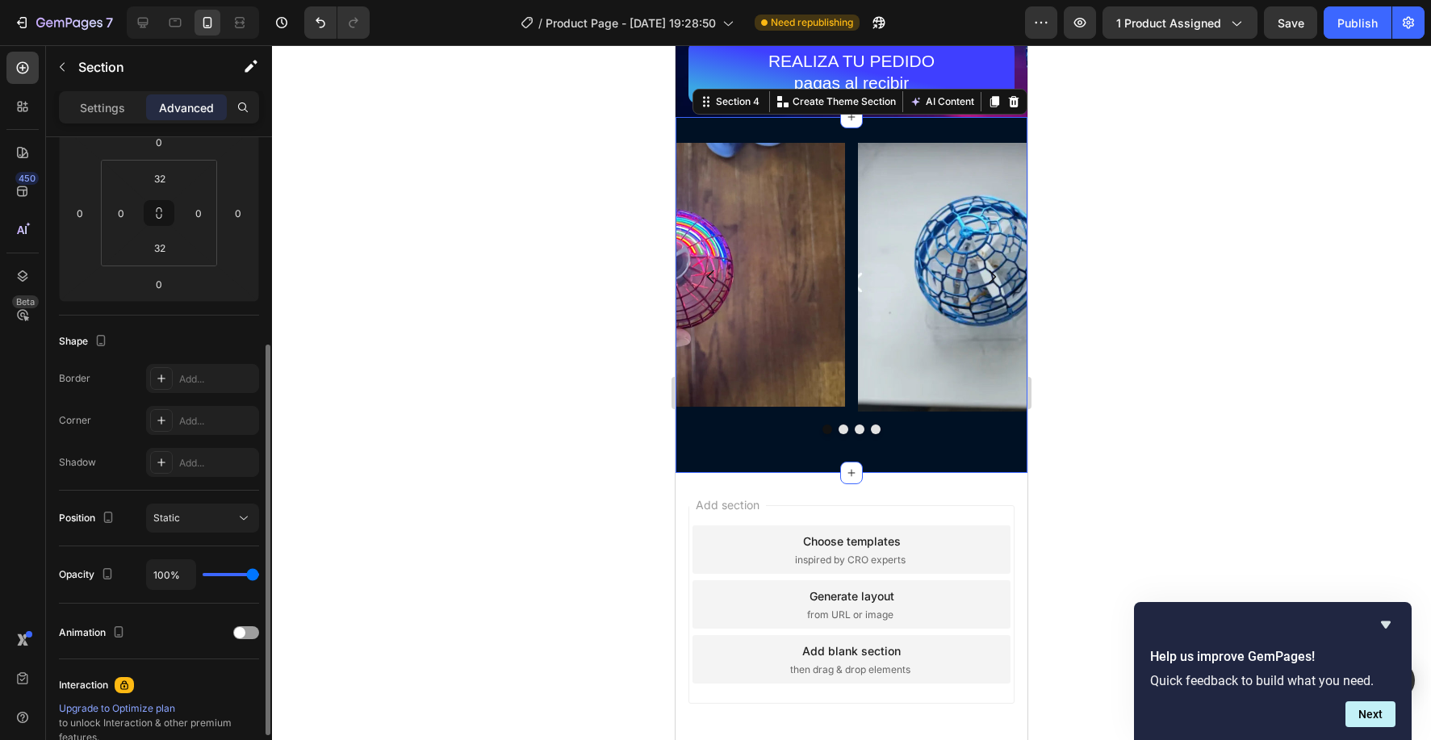
scroll to position [109, 0]
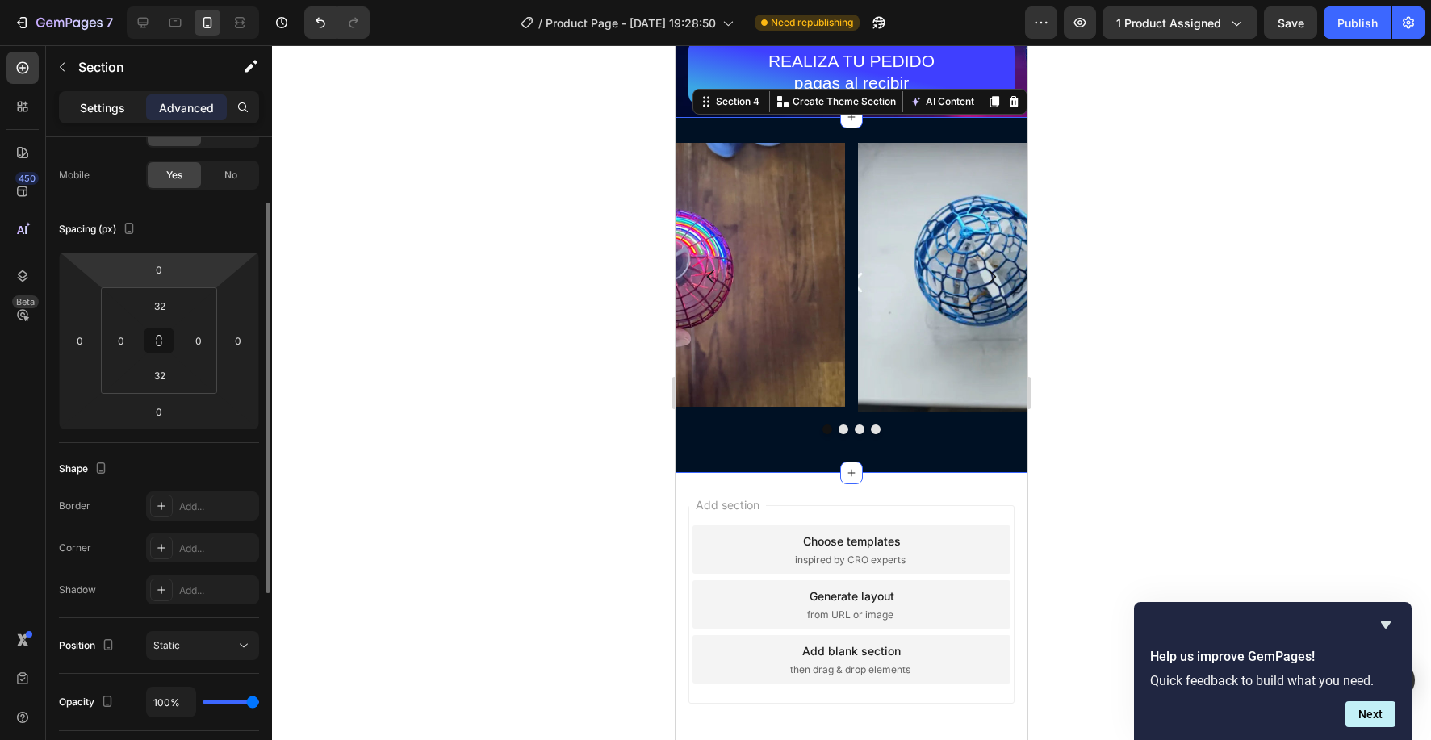
click at [103, 97] on div "Settings" at bounding box center [102, 107] width 81 height 26
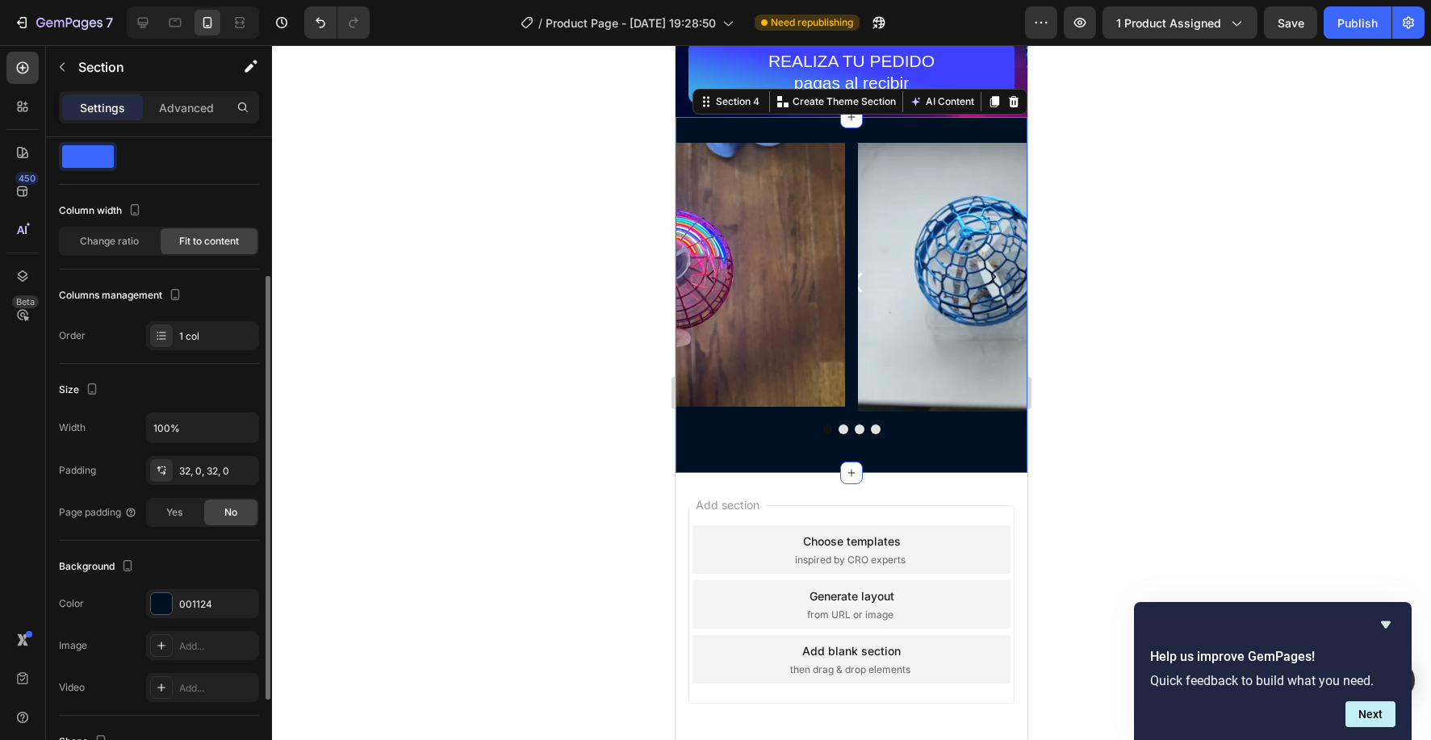
scroll to position [0, 0]
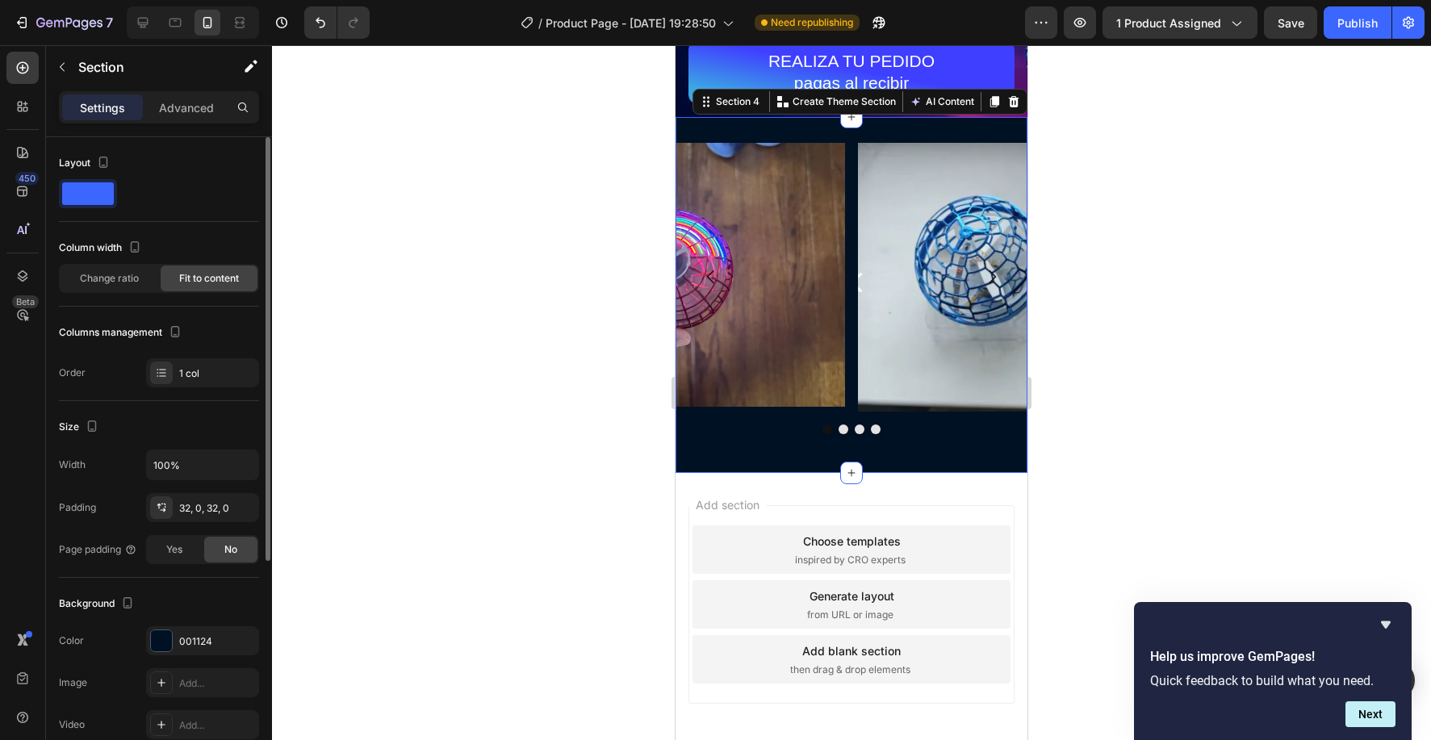
click at [101, 197] on span at bounding box center [88, 193] width 52 height 23
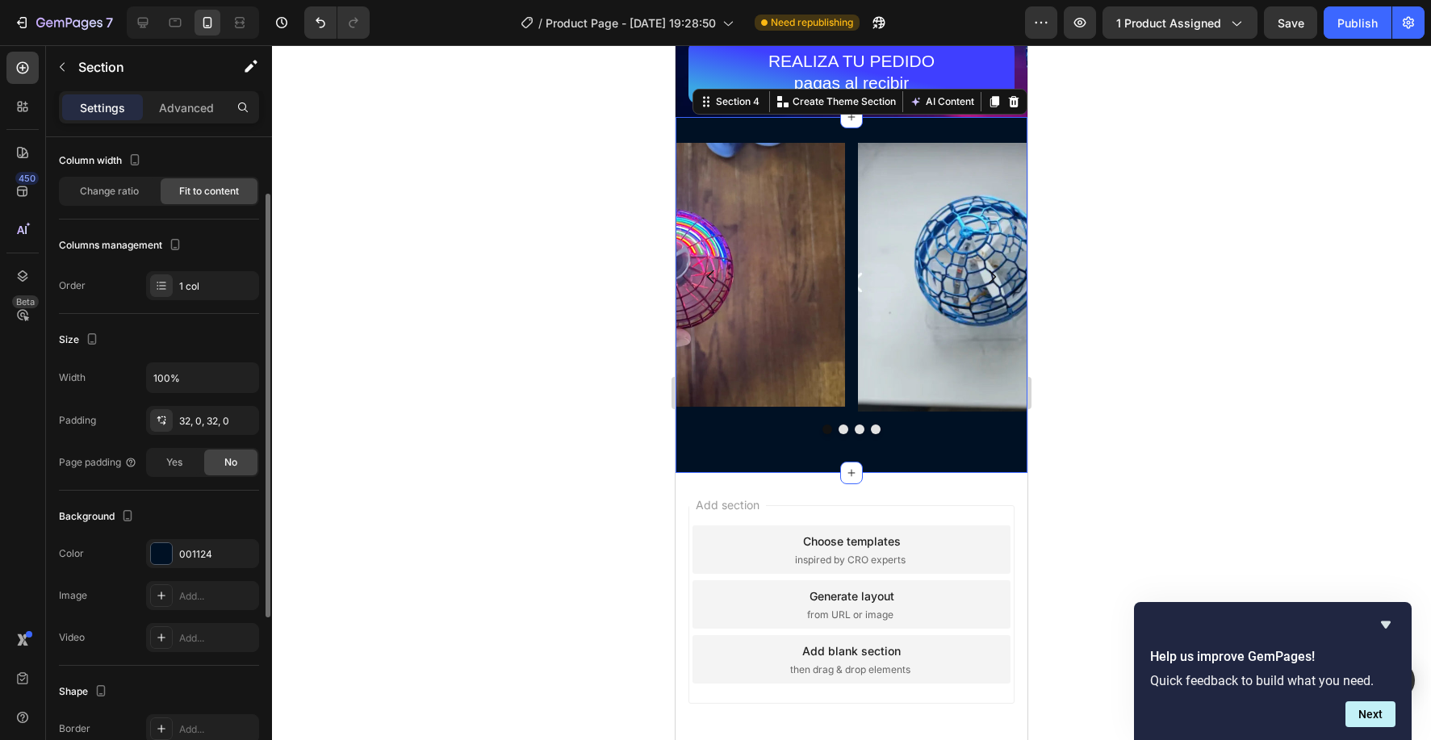
scroll to position [89, 0]
click at [182, 460] on span "Yes" at bounding box center [174, 461] width 16 height 15
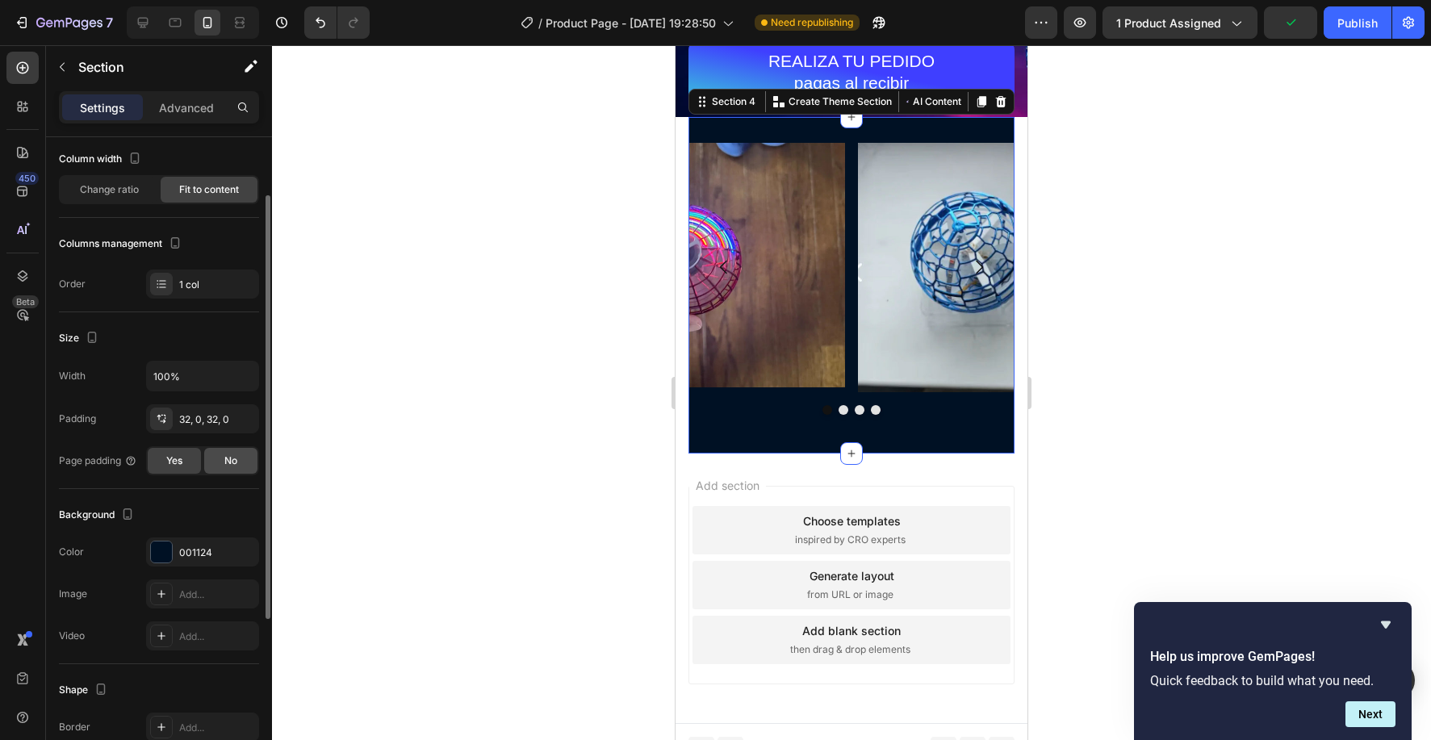
click at [229, 463] on span "No" at bounding box center [230, 461] width 13 height 15
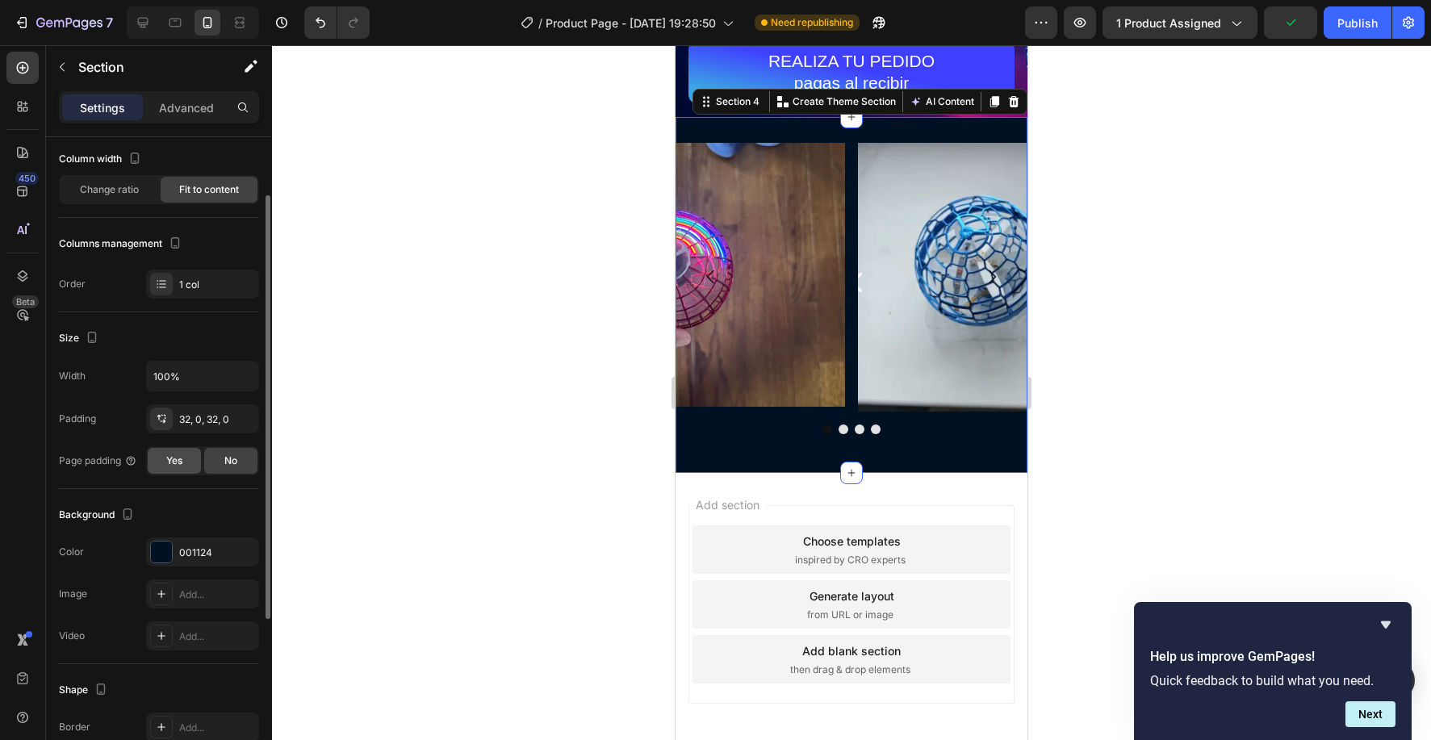
click at [191, 463] on div "Yes" at bounding box center [174, 461] width 53 height 26
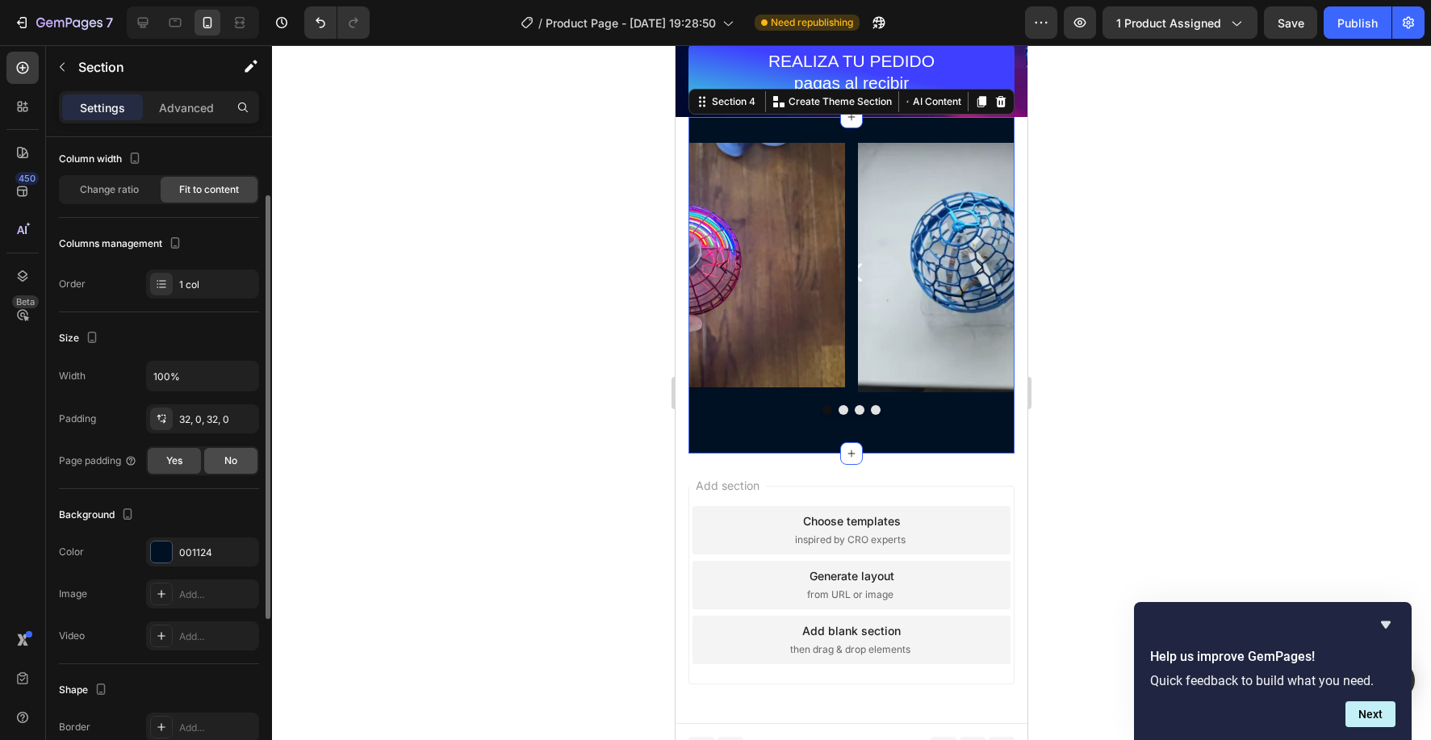
click at [238, 468] on div "No" at bounding box center [230, 461] width 53 height 26
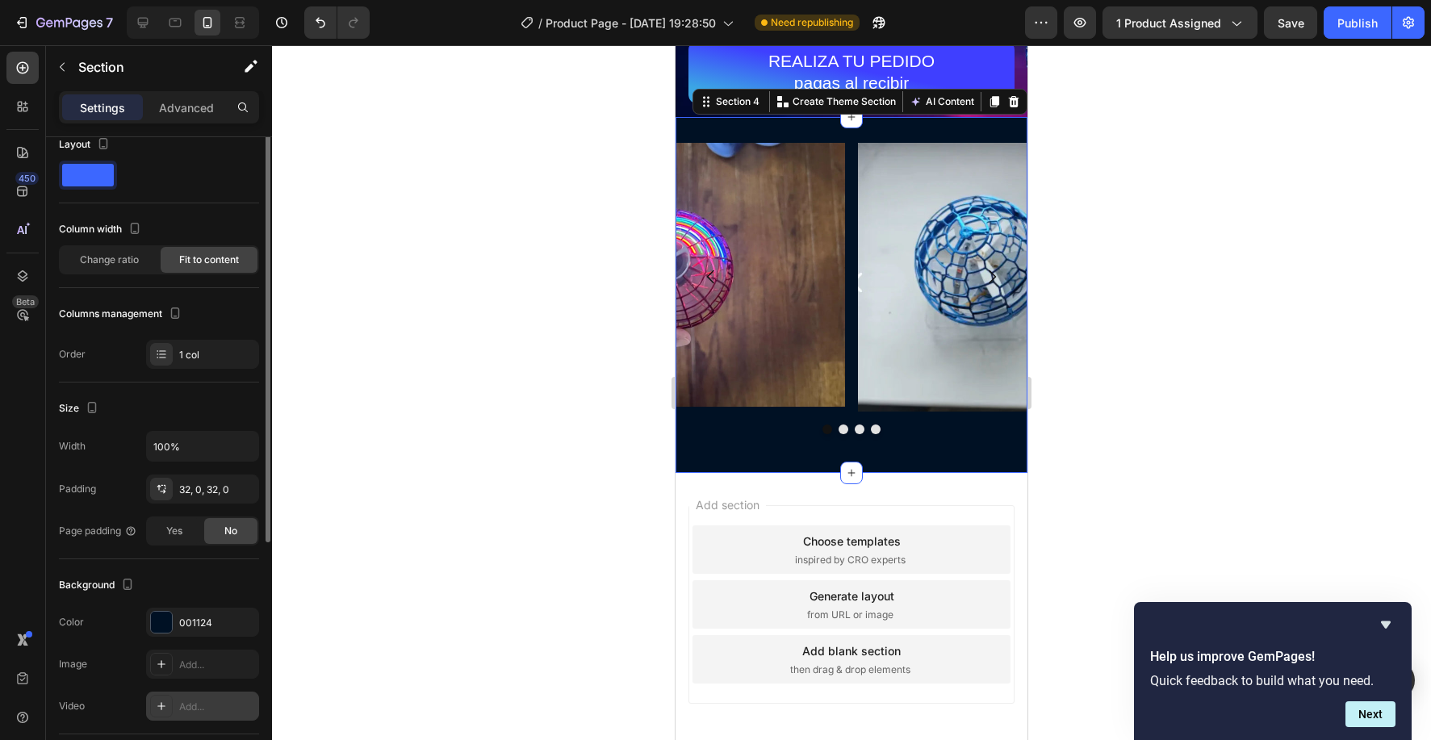
scroll to position [0, 0]
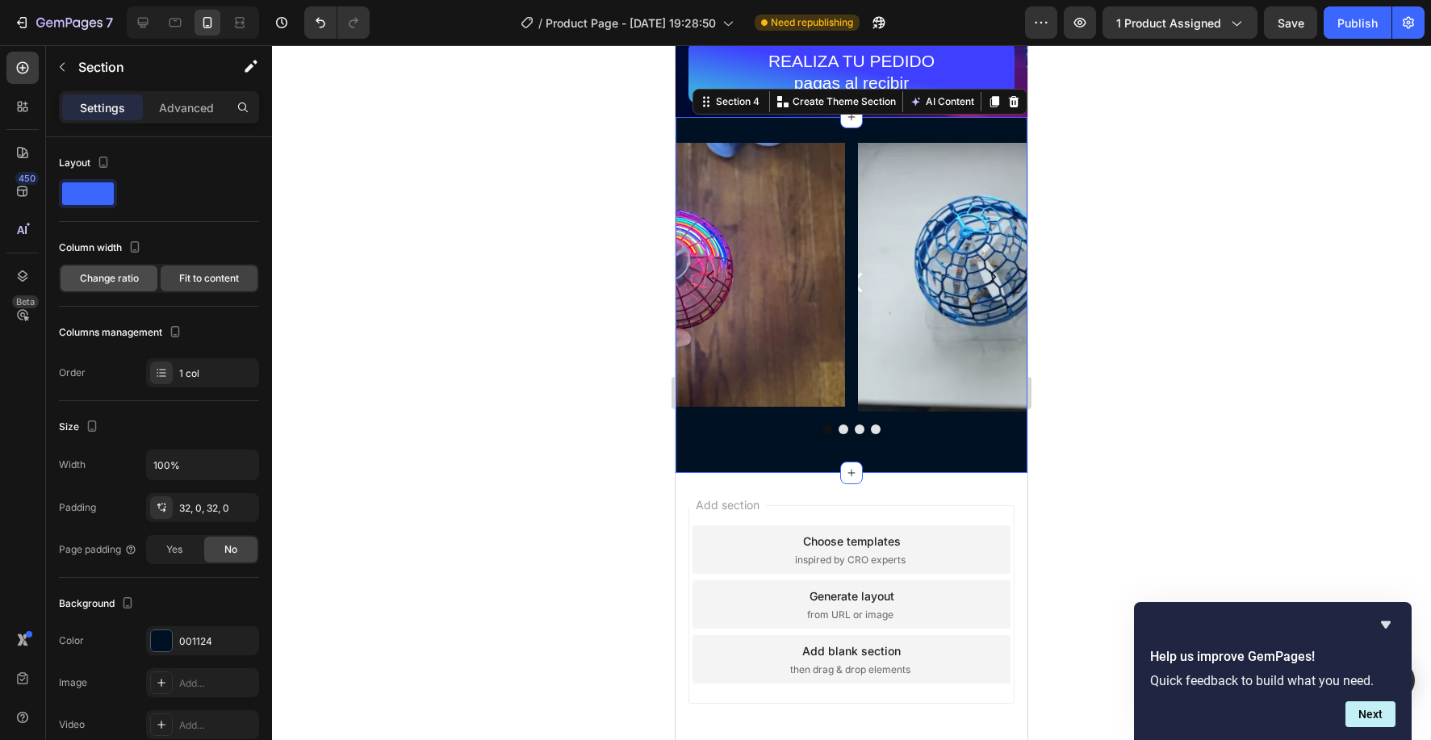
click at [106, 279] on span "Change ratio" at bounding box center [109, 278] width 59 height 15
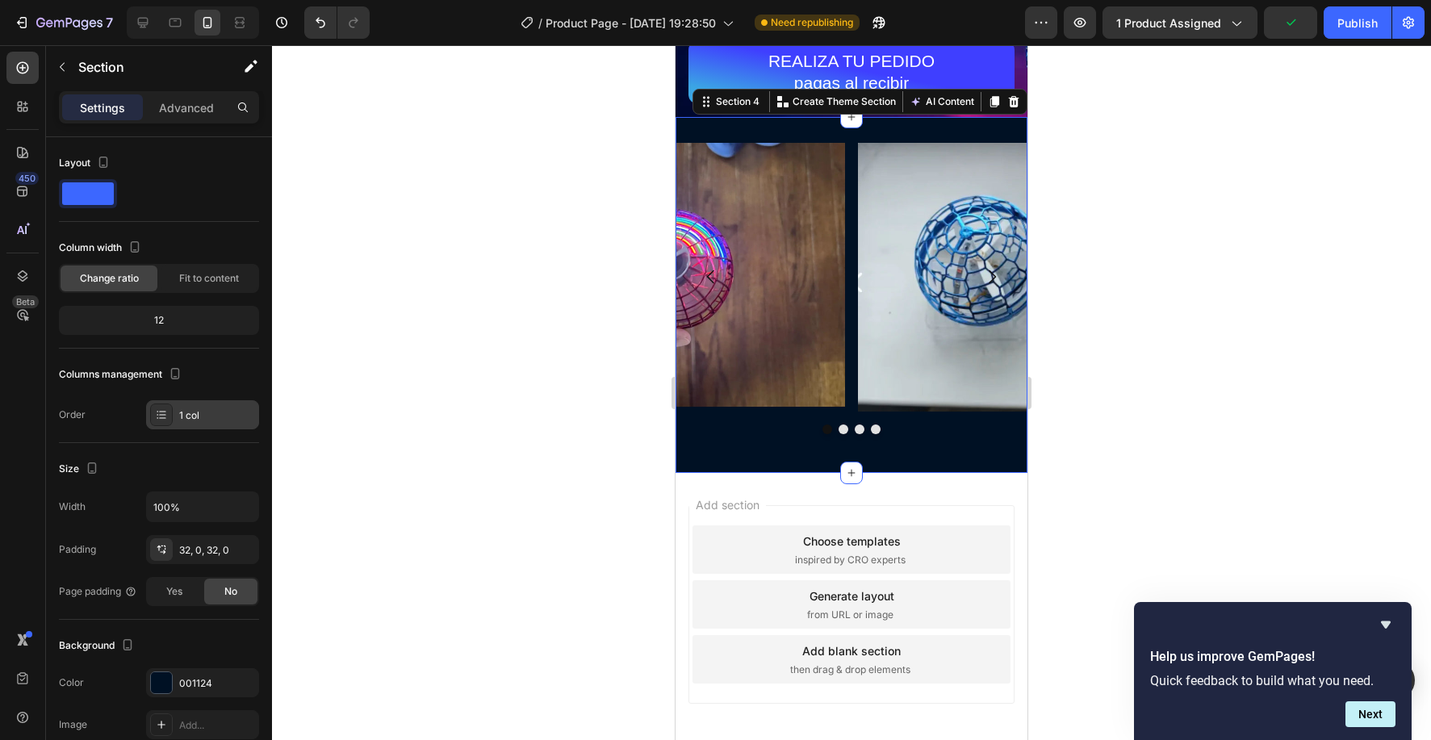
click at [153, 416] on div at bounding box center [161, 415] width 23 height 23
click at [225, 383] on div "Columns management" at bounding box center [159, 375] width 200 height 26
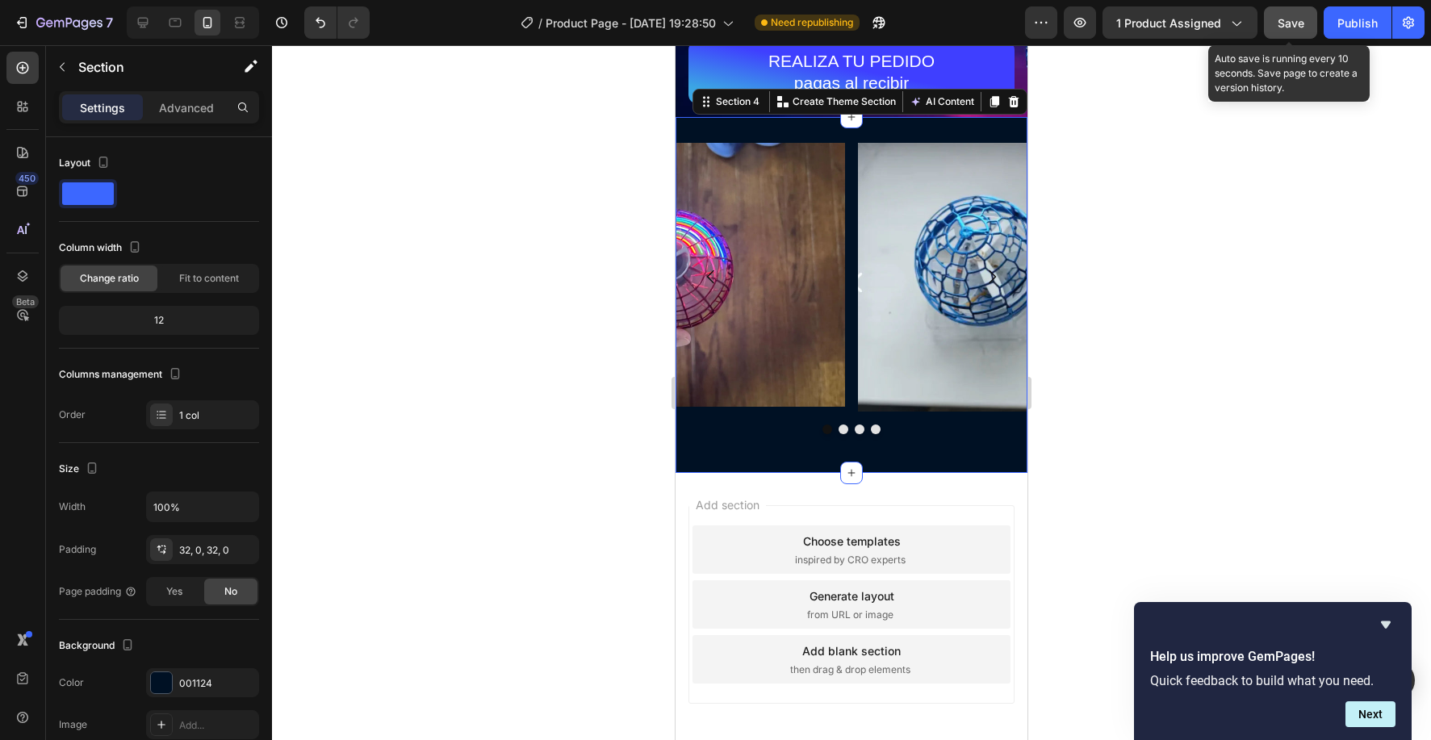
click at [1280, 24] on span "Save" at bounding box center [1291, 23] width 27 height 14
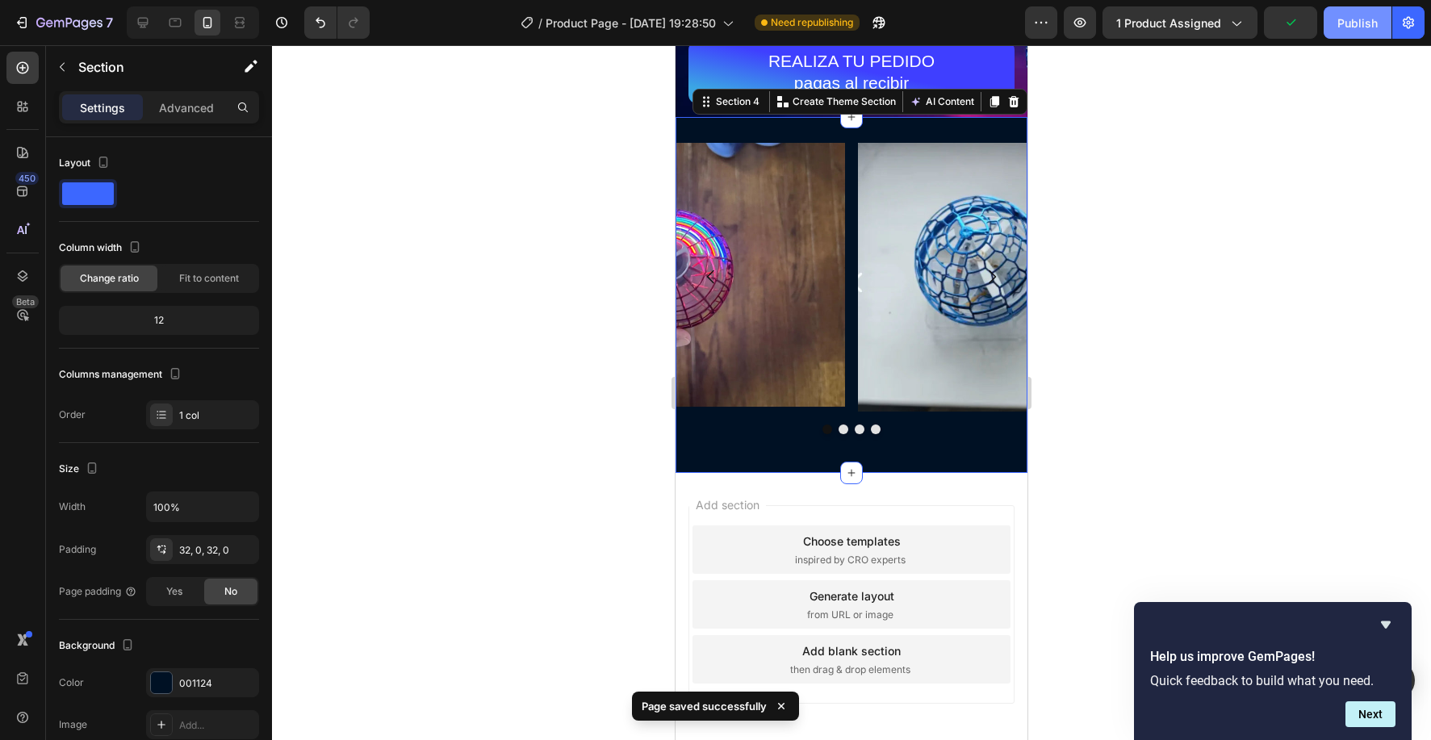
click at [1347, 26] on div "Publish" at bounding box center [1358, 23] width 40 height 17
